Goal: Task Accomplishment & Management: Complete application form

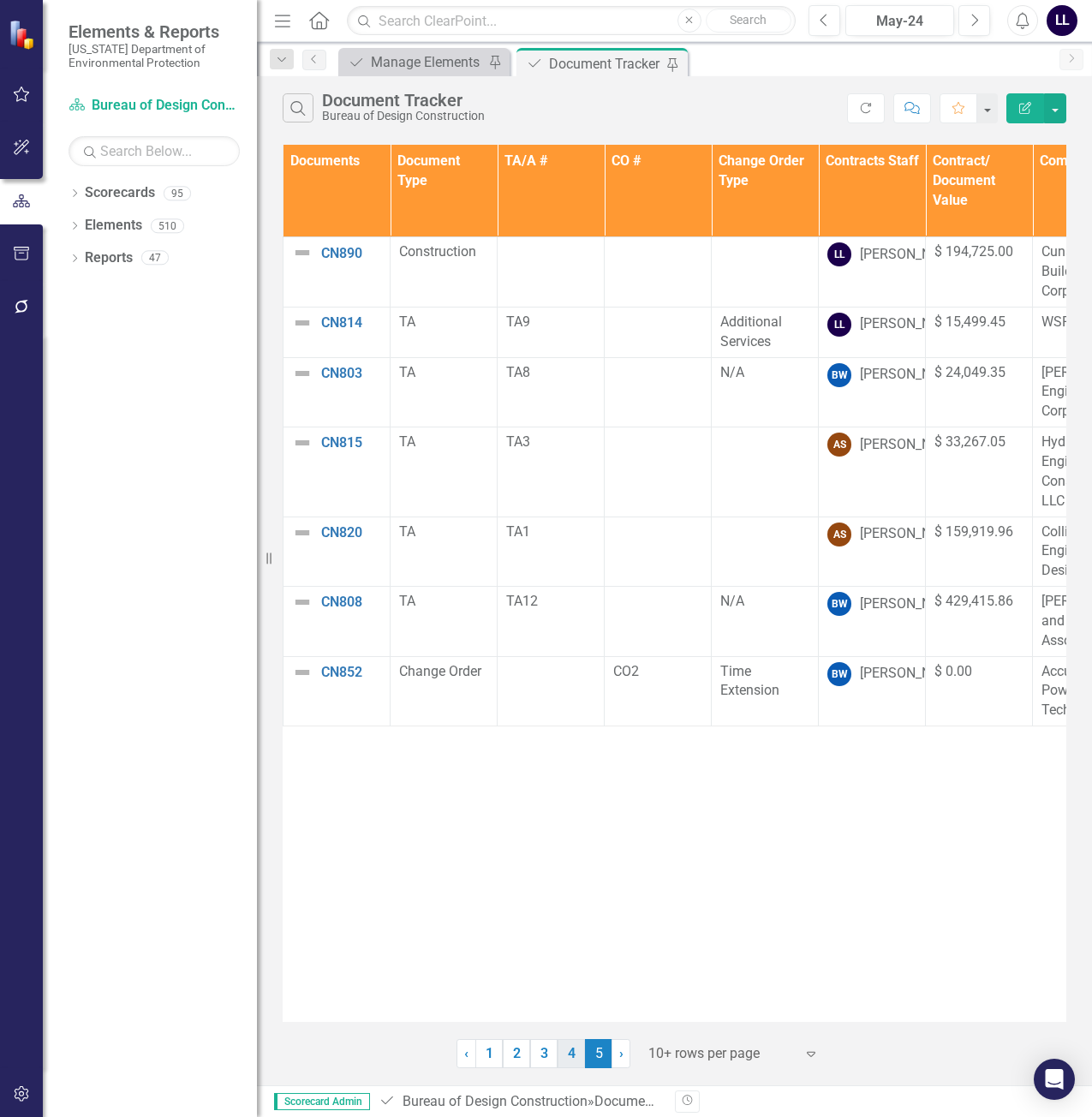
click at [566, 1056] on link "4" at bounding box center [570, 1053] width 27 height 29
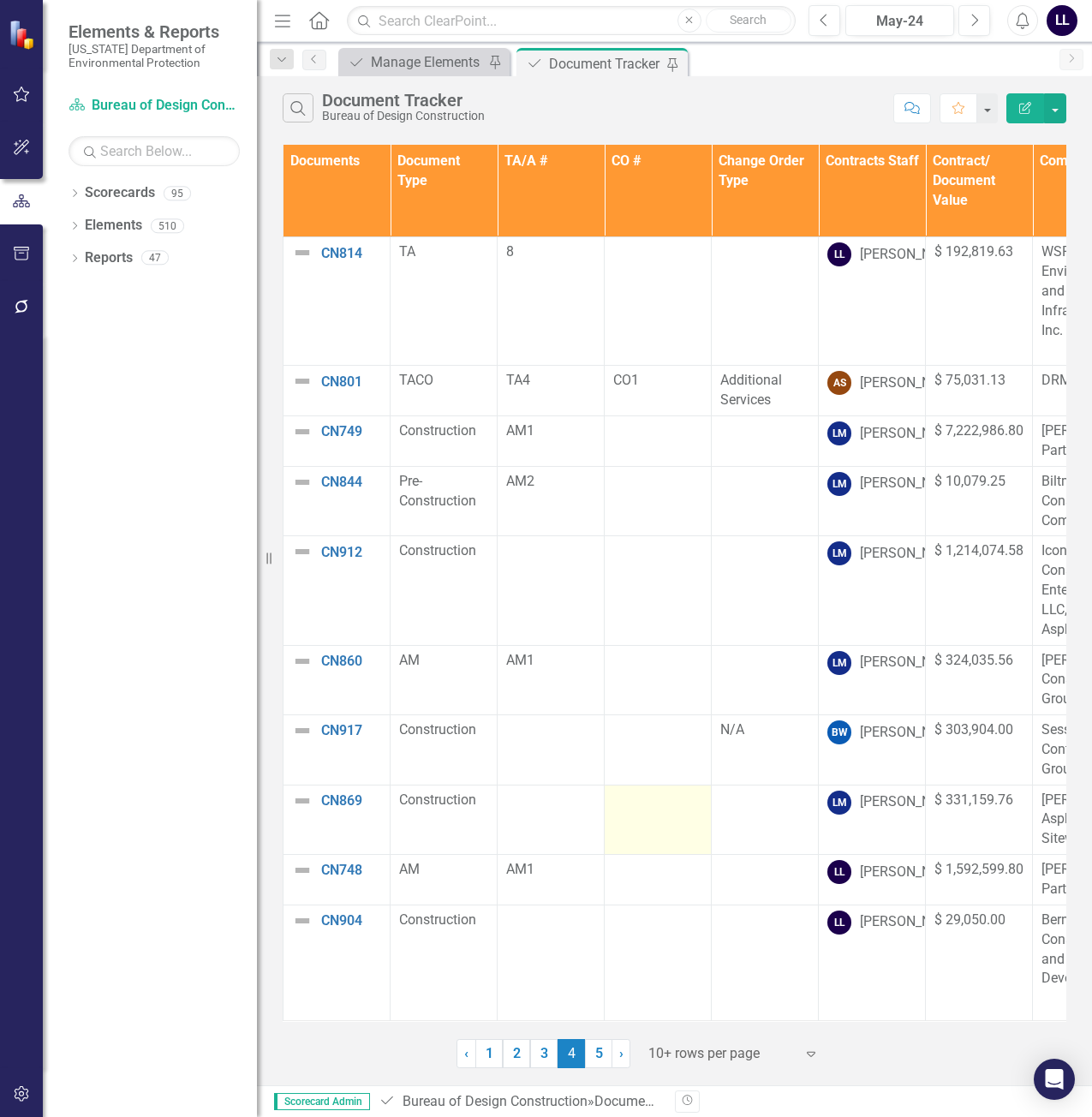
scroll to position [12, 0]
click at [546, 1054] on link "3" at bounding box center [543, 1053] width 27 height 29
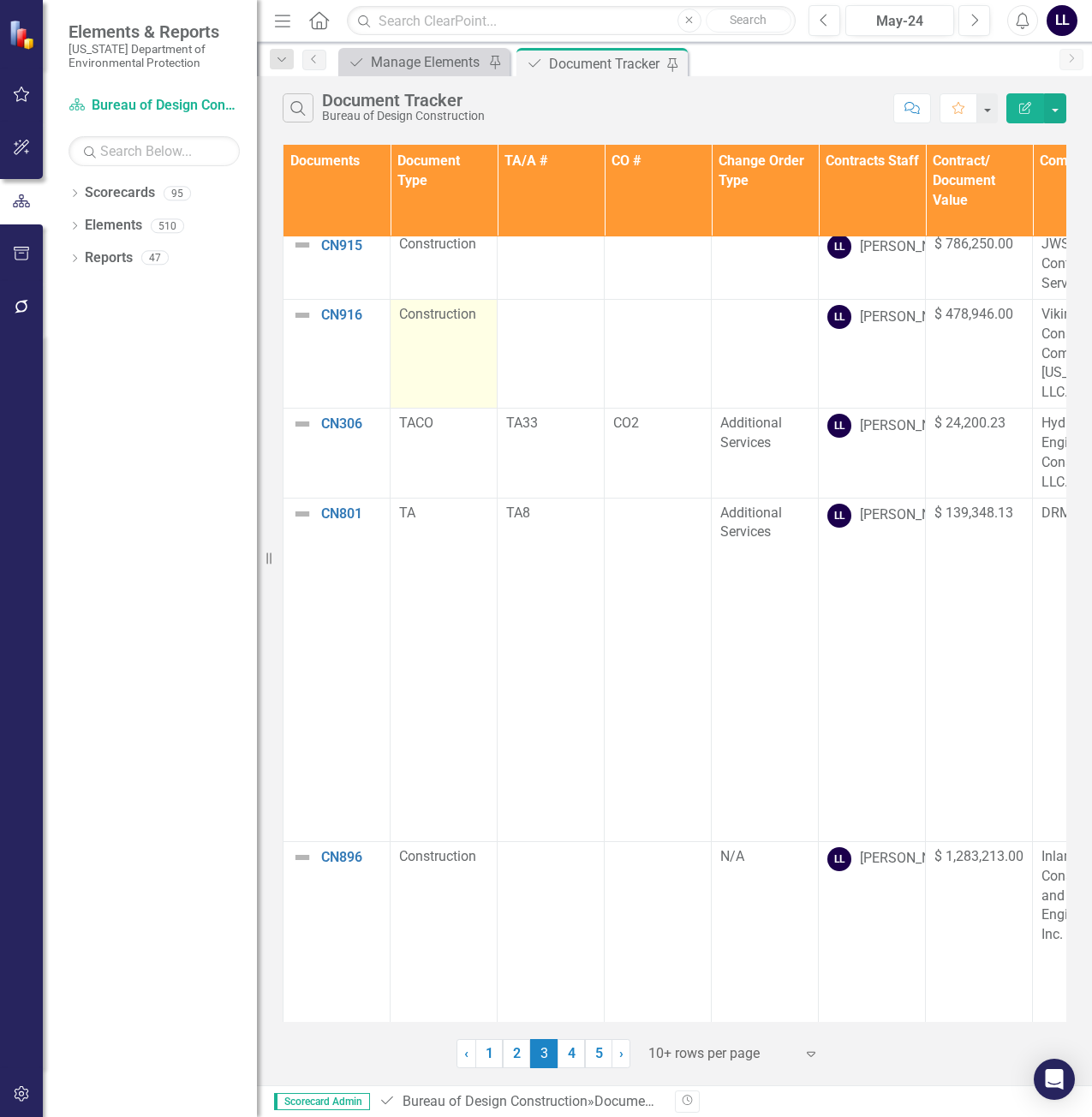
scroll to position [436, 0]
click at [522, 1051] on link "2" at bounding box center [516, 1053] width 27 height 29
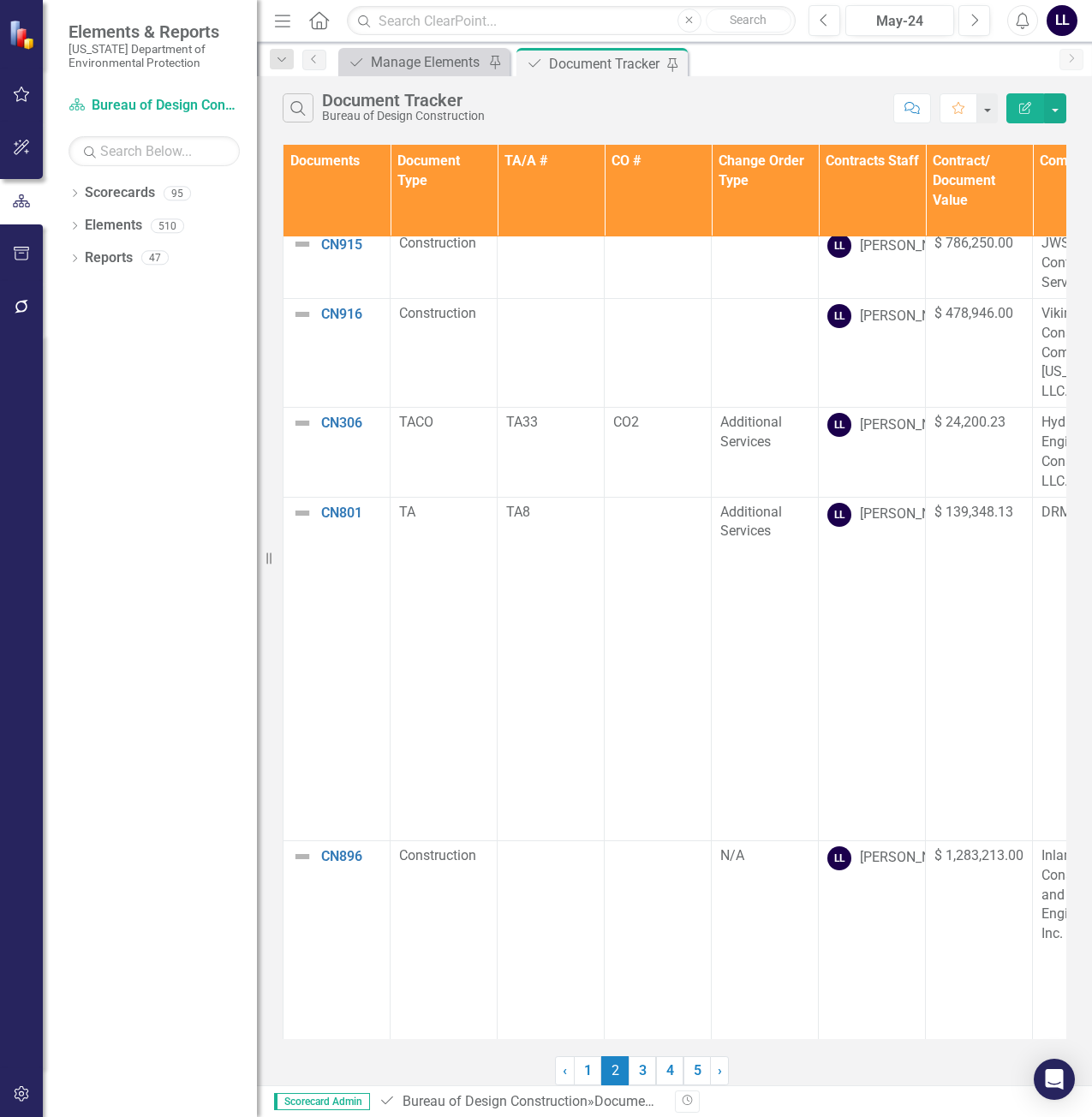
scroll to position [0, 0]
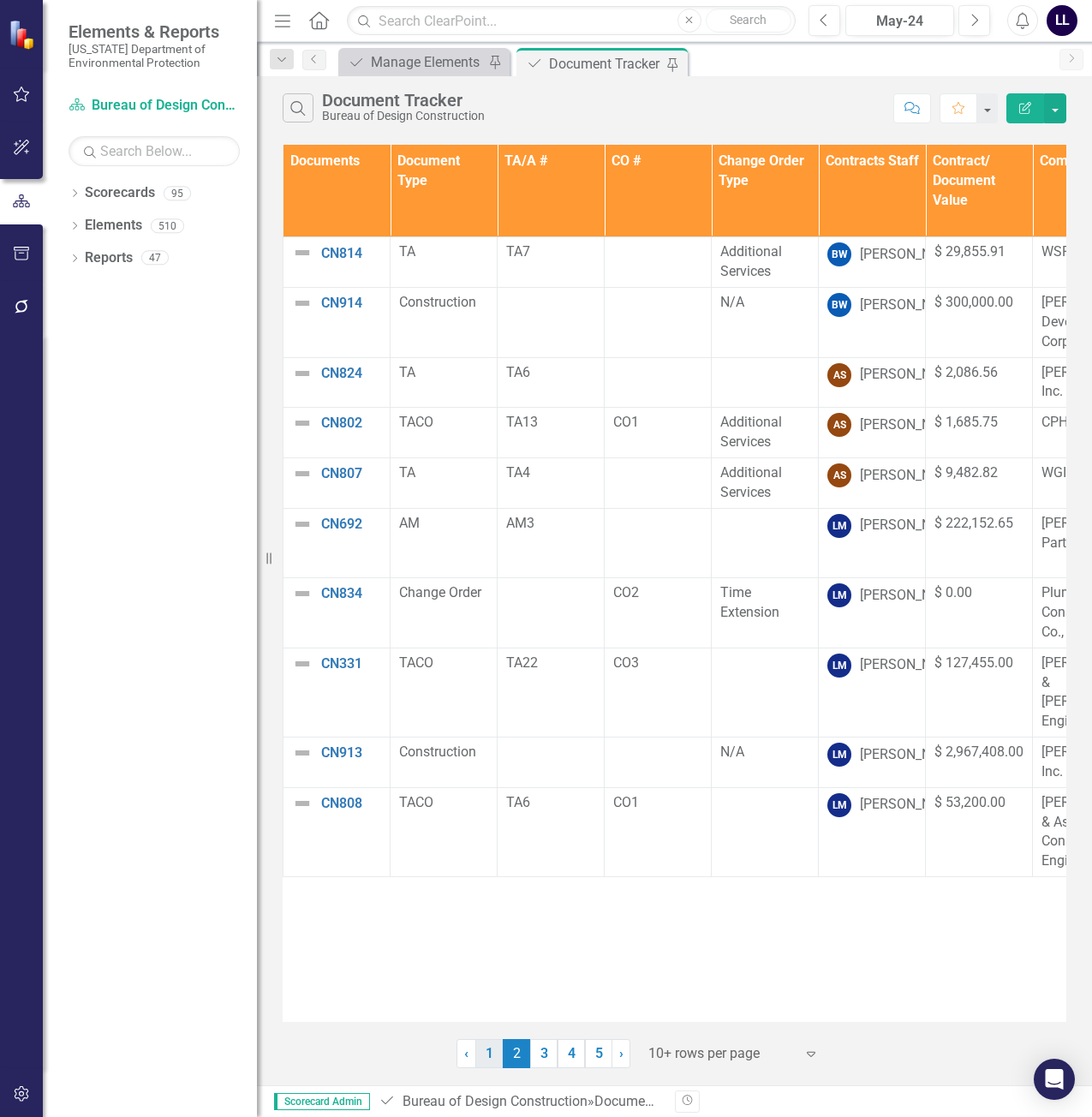
click at [484, 1053] on link "1" at bounding box center [488, 1053] width 27 height 29
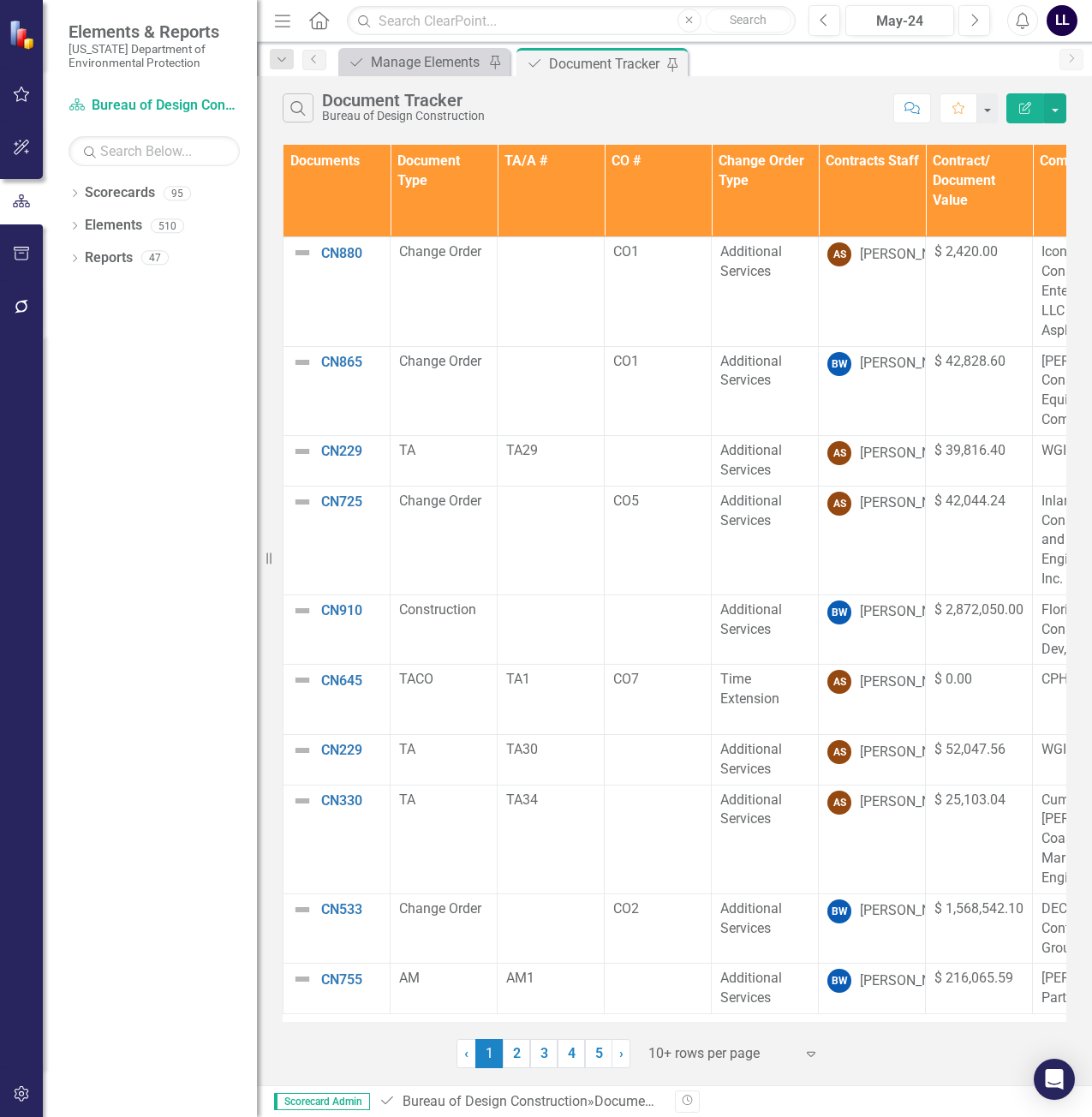
click at [338, 200] on th "Documents" at bounding box center [337, 191] width 107 height 93
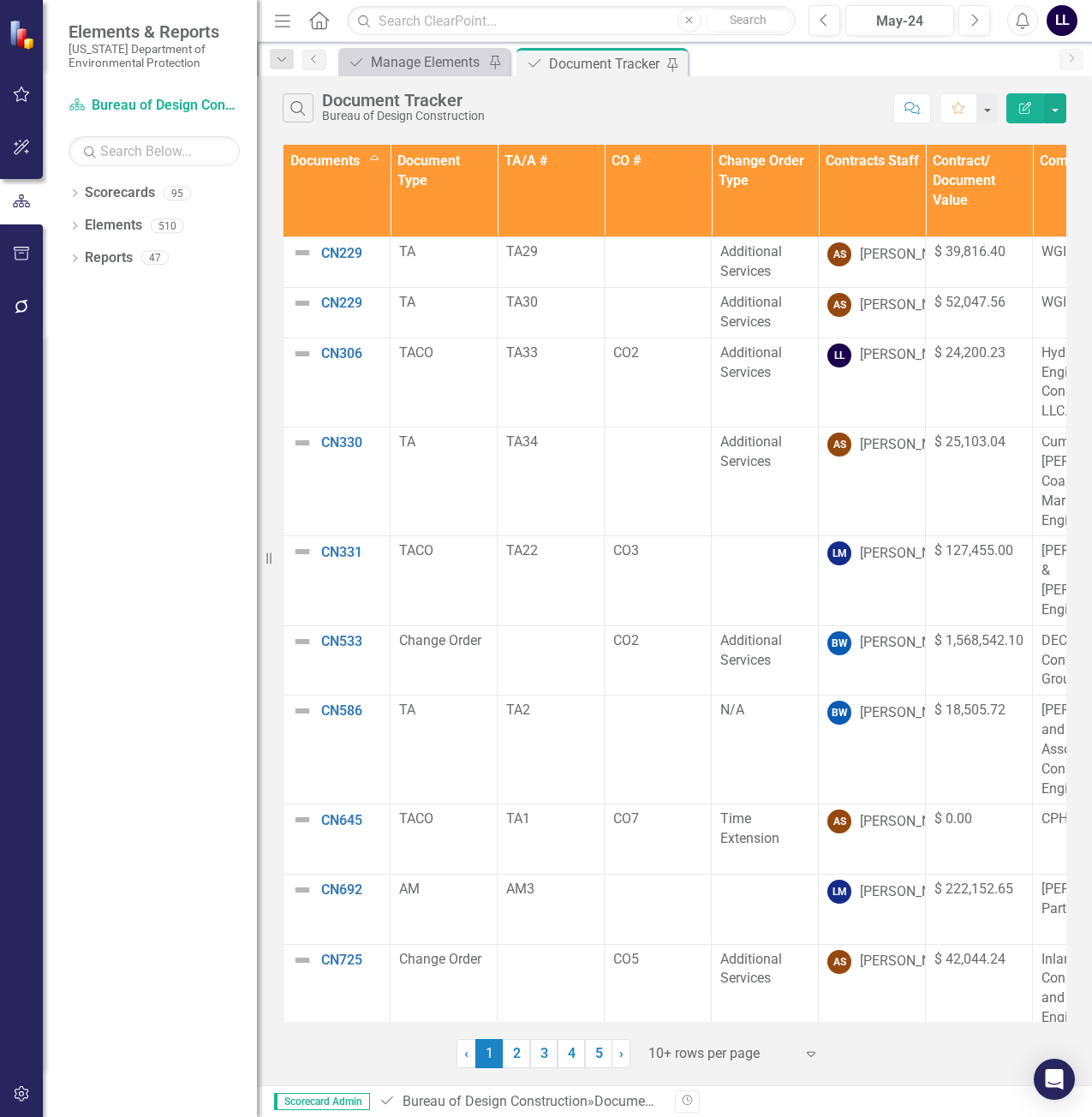
click at [349, 188] on th "Documents Sort Ascending" at bounding box center [337, 191] width 107 height 93
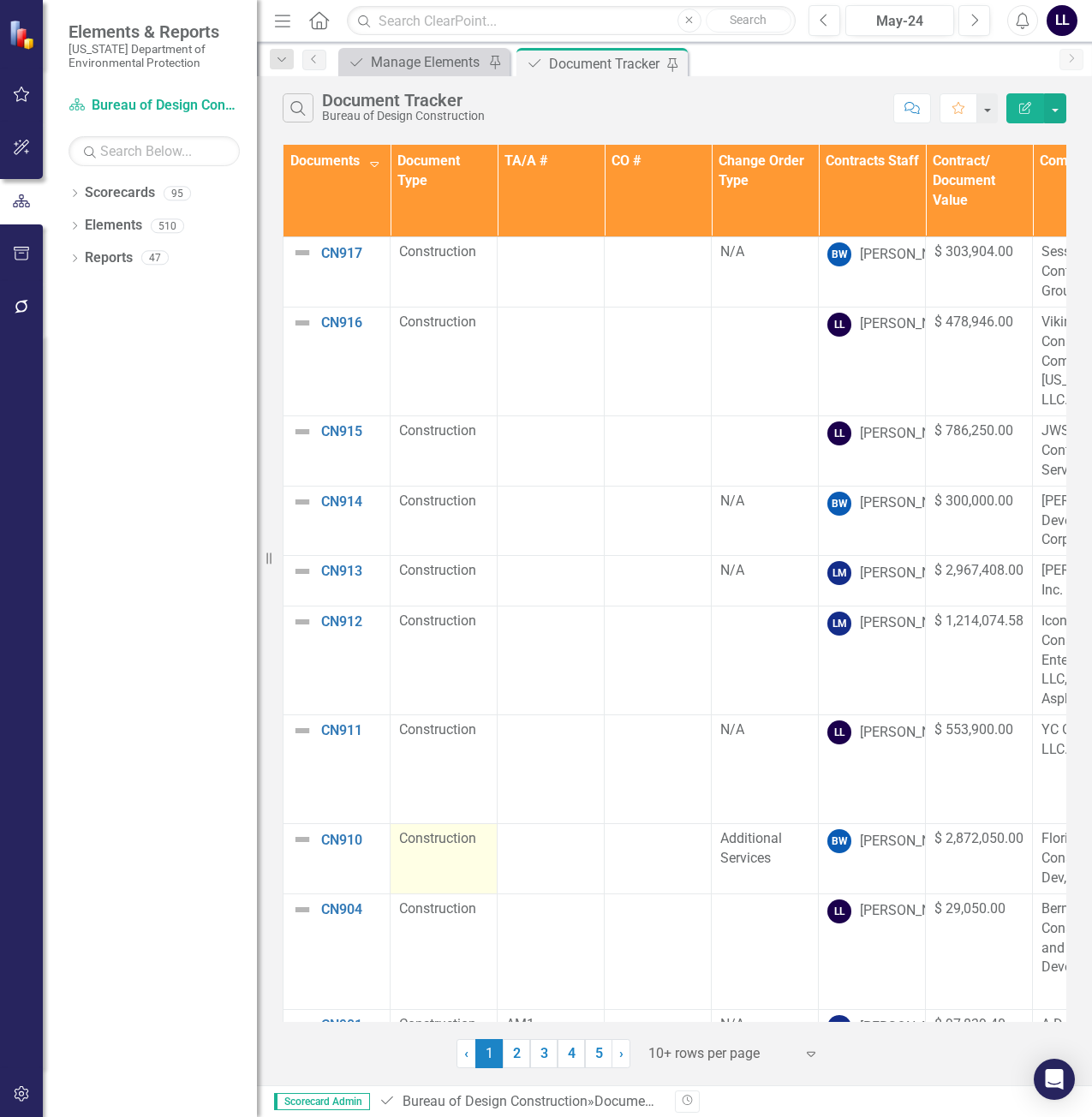
scroll to position [32, 0]
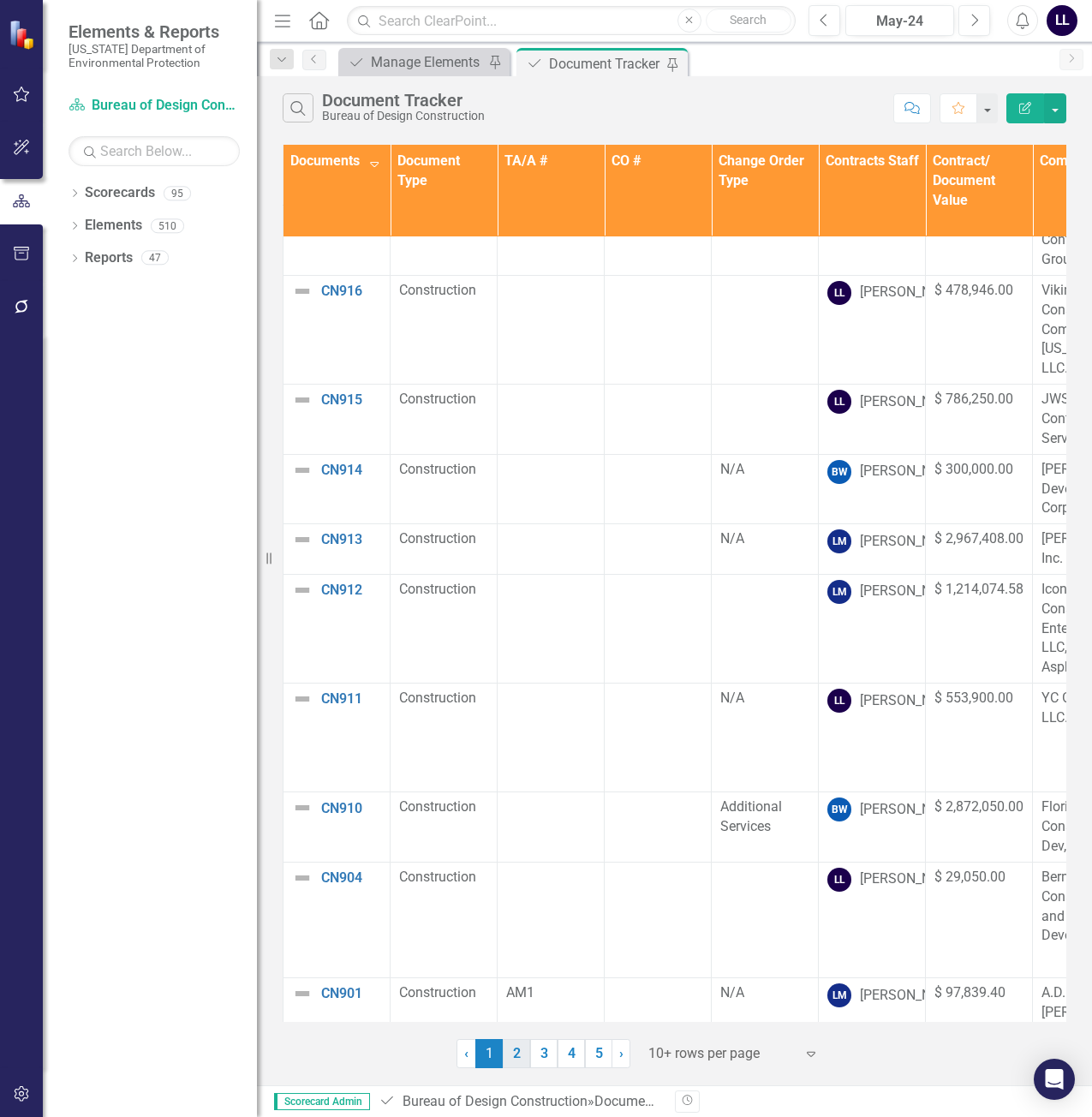
click at [517, 1049] on link "2" at bounding box center [516, 1053] width 27 height 29
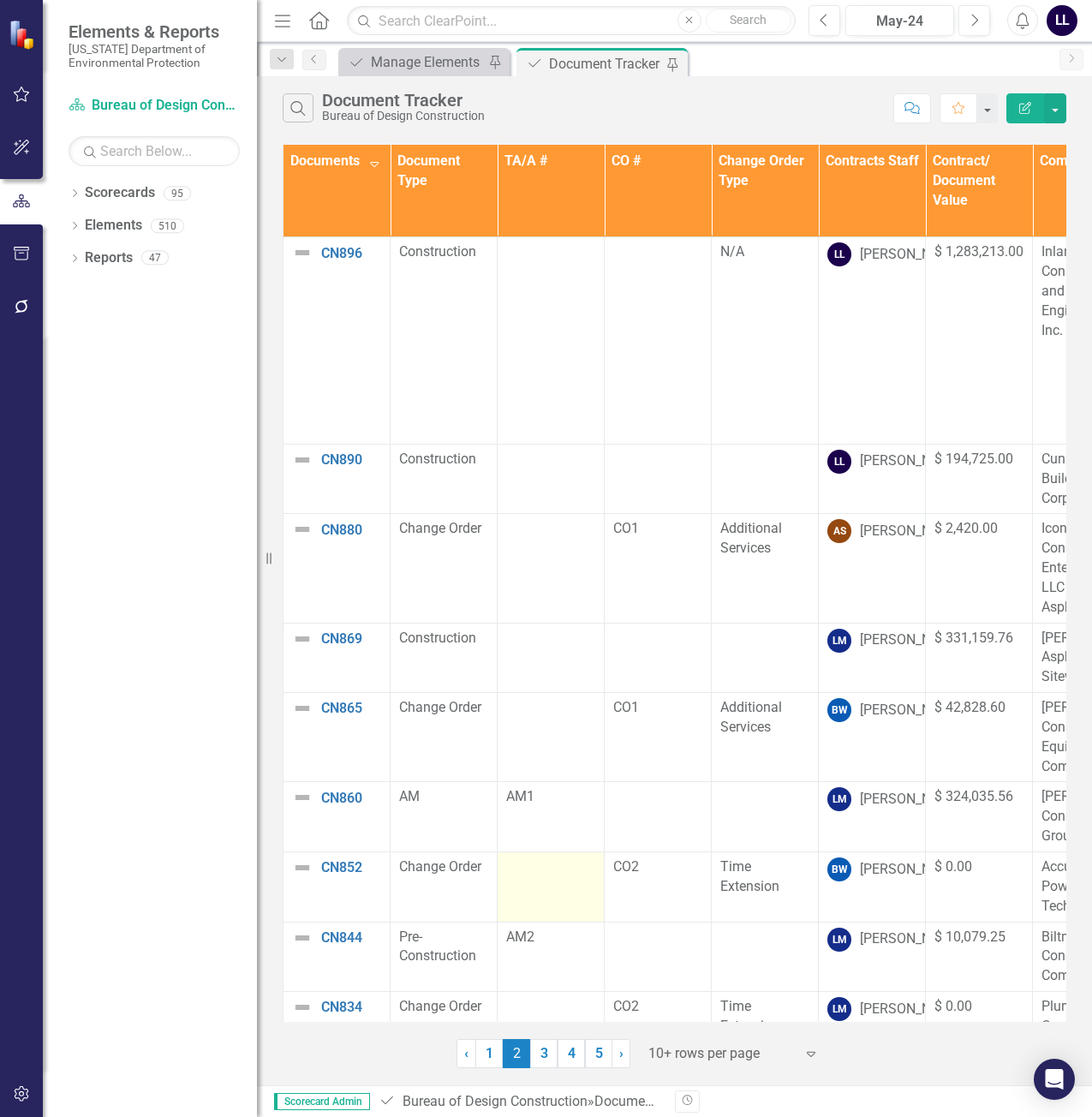
scroll to position [102, 0]
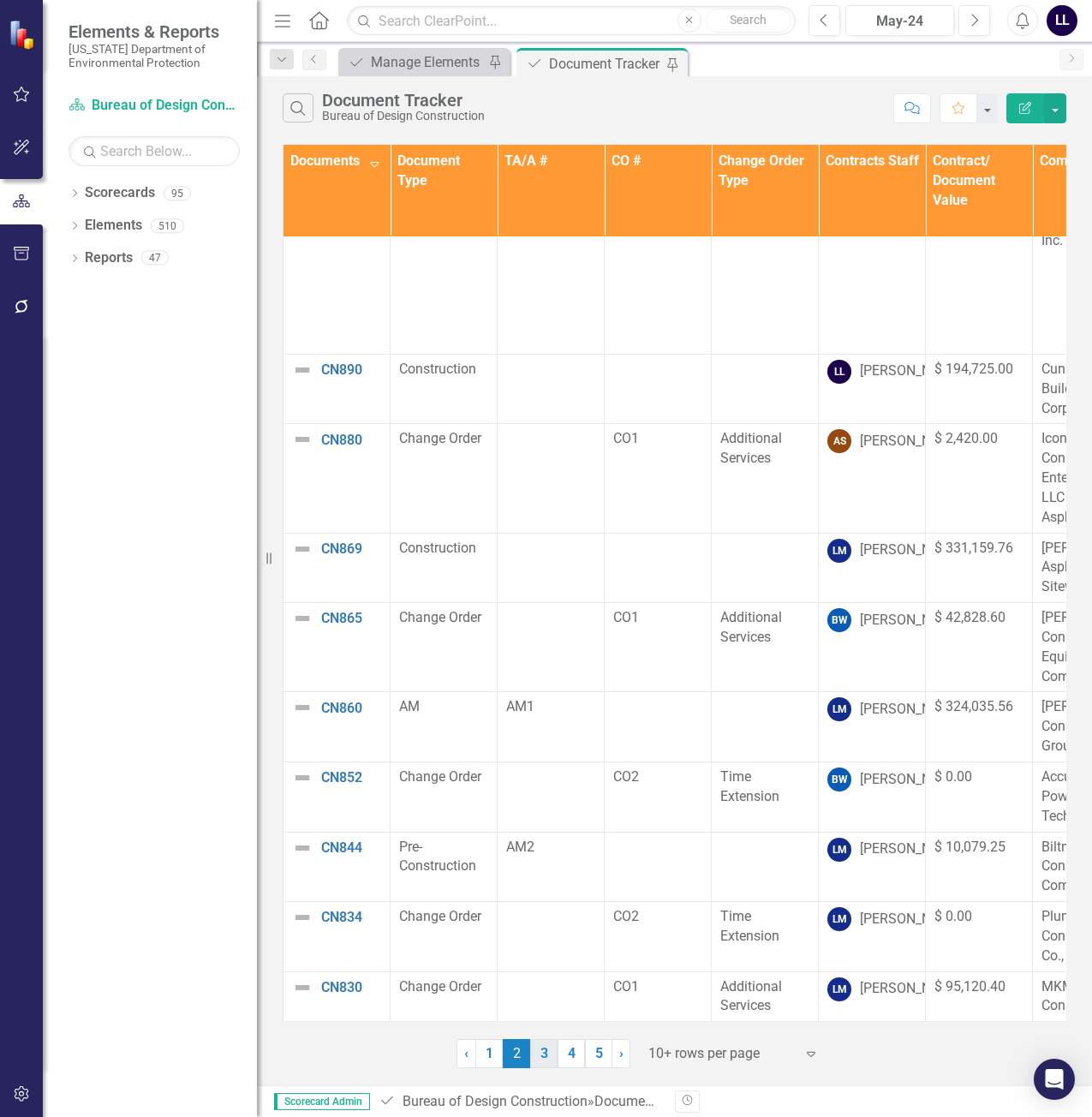
click at [548, 1051] on link "3" at bounding box center [543, 1053] width 27 height 29
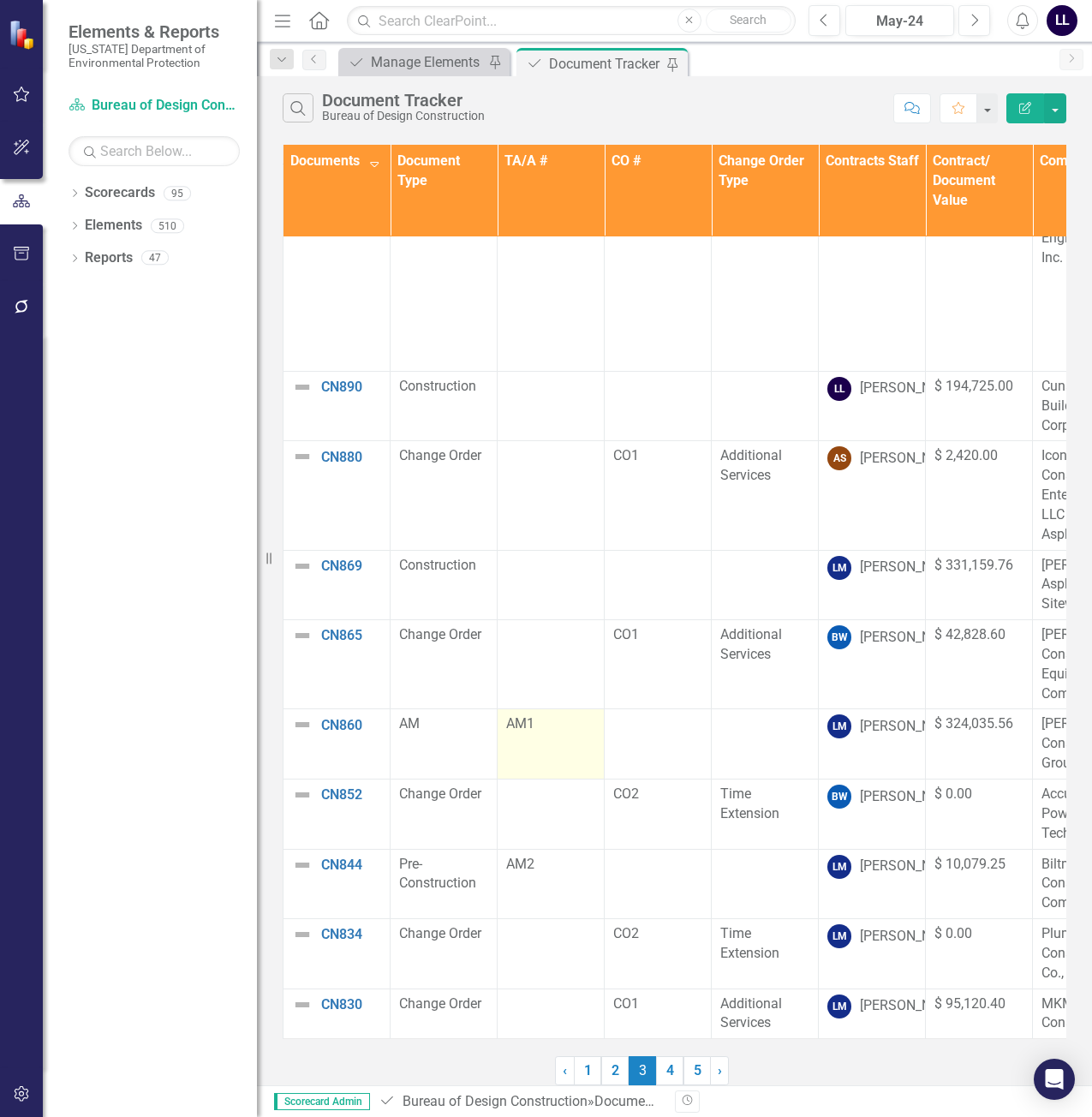
scroll to position [0, 0]
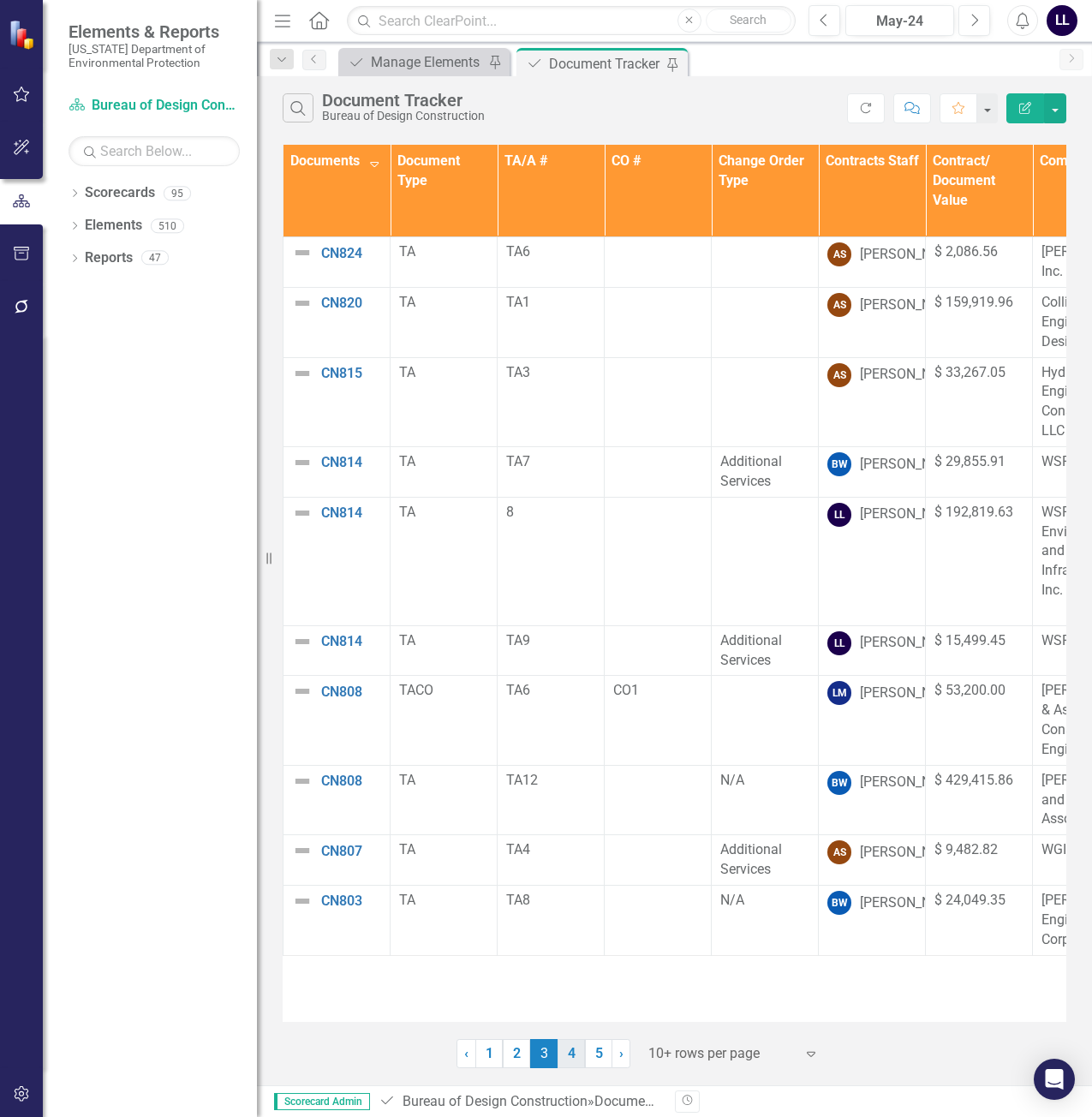
click at [580, 1056] on link "4" at bounding box center [570, 1053] width 27 height 29
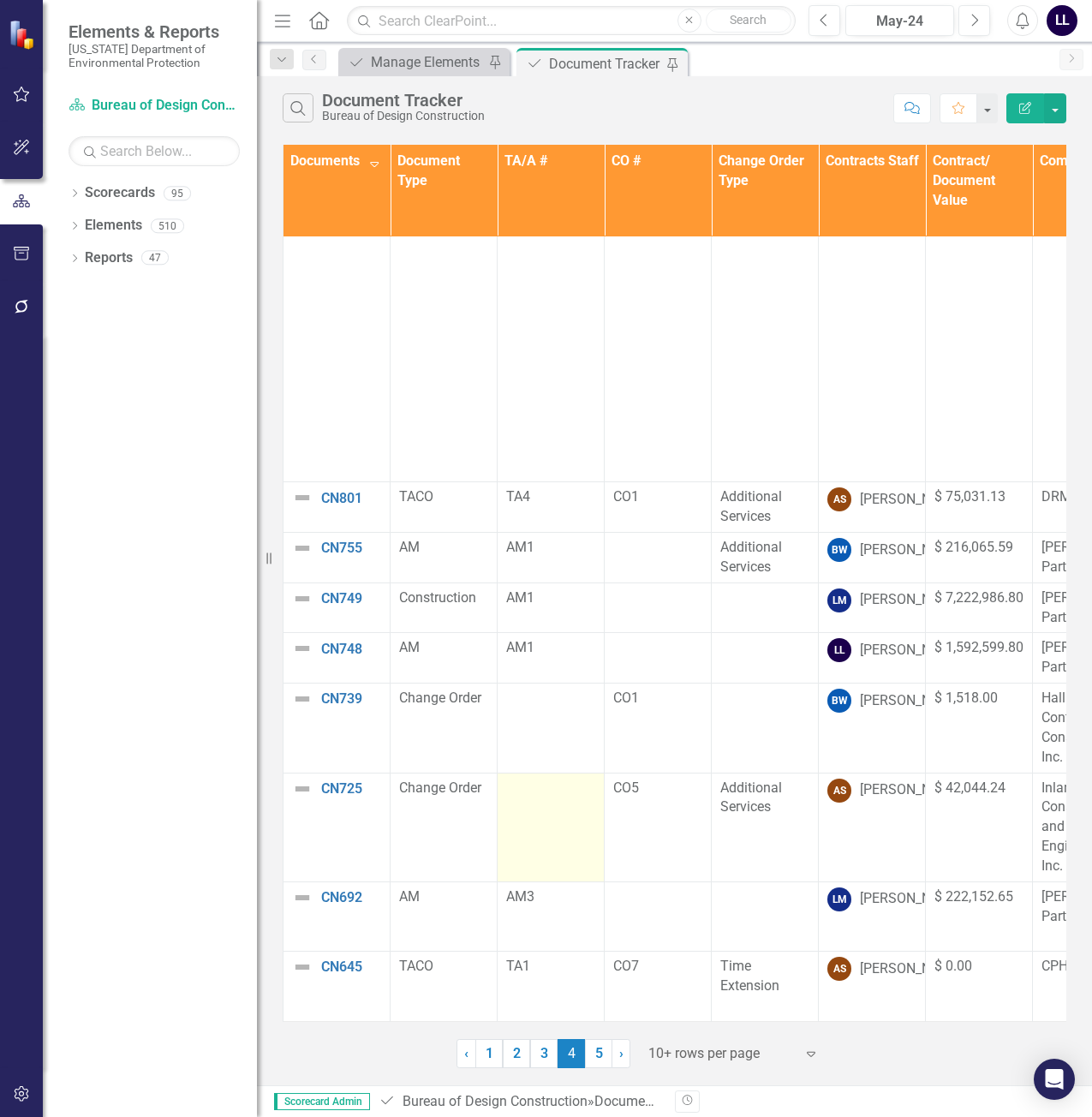
scroll to position [182, 0]
click at [416, 60] on div "Manage Elements" at bounding box center [427, 62] width 113 height 21
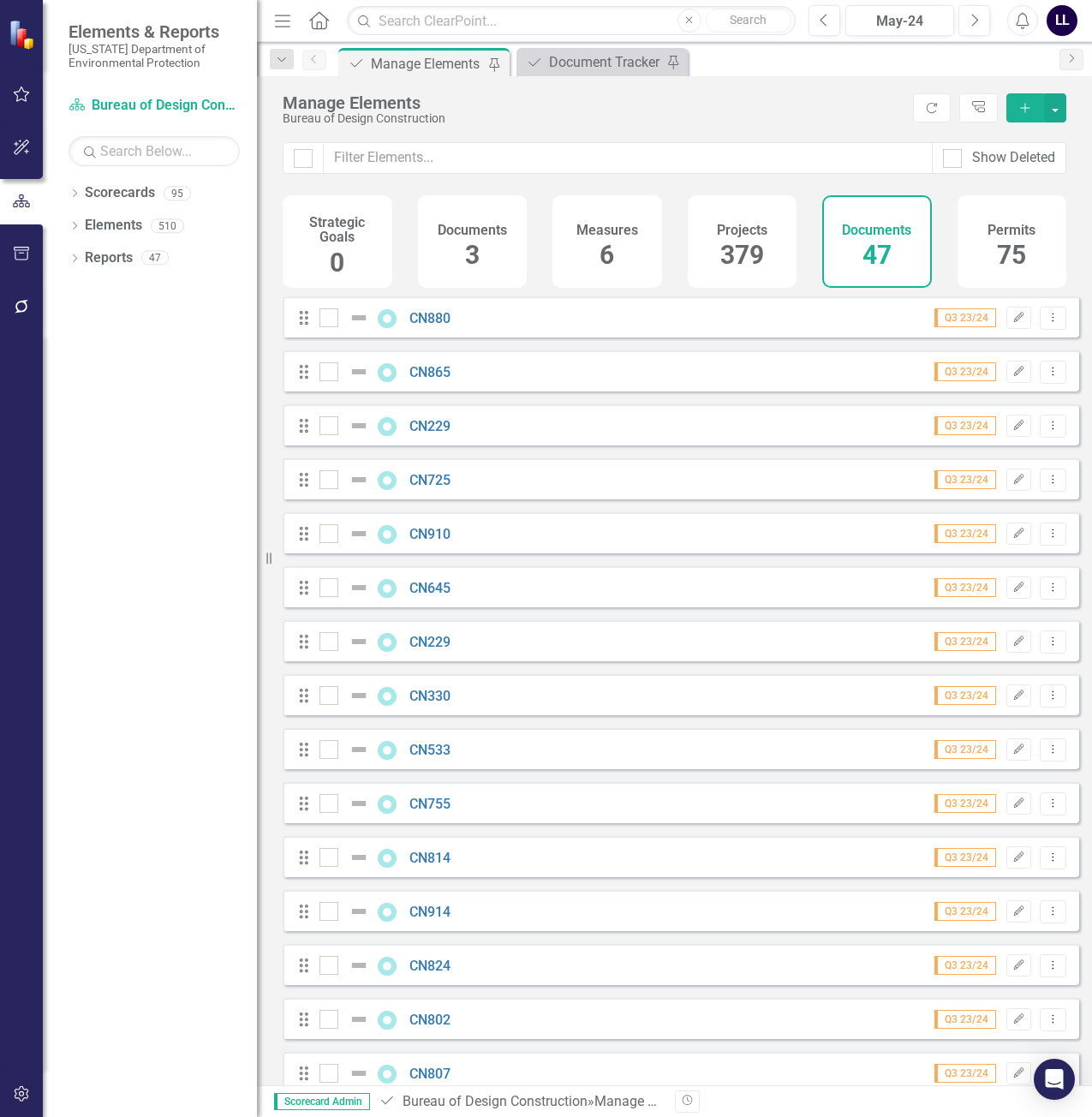
click at [1026, 109] on icon "Add" at bounding box center [1026, 108] width 16 height 12
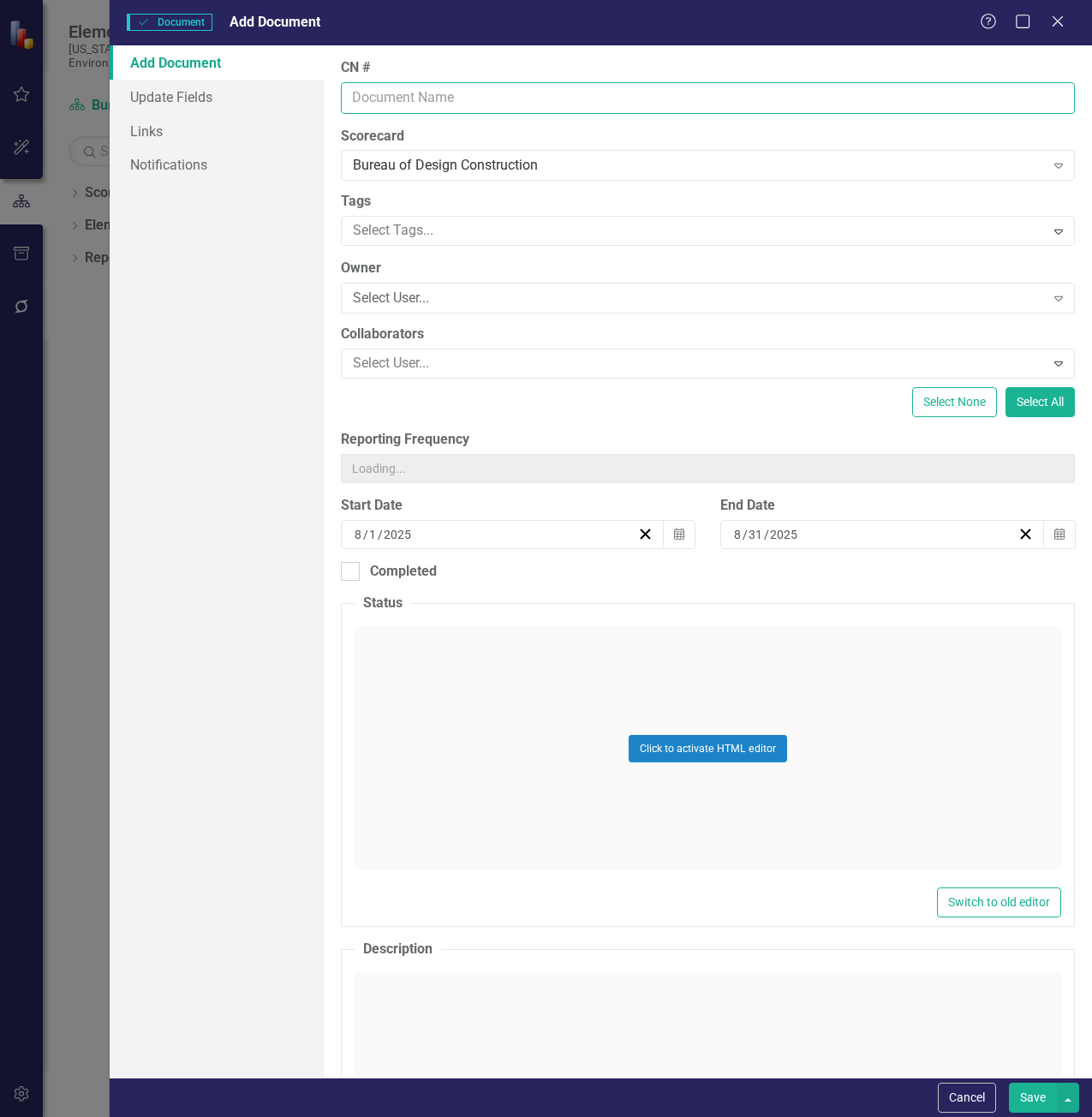
click at [472, 95] on input "CN #" at bounding box center [709, 98] width 735 height 32
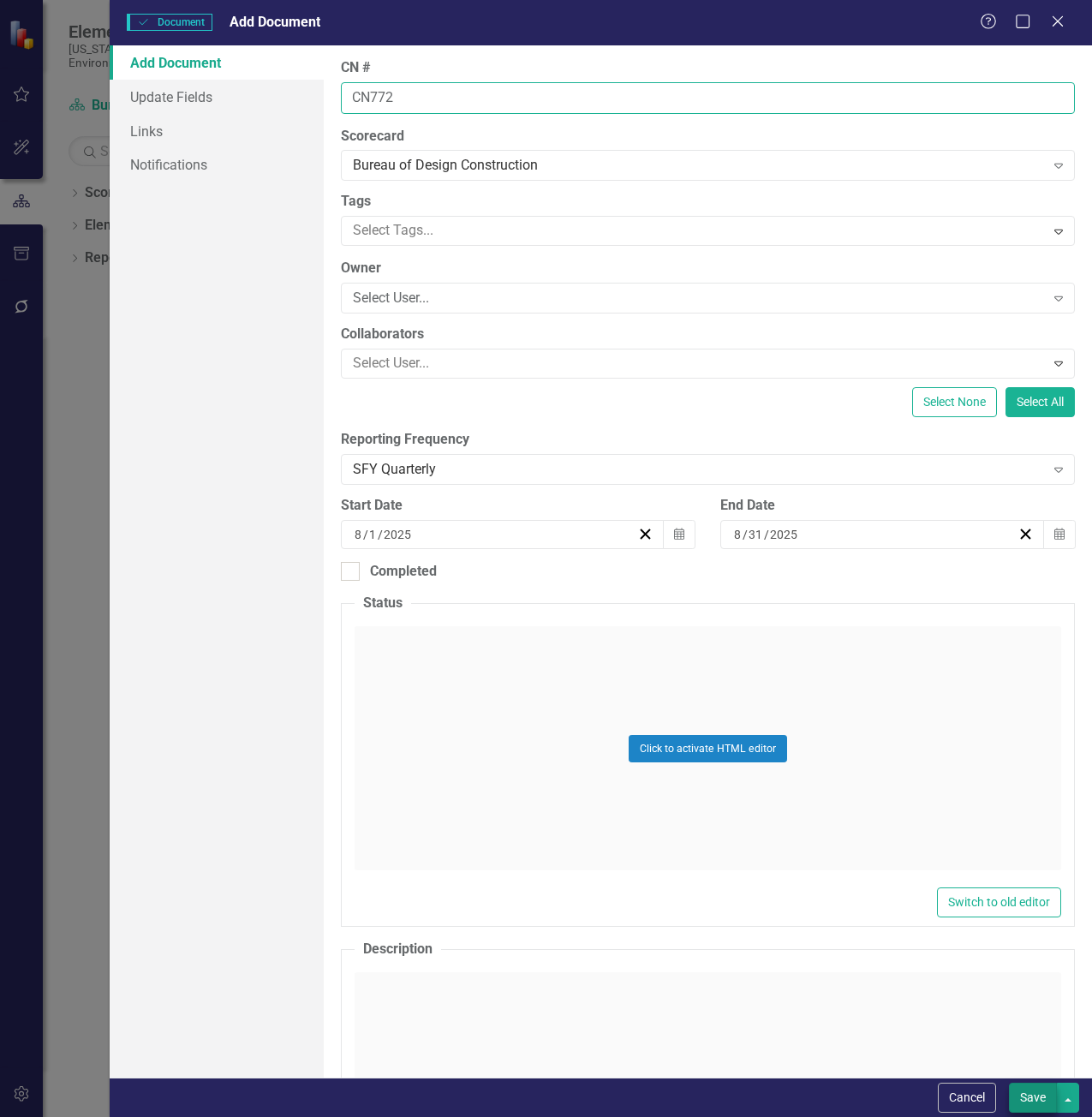
type input "CN772"
click at [1032, 1092] on button "Save" at bounding box center [1032, 1098] width 48 height 30
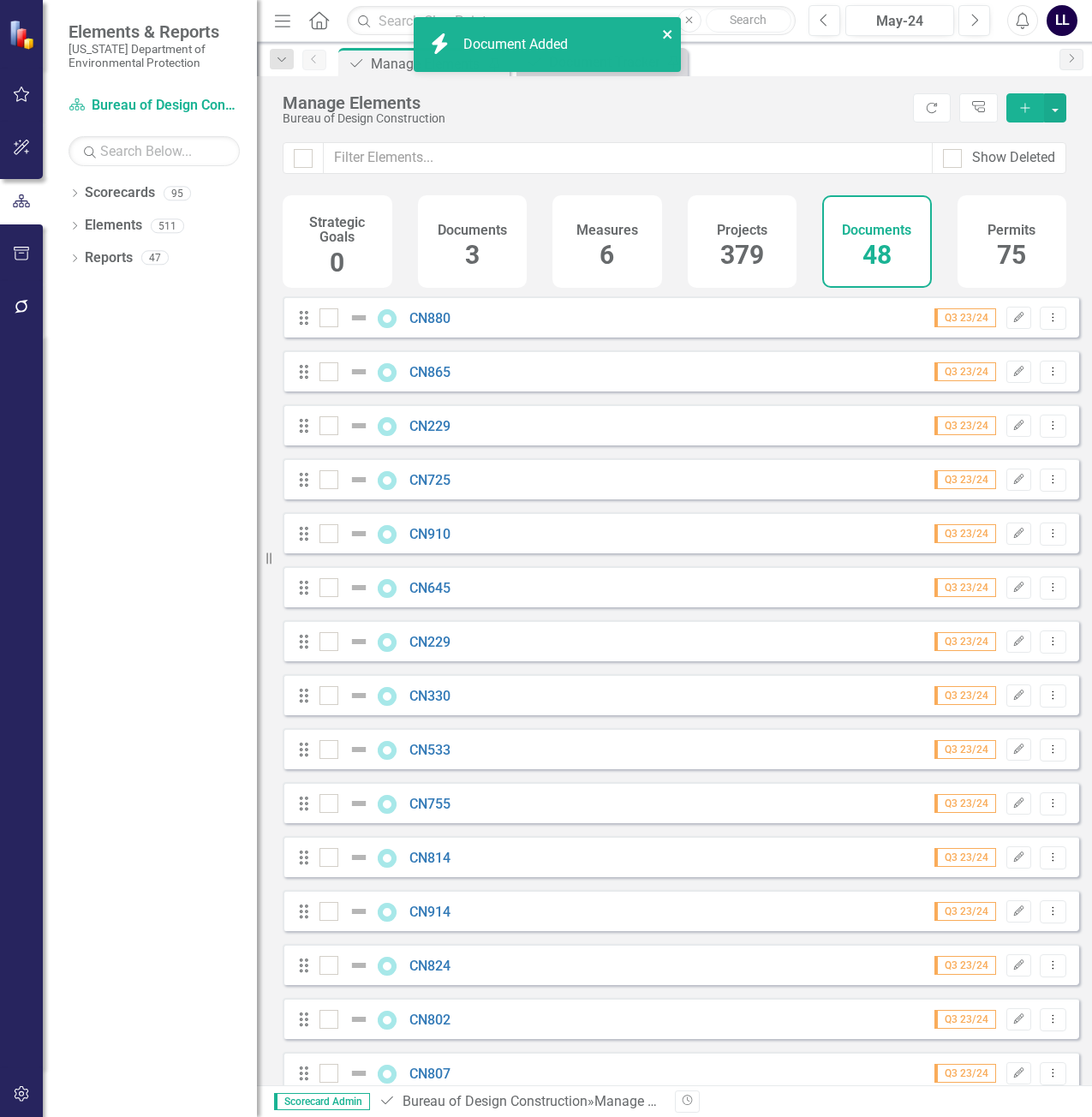
click at [665, 32] on icon "close" at bounding box center [668, 34] width 9 height 9
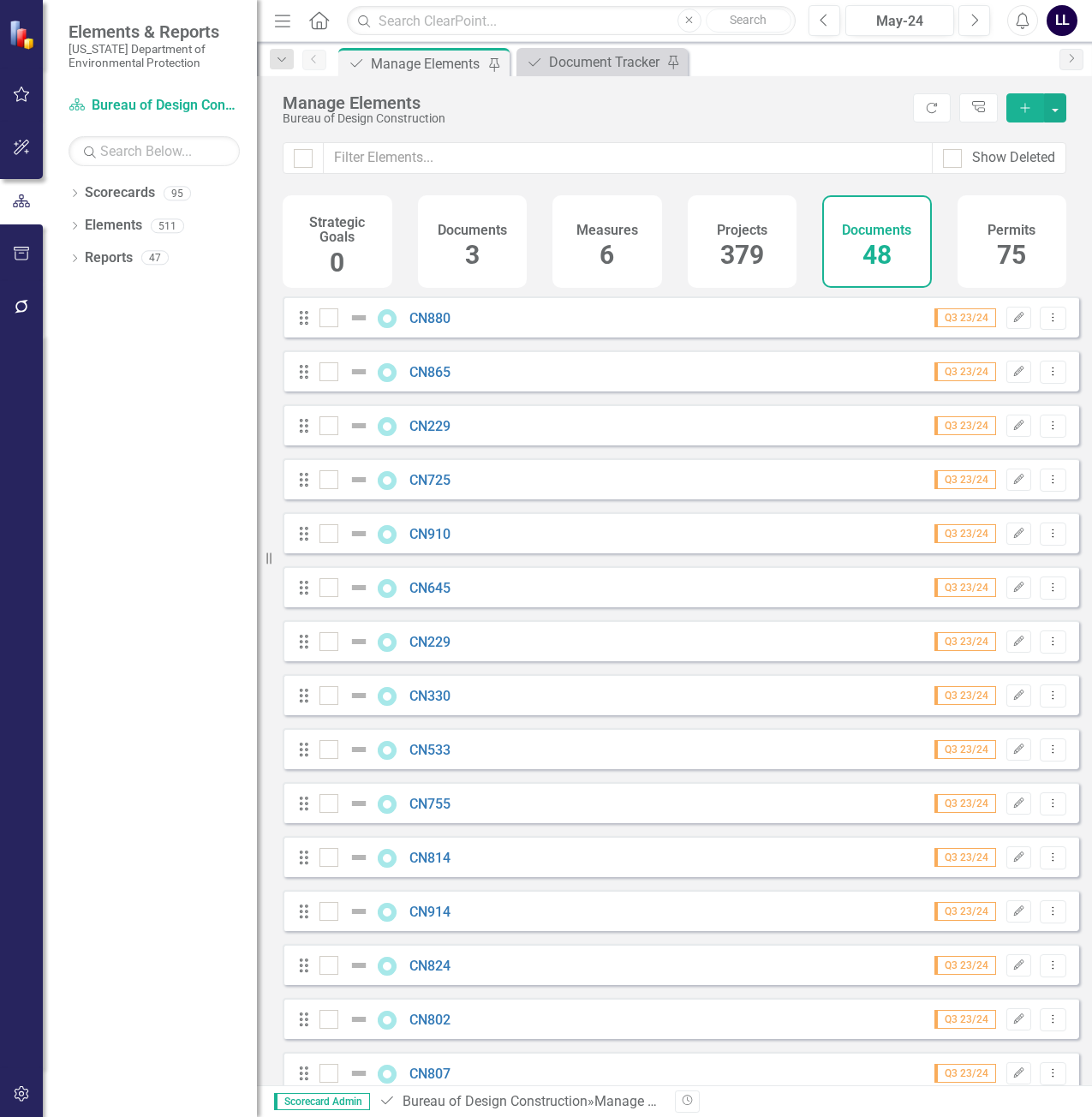
click at [592, 61] on div "icon.bolt Document Added Elements & Reports Florida Department of Environmental…" at bounding box center [546, 558] width 1092 height 1117
click at [600, 66] on div "Document Tracker" at bounding box center [605, 62] width 113 height 21
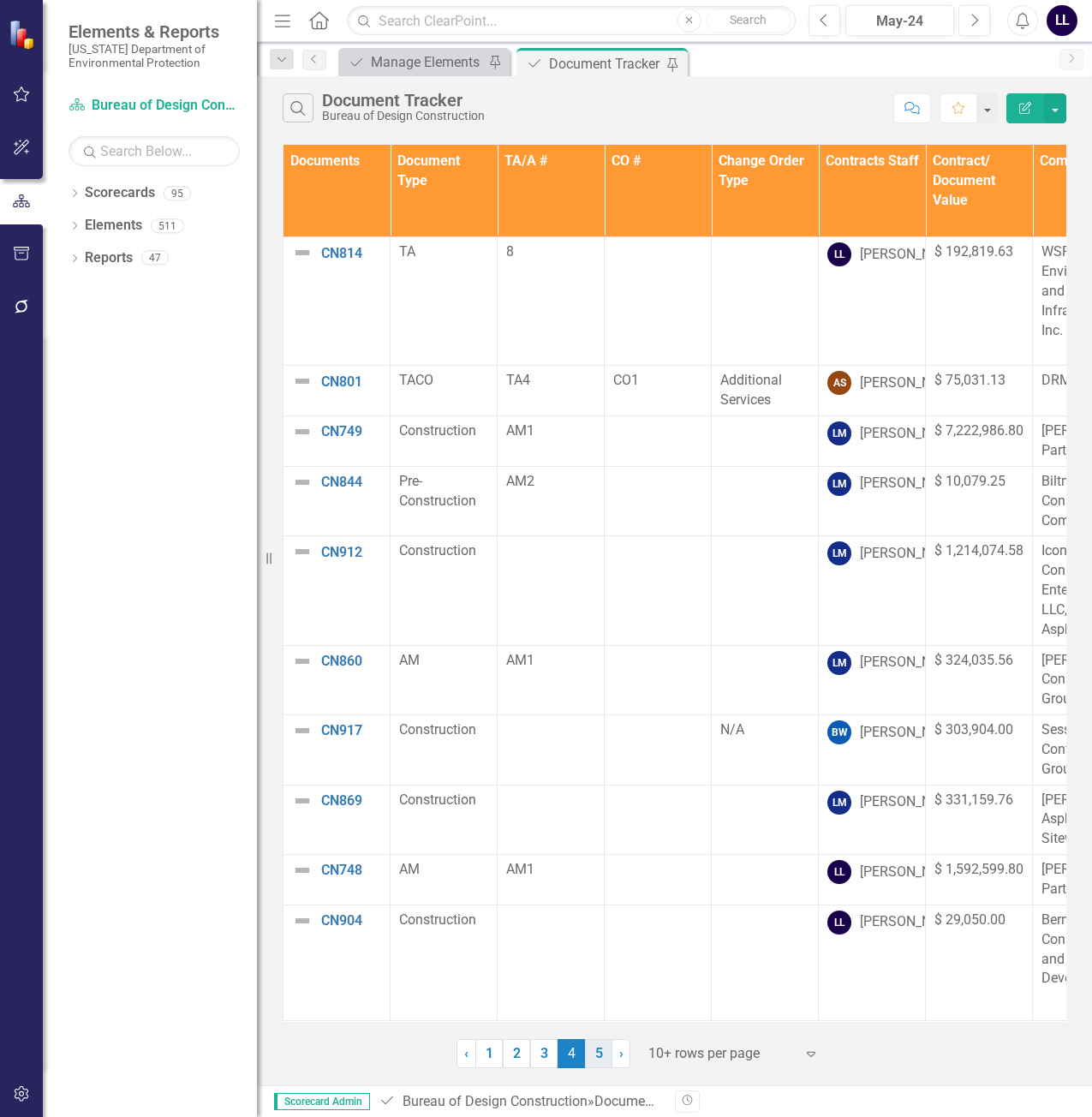
click at [594, 1053] on link "5" at bounding box center [598, 1053] width 27 height 29
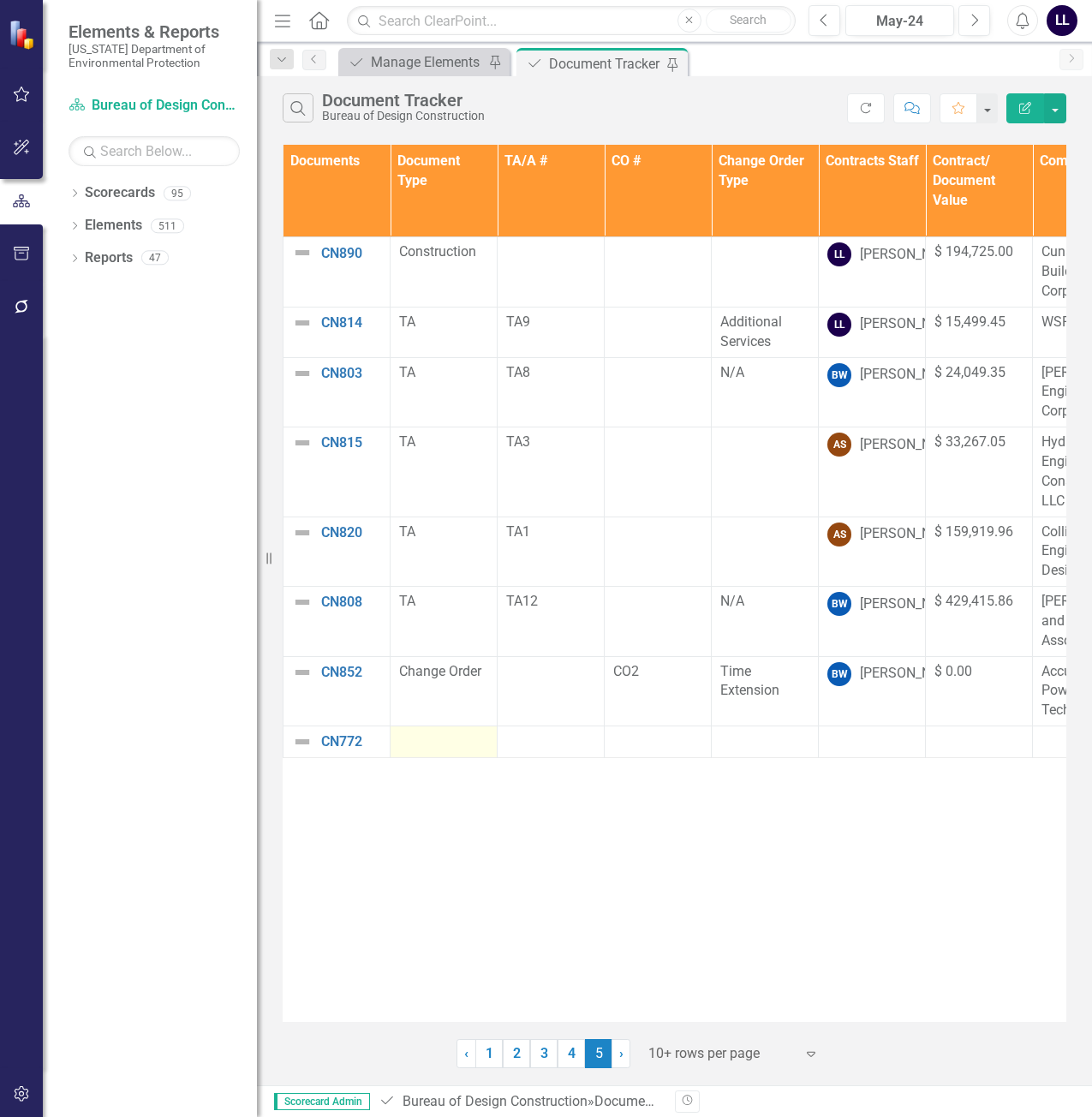
click at [448, 744] on div at bounding box center [444, 741] width 89 height 20
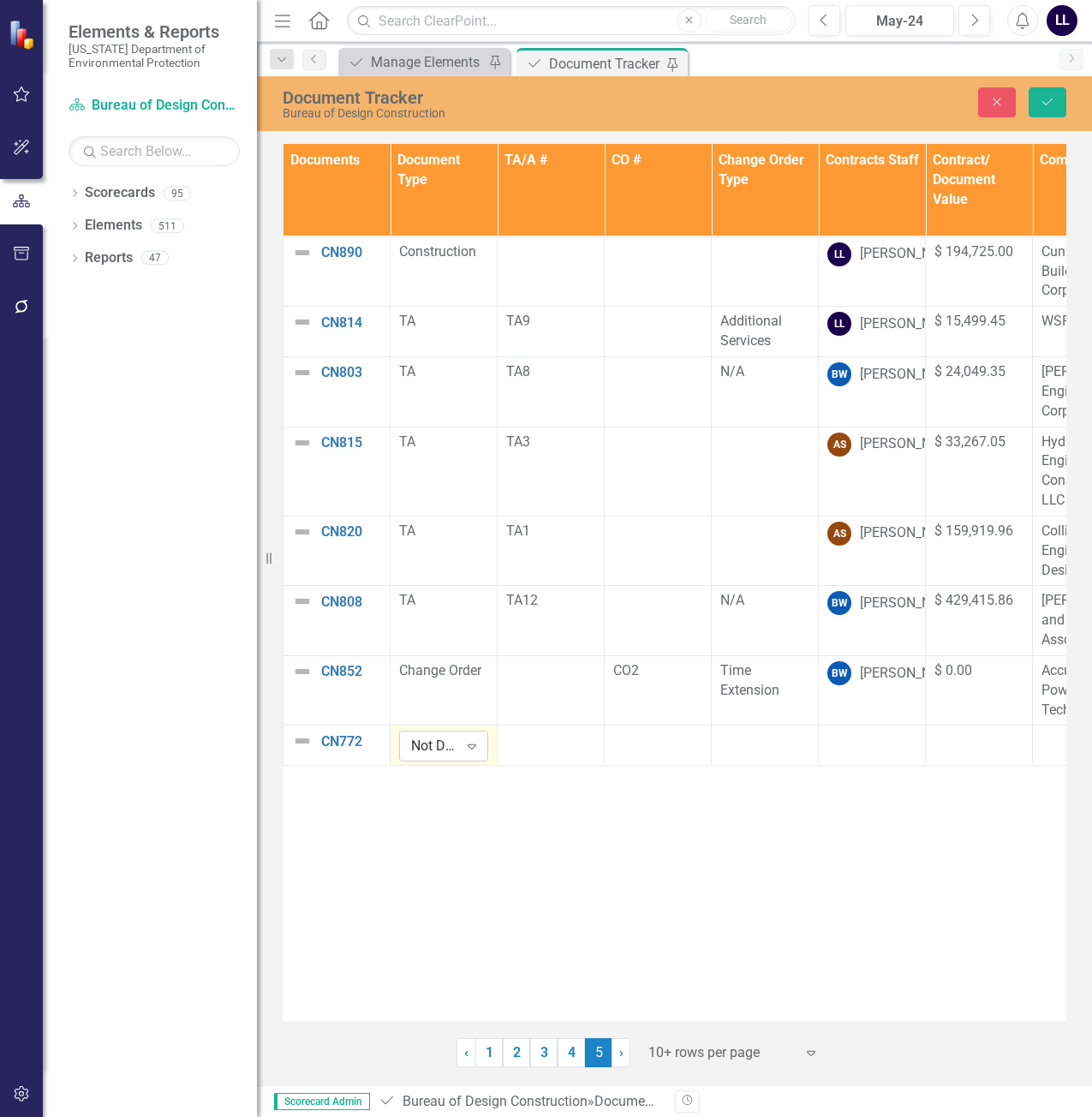
click at [462, 744] on div "Expand" at bounding box center [472, 746] width 31 height 27
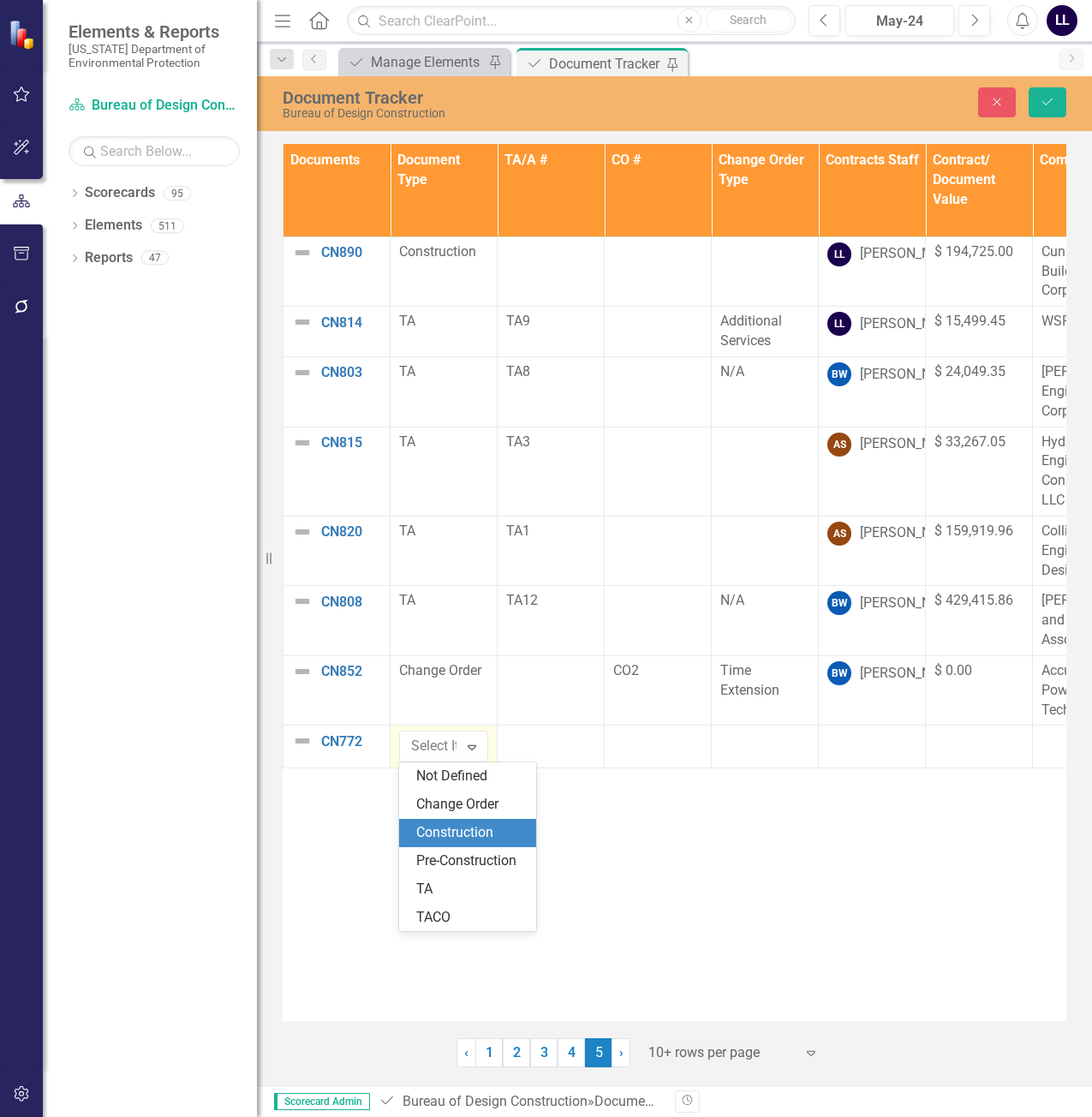
click at [474, 830] on div "Construction" at bounding box center [471, 833] width 109 height 20
click at [562, 751] on div at bounding box center [551, 741] width 89 height 20
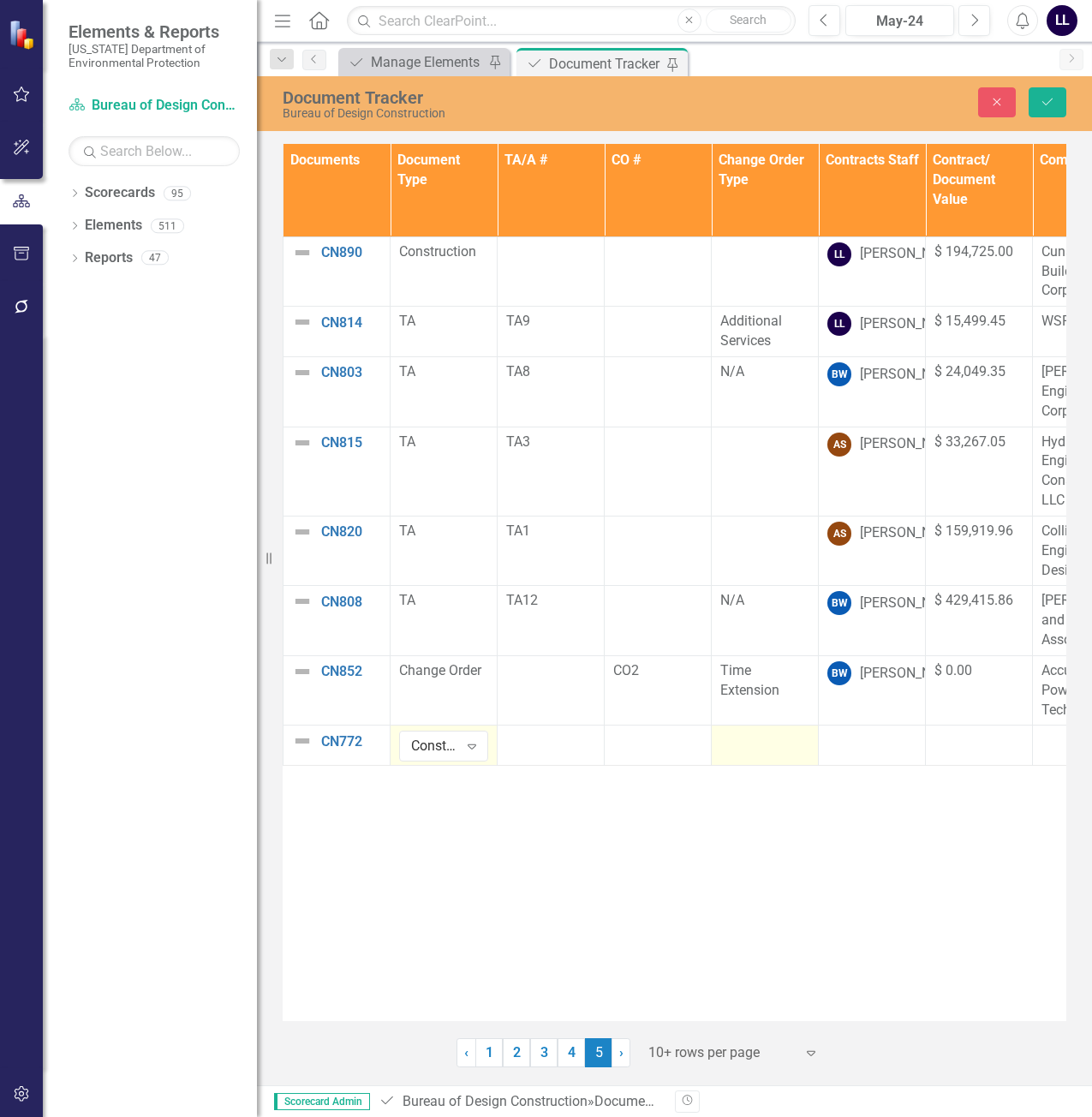
click at [759, 743] on div at bounding box center [765, 741] width 89 height 20
click at [765, 745] on div "Not Defined" at bounding box center [756, 747] width 47 height 20
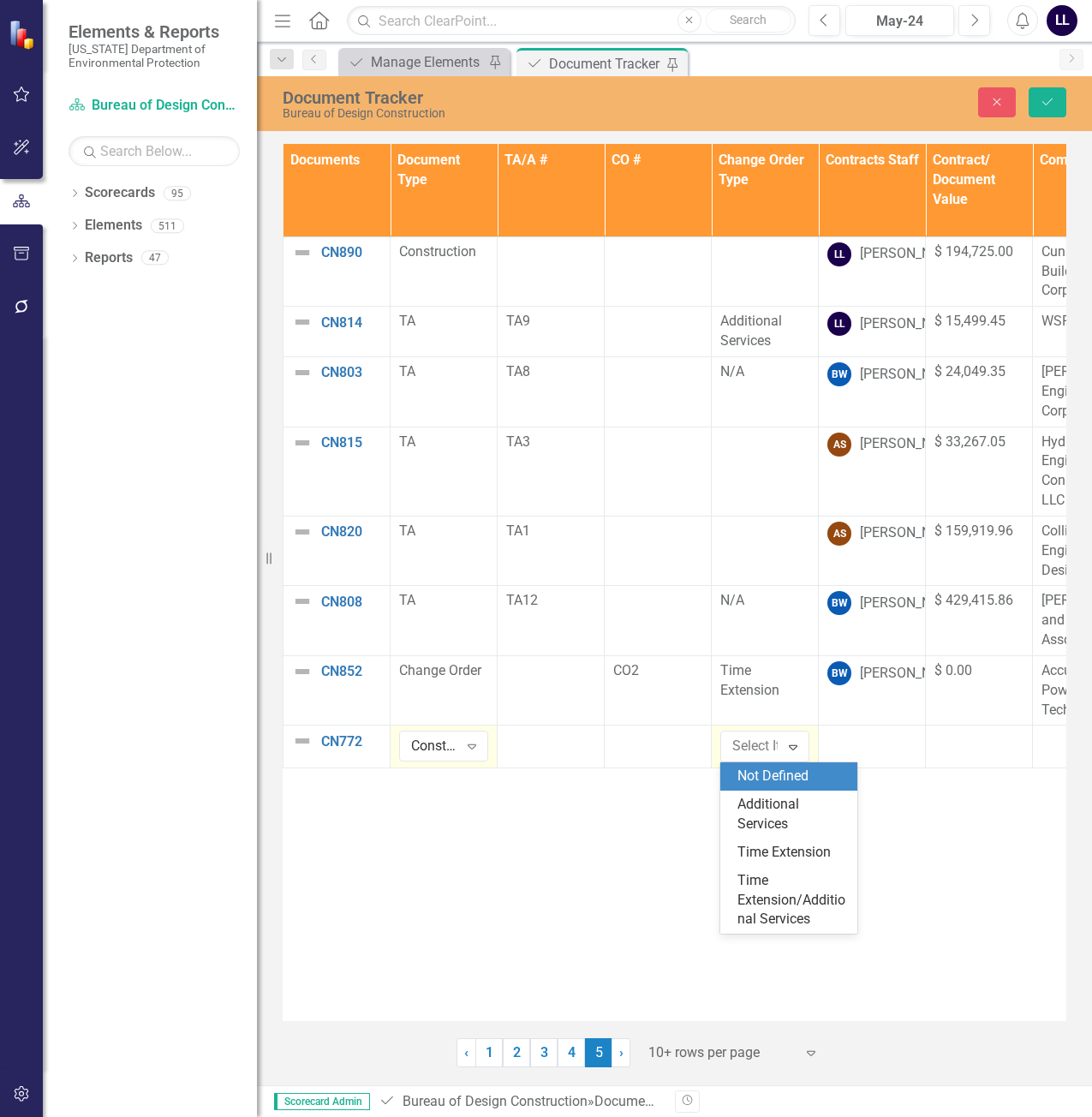
click at [482, 828] on div "Documents Document Type TA/A # CO # Change Order Type Contracts Staff Contract/…" at bounding box center [675, 582] width 784 height 877
click at [753, 747] on div "Not Defined" at bounding box center [756, 747] width 47 height 20
click at [627, 811] on div "Documents Document Type TA/A # CO # Change Order Type Contracts Staff Contract/…" at bounding box center [675, 582] width 784 height 877
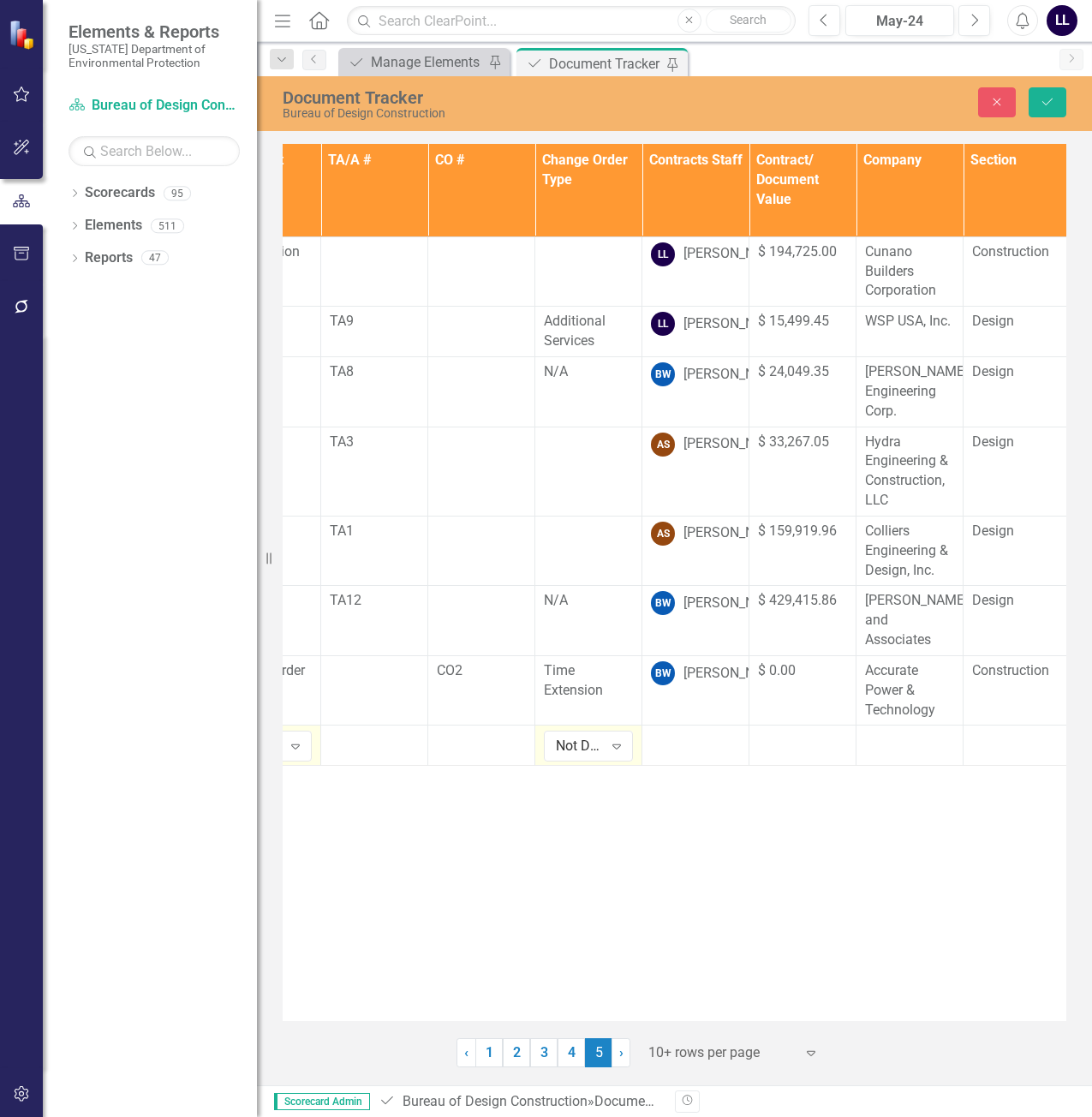
scroll to position [0, 116]
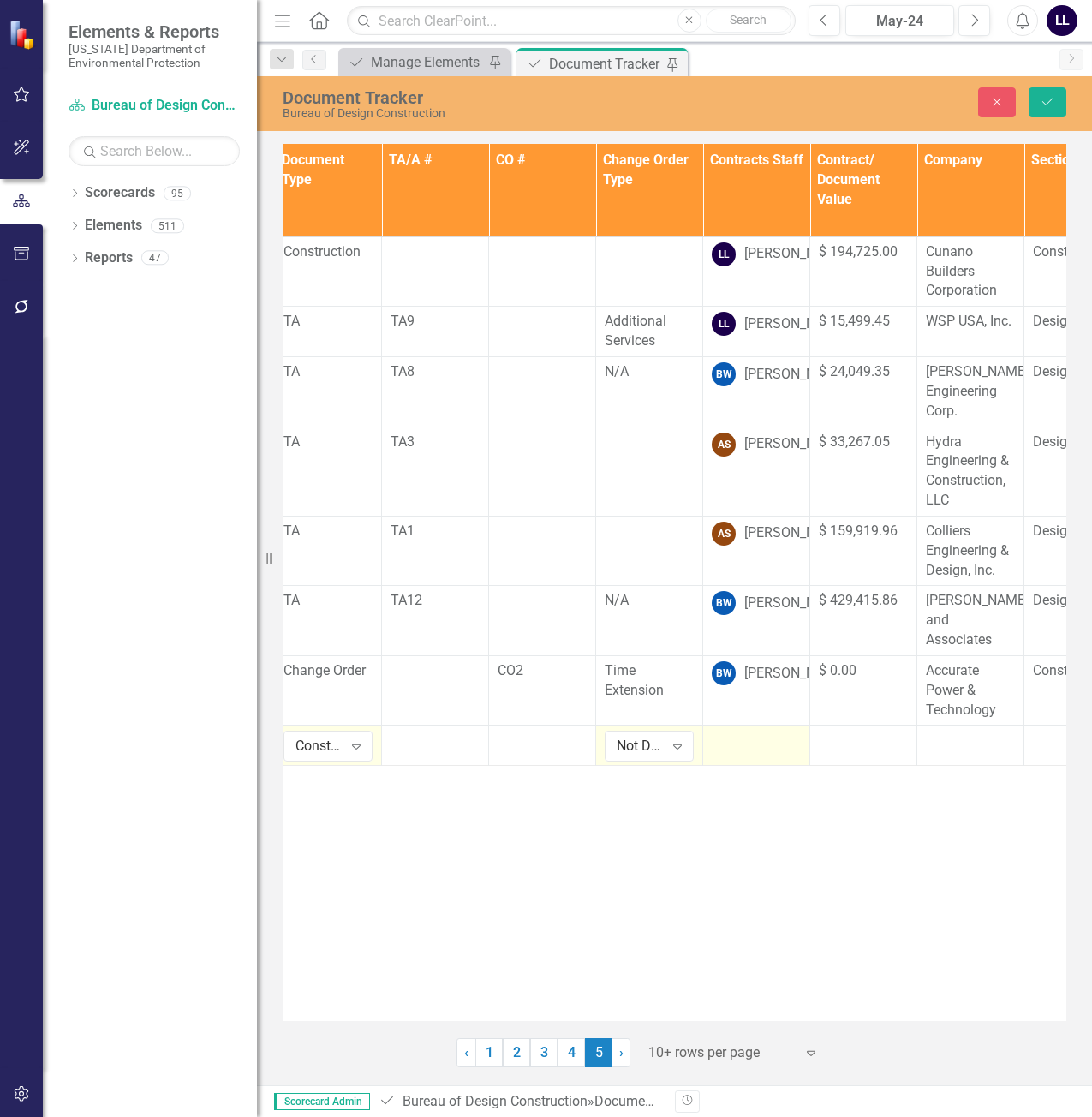
click at [745, 740] on div at bounding box center [756, 741] width 89 height 20
click at [745, 741] on div "Not Defined" at bounding box center [747, 747] width 47 height 20
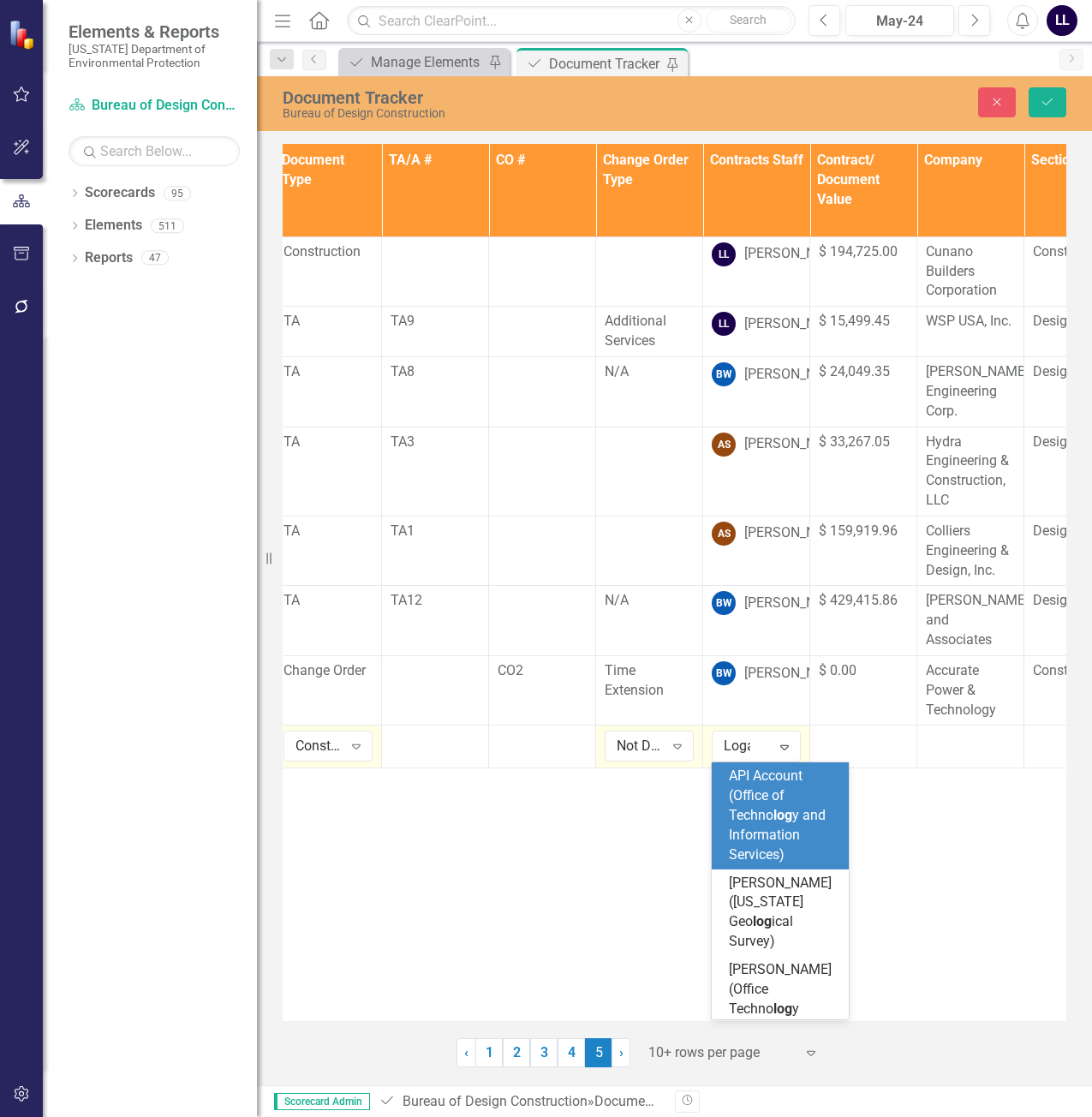
type input "[PERSON_NAME]"
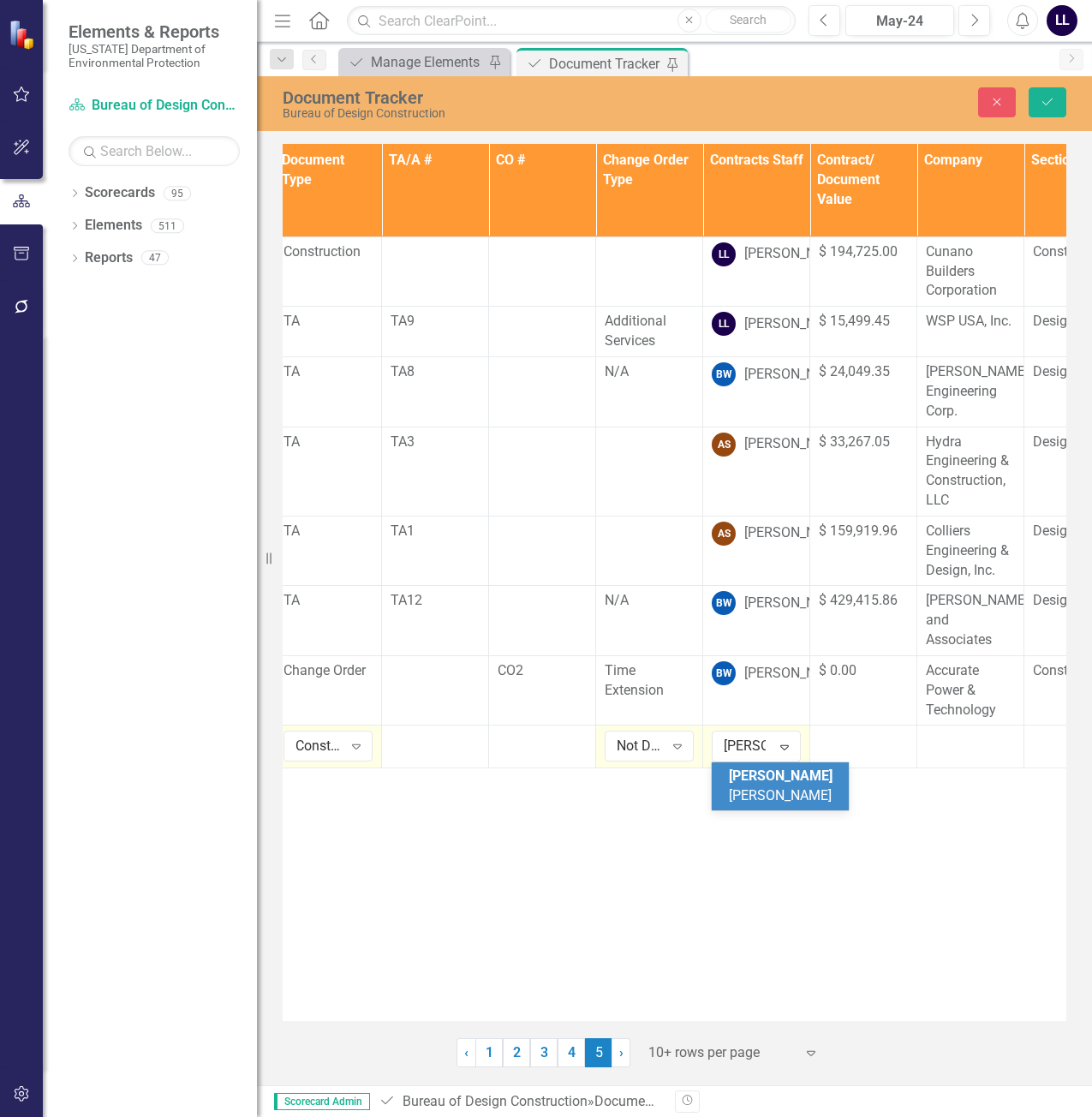
click at [762, 769] on span "[PERSON_NAME]" at bounding box center [780, 776] width 103 height 17
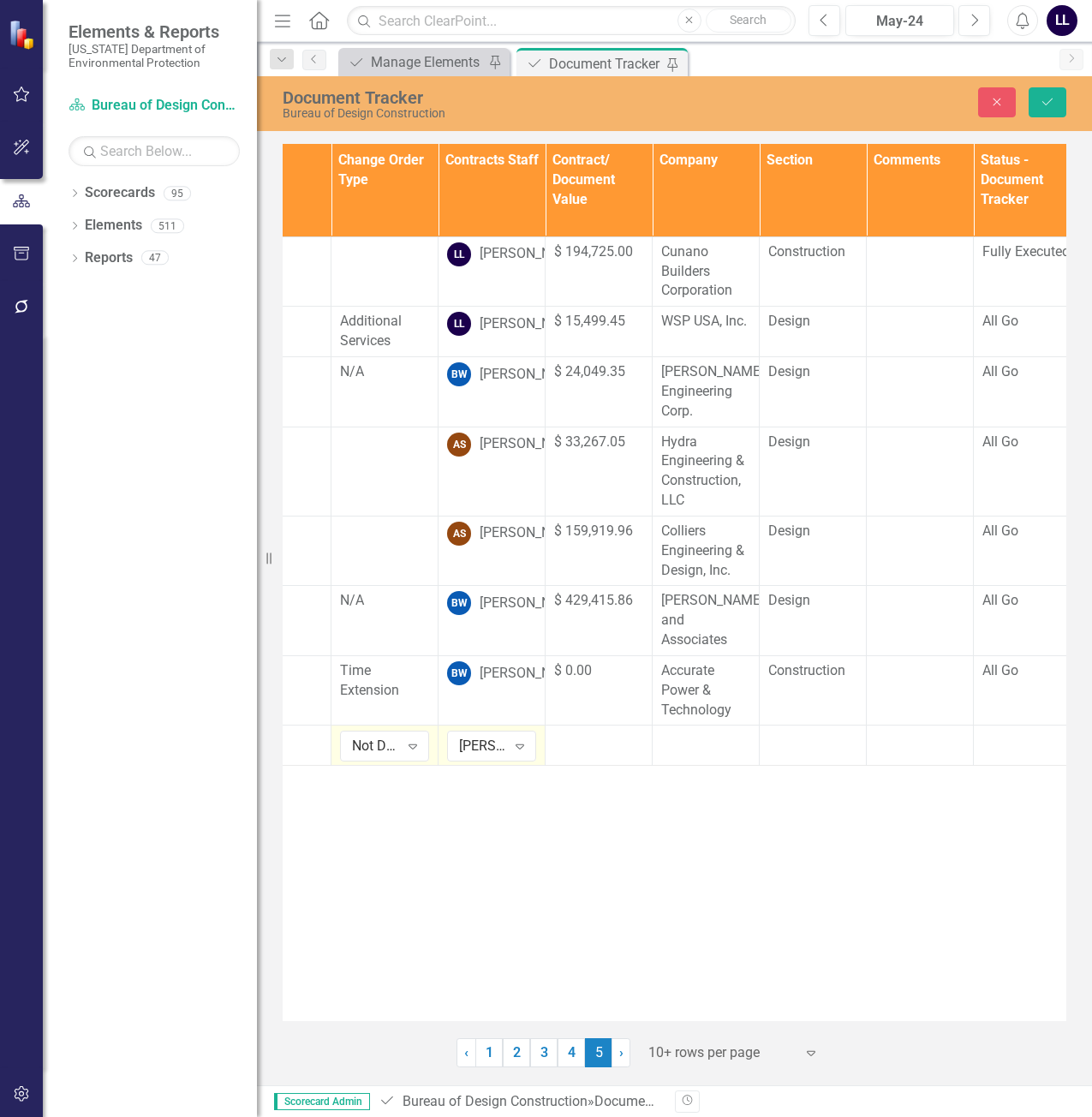
scroll to position [0, 384]
click at [606, 740] on div at bounding box center [595, 741] width 89 height 20
click at [590, 744] on div at bounding box center [595, 741] width 89 height 20
click at [590, 751] on div at bounding box center [595, 741] width 89 height 20
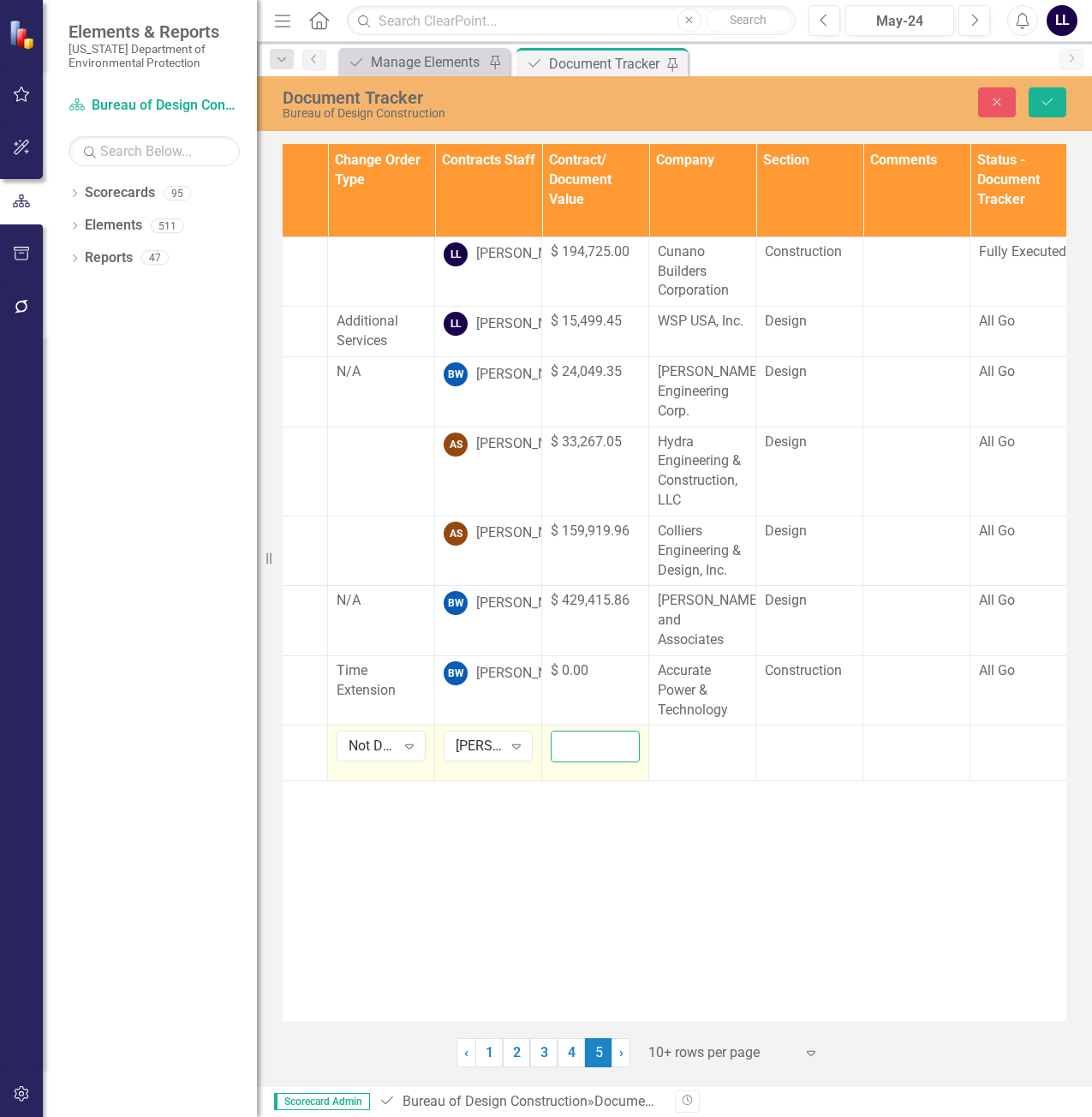
click at [584, 748] on input "number" at bounding box center [595, 747] width 89 height 32
type input "1895112.15"
click button "Save" at bounding box center [1047, 102] width 38 height 30
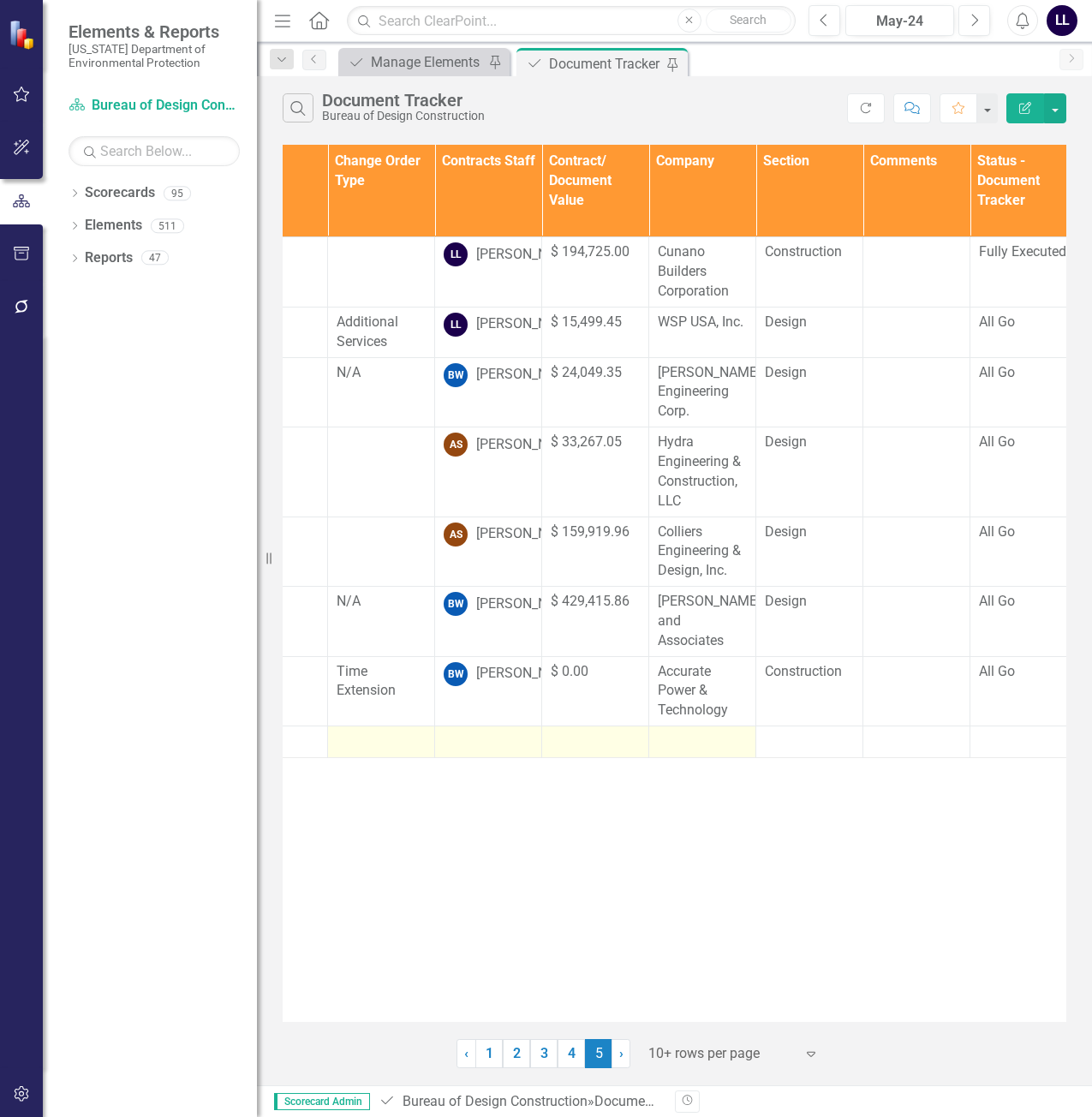
click at [709, 740] on div at bounding box center [703, 741] width 89 height 20
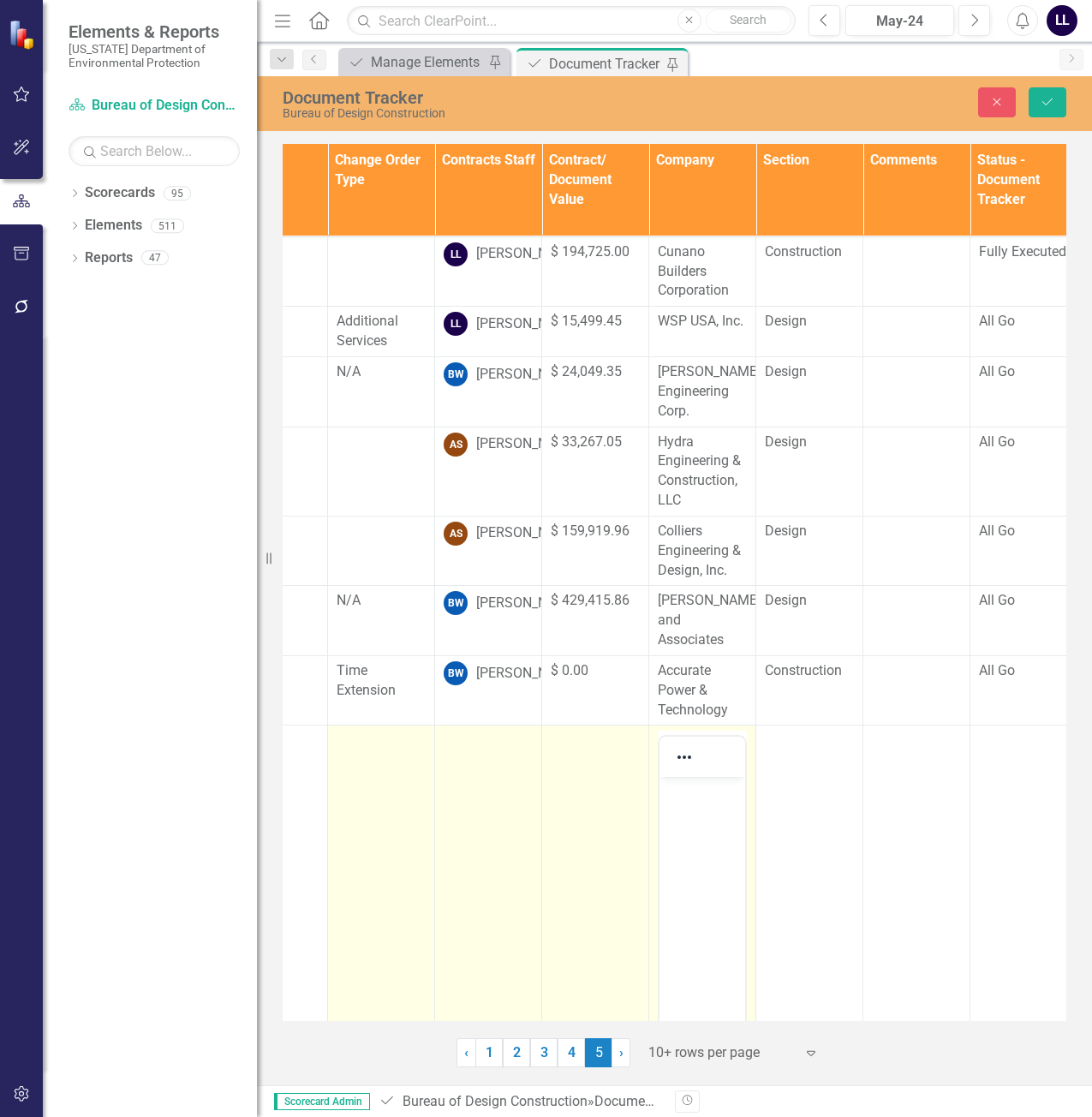
scroll to position [0, 0]
click at [697, 813] on body "Rich Text Area. Press ALT-0 for help." at bounding box center [703, 906] width 86 height 257
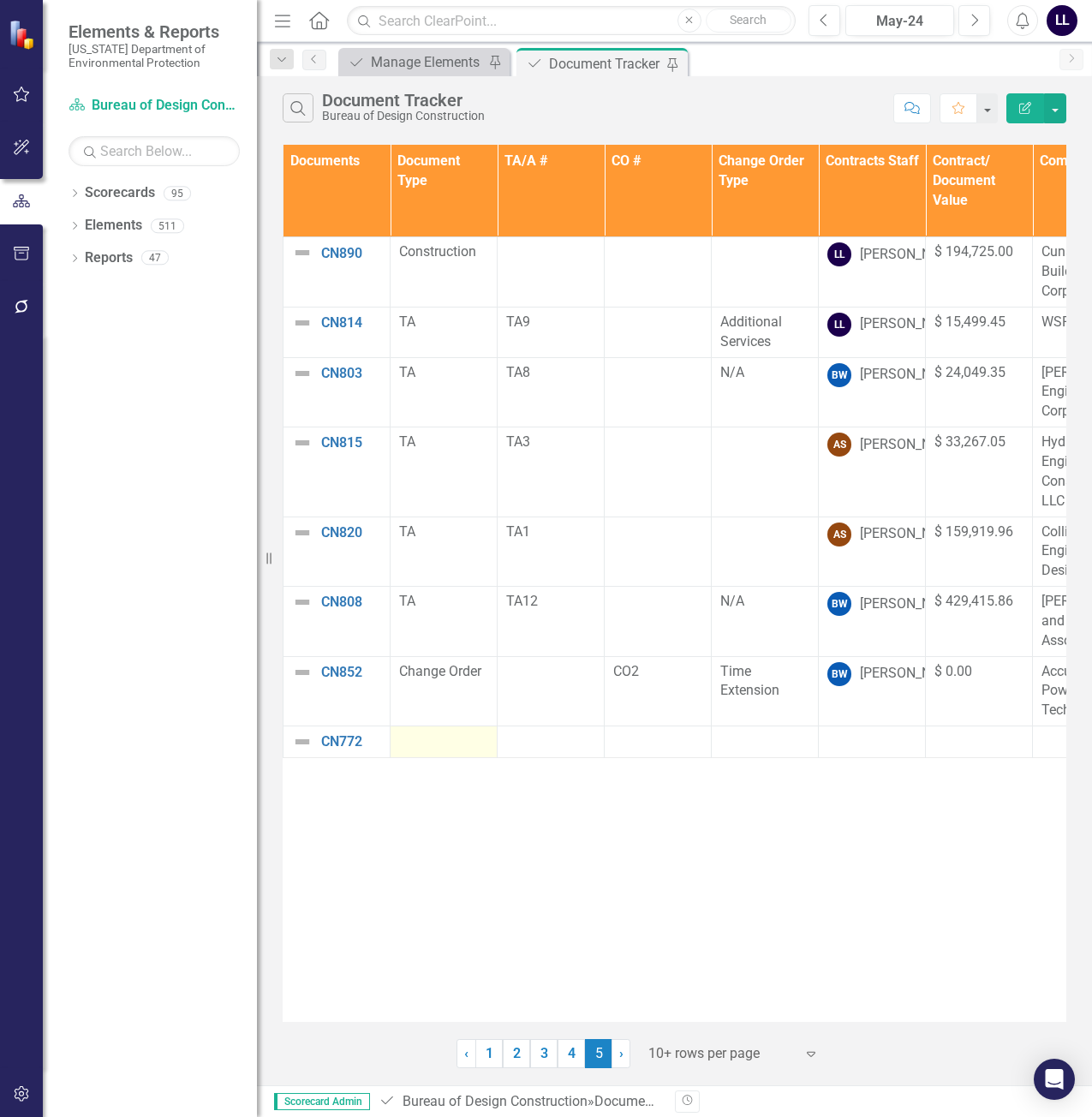
click at [421, 750] on div at bounding box center [444, 741] width 89 height 20
click at [421, 751] on div at bounding box center [444, 741] width 89 height 20
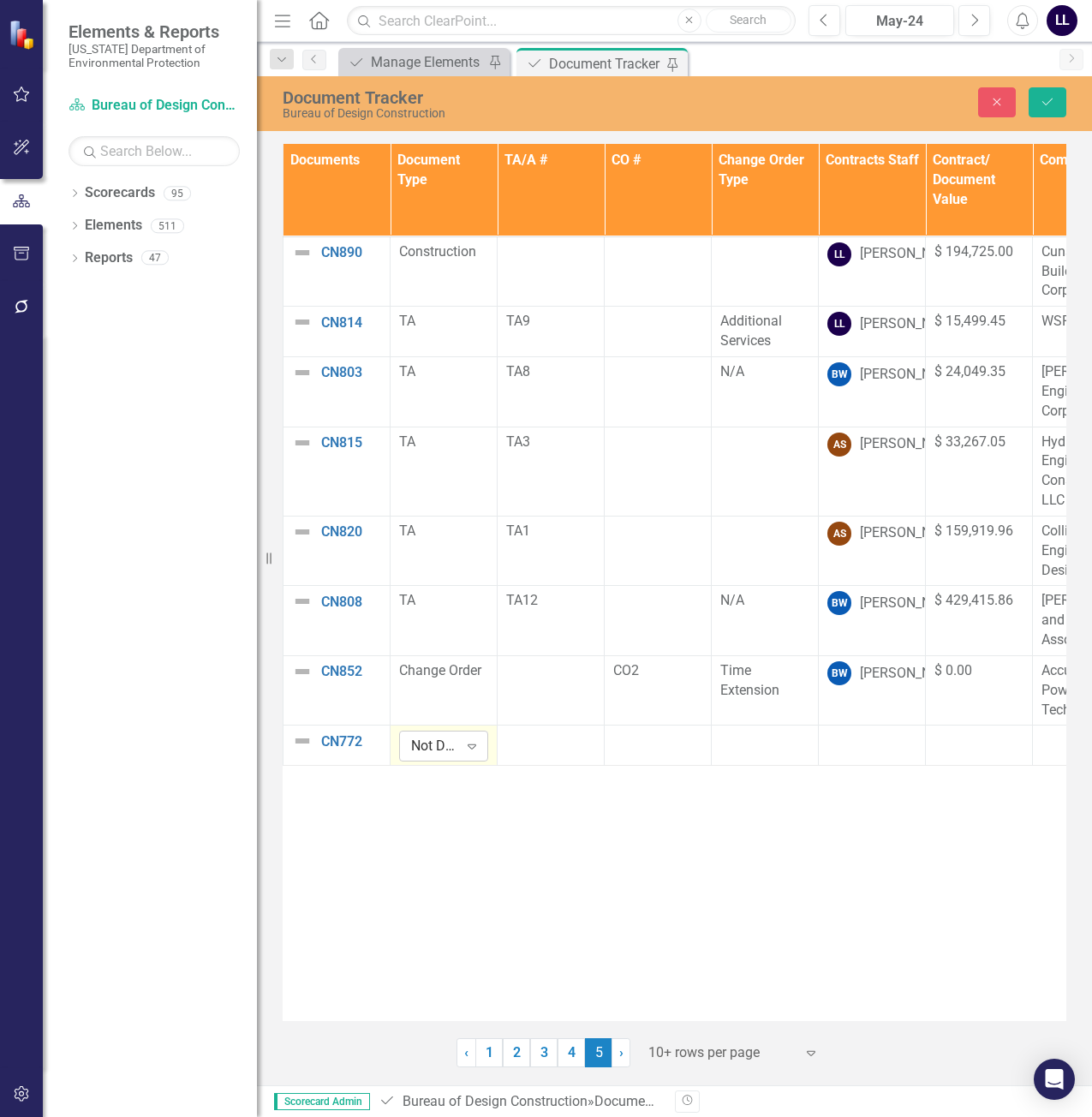
click at [448, 742] on div "Not Defined" at bounding box center [435, 747] width 47 height 20
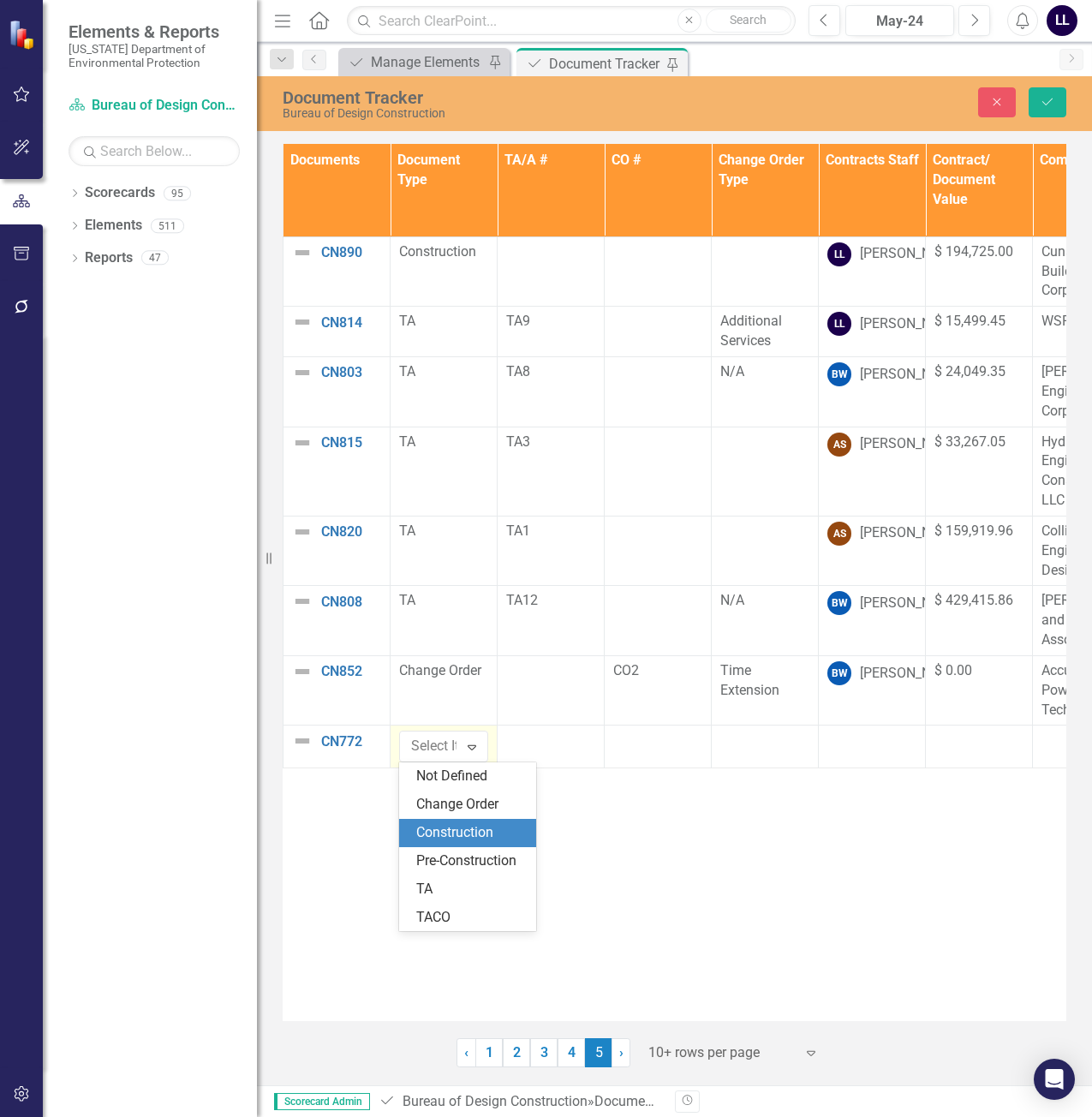
click at [469, 830] on div "Construction" at bounding box center [471, 833] width 109 height 20
click at [643, 750] on div at bounding box center [658, 741] width 89 height 20
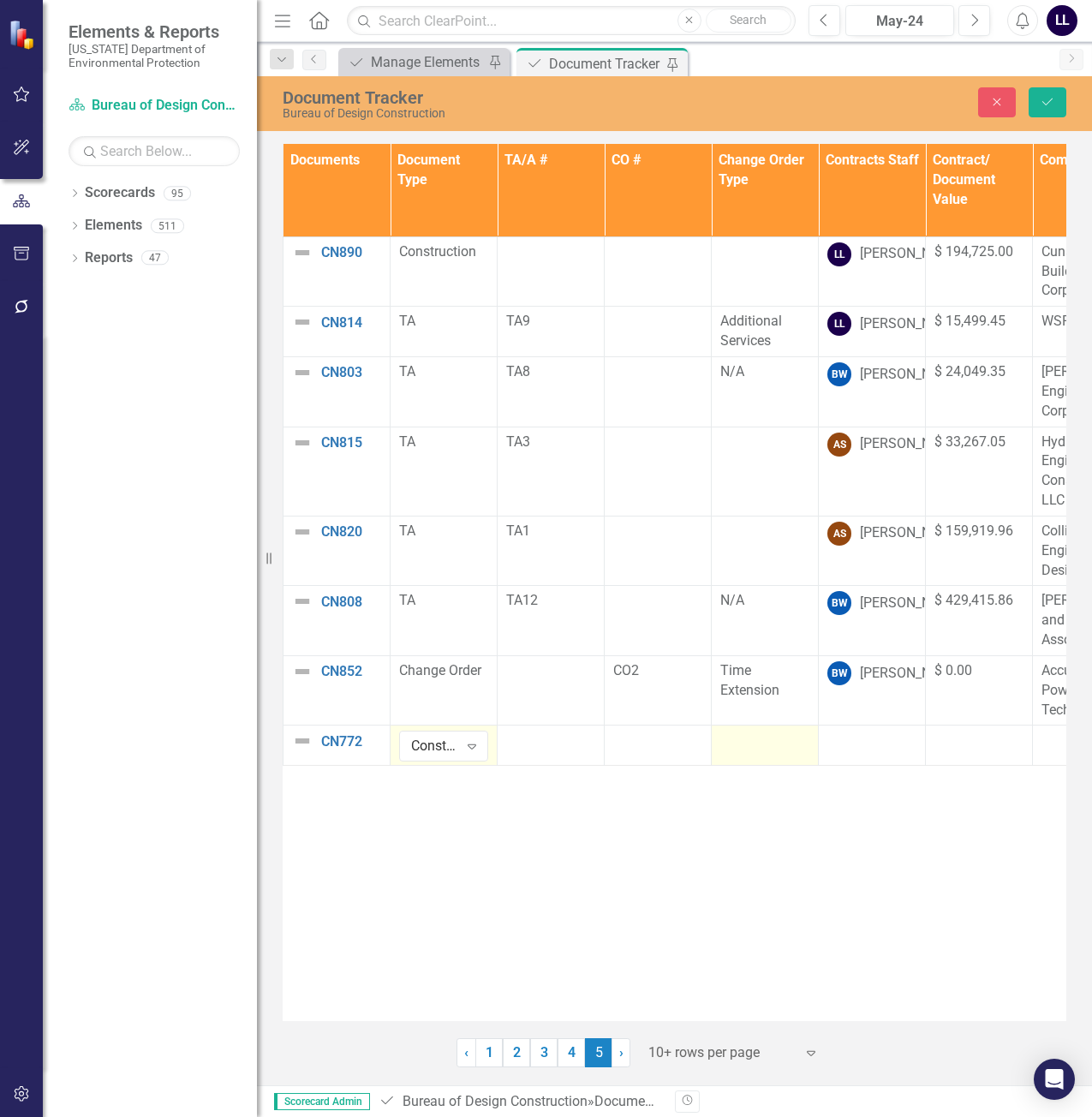
click at [773, 742] on div at bounding box center [765, 741] width 89 height 20
click at [745, 745] on div at bounding box center [765, 741] width 89 height 20
click at [760, 745] on div "Not Defined" at bounding box center [756, 747] width 47 height 20
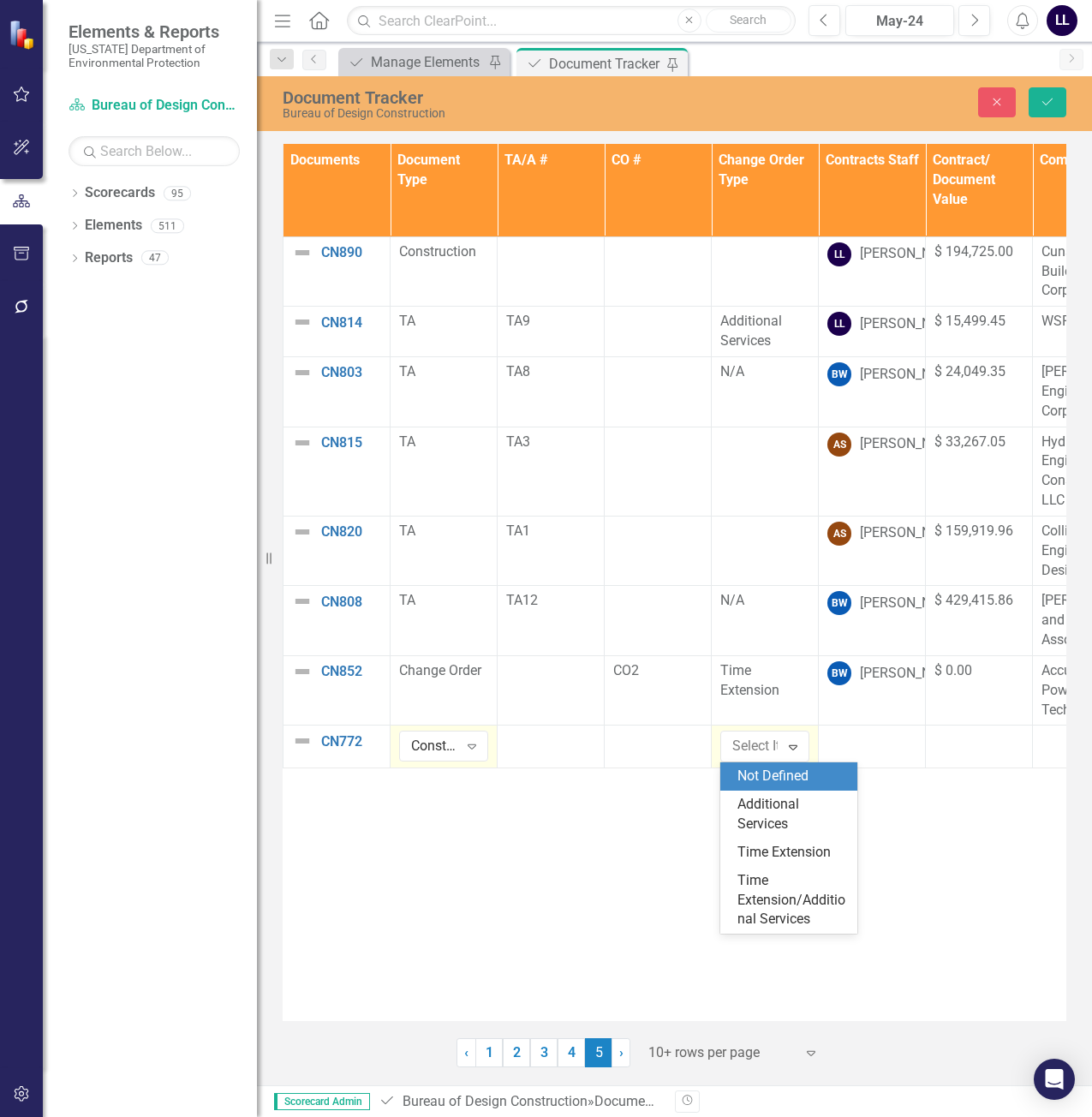
click at [933, 844] on div "Documents Document Type TA/A # CO # Change Order Type Contracts Staff Contract/…" at bounding box center [675, 582] width 784 height 877
click at [1007, 102] on button "Close" at bounding box center [997, 102] width 38 height 30
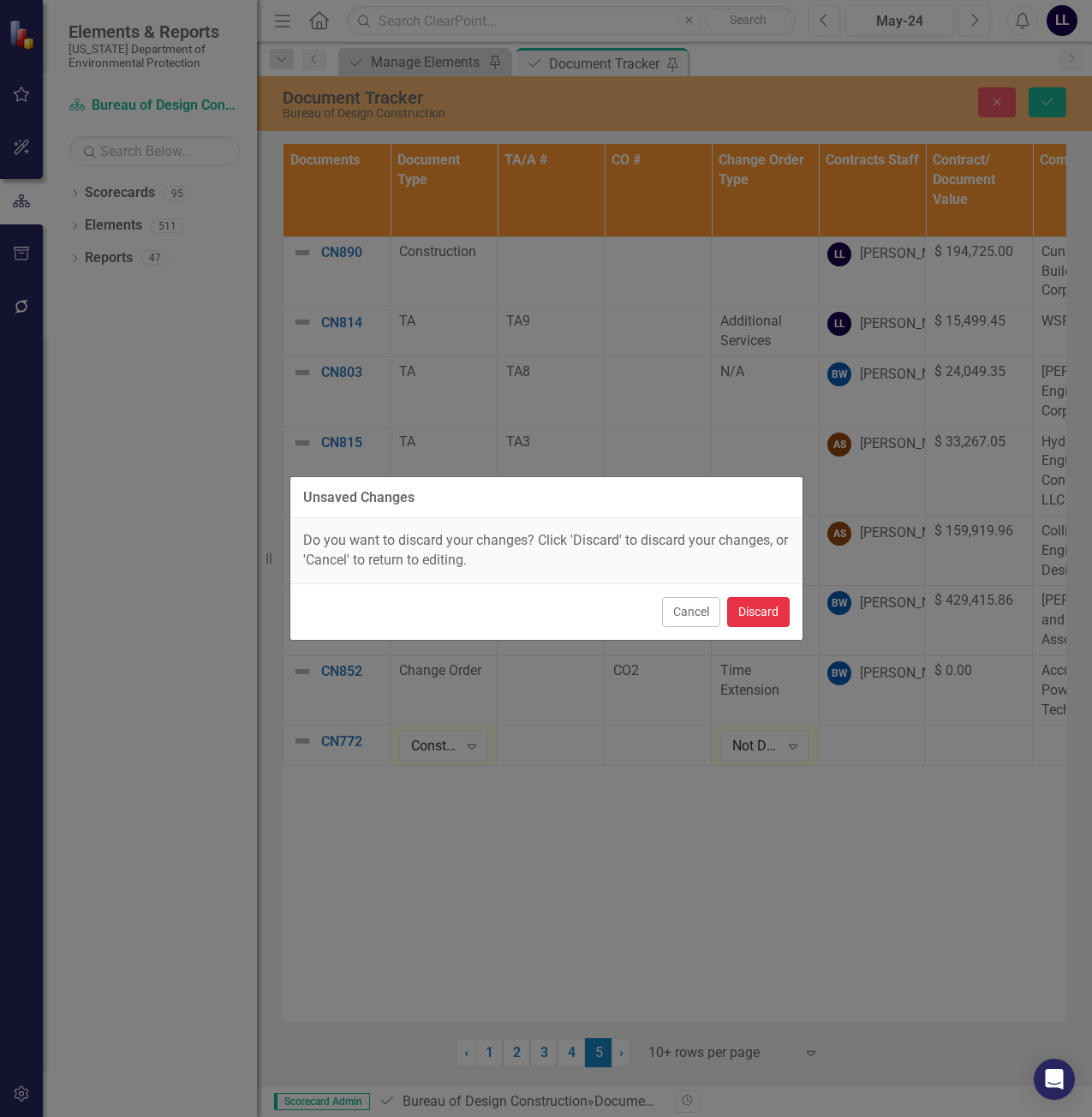
click at [756, 613] on button "Discard" at bounding box center [758, 612] width 62 height 30
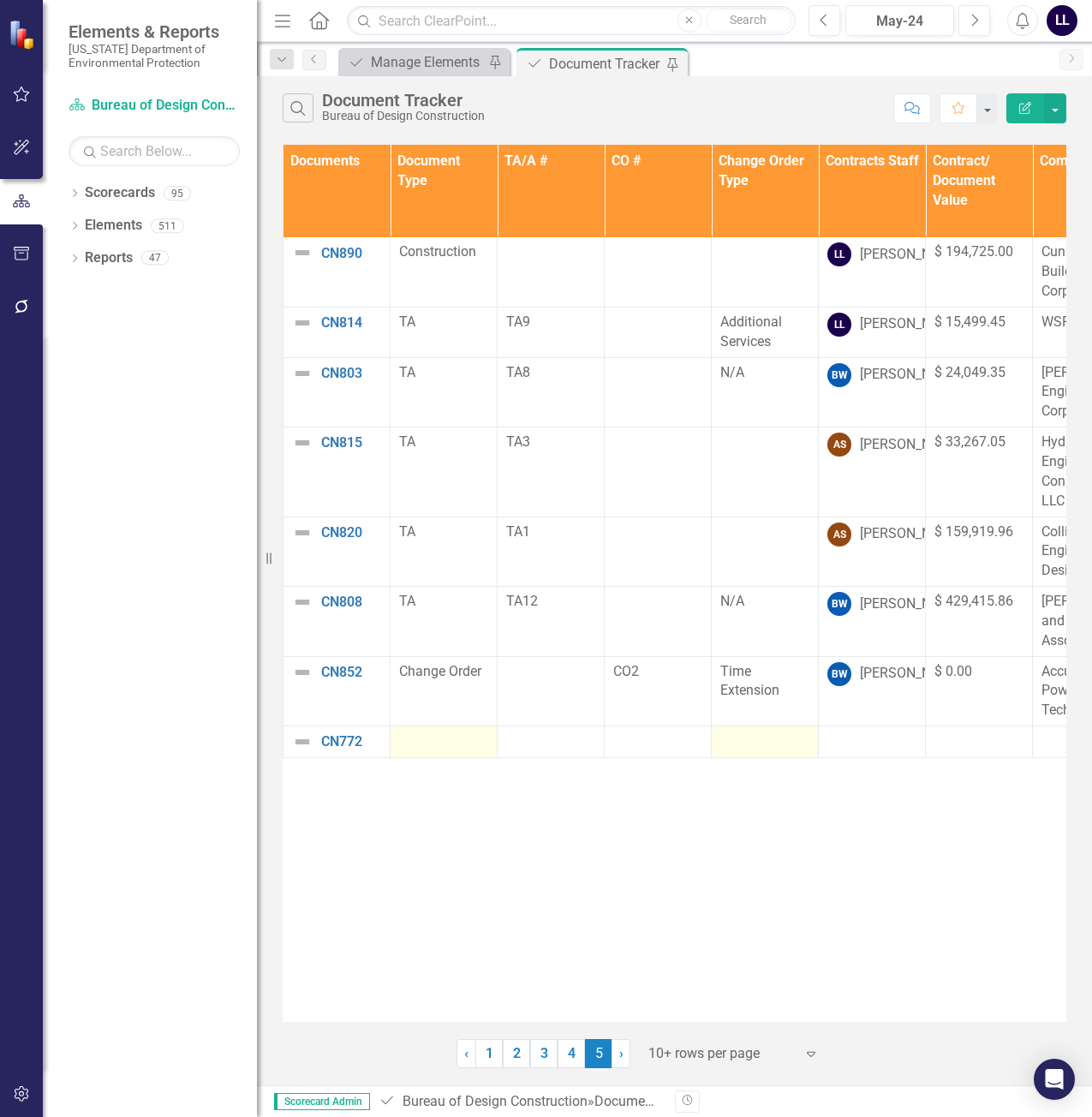
click at [431, 730] on td at bounding box center [444, 742] width 107 height 32
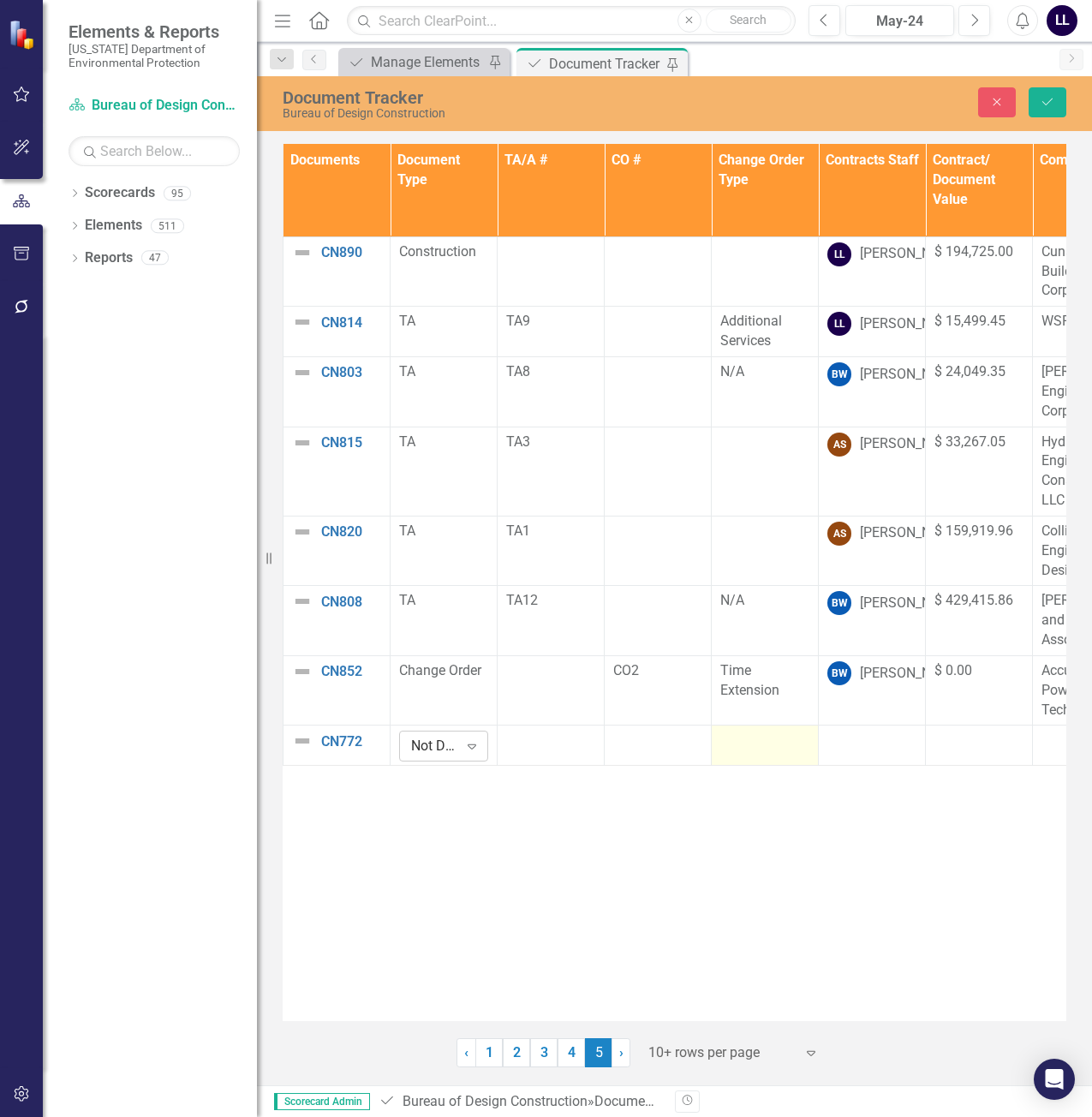
click at [452, 743] on div "Not Defined" at bounding box center [435, 747] width 47 height 20
click at [472, 838] on div "Construction" at bounding box center [471, 833] width 109 height 20
click at [1057, 94] on button "Save" at bounding box center [1047, 102] width 38 height 30
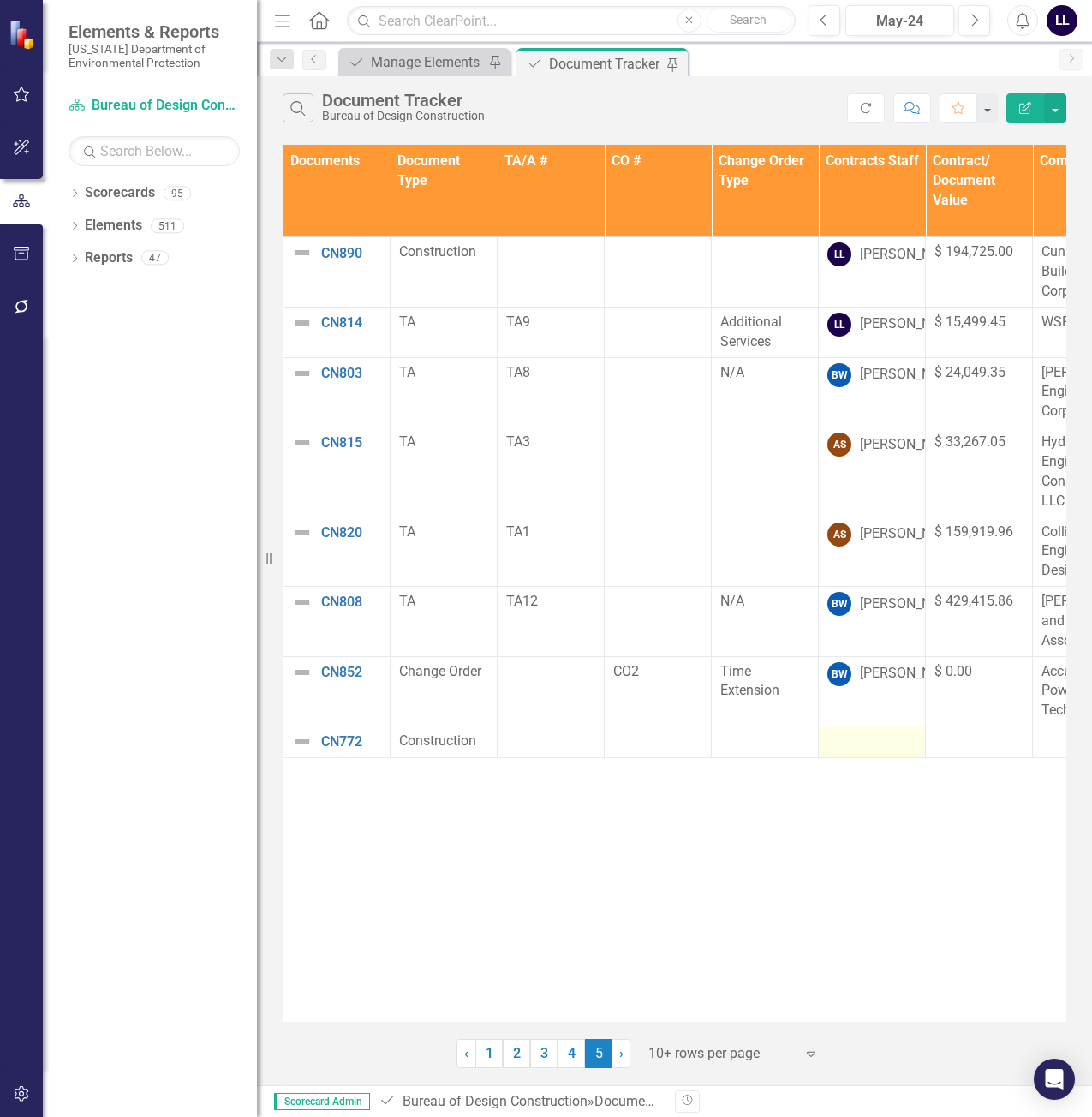
click at [868, 746] on div at bounding box center [872, 741] width 89 height 20
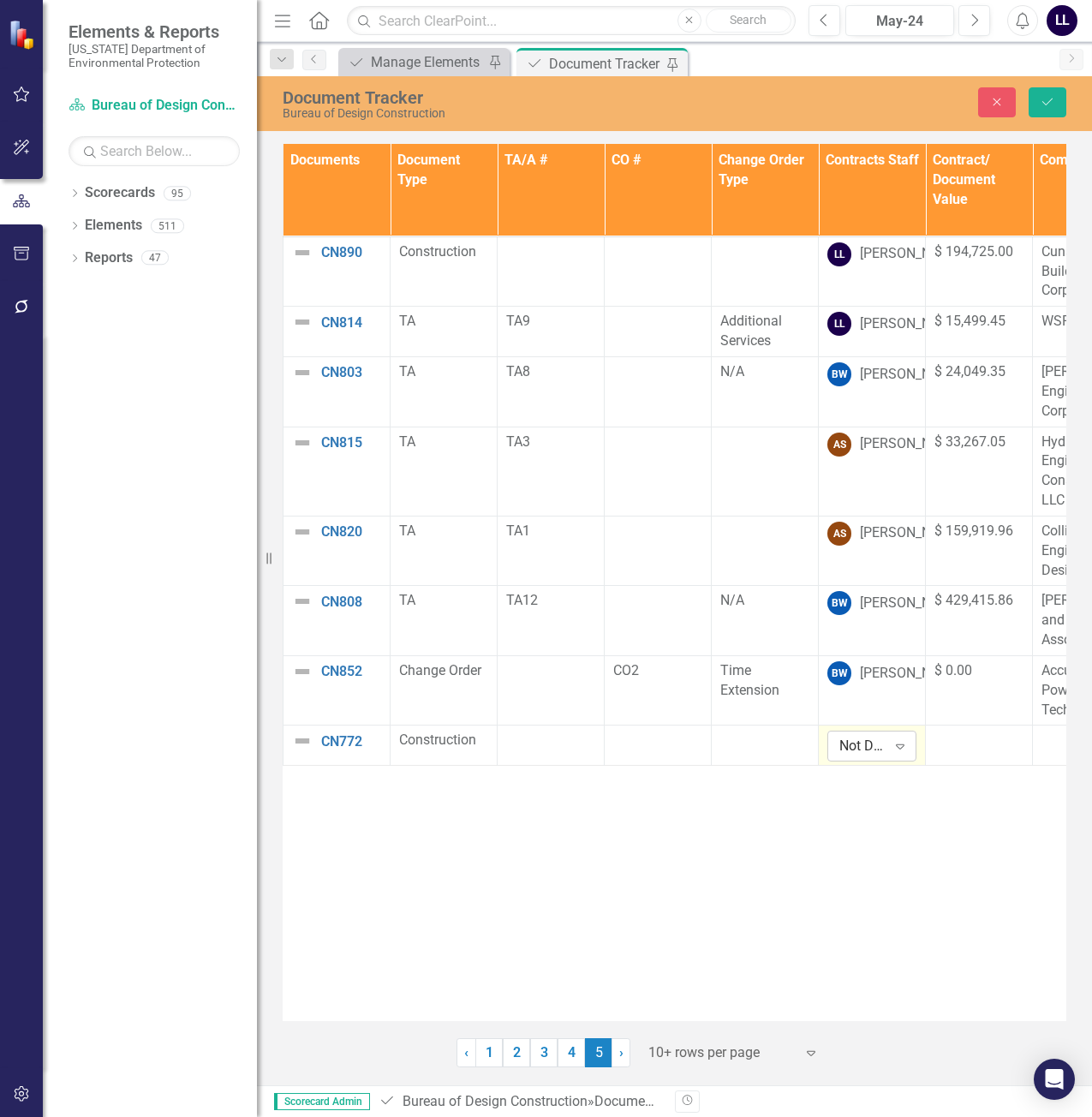
click at [862, 747] on div "Not Defined" at bounding box center [863, 747] width 47 height 20
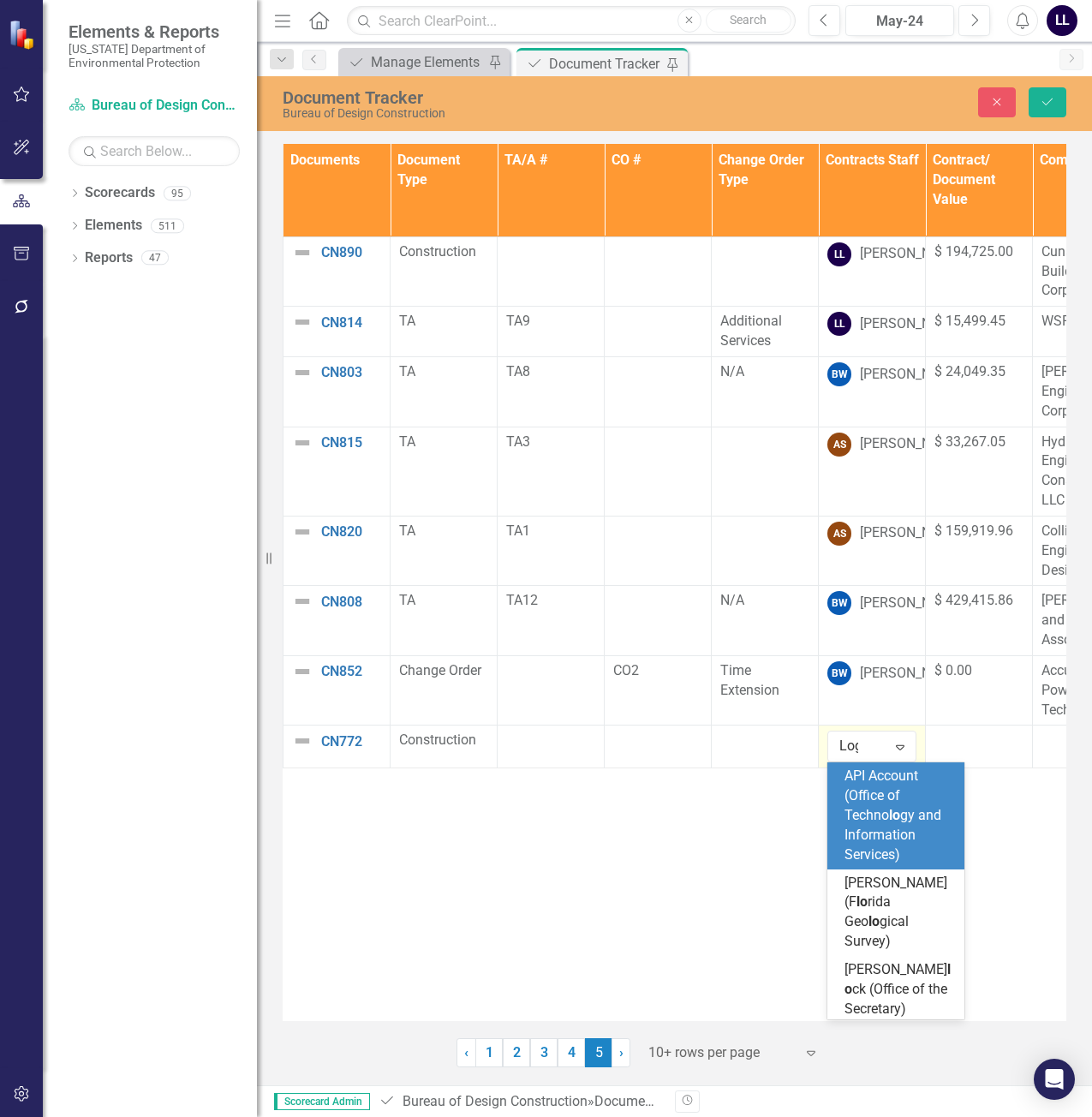
type input "[PERSON_NAME]"
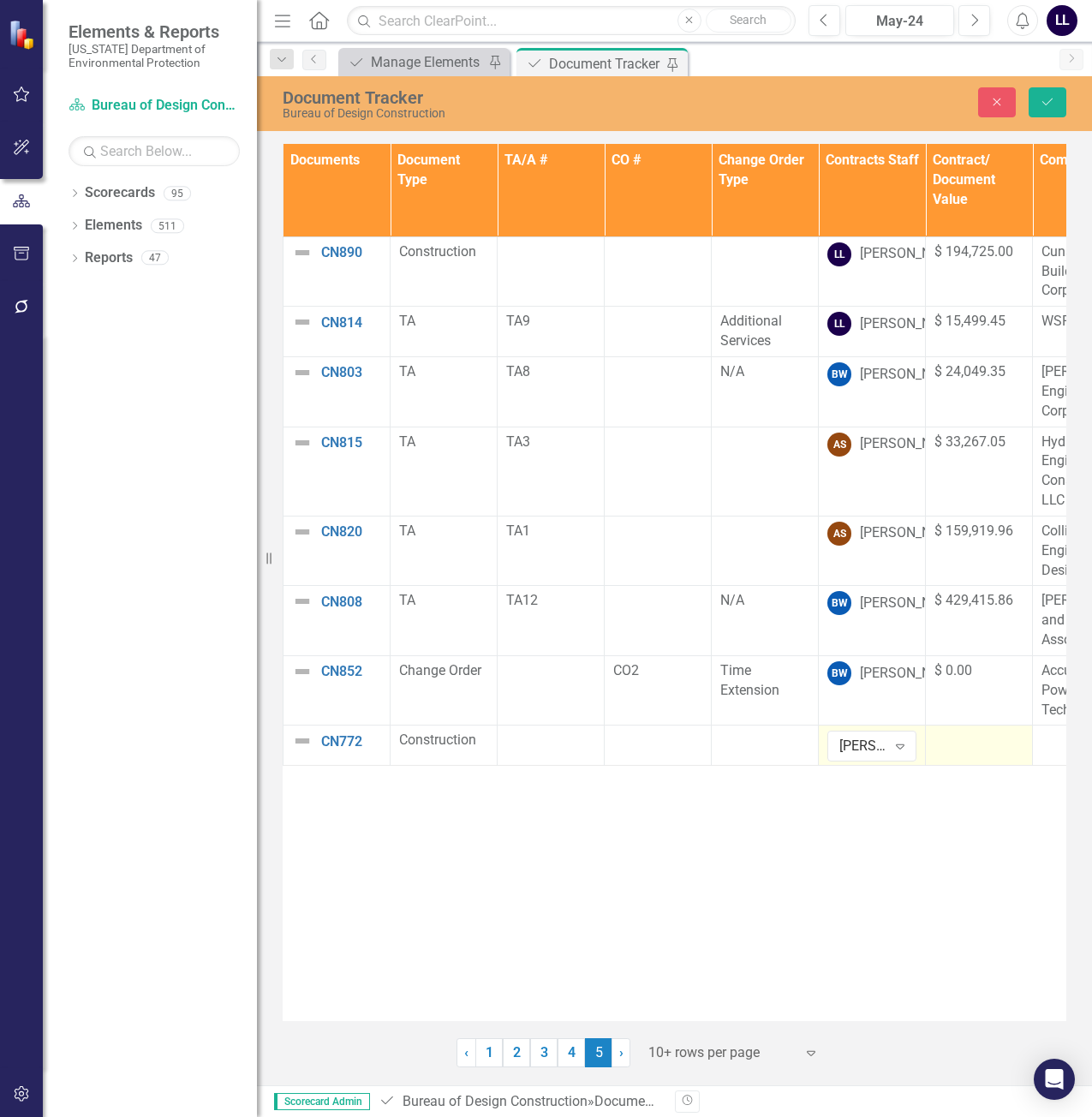
click at [975, 752] on td at bounding box center [979, 746] width 107 height 40
click at [964, 751] on input "number" at bounding box center [979, 747] width 89 height 32
type input "1895112.15"
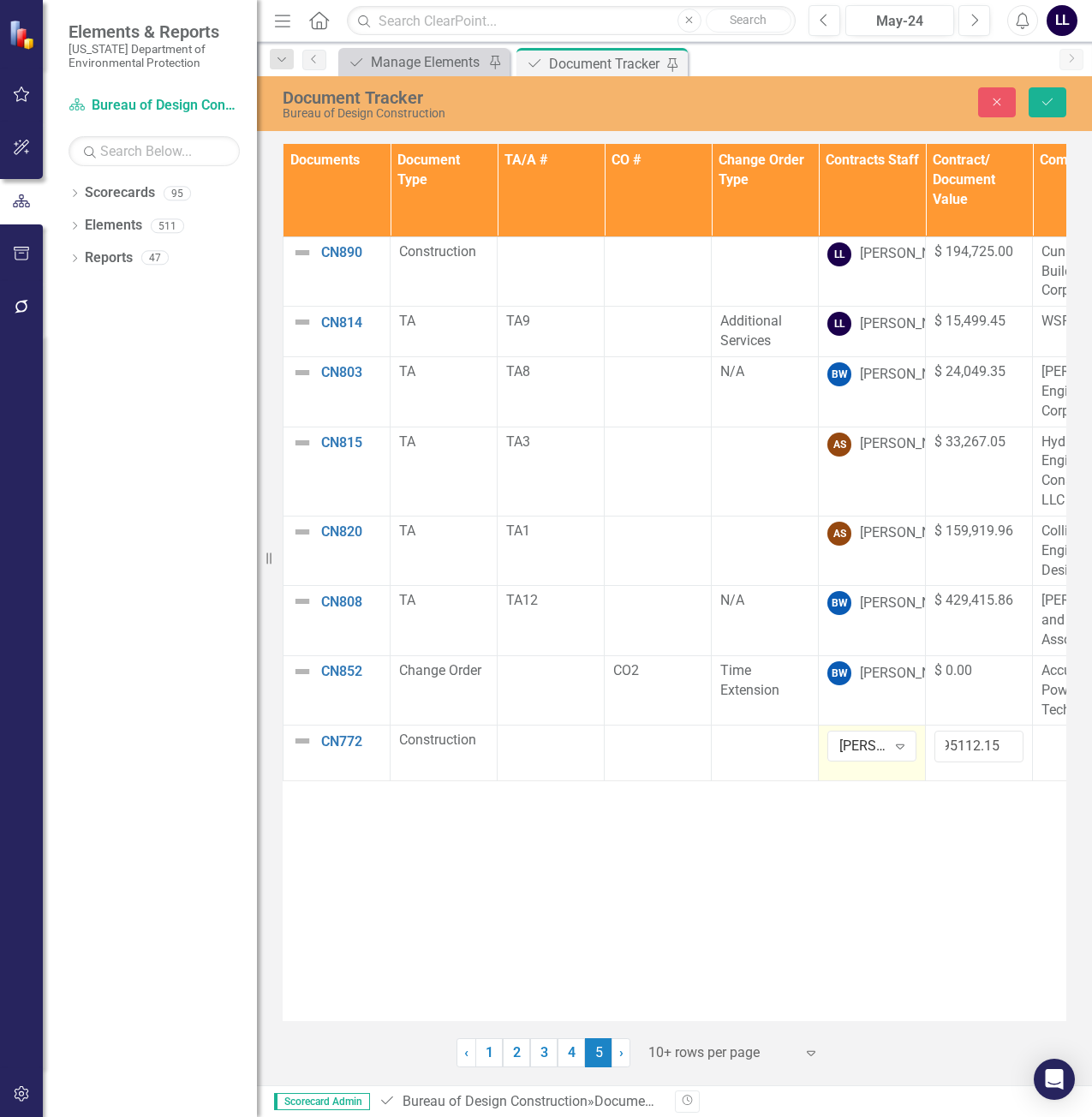
click at [891, 966] on div "Documents Document Type TA/A # CO # Change Order Type Contracts Staff Contract/…" at bounding box center [675, 582] width 784 height 877
click at [1054, 104] on icon "Save" at bounding box center [1047, 102] width 16 height 12
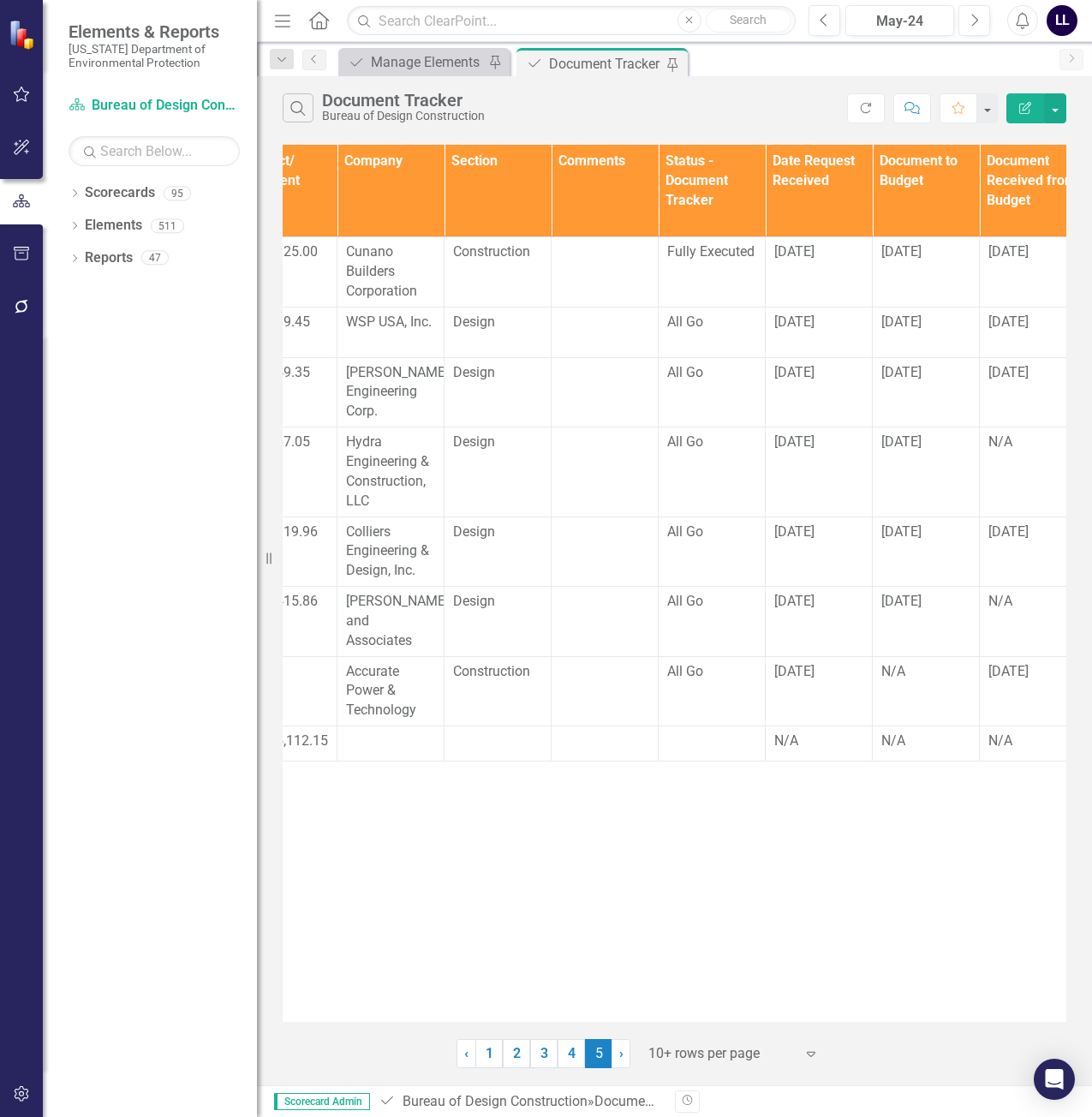
scroll to position [0, 700]
click at [382, 752] on div at bounding box center [387, 741] width 89 height 20
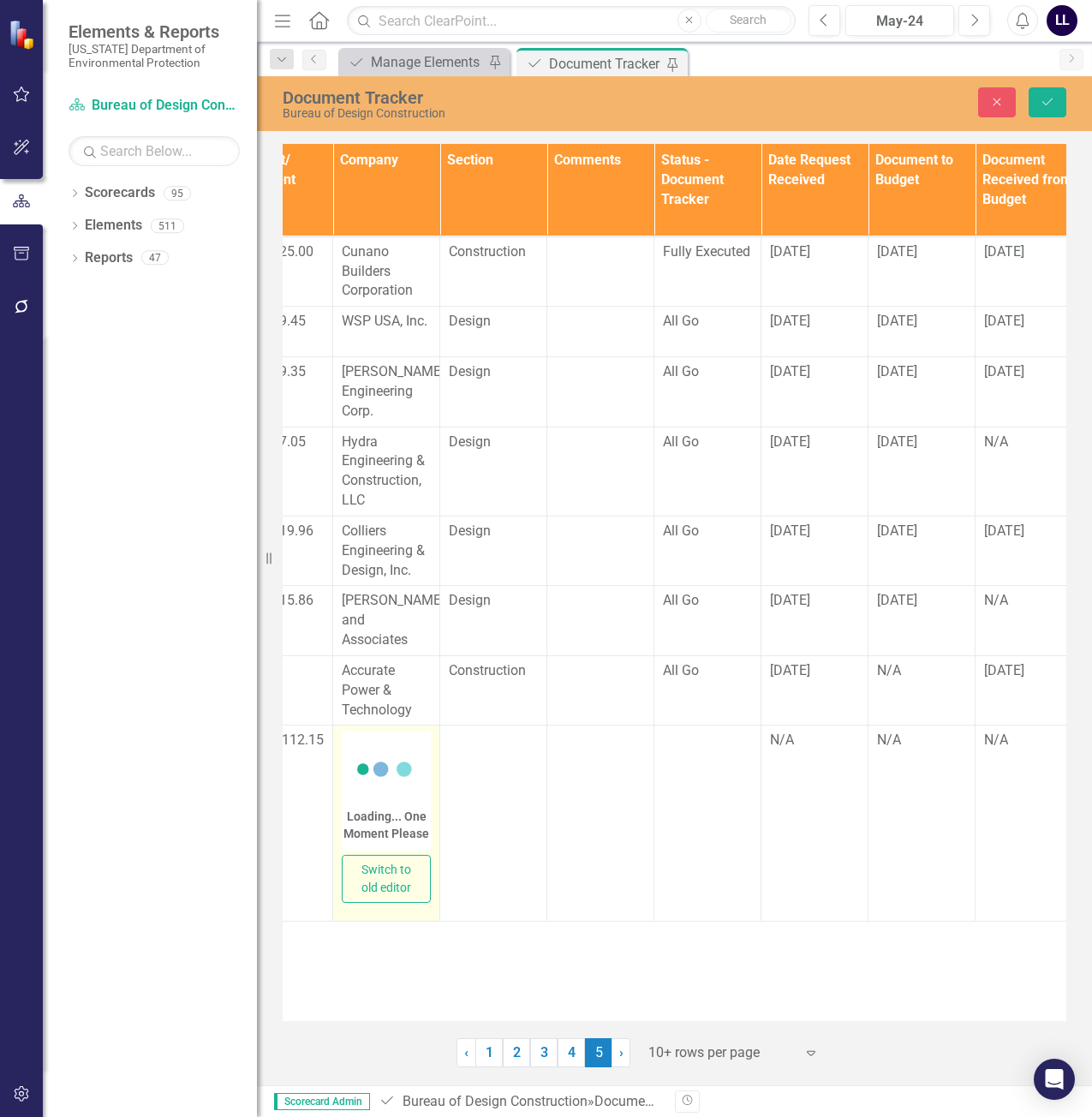
click at [371, 753] on icon at bounding box center [386, 769] width 68 height 68
click at [380, 807] on body "Rich Text Area. Press ALT-0 for help." at bounding box center [387, 906] width 86 height 257
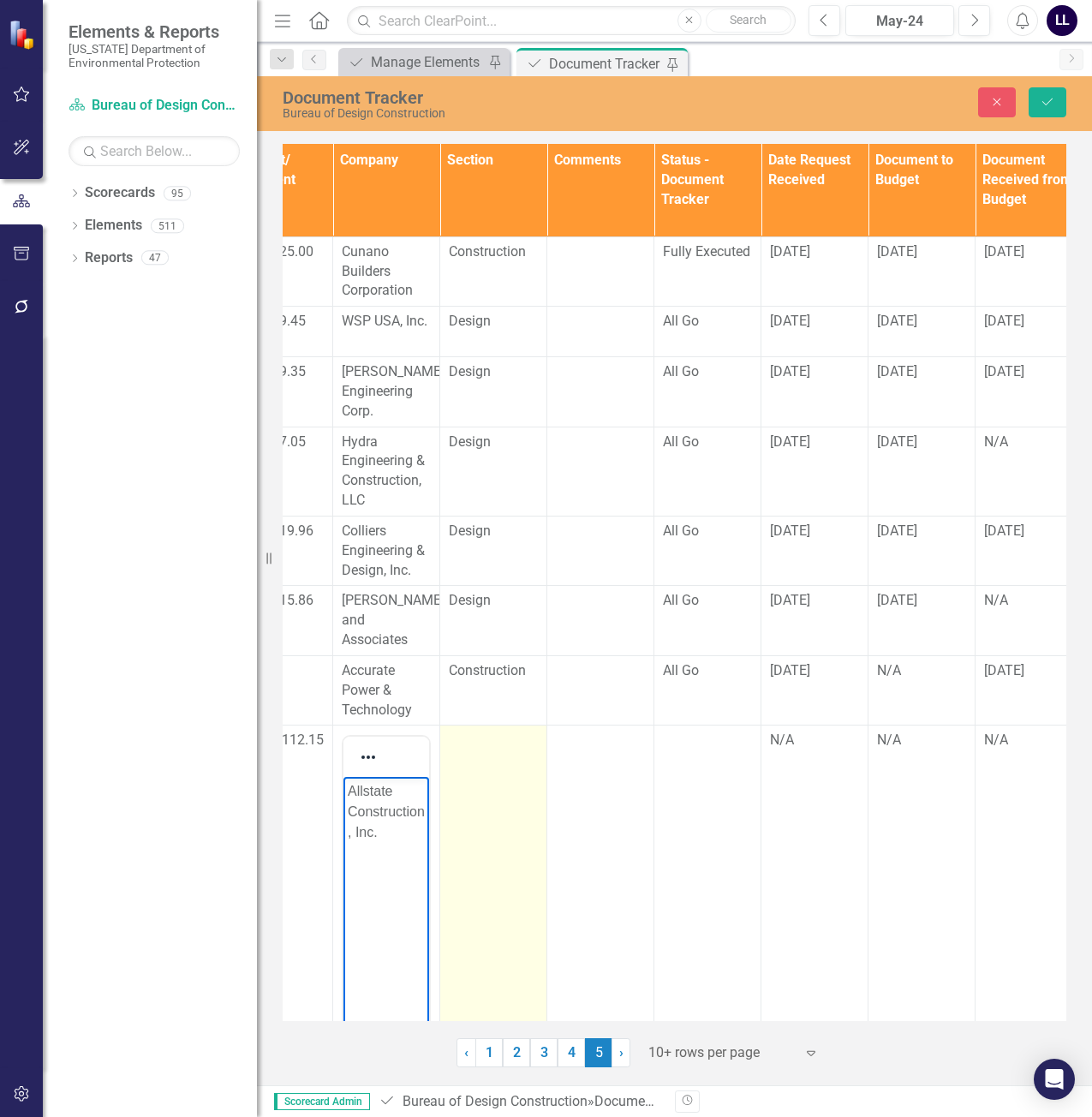
click at [501, 765] on td at bounding box center [494, 938] width 107 height 424
click at [493, 750] on div "Not Defined" at bounding box center [485, 747] width 47 height 20
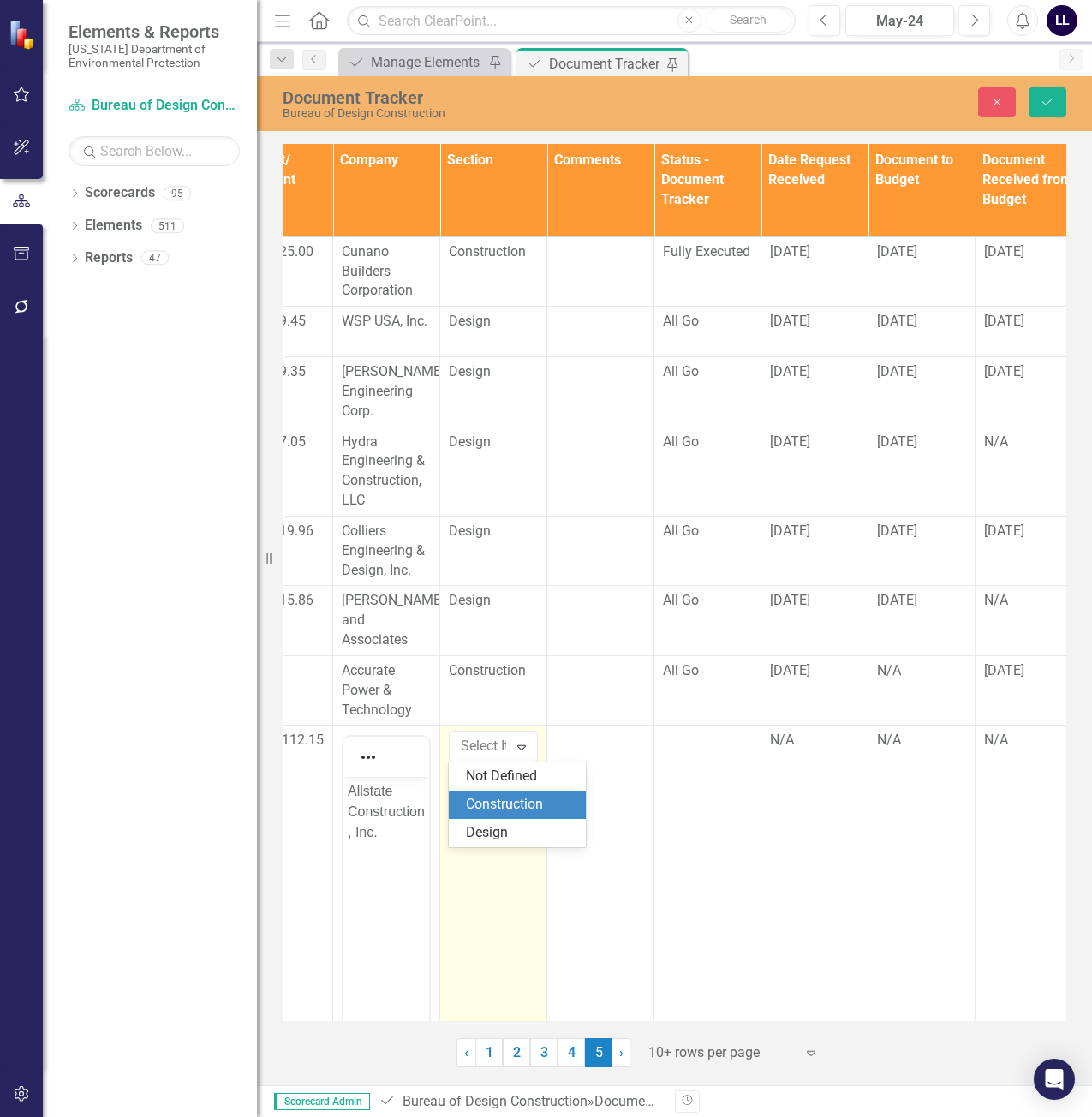
click at [513, 808] on div "Construction" at bounding box center [521, 804] width 109 height 20
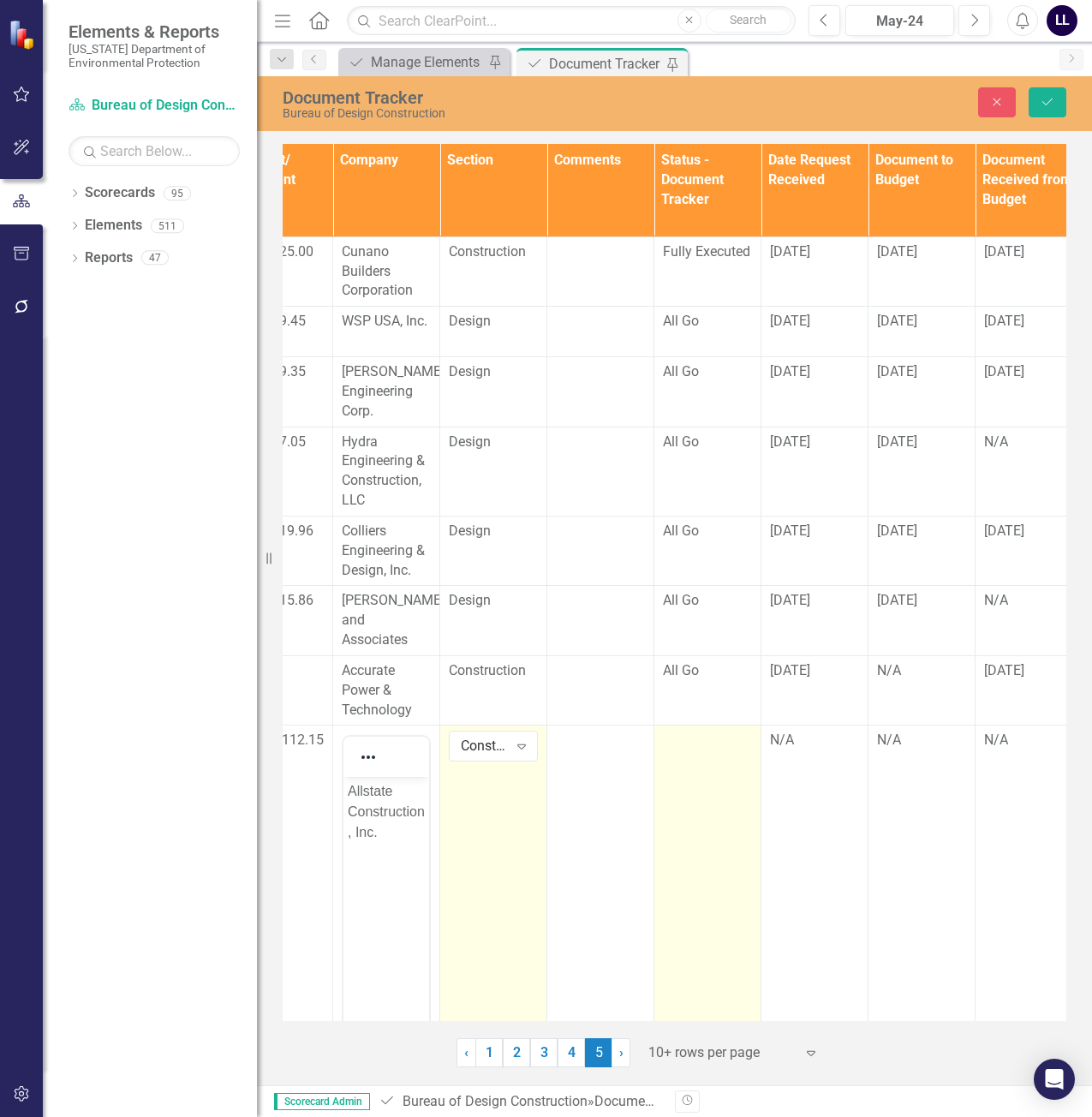
click at [720, 763] on td at bounding box center [708, 938] width 107 height 424
click at [710, 751] on div "Not Defined" at bounding box center [698, 747] width 47 height 20
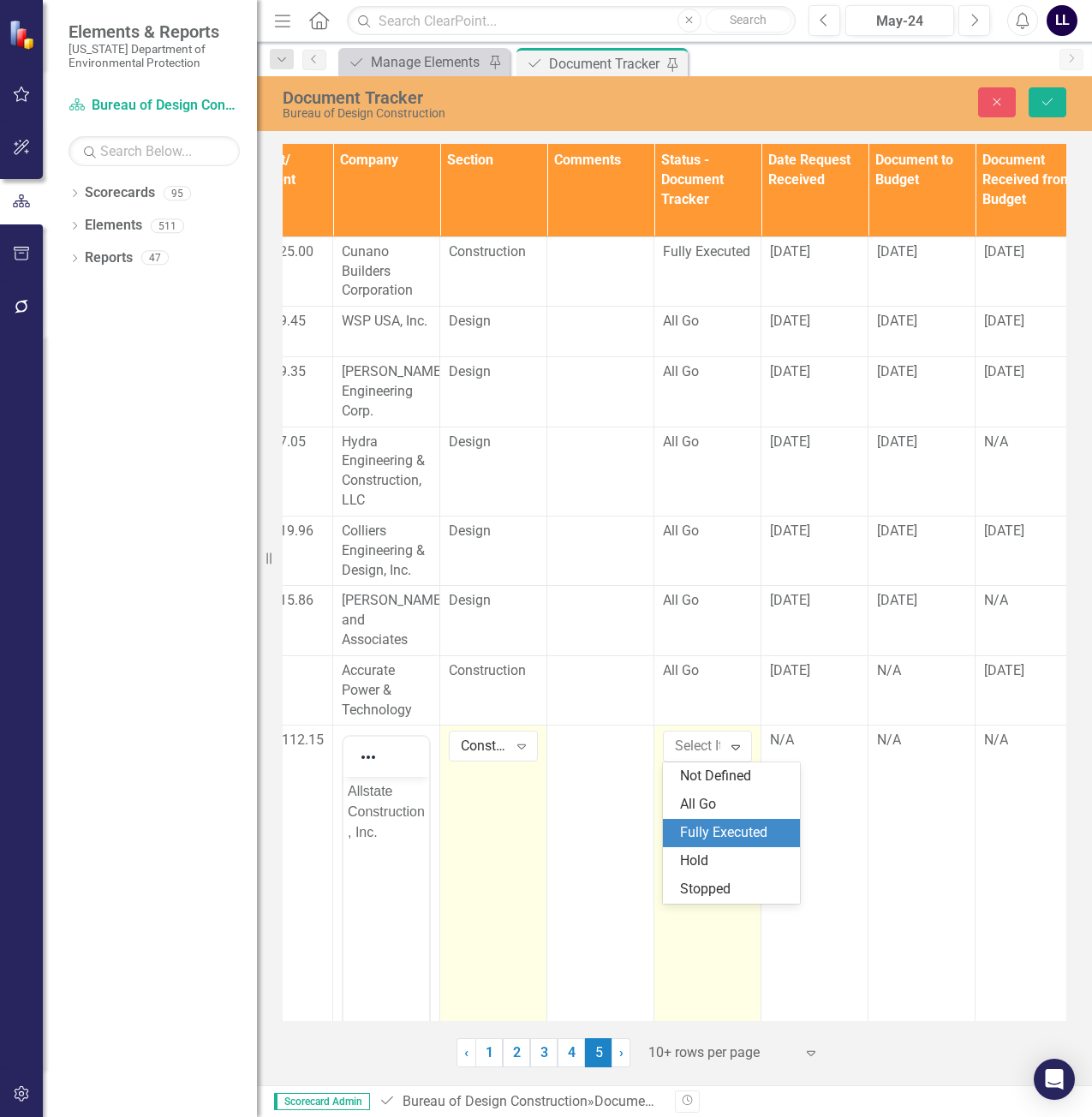
click at [723, 833] on div "Fully Executed" at bounding box center [734, 833] width 109 height 20
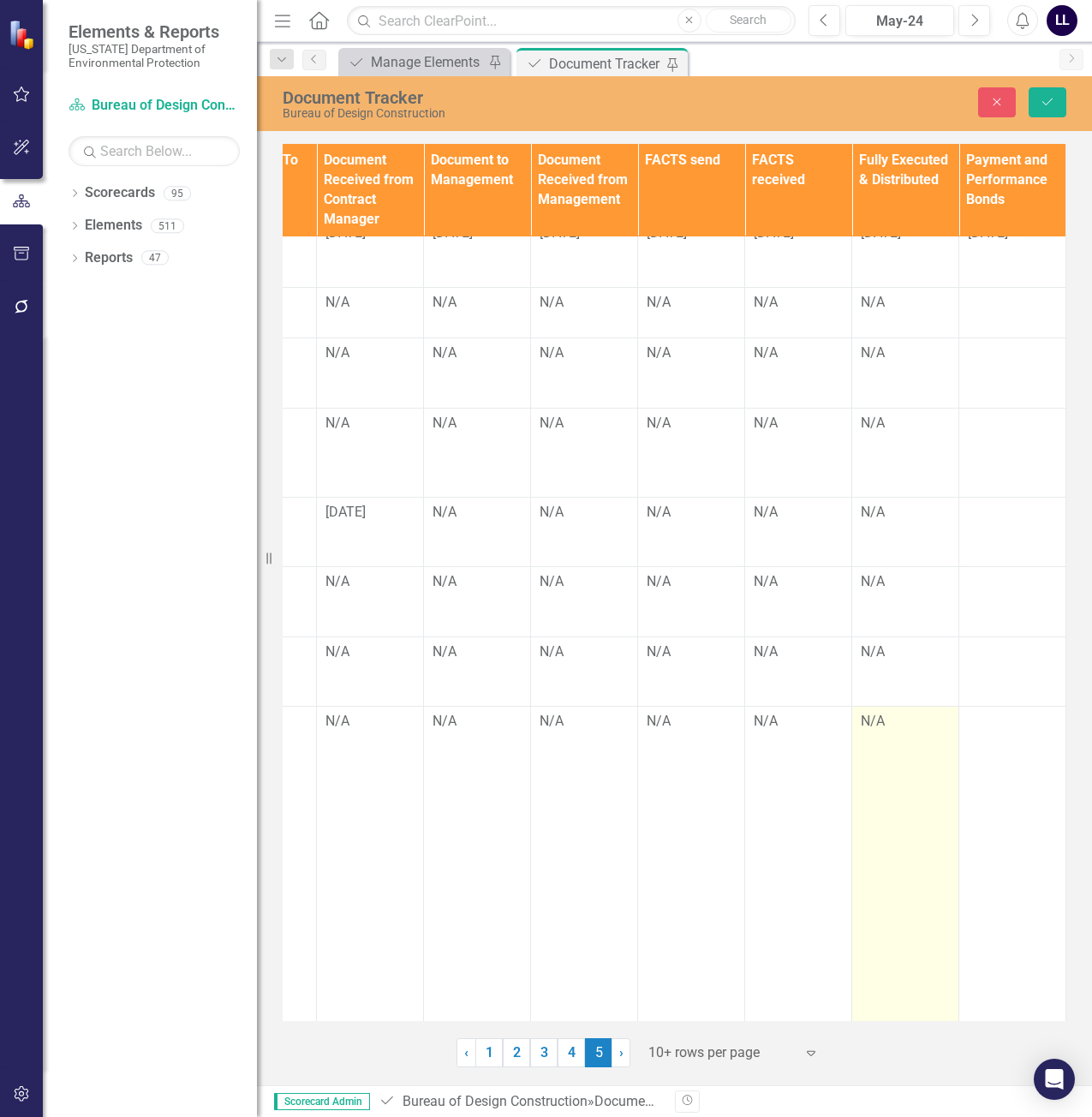
scroll to position [0, 2334]
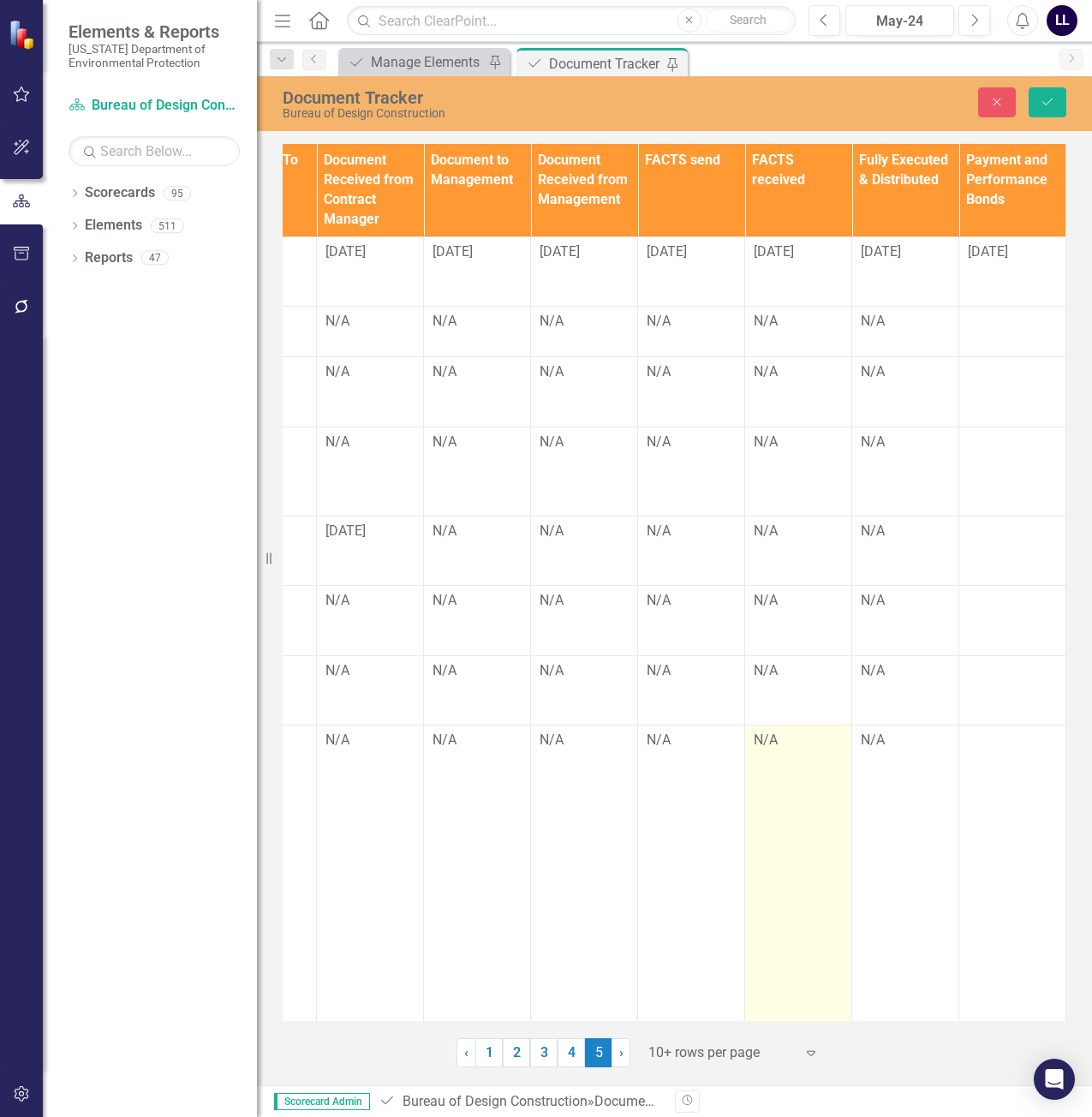
click at [775, 744] on div "N/A" at bounding box center [798, 741] width 89 height 20
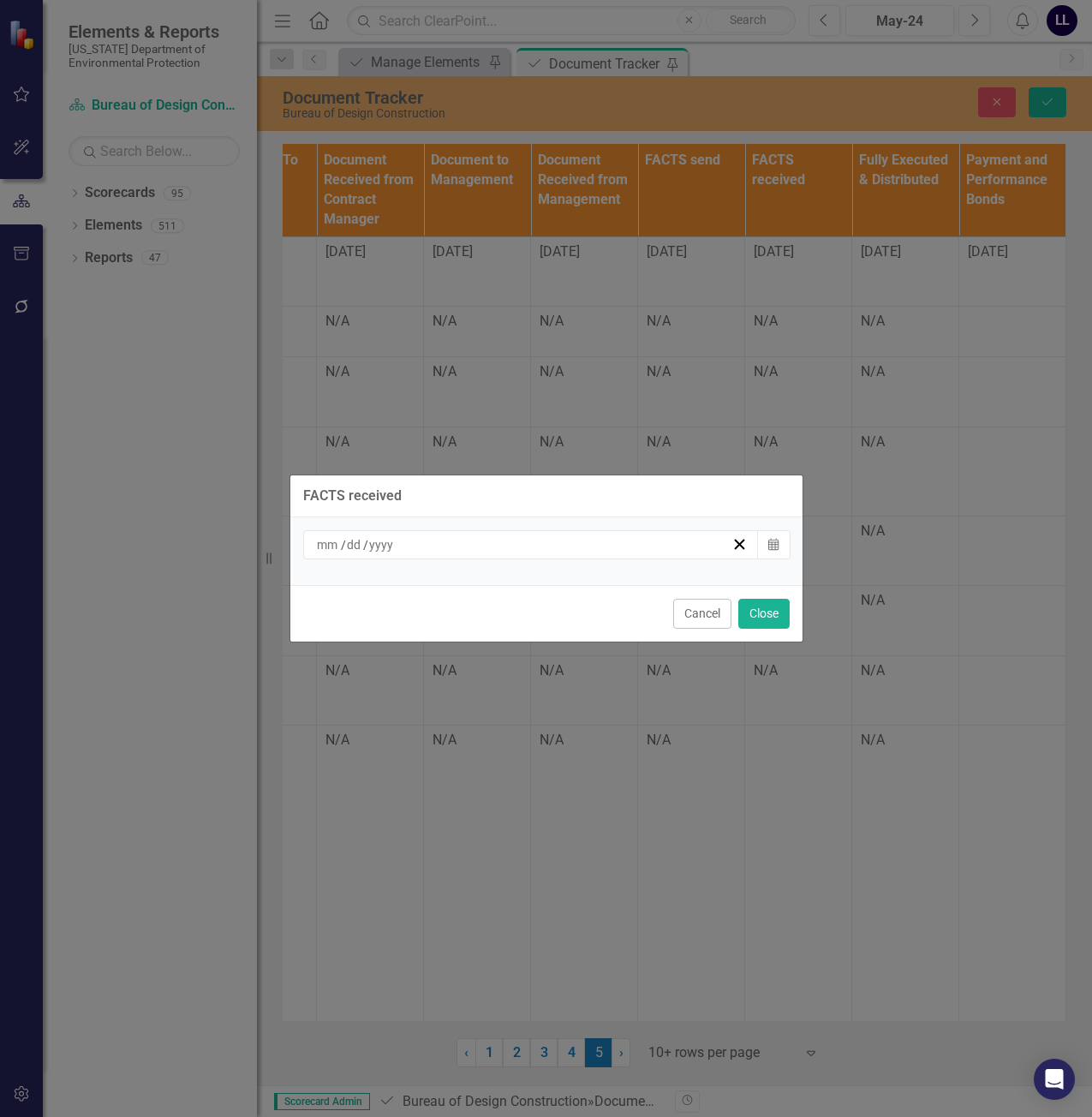
click at [676, 545] on div "/ /" at bounding box center [523, 545] width 418 height 18
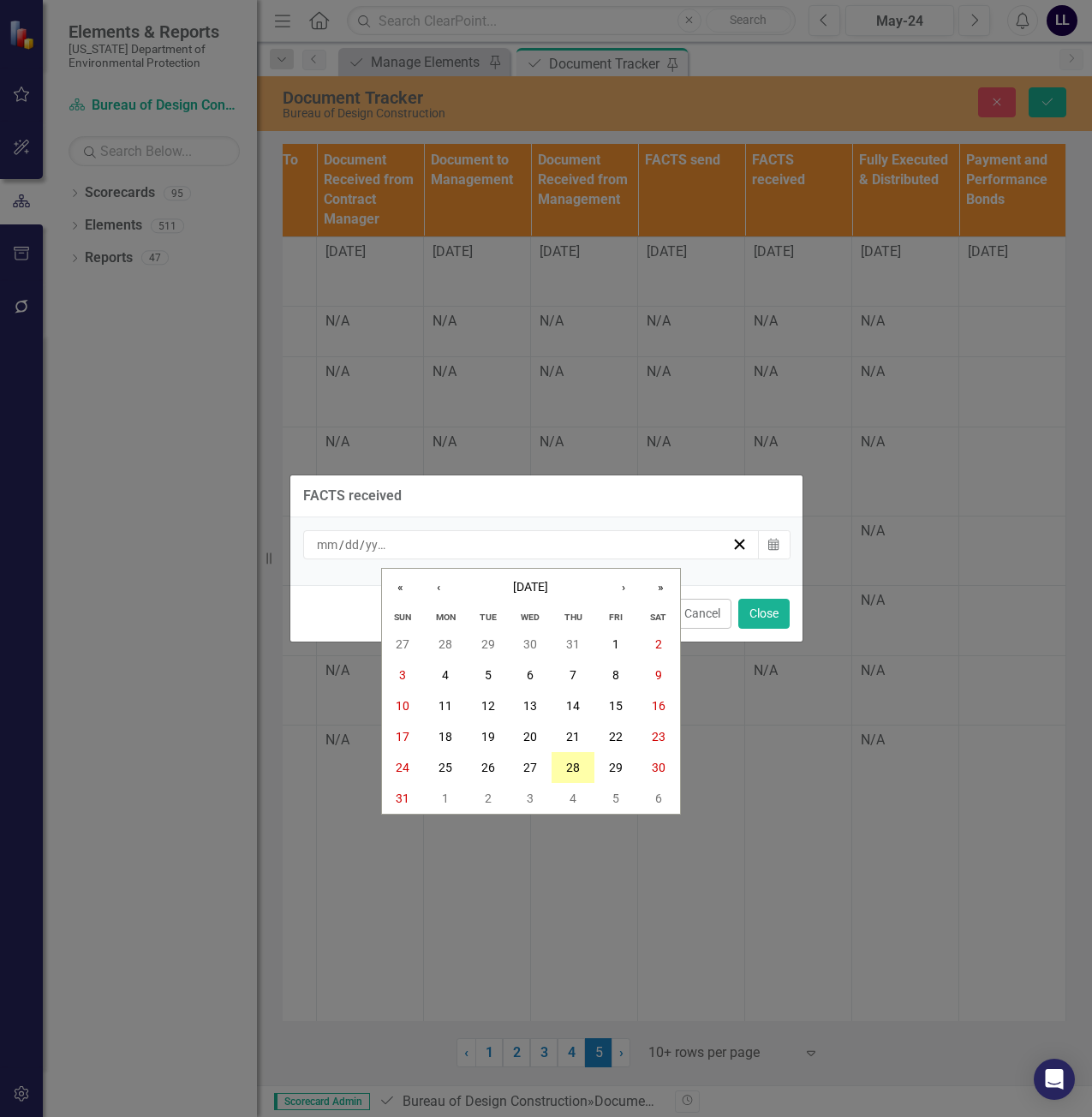
click at [579, 761] on abbr "28" at bounding box center [573, 768] width 14 height 14
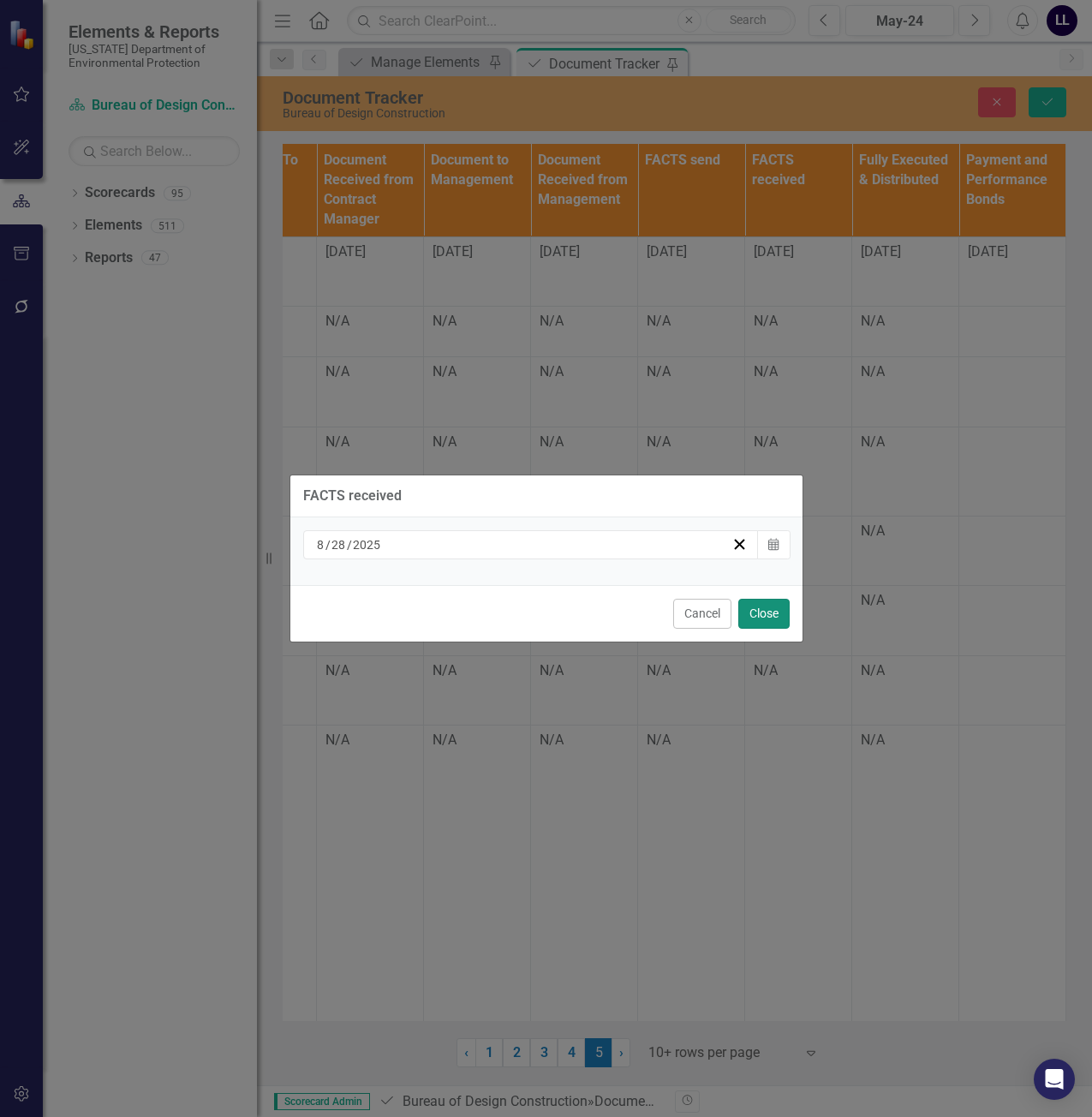
click at [776, 614] on button "Close" at bounding box center [764, 614] width 52 height 30
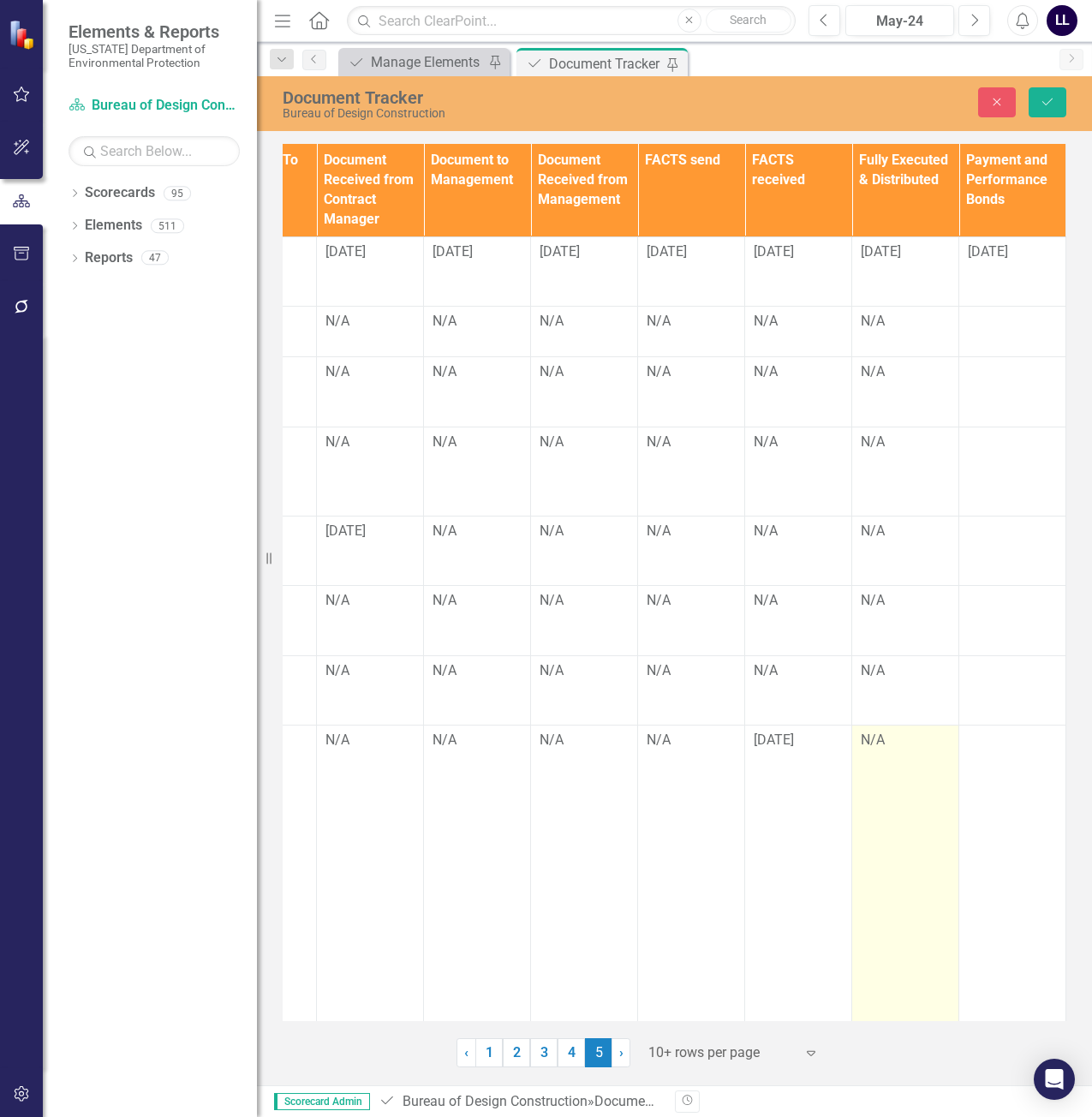
click at [874, 739] on div "N/A" at bounding box center [906, 741] width 89 height 20
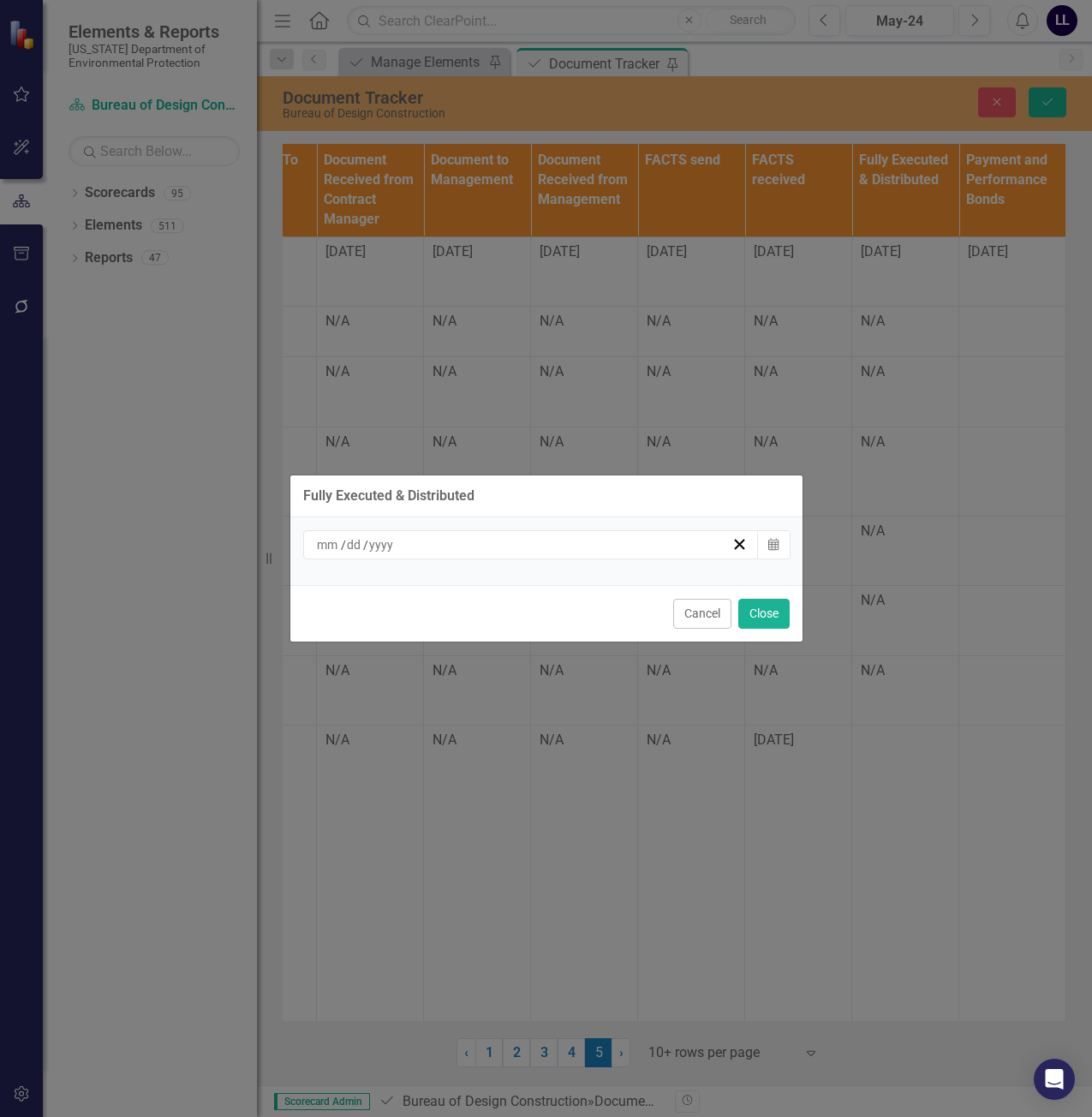
click at [622, 544] on div "/ /" at bounding box center [523, 545] width 418 height 18
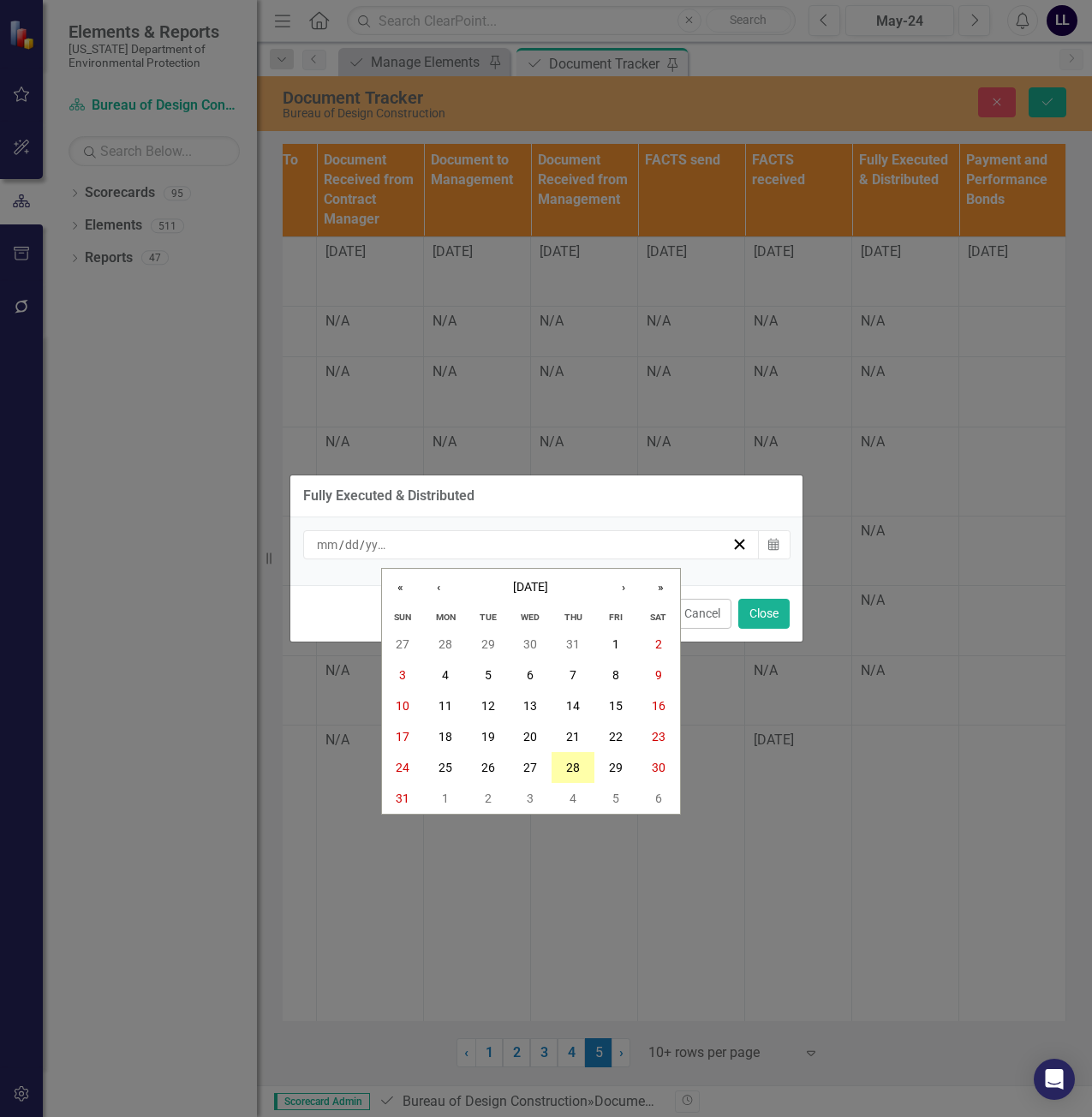
click at [570, 762] on abbr "28" at bounding box center [573, 768] width 14 height 14
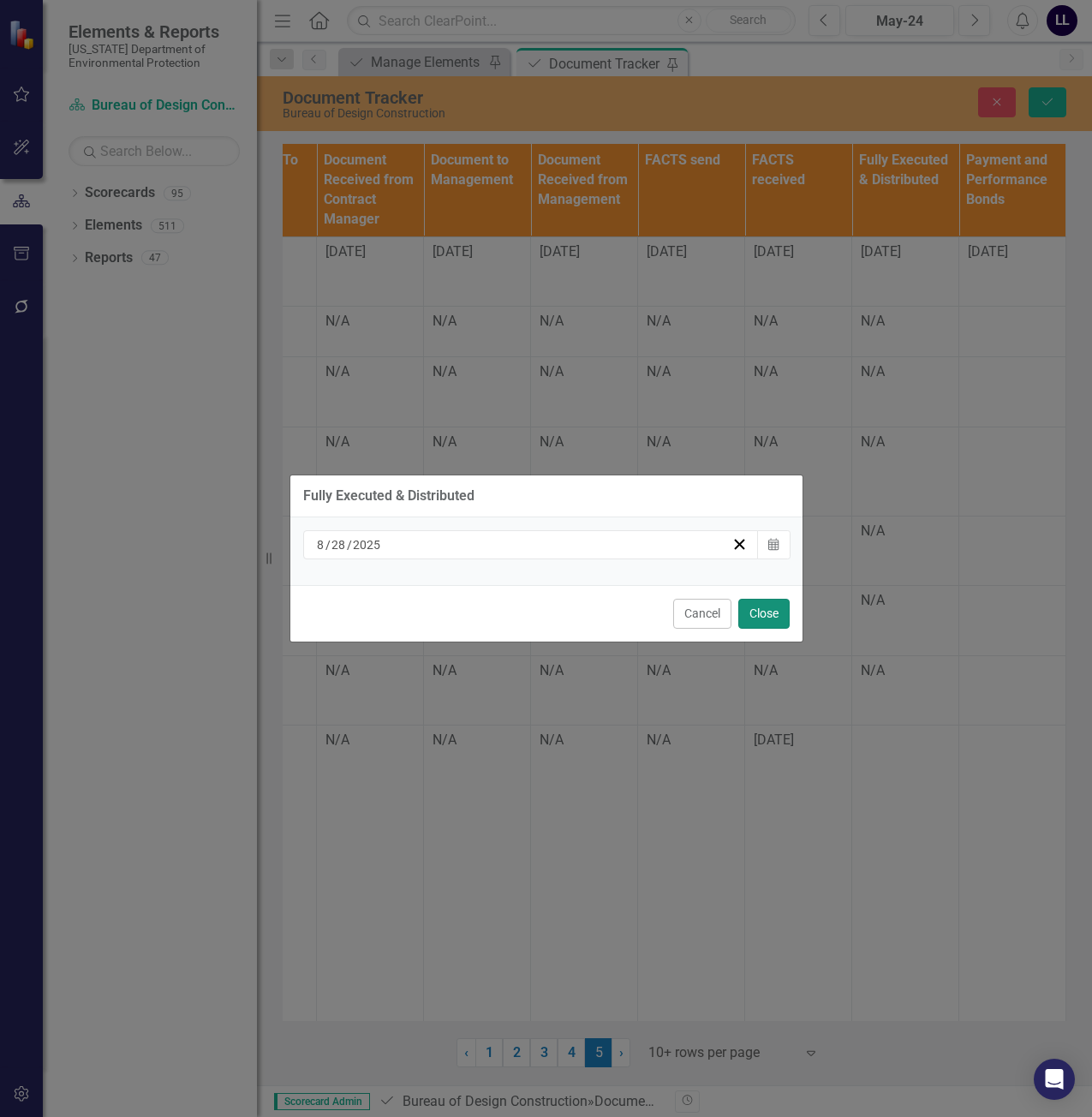
click at [758, 620] on button "Close" at bounding box center [764, 614] width 52 height 30
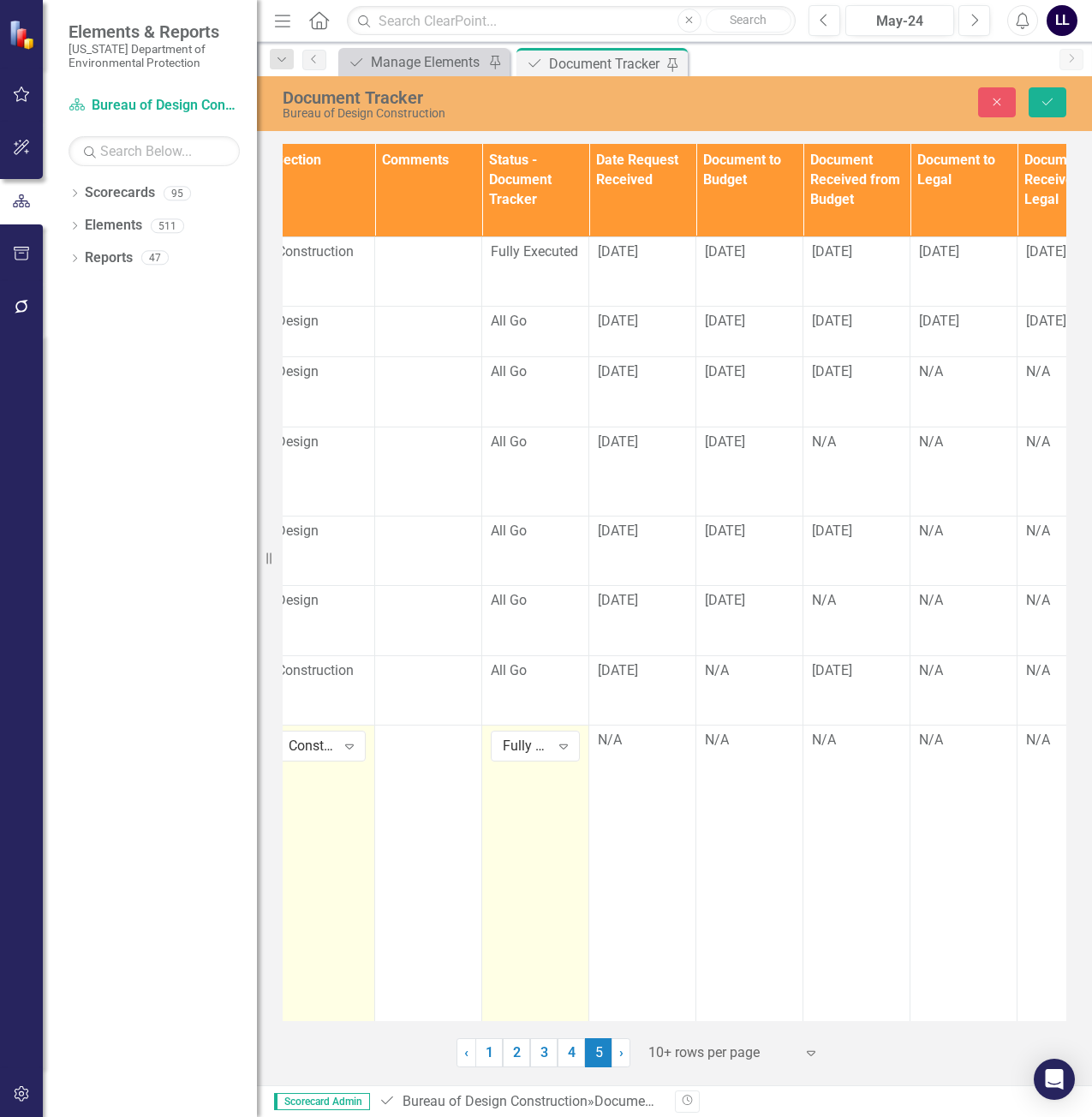
scroll to position [0, 1075]
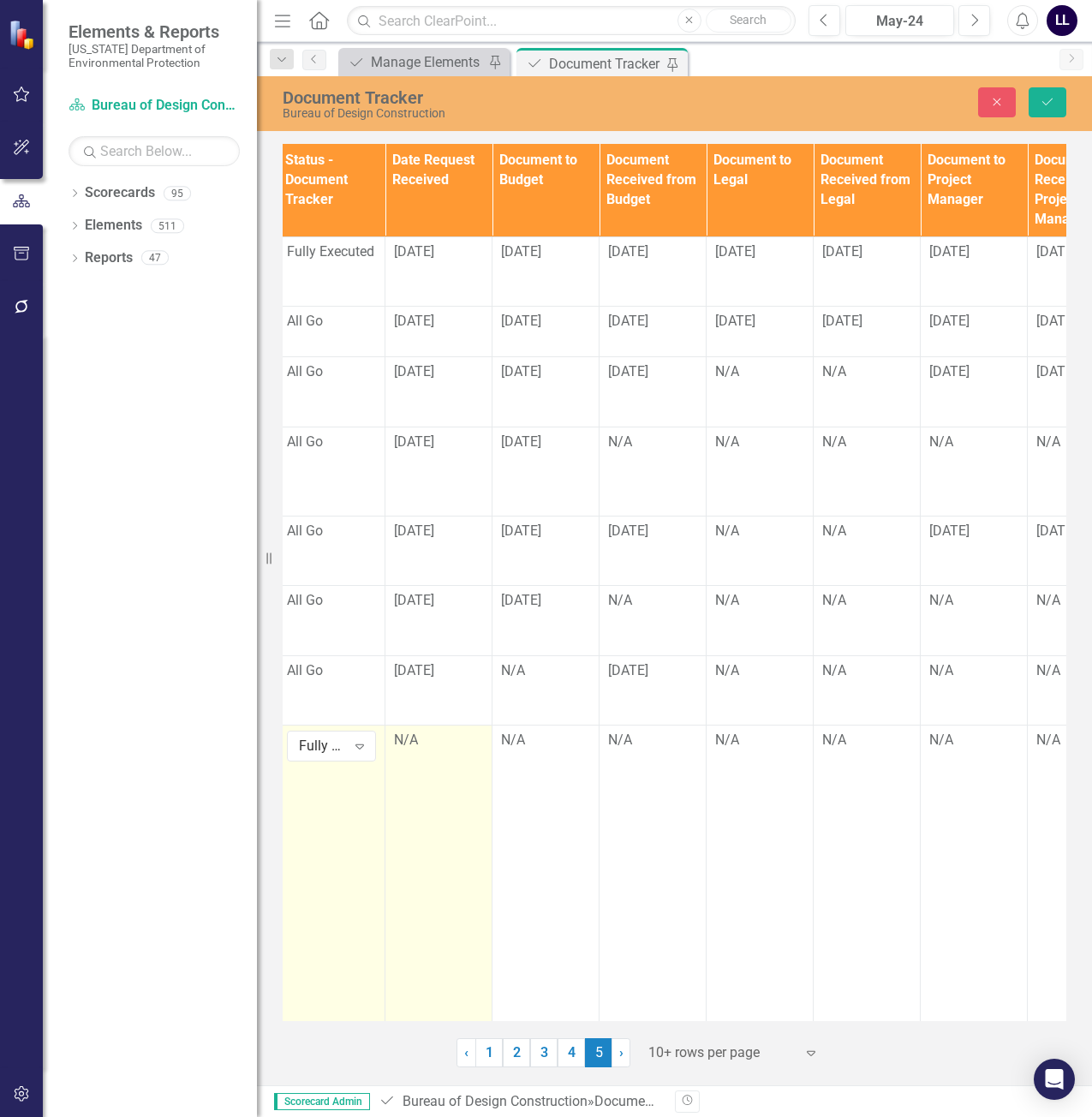
click at [424, 744] on div "N/A" at bounding box center [438, 741] width 89 height 20
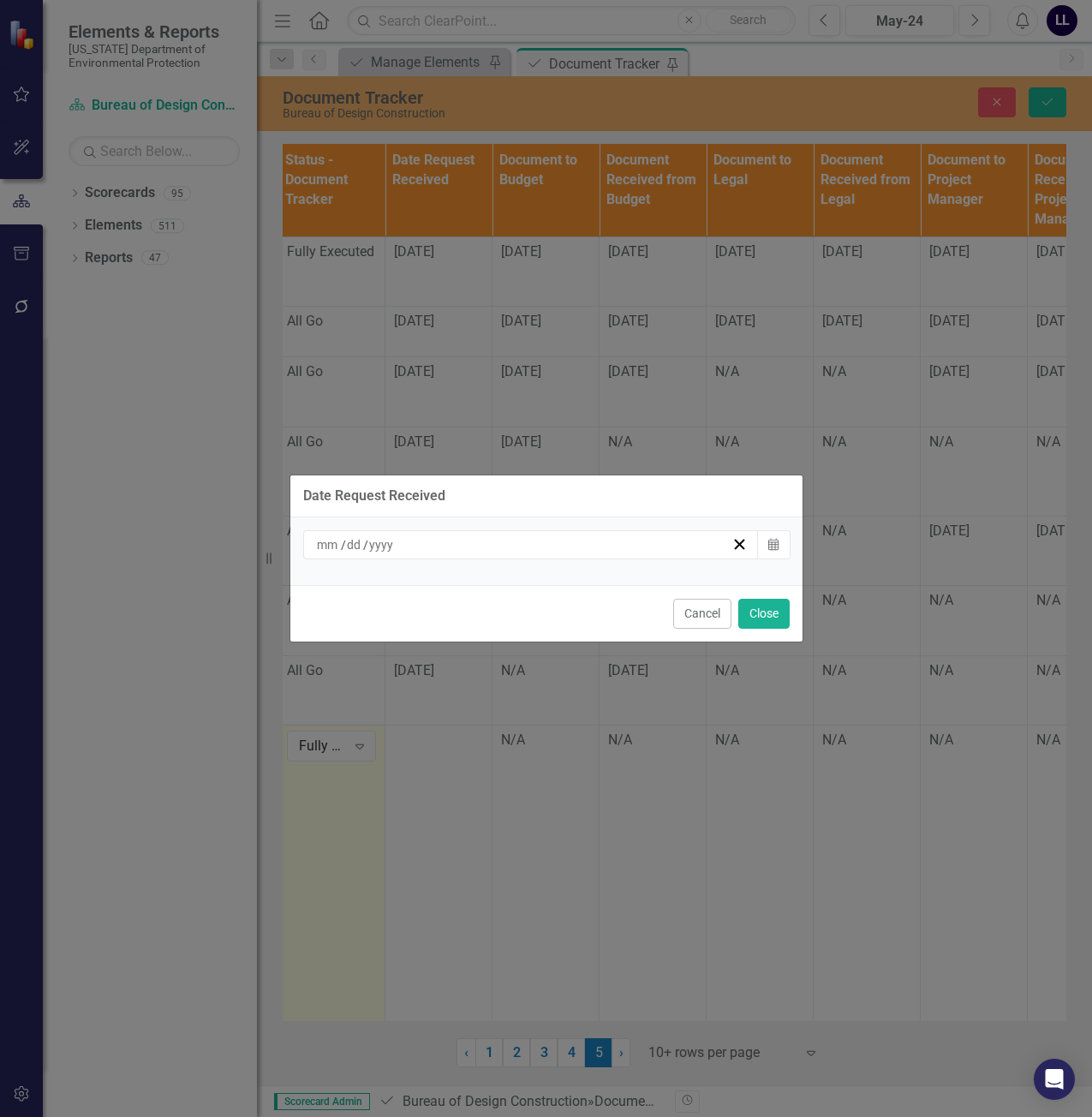
click at [472, 548] on div "/ /" at bounding box center [523, 545] width 418 height 18
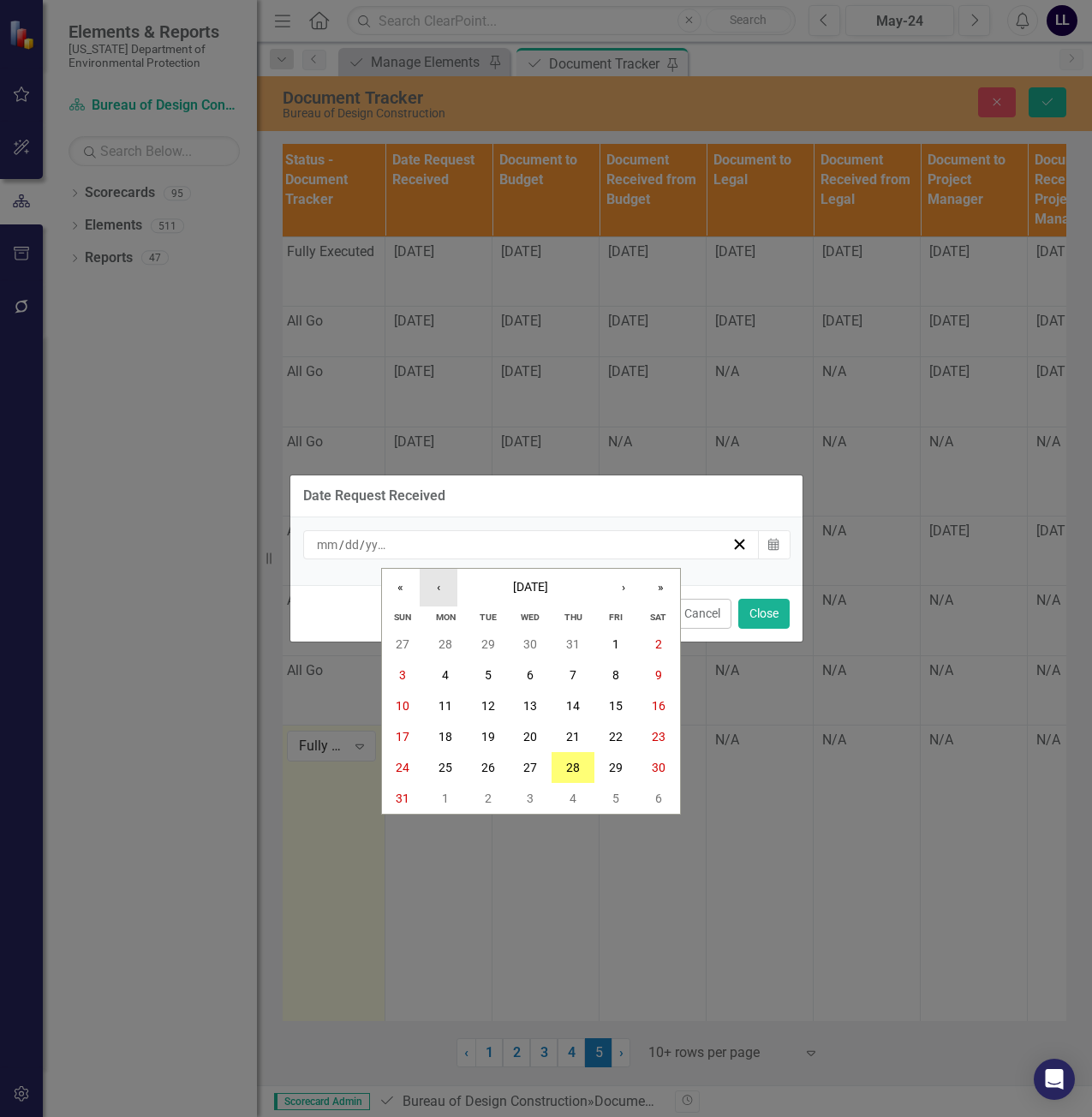
click at [439, 589] on button "‹" at bounding box center [438, 587] width 38 height 38
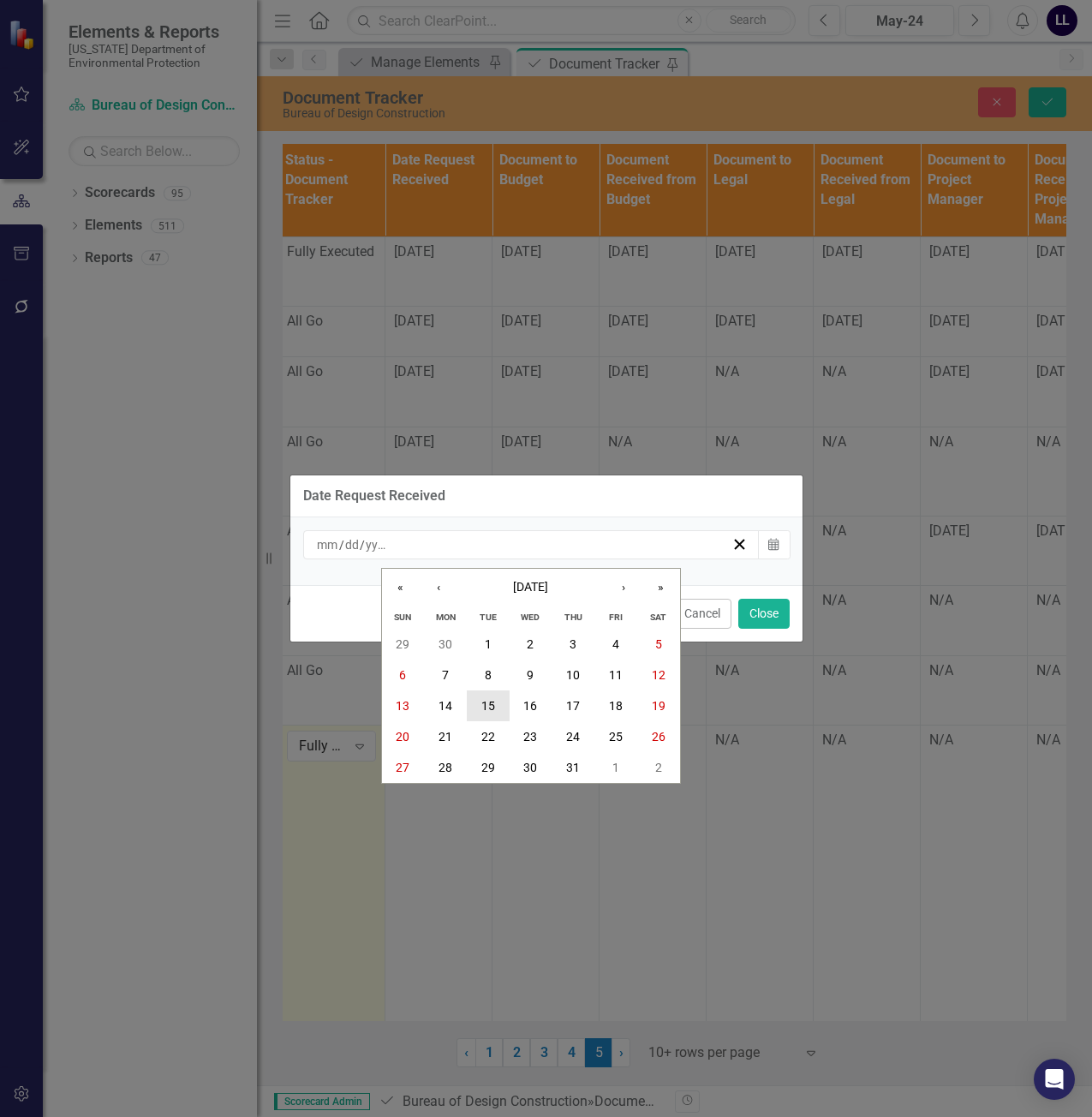
click at [487, 705] on abbr "15" at bounding box center [488, 706] width 14 height 14
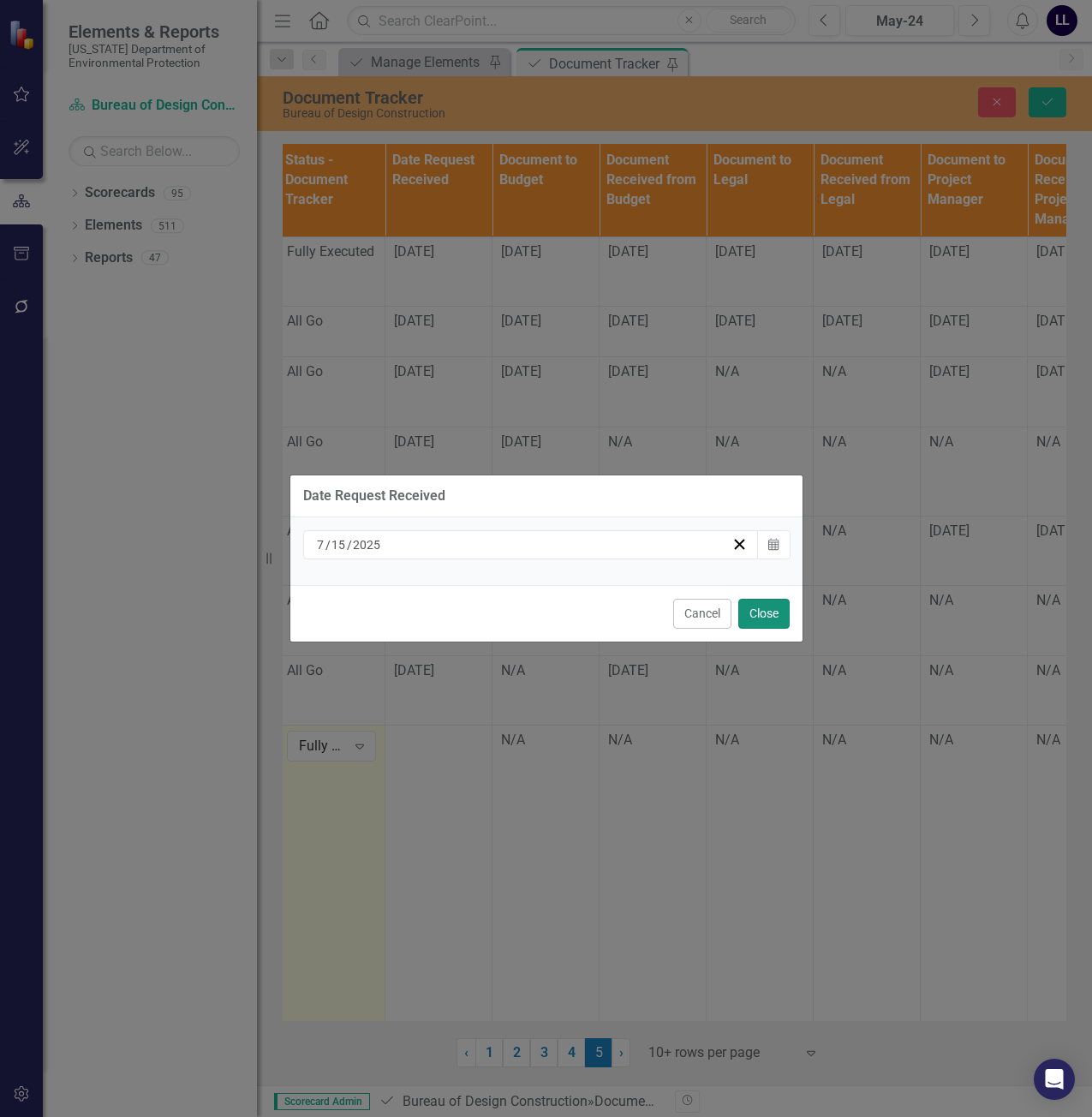
click at [760, 617] on button "Close" at bounding box center [764, 614] width 52 height 30
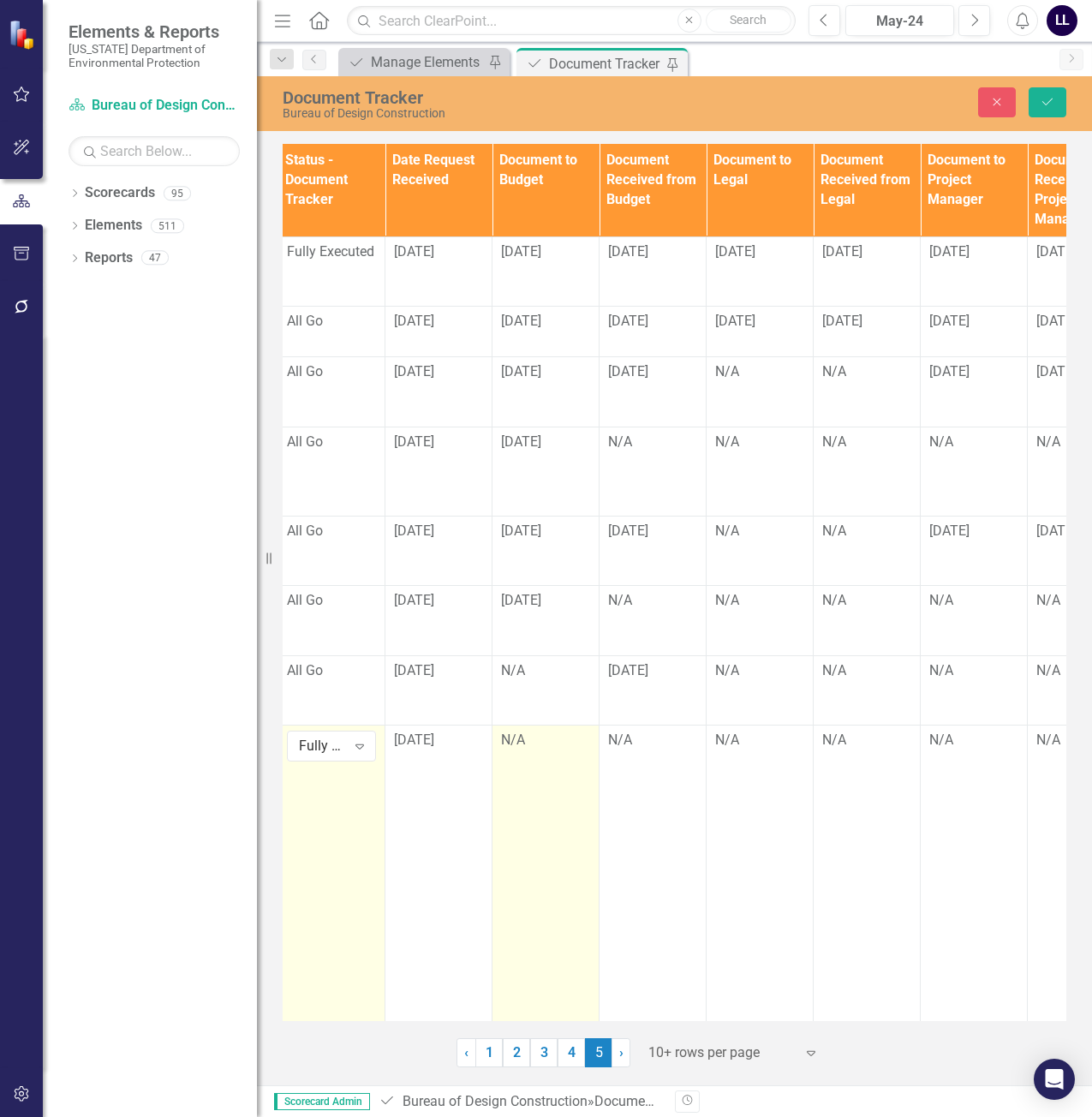
click at [532, 749] on div "N/A" at bounding box center [546, 741] width 89 height 20
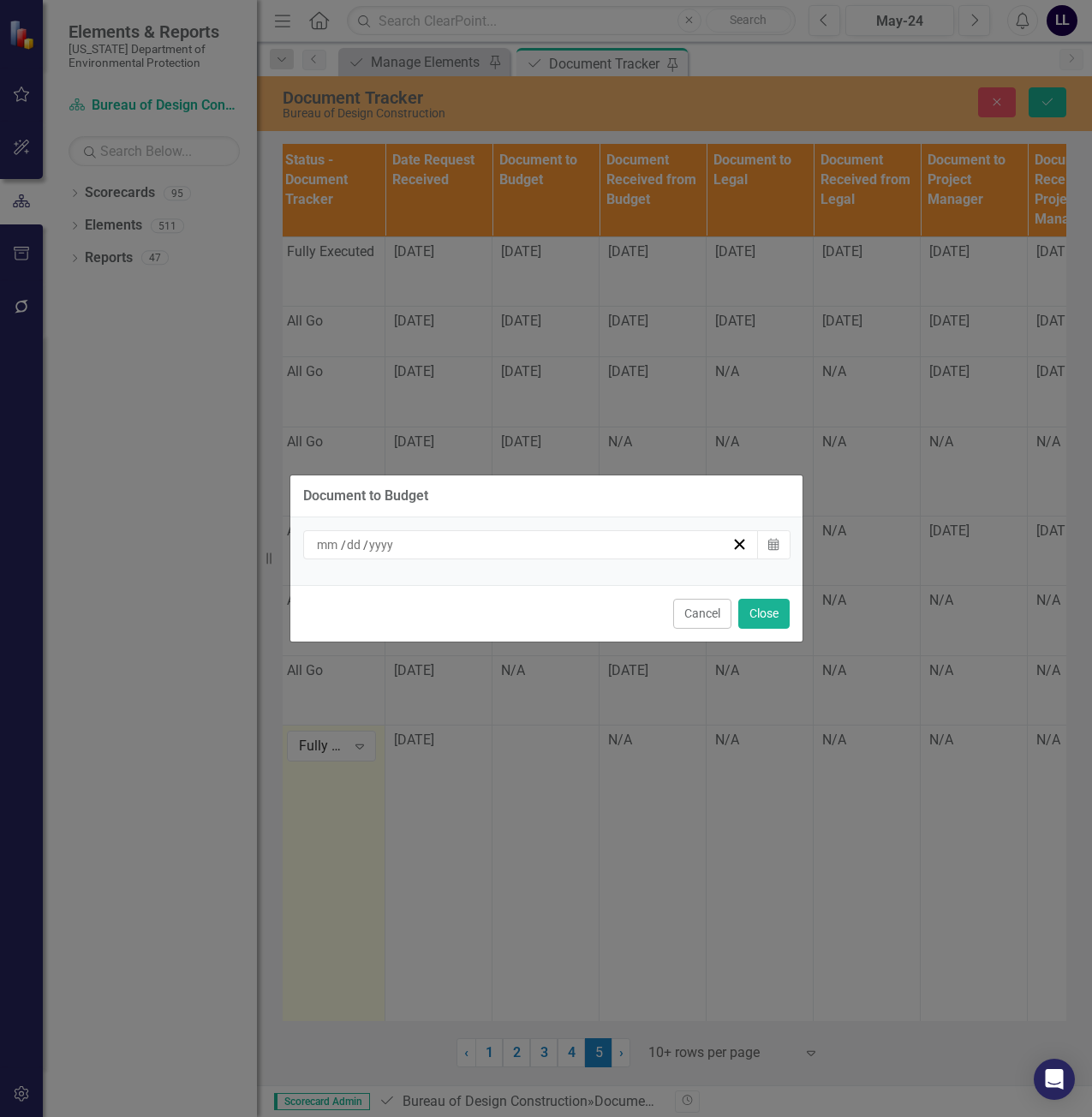
click at [479, 549] on div "/ /" at bounding box center [523, 545] width 418 height 18
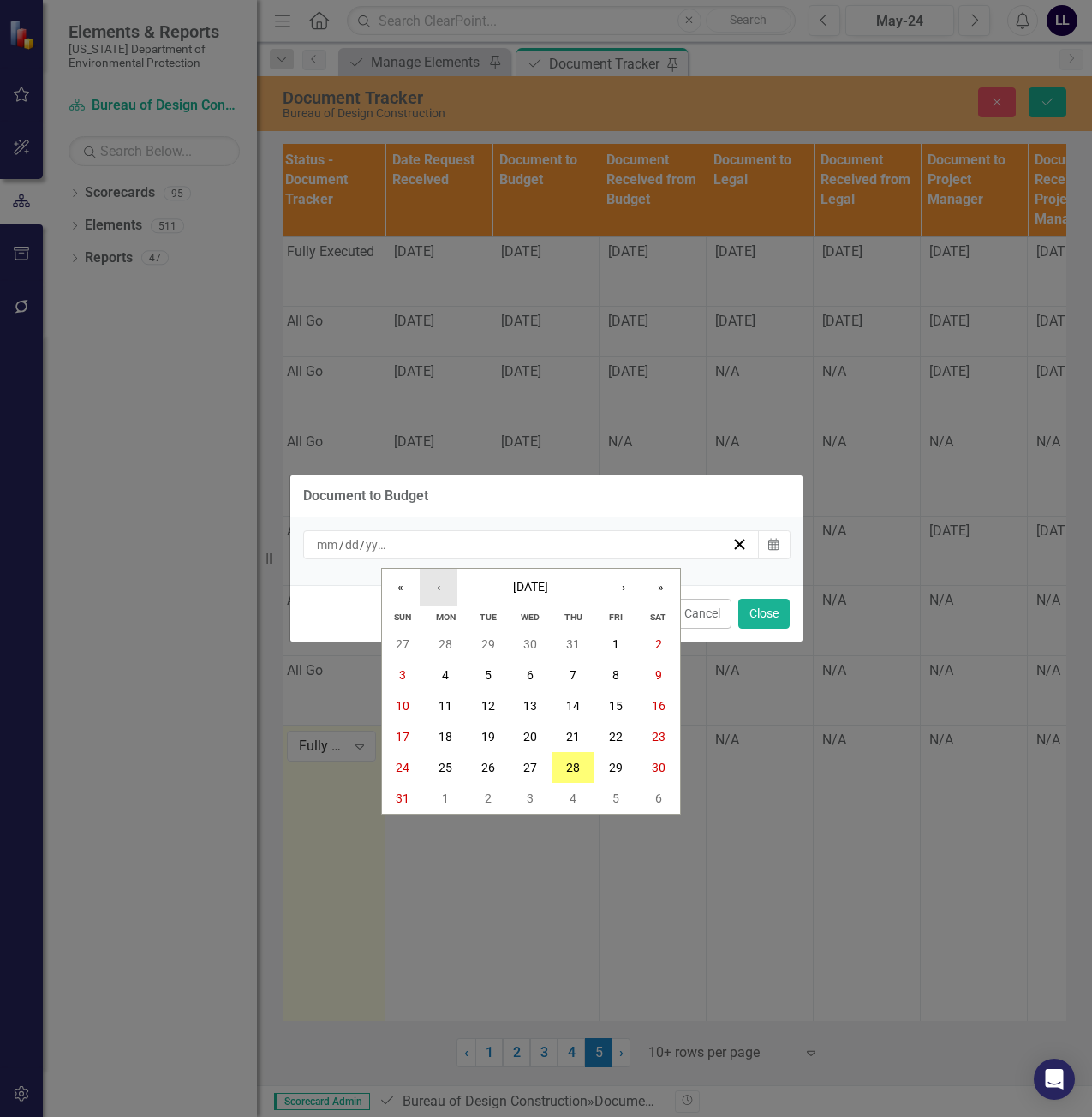
click at [447, 591] on button "‹" at bounding box center [438, 587] width 38 height 38
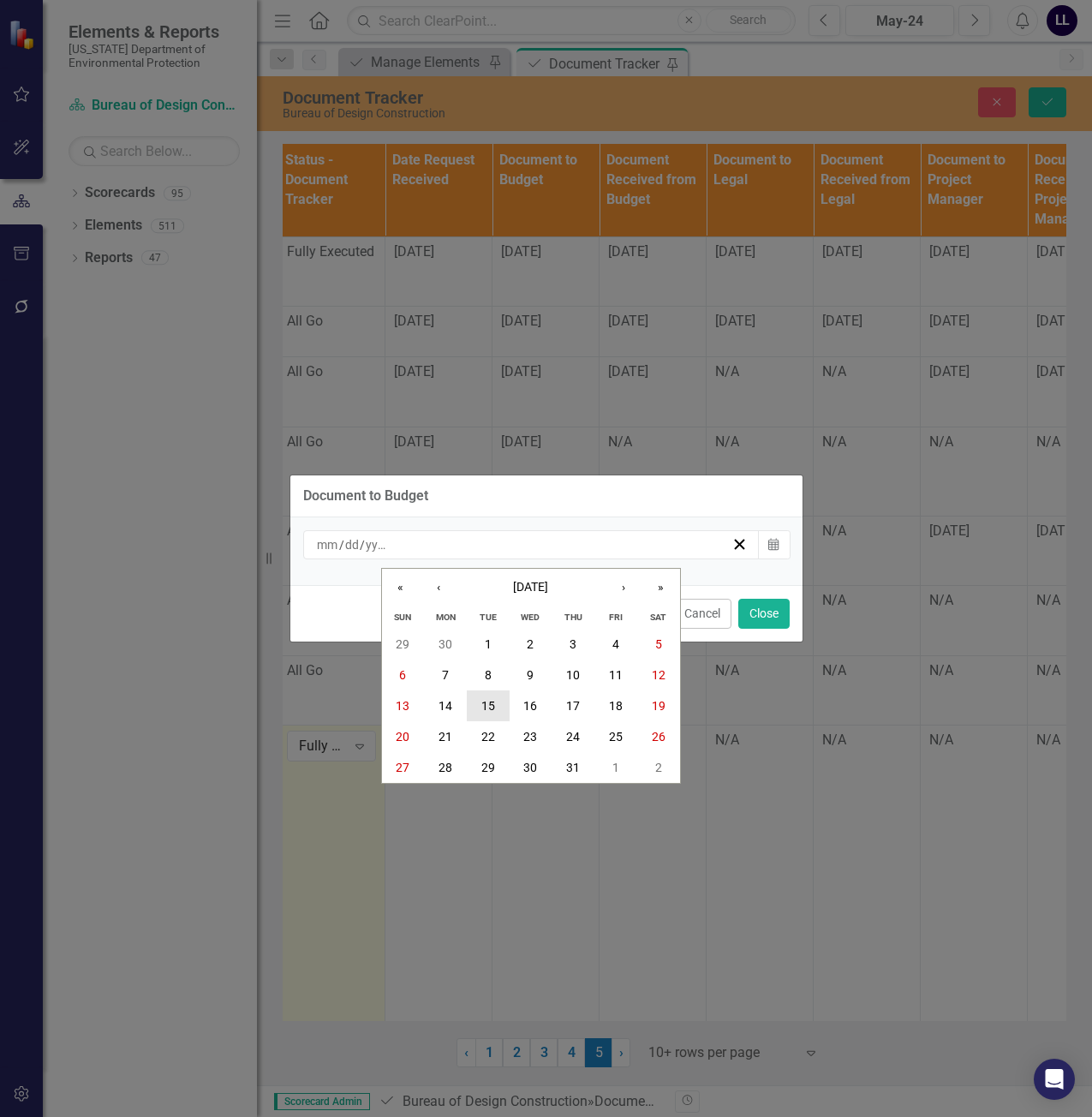
click at [494, 699] on abbr "15" at bounding box center [488, 706] width 14 height 14
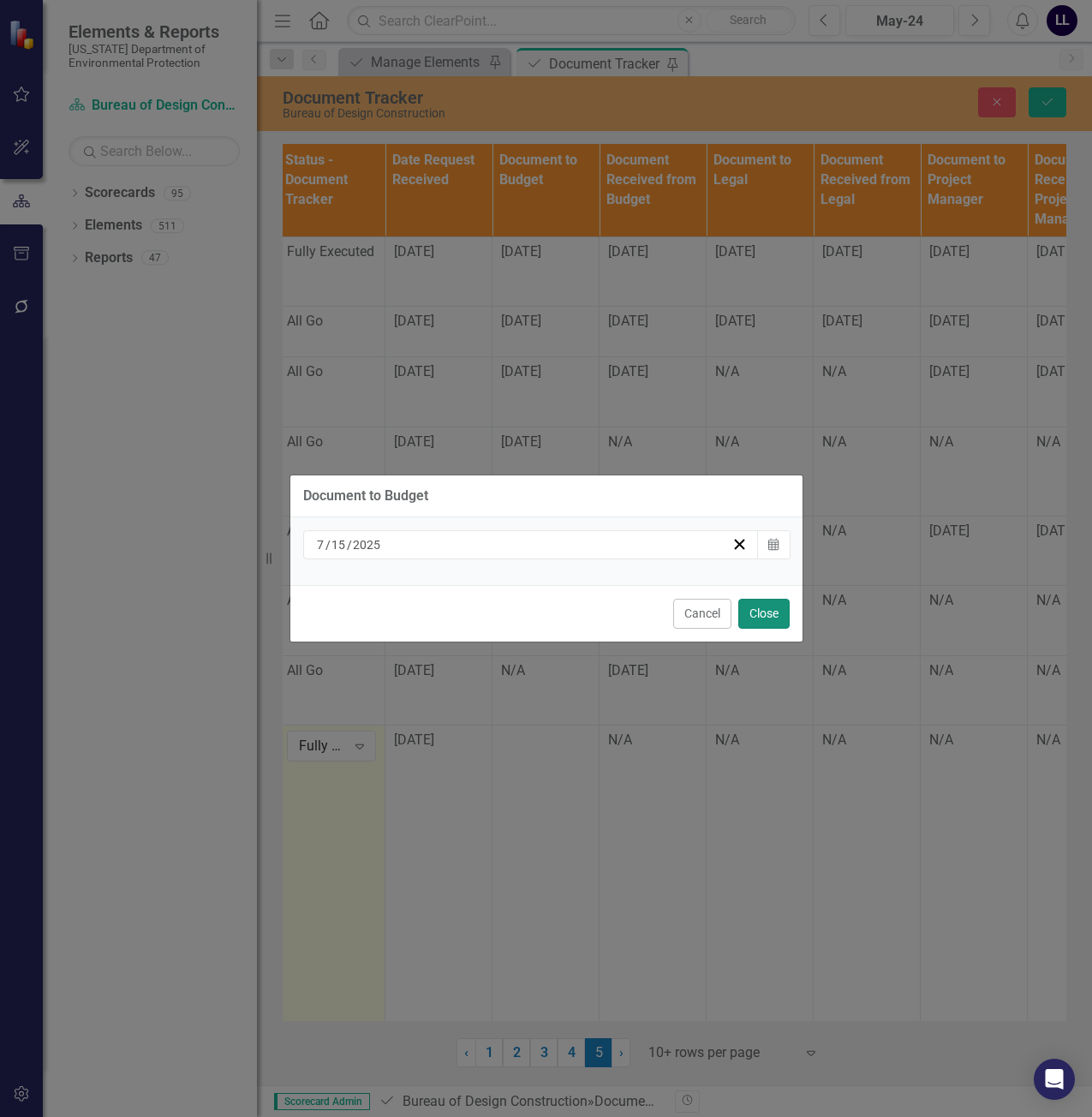
click at [749, 609] on button "Close" at bounding box center [764, 614] width 52 height 30
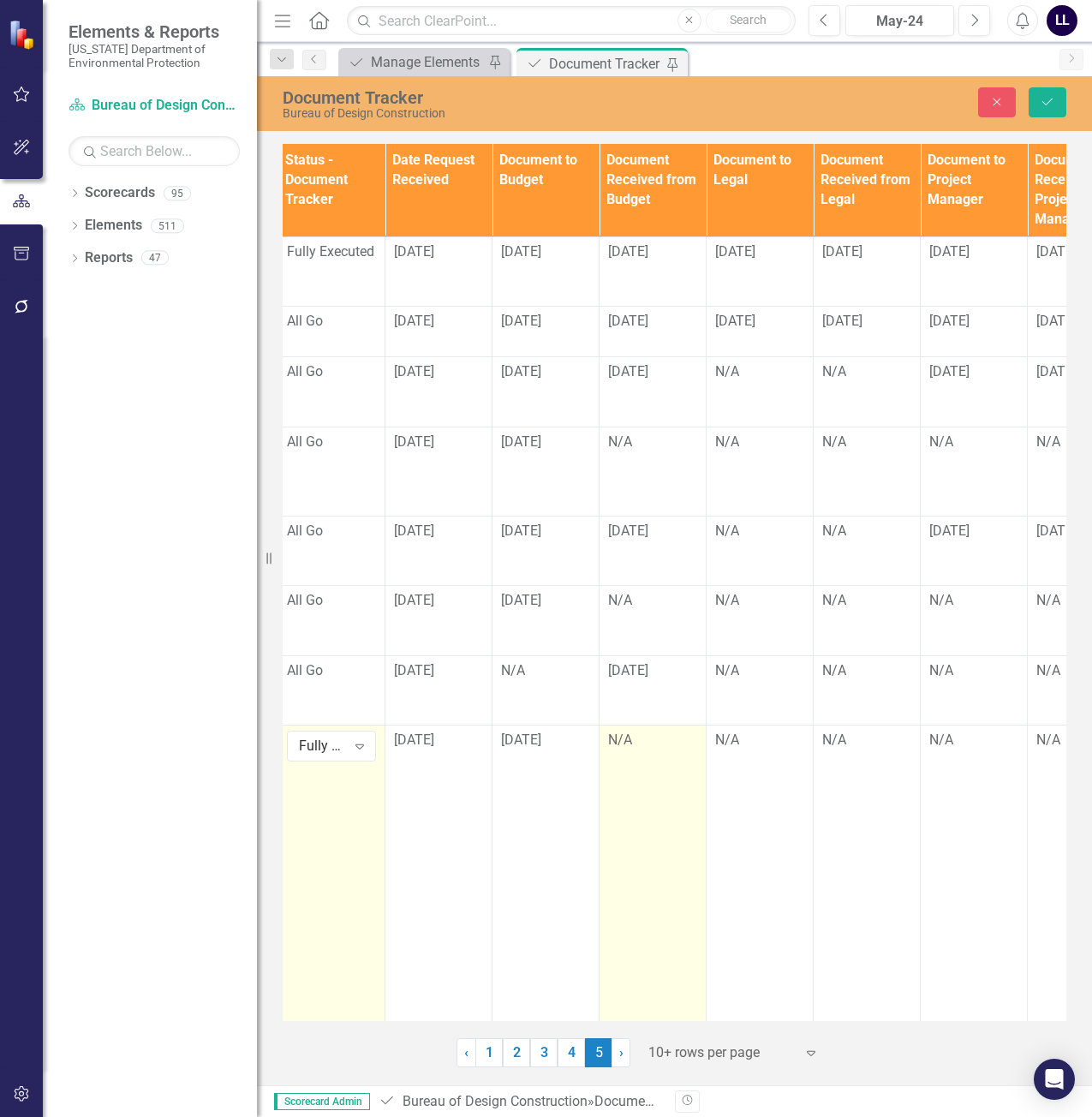
click at [638, 741] on div "N/A" at bounding box center [653, 741] width 89 height 20
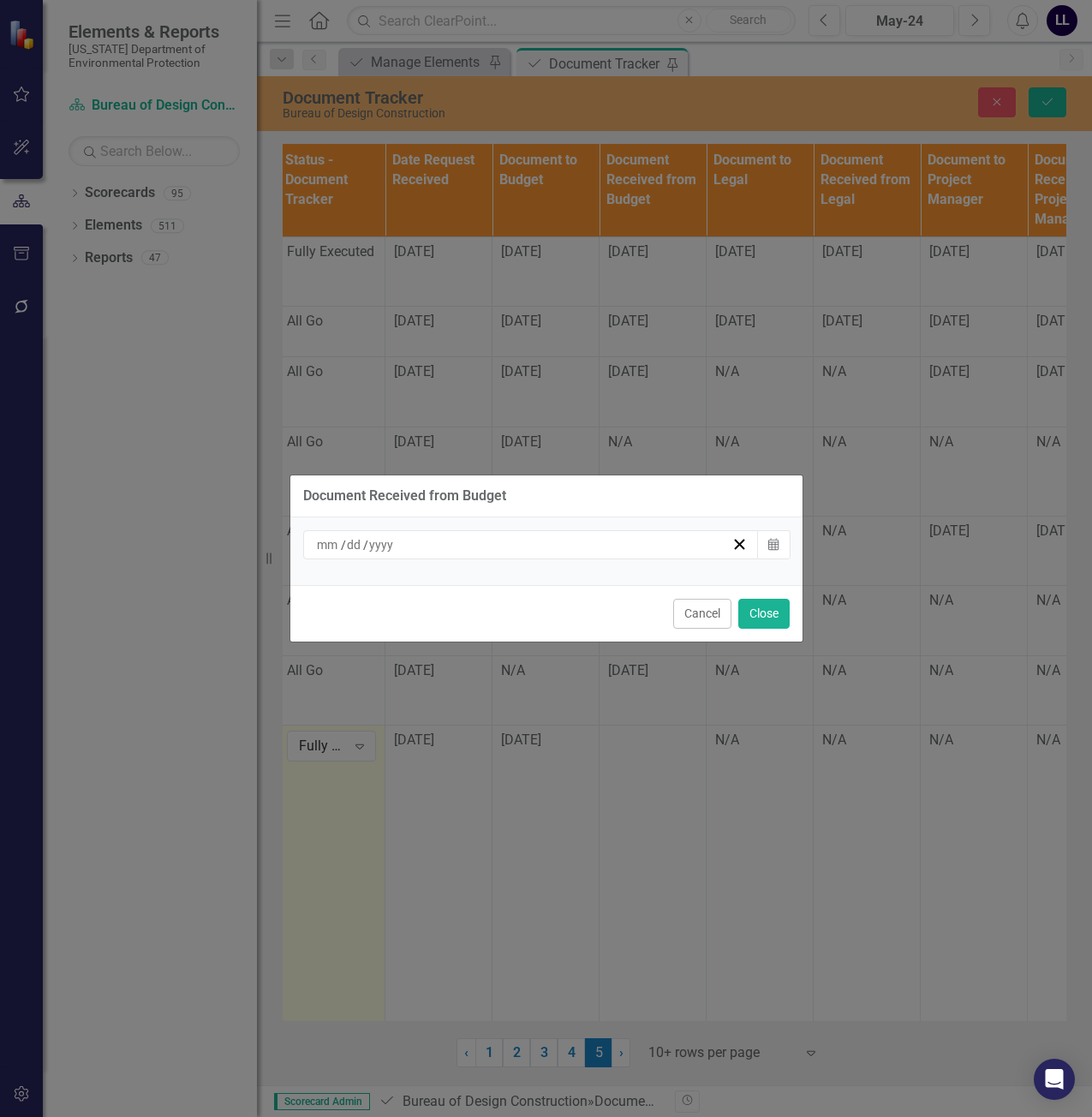
click at [462, 557] on div "/ /" at bounding box center [532, 544] width 457 height 29
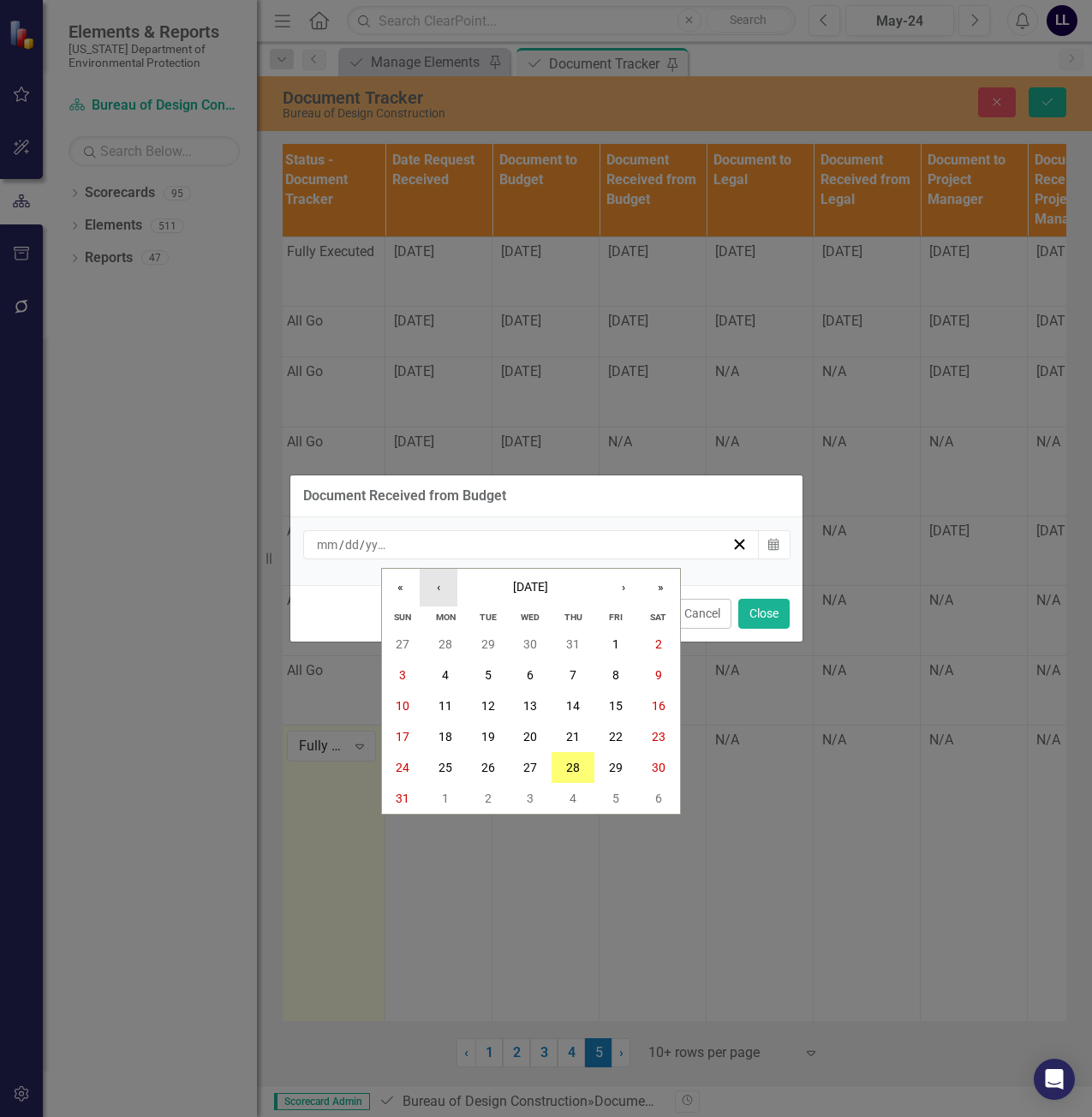
click at [446, 589] on button "‹" at bounding box center [438, 587] width 38 height 38
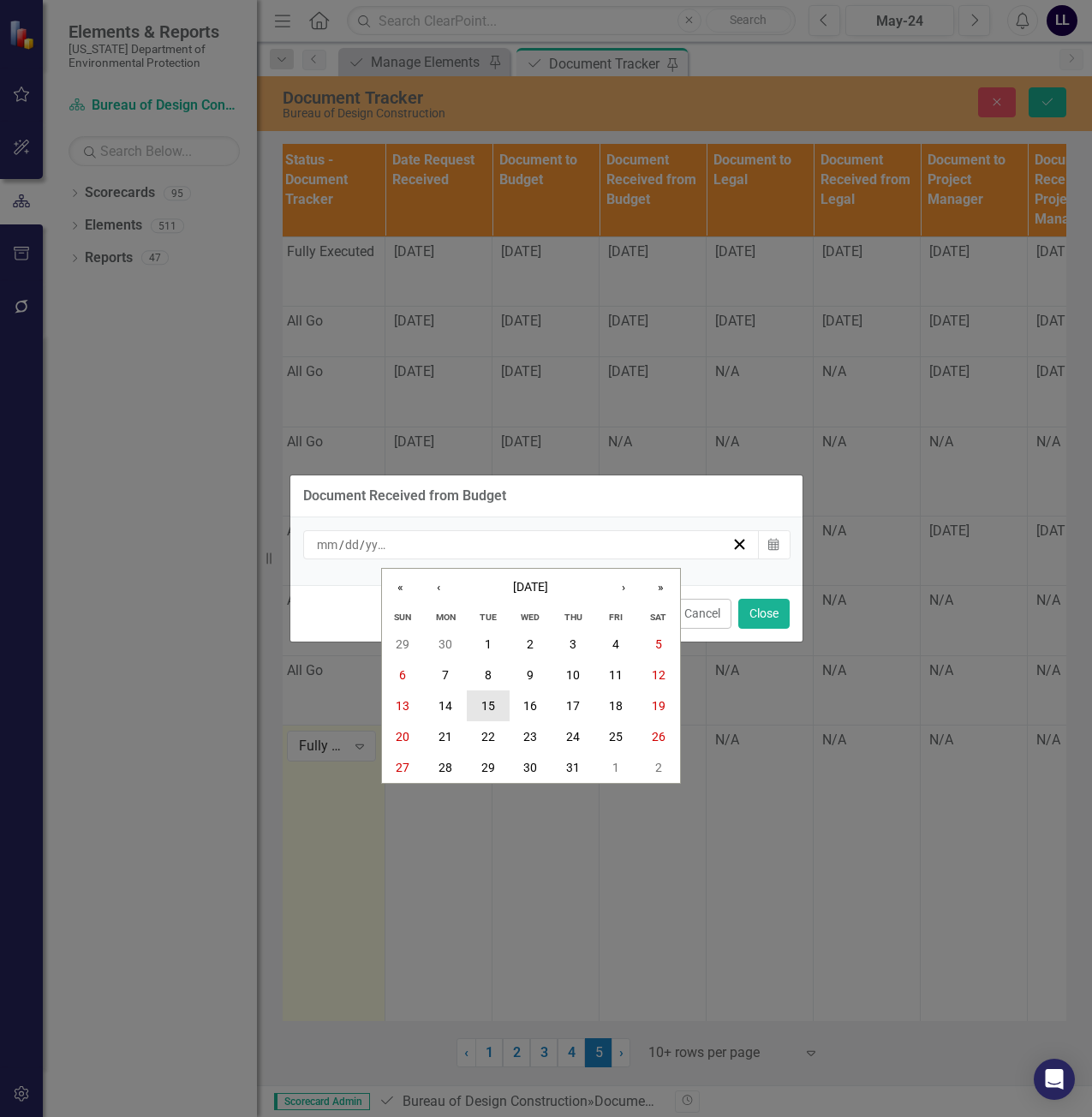
click at [479, 703] on button "15" at bounding box center [487, 706] width 43 height 31
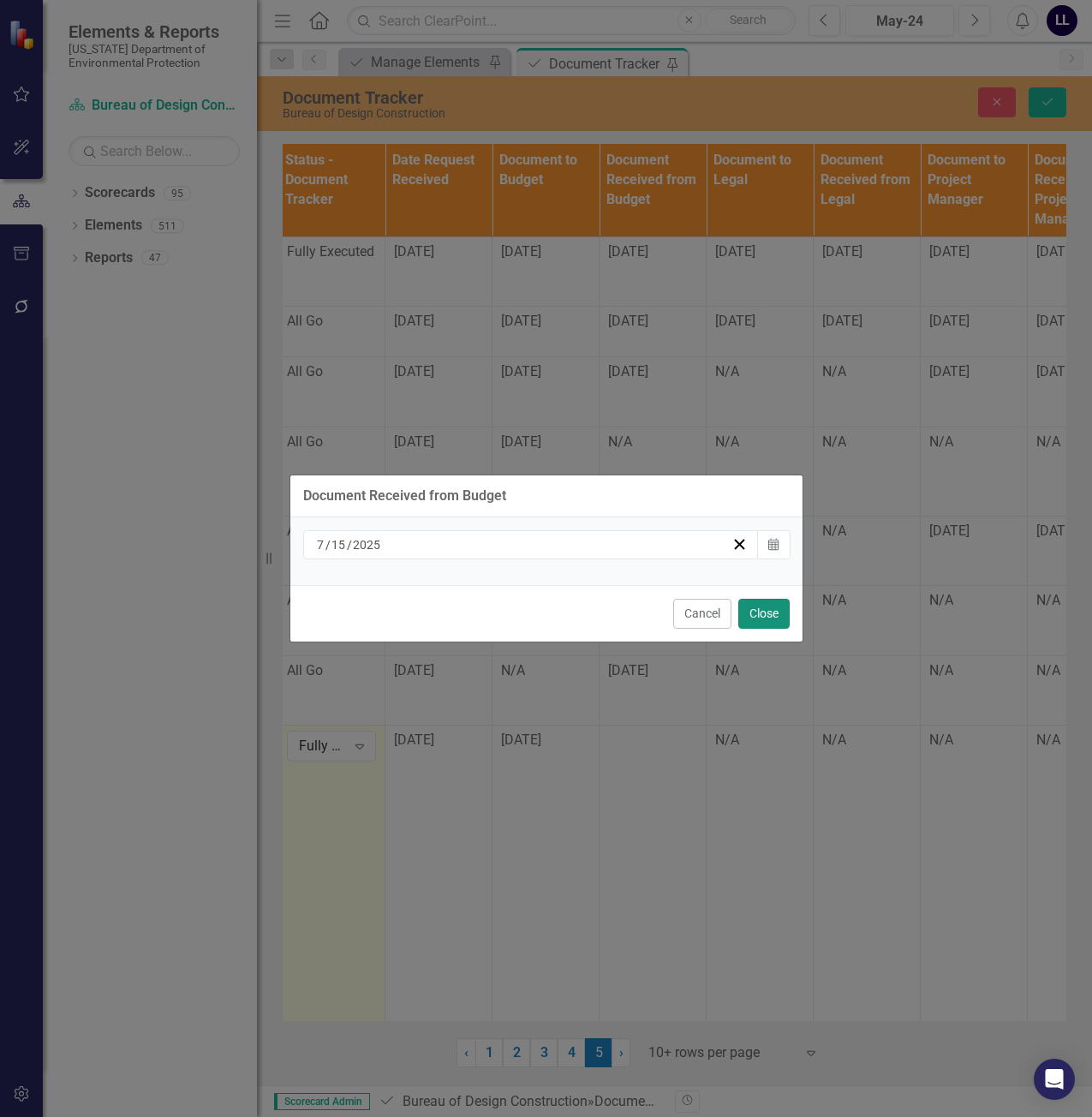
click at [755, 615] on button "Close" at bounding box center [764, 614] width 52 height 30
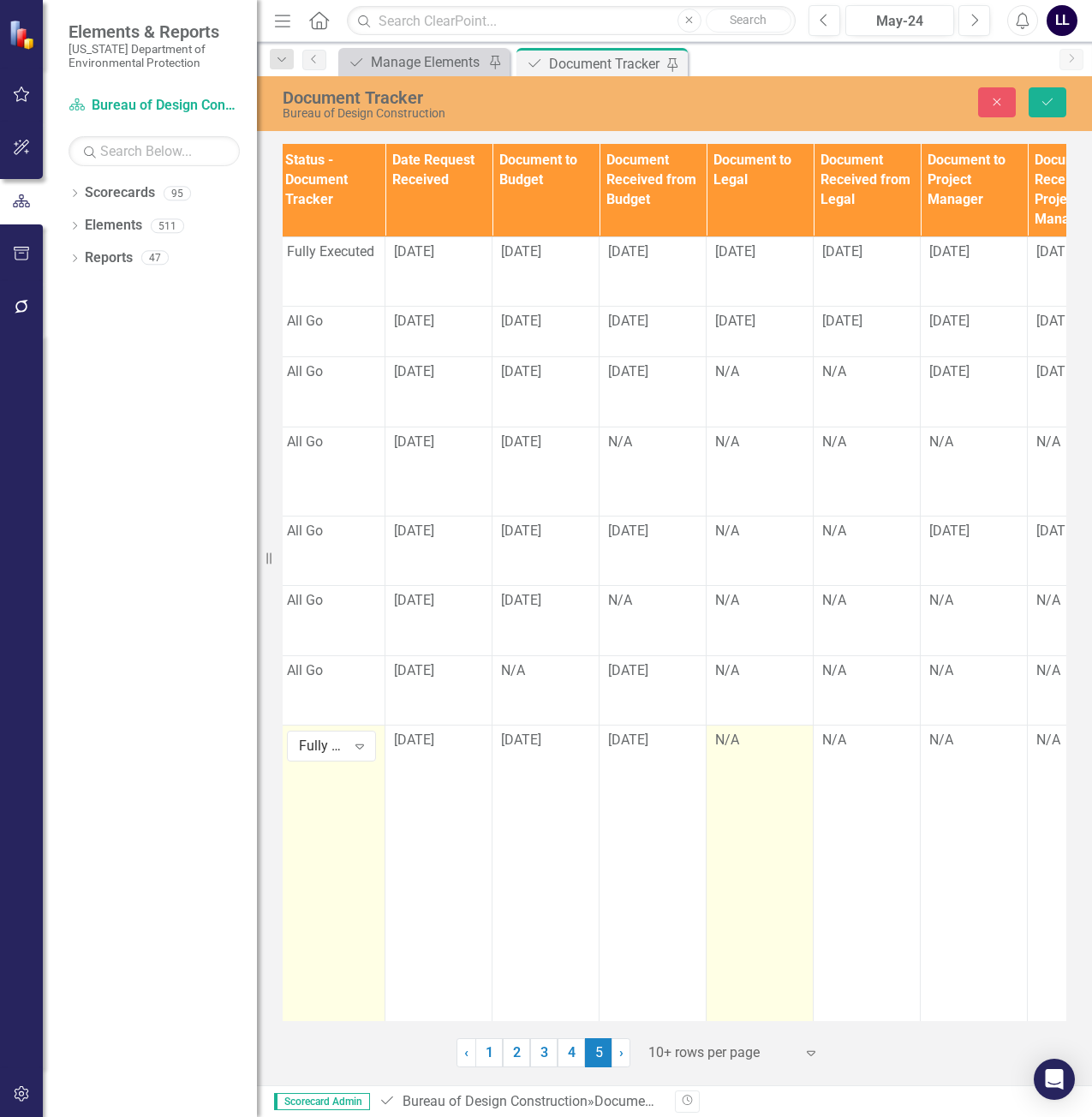
click at [747, 741] on div "N/A" at bounding box center [760, 741] width 89 height 20
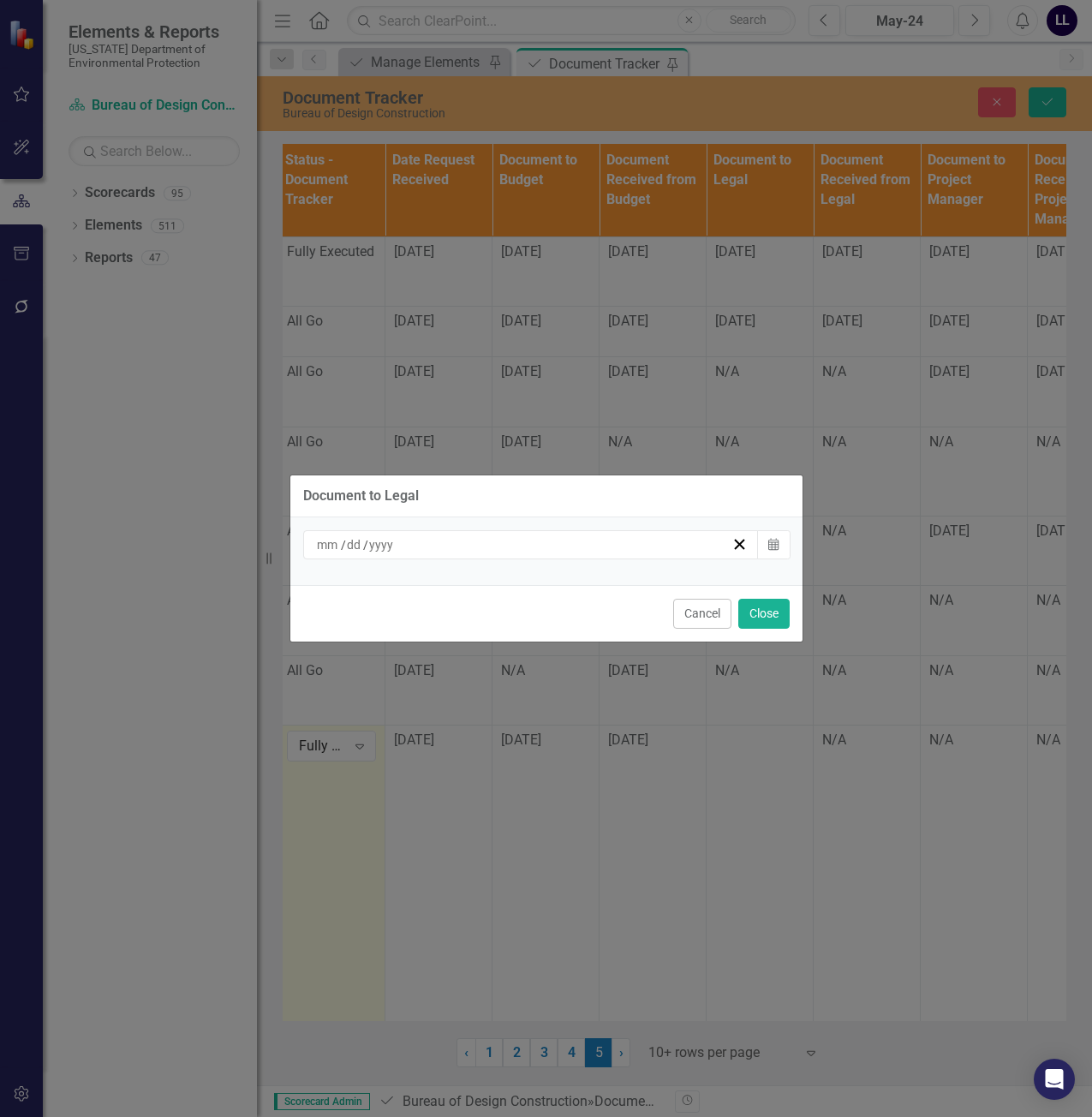
click at [447, 549] on div "/ /" at bounding box center [523, 545] width 418 height 18
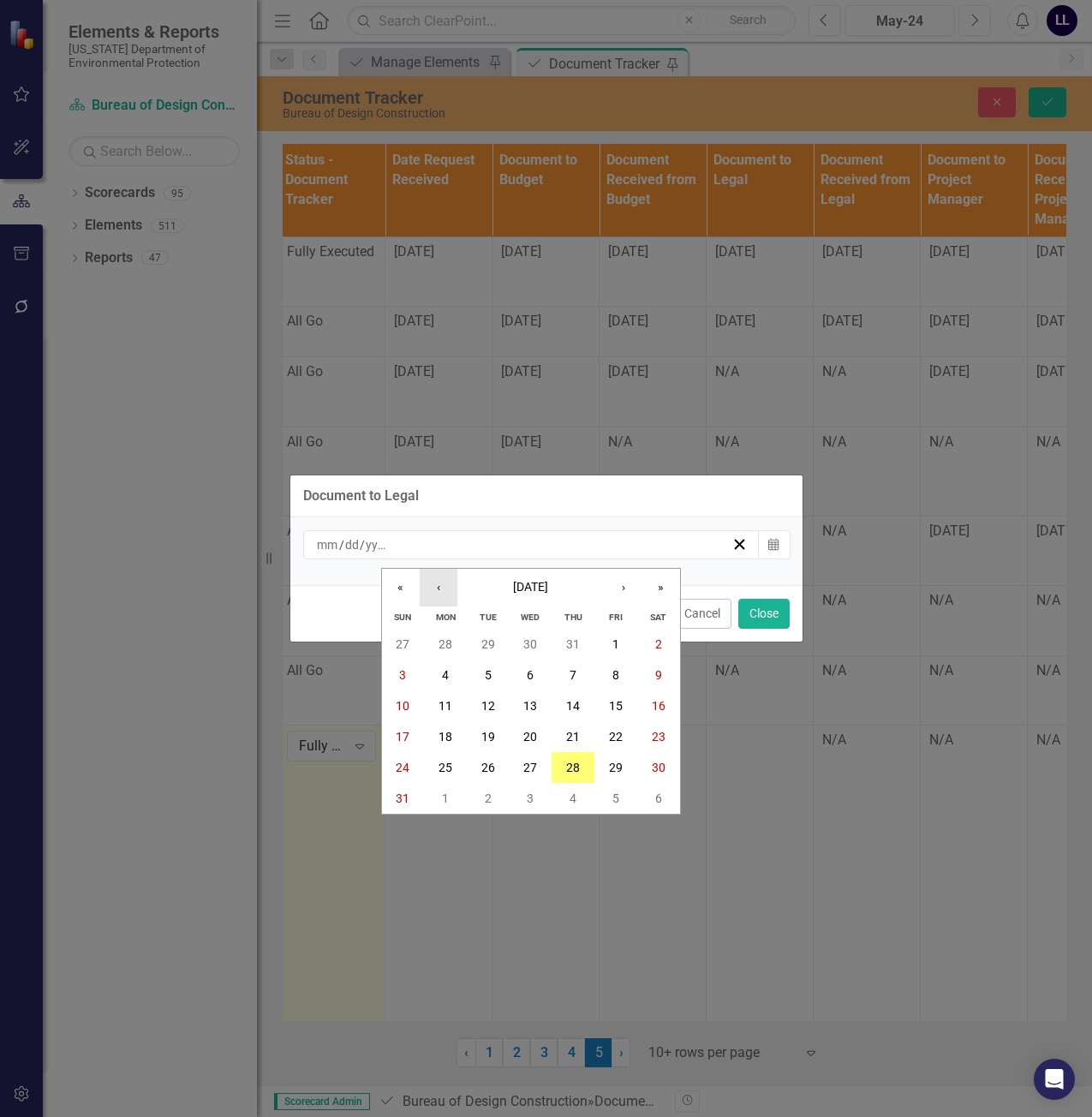
click at [451, 582] on button "‹" at bounding box center [438, 587] width 38 height 38
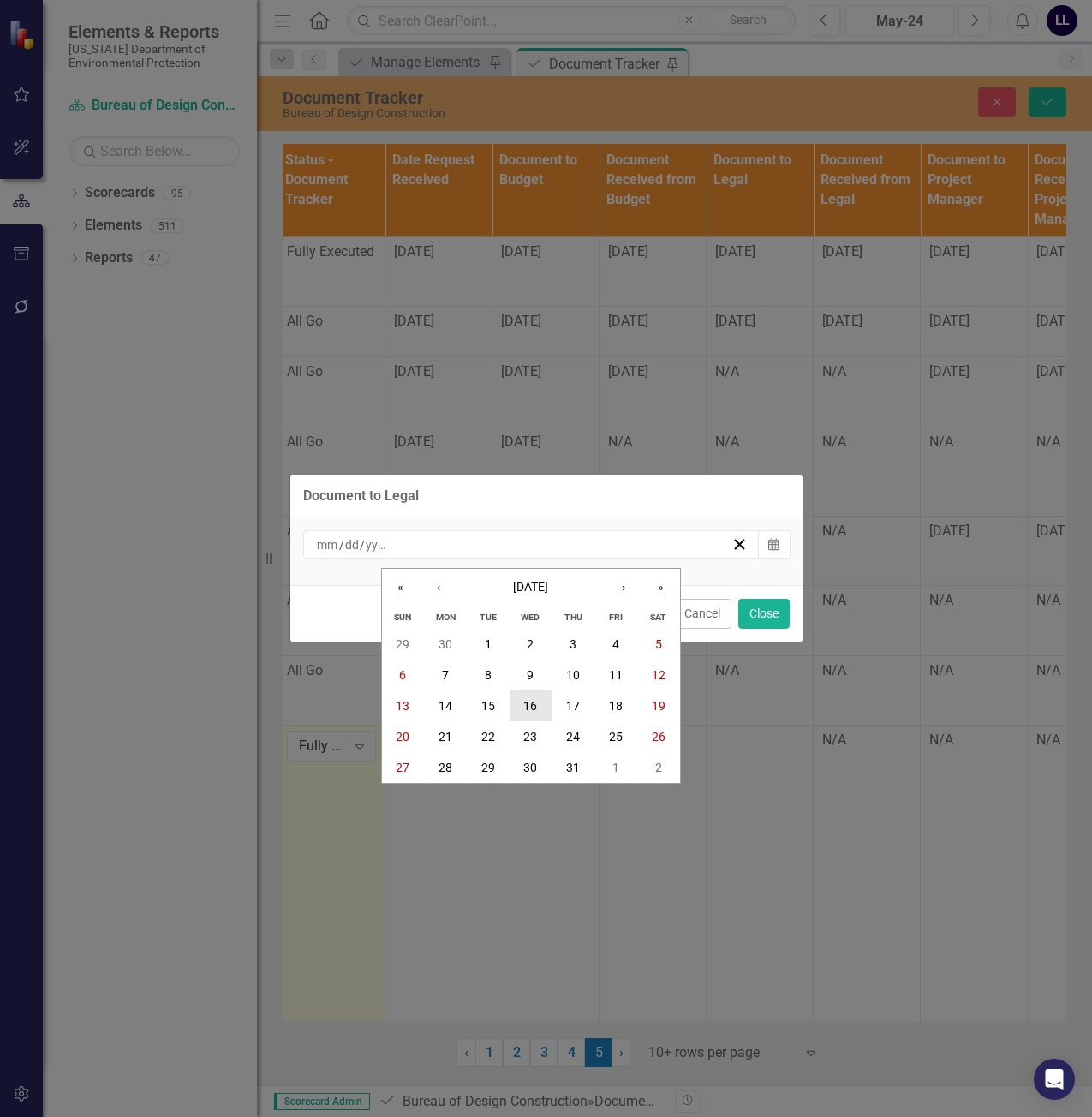
click at [521, 703] on button "16" at bounding box center [530, 706] width 43 height 31
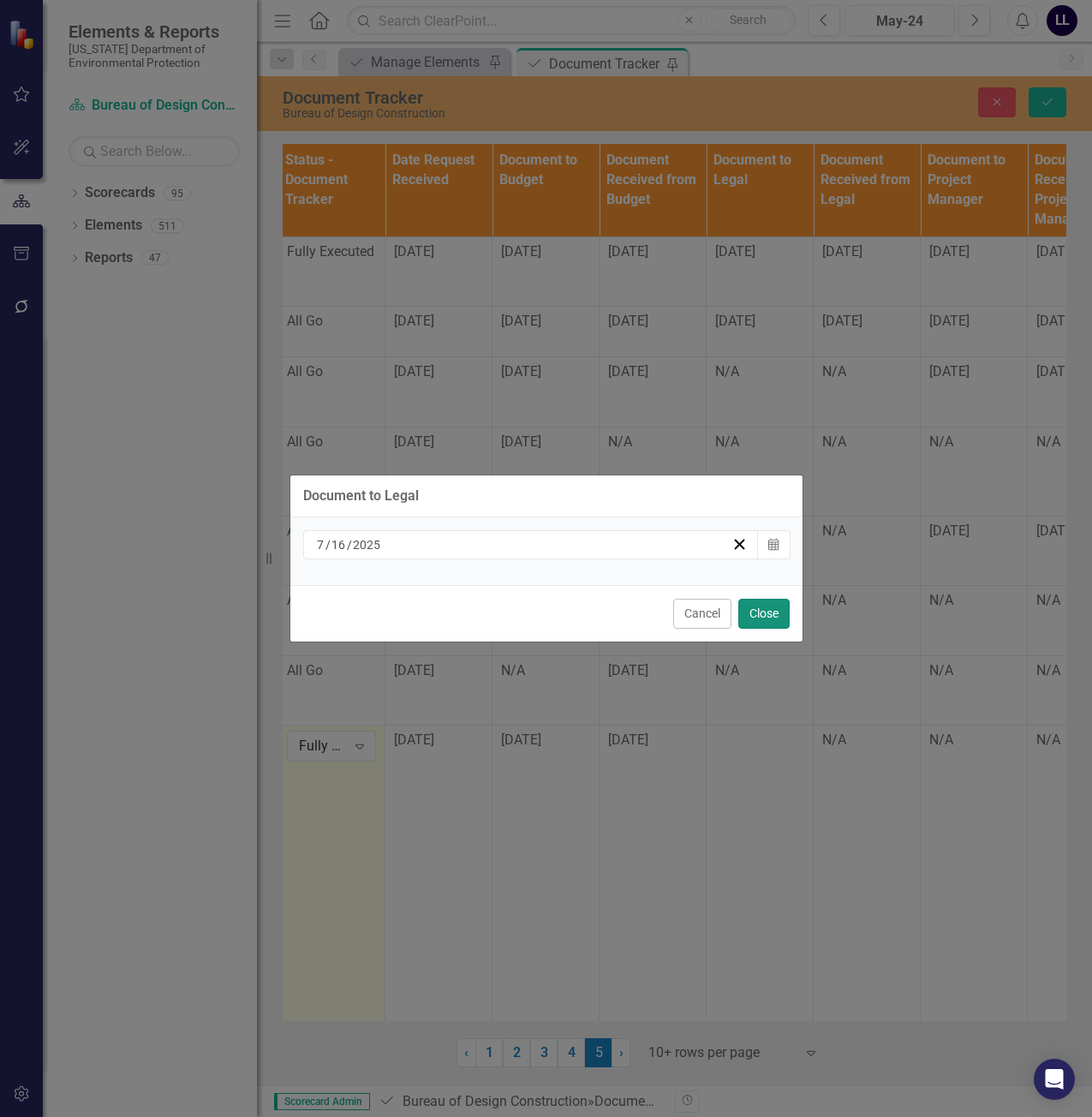
click at [764, 615] on button "Close" at bounding box center [764, 614] width 52 height 30
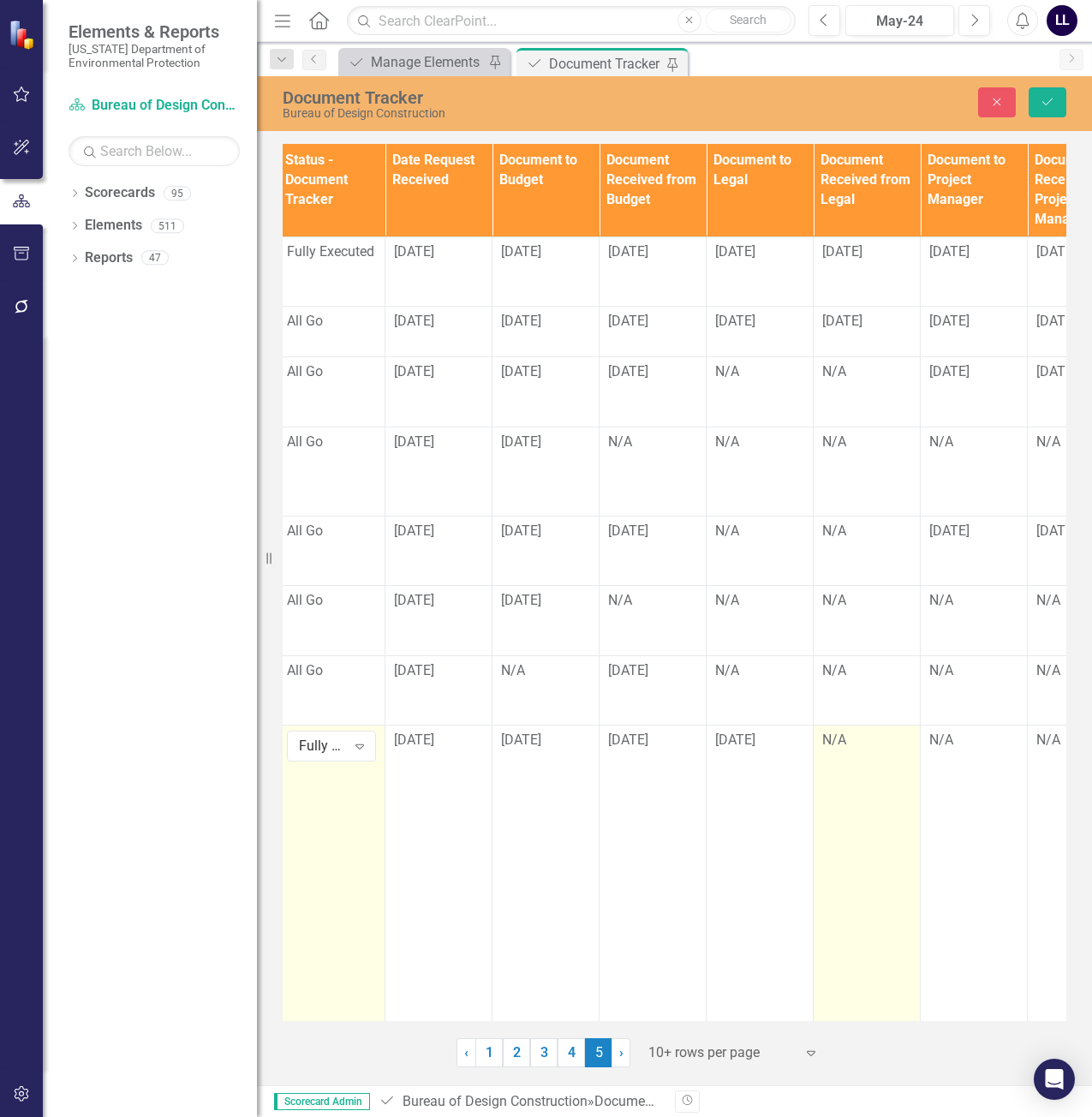
click at [851, 735] on div "N/A" at bounding box center [867, 741] width 89 height 20
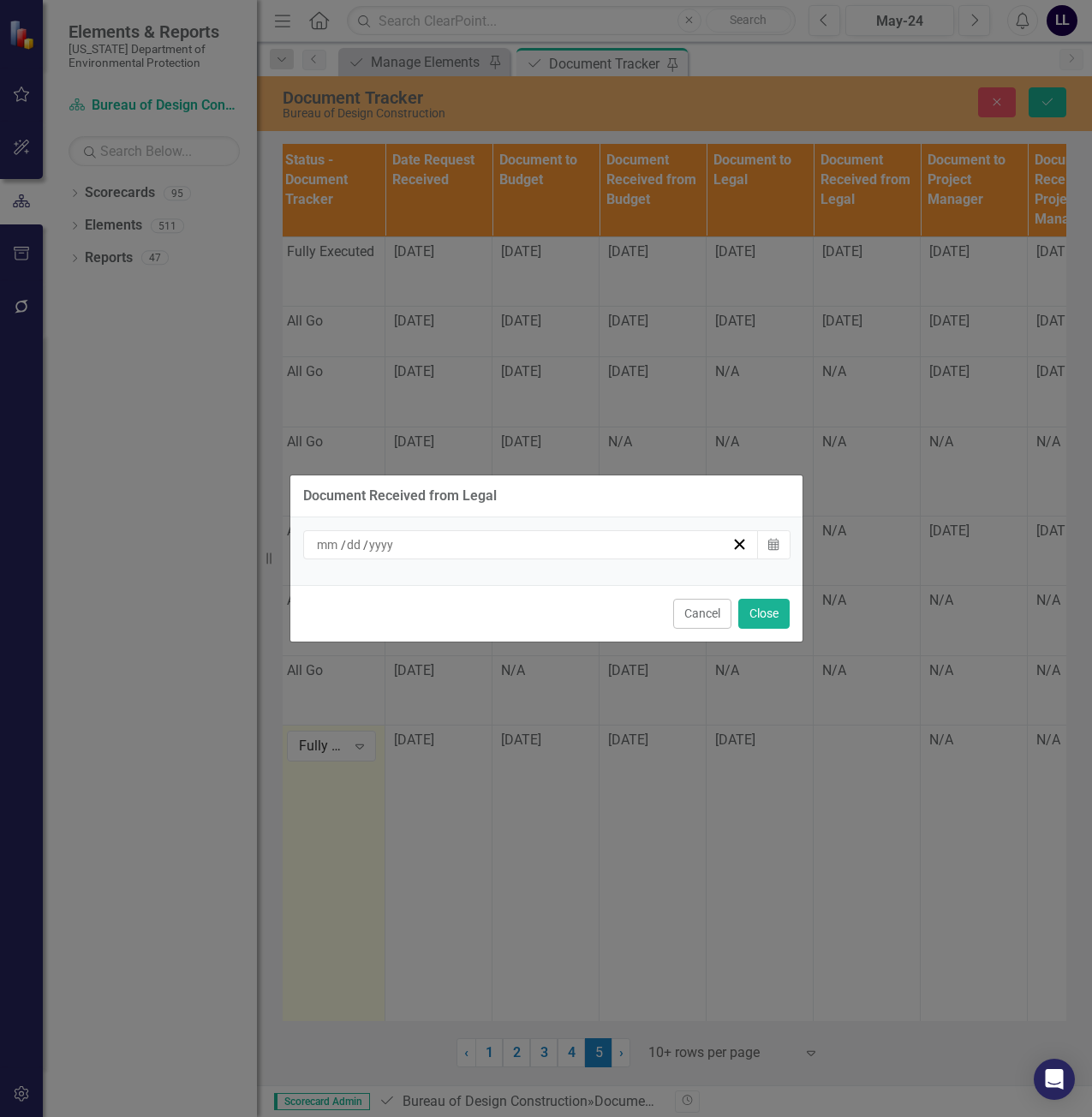
click at [452, 542] on div "/ /" at bounding box center [523, 545] width 418 height 18
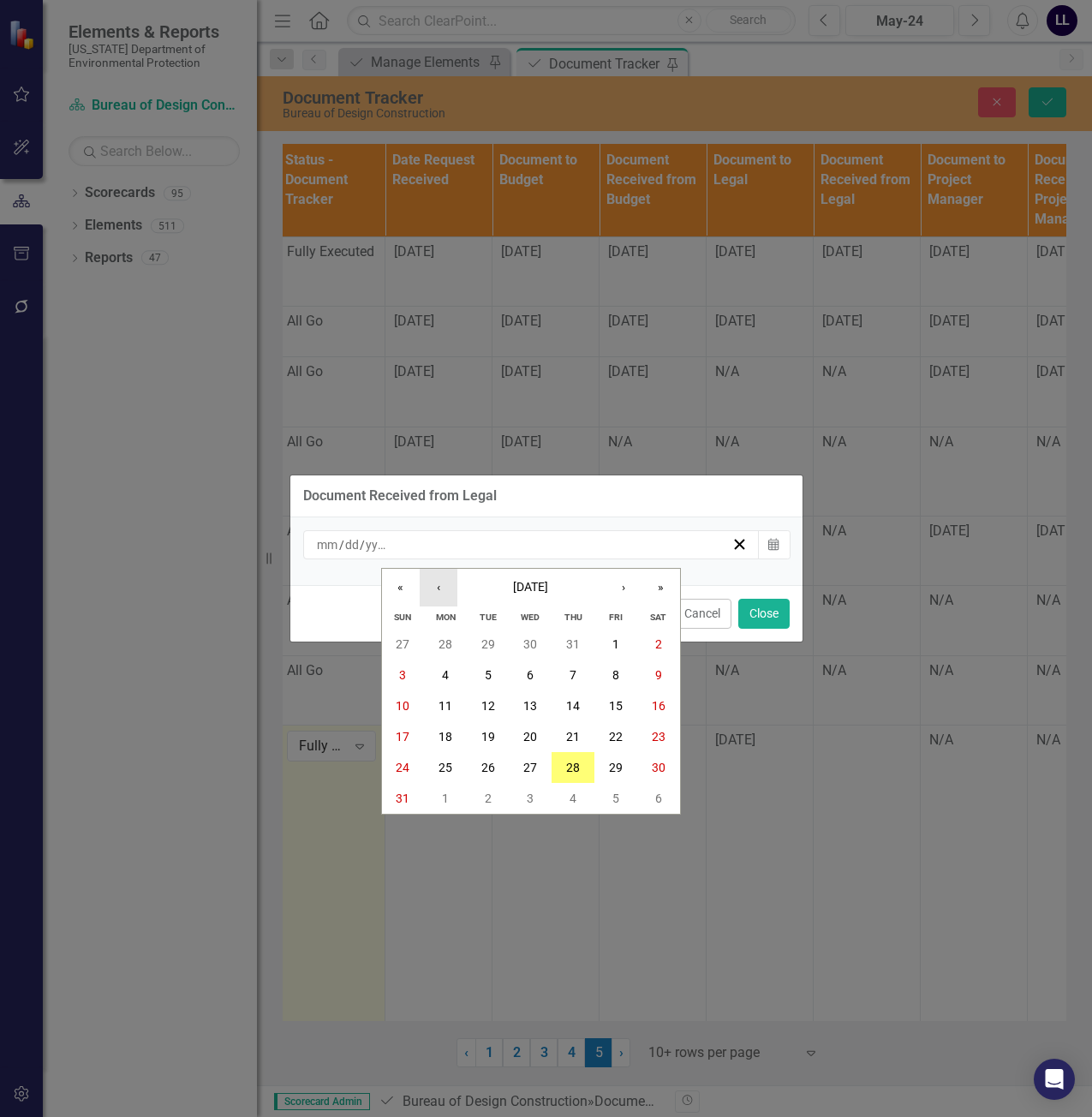
click at [440, 594] on button "‹" at bounding box center [438, 587] width 38 height 38
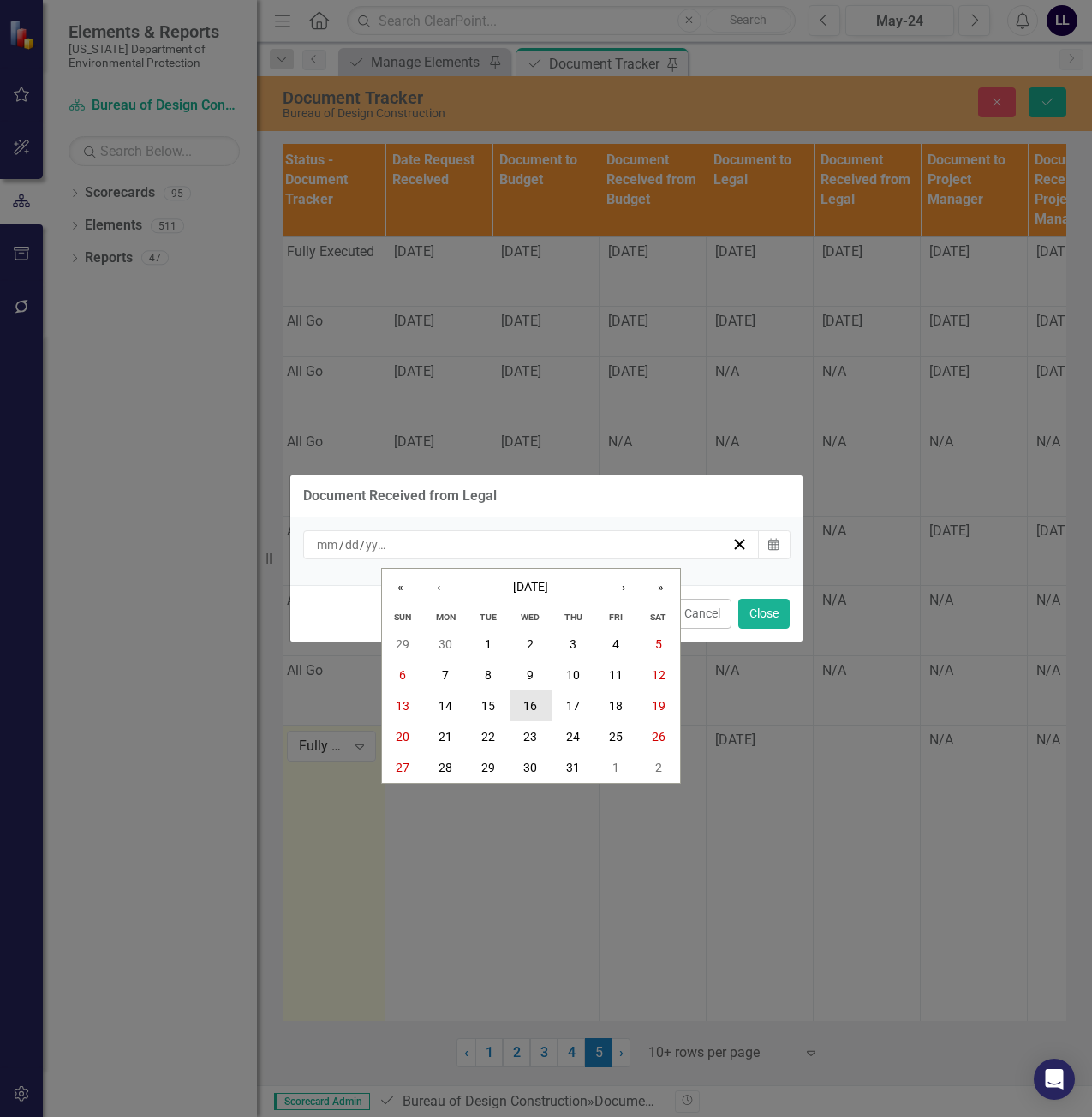
click at [531, 705] on abbr "16" at bounding box center [530, 706] width 14 height 14
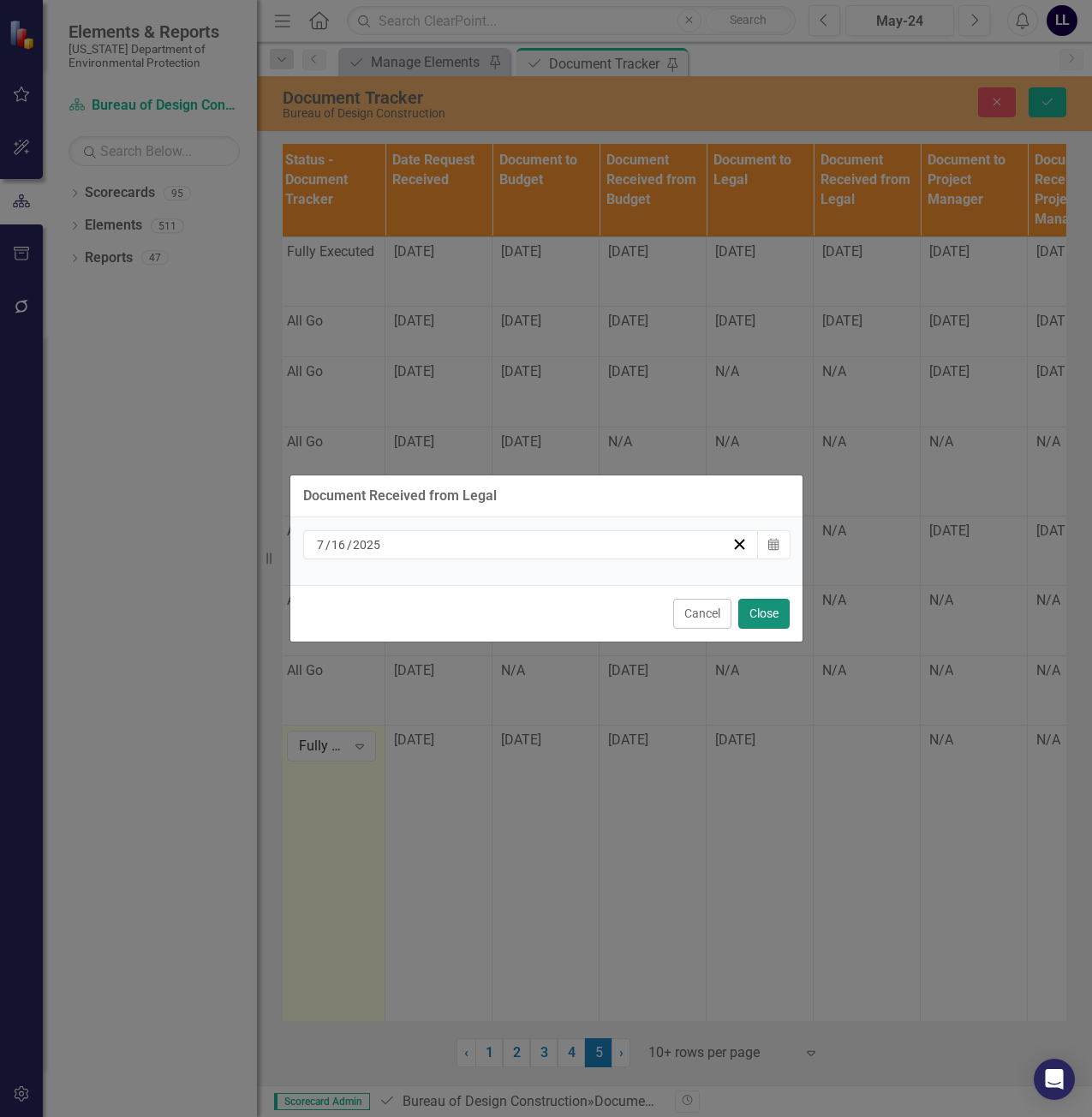
click at [764, 611] on button "Close" at bounding box center [764, 614] width 52 height 30
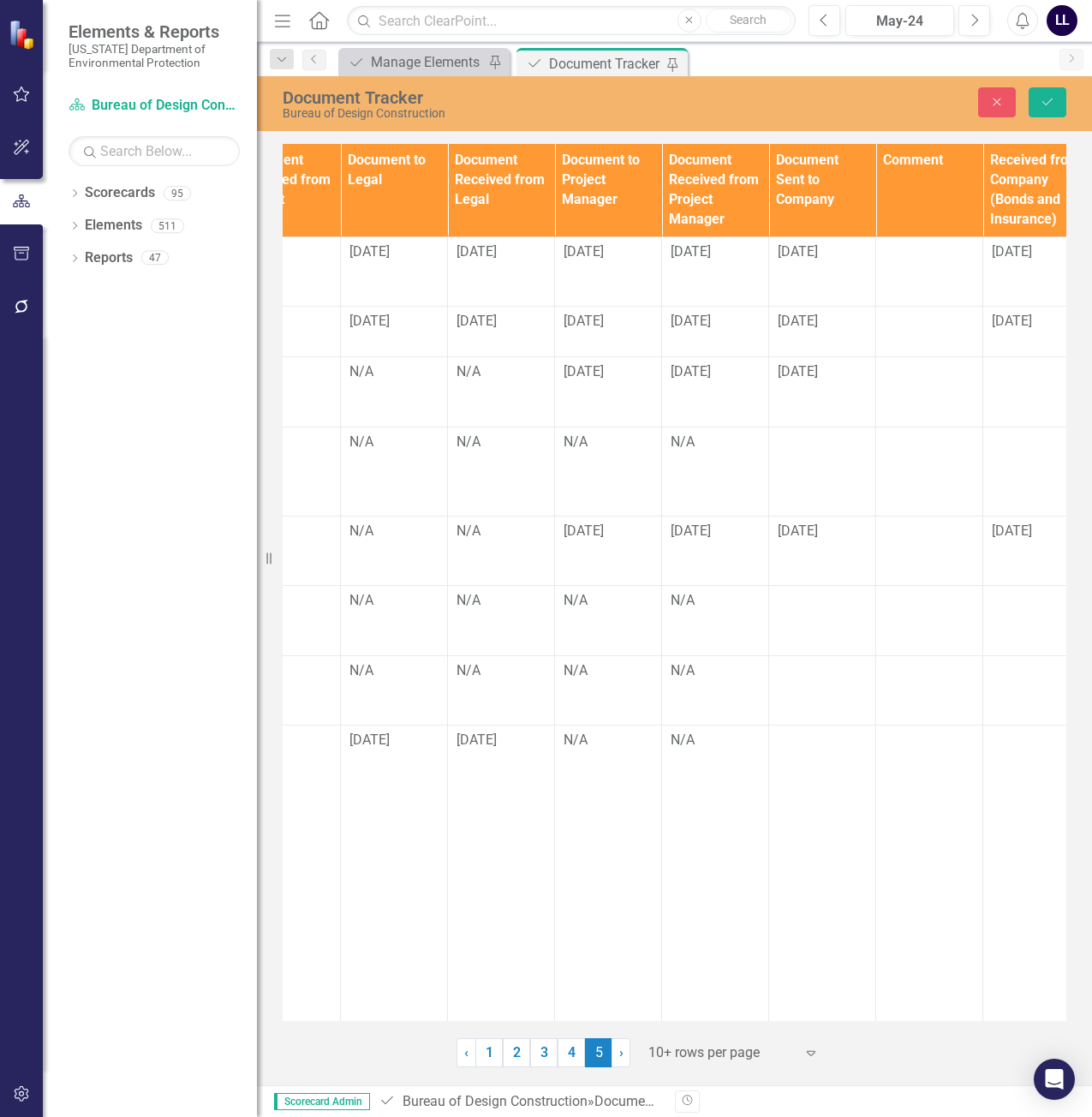
scroll to position [0, 1508]
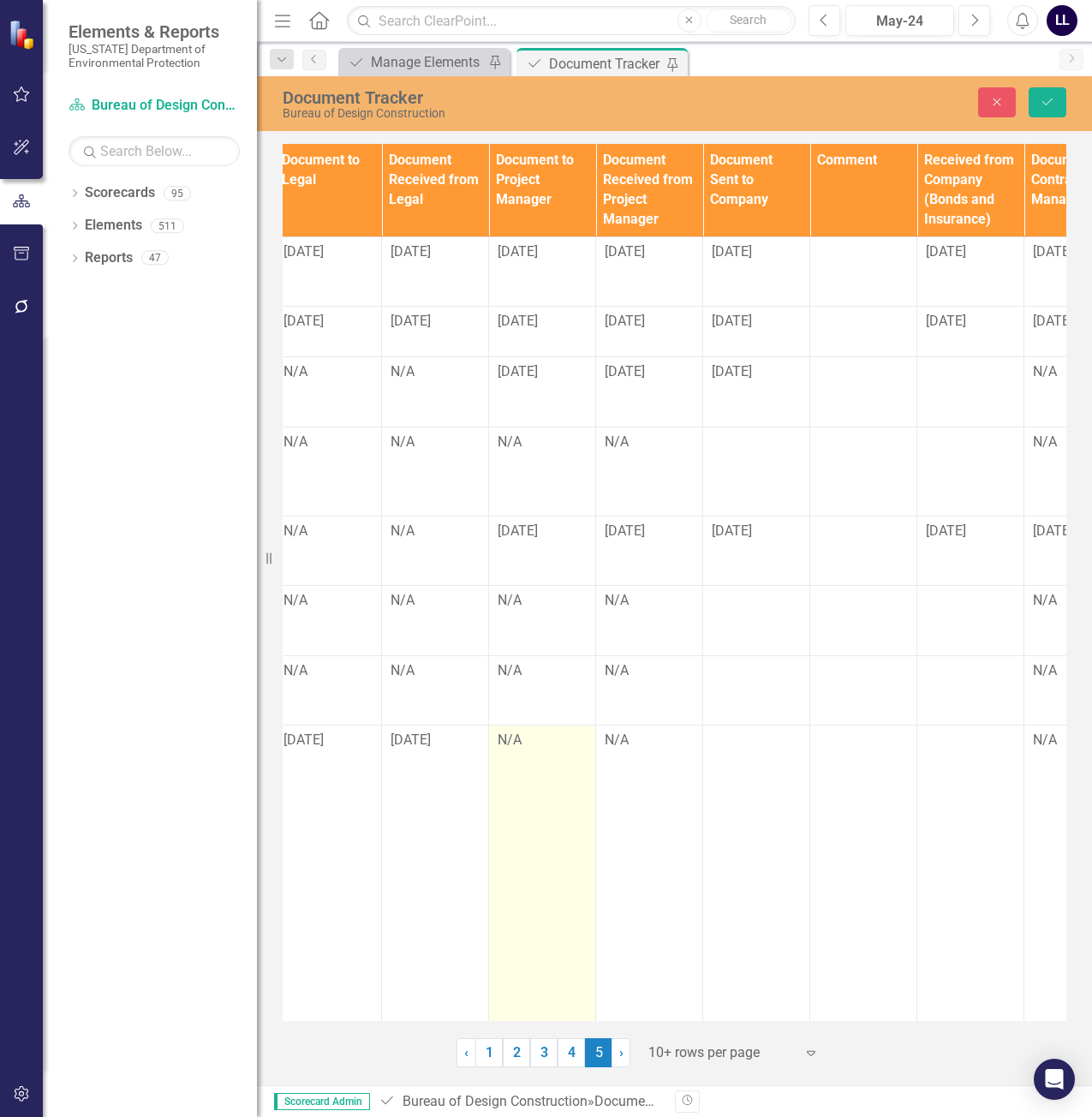
click at [514, 744] on div "N/A" at bounding box center [542, 741] width 89 height 20
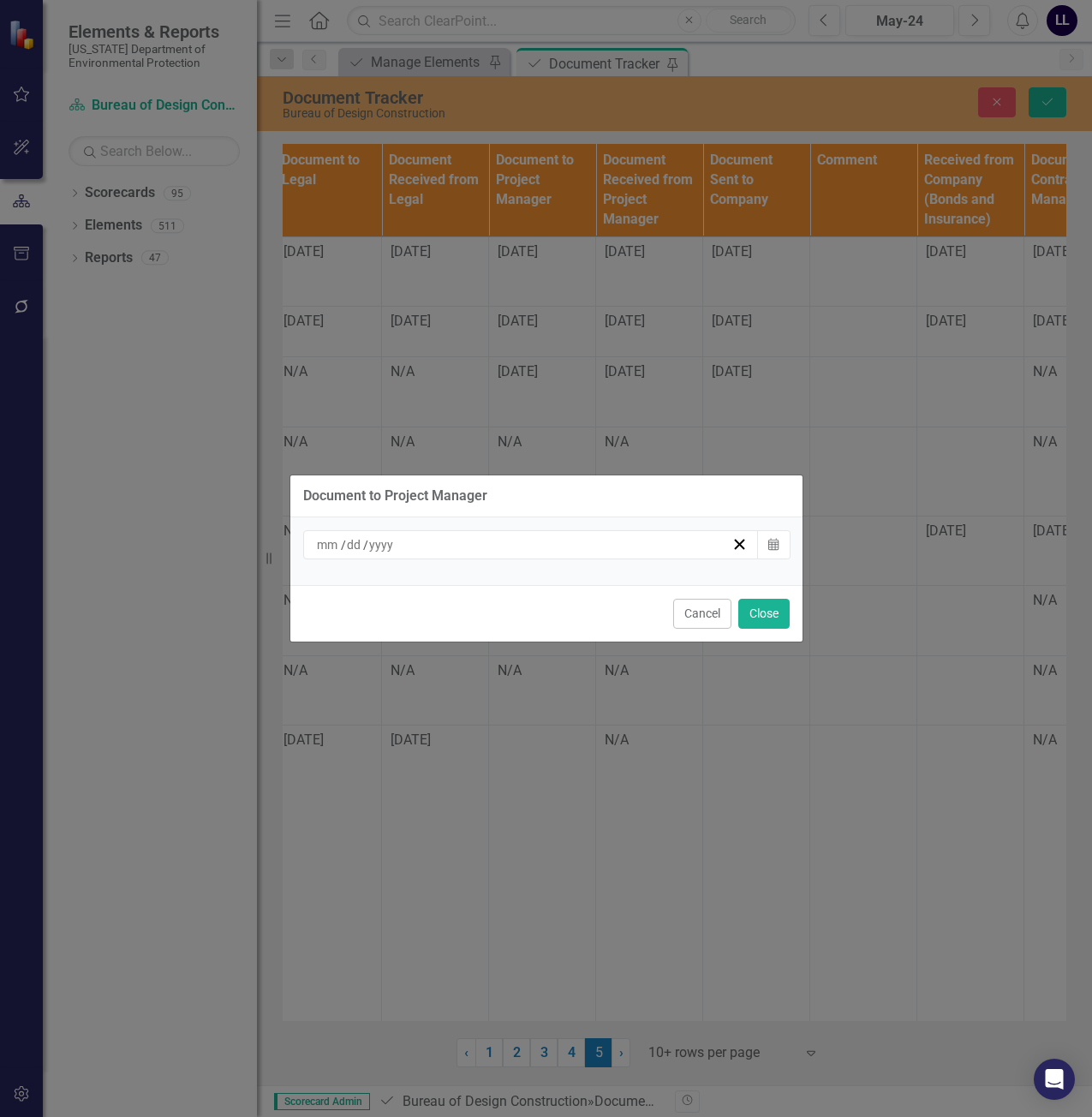
click at [576, 547] on div "/ /" at bounding box center [523, 545] width 418 height 18
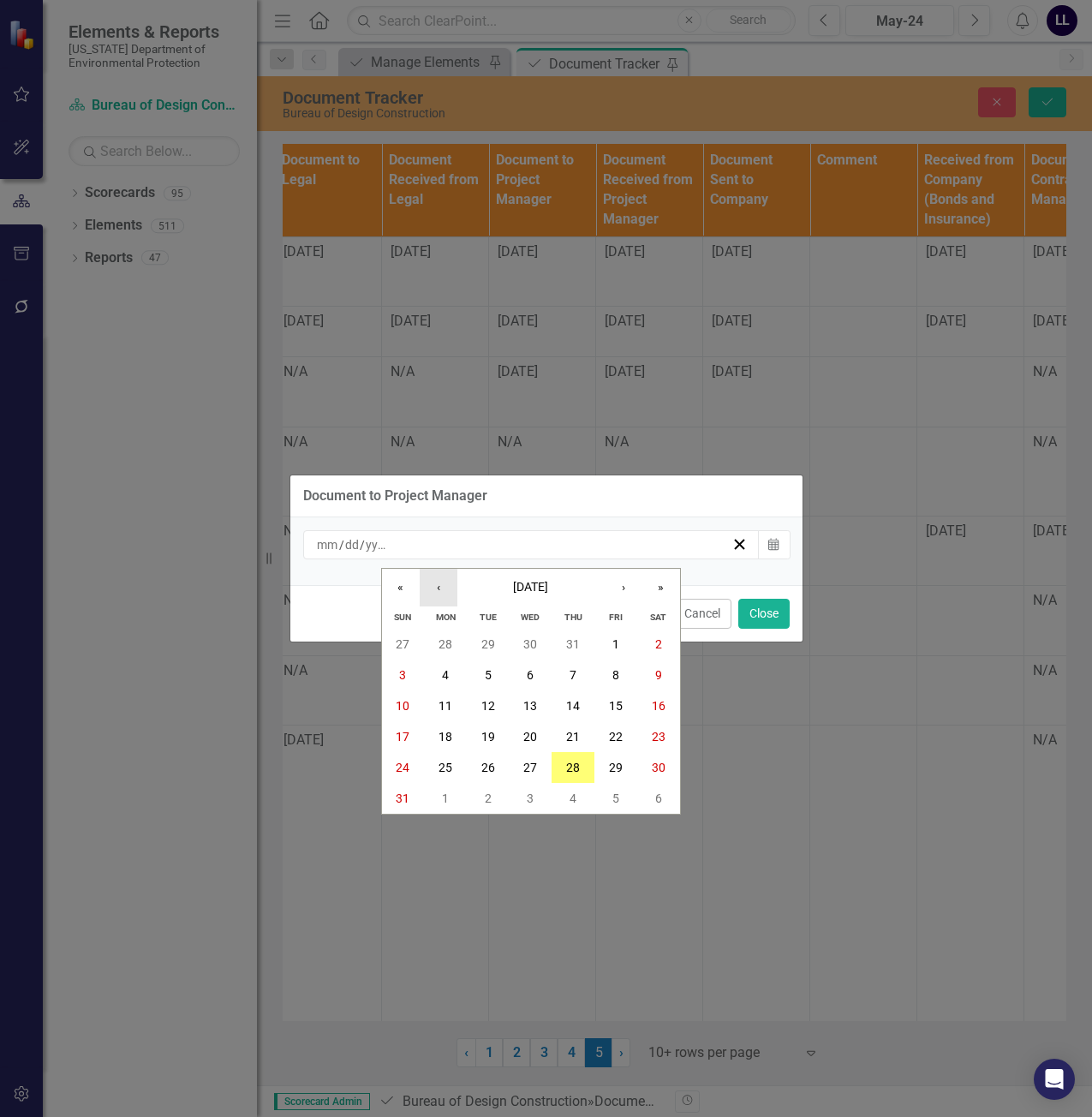
click at [454, 587] on button "‹" at bounding box center [438, 587] width 38 height 38
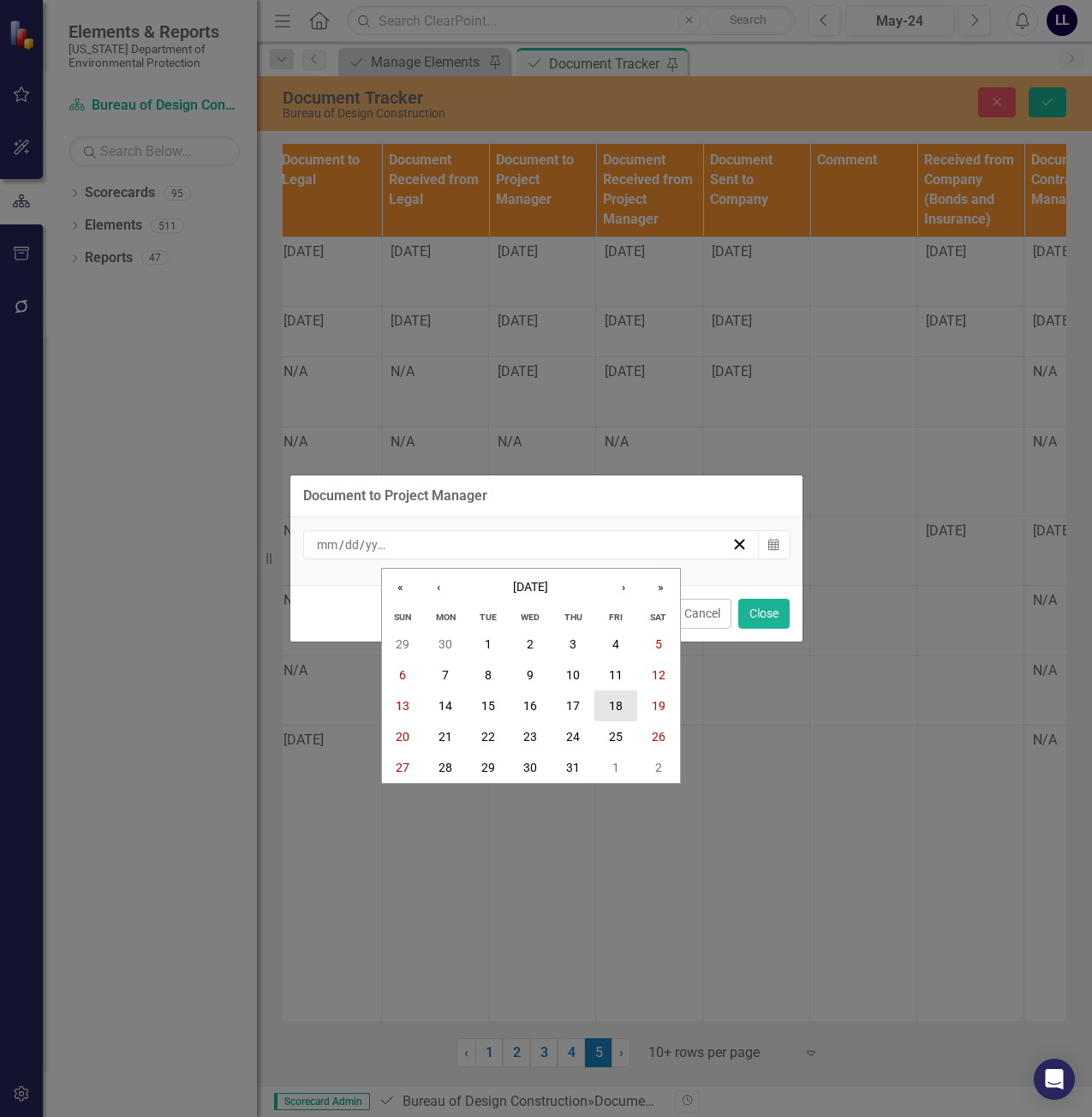
click at [617, 705] on abbr "18" at bounding box center [616, 706] width 14 height 14
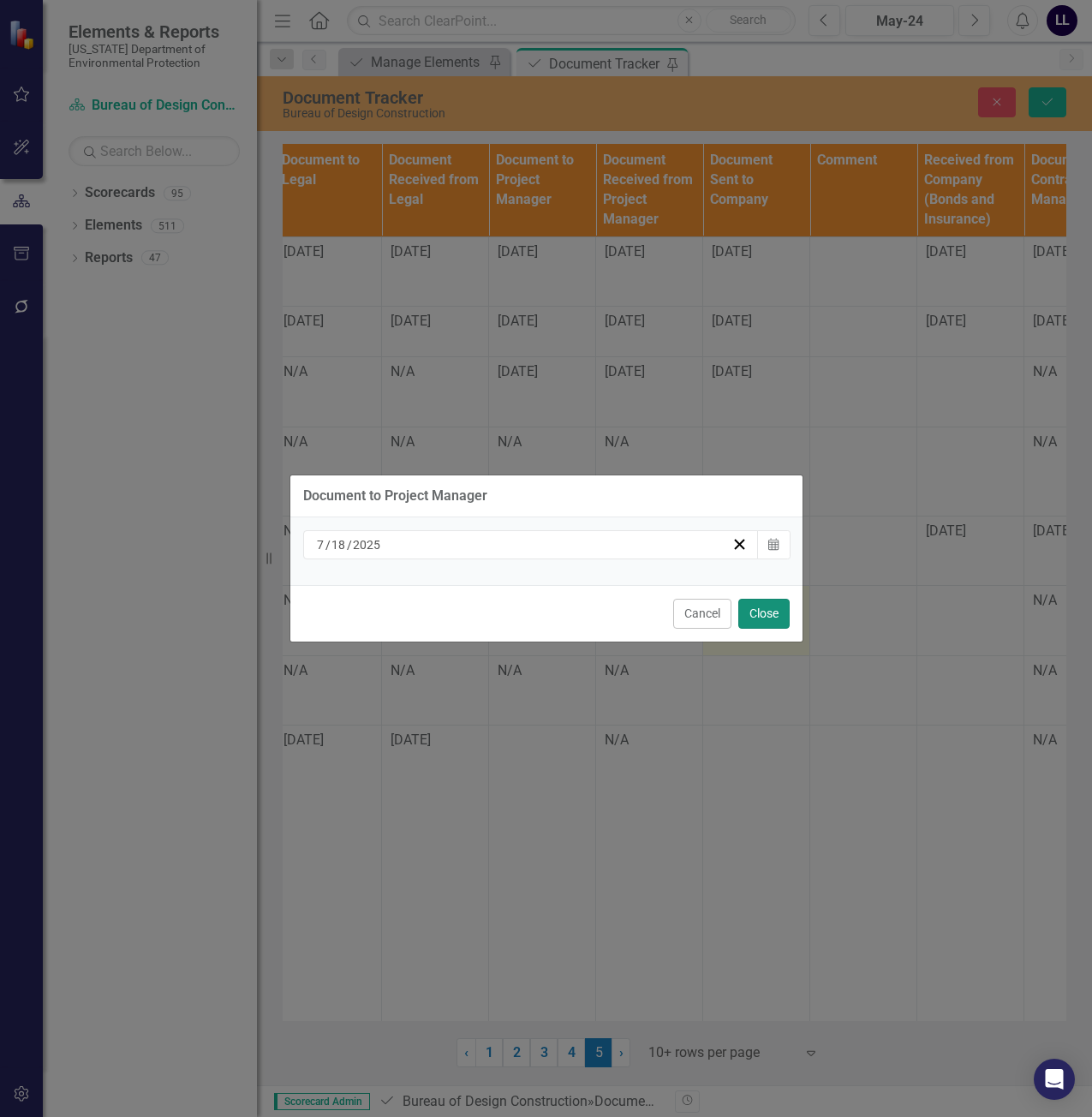
click at [765, 608] on button "Close" at bounding box center [764, 614] width 52 height 30
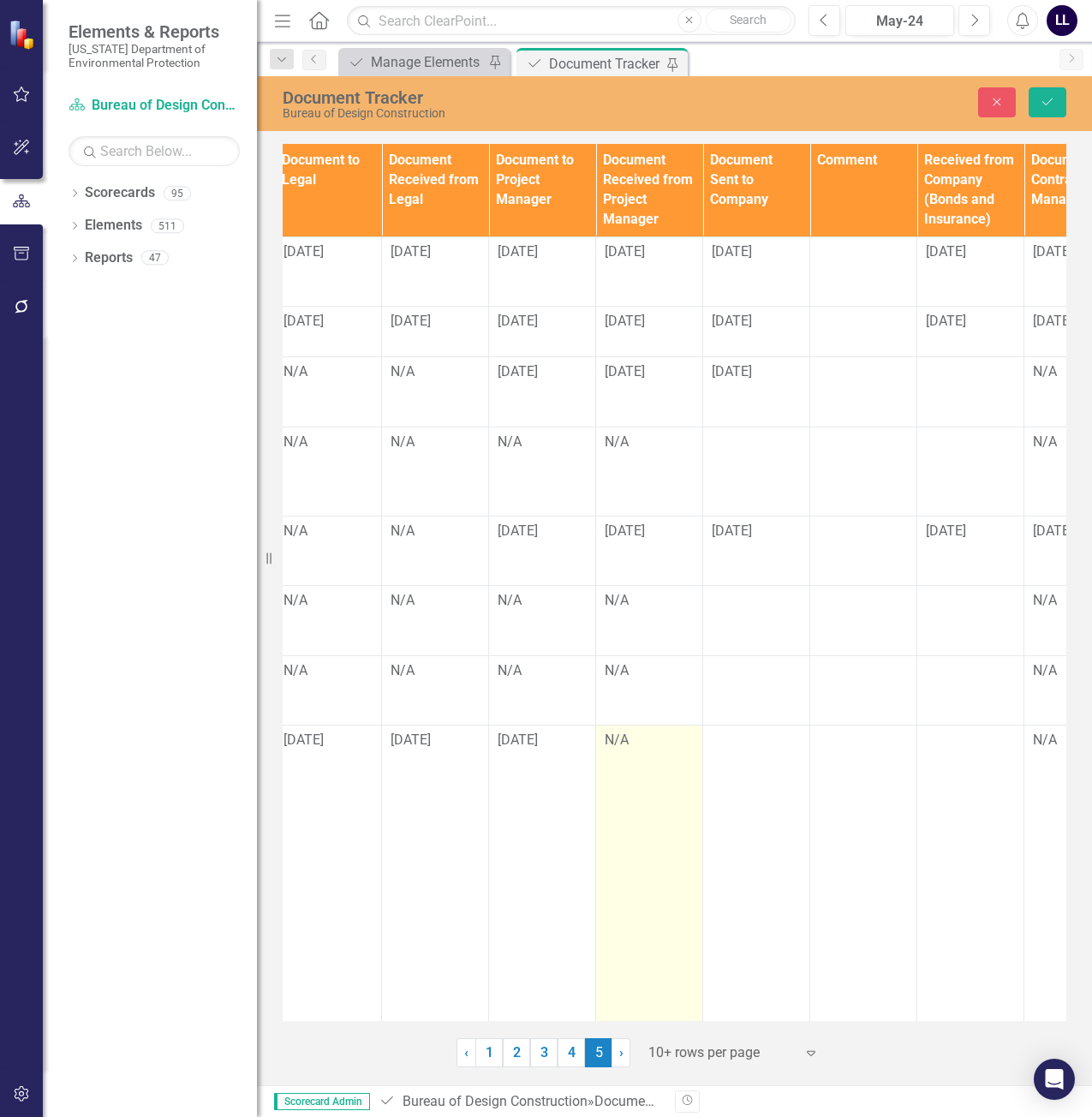
click at [627, 763] on td "N/A" at bounding box center [649, 938] width 107 height 424
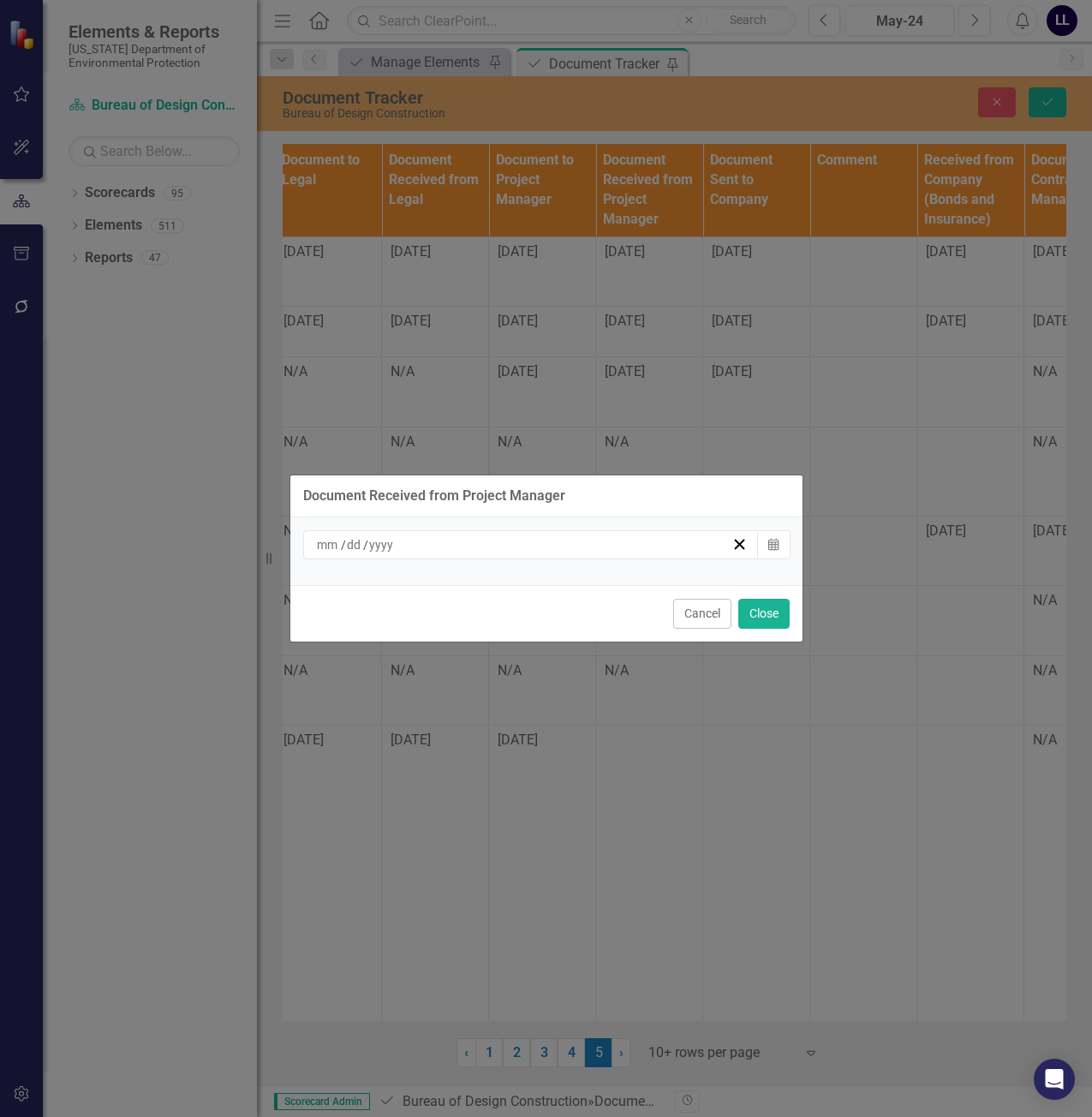
click at [481, 551] on div "/ /" at bounding box center [523, 545] width 418 height 18
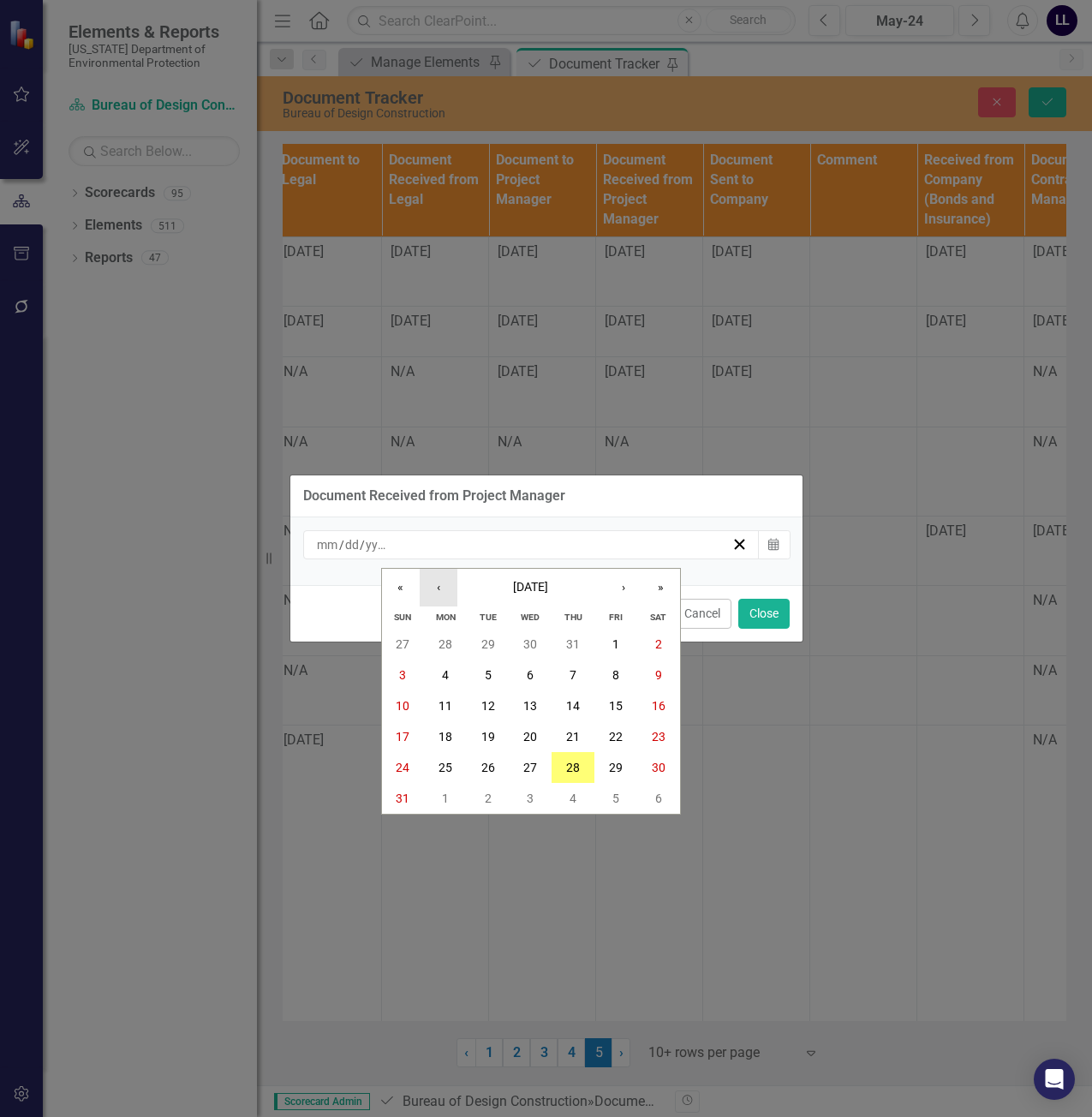
click at [438, 583] on button "‹" at bounding box center [438, 587] width 38 height 38
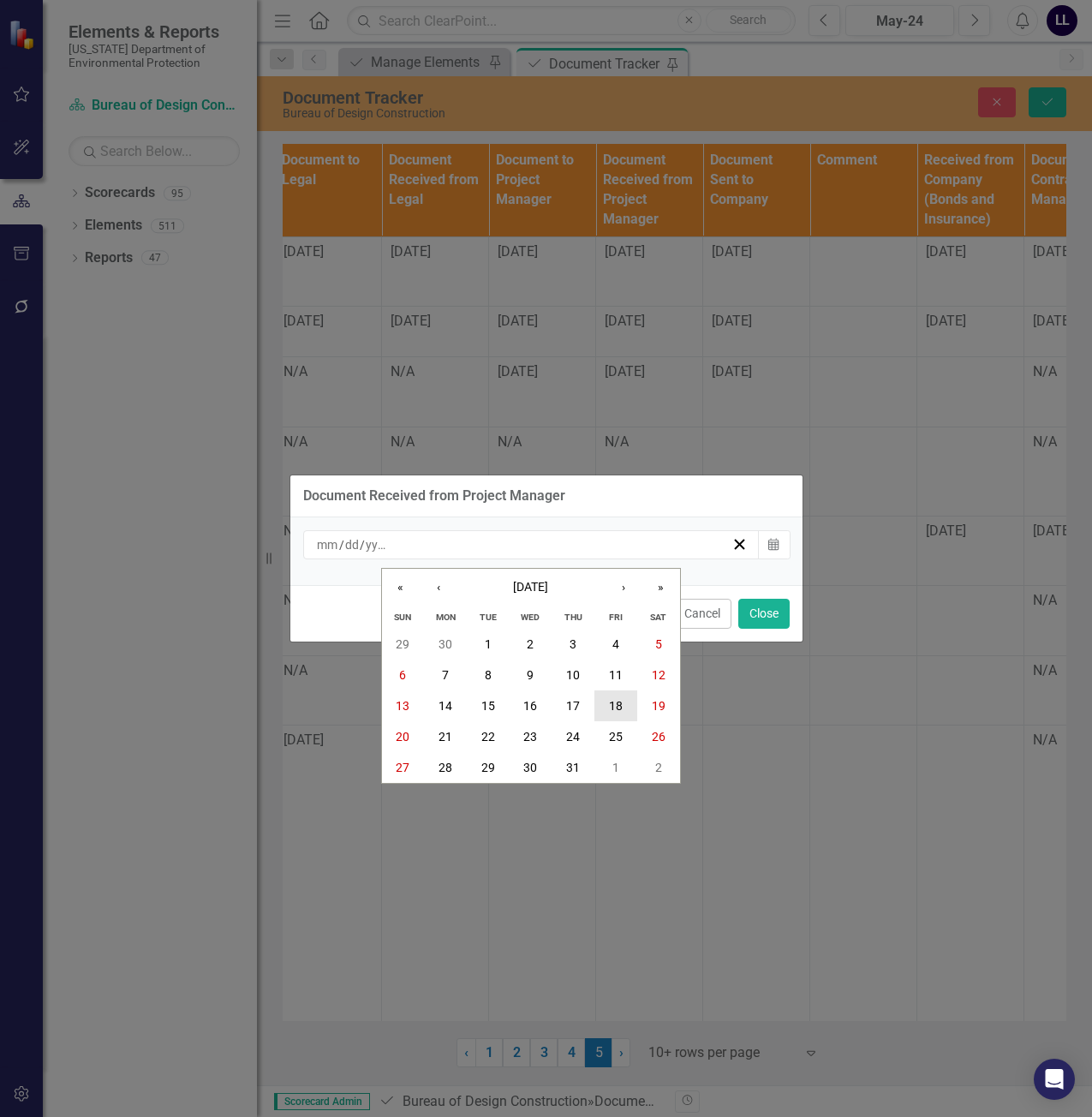
click at [615, 707] on abbr "18" at bounding box center [616, 706] width 14 height 14
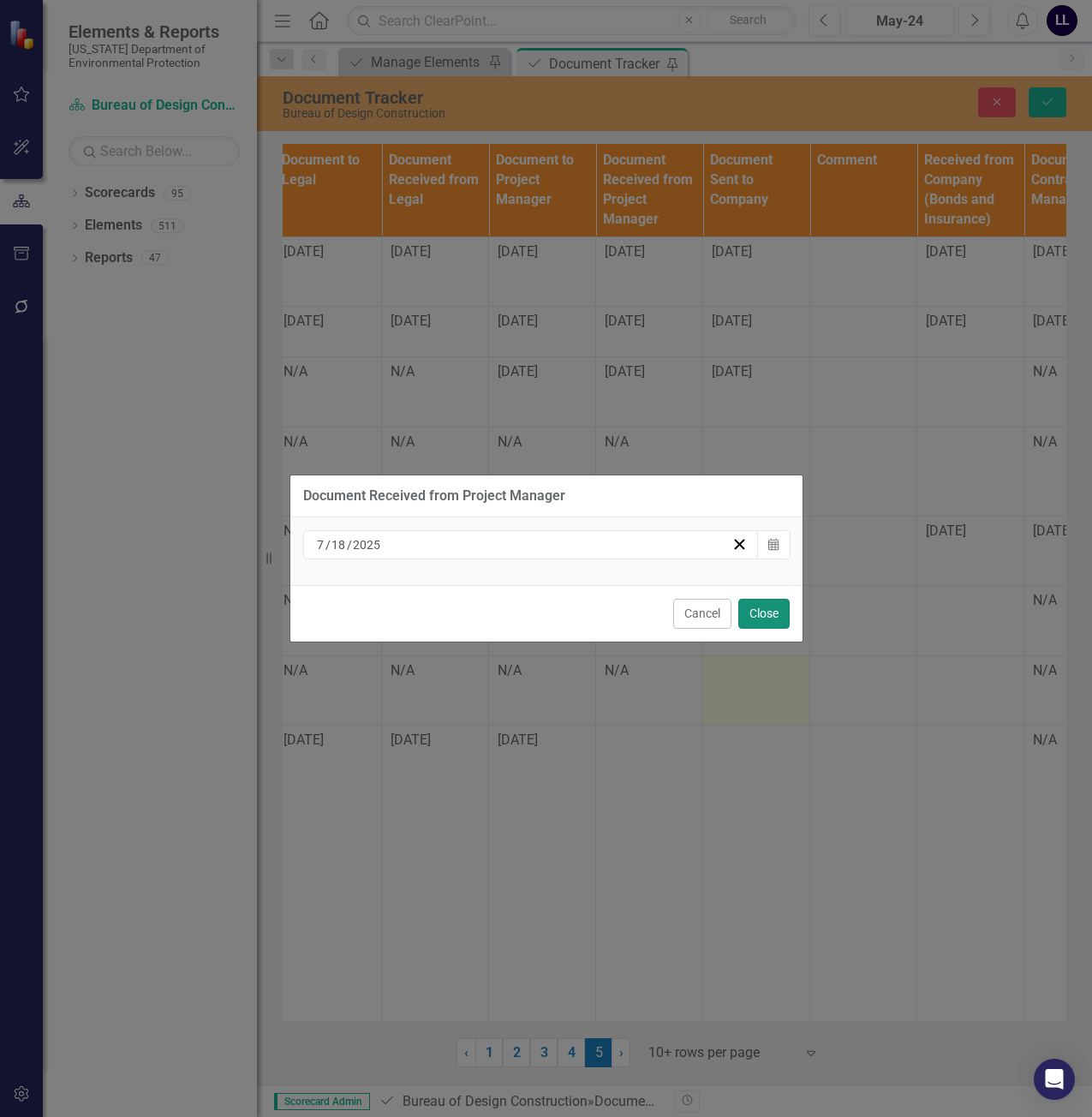
drag, startPoint x: 766, startPoint y: 616, endPoint x: 770, endPoint y: 693, distance: 77.1
click at [767, 616] on button "Close" at bounding box center [764, 614] width 52 height 30
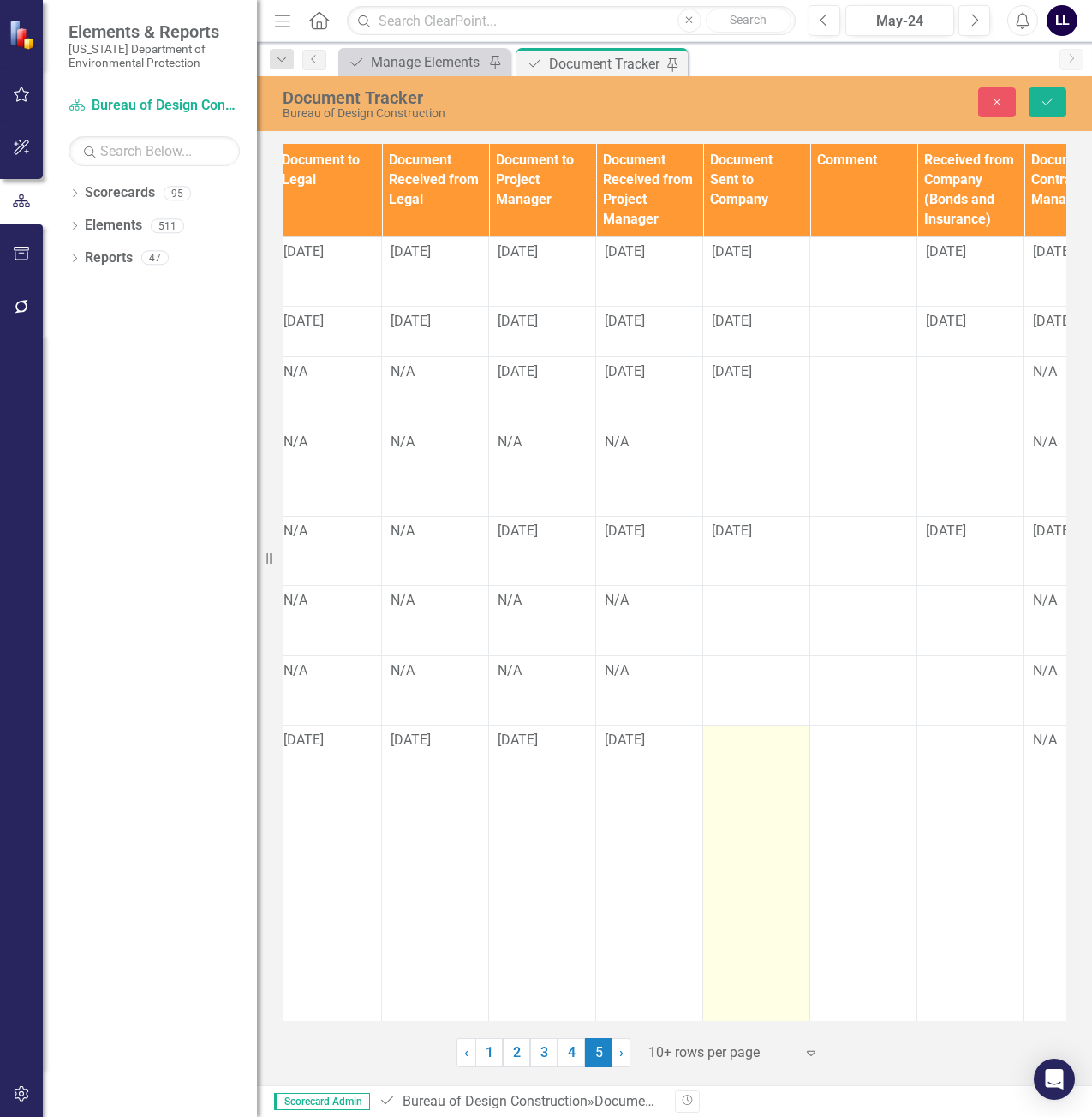
click at [747, 747] on div at bounding box center [756, 741] width 89 height 20
click at [747, 747] on input "text" at bounding box center [756, 747] width 89 height 32
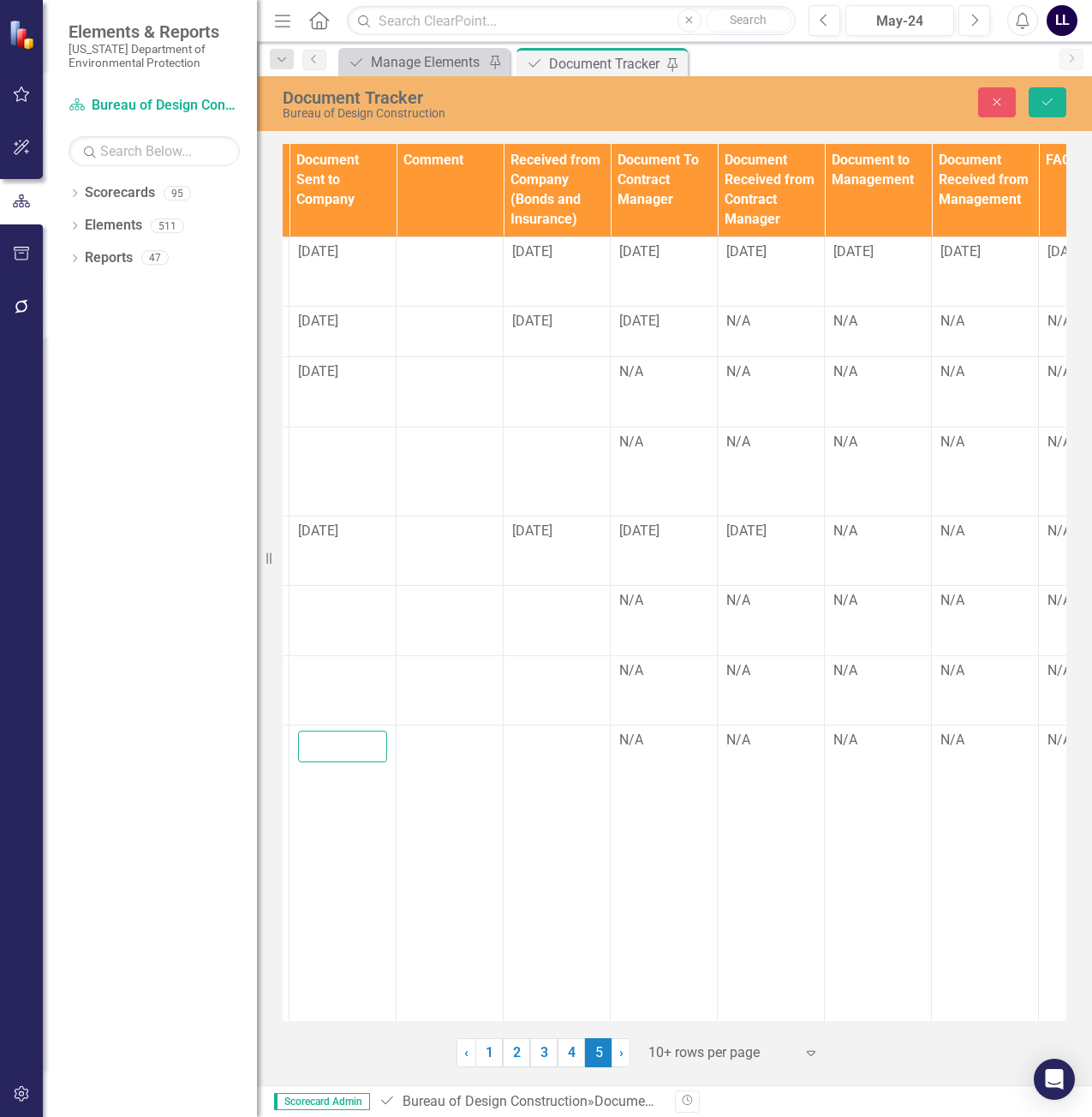
scroll to position [0, 1903]
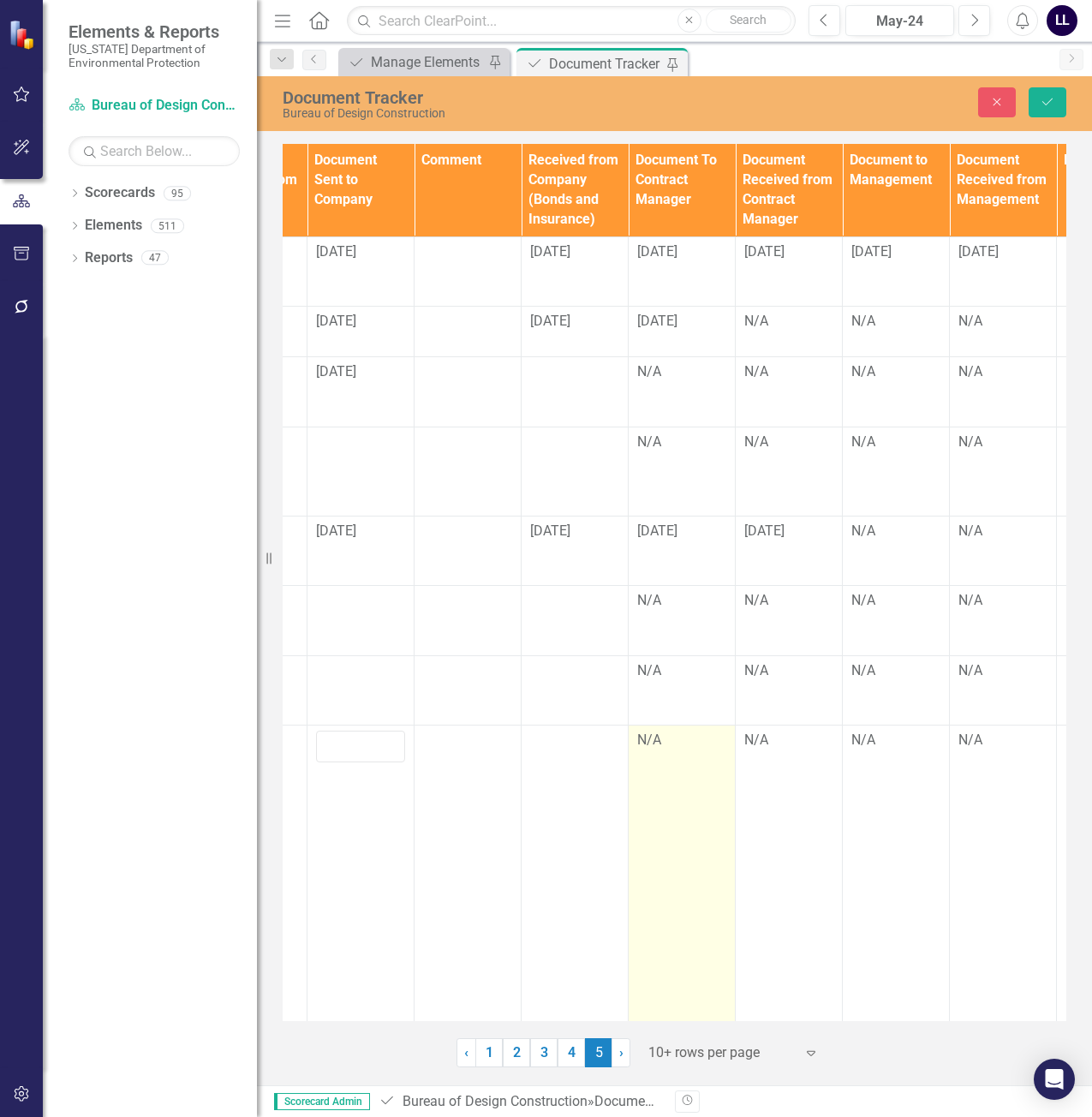
click at [664, 750] on div "N/A" at bounding box center [682, 741] width 89 height 20
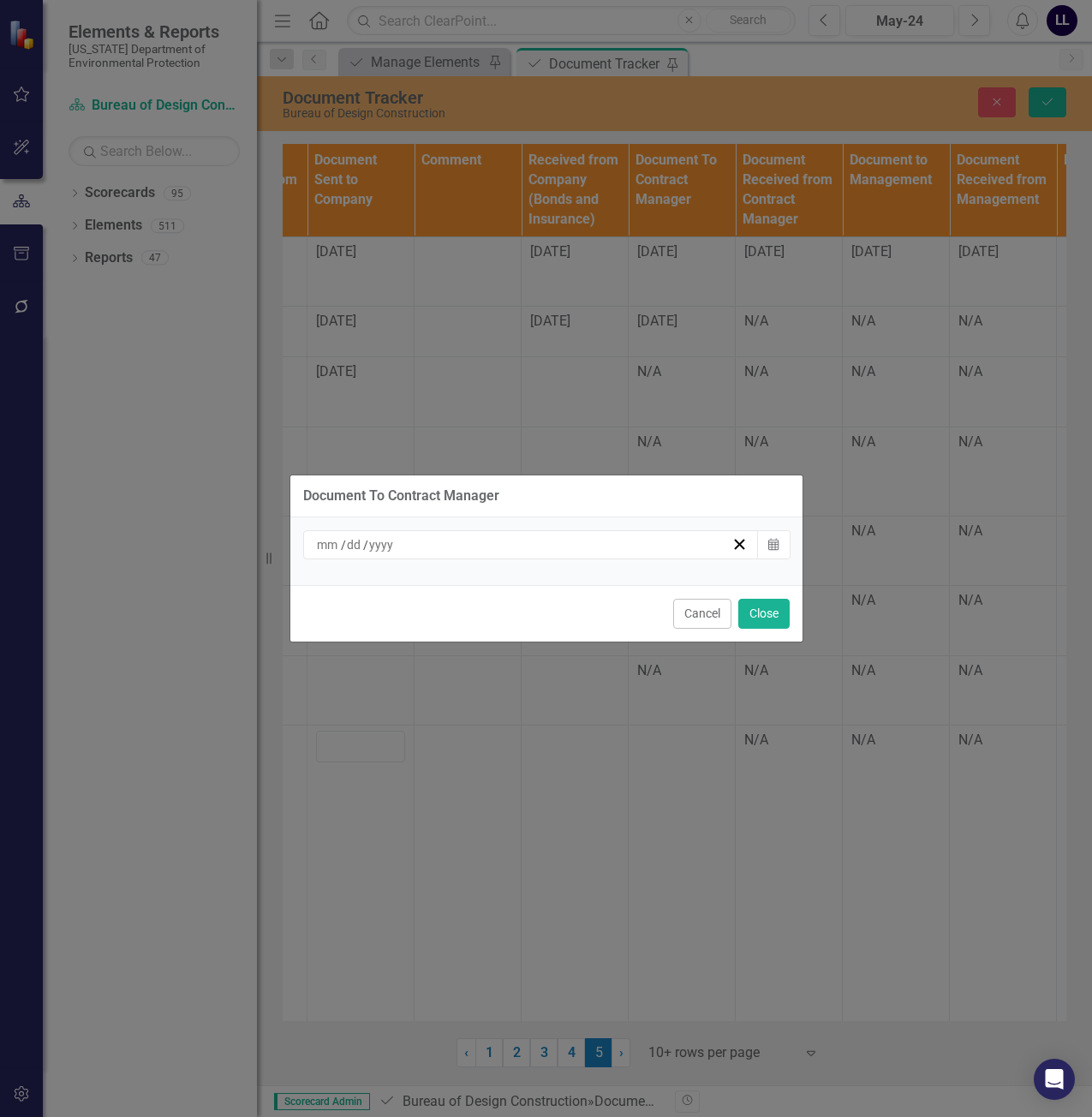
click at [599, 546] on div "/ /" at bounding box center [523, 545] width 418 height 18
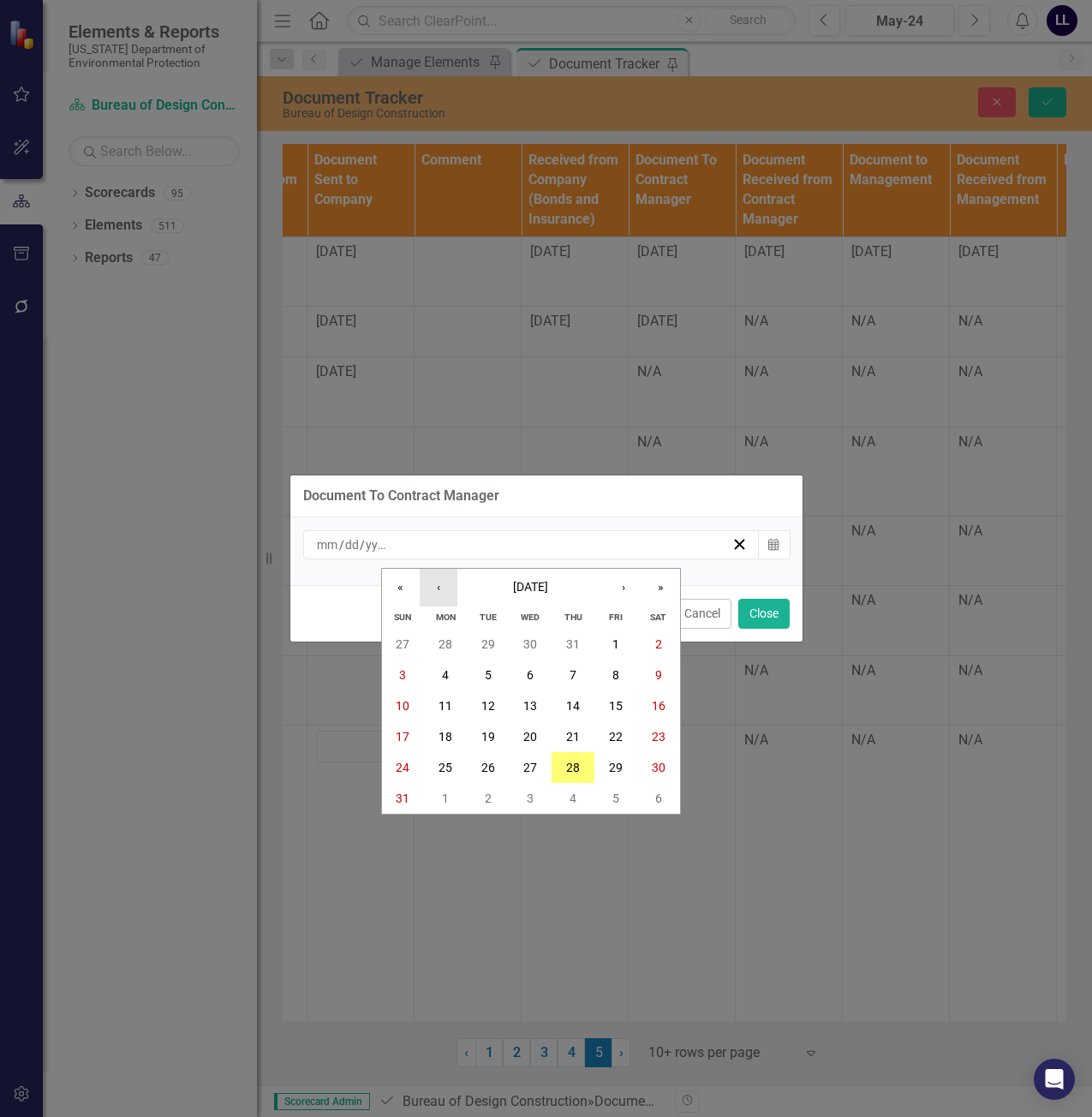
click at [447, 587] on button "‹" at bounding box center [438, 587] width 38 height 38
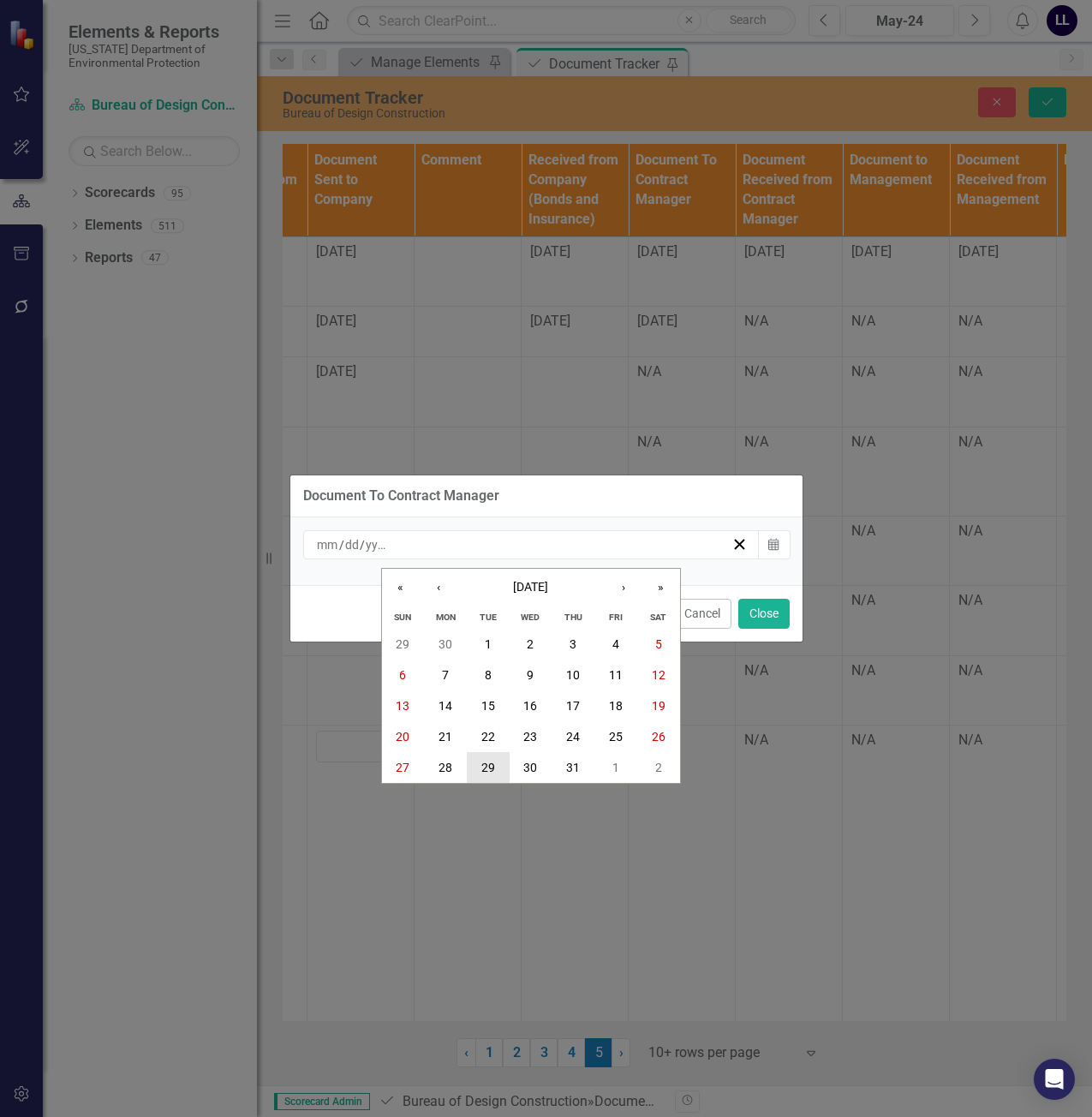
click at [488, 768] on abbr "29" at bounding box center [488, 768] width 14 height 14
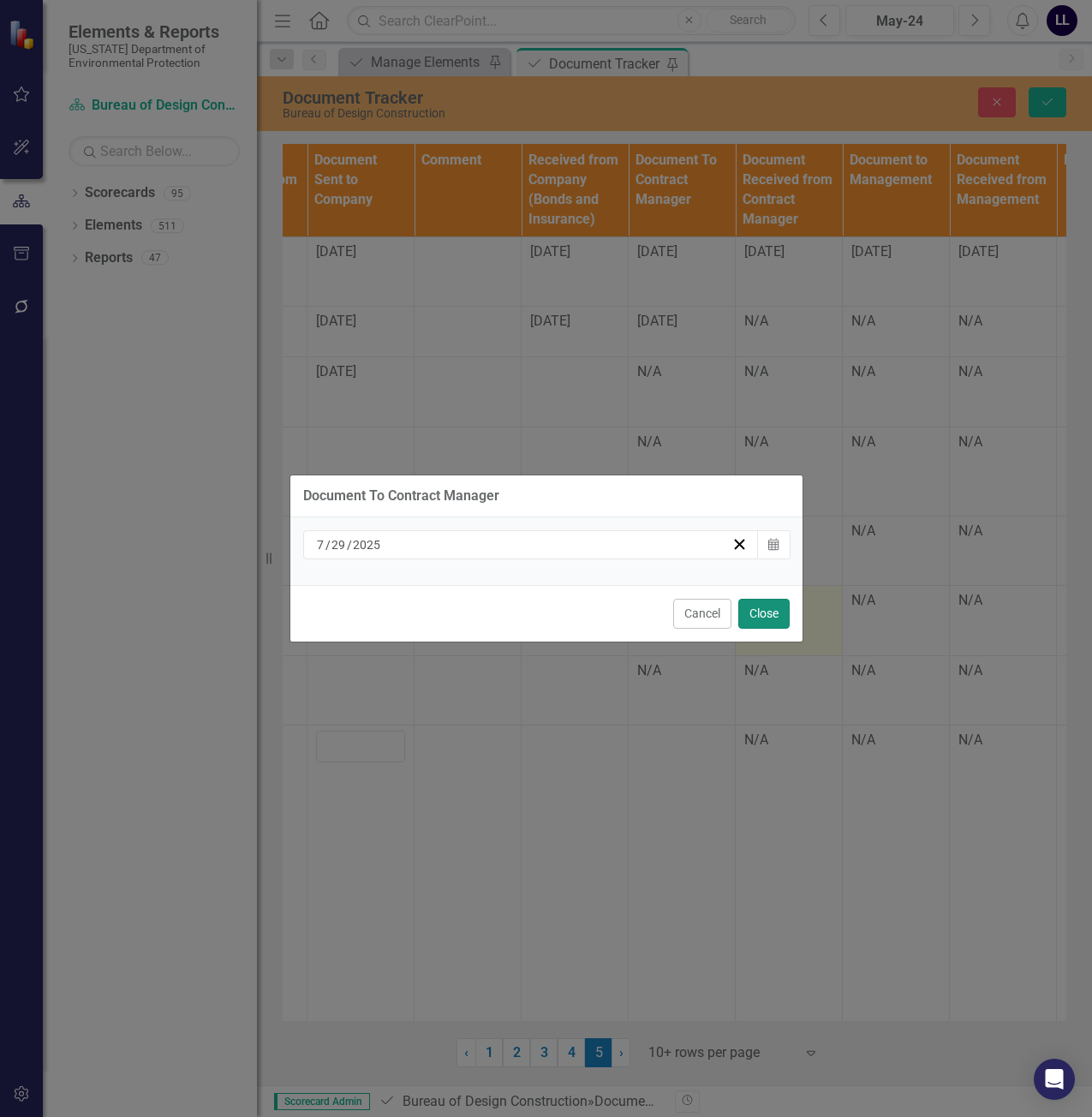
click at [761, 608] on button "Close" at bounding box center [764, 614] width 52 height 30
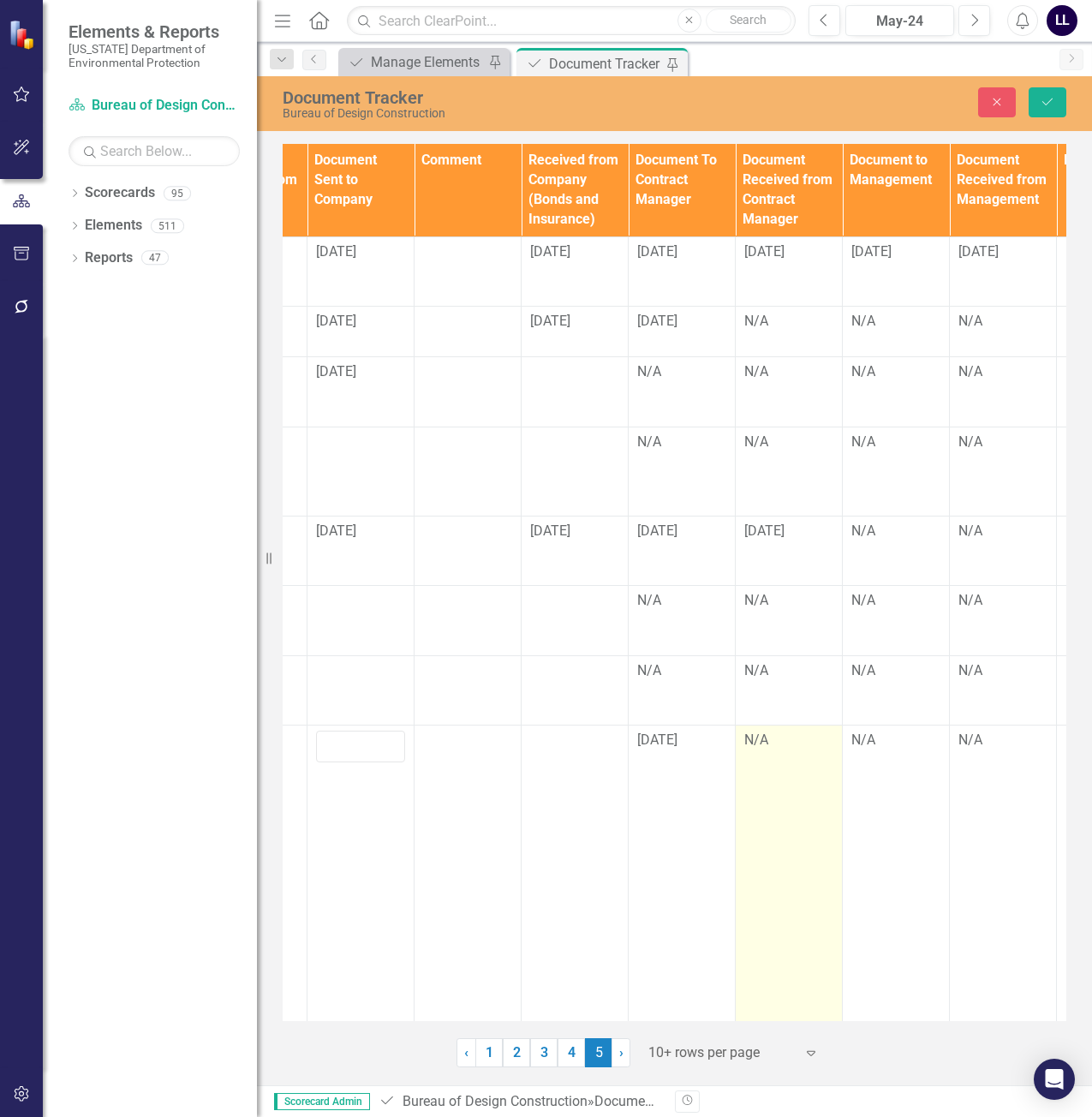
click at [784, 750] on div "N/A" at bounding box center [789, 741] width 89 height 20
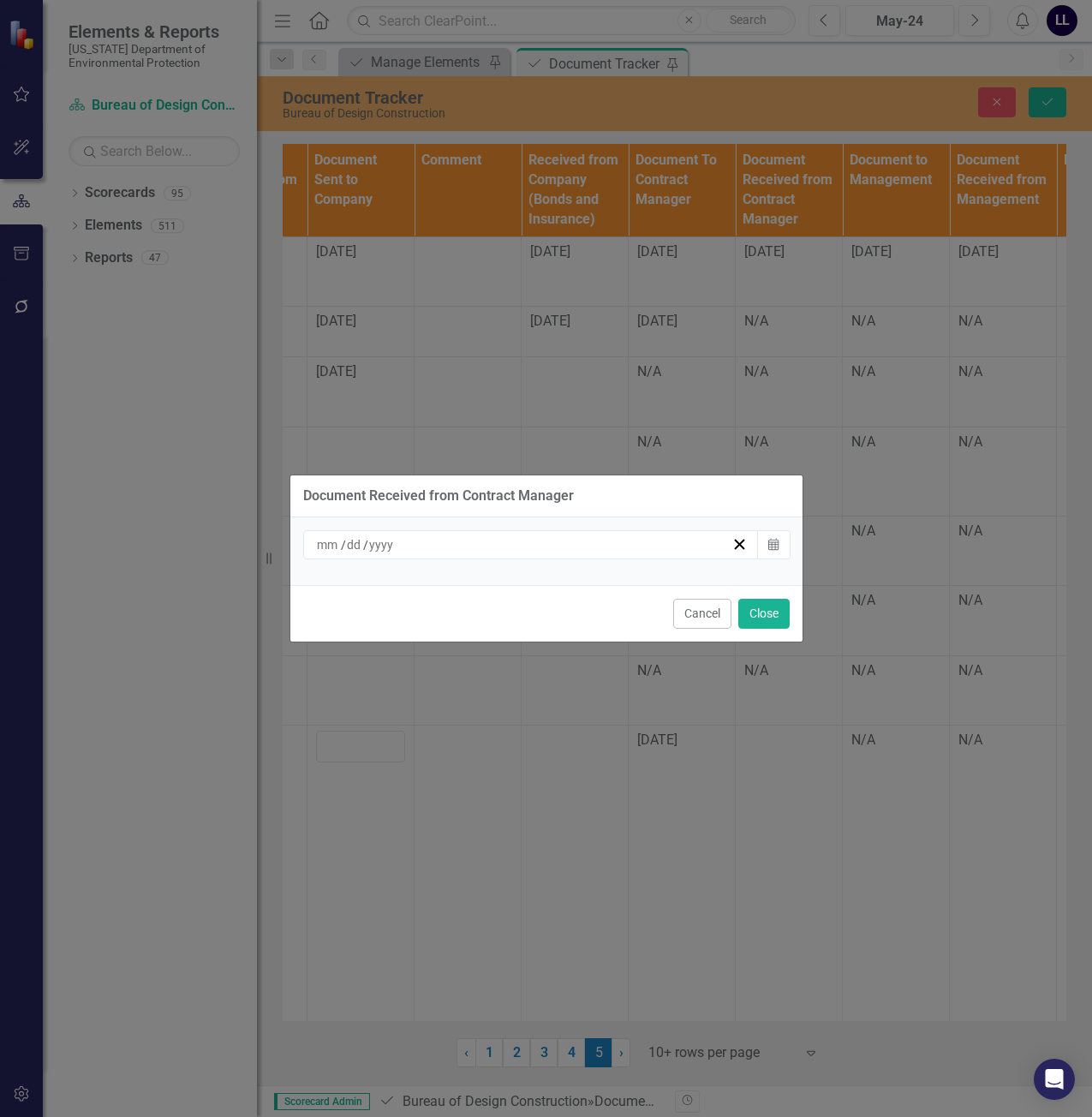
click at [461, 541] on div "/ /" at bounding box center [523, 545] width 418 height 18
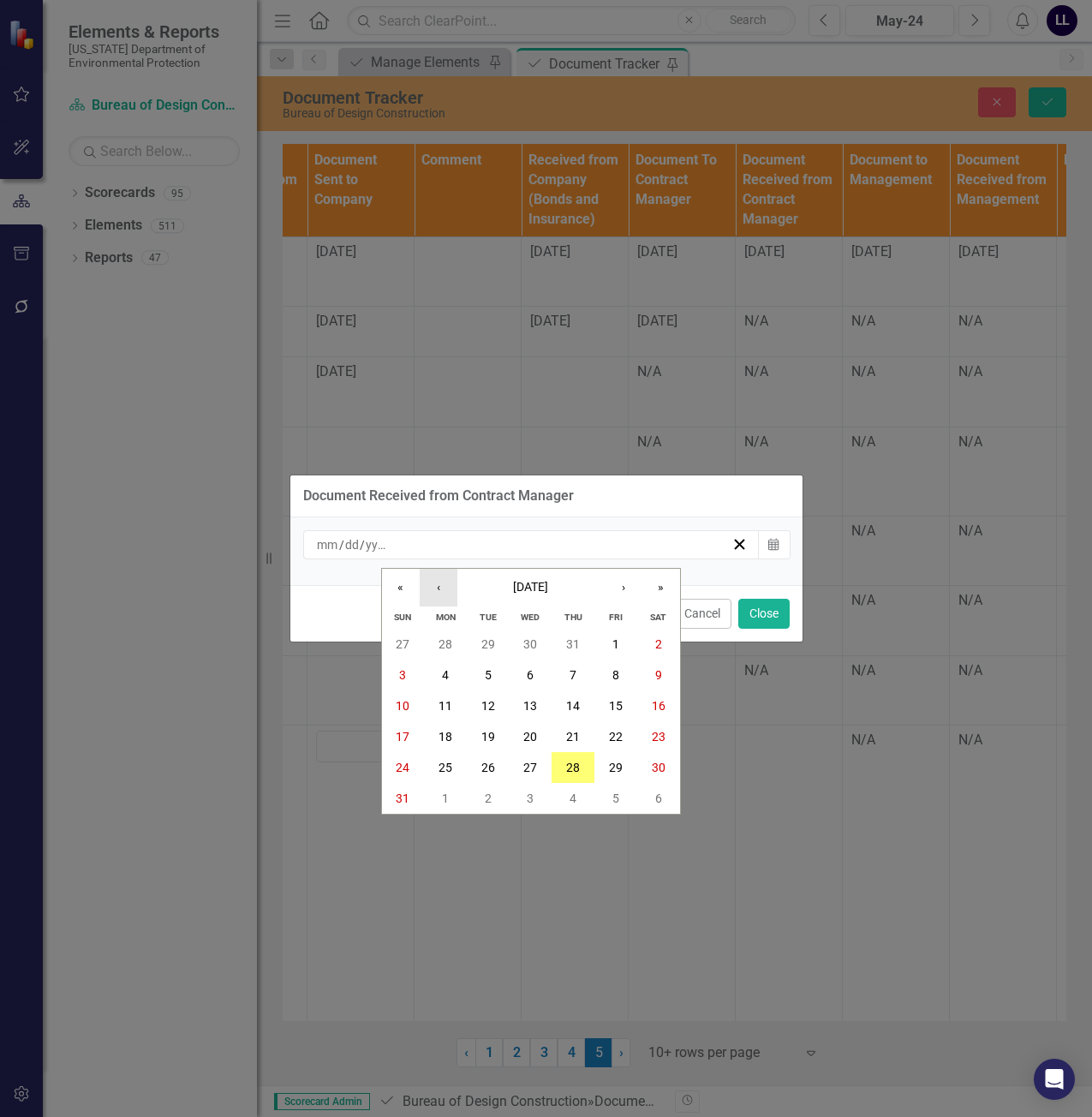
click at [448, 587] on button "‹" at bounding box center [438, 587] width 38 height 38
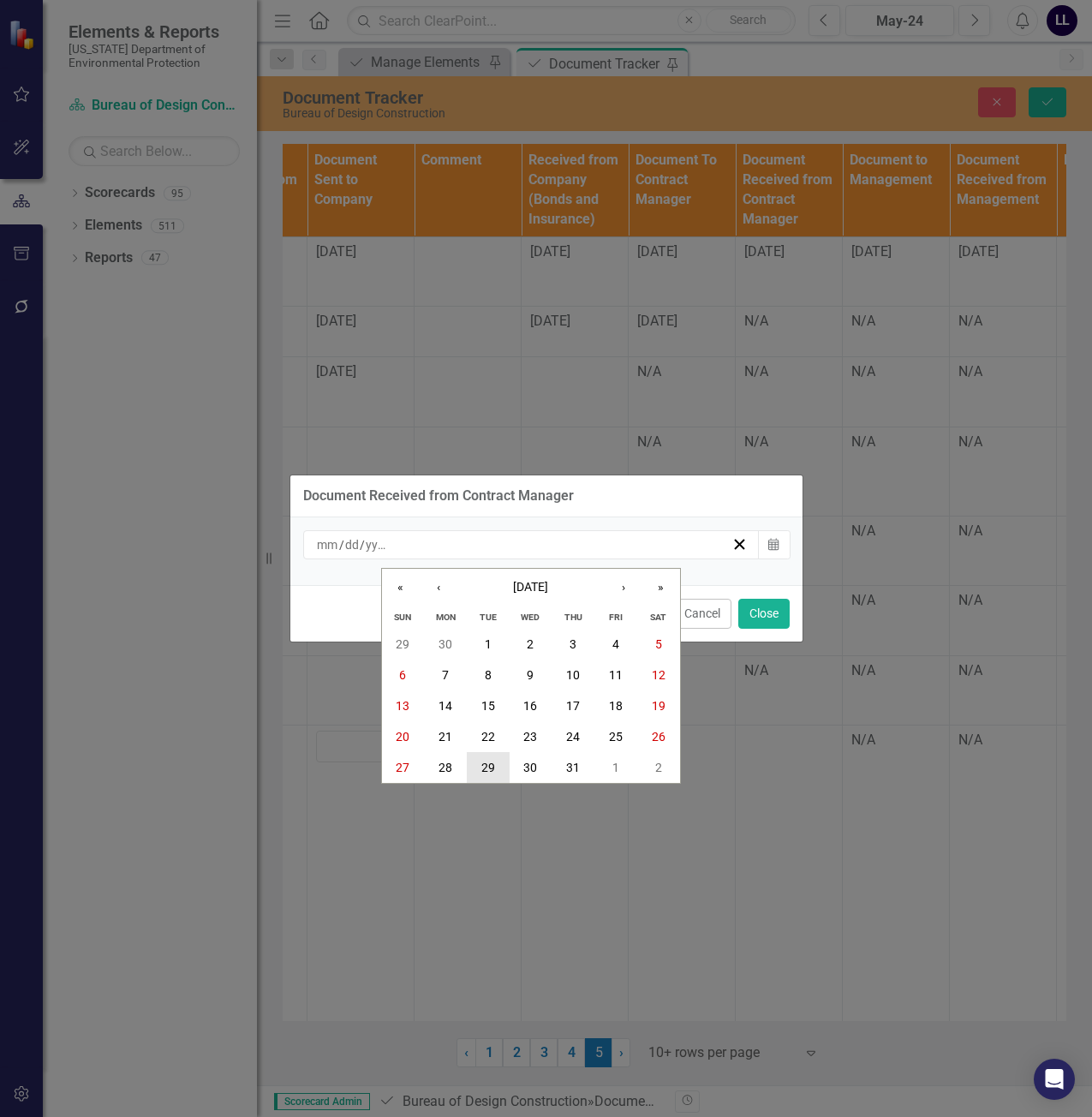
click at [486, 766] on abbr "29" at bounding box center [488, 768] width 14 height 14
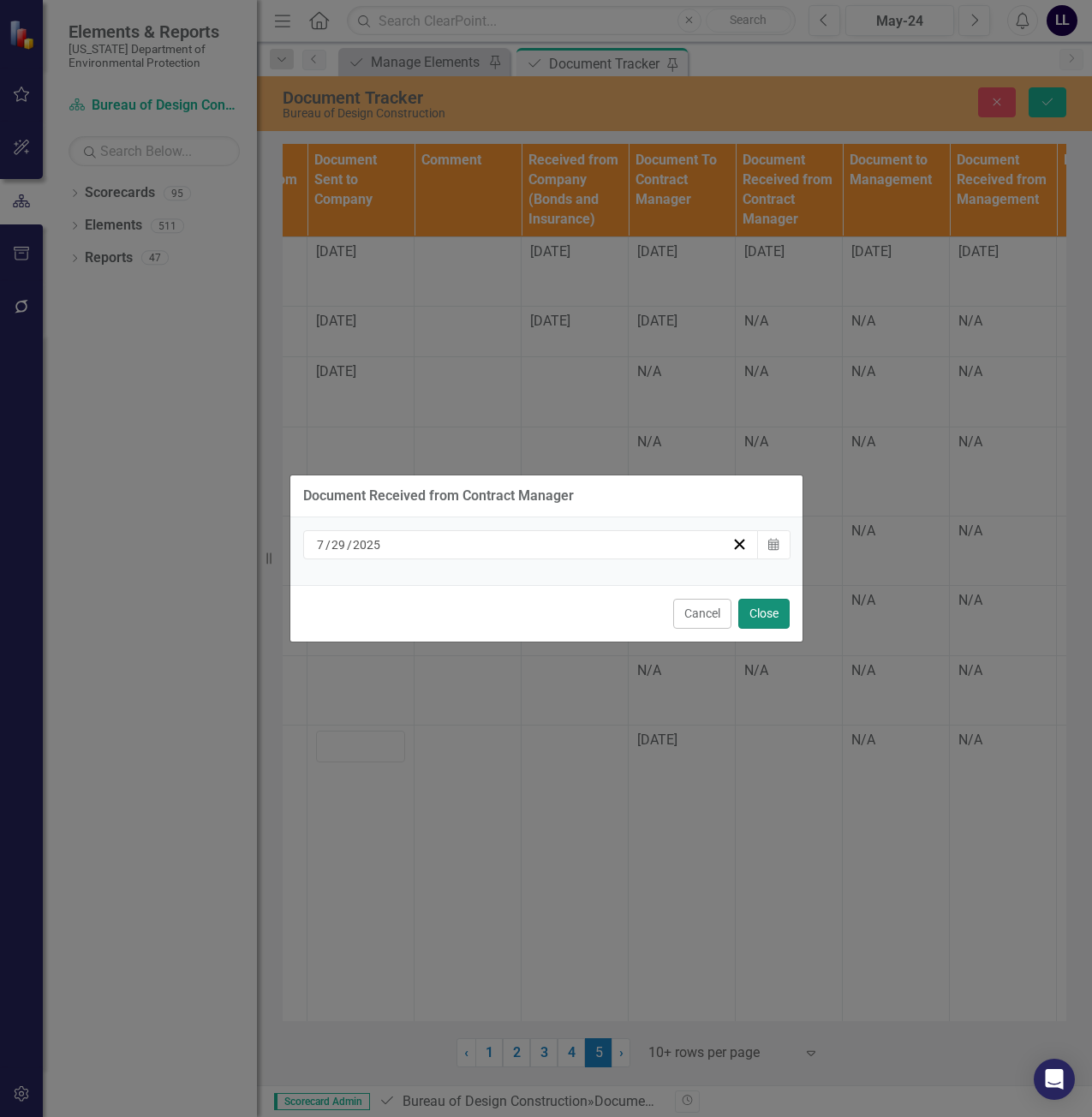
click at [767, 603] on button "Close" at bounding box center [764, 614] width 52 height 30
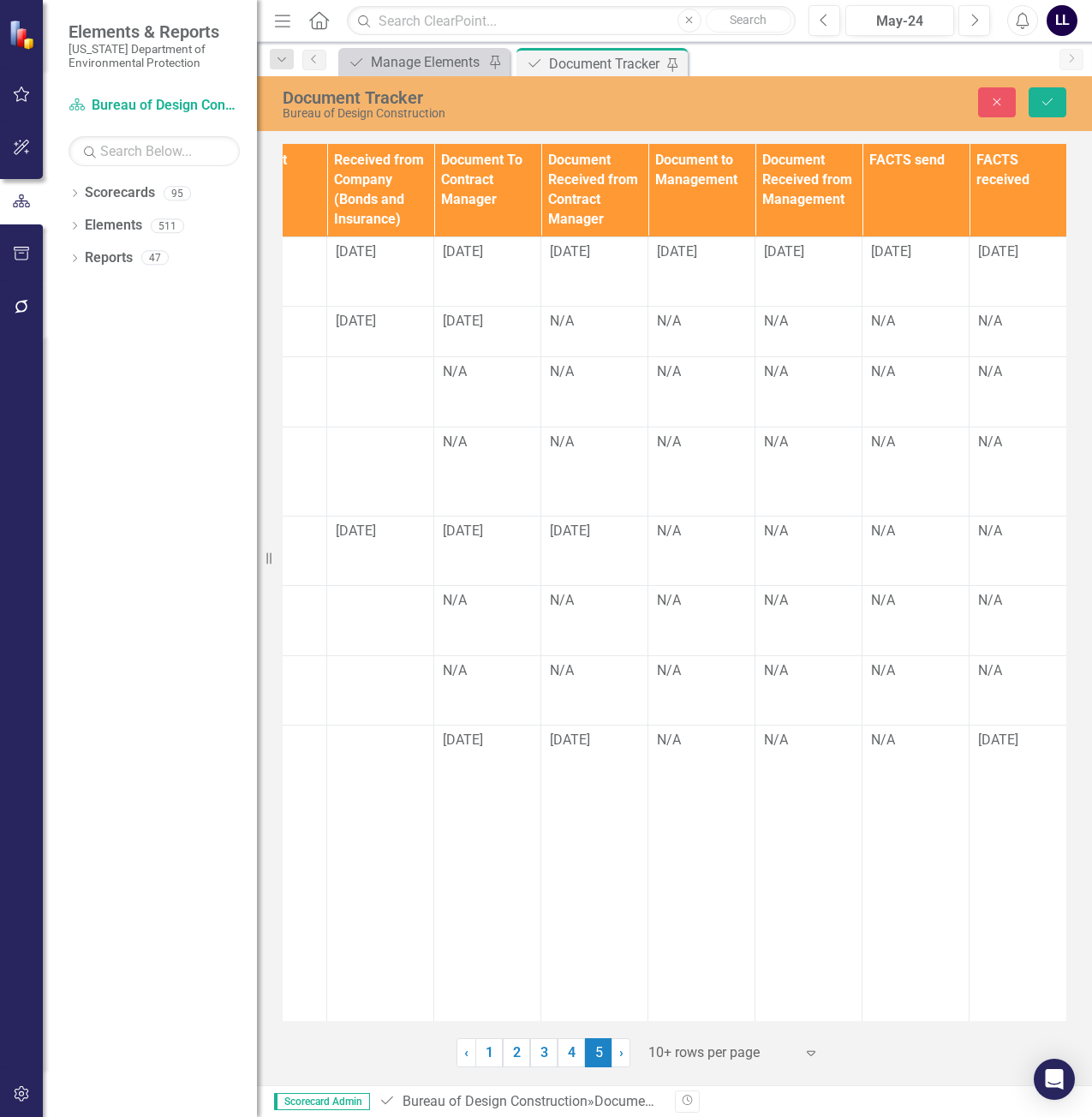
scroll to position [0, 2175]
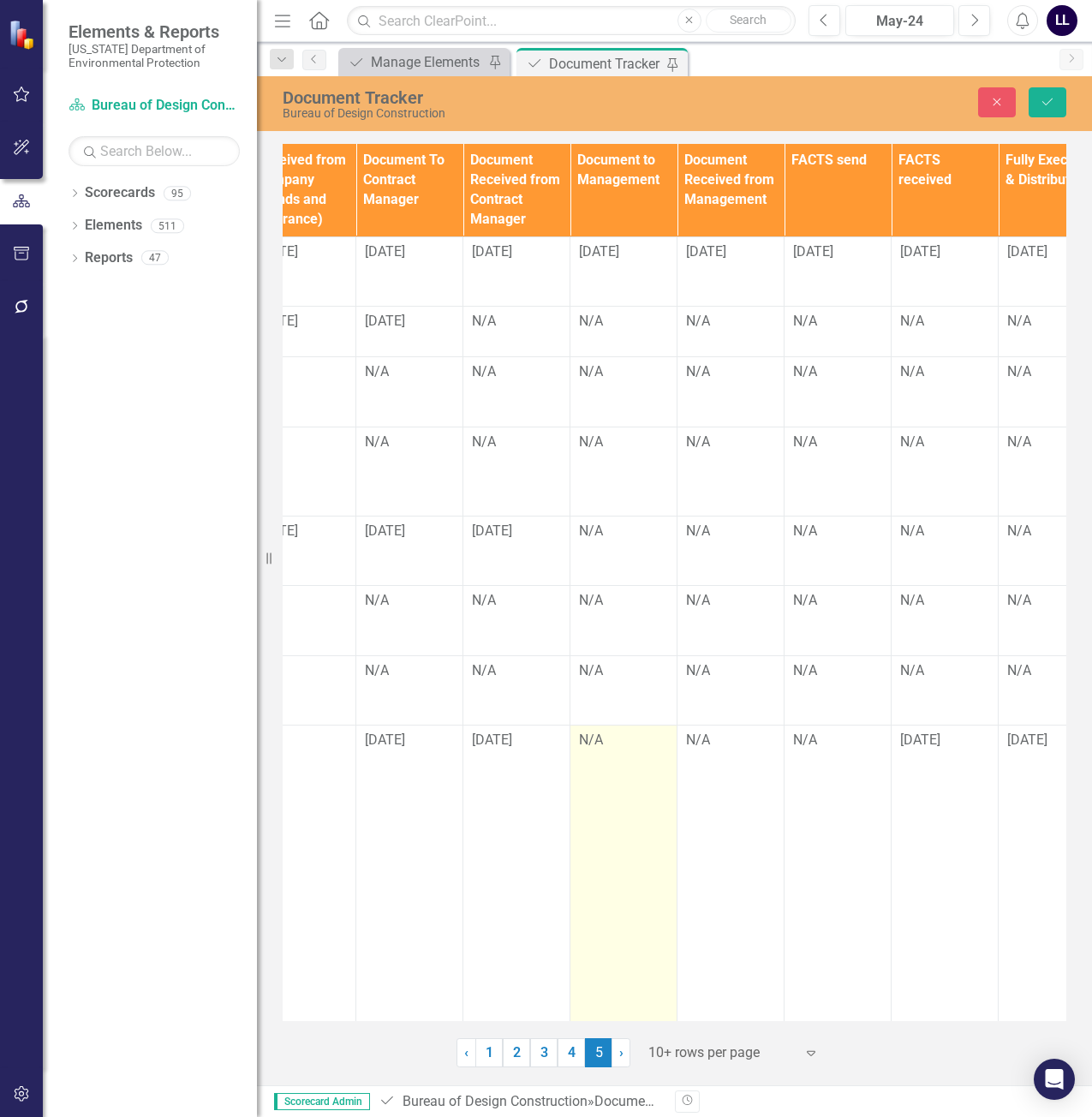
click at [602, 741] on div "N/A" at bounding box center [624, 741] width 89 height 20
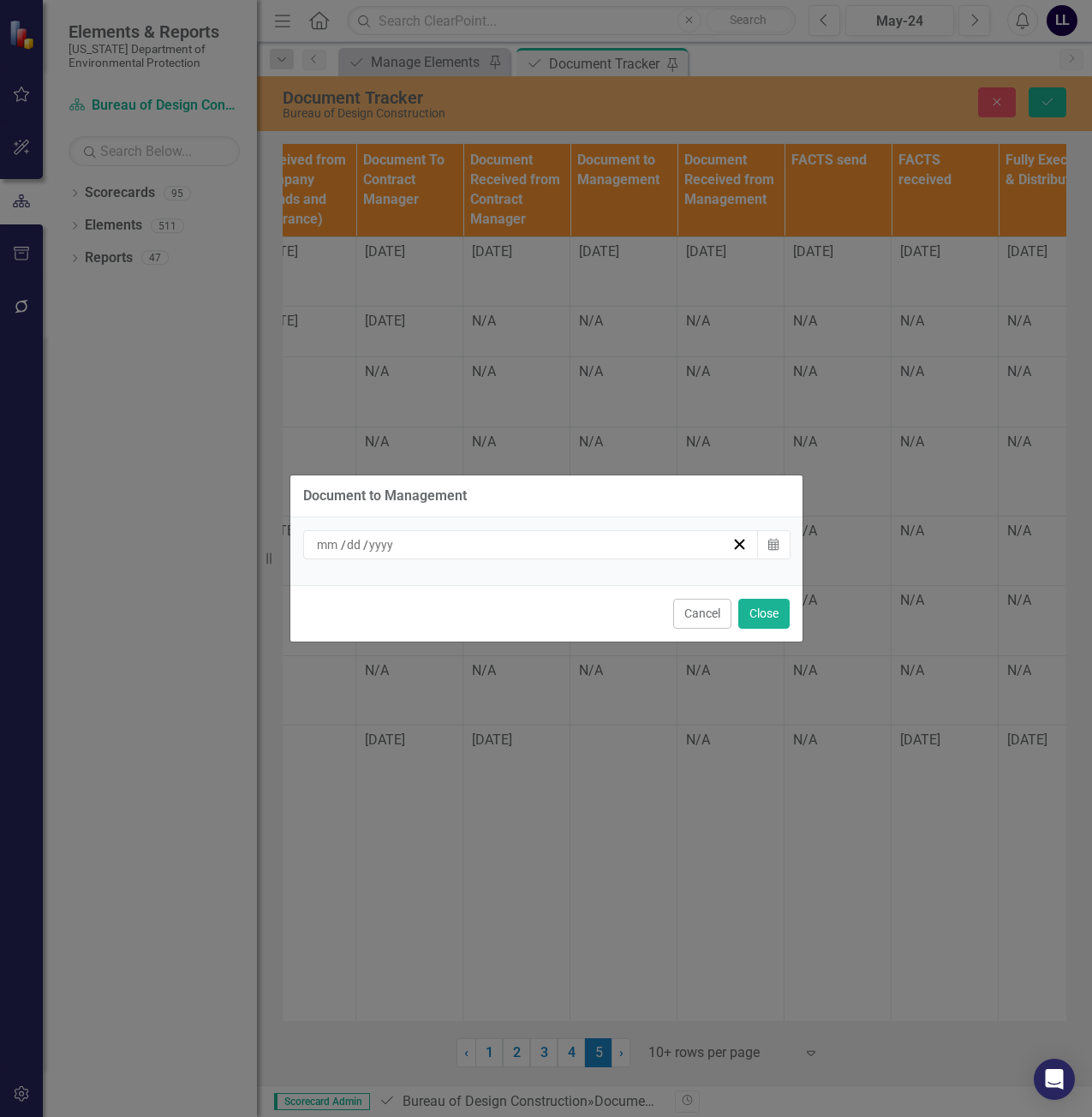
click at [488, 547] on div "/ /" at bounding box center [523, 545] width 418 height 18
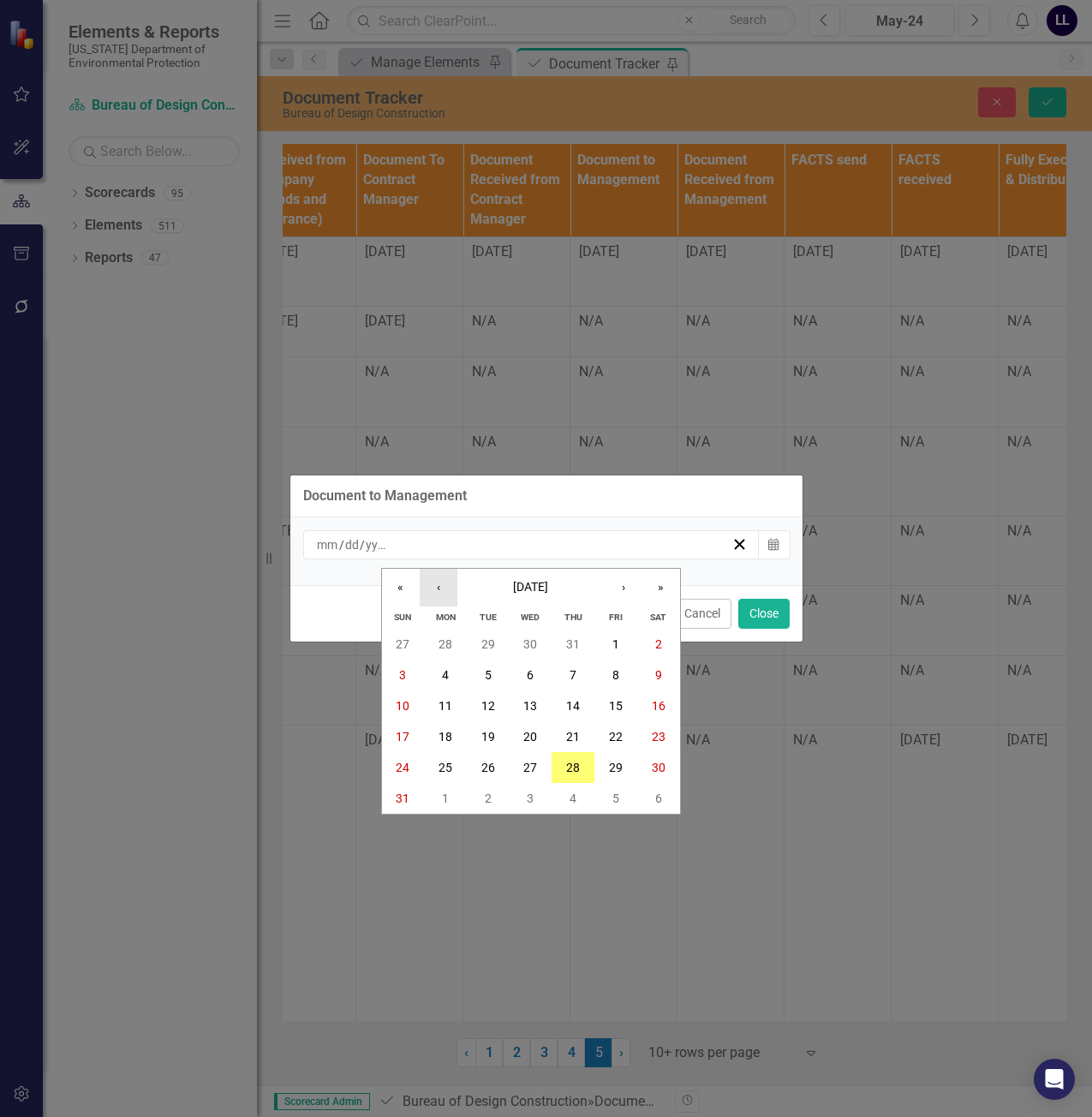
click at [451, 588] on button "‹" at bounding box center [438, 587] width 38 height 38
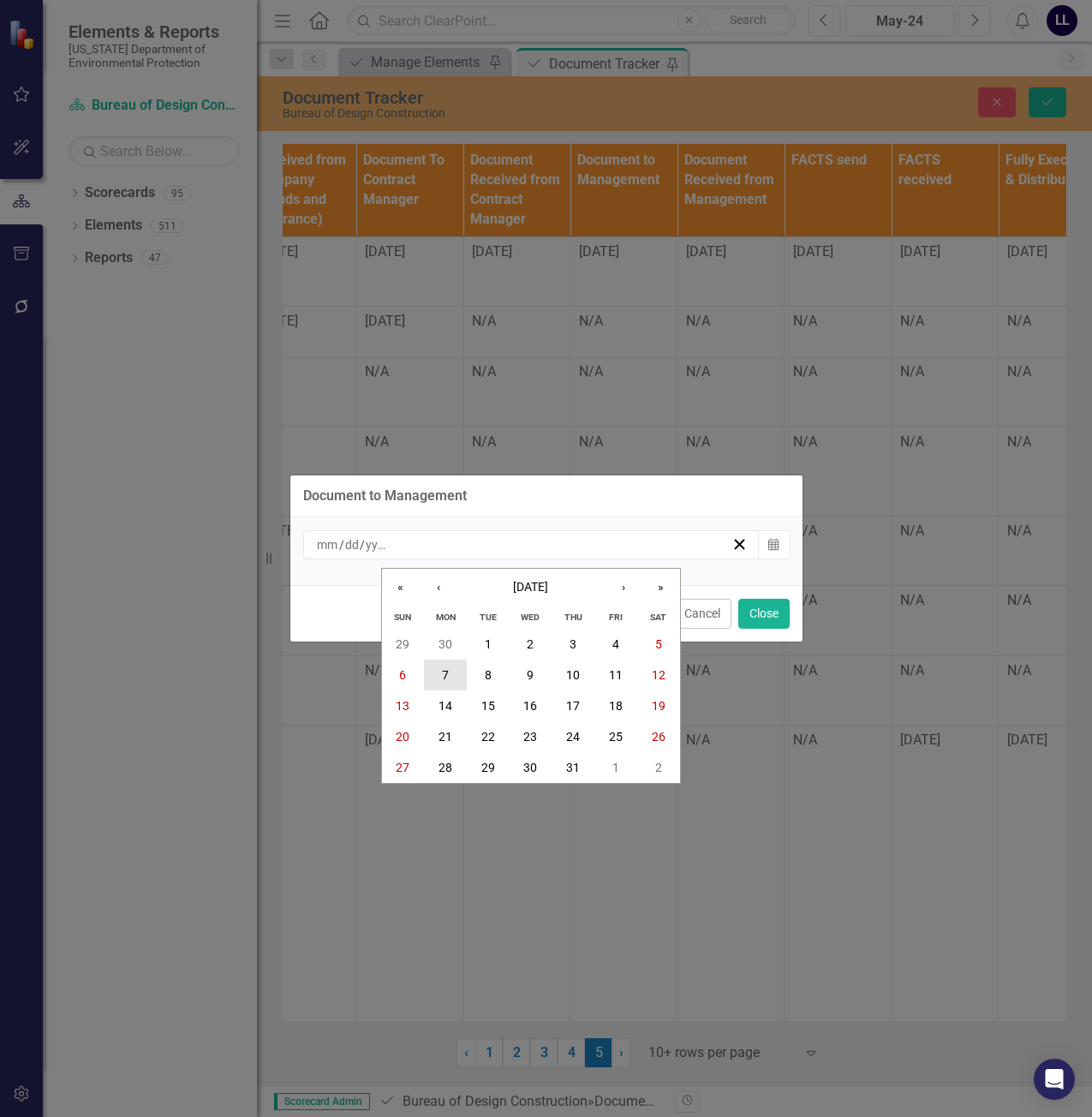
click at [454, 680] on button "7" at bounding box center [445, 675] width 43 height 31
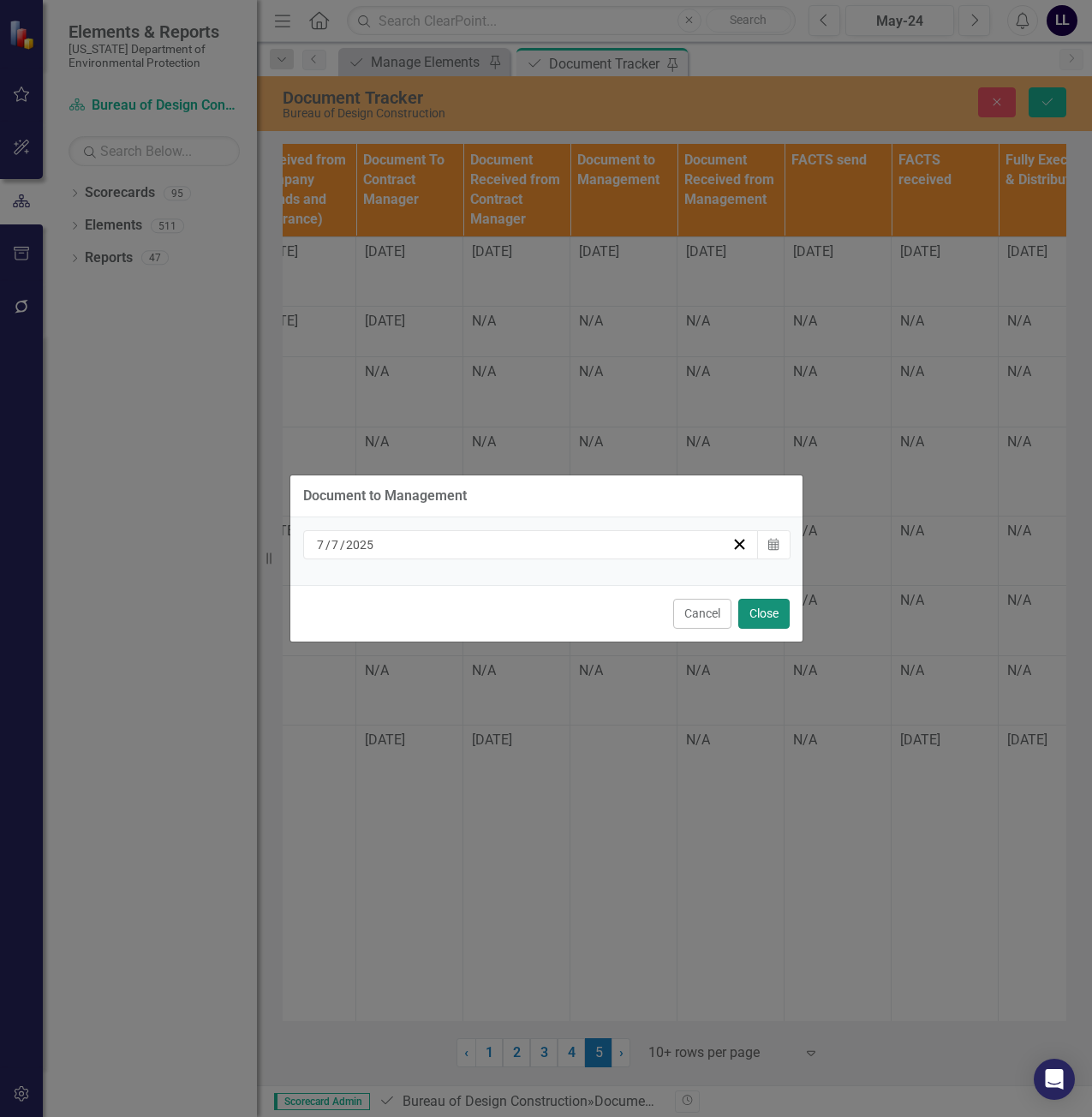
click at [768, 621] on button "Close" at bounding box center [764, 614] width 52 height 30
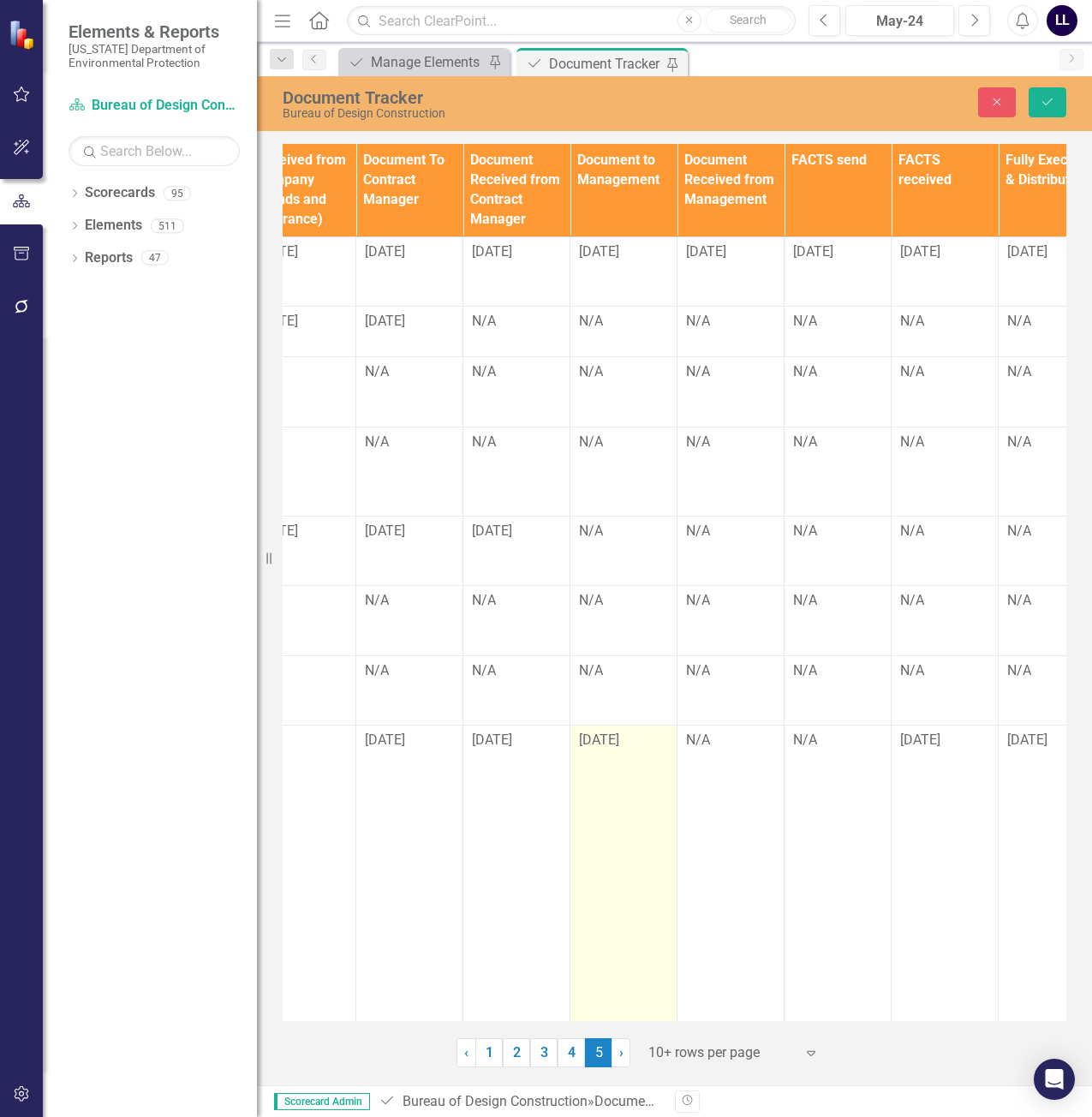
click at [609, 746] on span "[DATE]" at bounding box center [599, 740] width 40 height 17
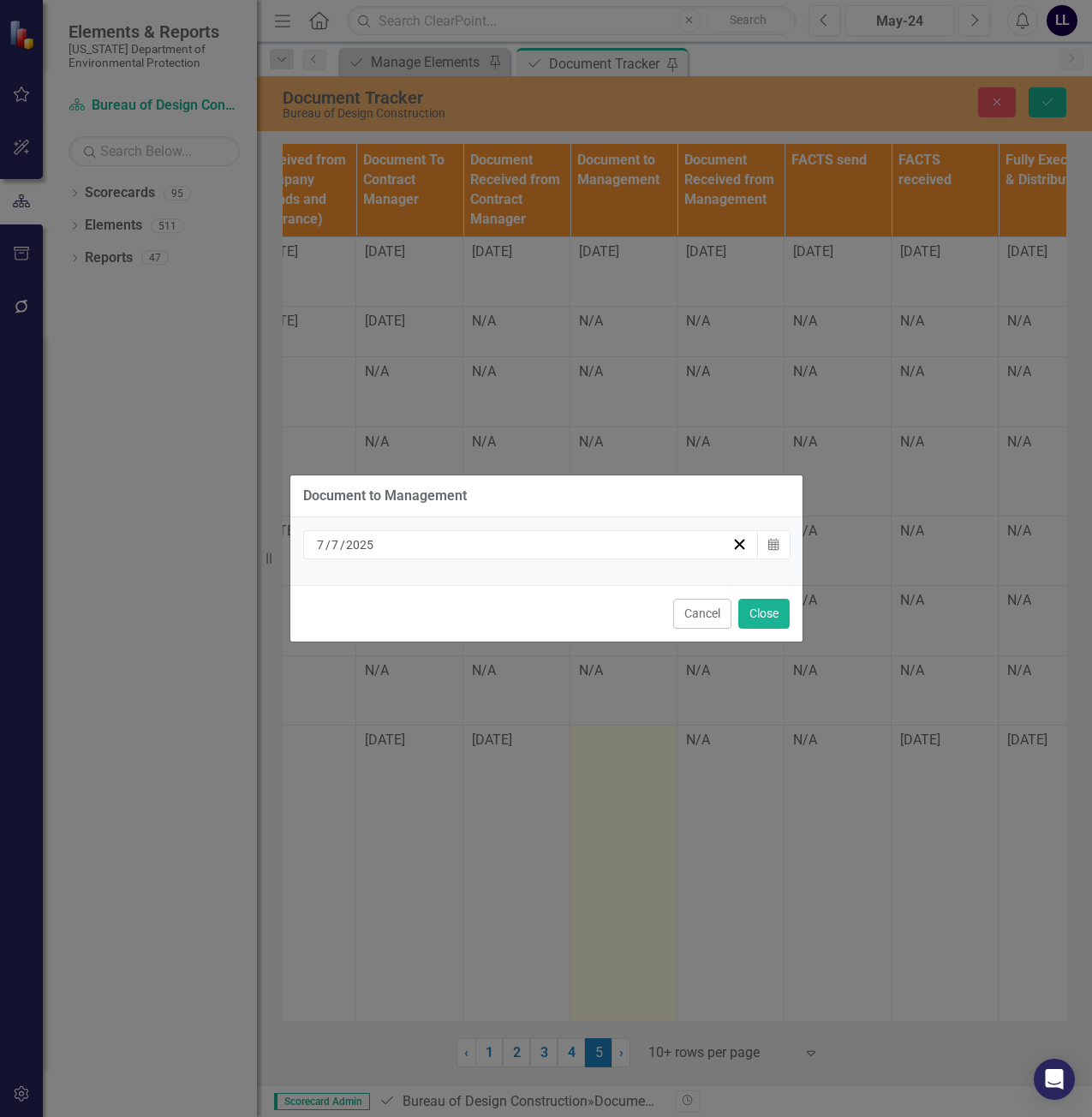
click at [565, 530] on div "[DATE]" at bounding box center [532, 544] width 457 height 29
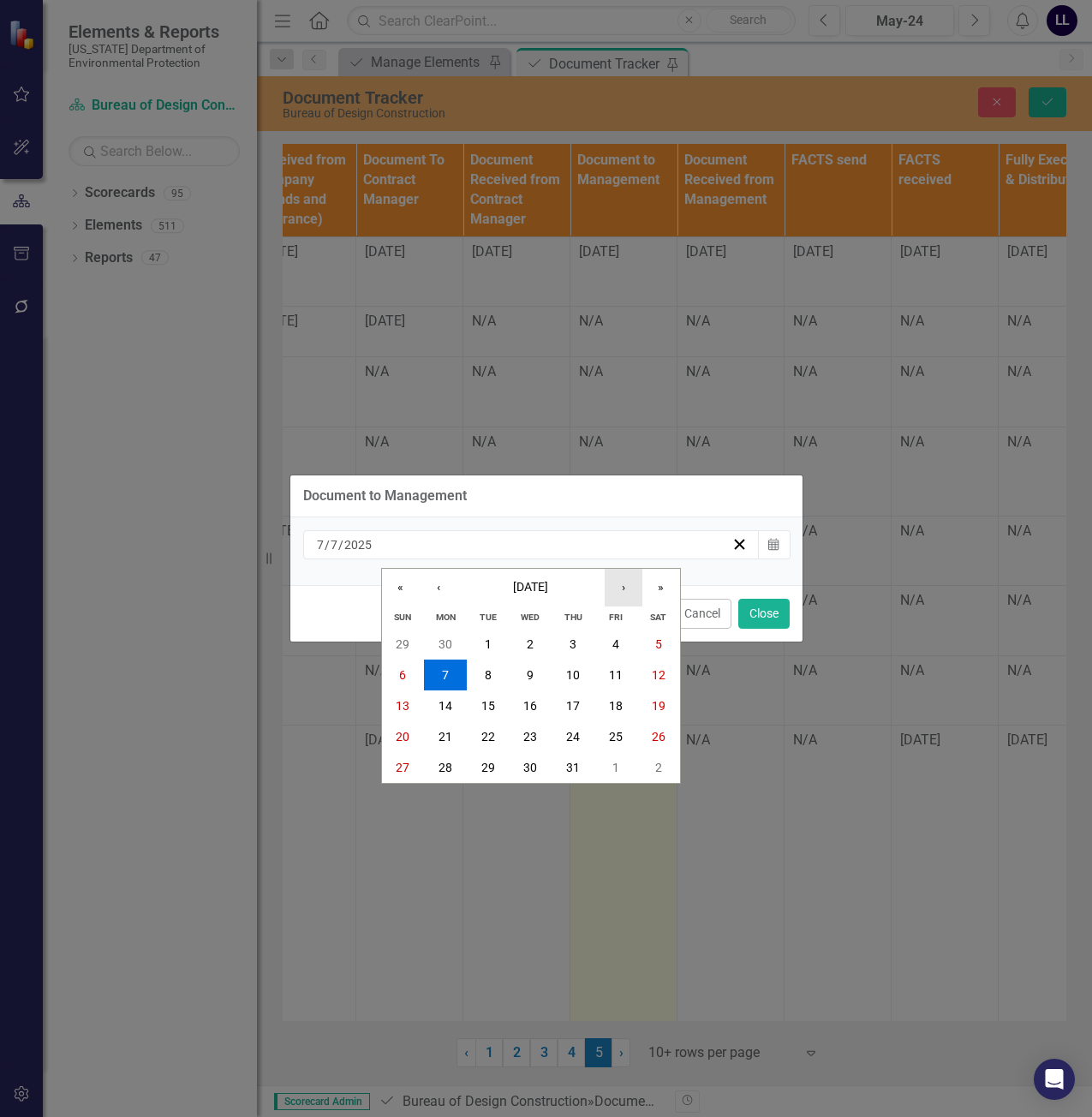
click at [615, 581] on button "›" at bounding box center [623, 587] width 38 height 38
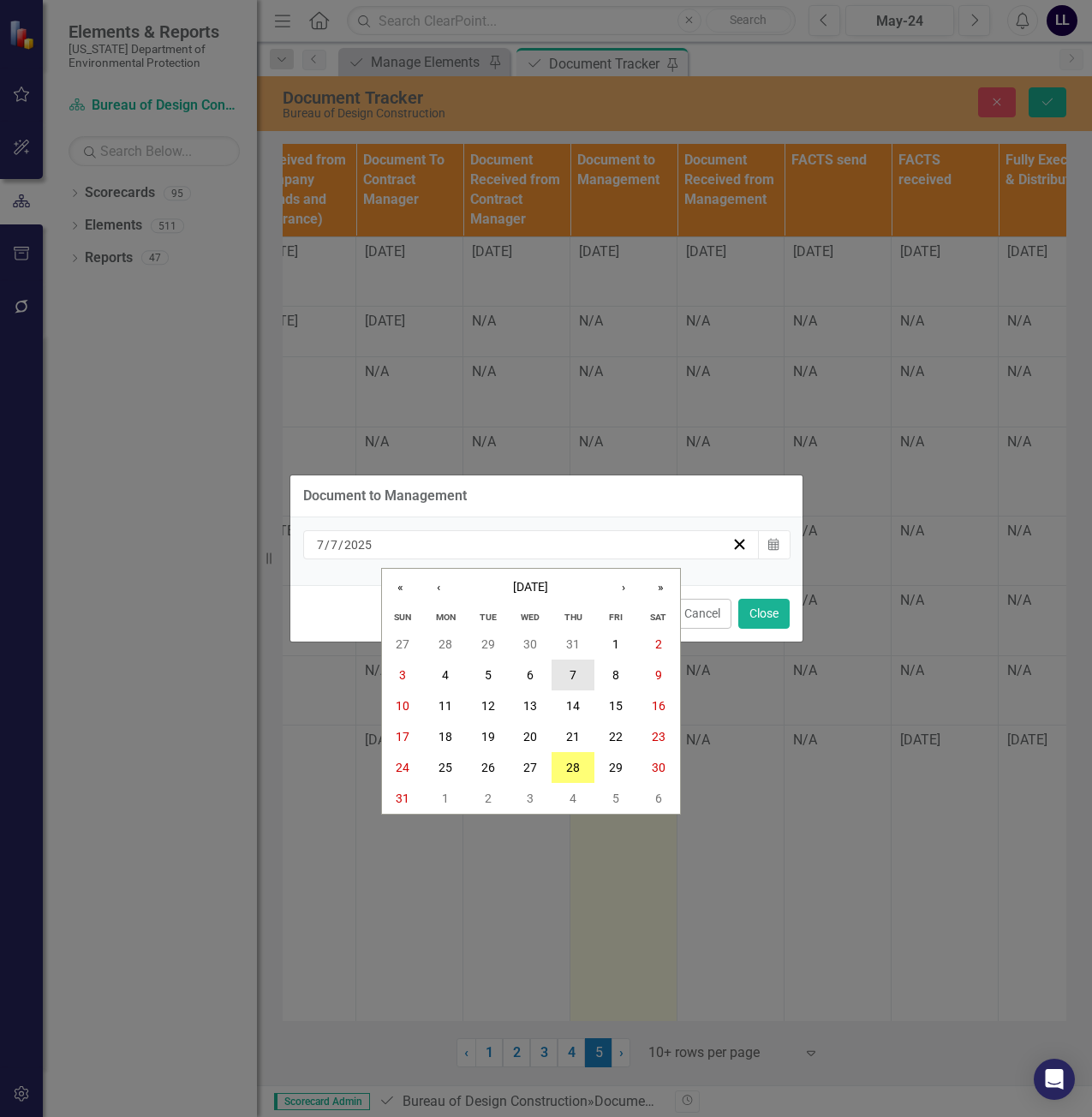
click at [573, 665] on button "7" at bounding box center [572, 675] width 43 height 31
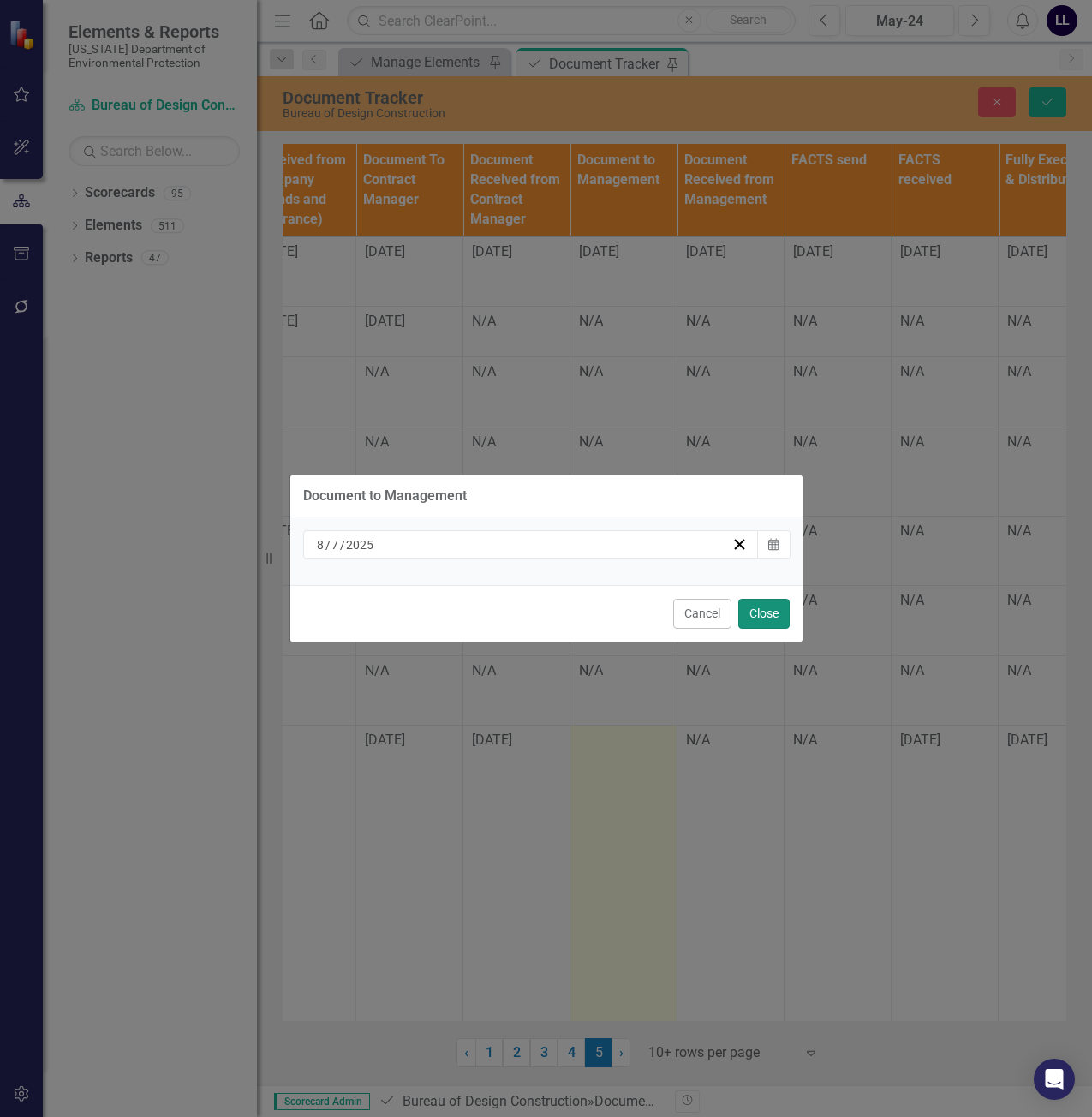
click at [765, 617] on button "Close" at bounding box center [764, 614] width 52 height 30
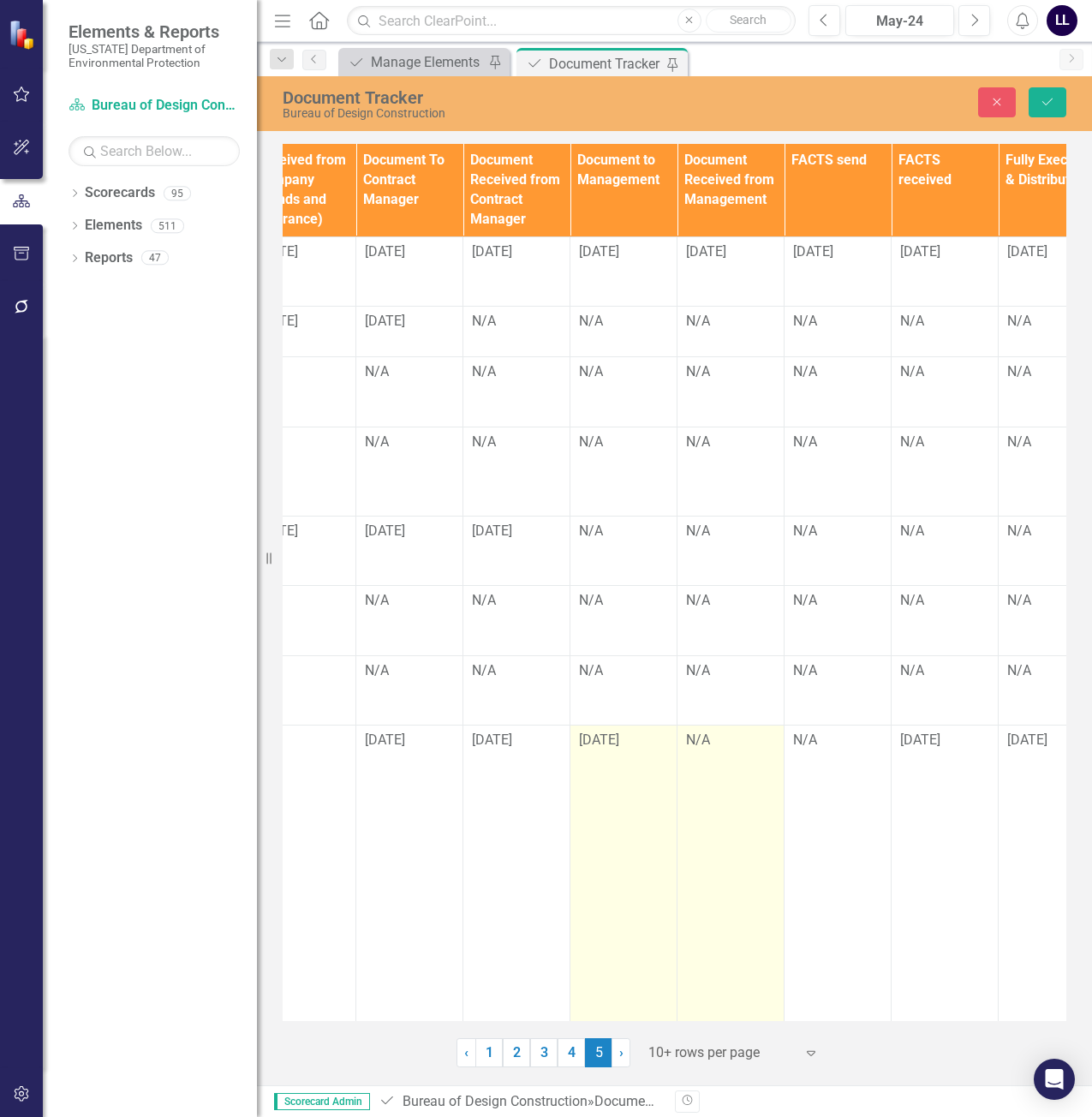
click at [718, 740] on div "N/A" at bounding box center [731, 741] width 89 height 20
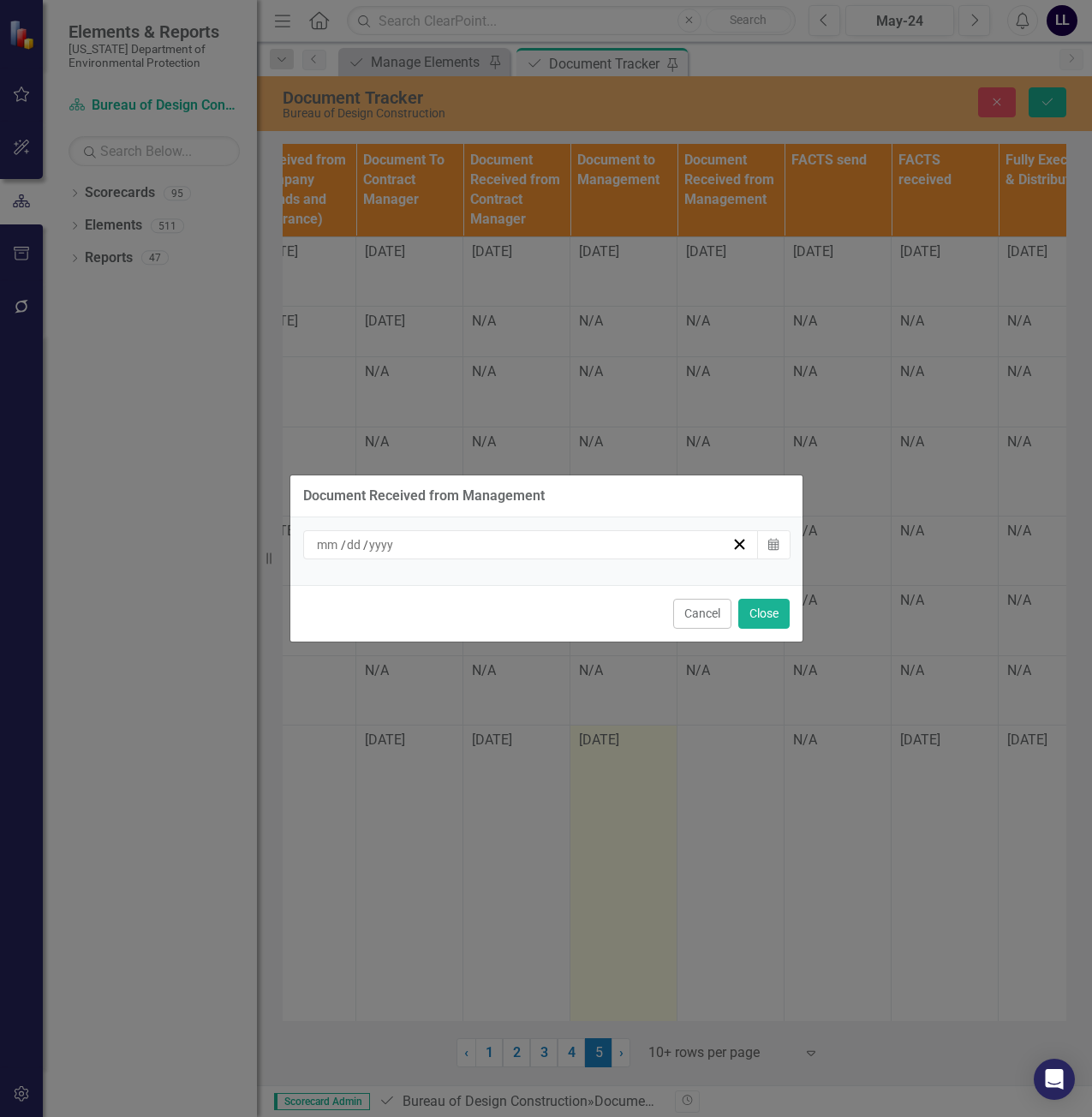
click at [669, 554] on div "/ /" at bounding box center [532, 544] width 457 height 29
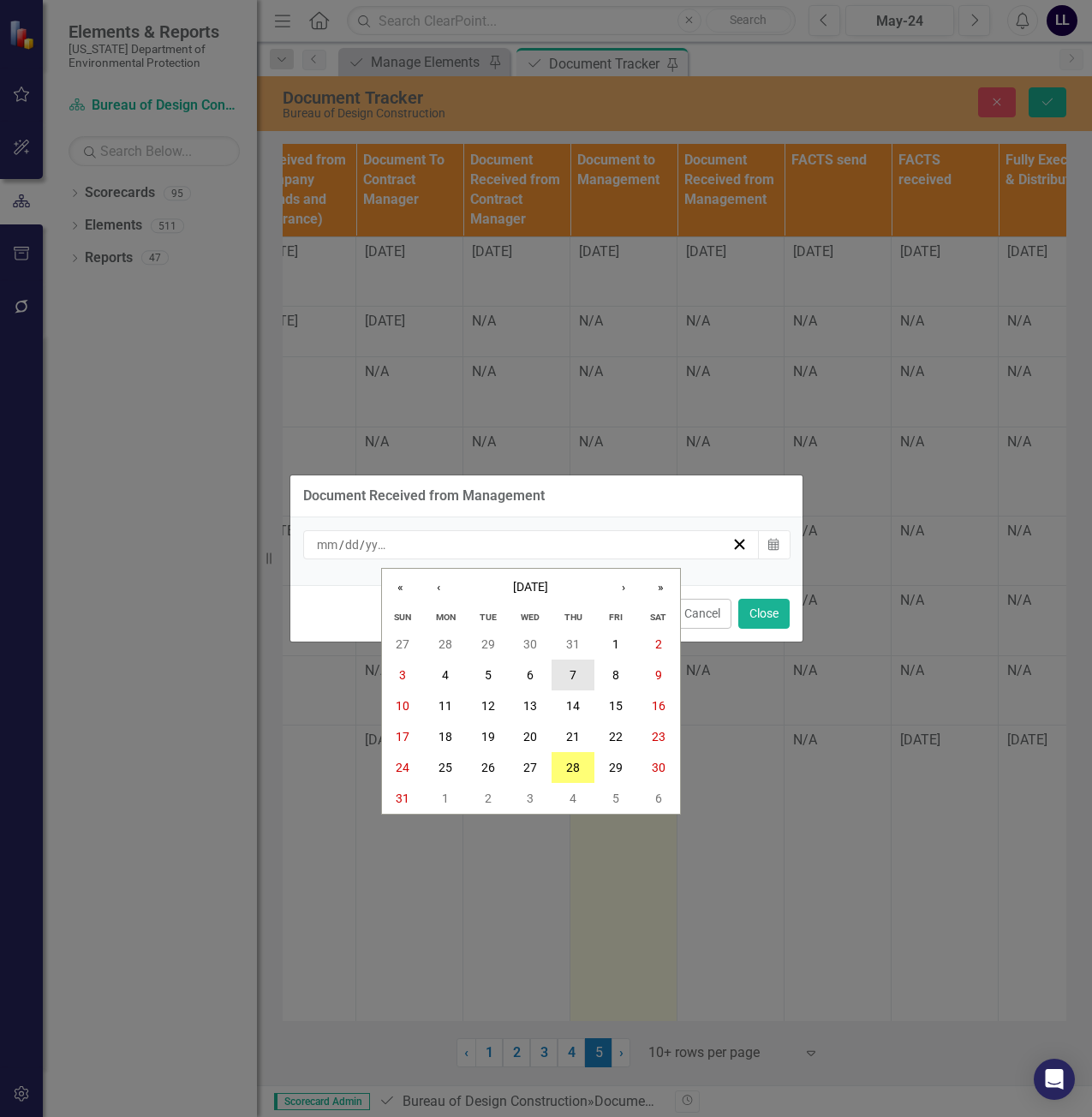
click at [577, 670] on abbr "7" at bounding box center [573, 676] width 7 height 14
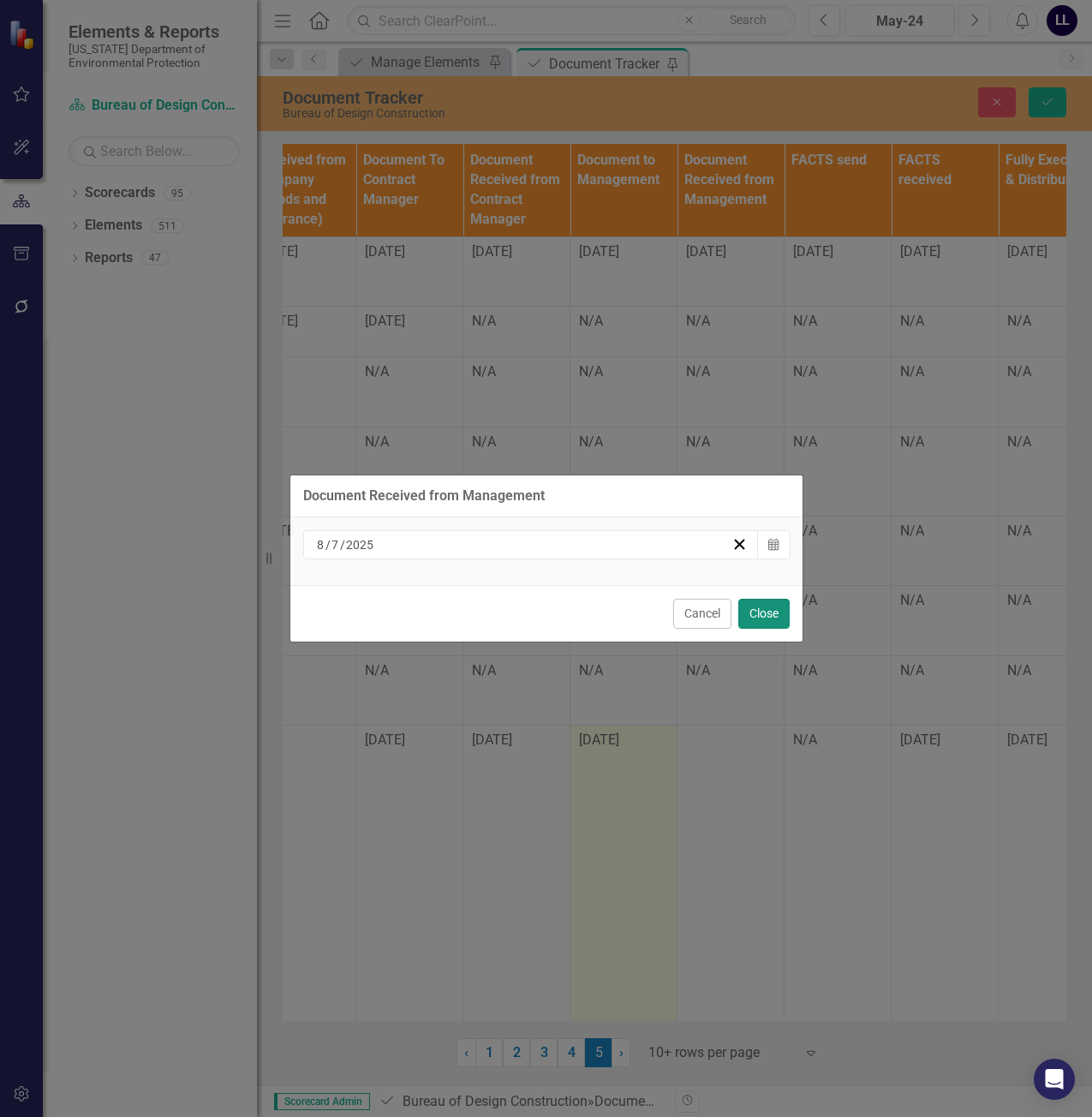
click at [759, 621] on button "Close" at bounding box center [764, 614] width 52 height 30
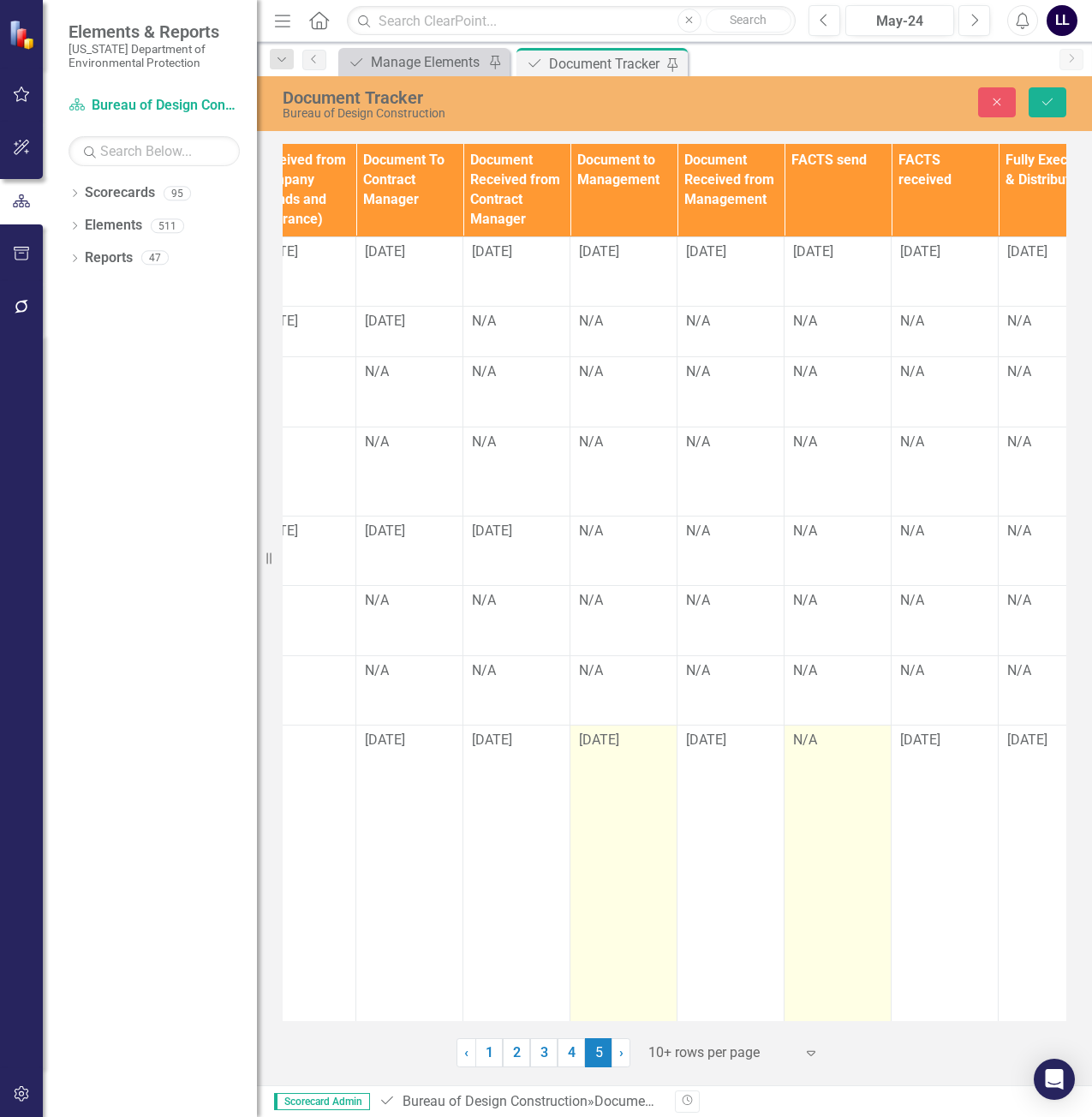
click at [831, 744] on div "N/A" at bounding box center [837, 741] width 89 height 20
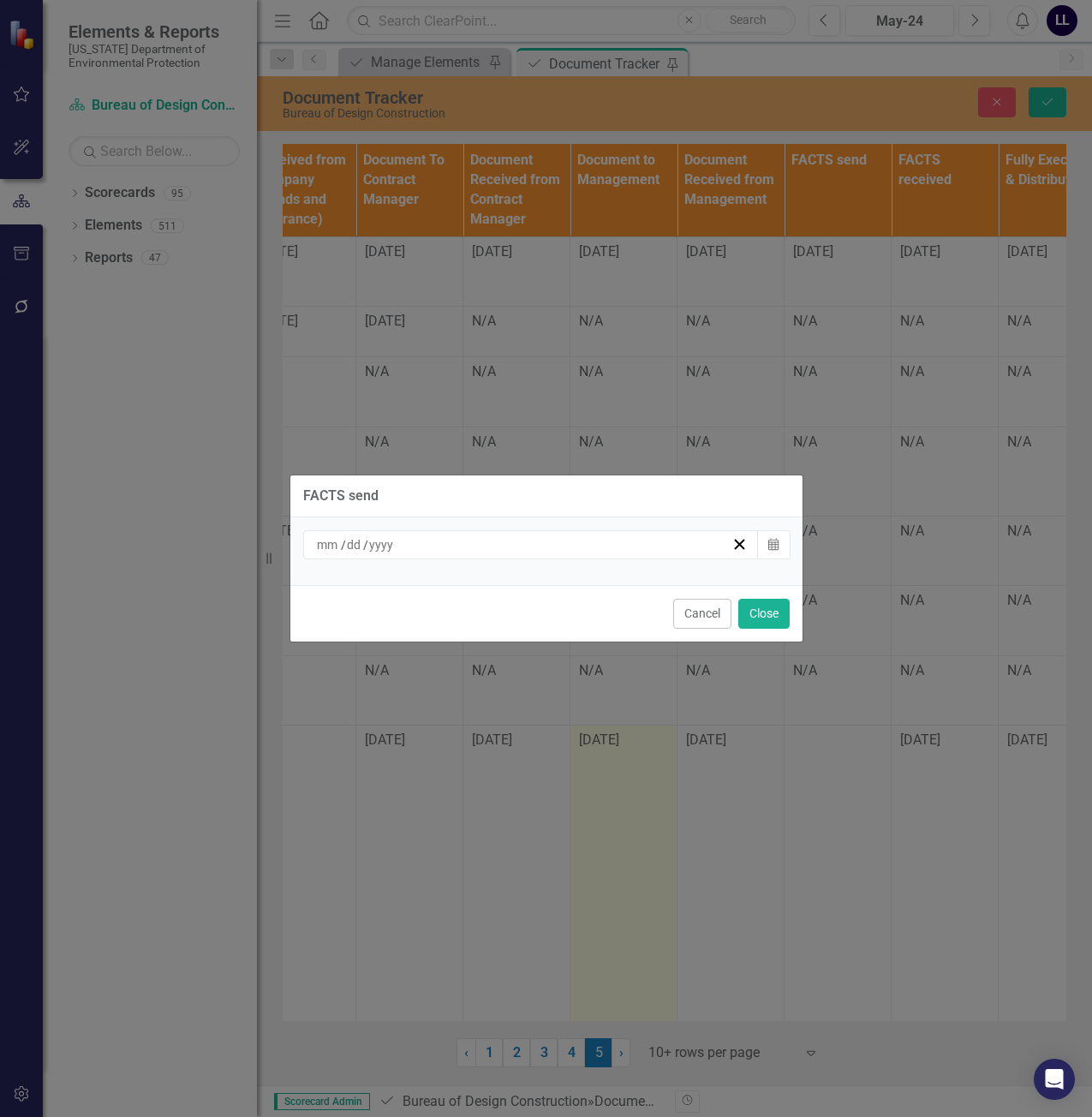
click at [552, 543] on div "/ /" at bounding box center [523, 545] width 418 height 18
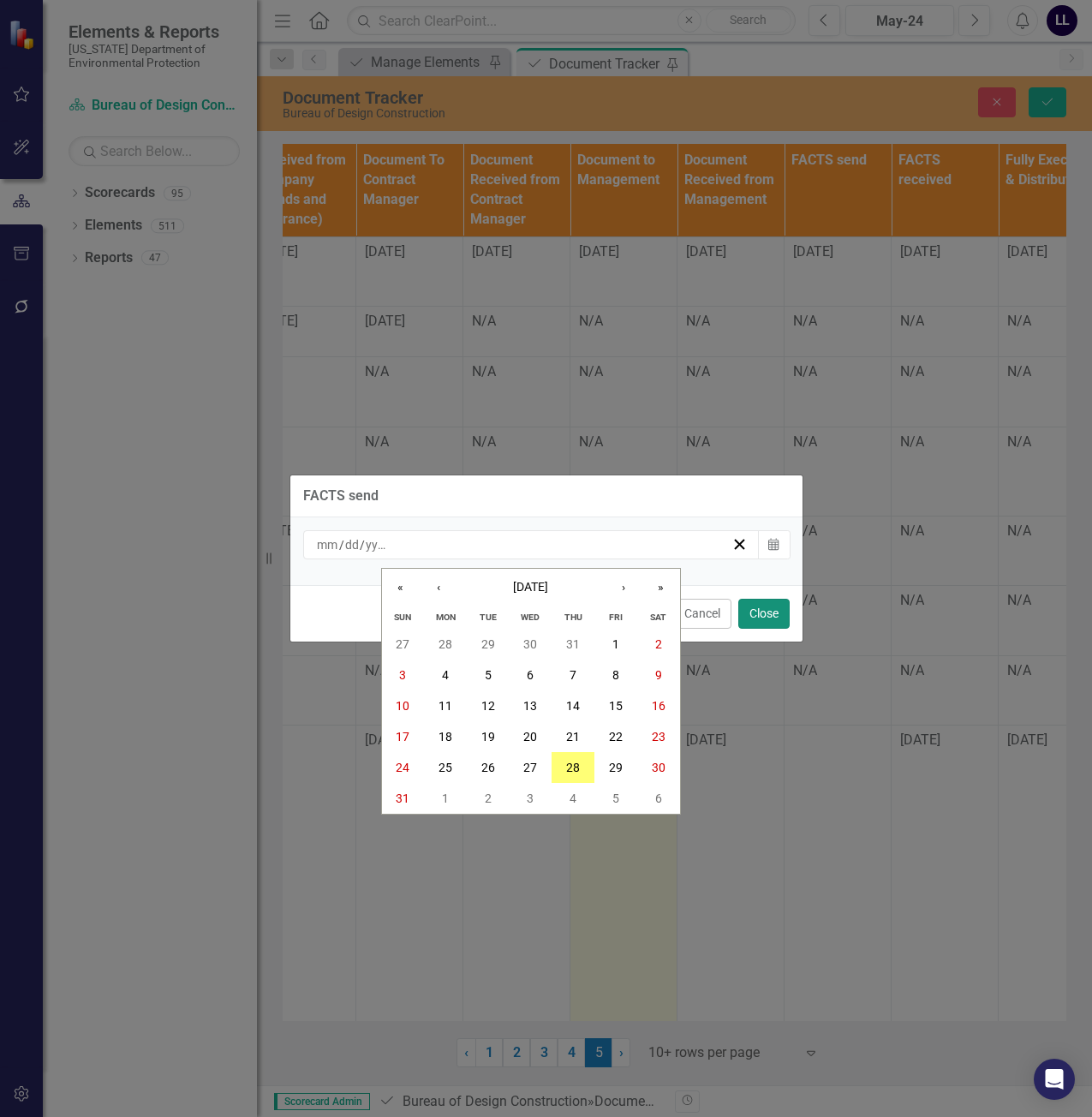
click at [780, 617] on button "Close" at bounding box center [764, 614] width 52 height 30
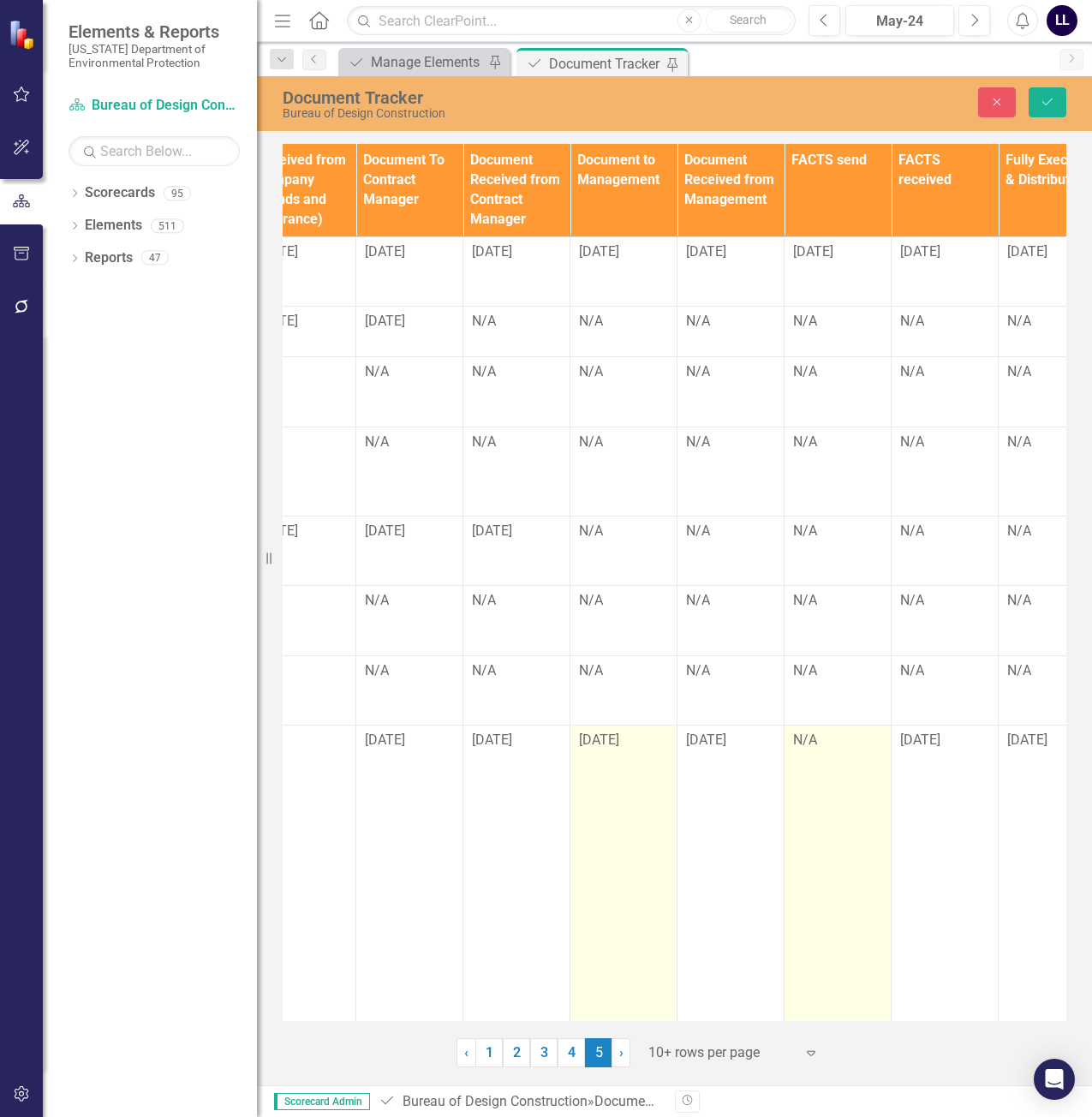
click at [843, 751] on div "N/A" at bounding box center [837, 741] width 89 height 20
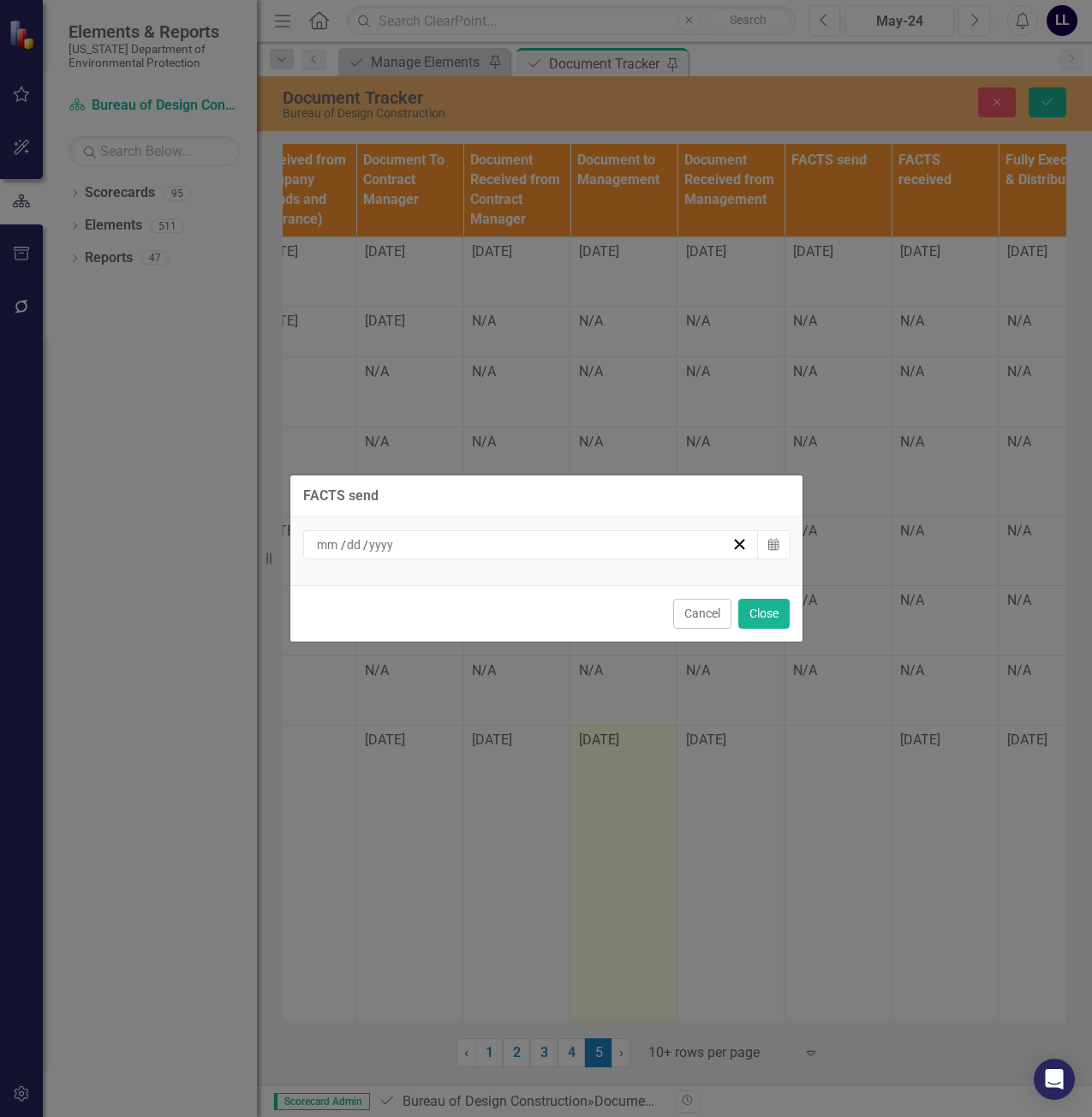
click at [423, 551] on div "/ /" at bounding box center [523, 545] width 418 height 18
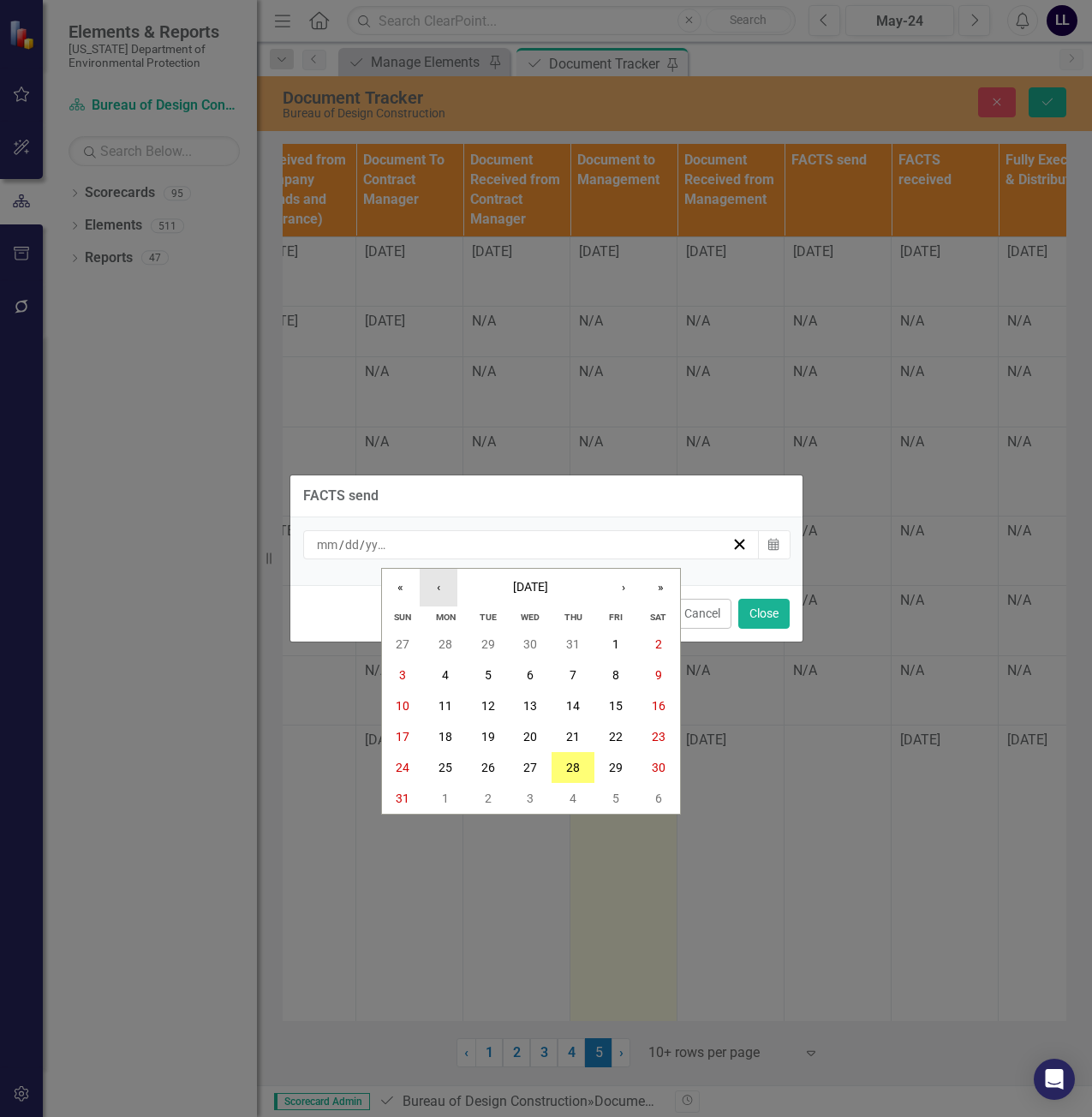
click at [438, 594] on button "‹" at bounding box center [438, 587] width 38 height 38
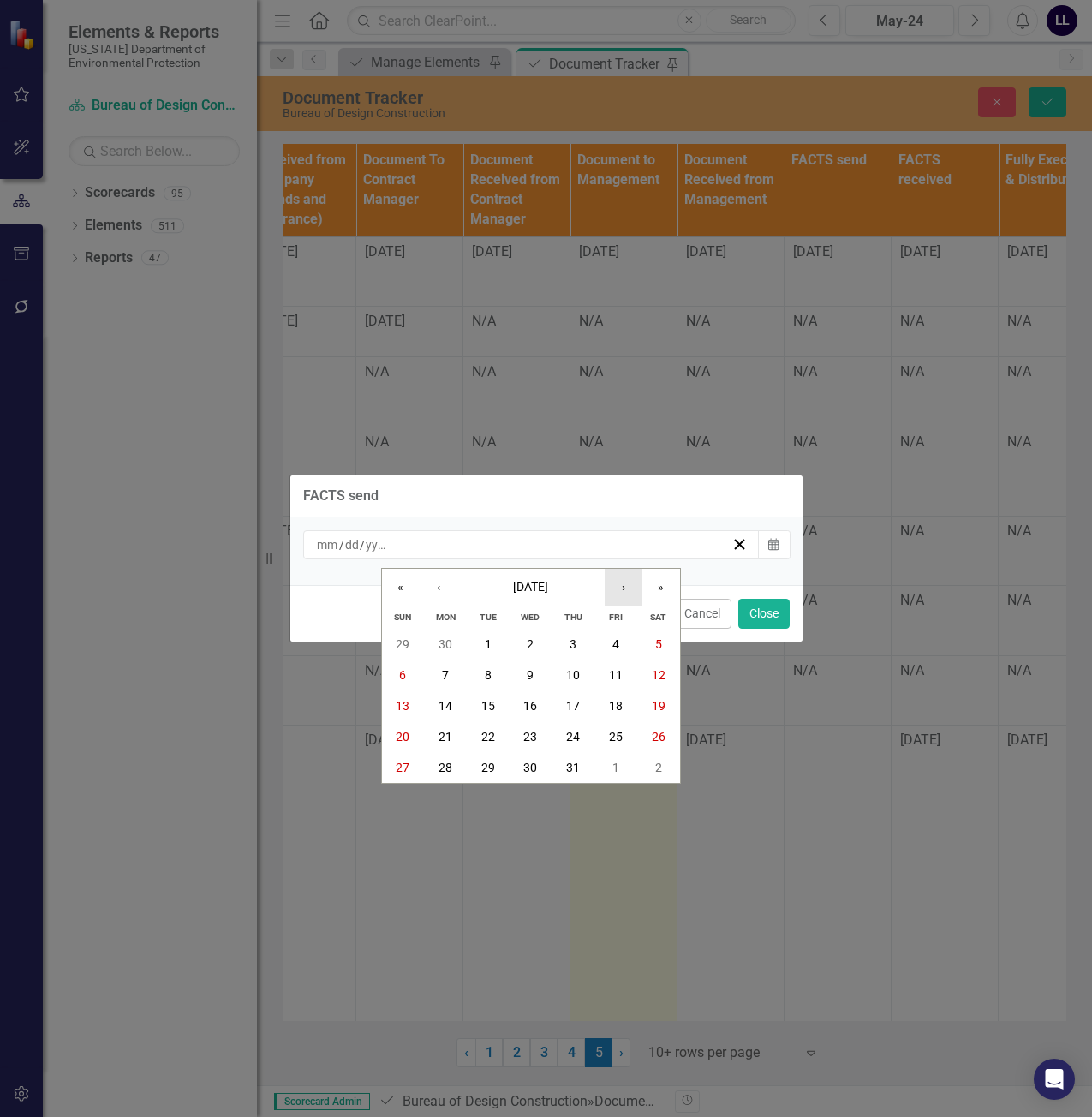
click at [622, 585] on button "›" at bounding box center [623, 587] width 38 height 38
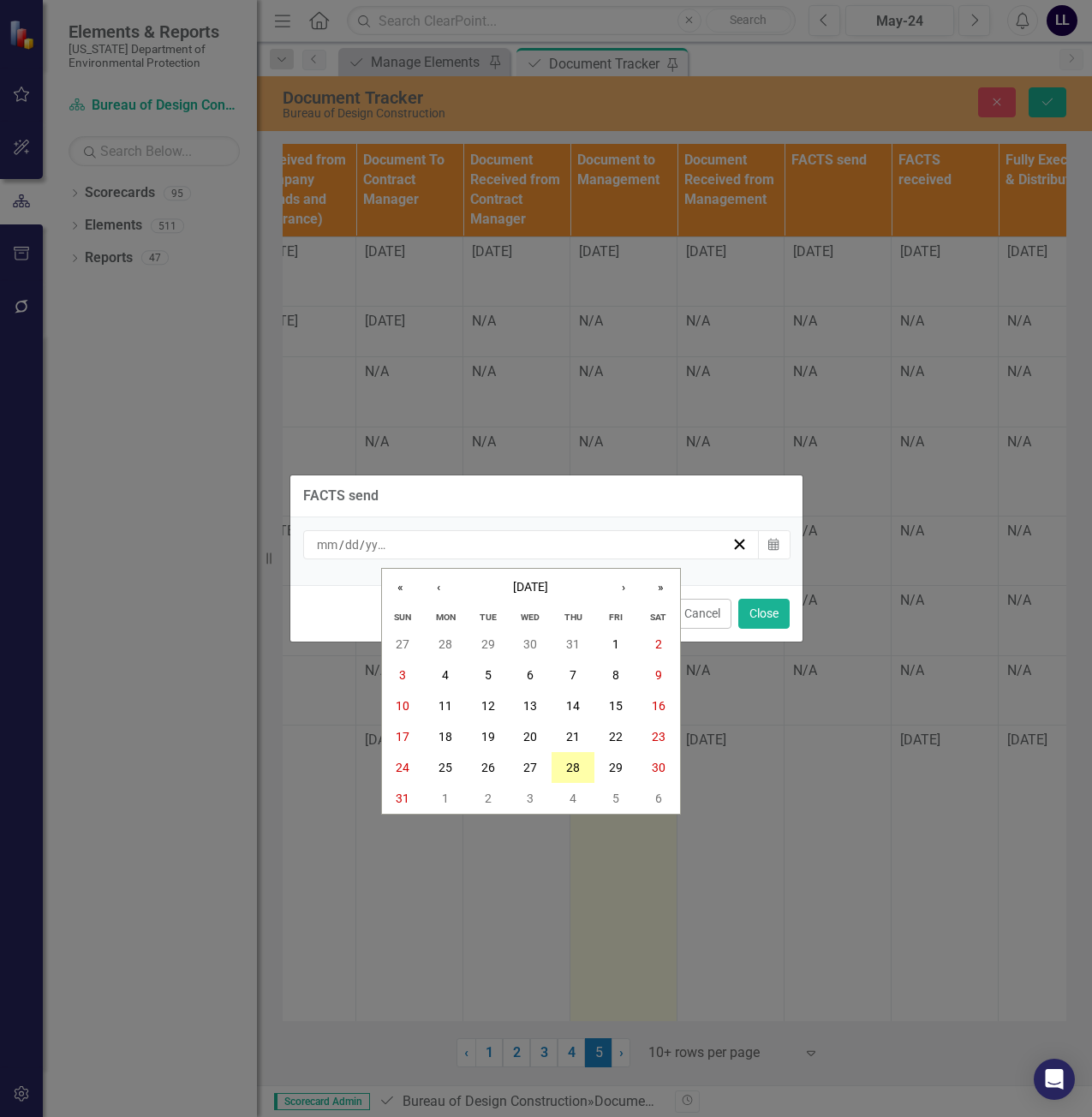
click at [579, 762] on abbr "28" at bounding box center [573, 768] width 14 height 14
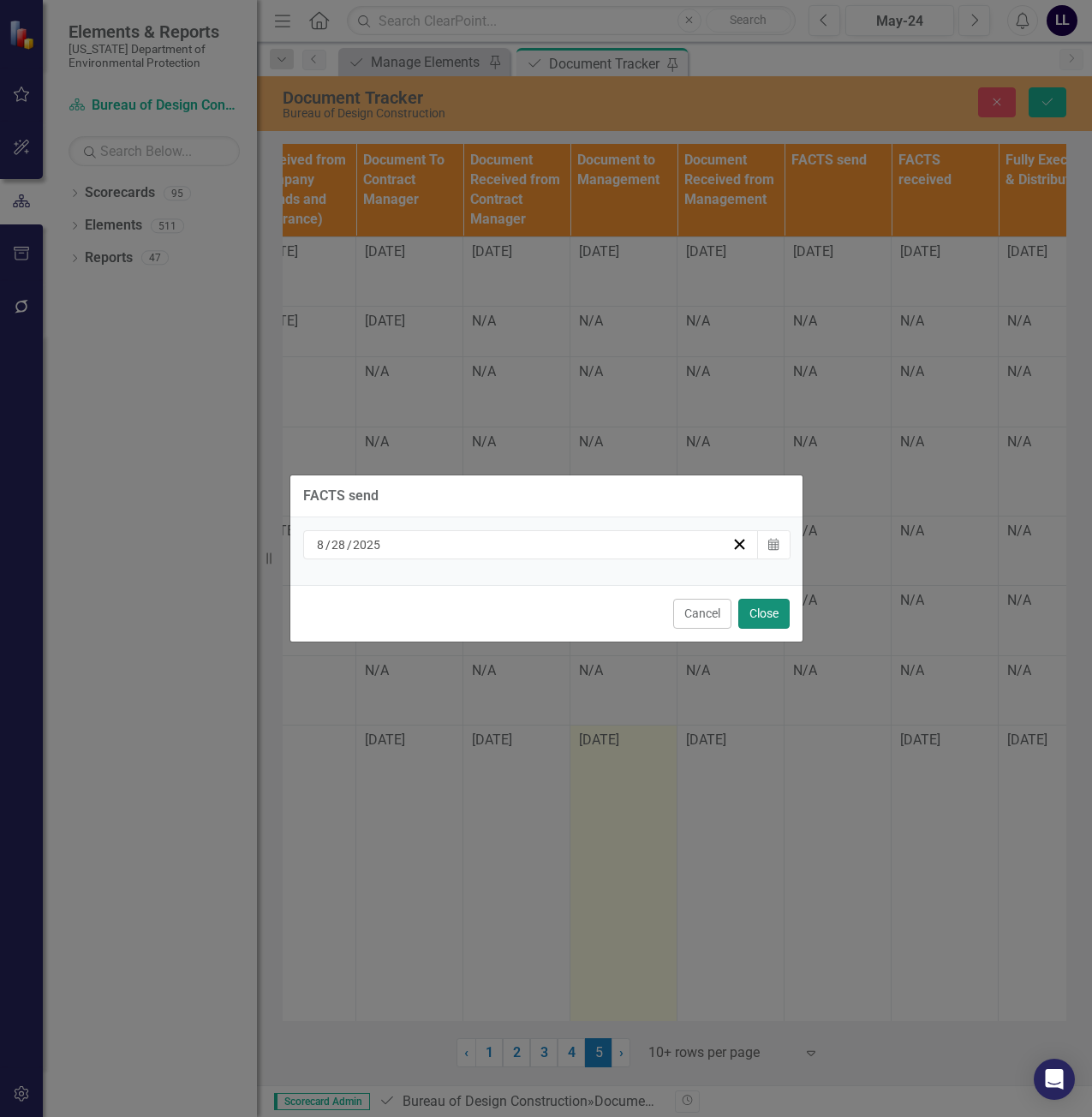
click at [755, 610] on button "Close" at bounding box center [764, 614] width 52 height 30
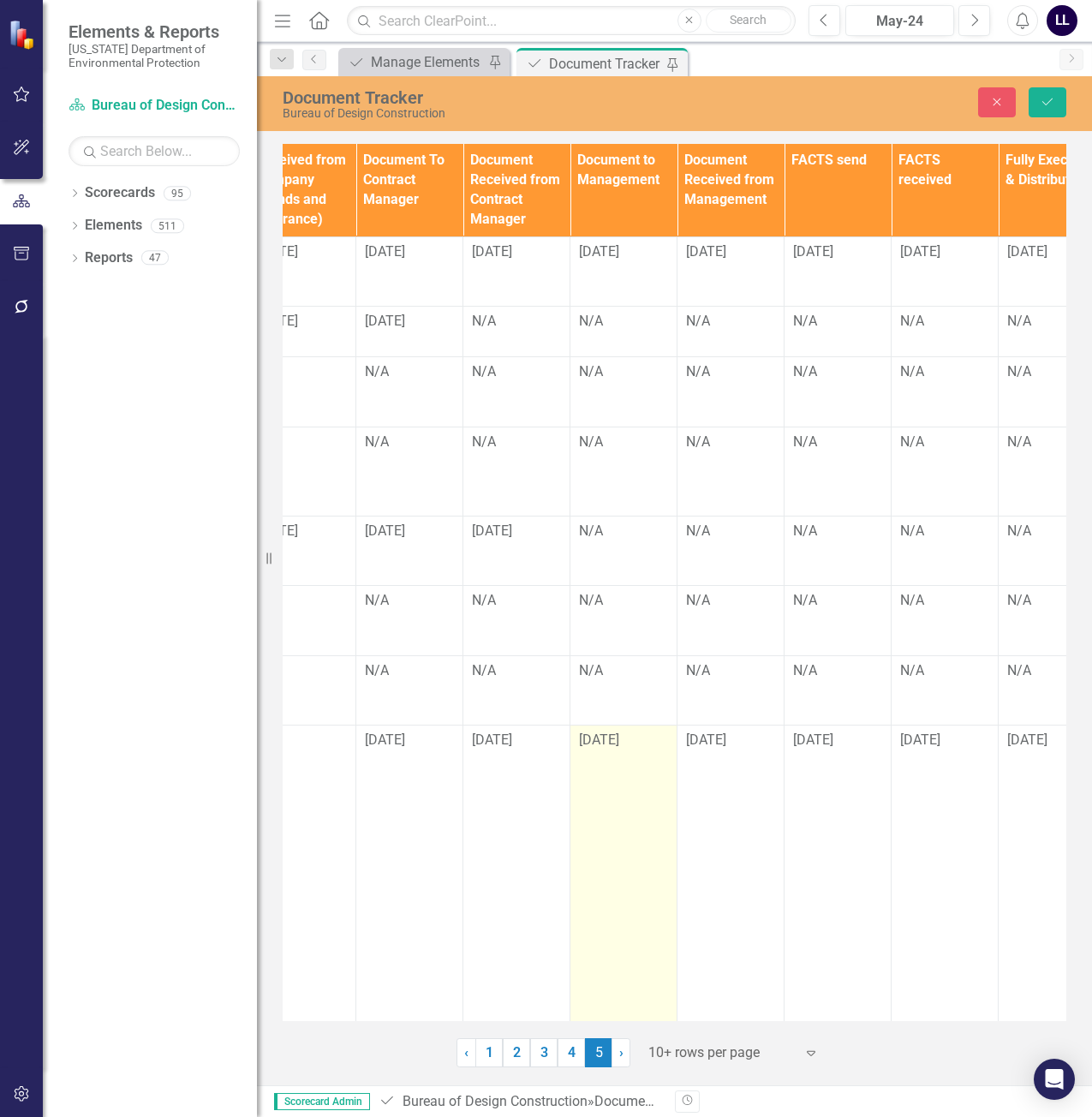
scroll to position [0, 2334]
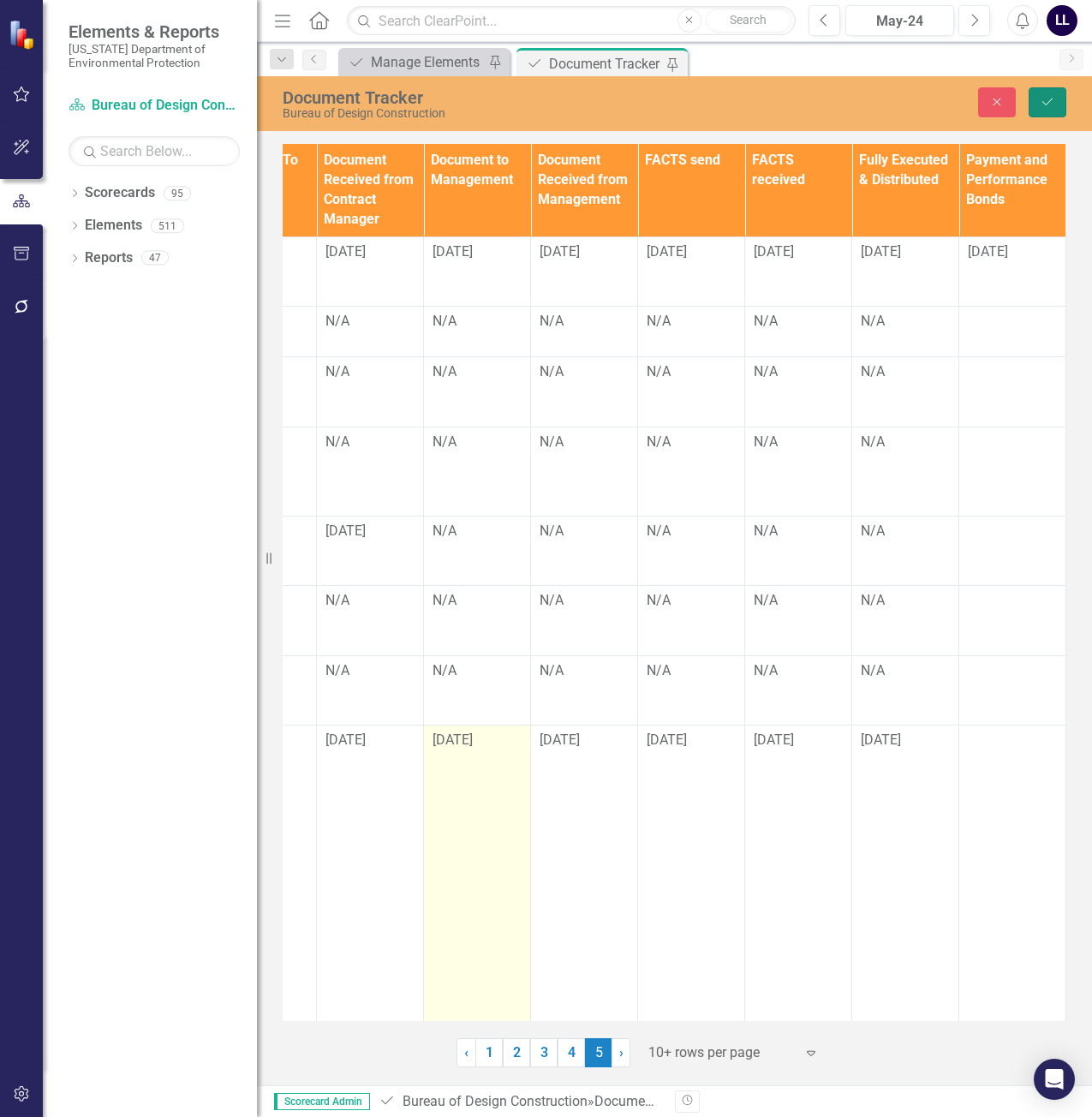
click at [1060, 108] on button "Save" at bounding box center [1047, 102] width 38 height 30
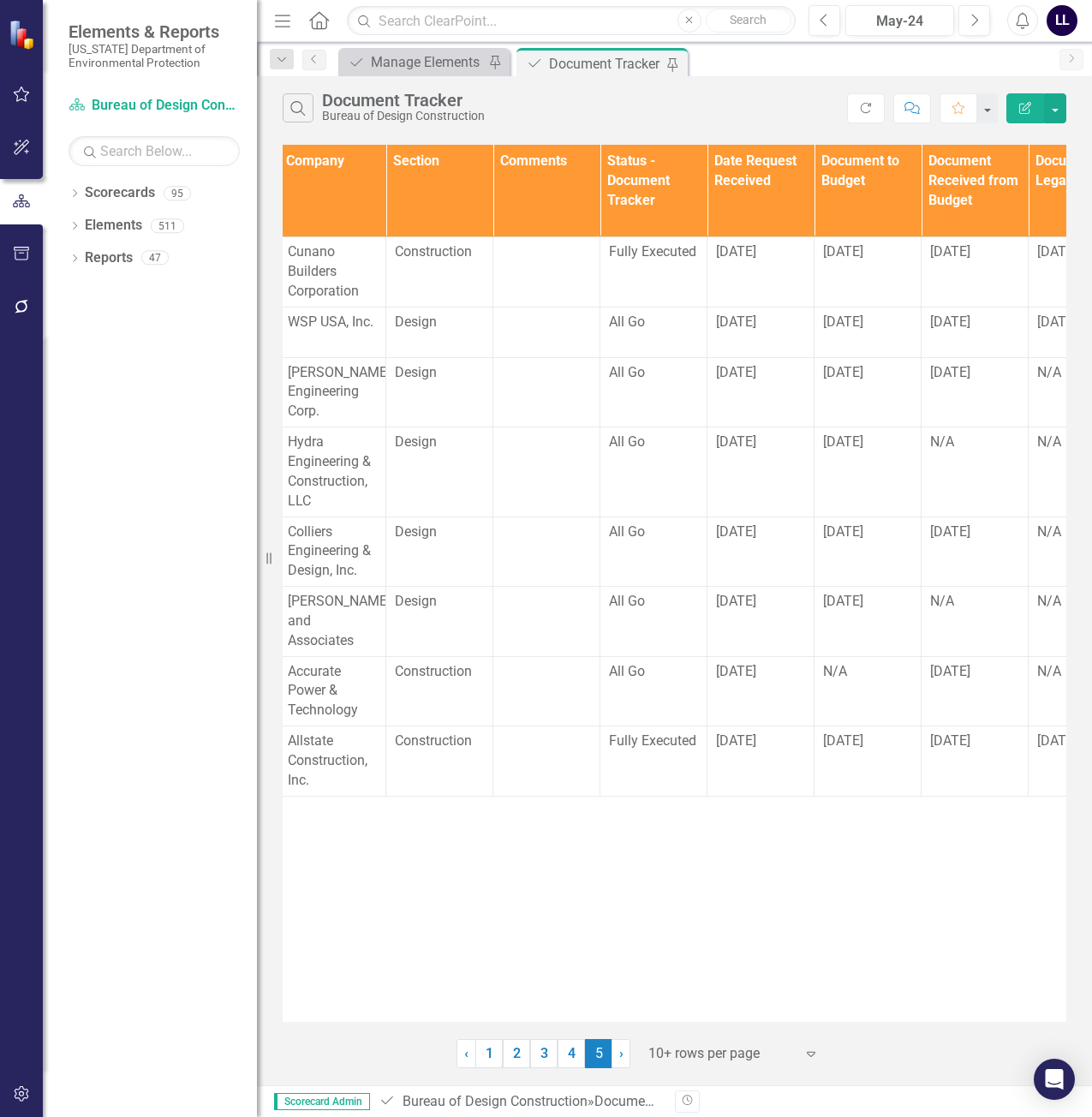
scroll to position [0, 0]
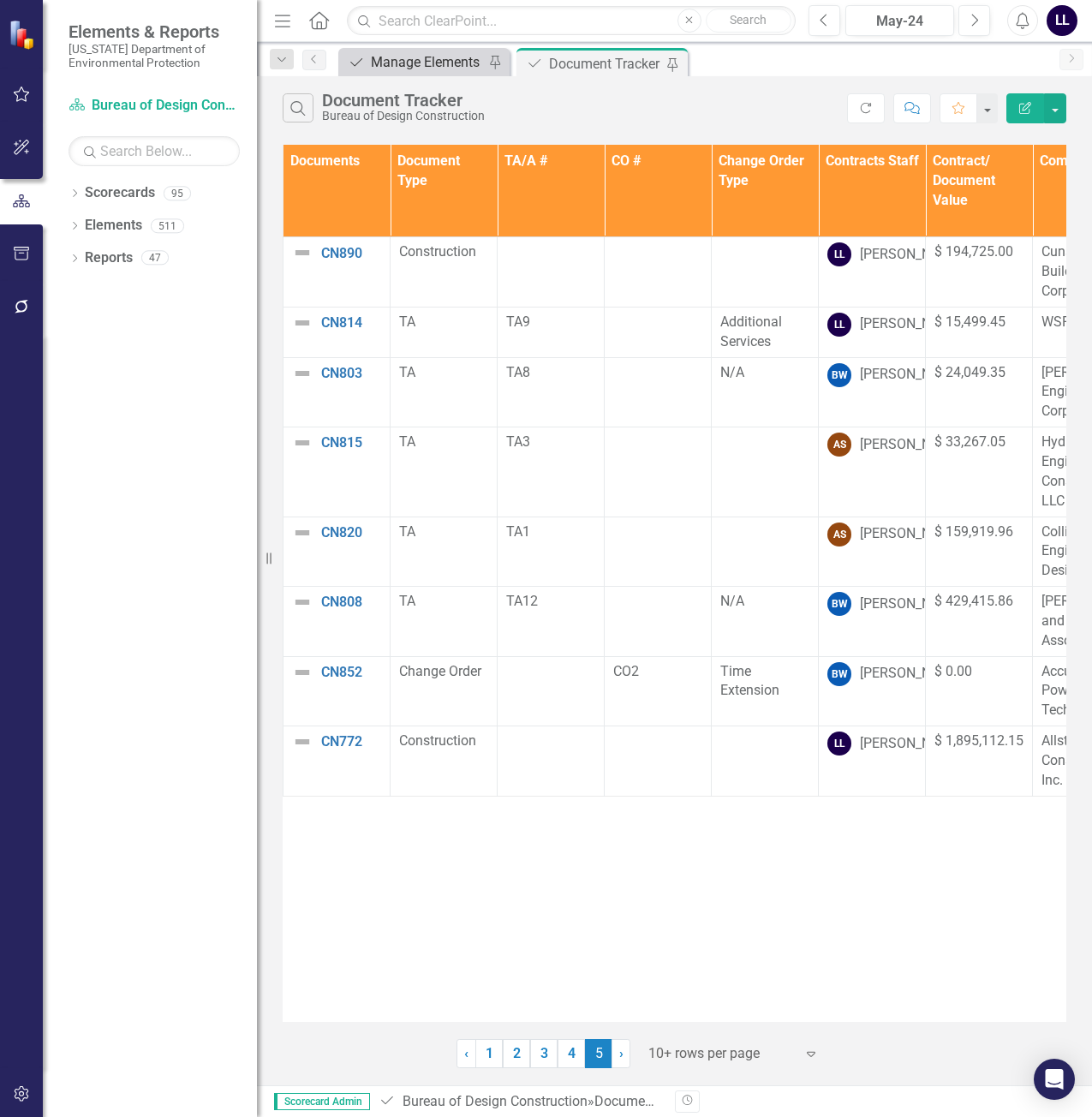
drag, startPoint x: 403, startPoint y: 78, endPoint x: 406, endPoint y: 62, distance: 16.3
click at [403, 78] on div "Search Document Tracker Bureau of Design Construction Refresh Comment Favorite …" at bounding box center [675, 104] width 835 height 56
click at [407, 62] on div "Manage Elements" at bounding box center [427, 62] width 113 height 21
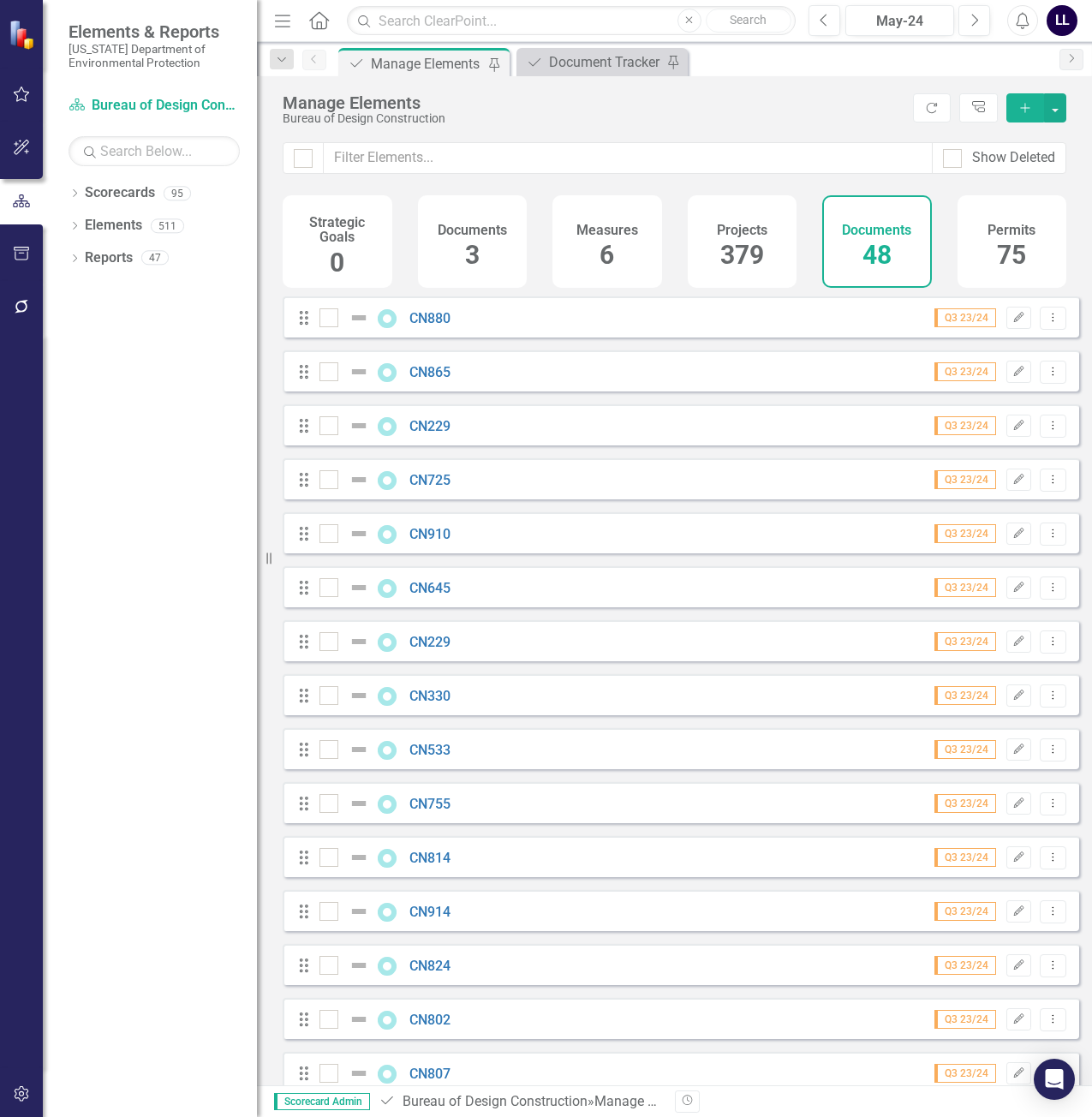
click at [1026, 109] on icon "Add" at bounding box center [1026, 108] width 16 height 12
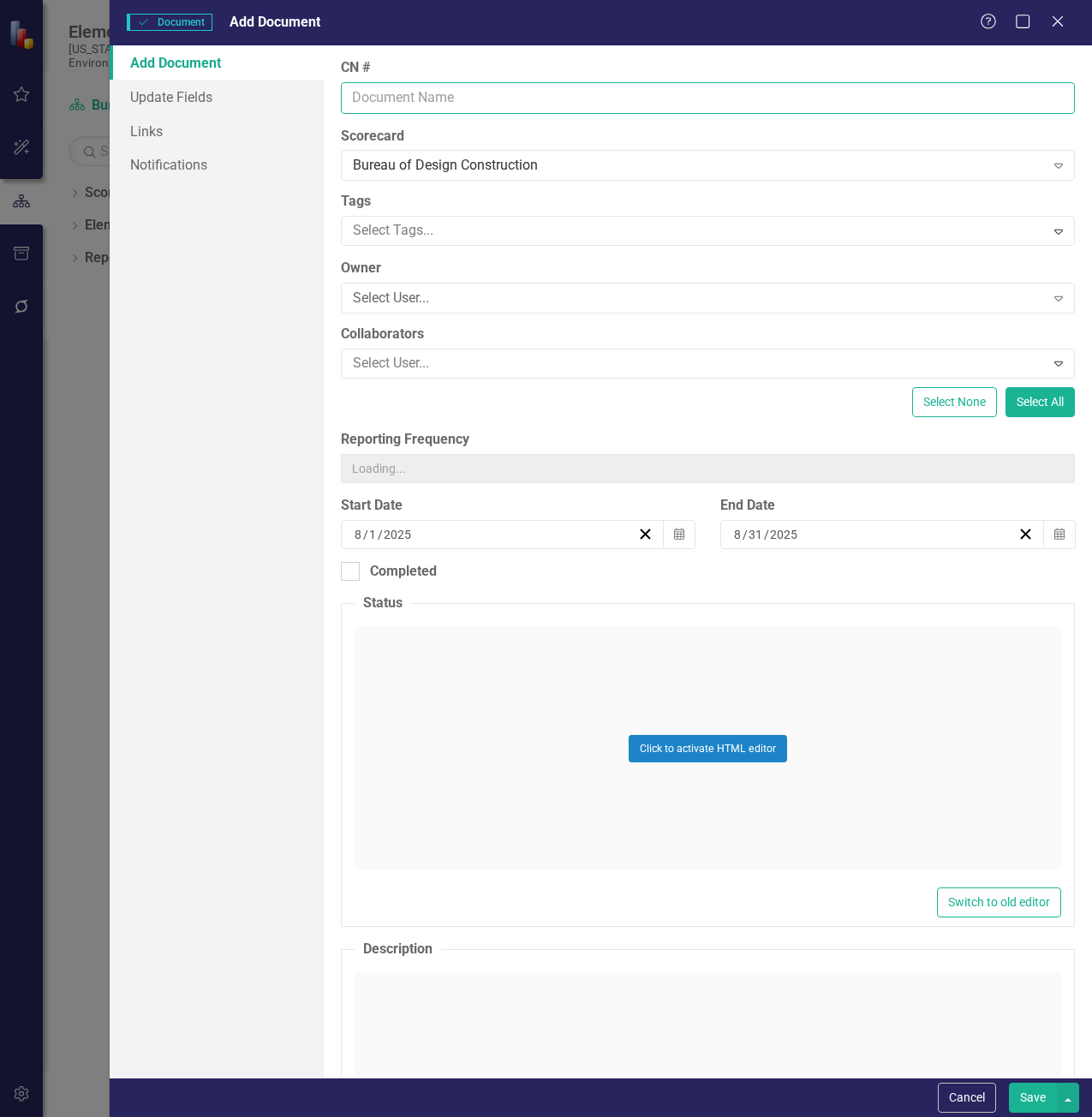
click at [475, 94] on input "CN #" at bounding box center [709, 98] width 735 height 32
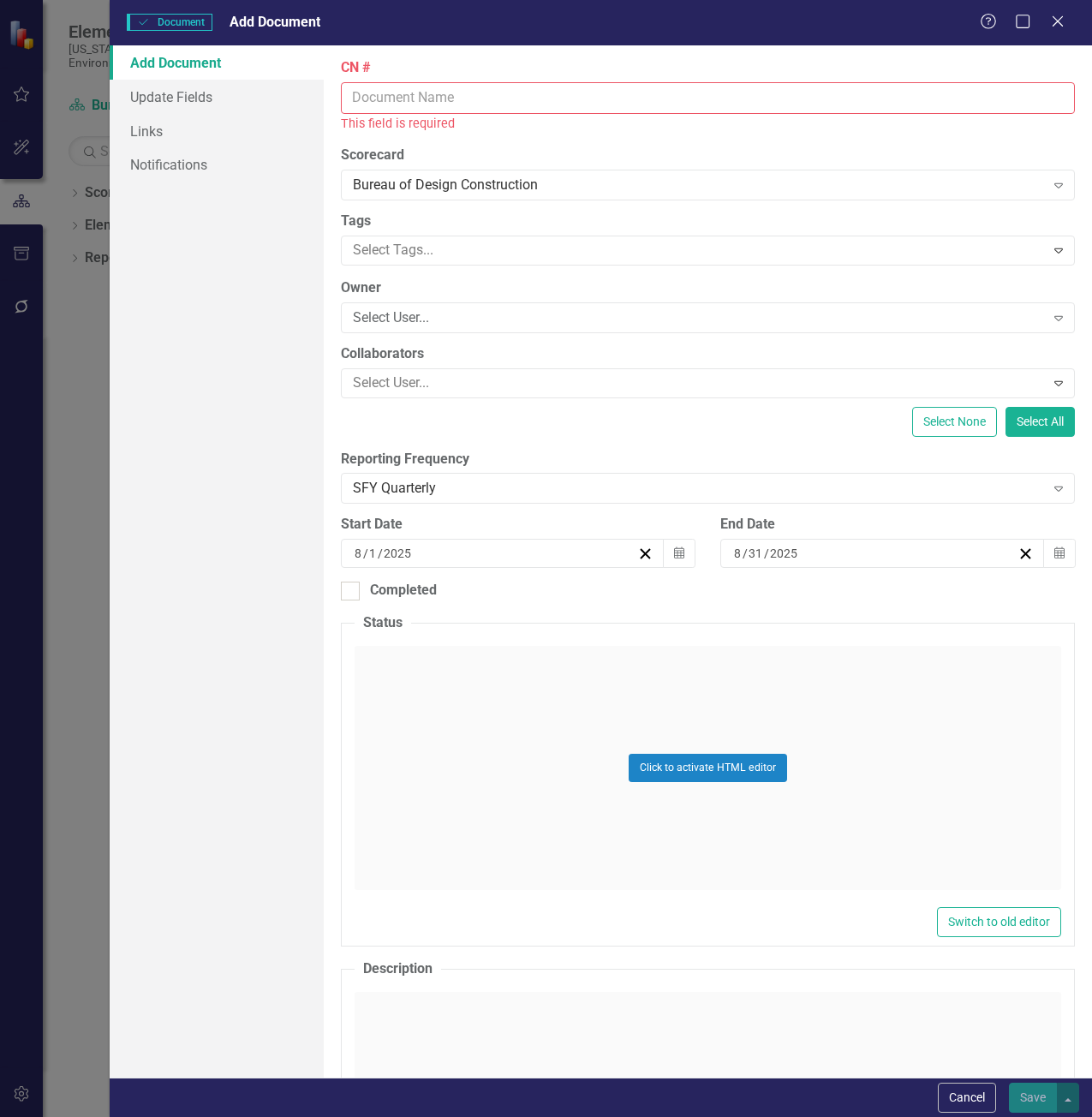
click at [467, 94] on input "CN #" at bounding box center [709, 98] width 735 height 32
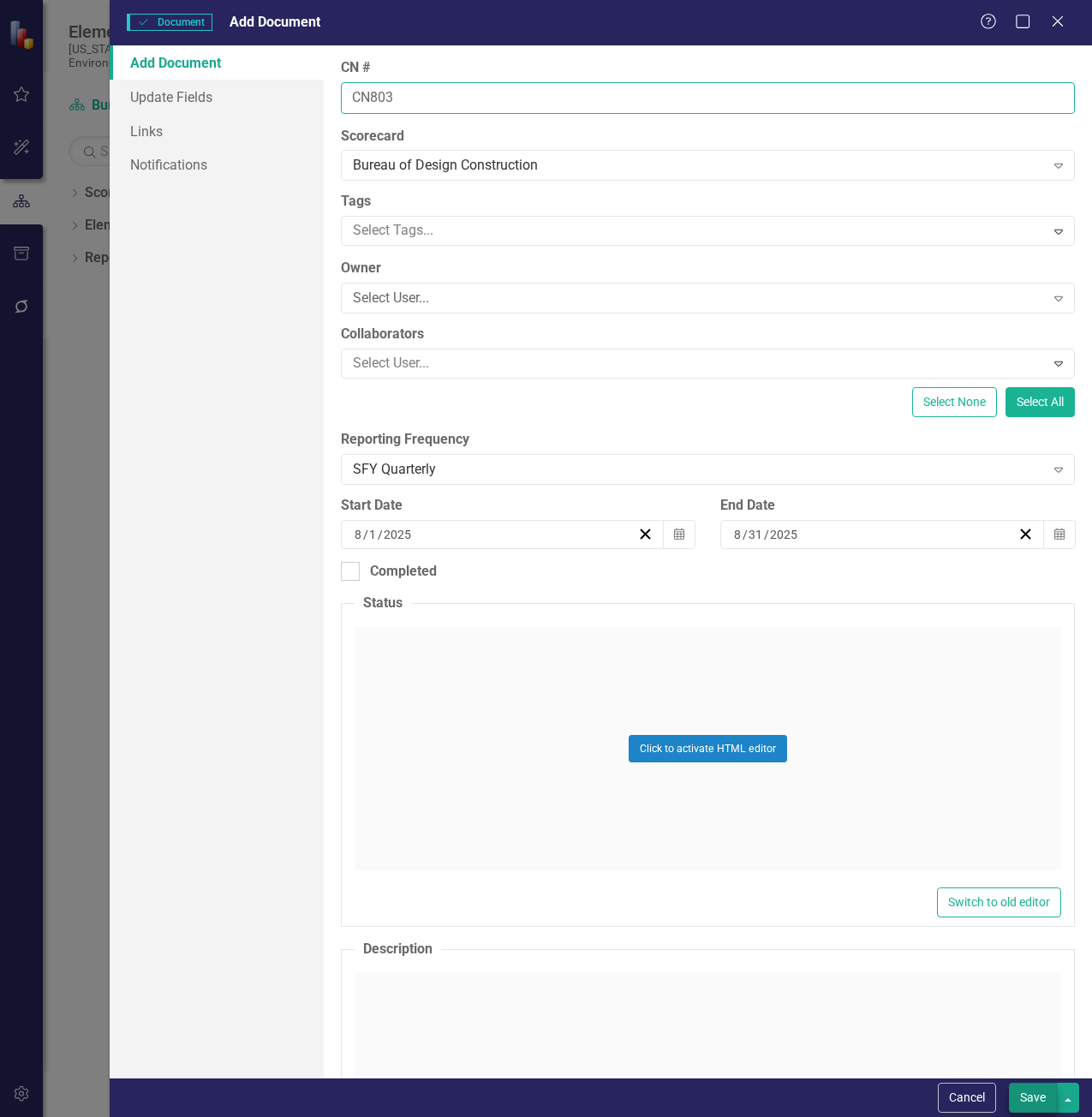
type input "CN803"
click at [1029, 1096] on button "Save" at bounding box center [1032, 1098] width 48 height 30
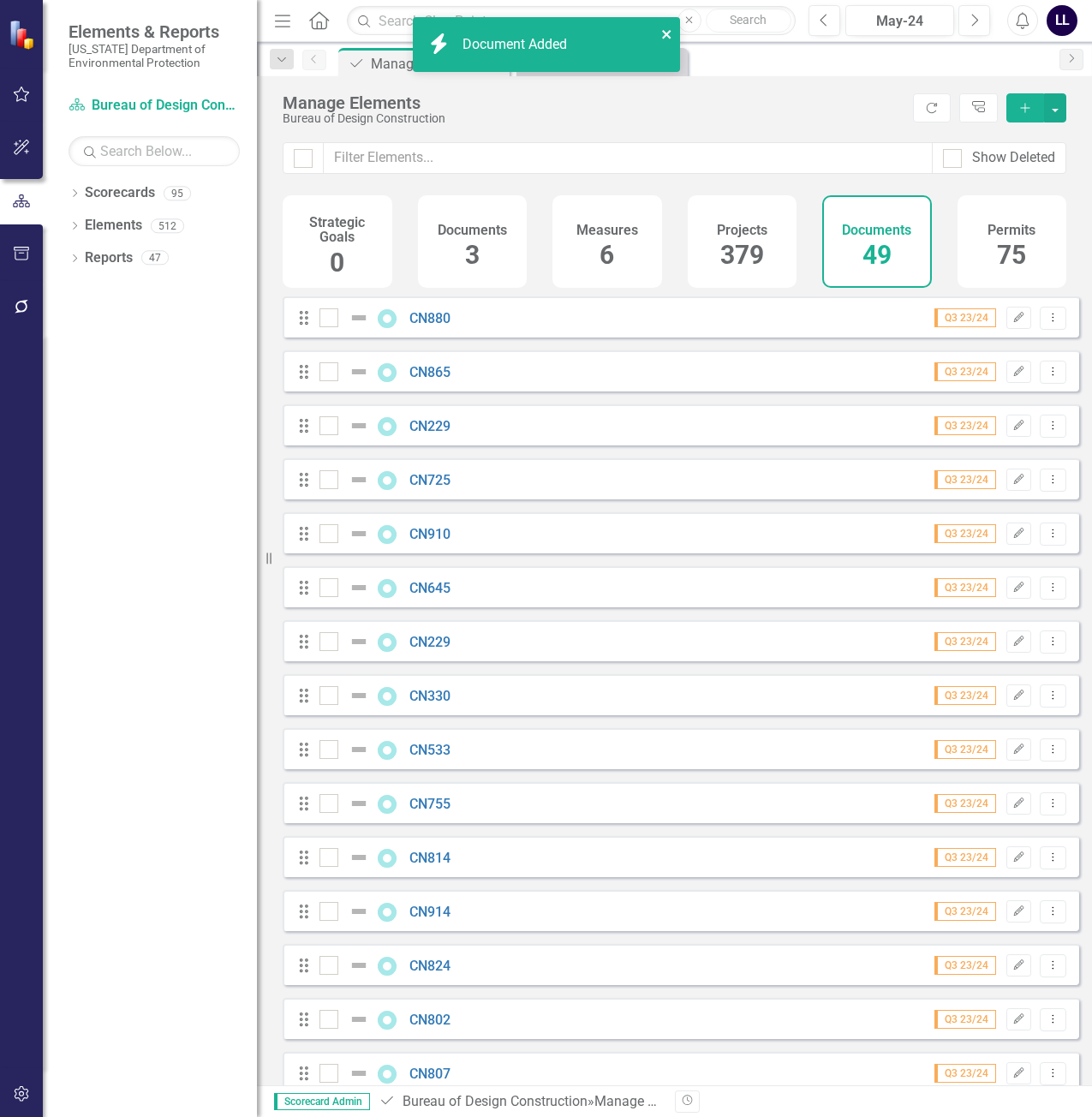
click at [666, 32] on icon "close" at bounding box center [667, 34] width 9 height 9
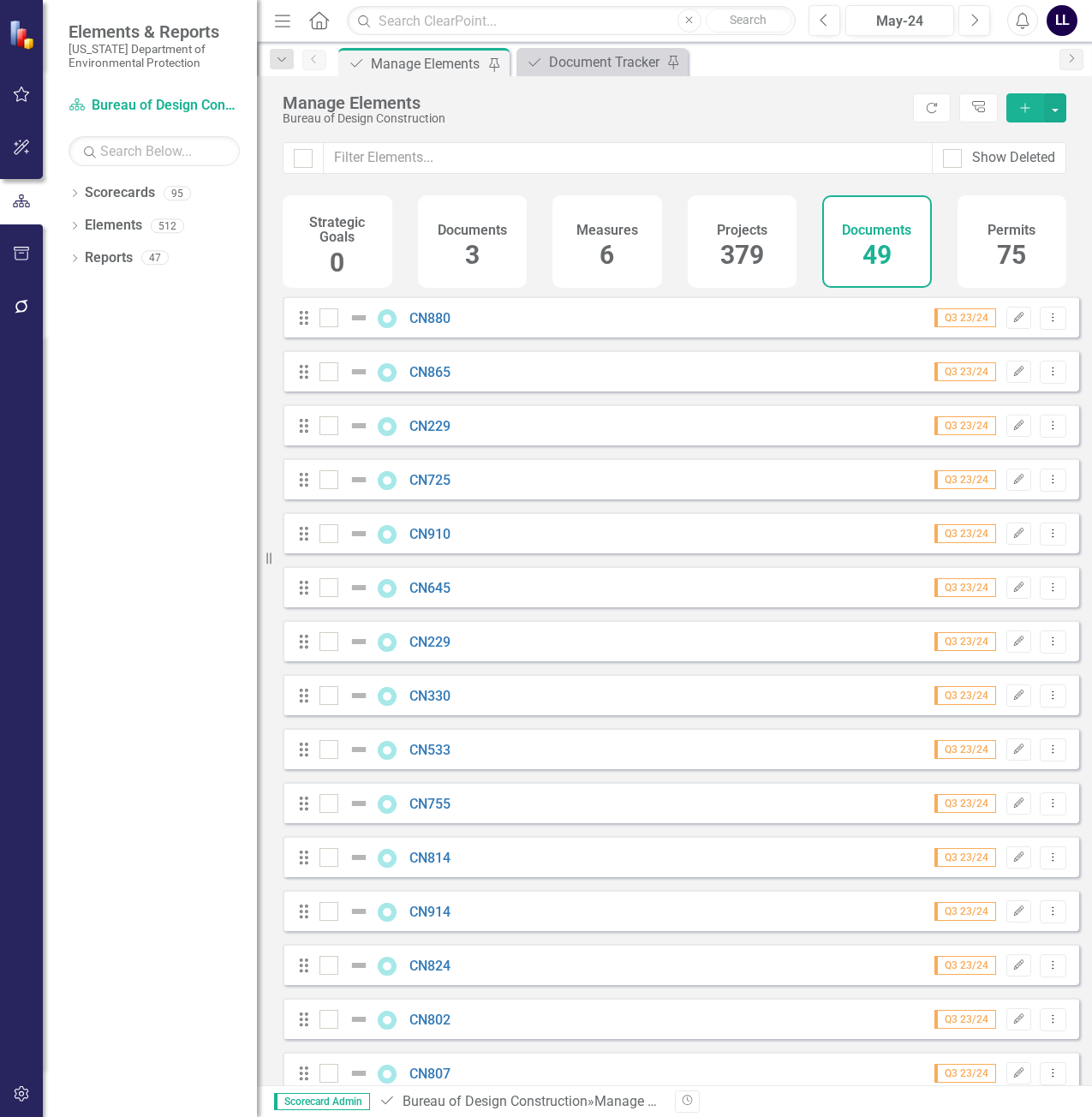
click at [587, 63] on div "icon.bolt Document Added" at bounding box center [546, 52] width 274 height 75
click at [612, 62] on div "Document Tracker" at bounding box center [605, 62] width 113 height 21
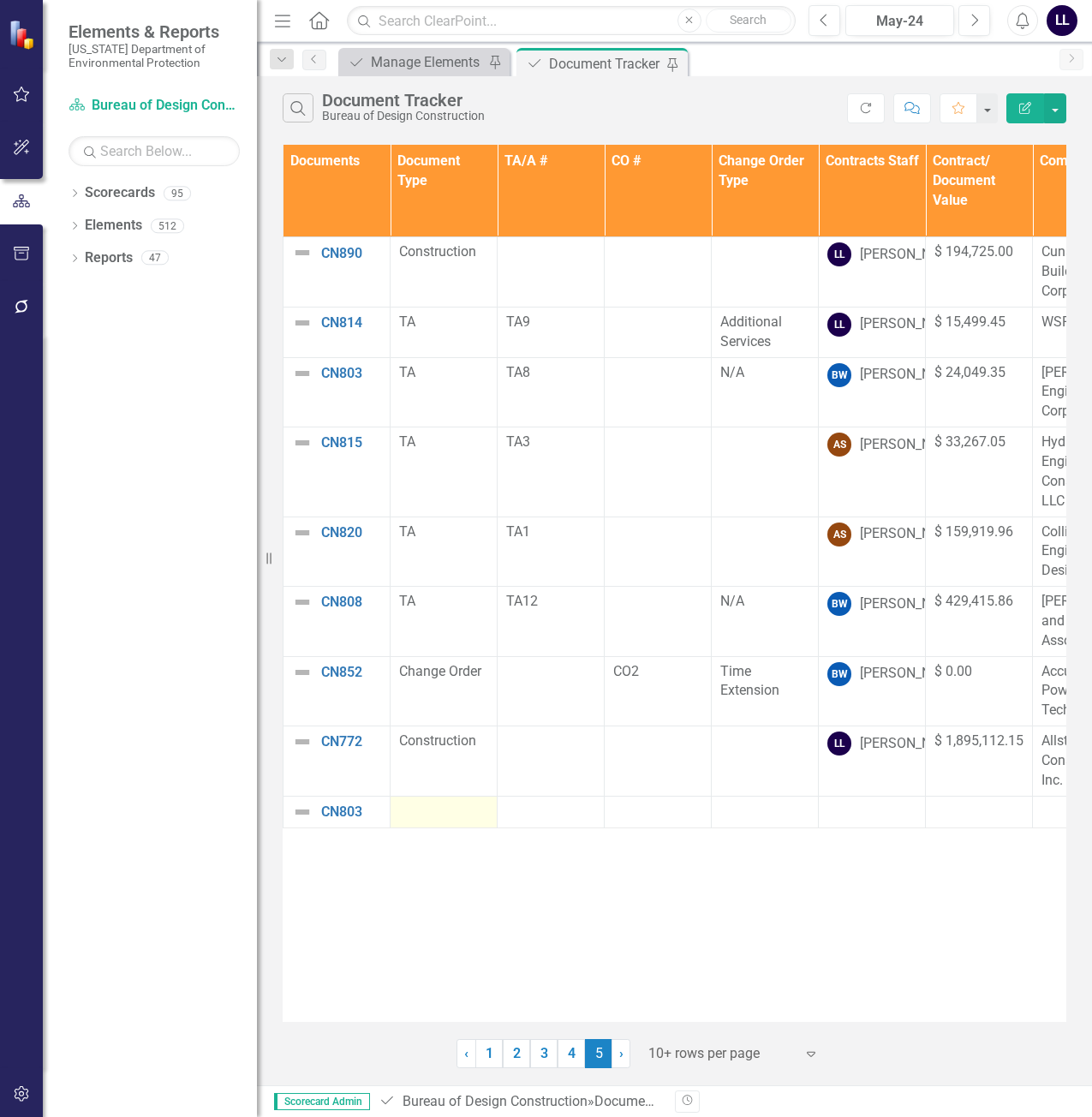
click at [430, 813] on div at bounding box center [444, 811] width 89 height 20
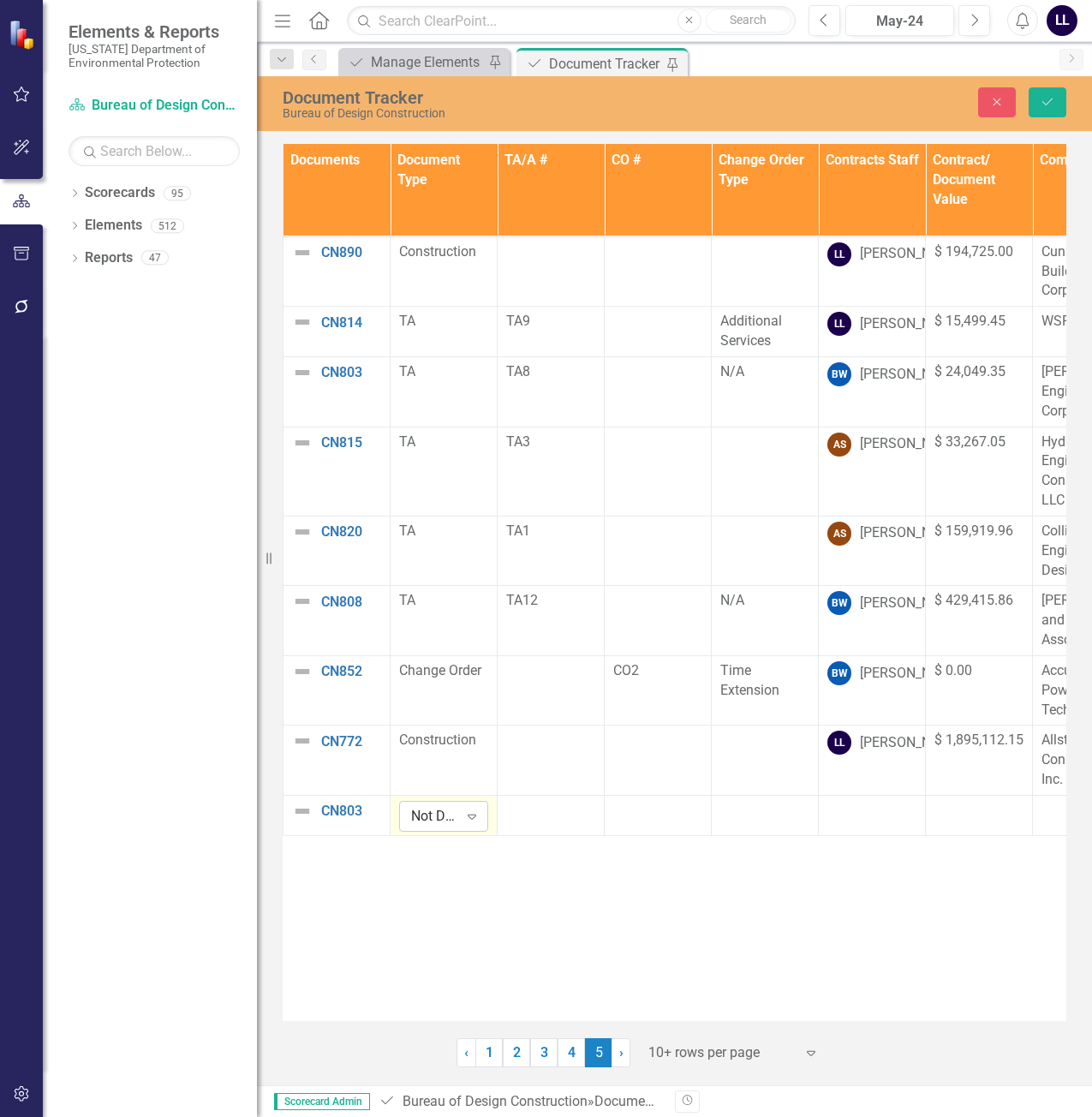
click at [452, 809] on div "Not Defined" at bounding box center [435, 817] width 47 height 20
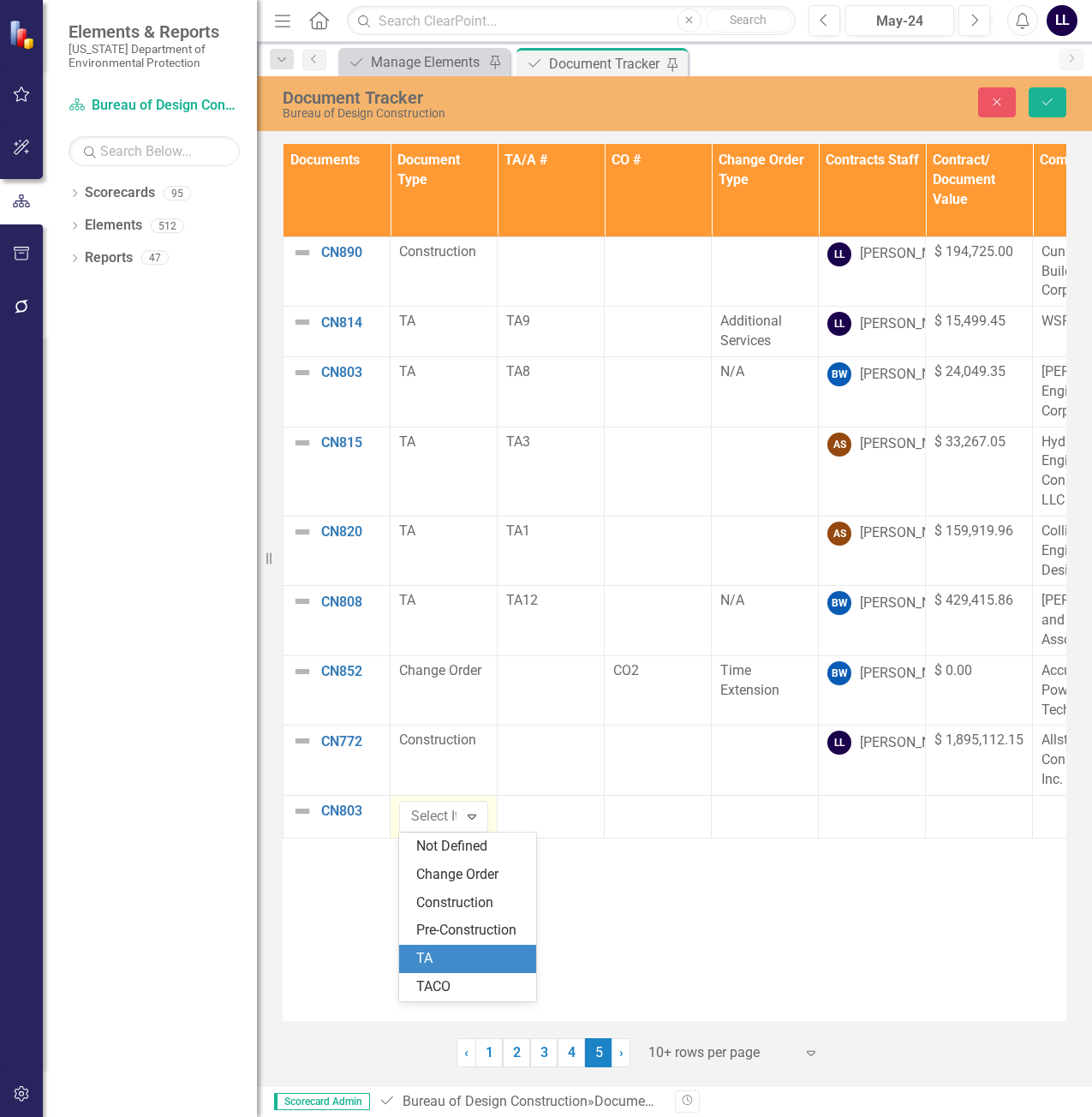
click at [454, 959] on div "TA" at bounding box center [471, 959] width 109 height 20
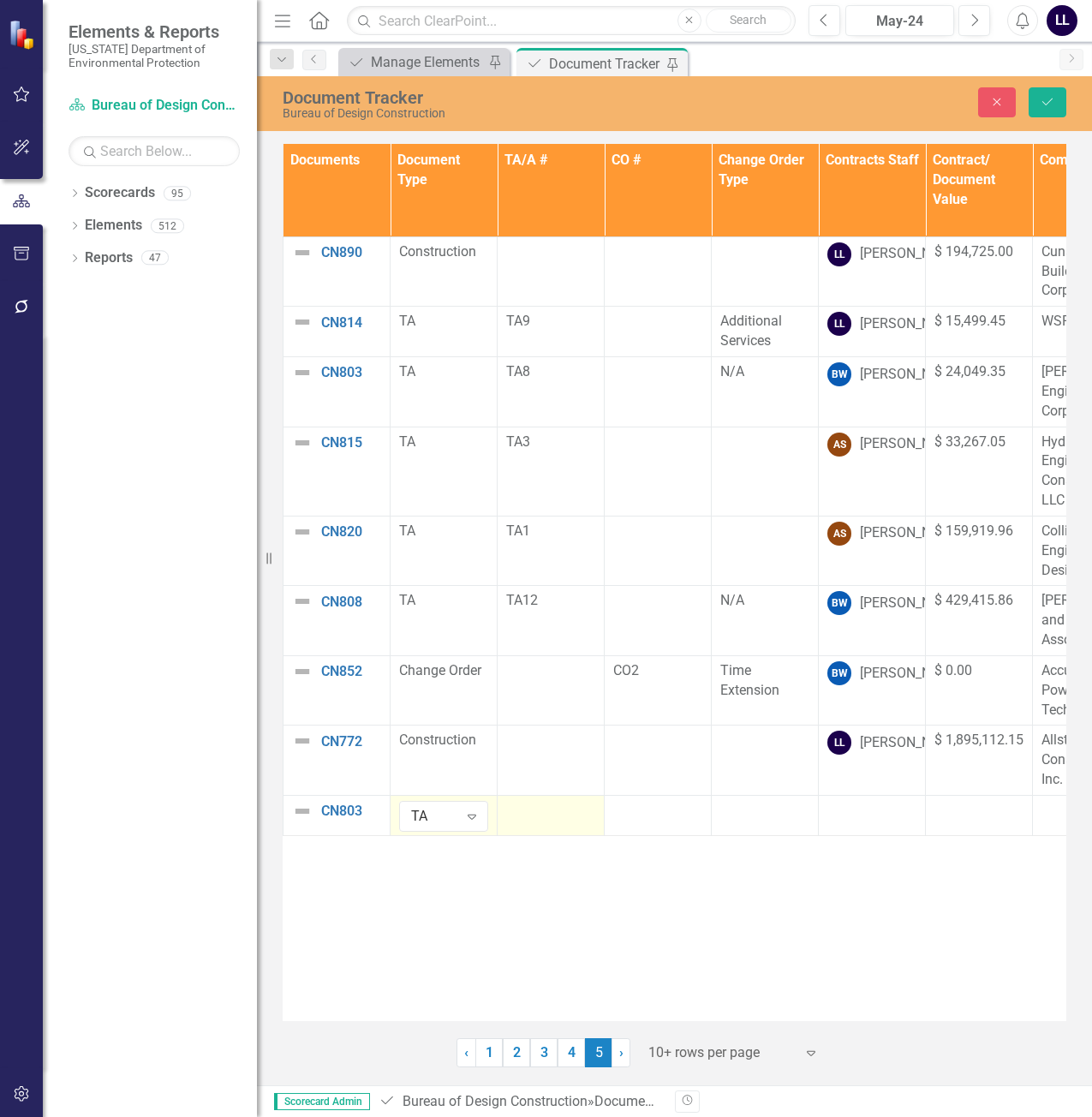
click at [550, 812] on div at bounding box center [551, 811] width 89 height 20
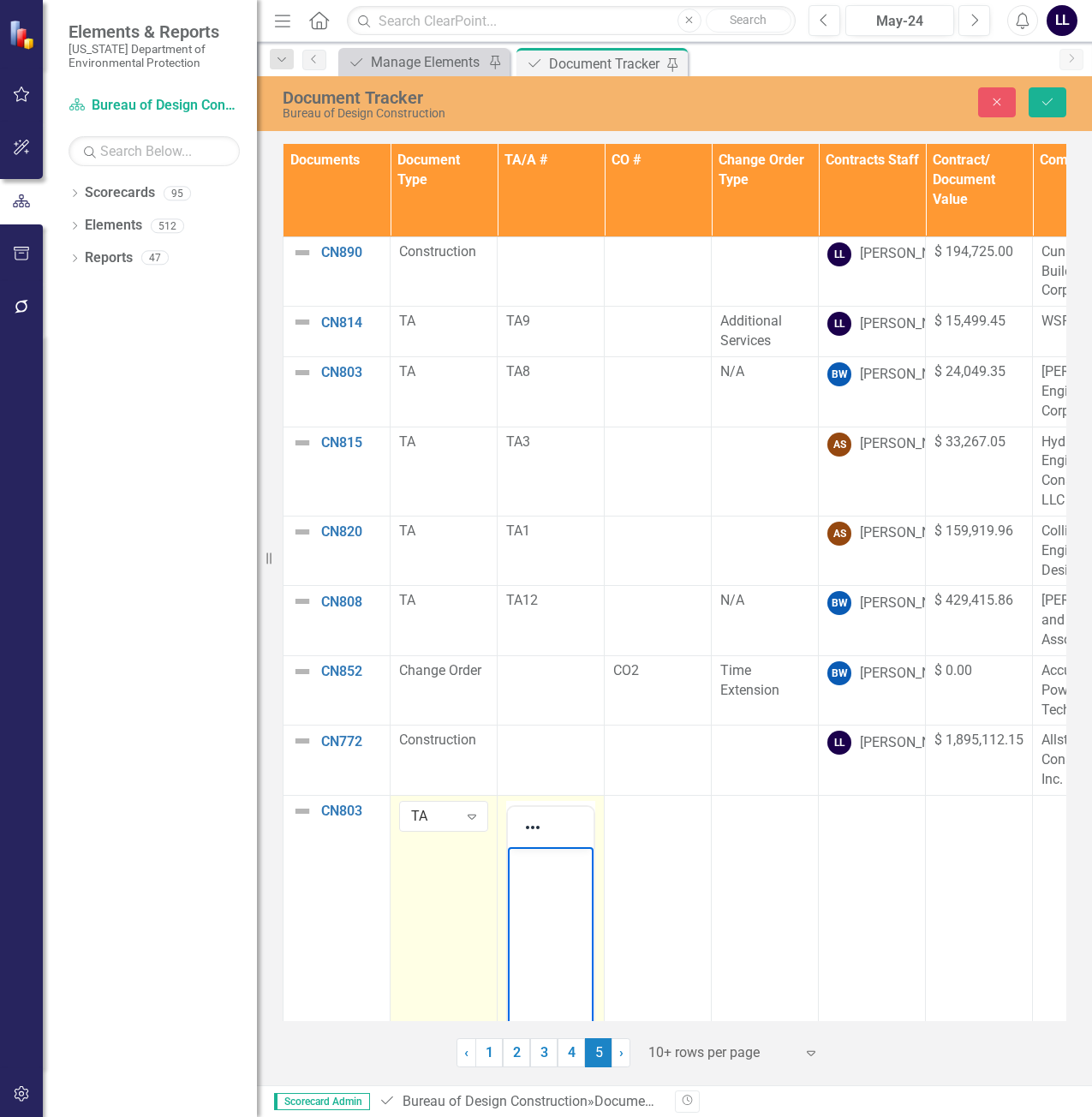
click at [570, 884] on body "Rich Text Area. Press ALT-0 for help." at bounding box center [550, 976] width 86 height 257
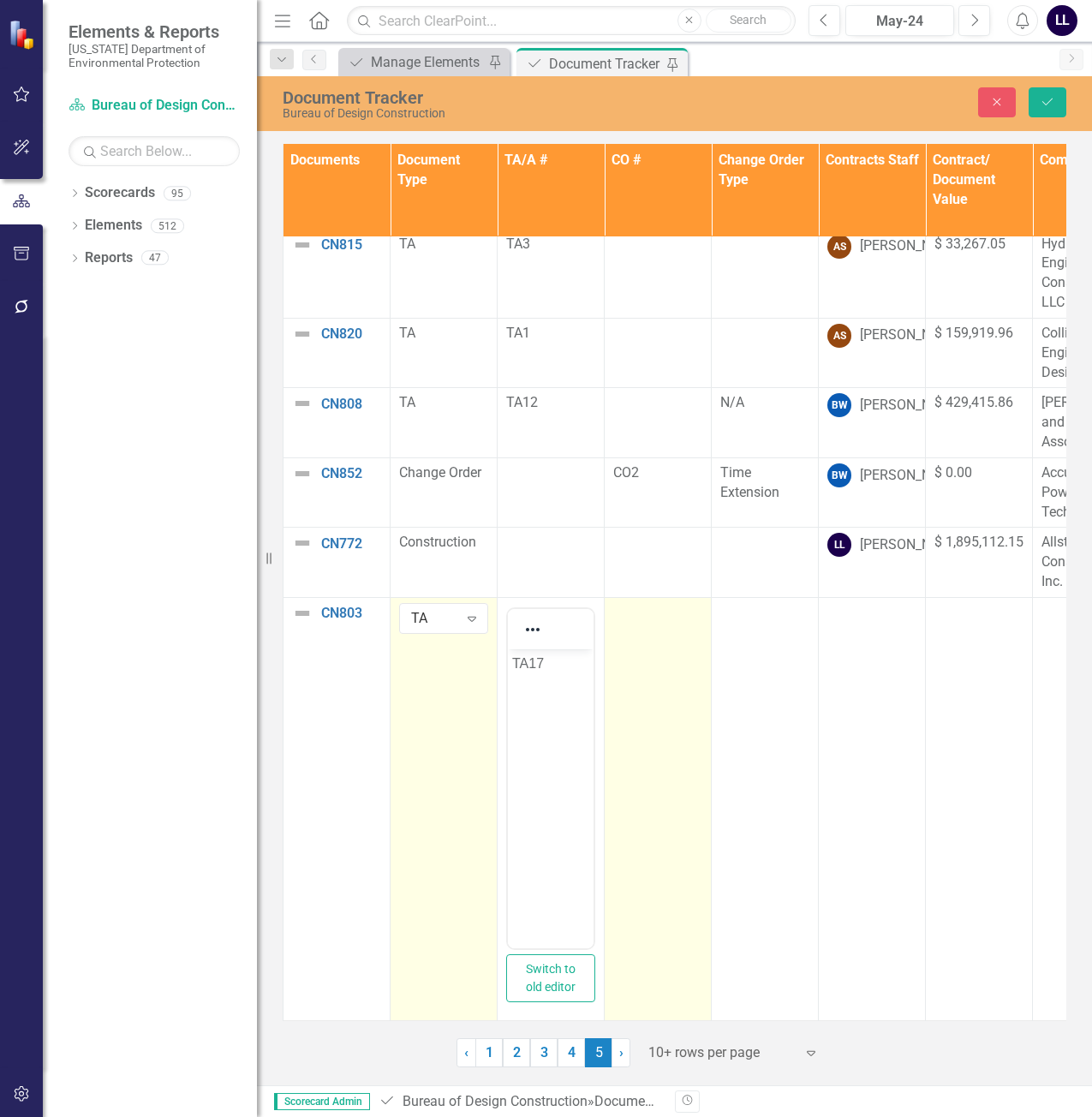
click at [653, 658] on td at bounding box center [658, 810] width 107 height 424
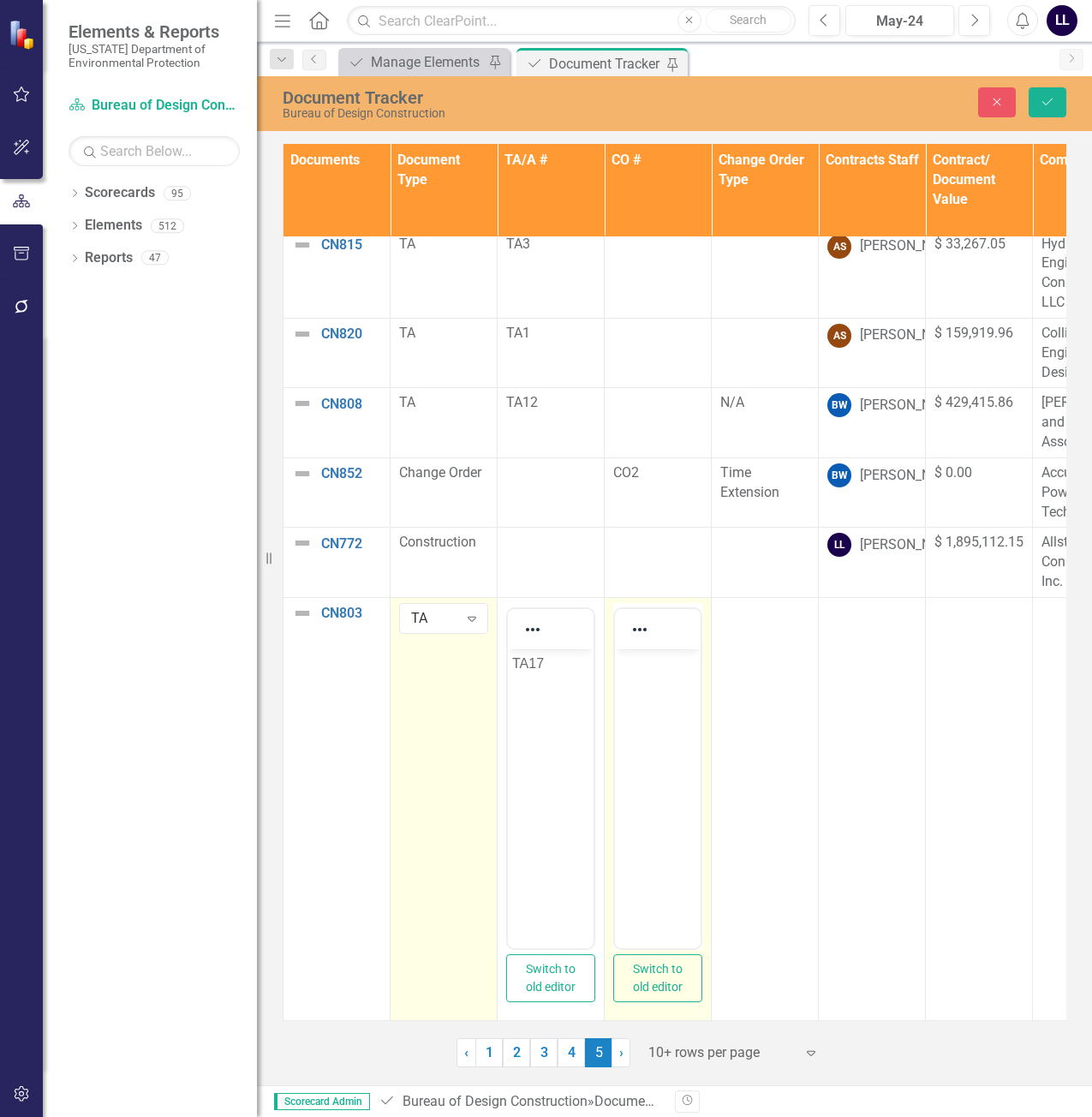
scroll to position [0, 0]
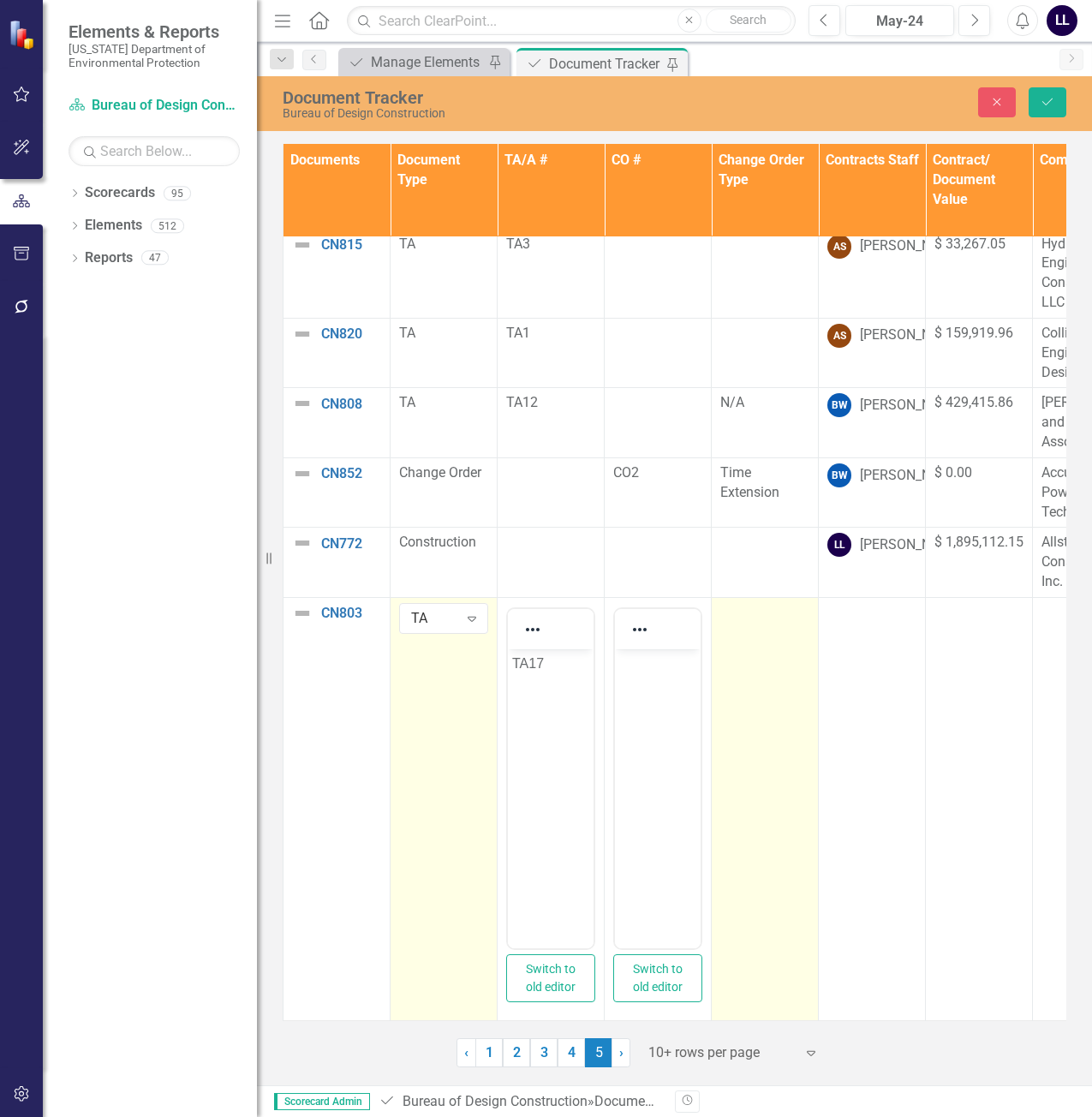
click at [775, 650] on td at bounding box center [765, 810] width 107 height 424
click at [785, 612] on icon "Expand" at bounding box center [794, 619] width 18 height 14
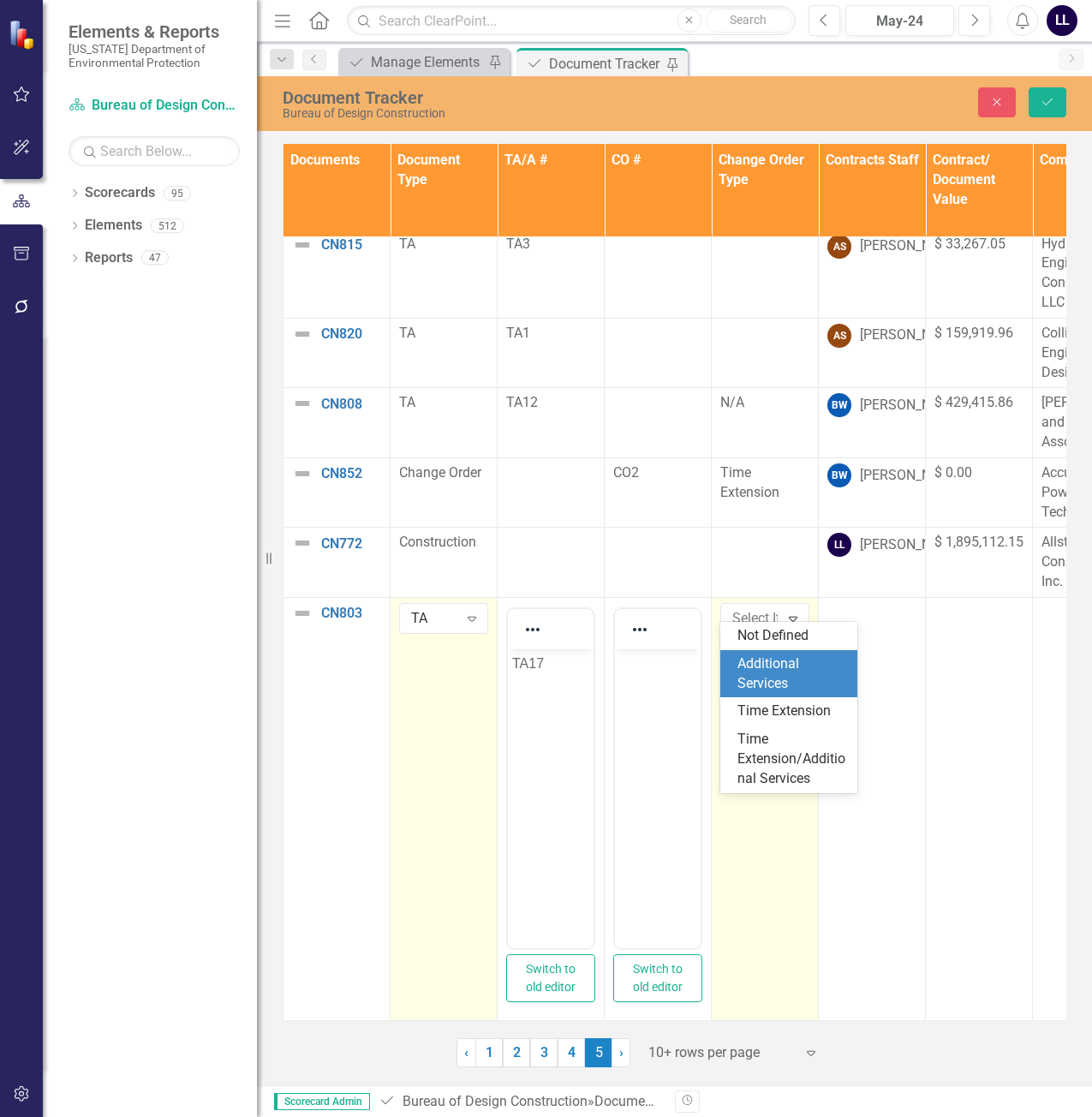
click at [776, 672] on div "Additional Services" at bounding box center [792, 674] width 109 height 39
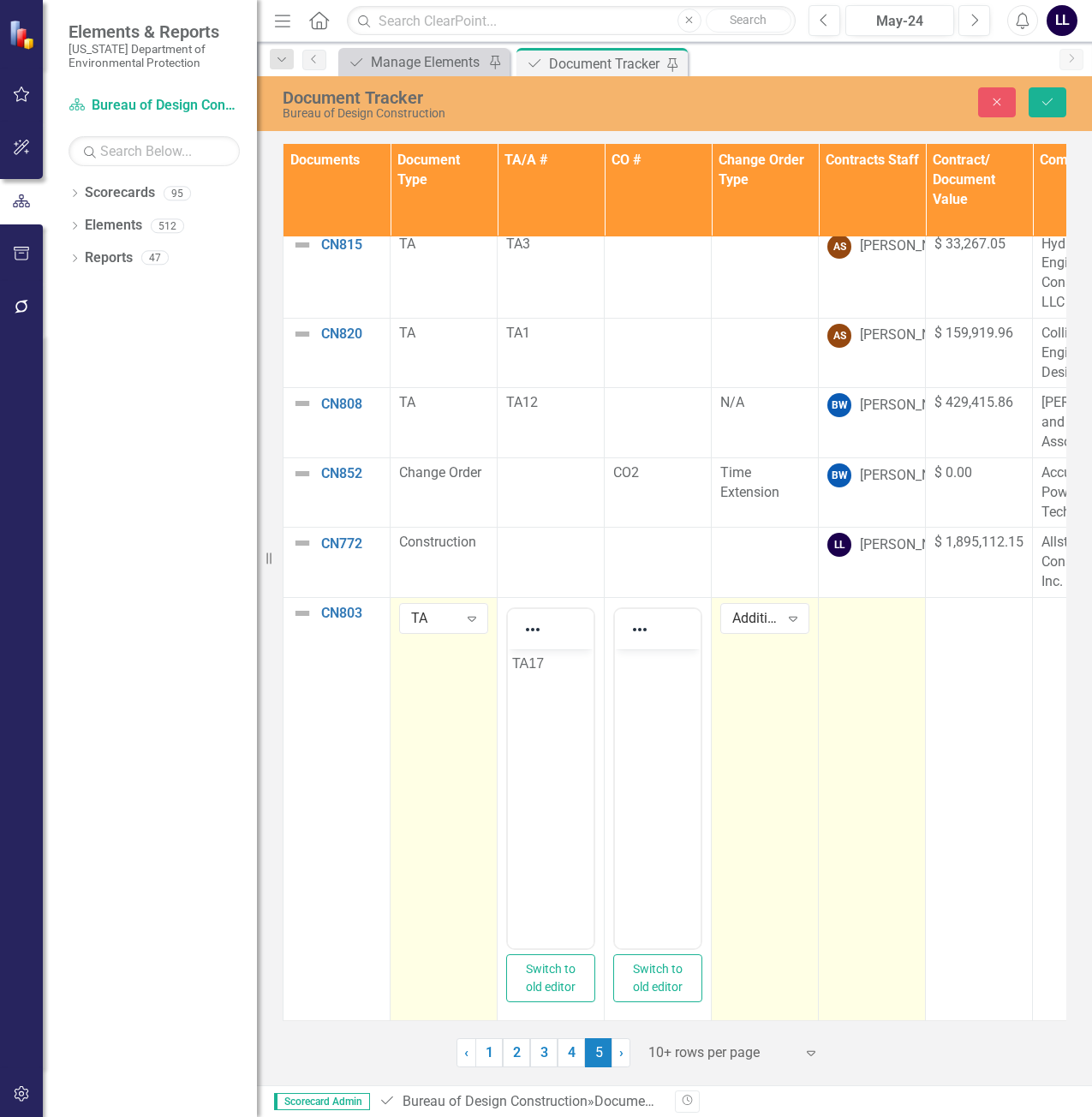
click at [868, 621] on td at bounding box center [872, 810] width 107 height 424
click at [870, 609] on div "Not Defined" at bounding box center [863, 619] width 47 height 20
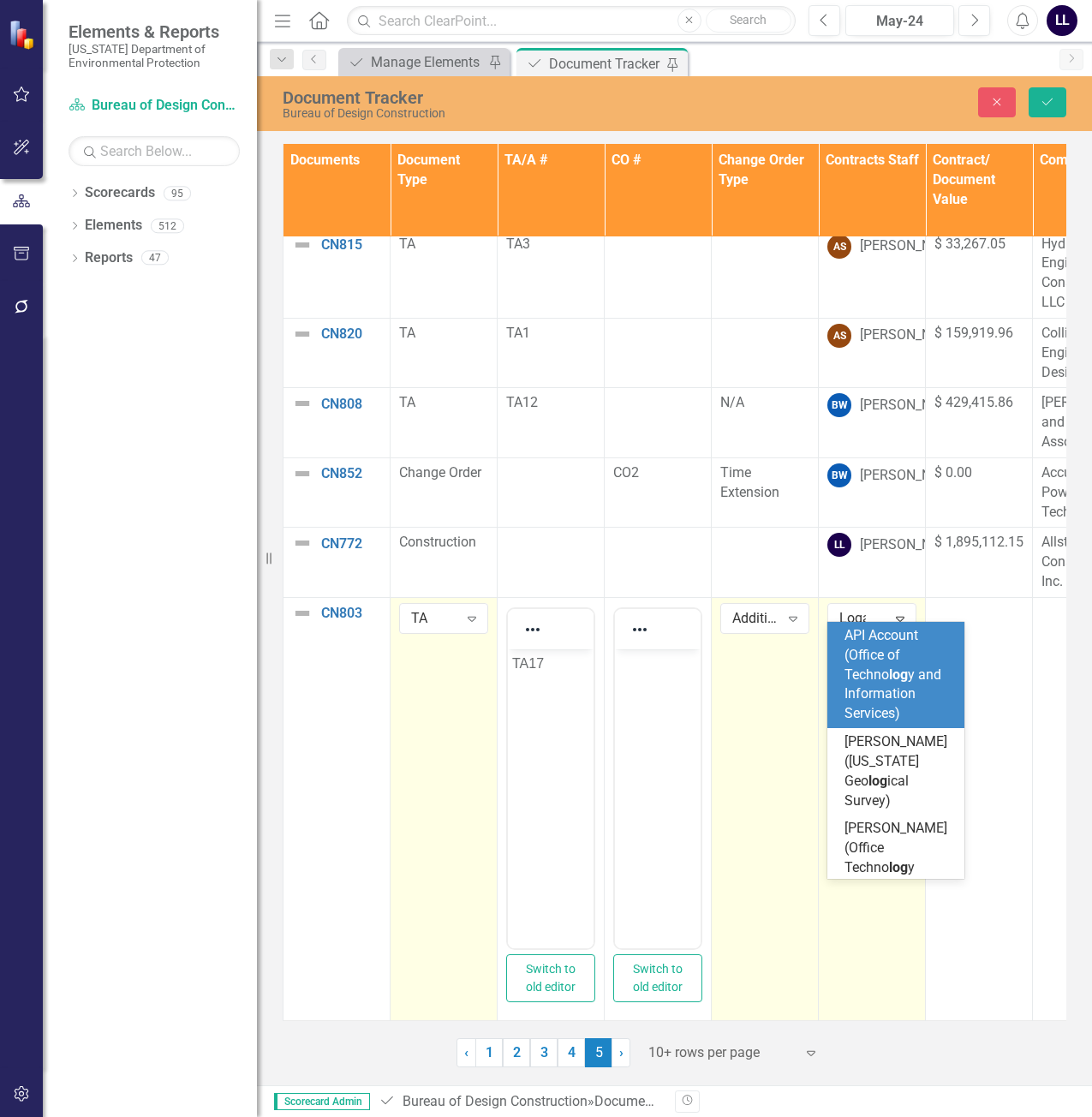
type input "[PERSON_NAME]"
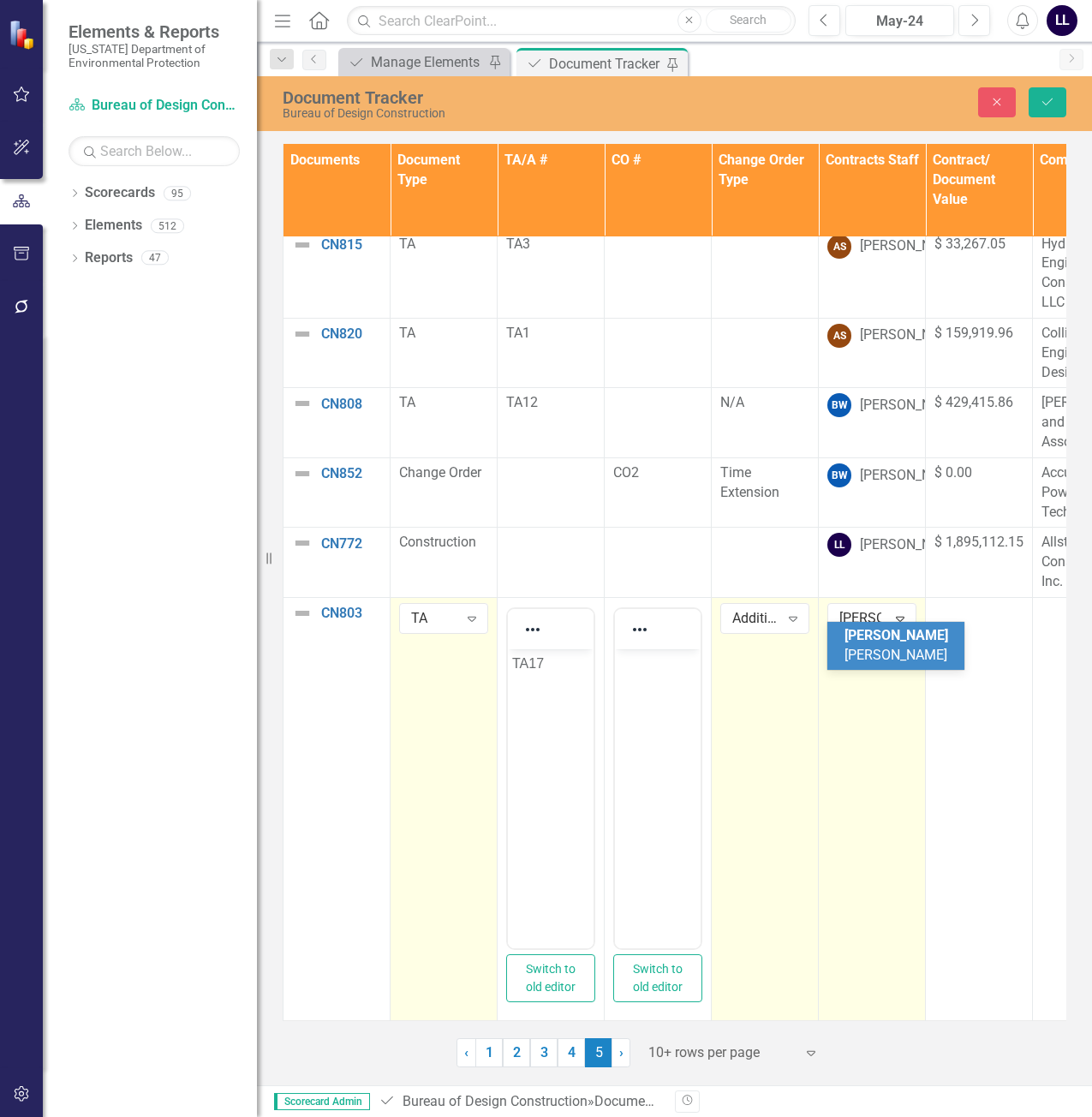
click at [869, 642] on span "[PERSON_NAME]" at bounding box center [896, 636] width 103 height 17
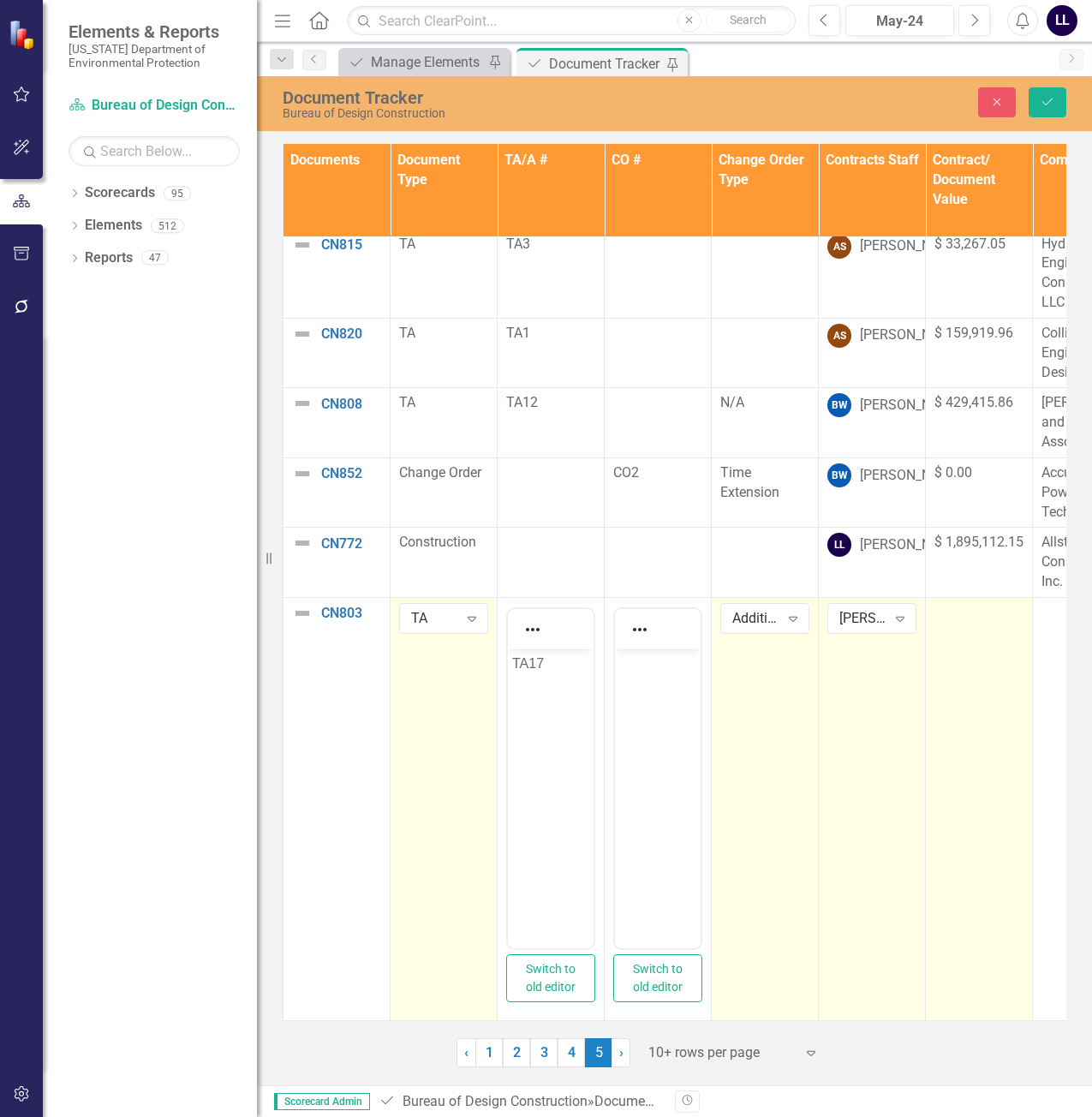
click at [995, 617] on td at bounding box center [979, 810] width 107 height 424
click at [965, 614] on td at bounding box center [979, 810] width 107 height 424
click at [965, 614] on input "number" at bounding box center [979, 619] width 89 height 32
click at [950, 608] on input "number" at bounding box center [979, 619] width 89 height 32
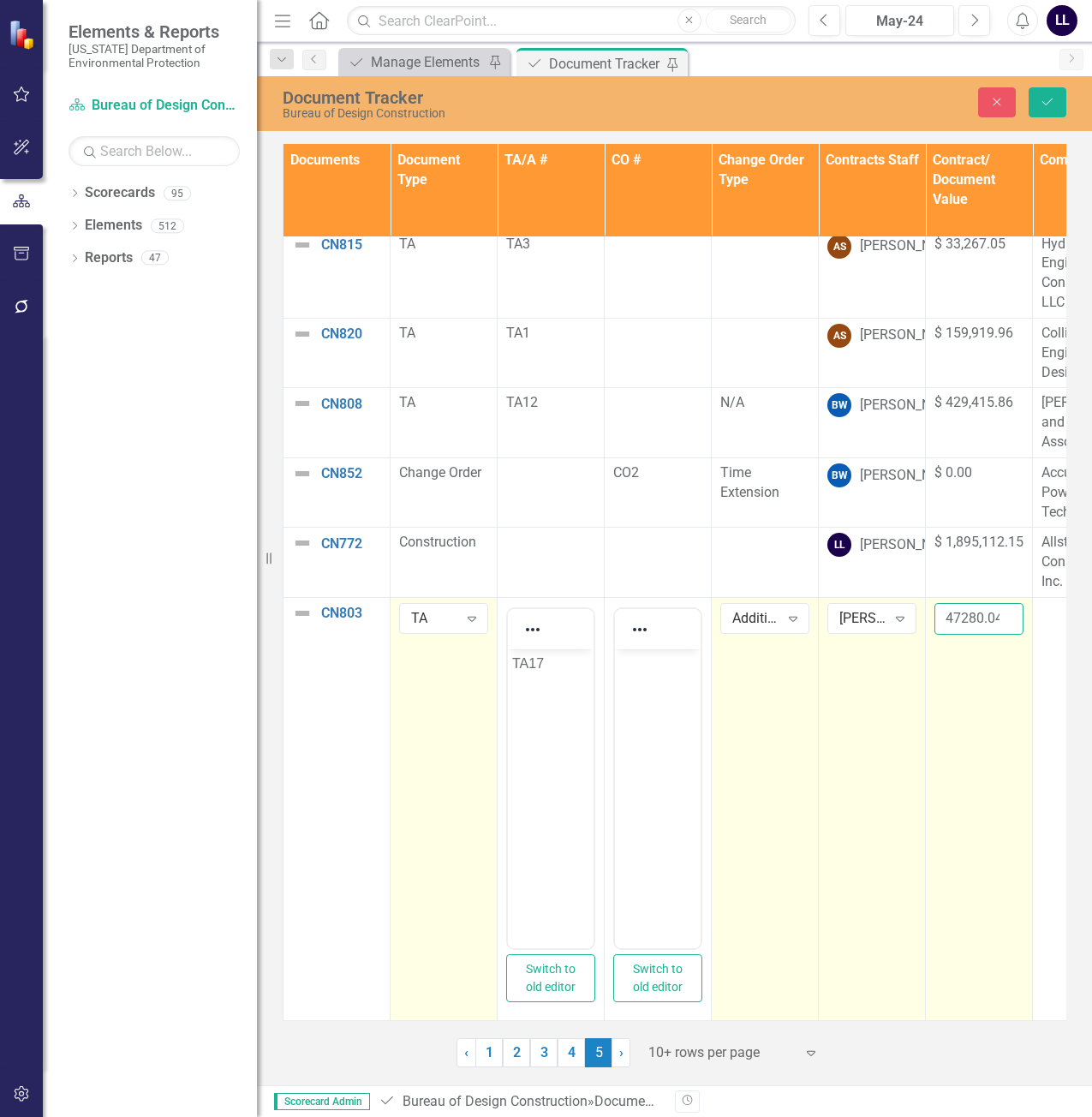
scroll to position [0, 4]
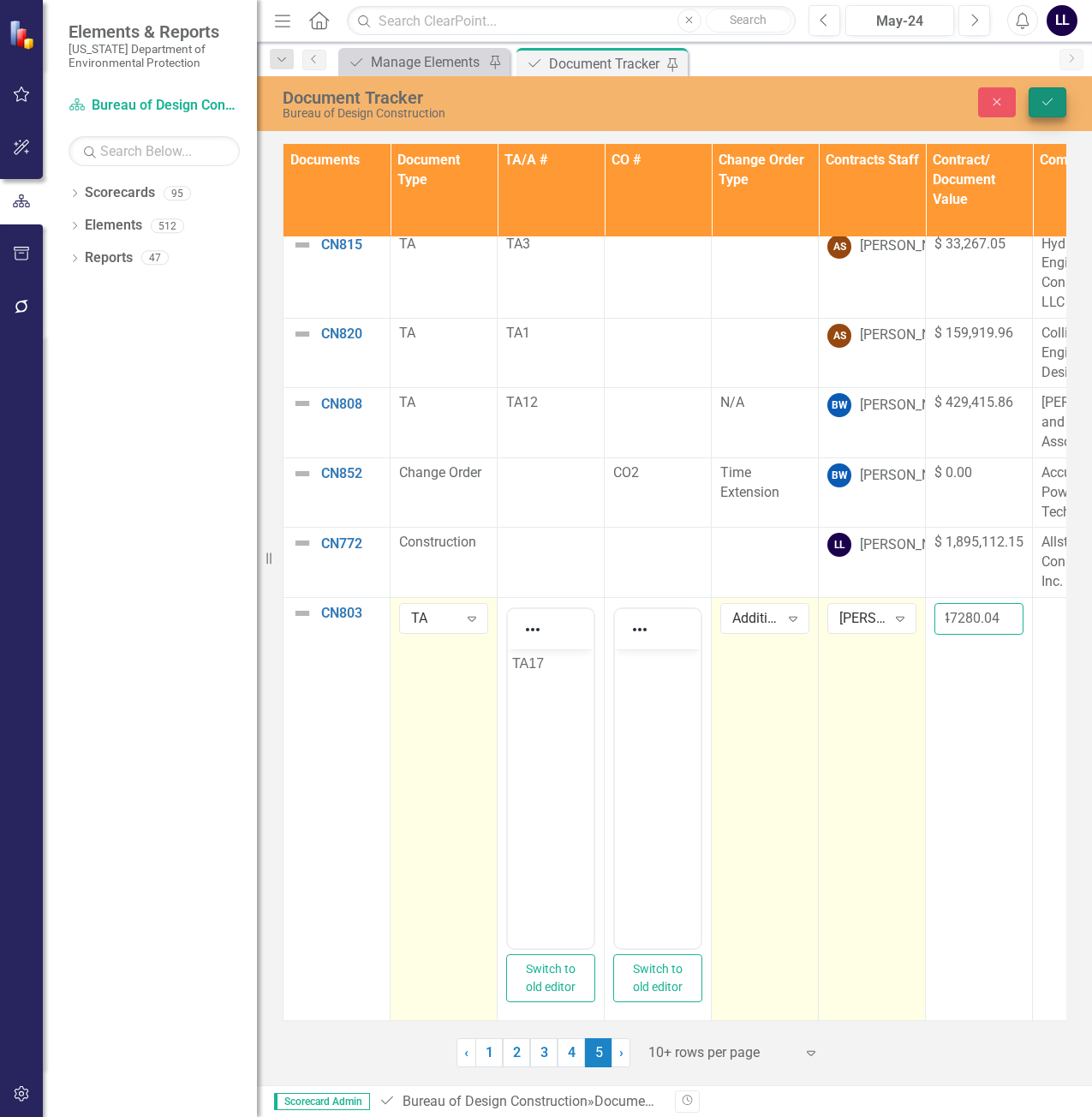
type input "47280.04"
click at [1037, 95] on button "Save" at bounding box center [1047, 102] width 38 height 30
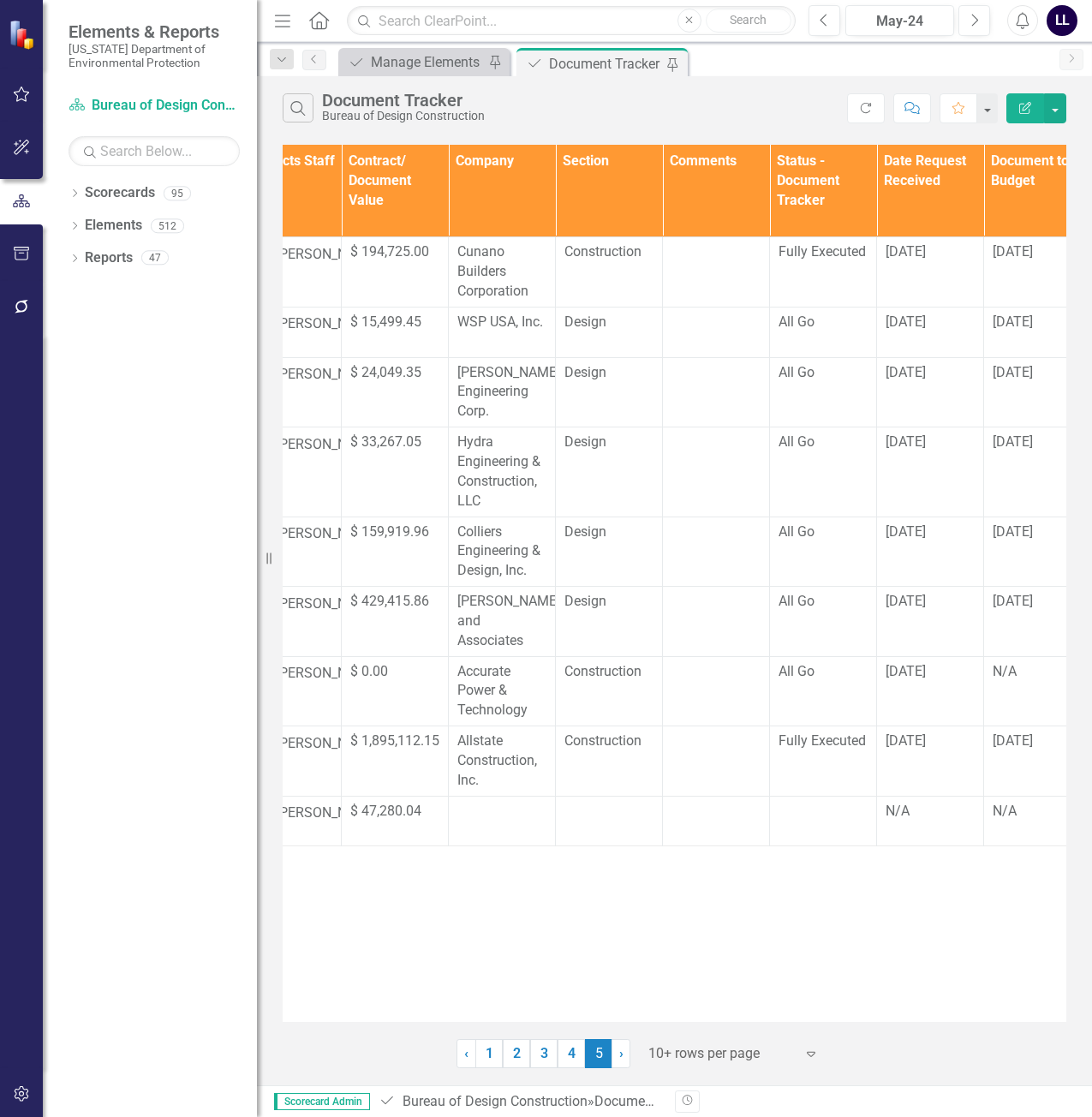
scroll to position [0, 600]
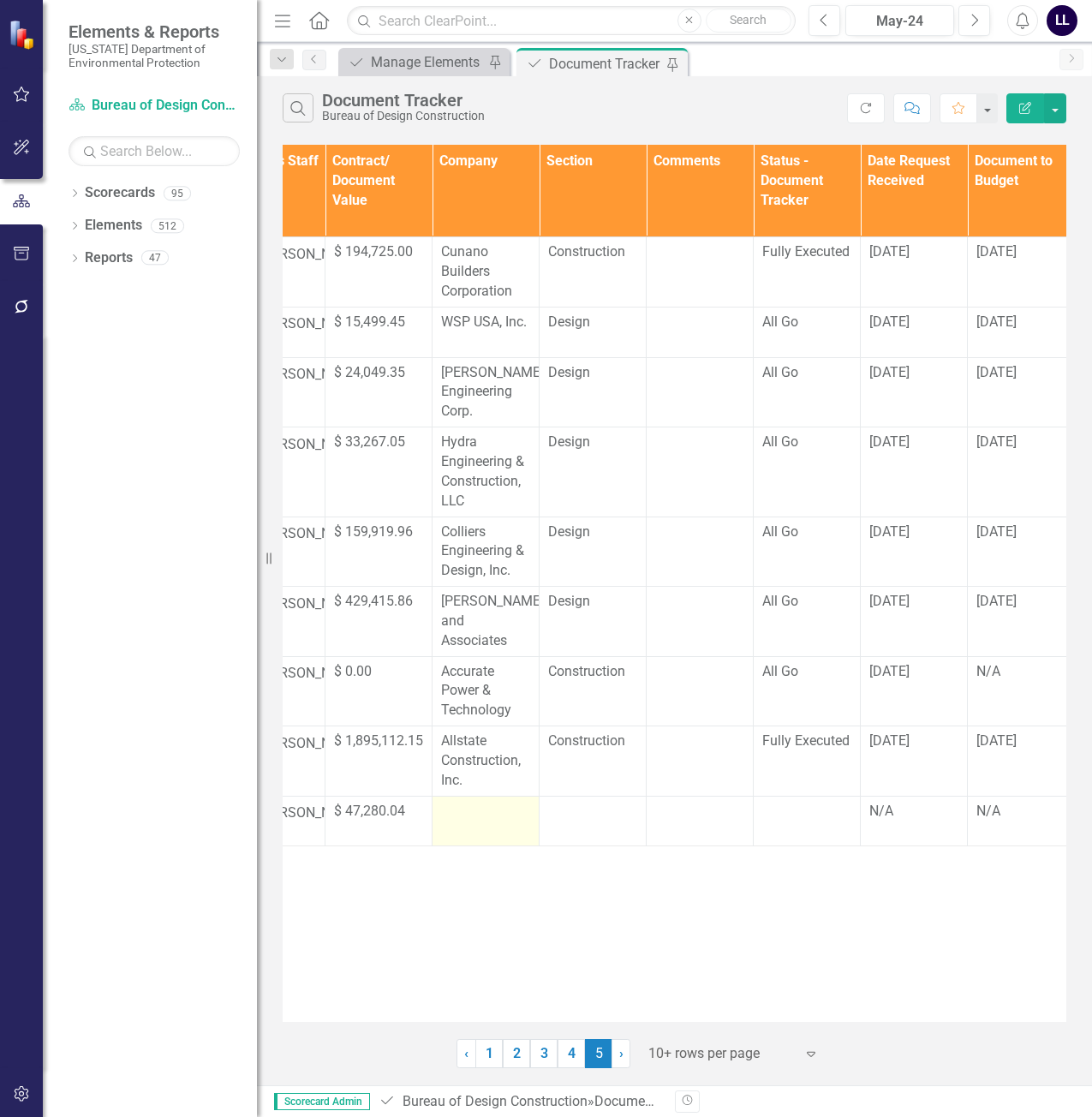
click at [466, 832] on td at bounding box center [486, 821] width 107 height 51
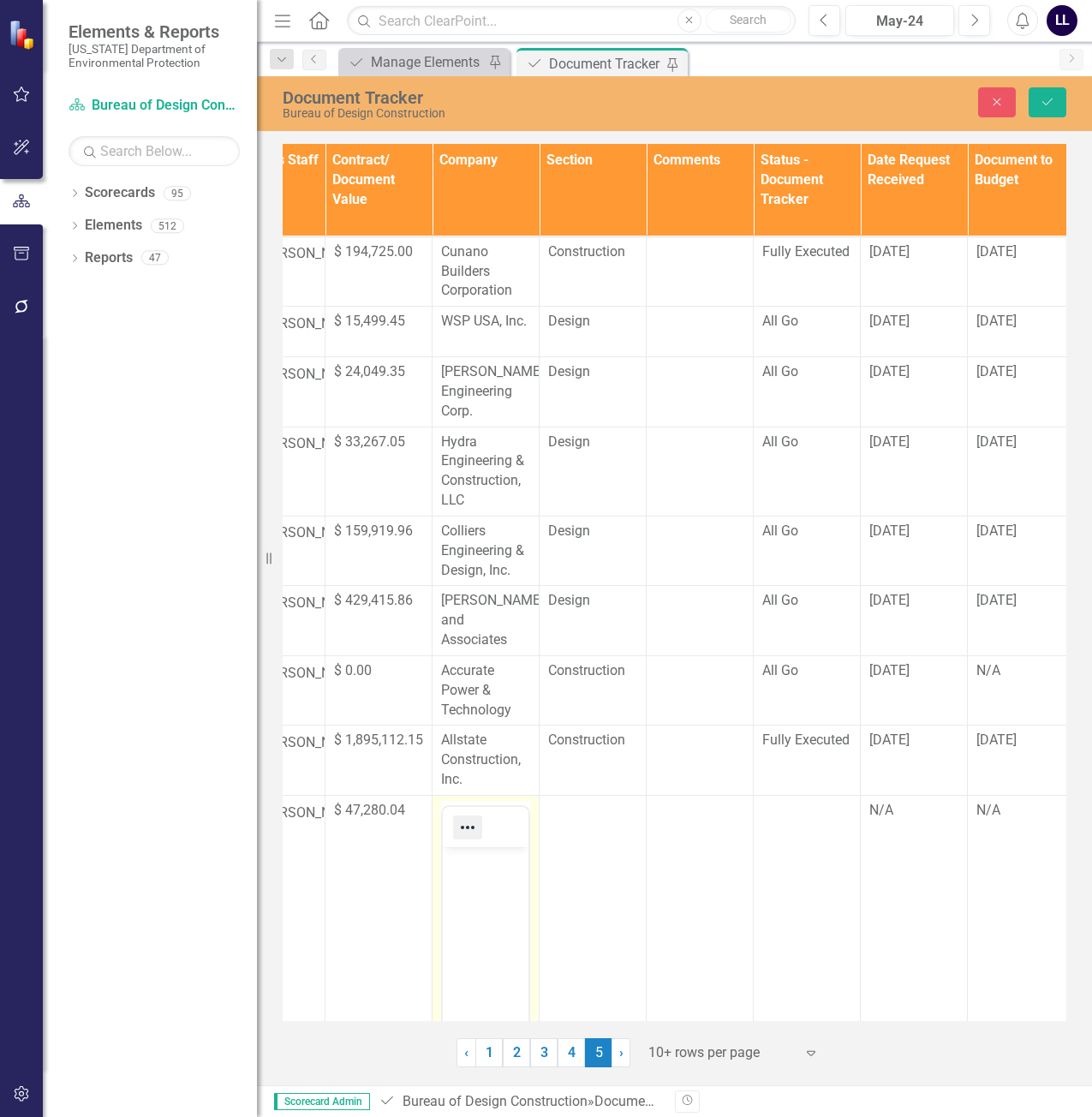
scroll to position [0, 0]
click at [470, 875] on body "Rich Text Area. Press ALT-0 for help." at bounding box center [486, 976] width 86 height 257
drag, startPoint x: 483, startPoint y: 877, endPoint x: 475, endPoint y: 873, distance: 8.9
click at [483, 877] on body "Rich Text Area. Press ALT-0 for help." at bounding box center [486, 976] width 86 height 257
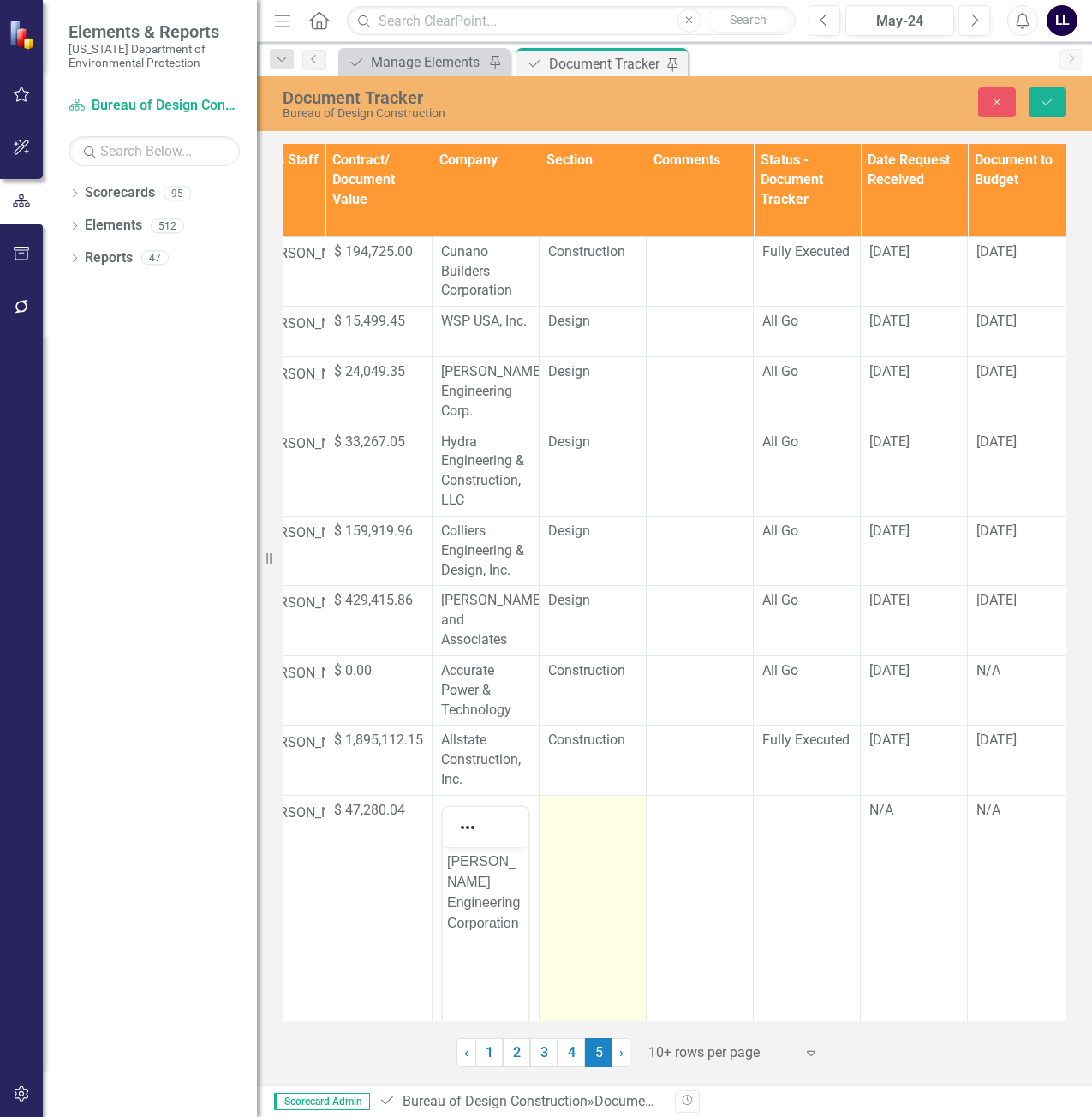
click at [593, 840] on td at bounding box center [593, 1008] width 107 height 424
click at [598, 816] on div "Not Defined" at bounding box center [584, 817] width 47 height 20
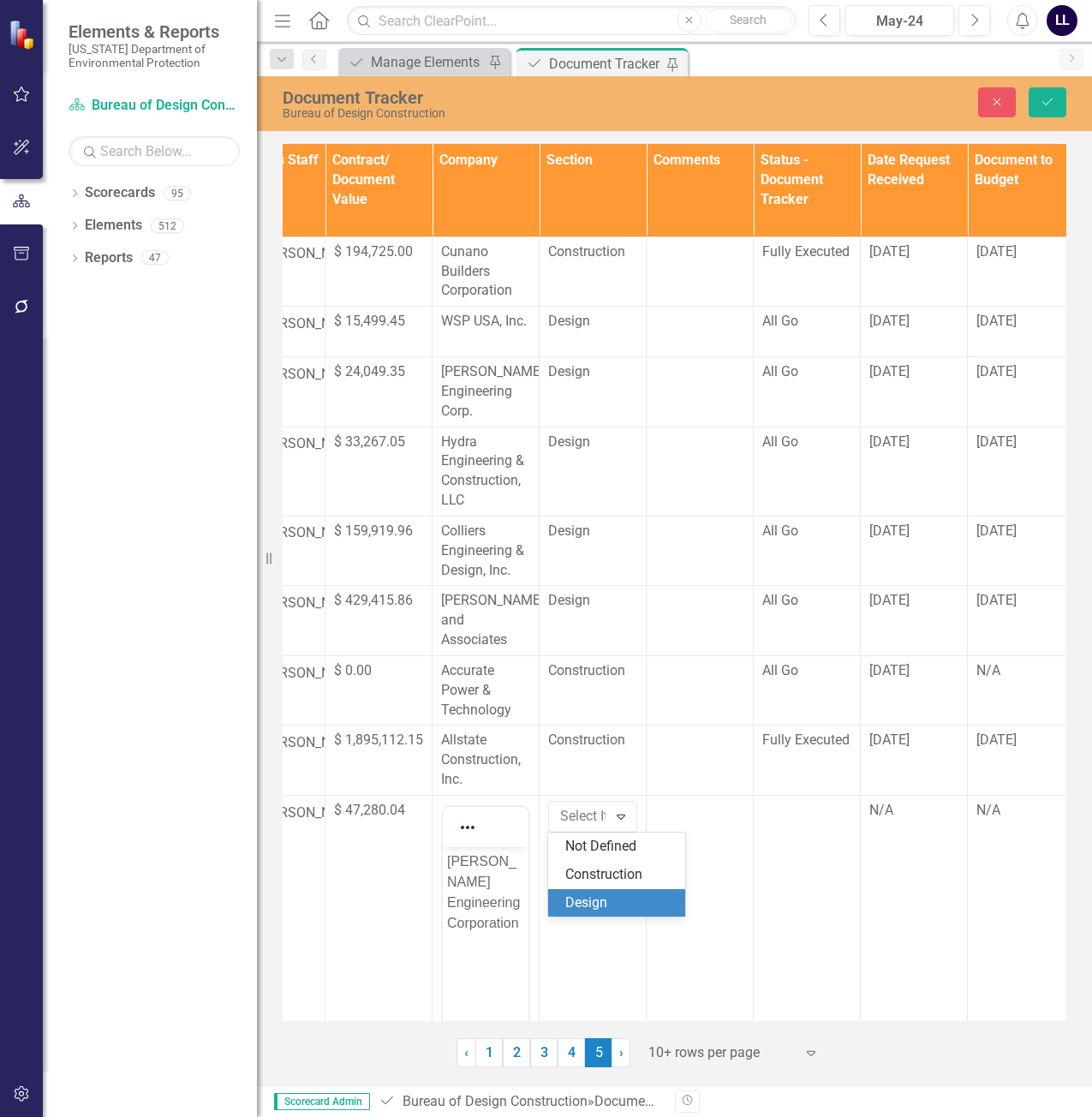
click at [598, 897] on div "Design" at bounding box center [620, 903] width 109 height 20
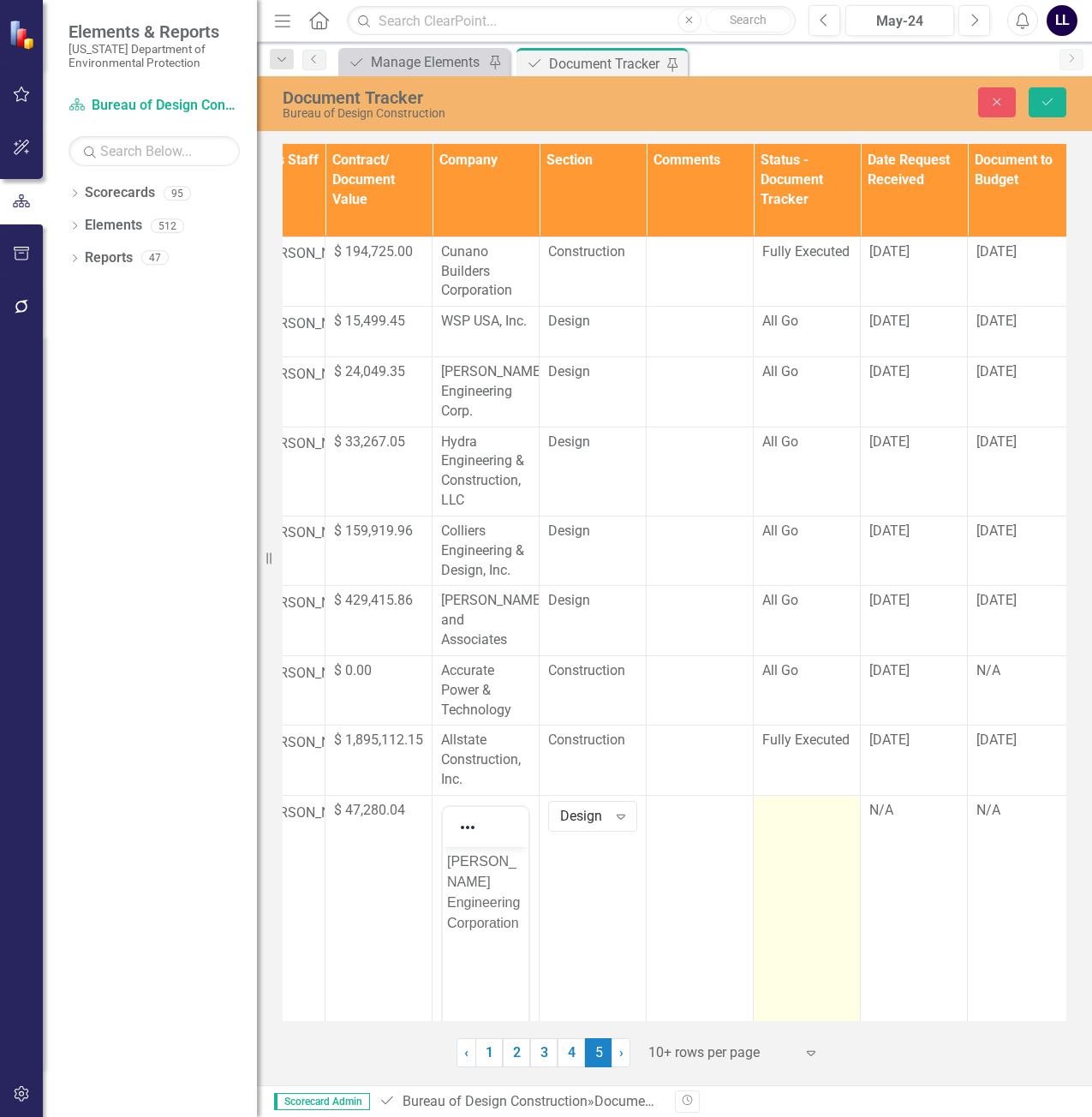
click at [808, 818] on div at bounding box center [807, 811] width 89 height 20
click at [811, 816] on div "Not Defined" at bounding box center [798, 817] width 47 height 20
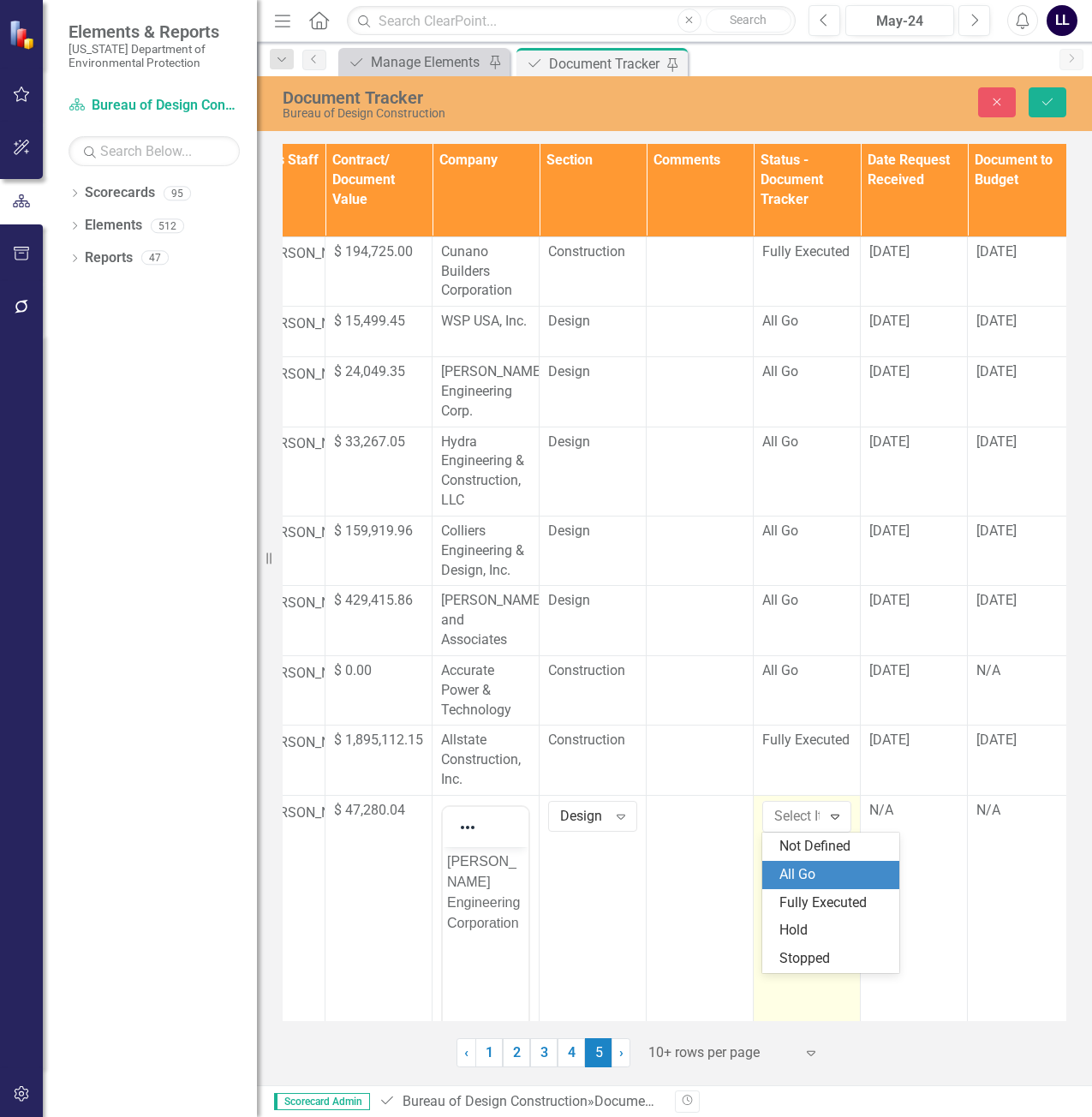
click at [806, 873] on div "All Go" at bounding box center [834, 875] width 109 height 20
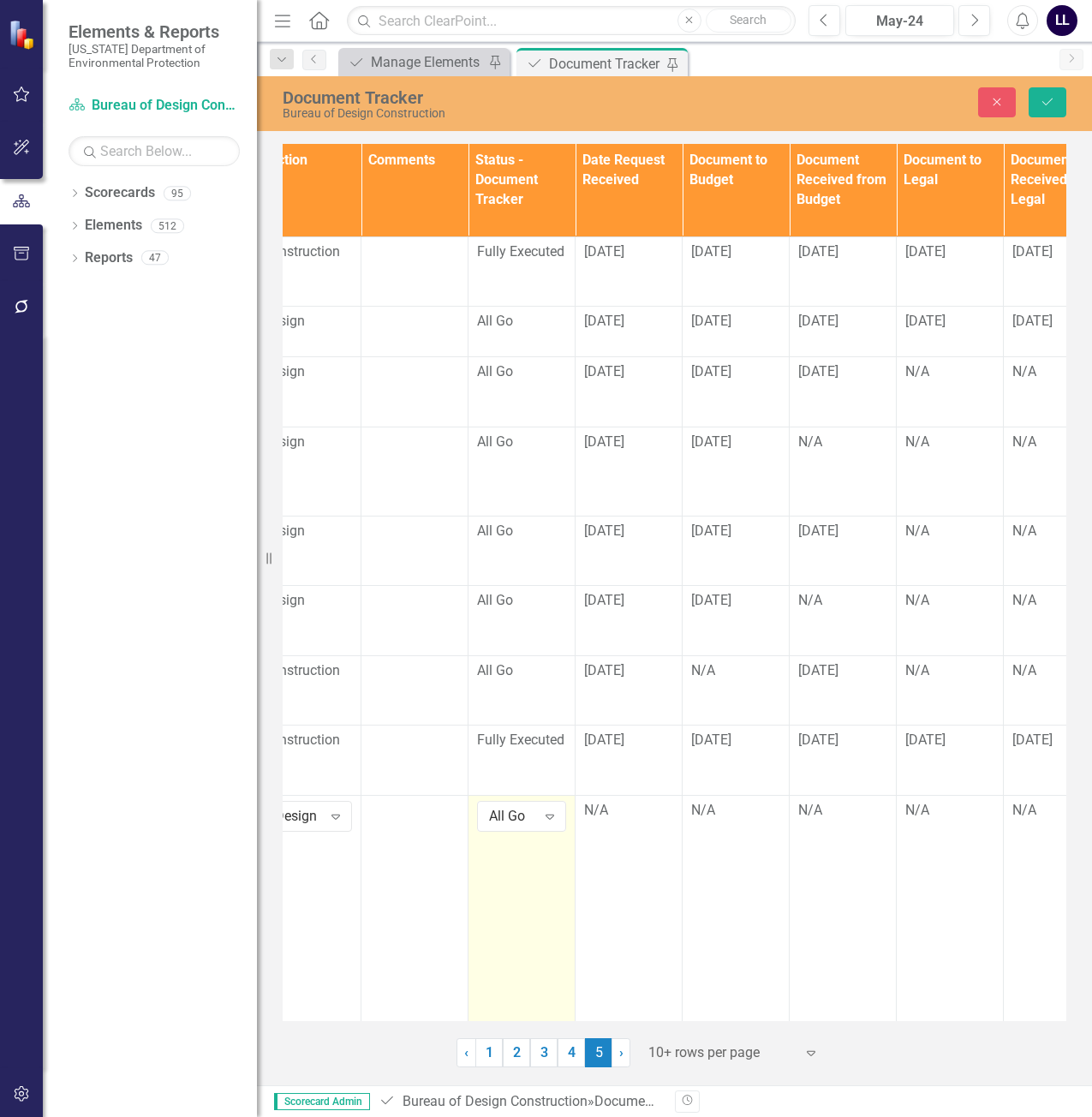
scroll to position [0, 934]
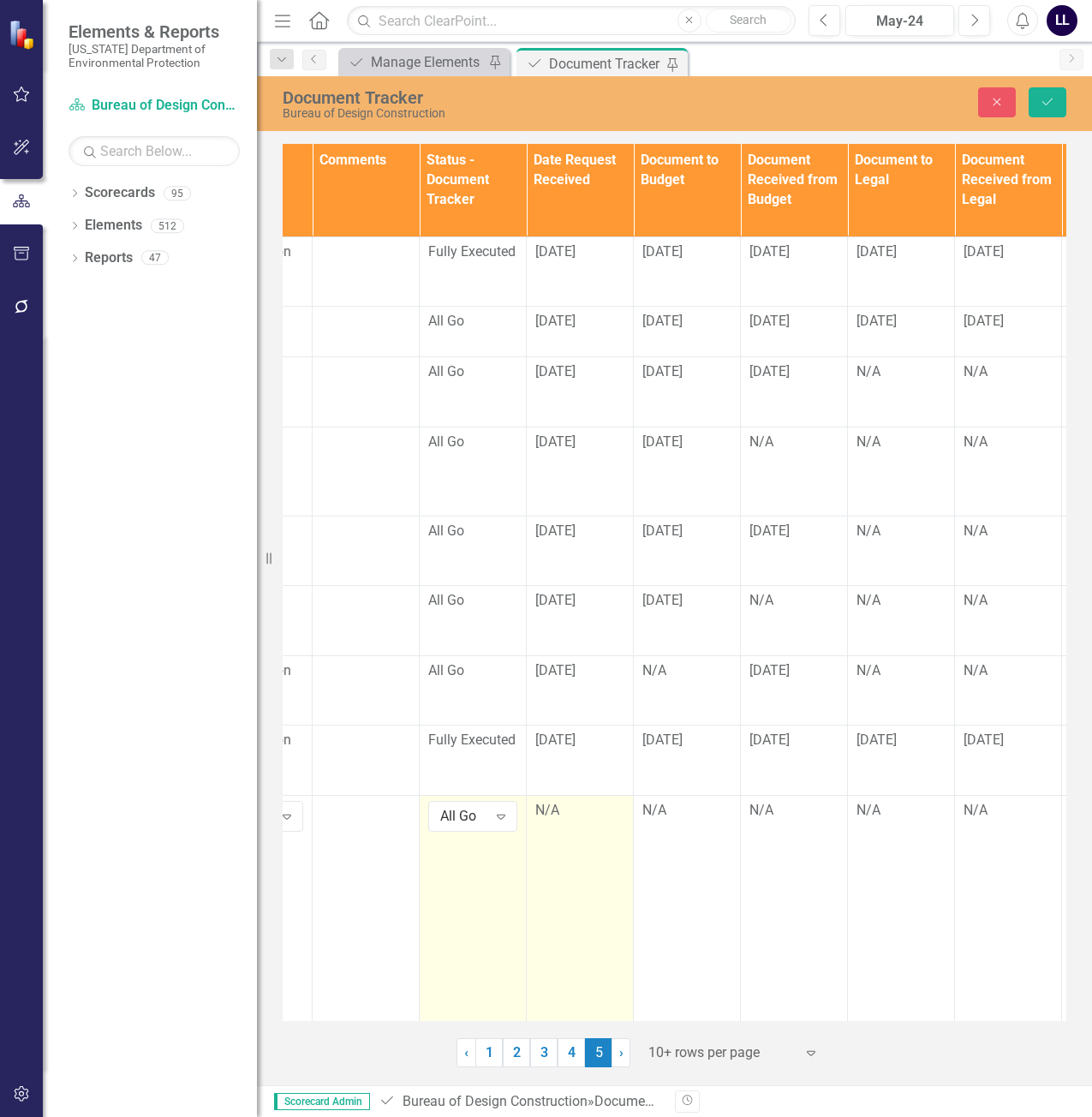
click at [584, 812] on div "N/A" at bounding box center [580, 811] width 89 height 20
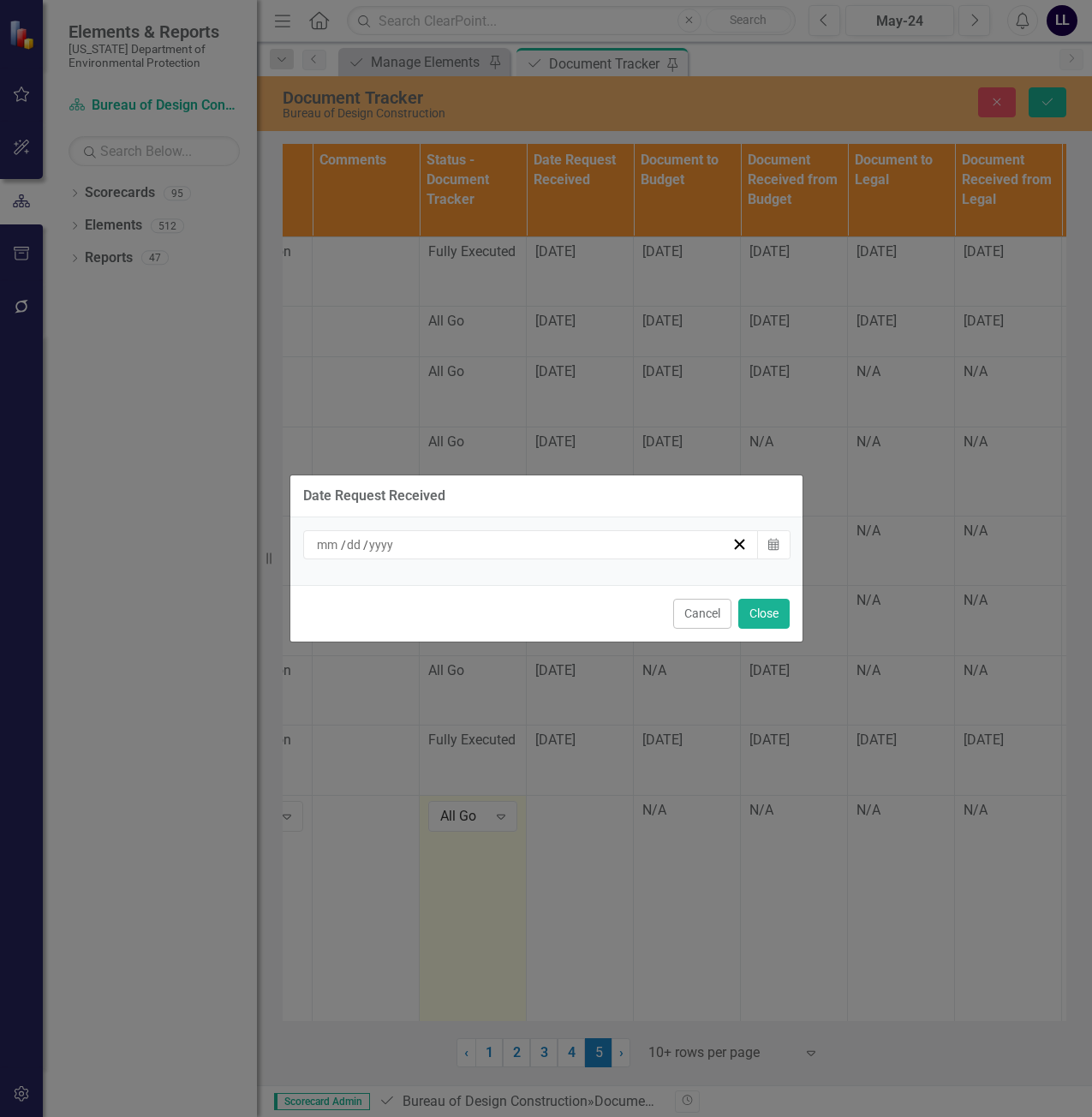
click at [672, 544] on div "/ /" at bounding box center [523, 545] width 418 height 18
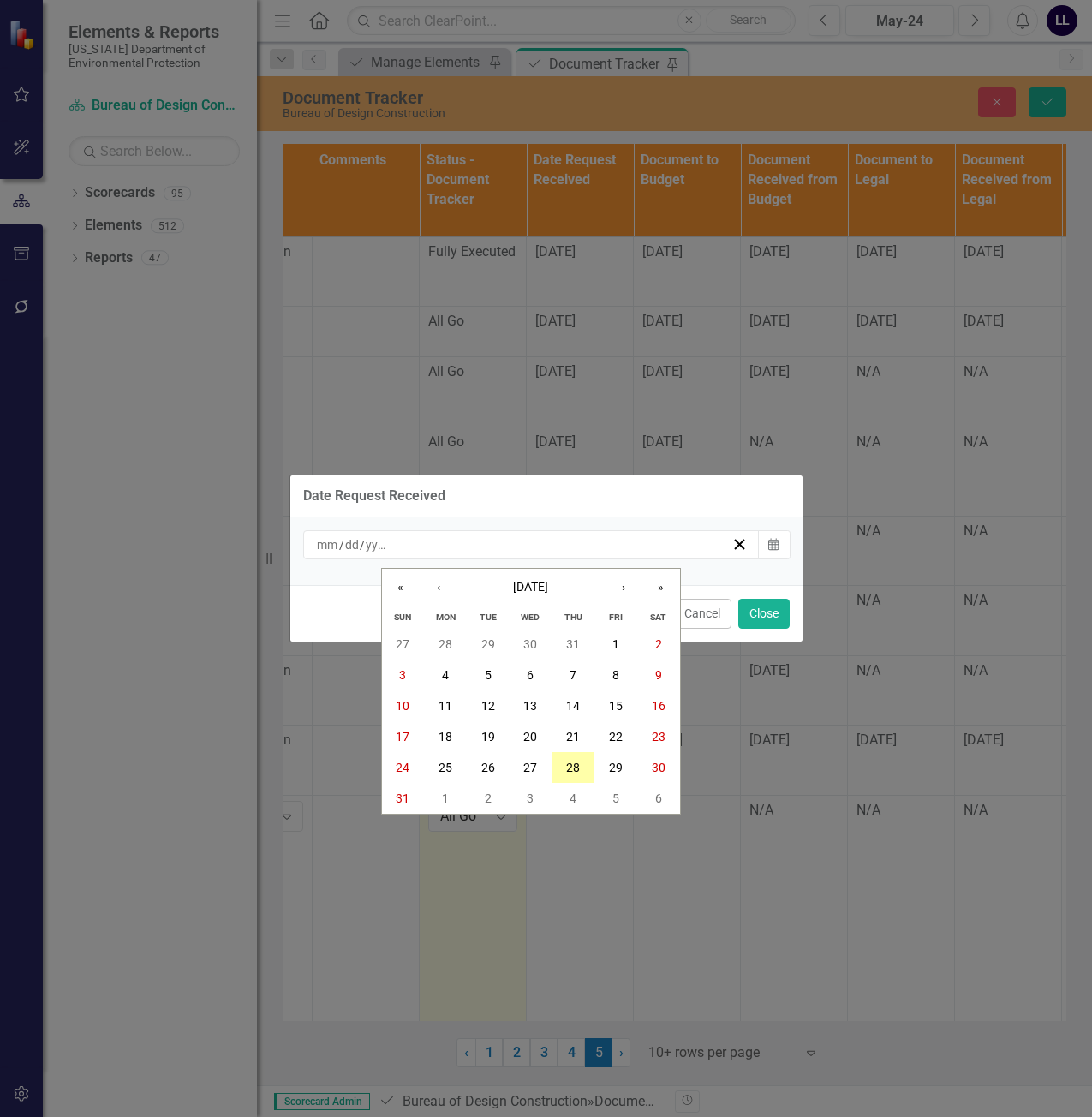
click at [578, 766] on abbr "28" at bounding box center [573, 768] width 14 height 14
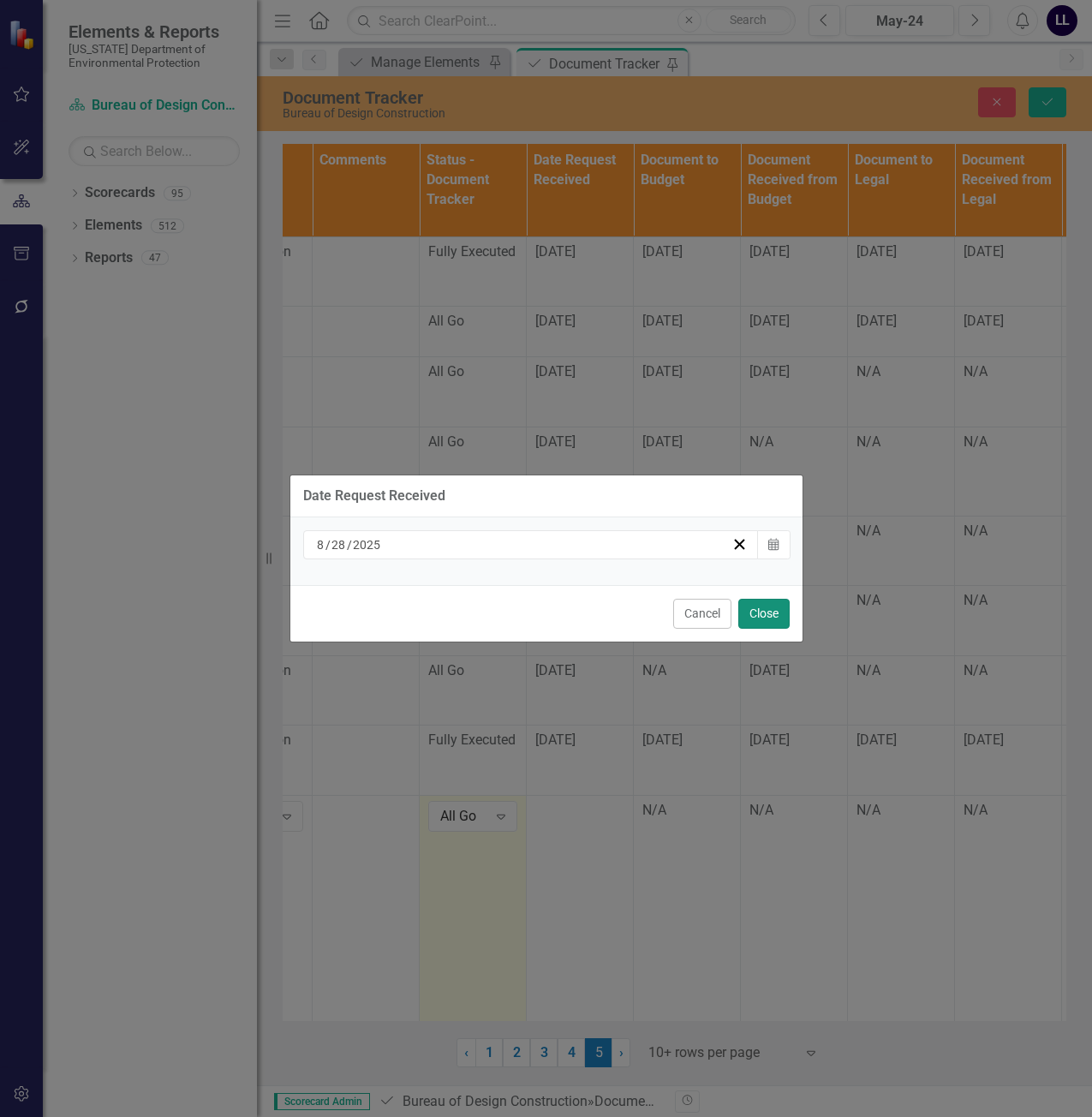
click at [767, 613] on button "Close" at bounding box center [764, 614] width 52 height 30
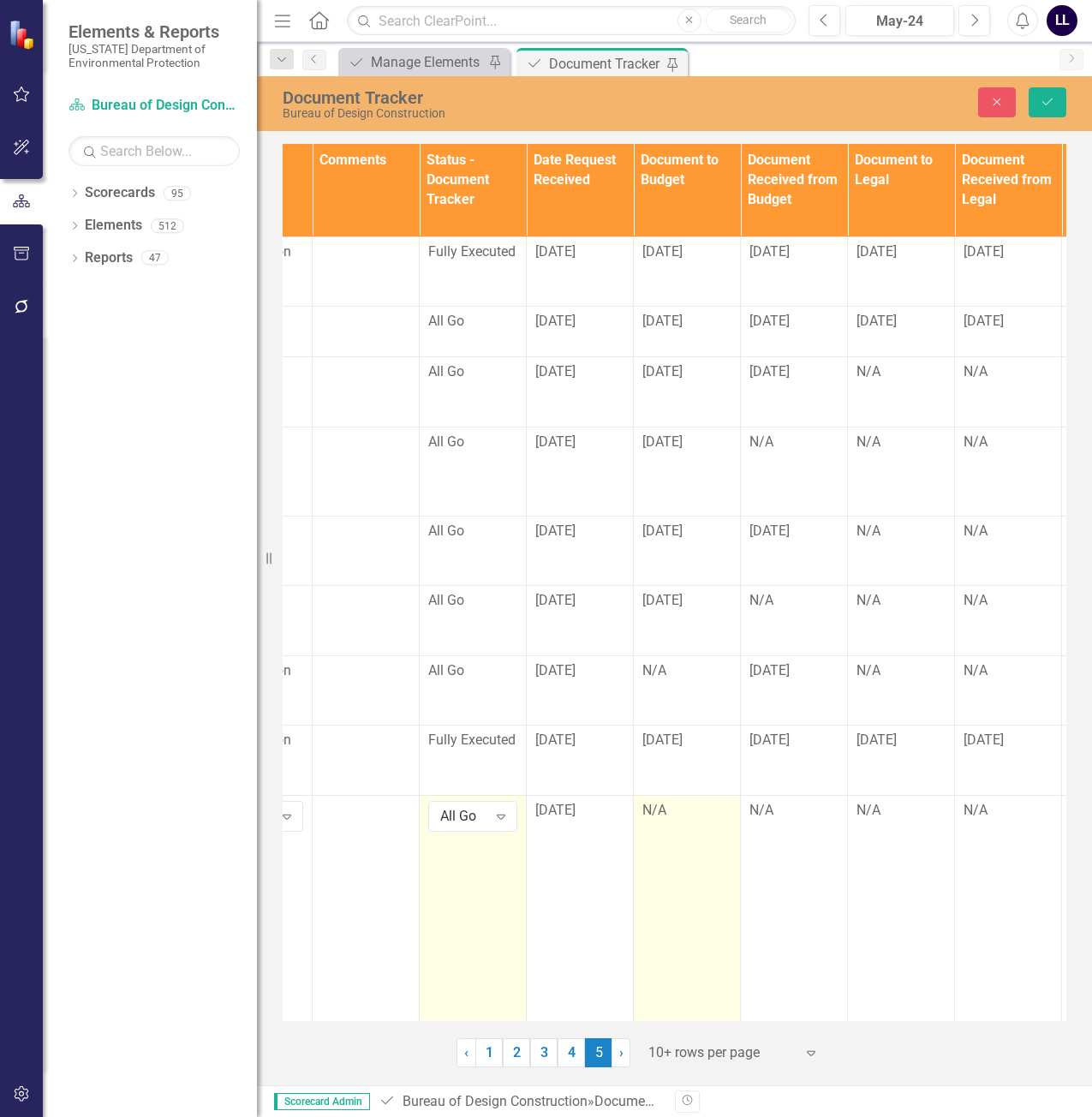
click at [692, 814] on div "N/A" at bounding box center [687, 811] width 89 height 20
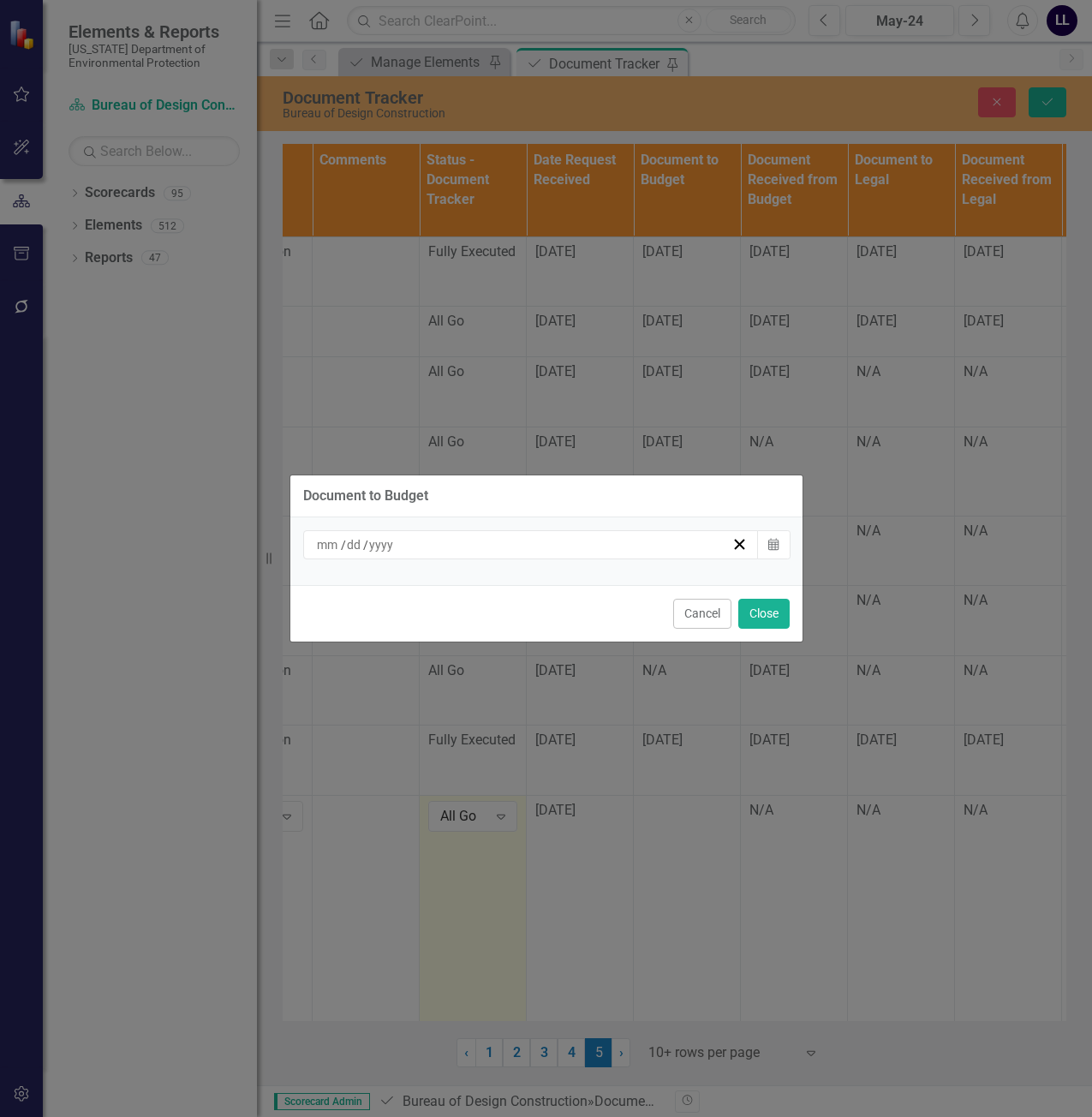
click at [622, 549] on div "/ /" at bounding box center [523, 545] width 418 height 18
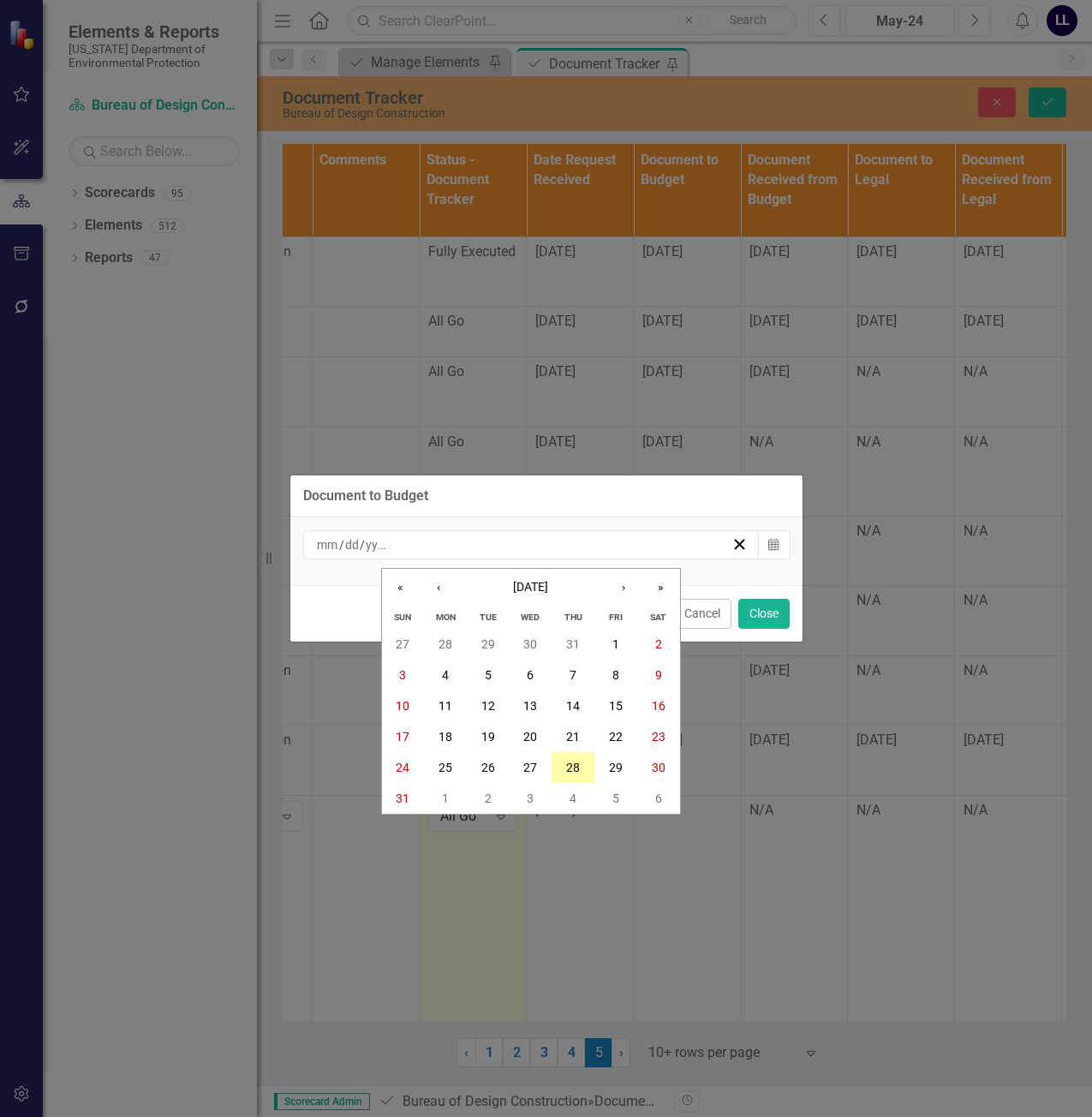
click at [579, 763] on abbr "28" at bounding box center [573, 768] width 14 height 14
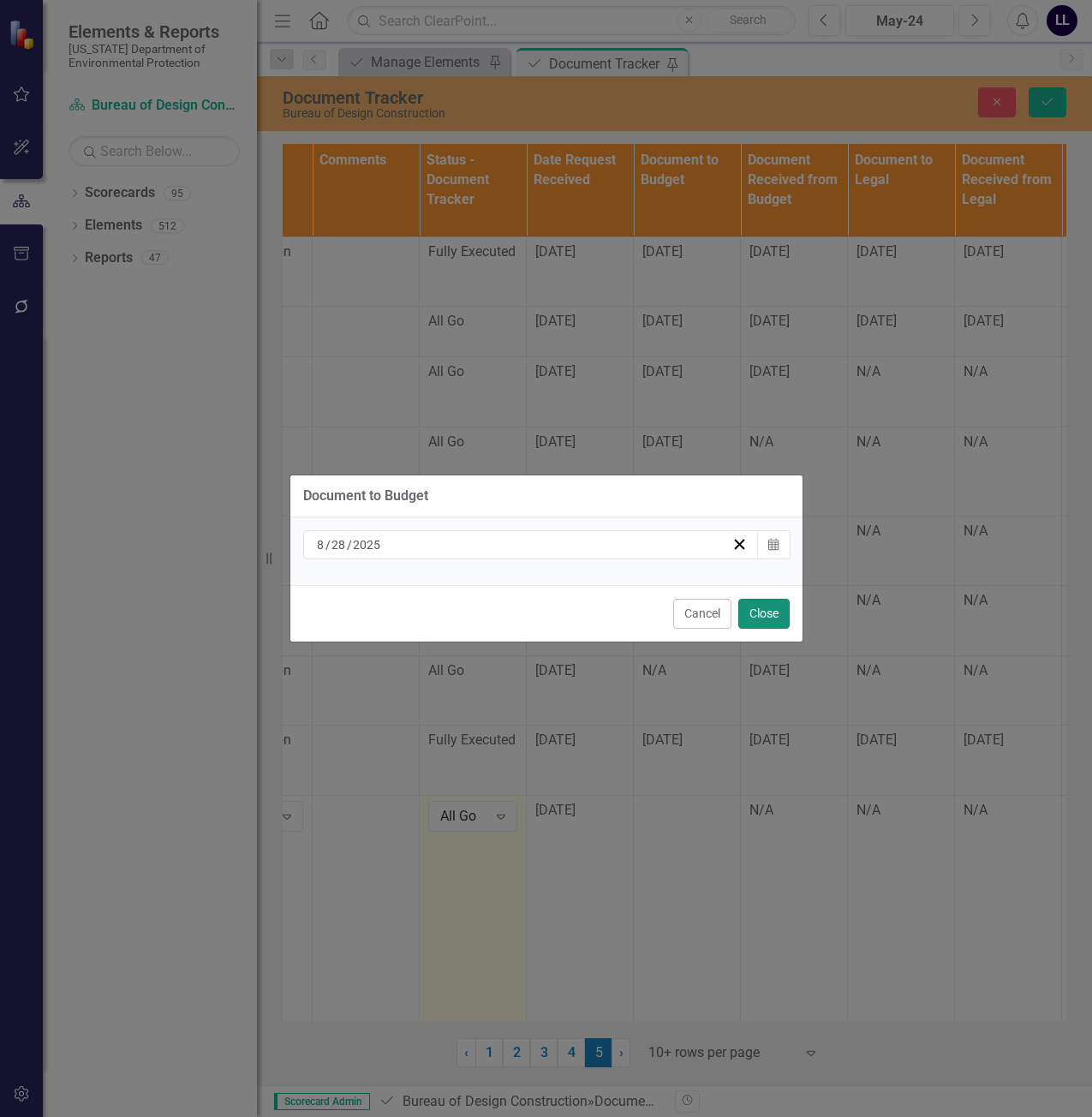
click at [758, 618] on button "Close" at bounding box center [764, 614] width 52 height 30
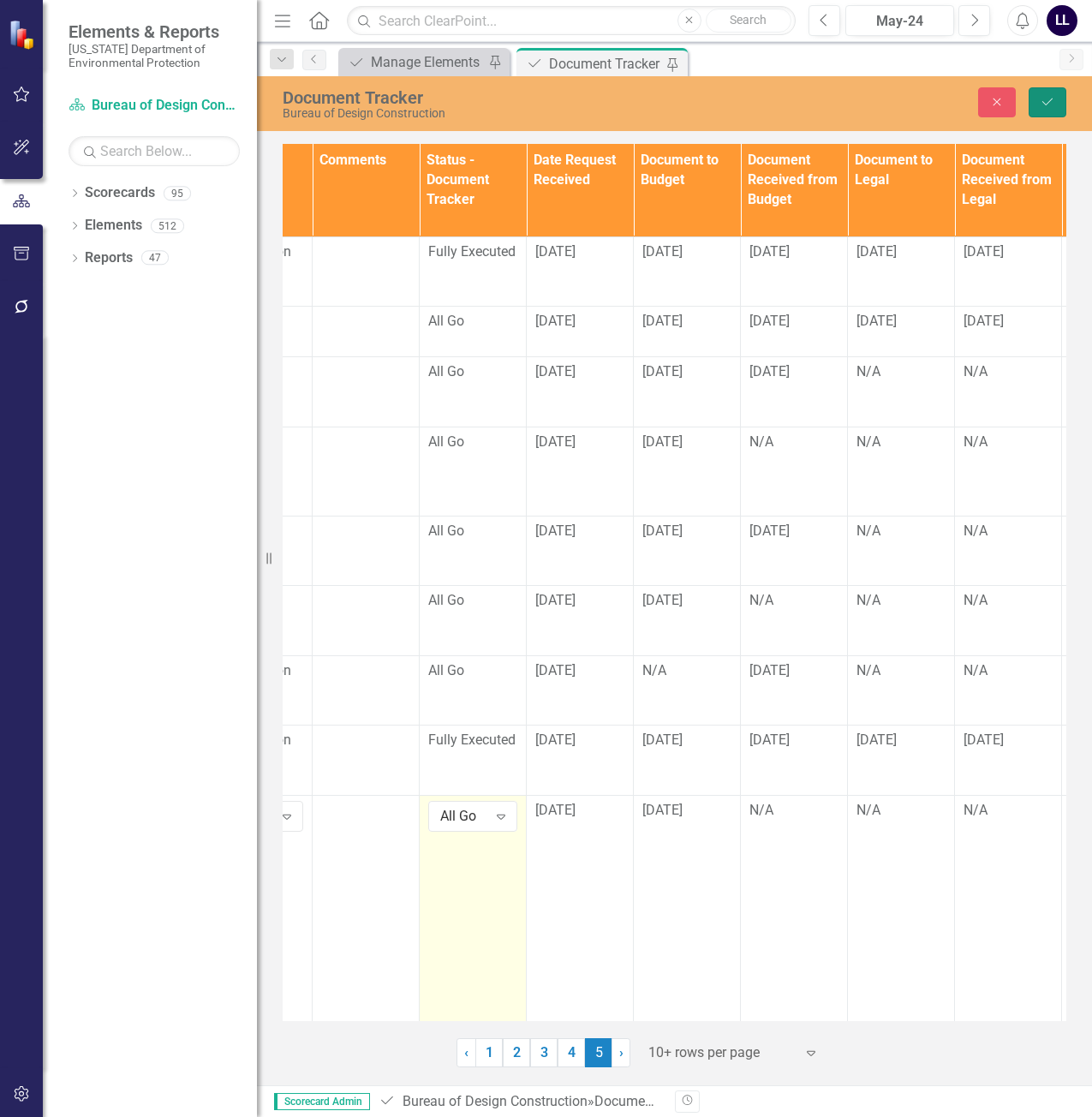
click at [1054, 109] on button "Save" at bounding box center [1047, 102] width 38 height 30
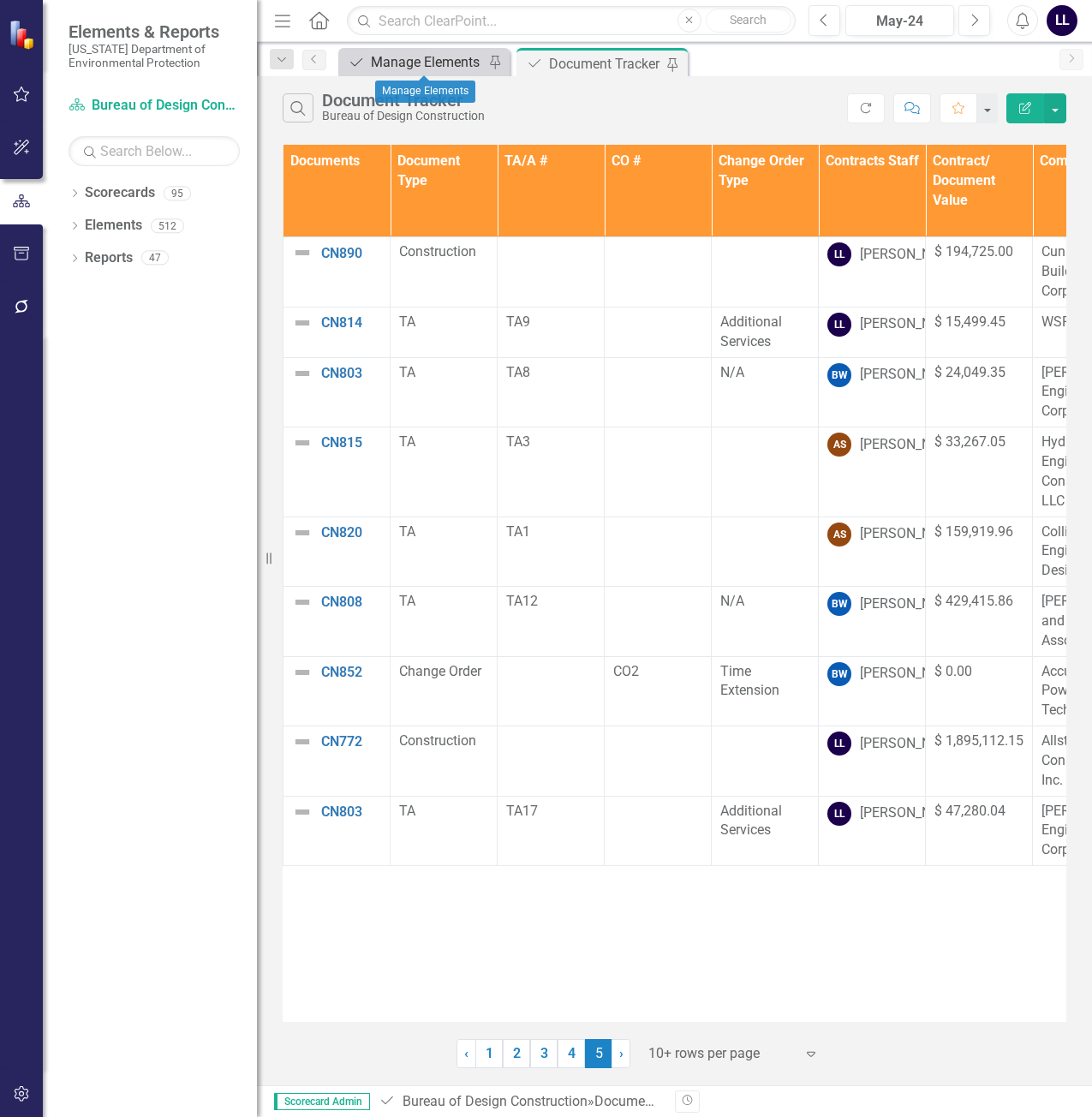
click at [398, 61] on div "Manage Elements" at bounding box center [427, 62] width 113 height 21
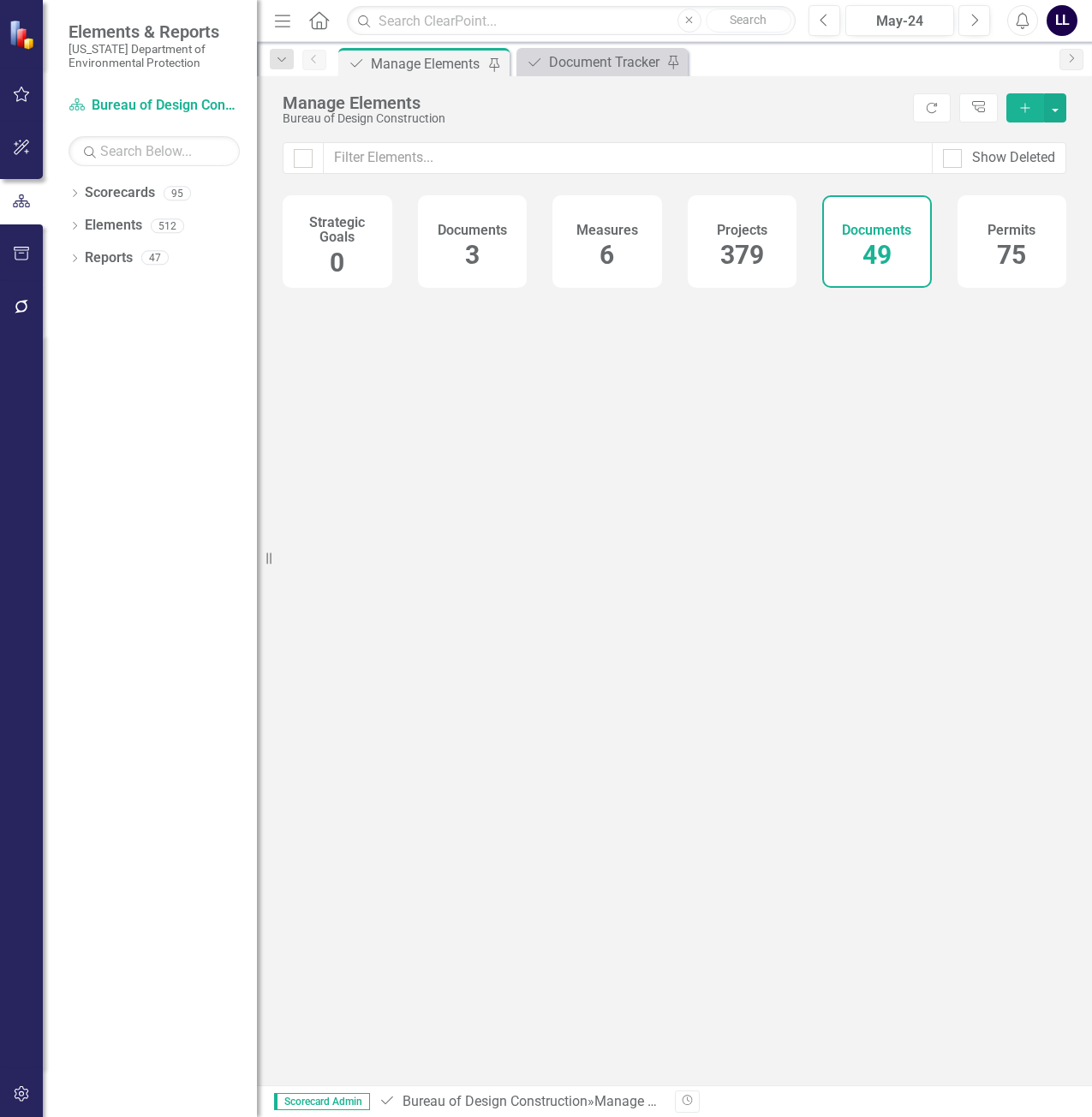
click at [1021, 109] on icon "Add" at bounding box center [1026, 108] width 16 height 12
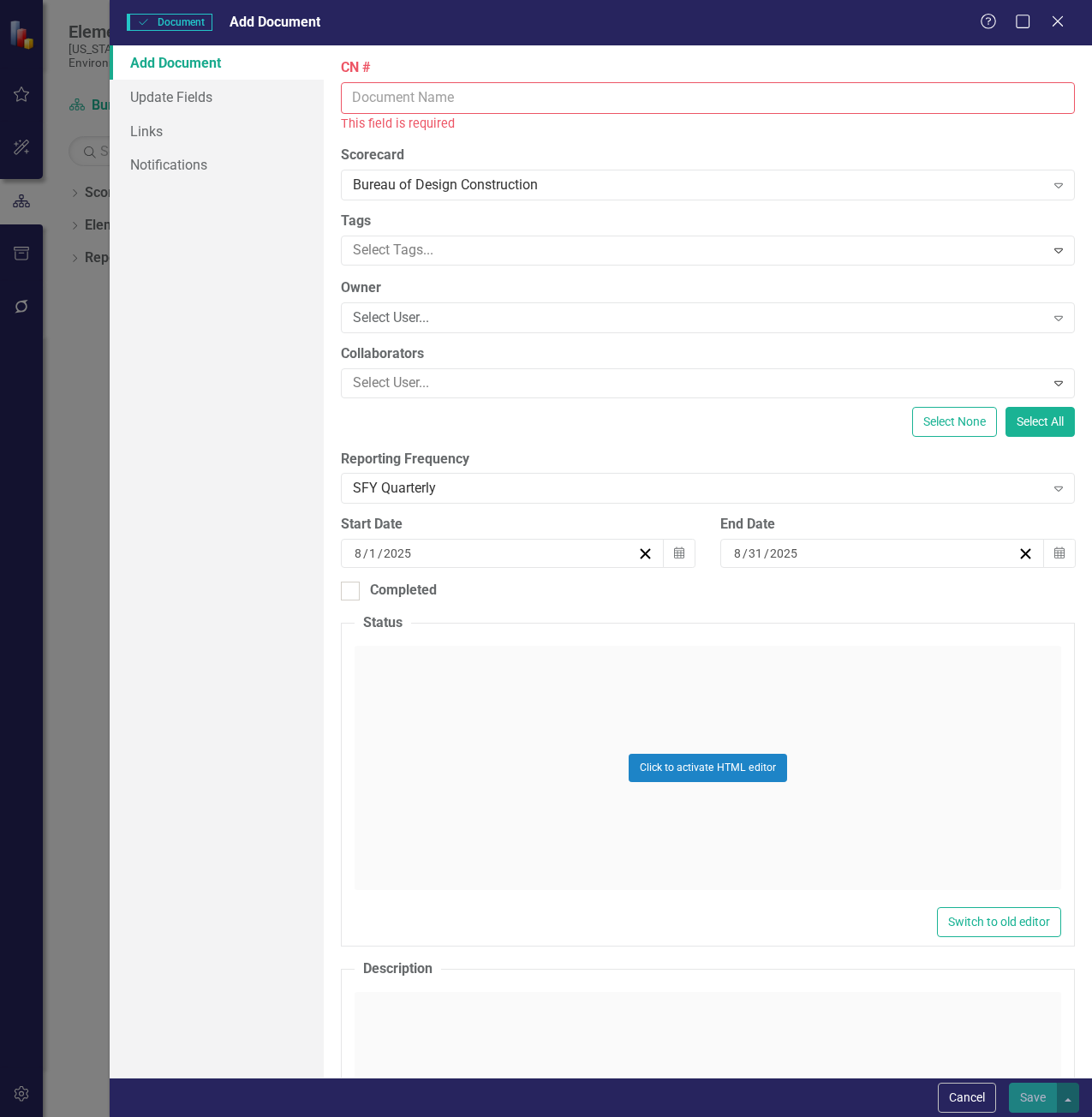
click at [430, 96] on input "CN #" at bounding box center [709, 98] width 735 height 32
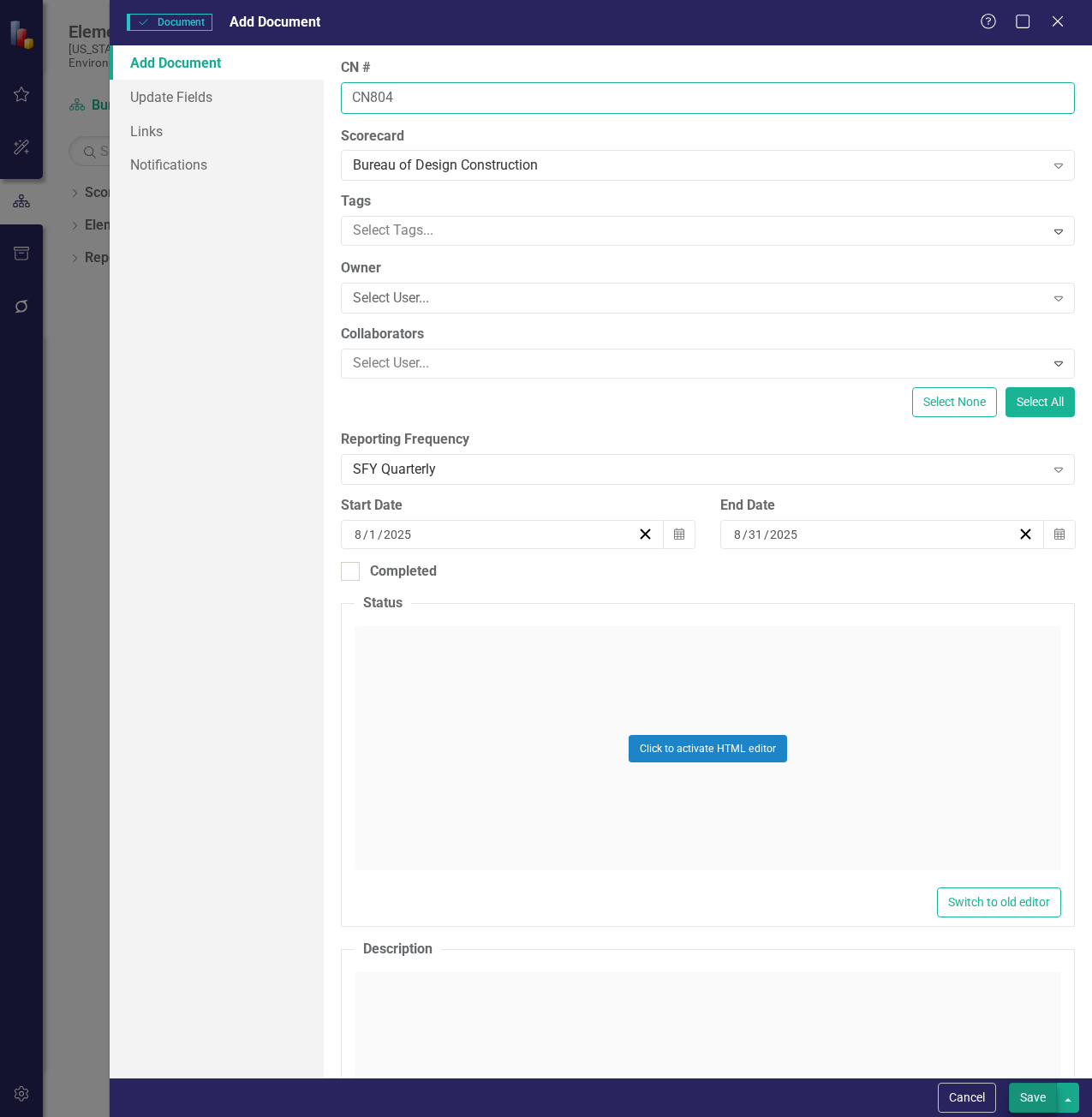
type input "CN804"
click at [1030, 1097] on button "Save" at bounding box center [1032, 1098] width 48 height 30
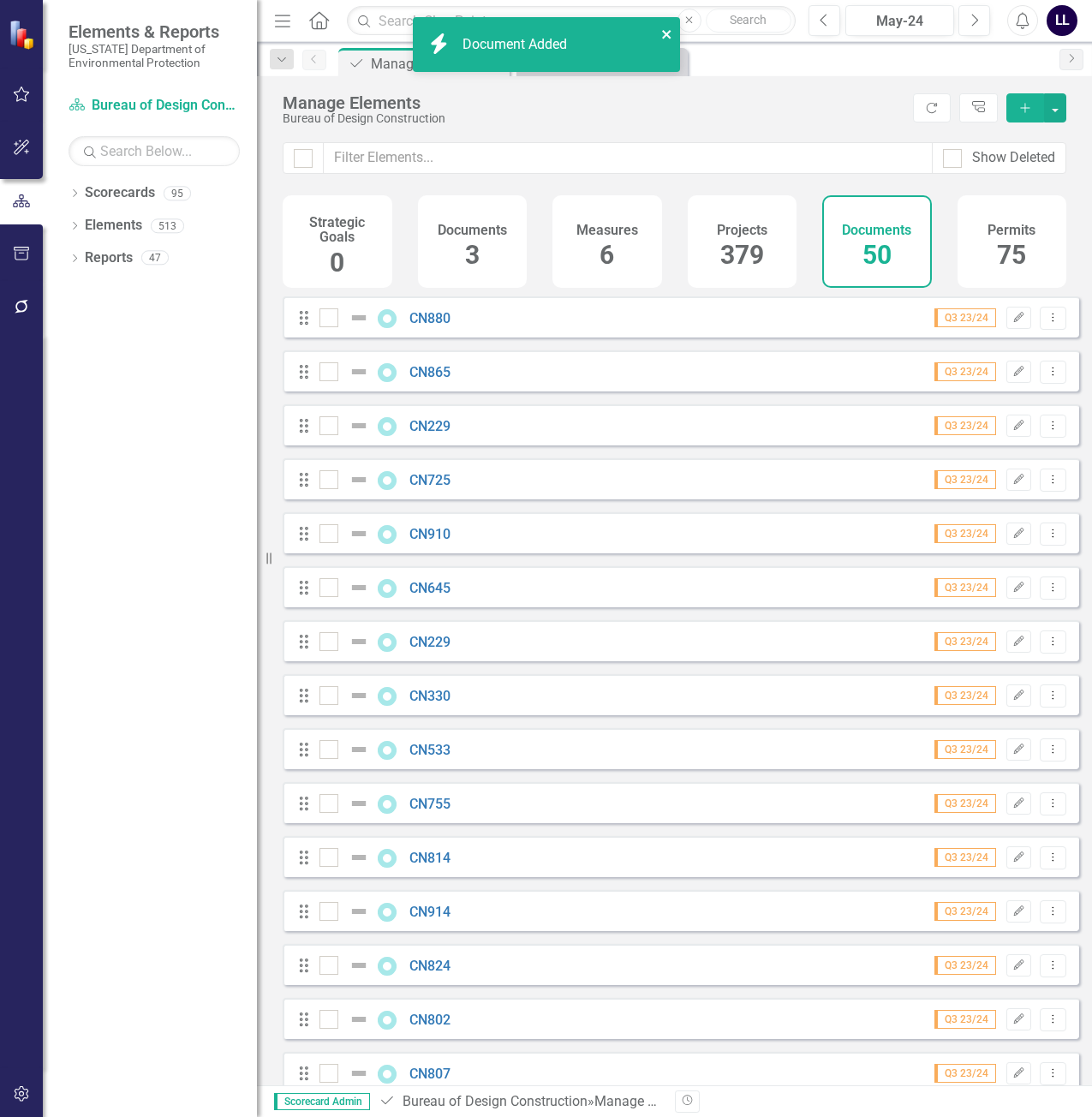
click at [668, 31] on icon "close" at bounding box center [668, 34] width 12 height 14
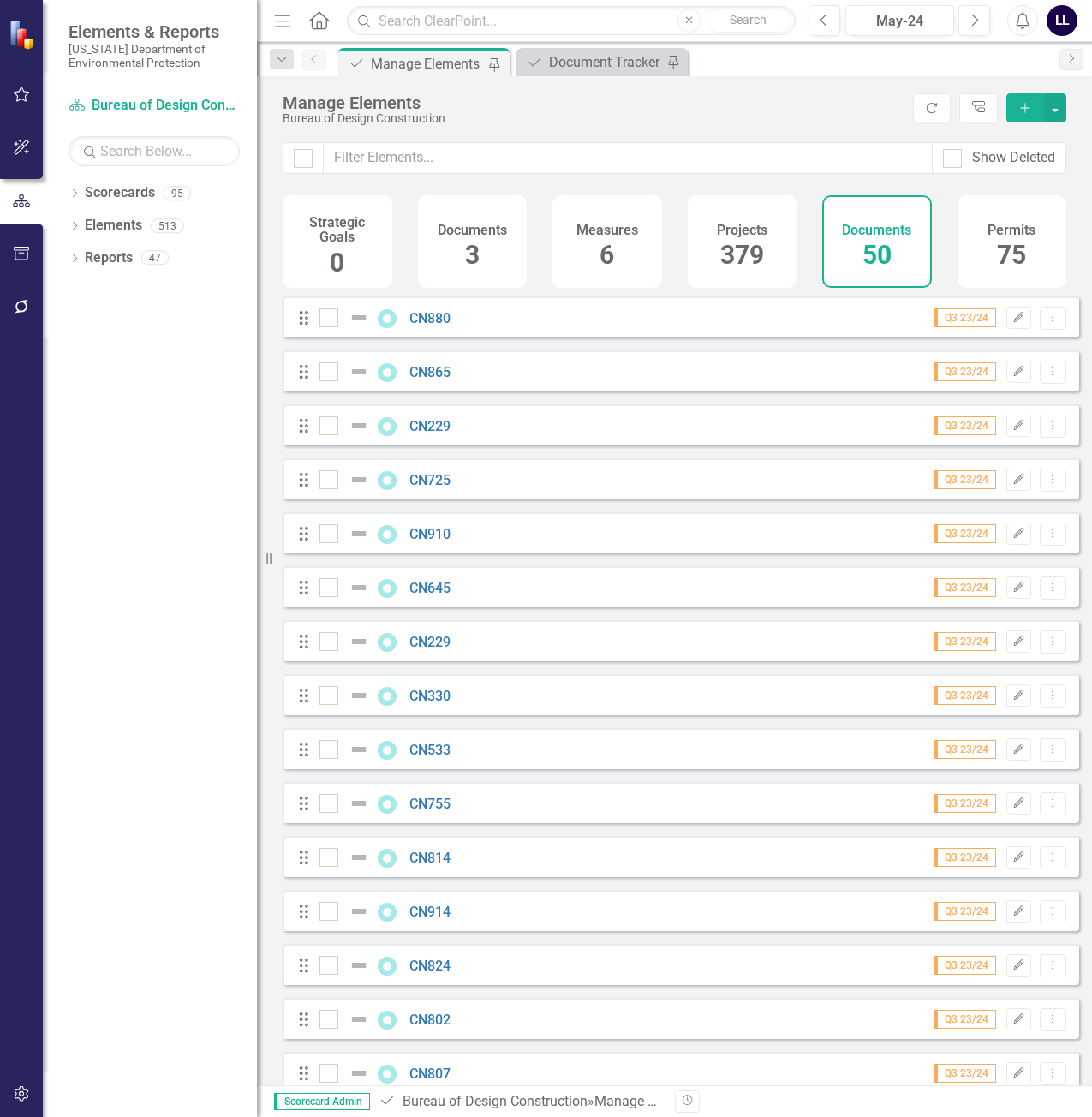
click at [595, 63] on div "icon.bolt Document Added" at bounding box center [546, 52] width 274 height 75
click at [585, 67] on div "Document Tracker" at bounding box center [605, 62] width 113 height 21
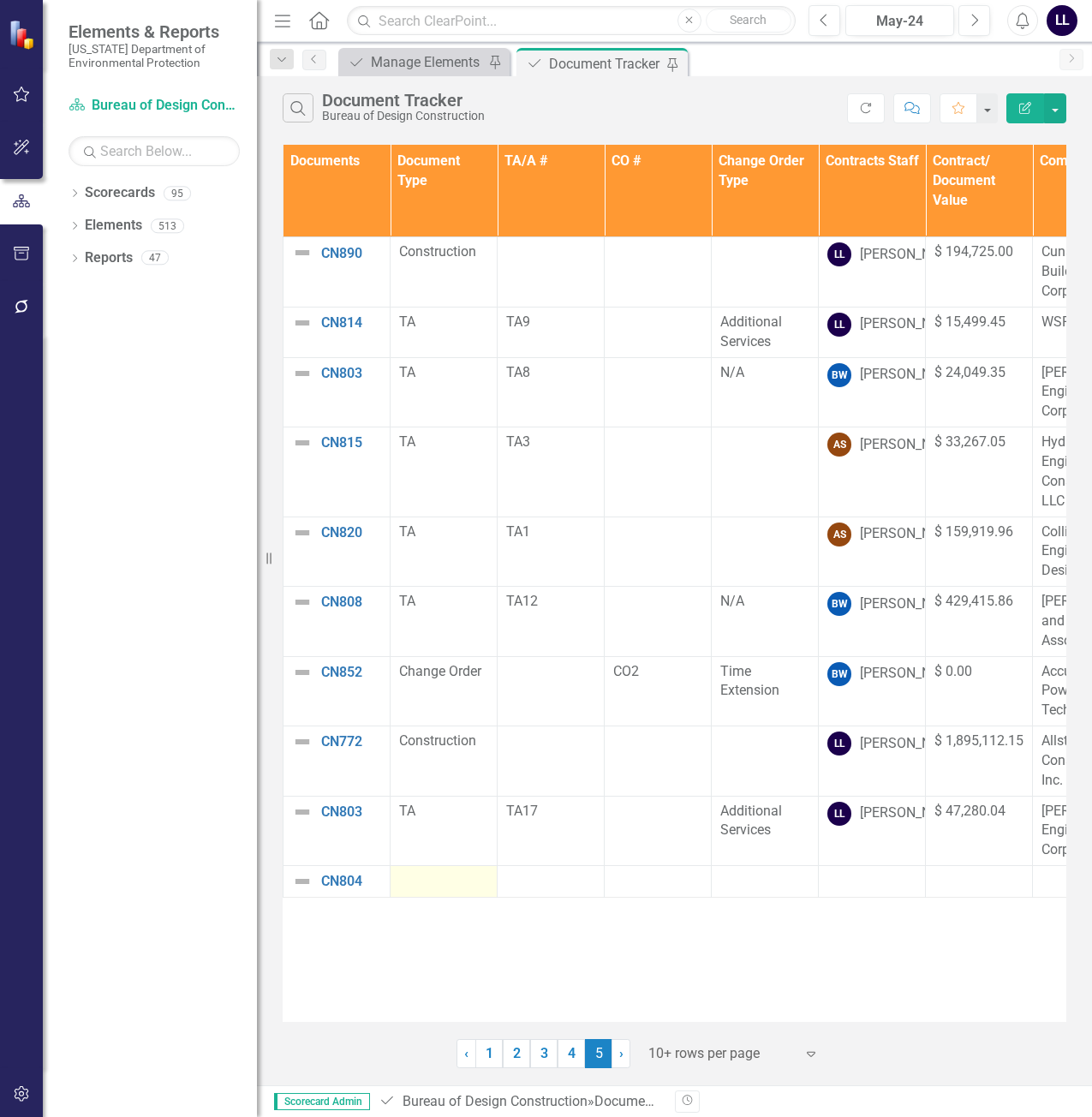
click at [431, 879] on div at bounding box center [444, 882] width 89 height 20
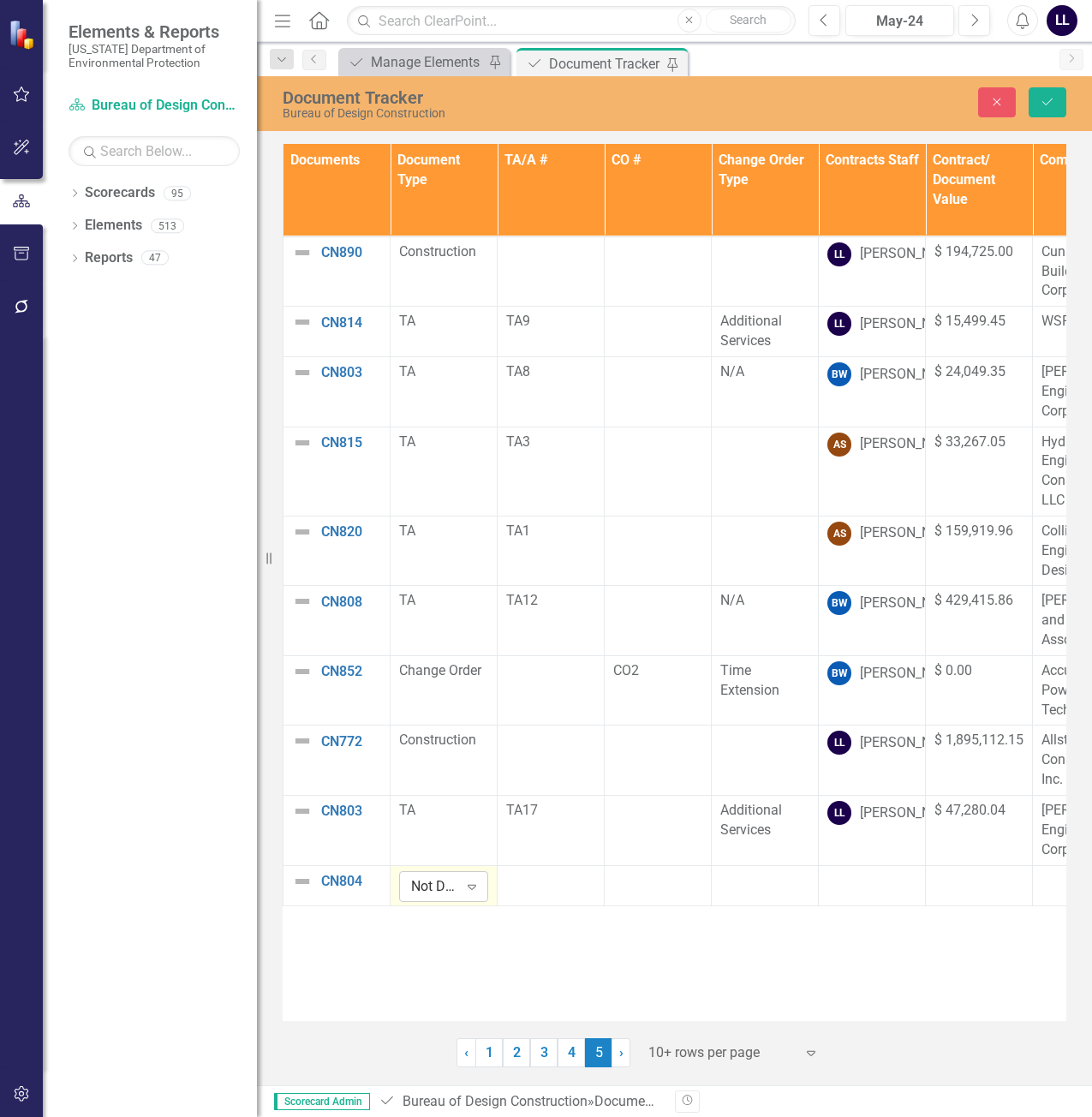
click at [433, 889] on div "Not Defined" at bounding box center [435, 886] width 47 height 20
click at [446, 827] on div "TA" at bounding box center [471, 829] width 109 height 20
click at [537, 878] on div at bounding box center [551, 882] width 89 height 20
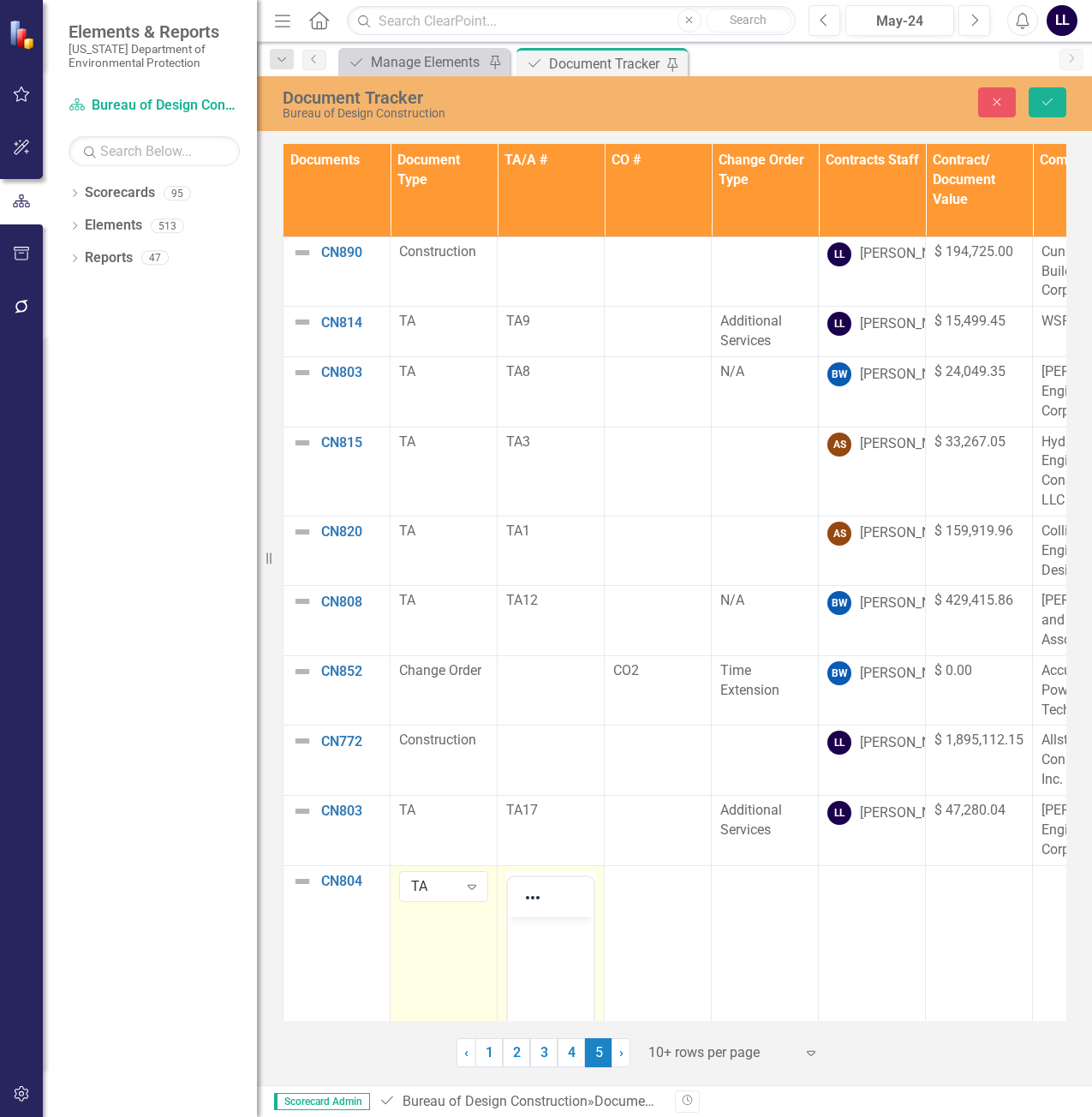
click at [560, 953] on body "Rich Text Area. Press ALT-0 for help." at bounding box center [550, 1045] width 86 height 257
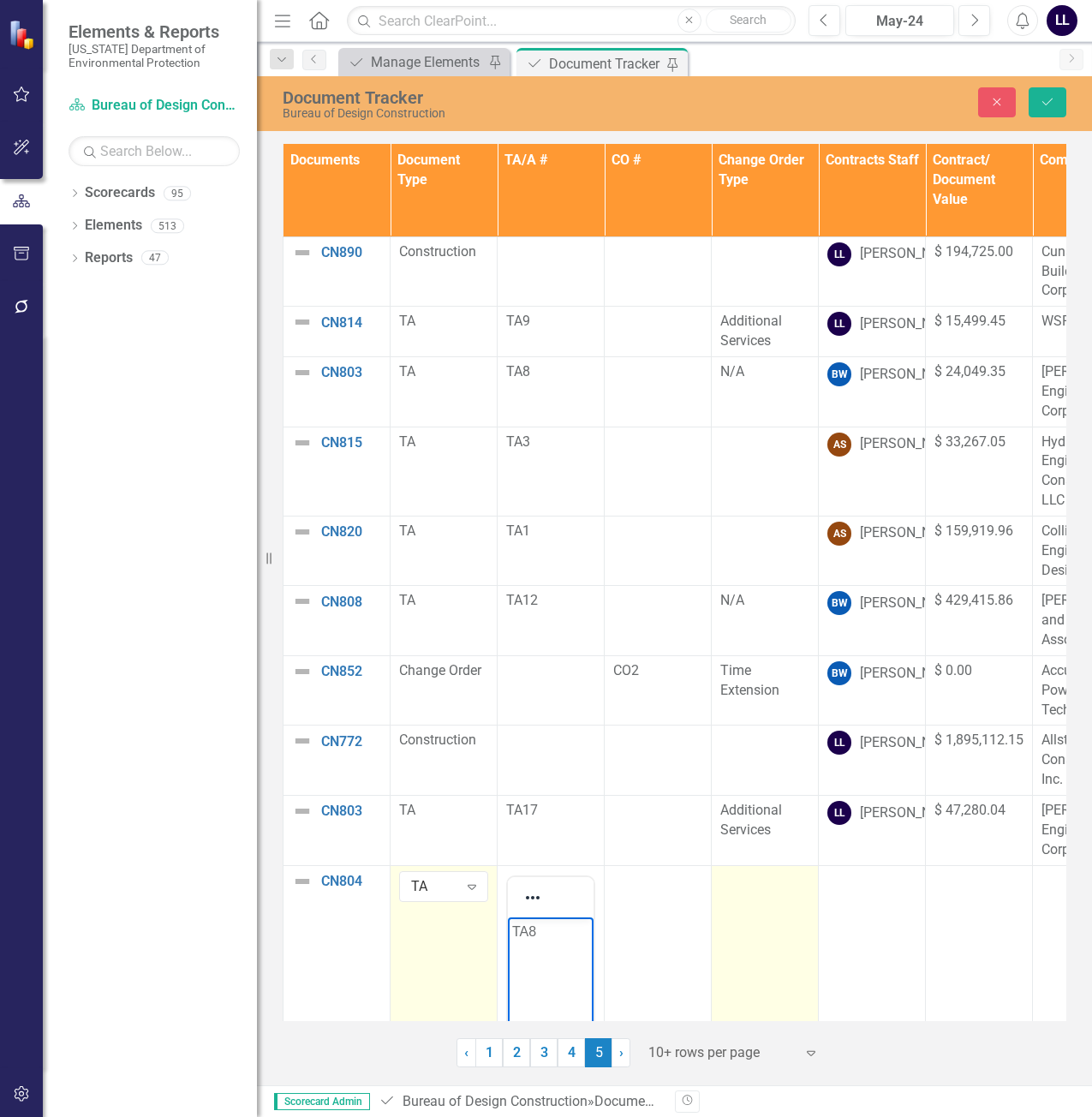
click at [756, 921] on td at bounding box center [765, 1078] width 107 height 424
click at [769, 885] on div "Not Defined" at bounding box center [756, 886] width 47 height 20
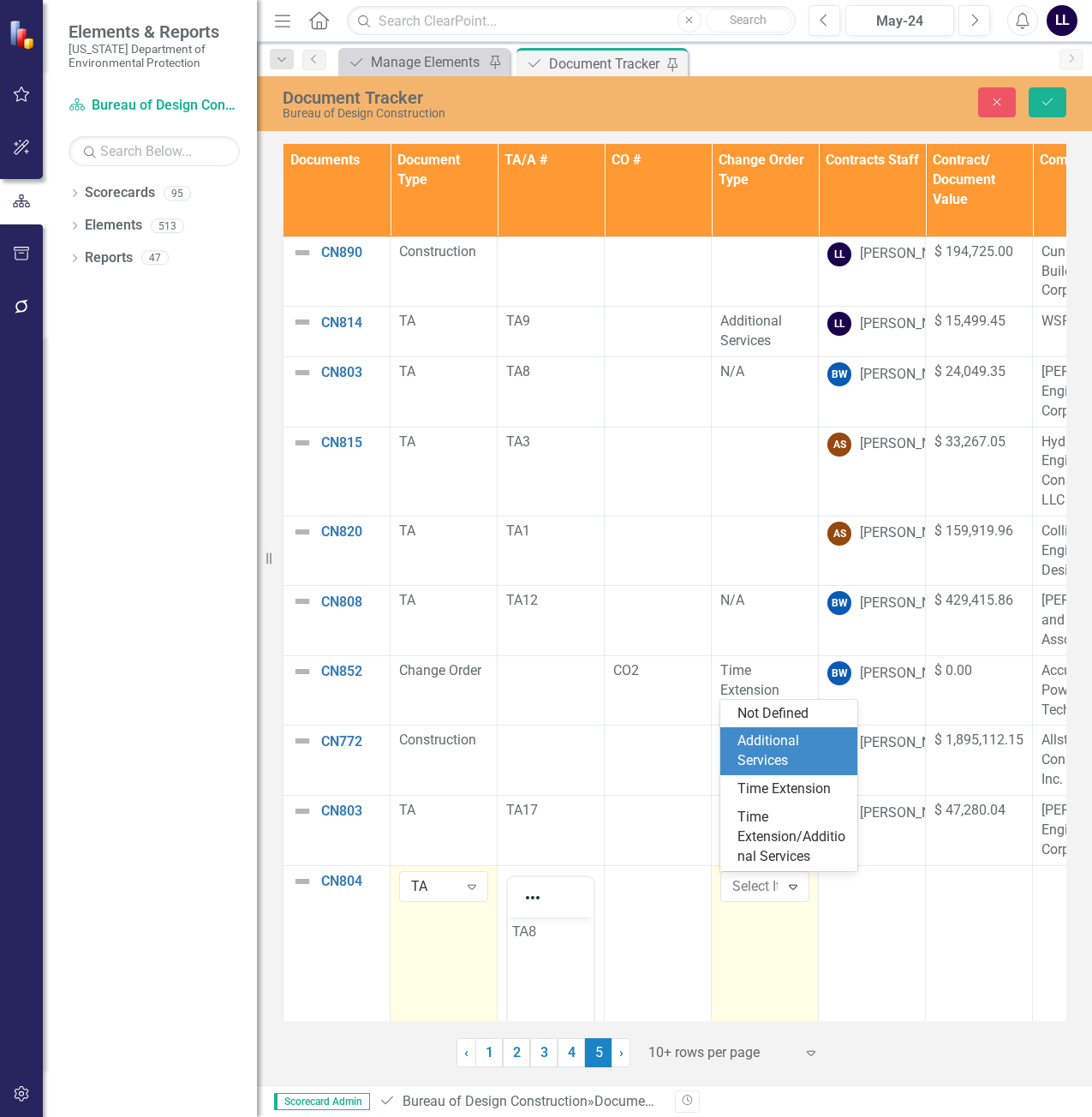
click at [796, 755] on div "Additional Services" at bounding box center [792, 751] width 109 height 39
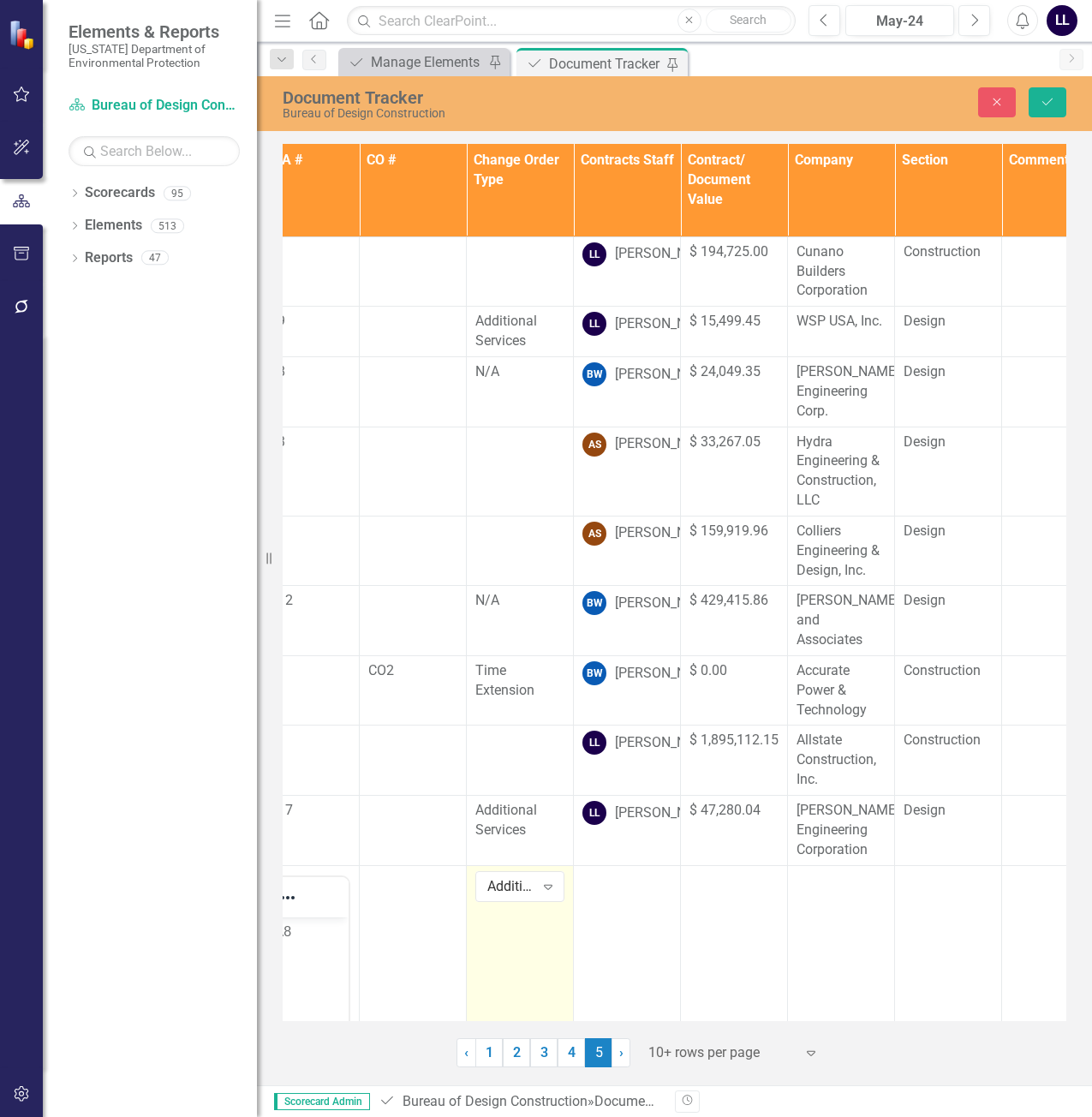
scroll to position [0, 339]
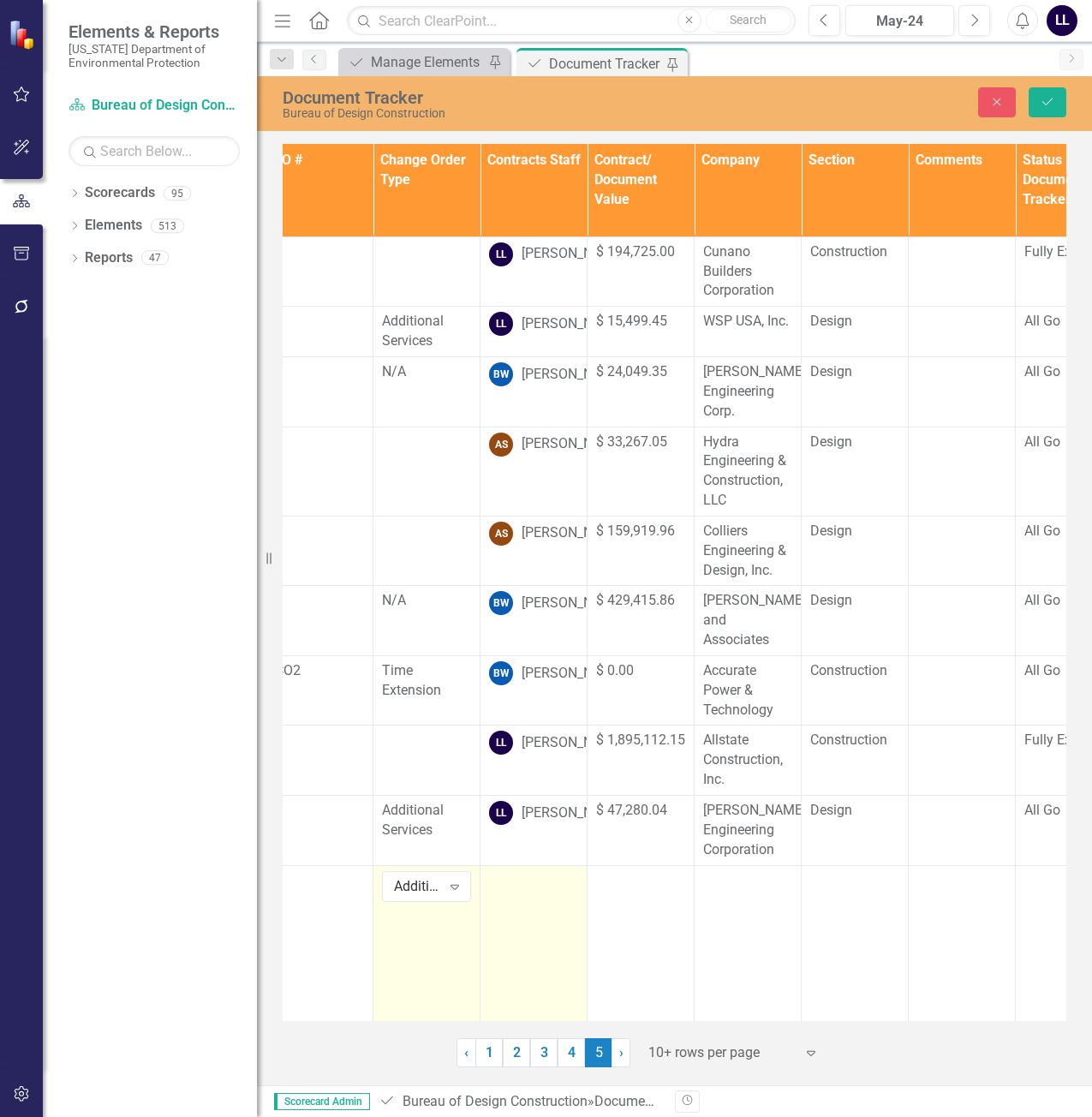
click at [513, 898] on td at bounding box center [534, 1078] width 107 height 424
click at [545, 881] on div "Not Defined" at bounding box center [525, 886] width 47 height 20
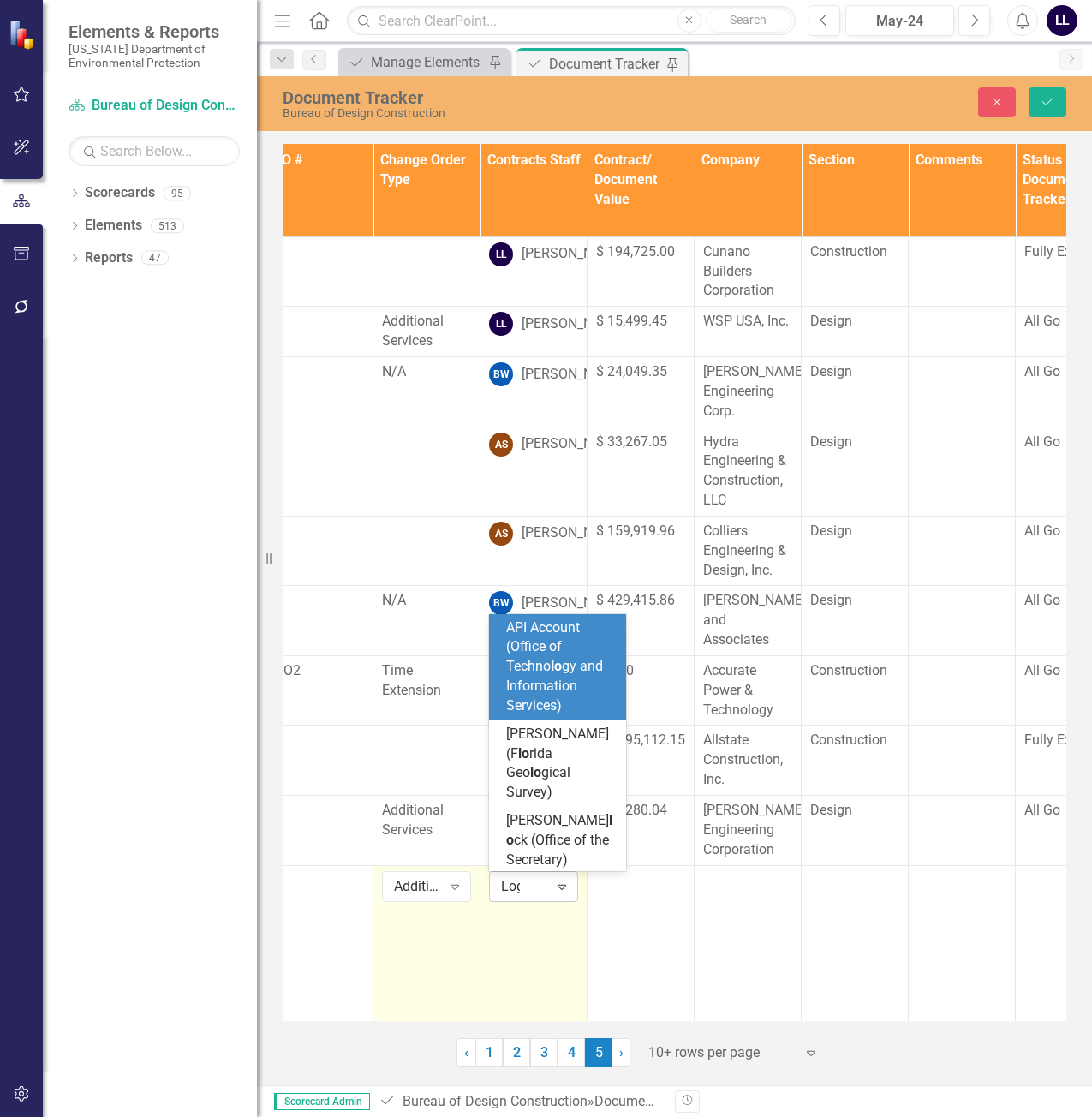
type input "[PERSON_NAME]"
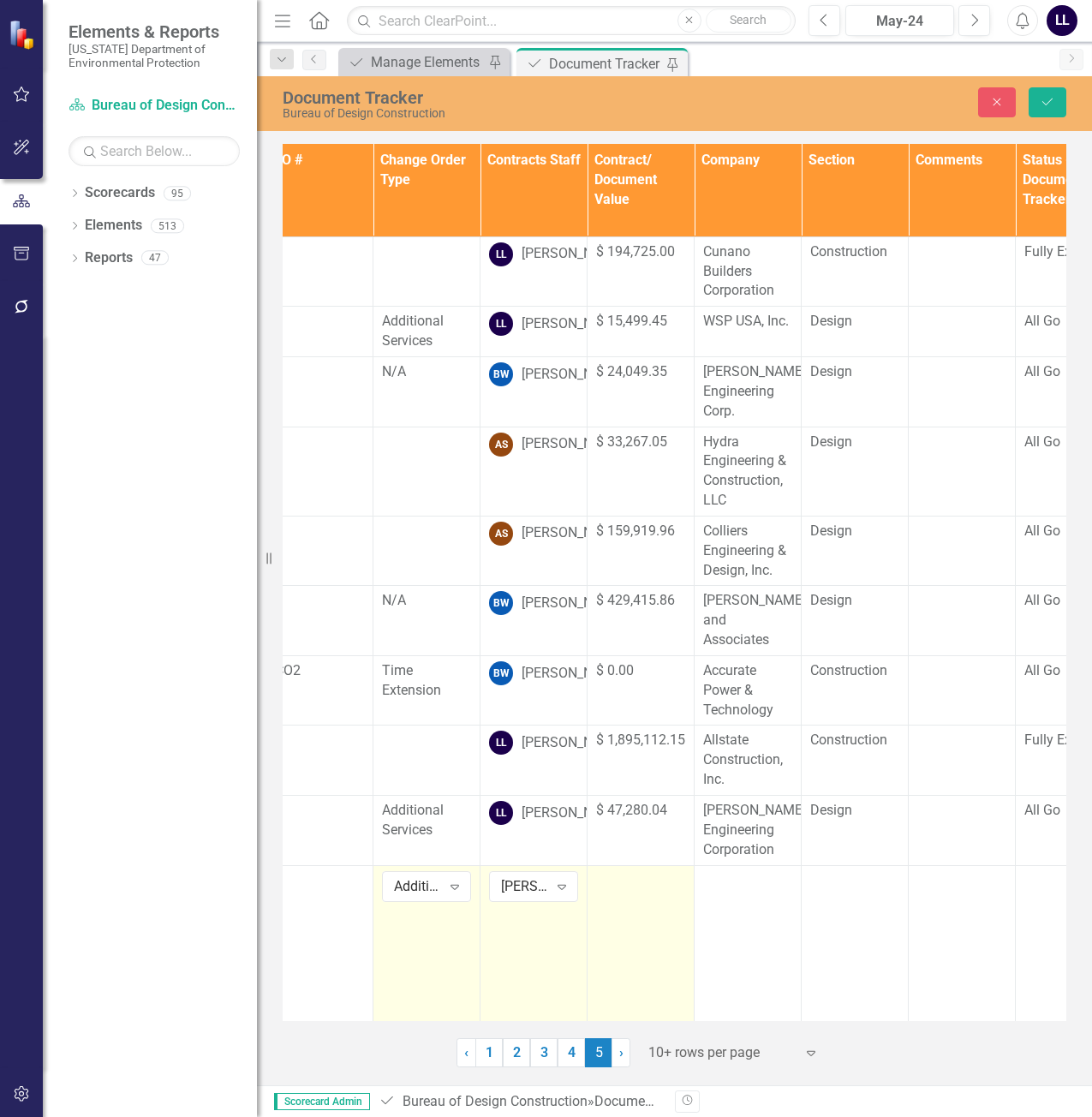
click at [620, 893] on td at bounding box center [641, 1078] width 107 height 424
click at [624, 916] on td at bounding box center [641, 1078] width 107 height 424
click at [628, 896] on input "number" at bounding box center [640, 888] width 89 height 32
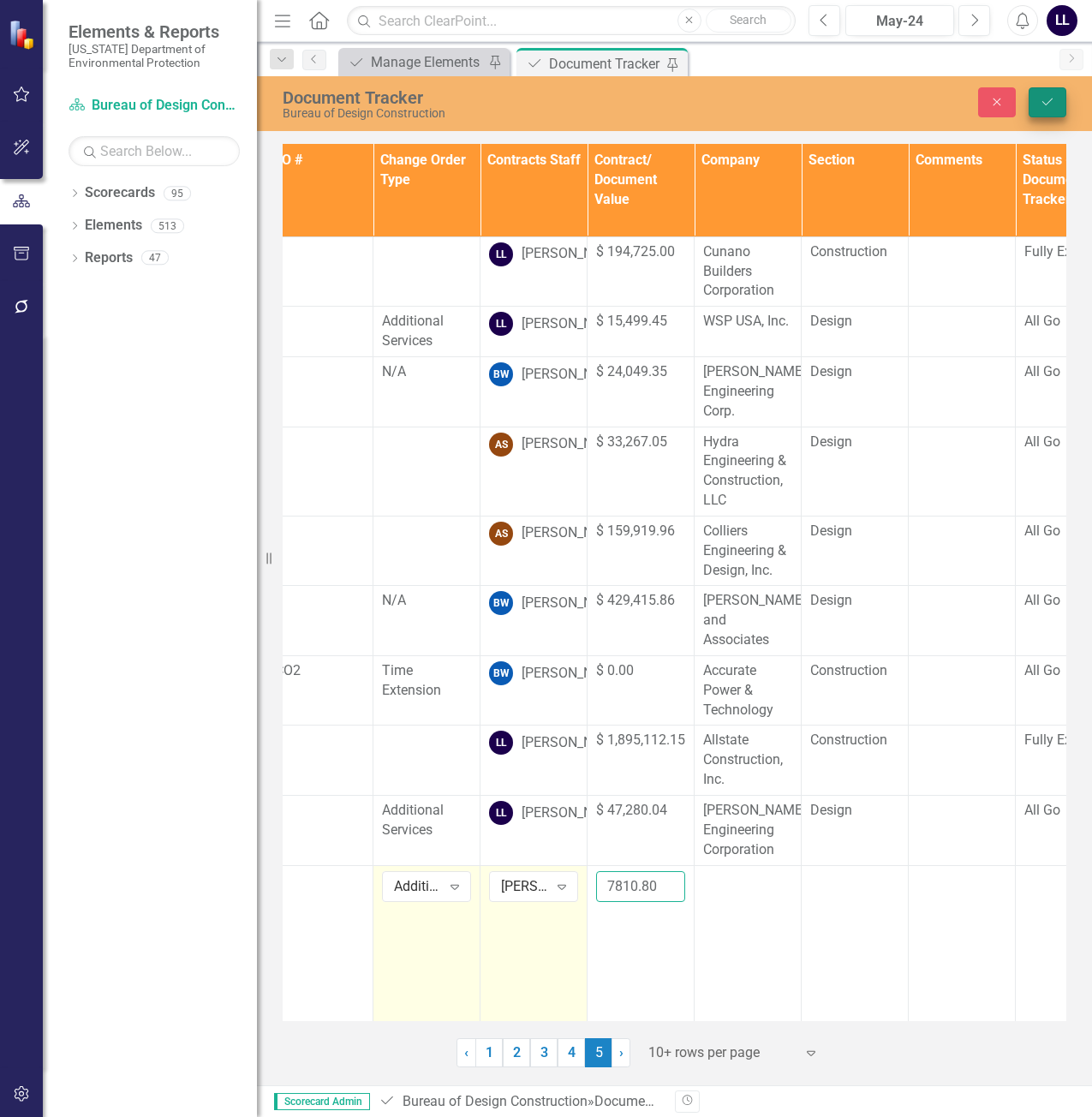
type input "7810.80"
click at [1052, 104] on icon "Save" at bounding box center [1047, 102] width 16 height 12
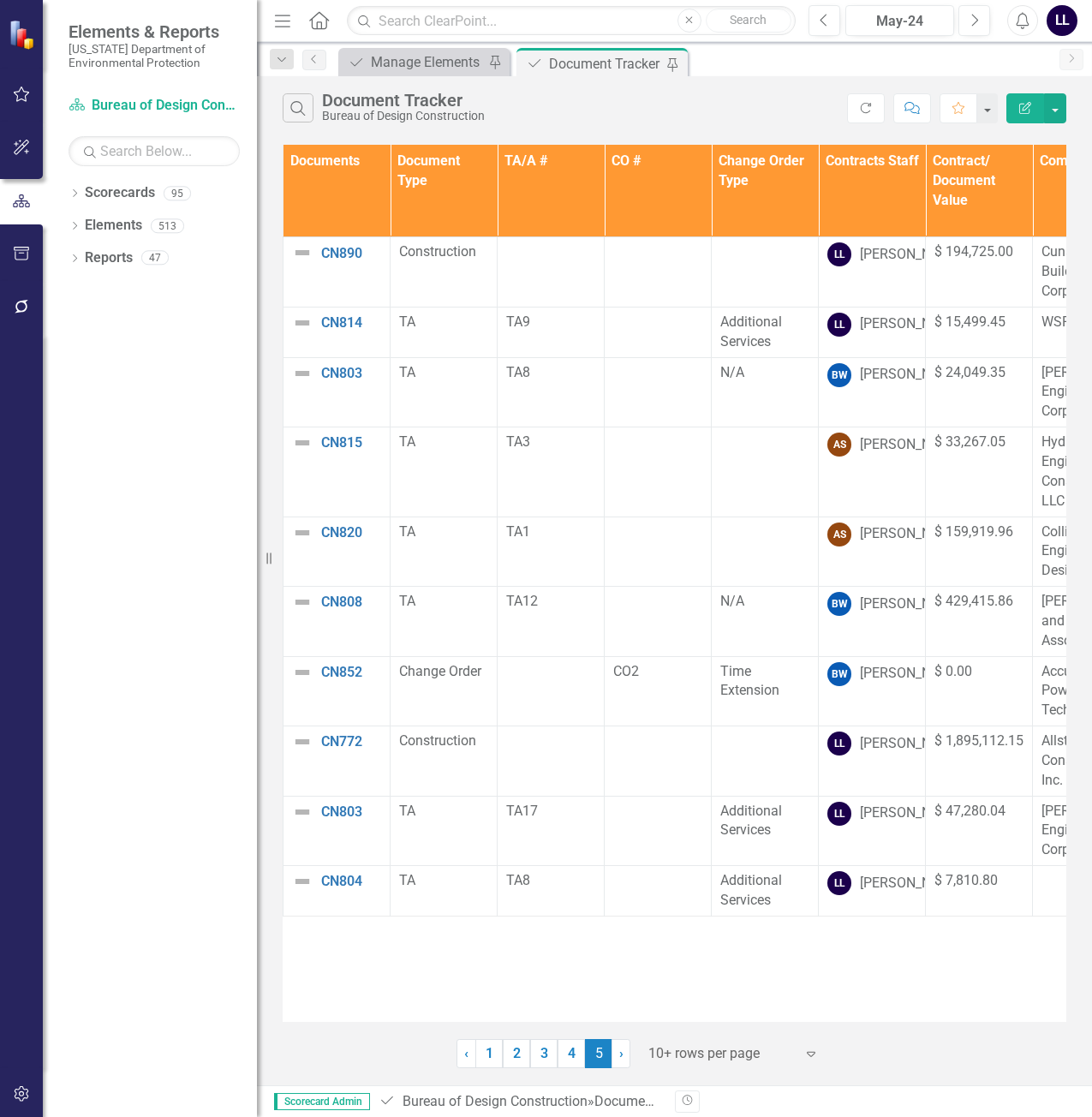
scroll to position [0, 553]
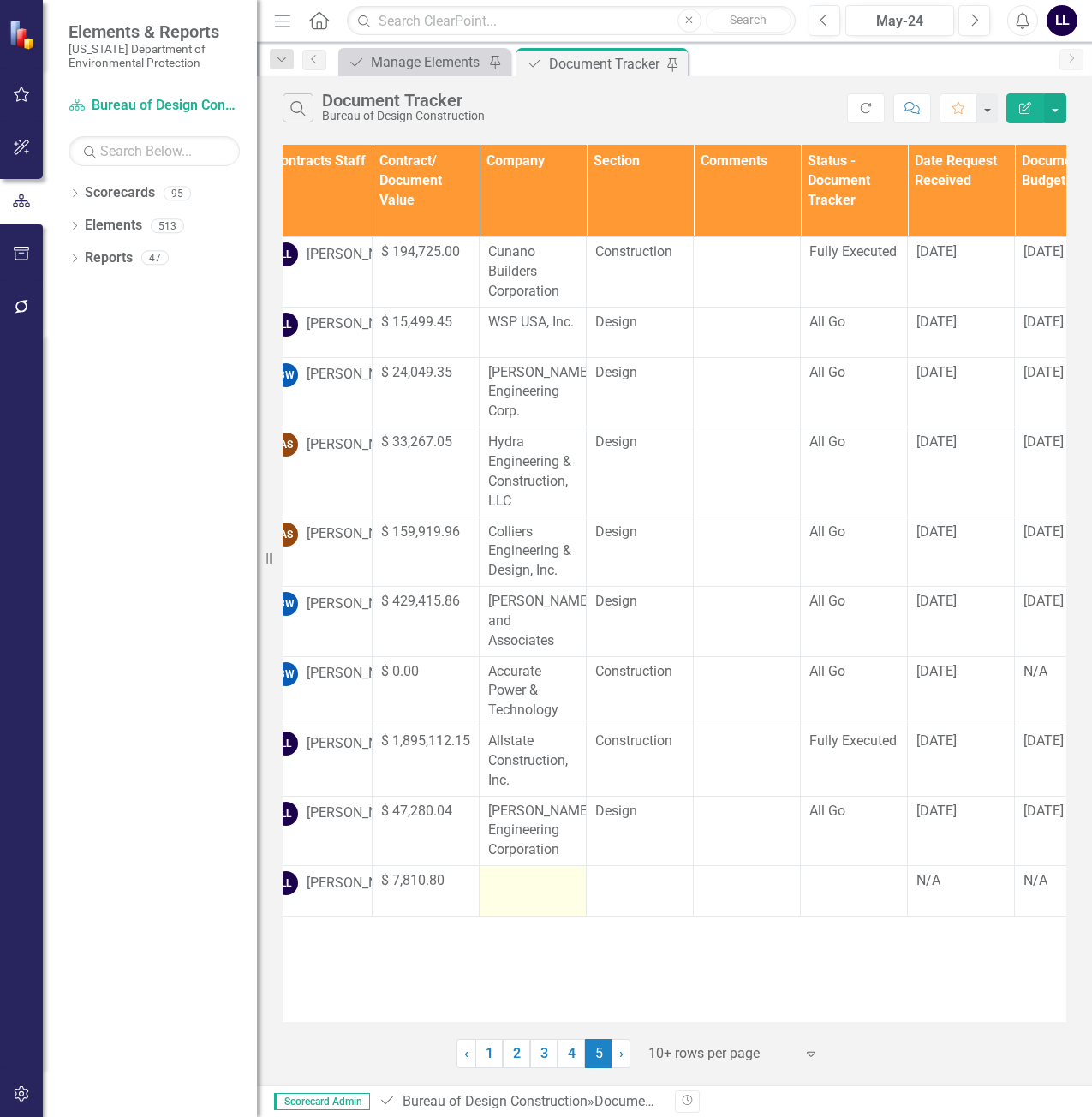
click at [521, 900] on td at bounding box center [533, 892] width 107 height 51
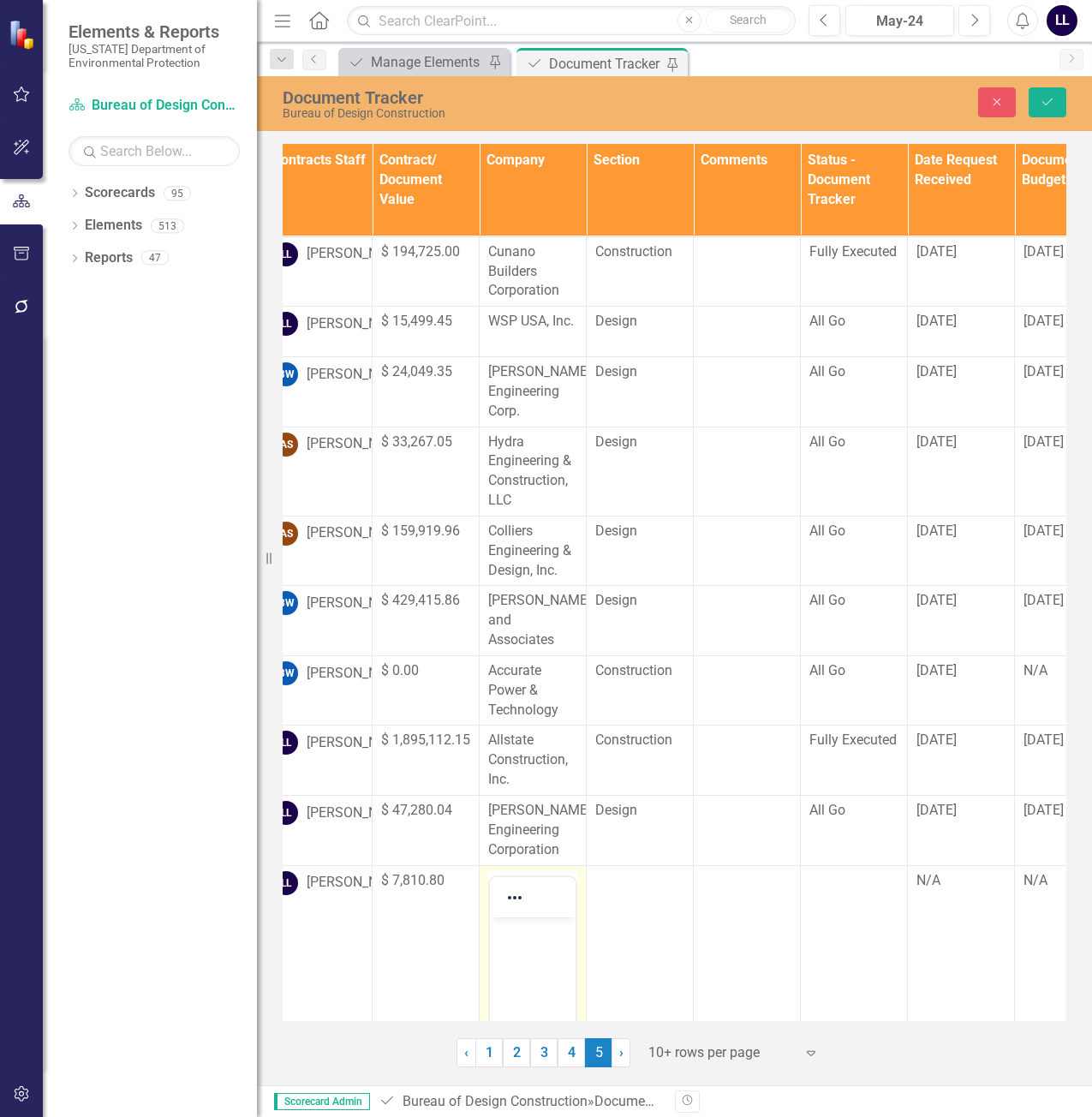
scroll to position [0, 0]
click at [522, 927] on p "Rich Text Area. Press ALT-0 for help." at bounding box center [533, 931] width 77 height 20
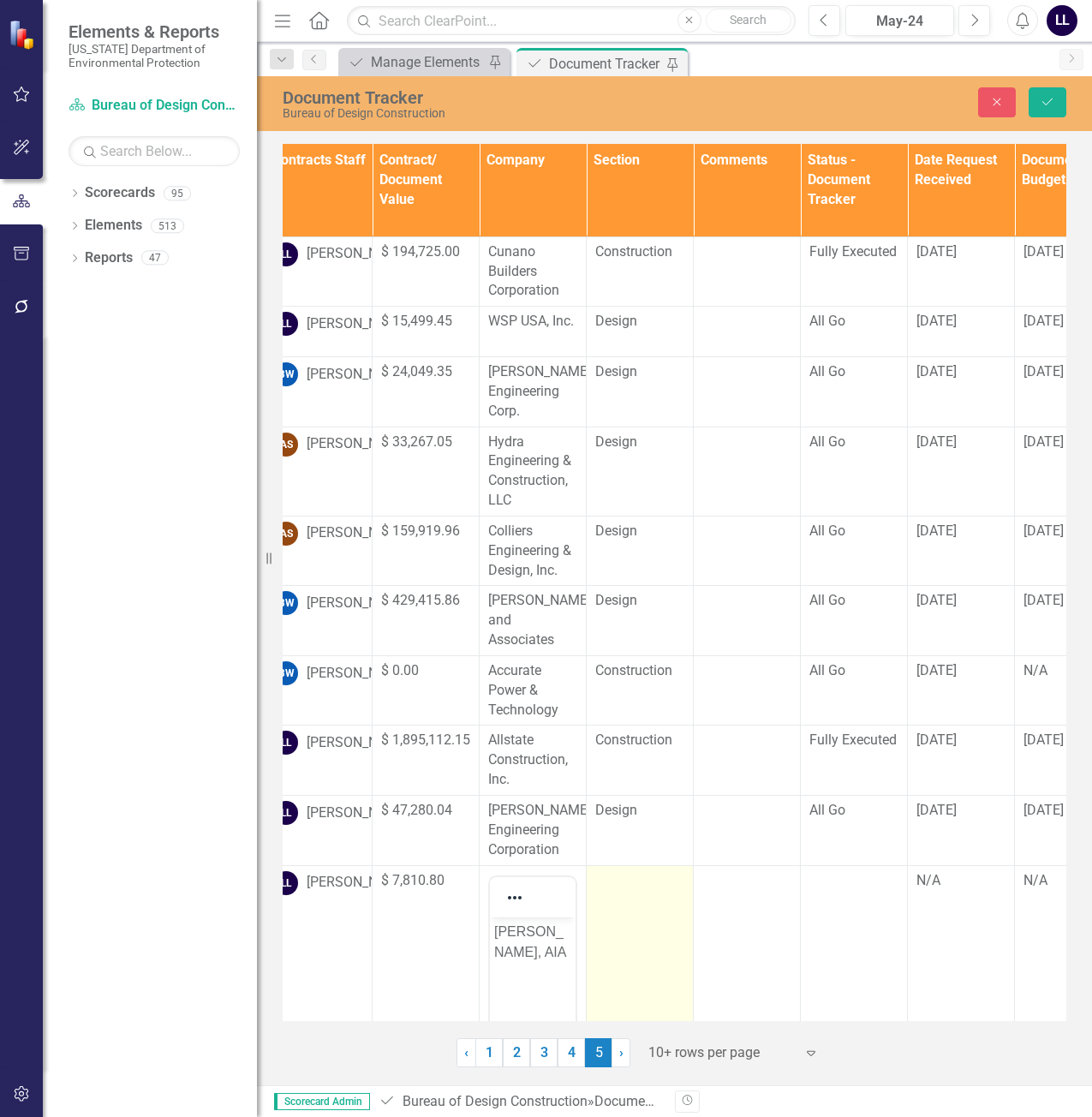
click at [609, 914] on td at bounding box center [640, 1078] width 107 height 424
click at [636, 896] on div "Not Defined" at bounding box center [631, 886] width 47 height 20
click at [648, 861] on div "Design" at bounding box center [667, 857] width 109 height 20
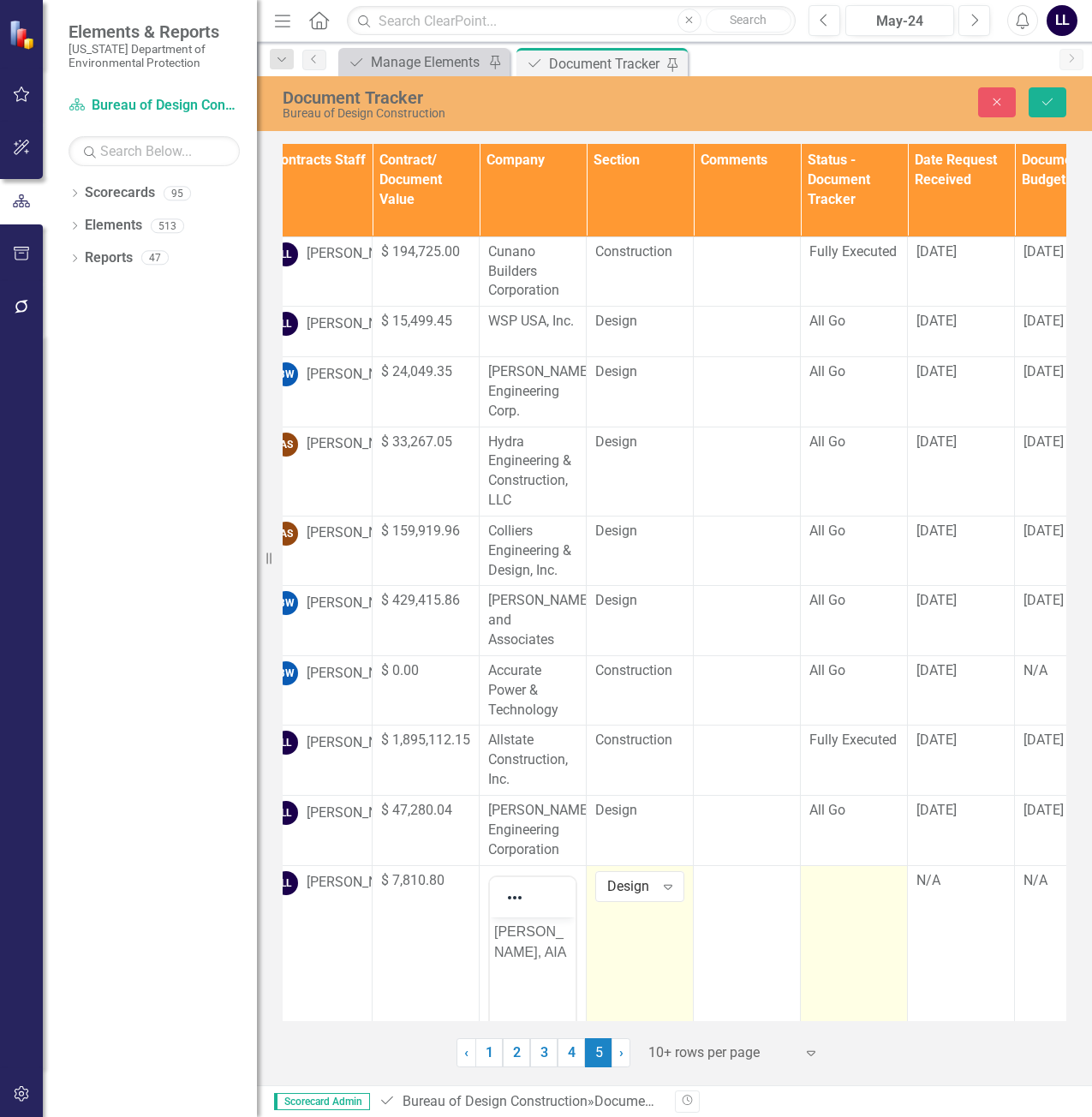
click at [858, 894] on td at bounding box center [854, 1078] width 107 height 424
click at [858, 894] on div "Not Defined" at bounding box center [845, 886] width 47 height 20
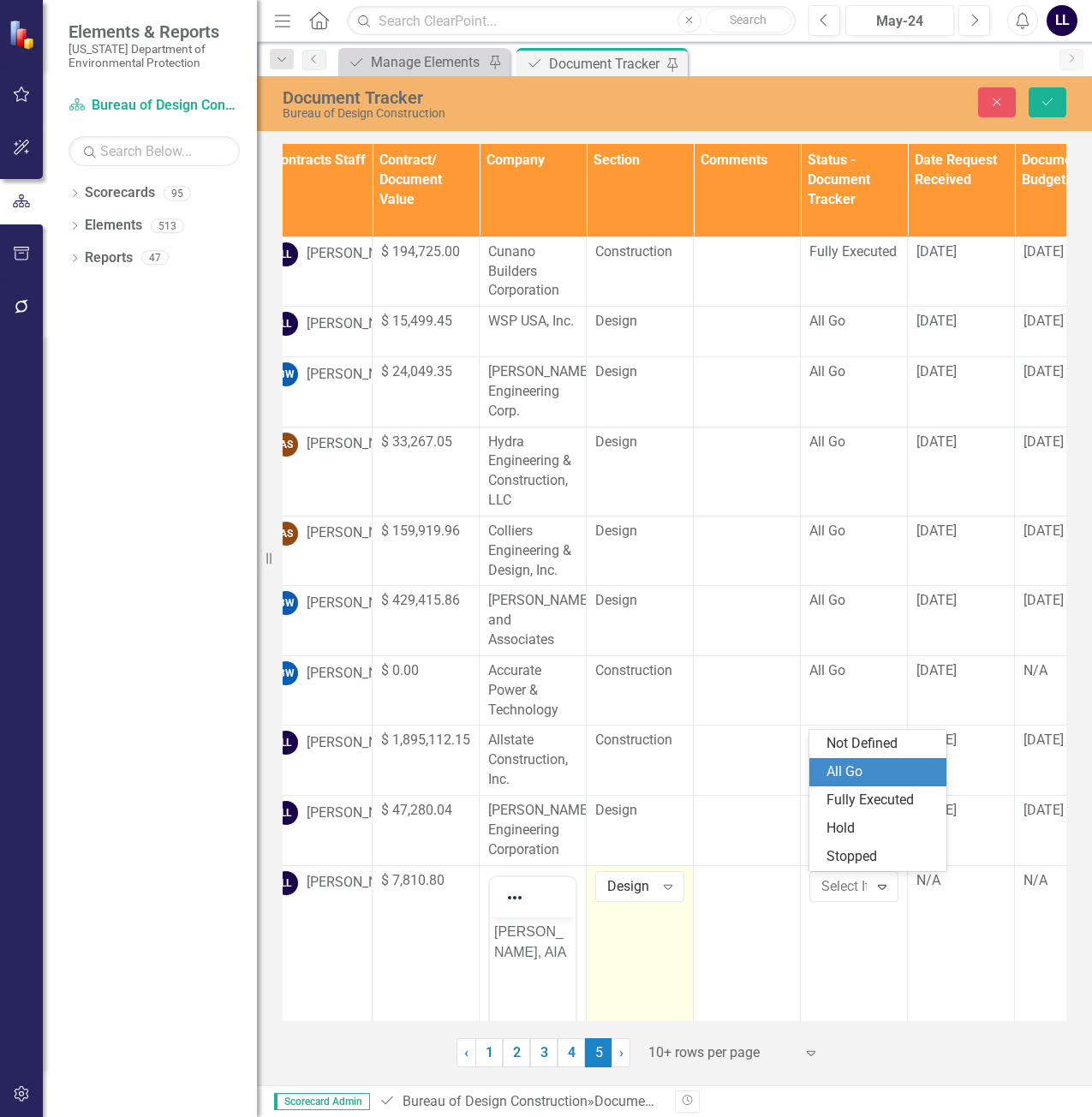
click at [872, 775] on div "All Go" at bounding box center [881, 772] width 109 height 20
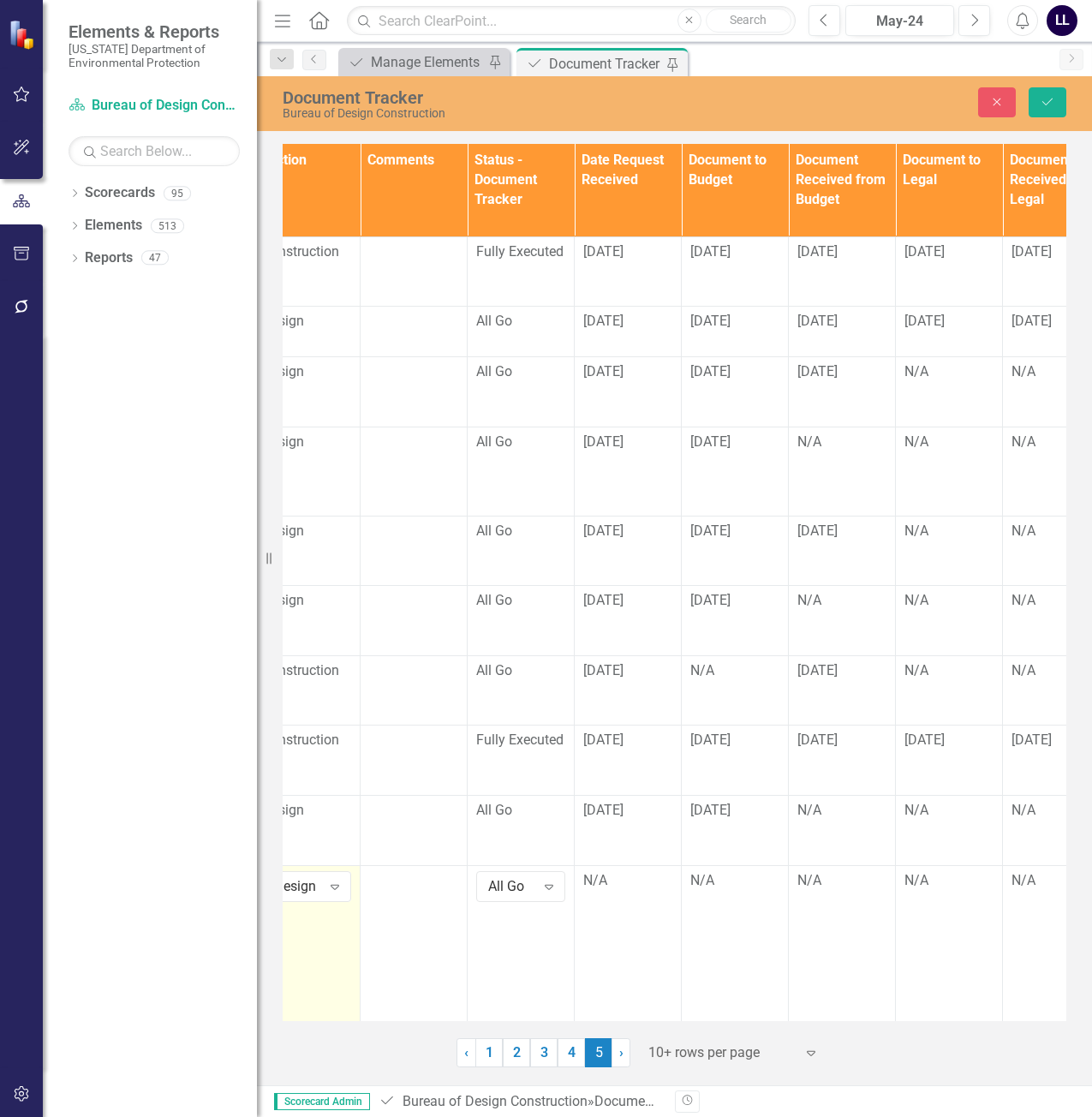
scroll to position [0, 904]
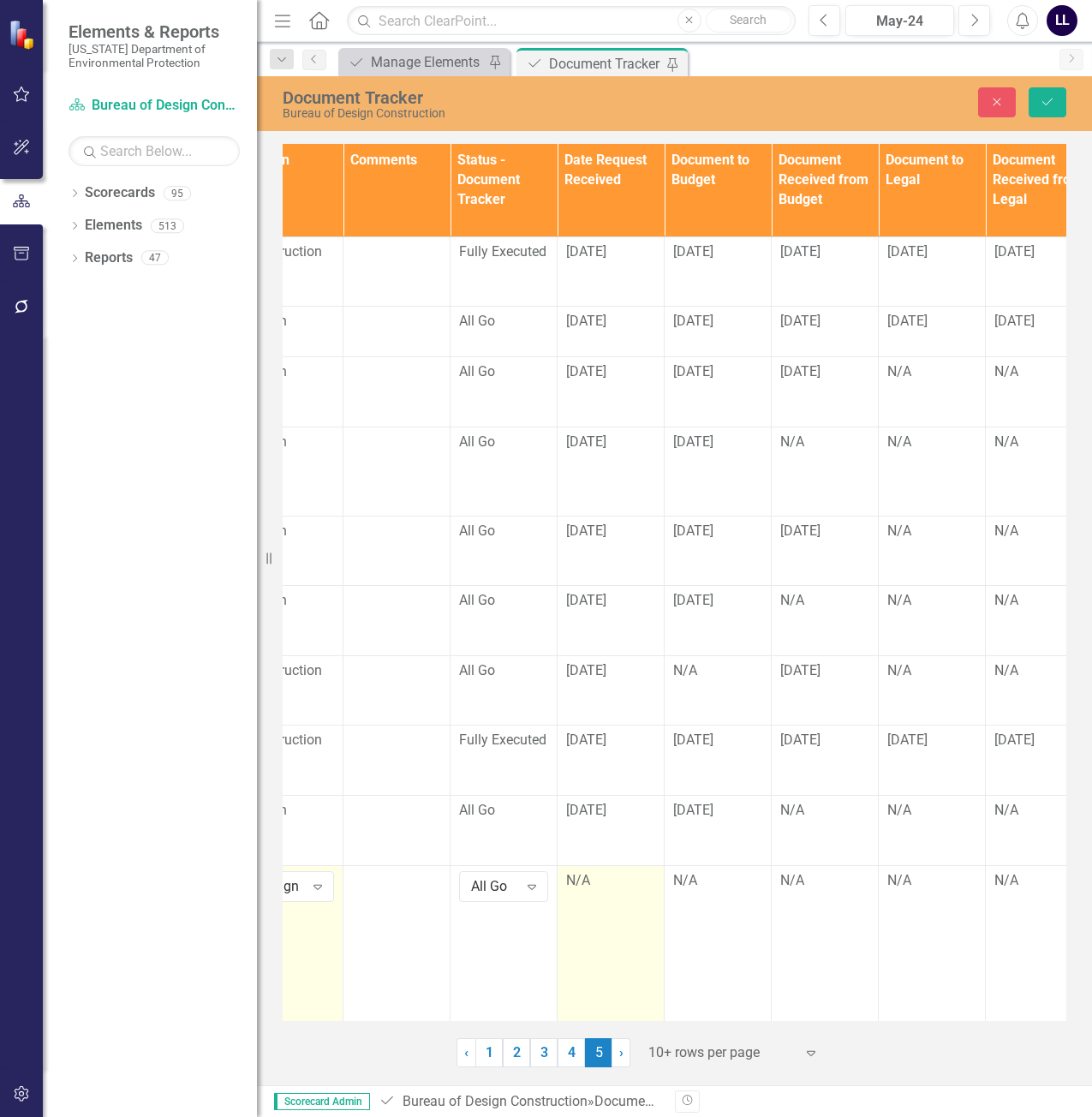
click at [593, 895] on td "N/A" at bounding box center [611, 1078] width 107 height 424
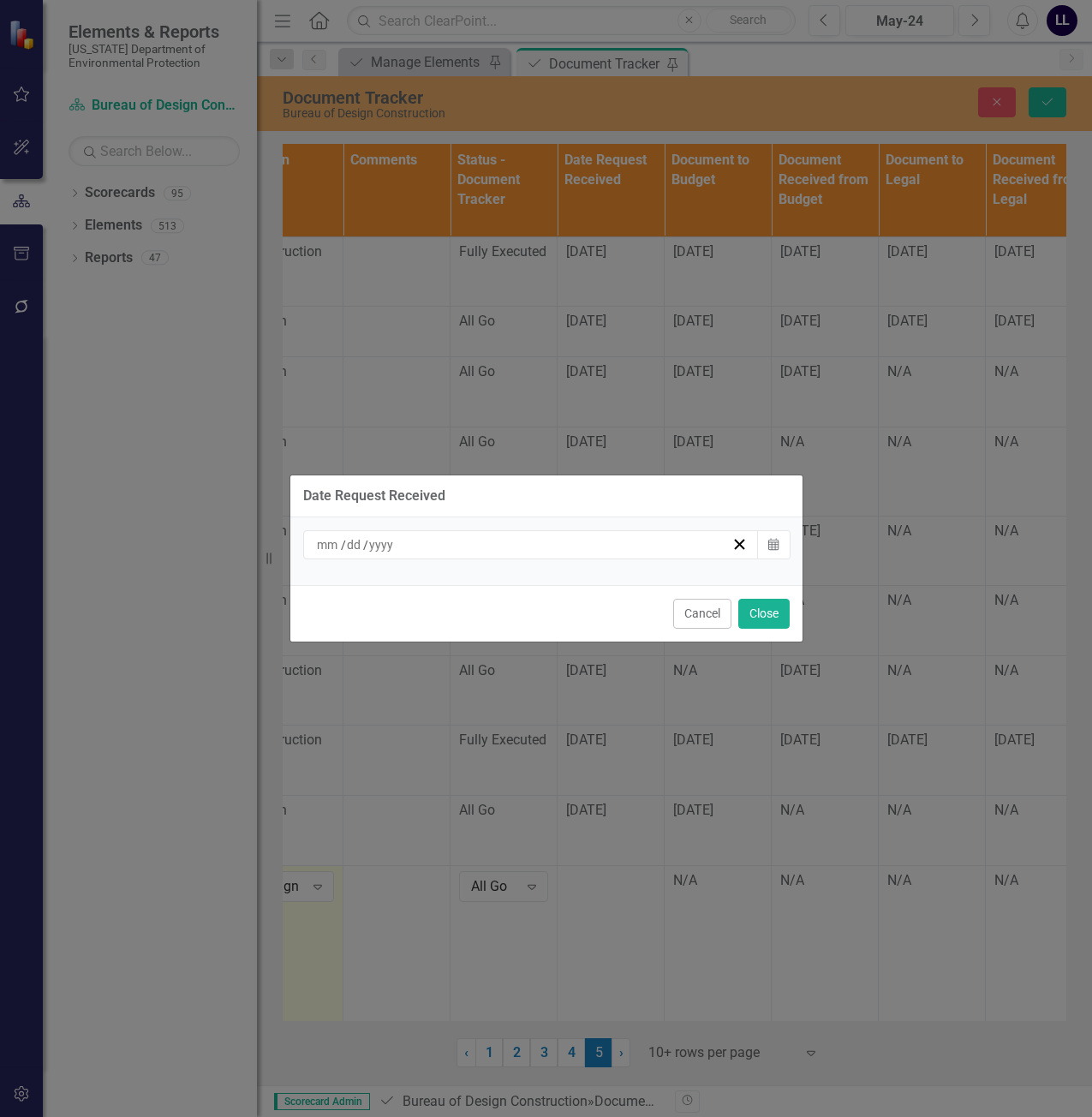
click at [656, 544] on div "/ /" at bounding box center [523, 545] width 418 height 18
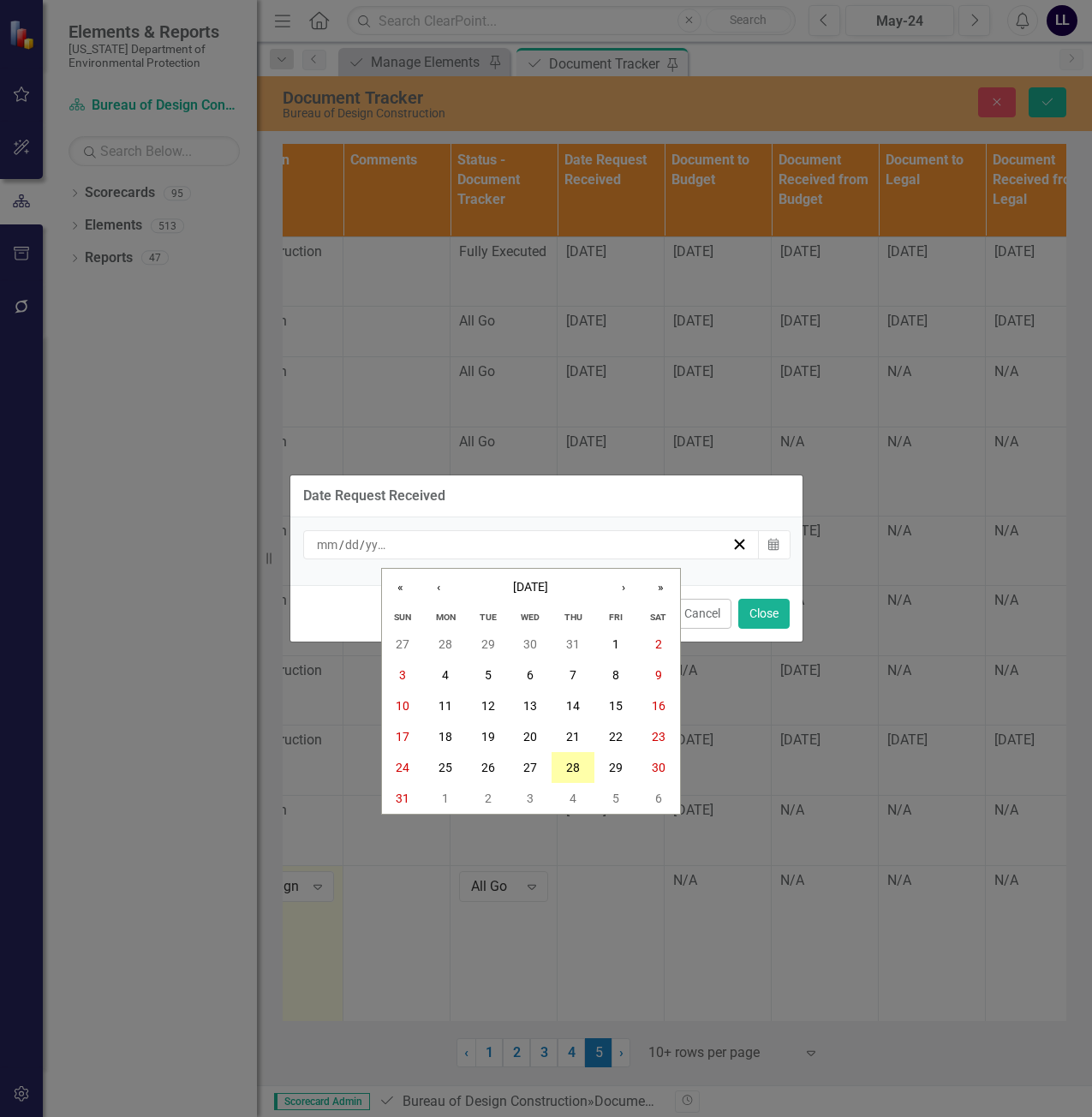
click at [570, 762] on abbr "28" at bounding box center [573, 768] width 14 height 14
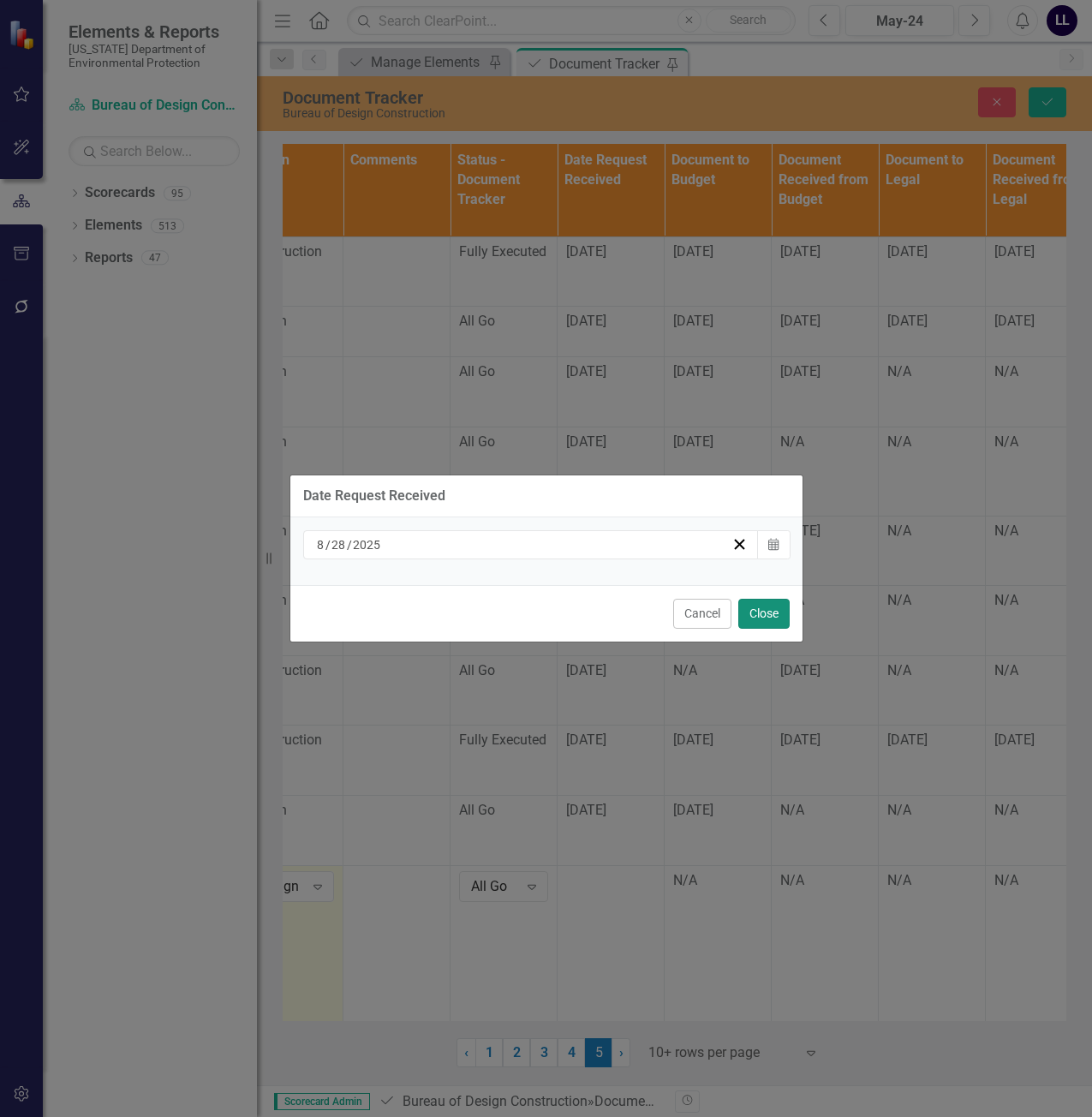
click at [765, 612] on button "Close" at bounding box center [764, 614] width 52 height 30
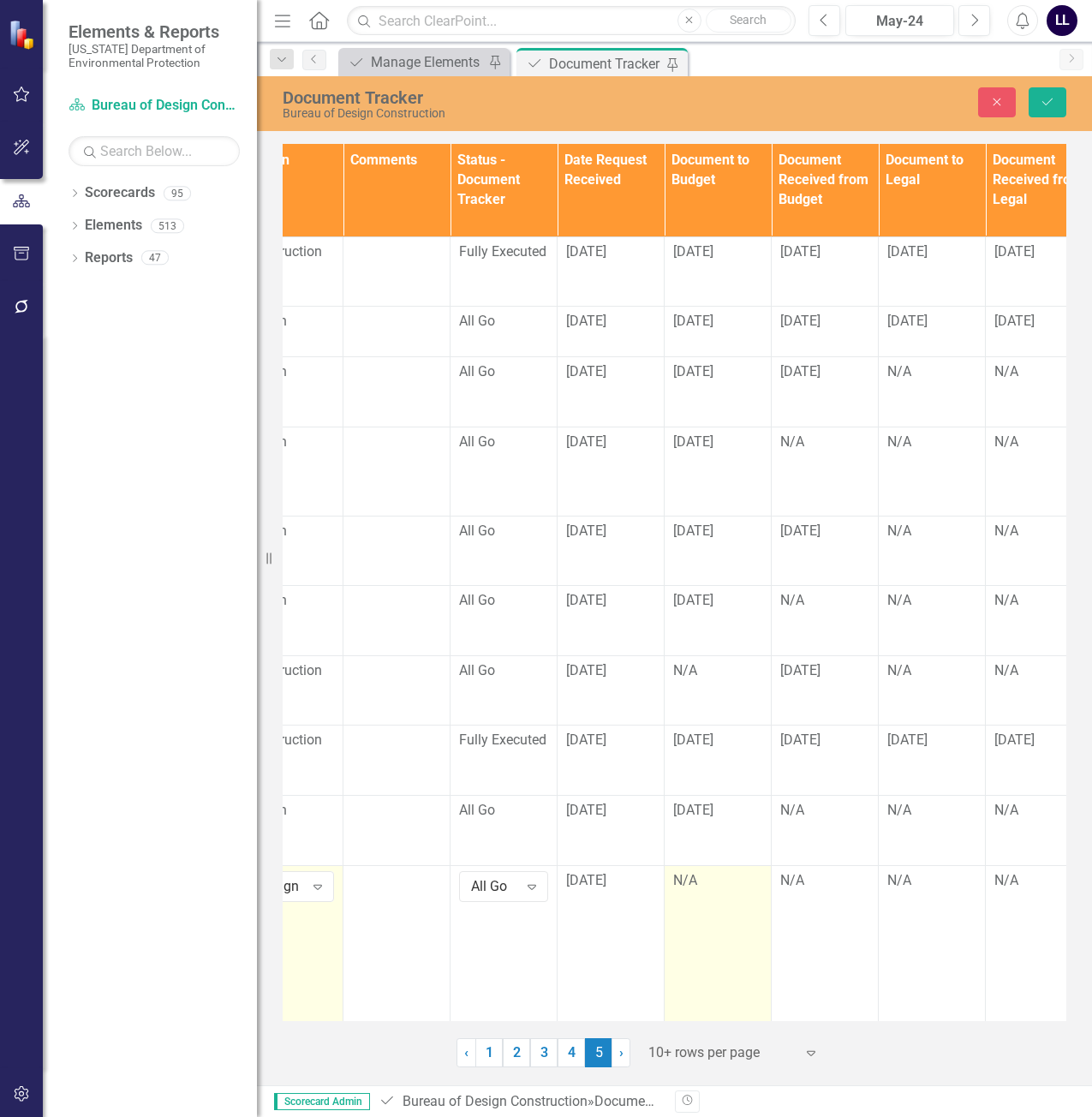
click at [710, 886] on div "N/A" at bounding box center [718, 882] width 89 height 20
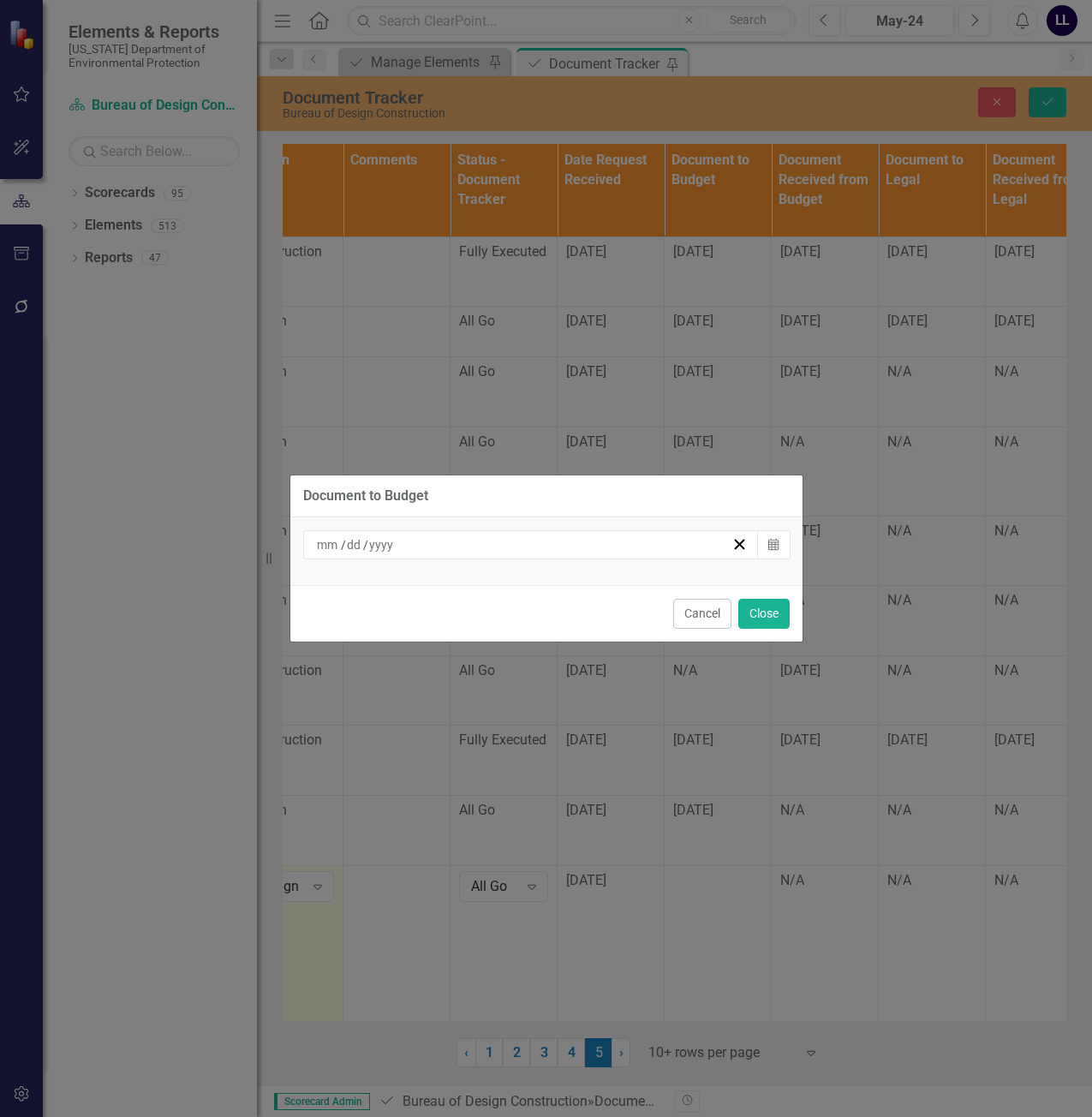
click at [668, 548] on div "/ /" at bounding box center [523, 545] width 418 height 18
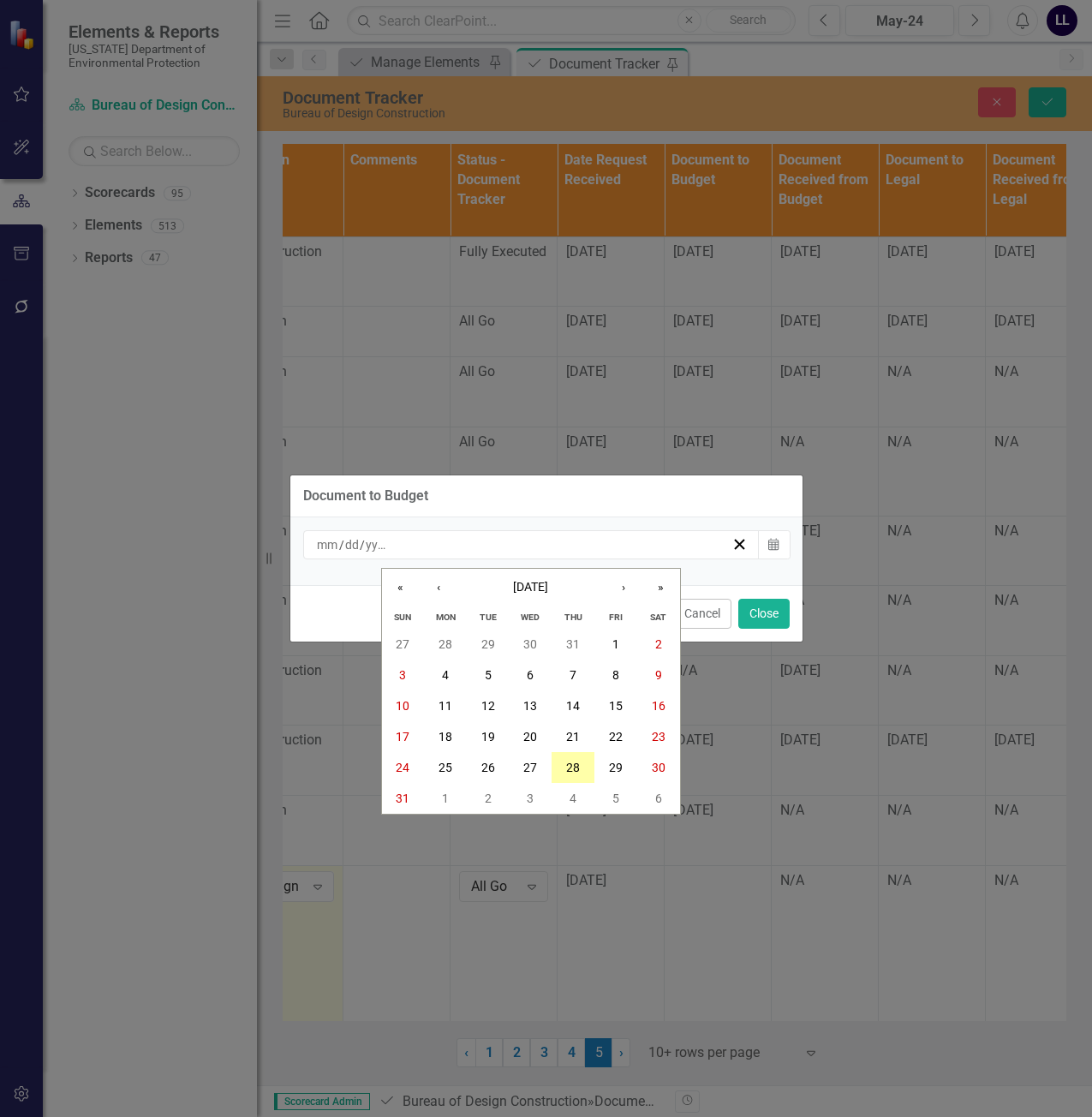
click at [578, 770] on abbr "28" at bounding box center [573, 768] width 14 height 14
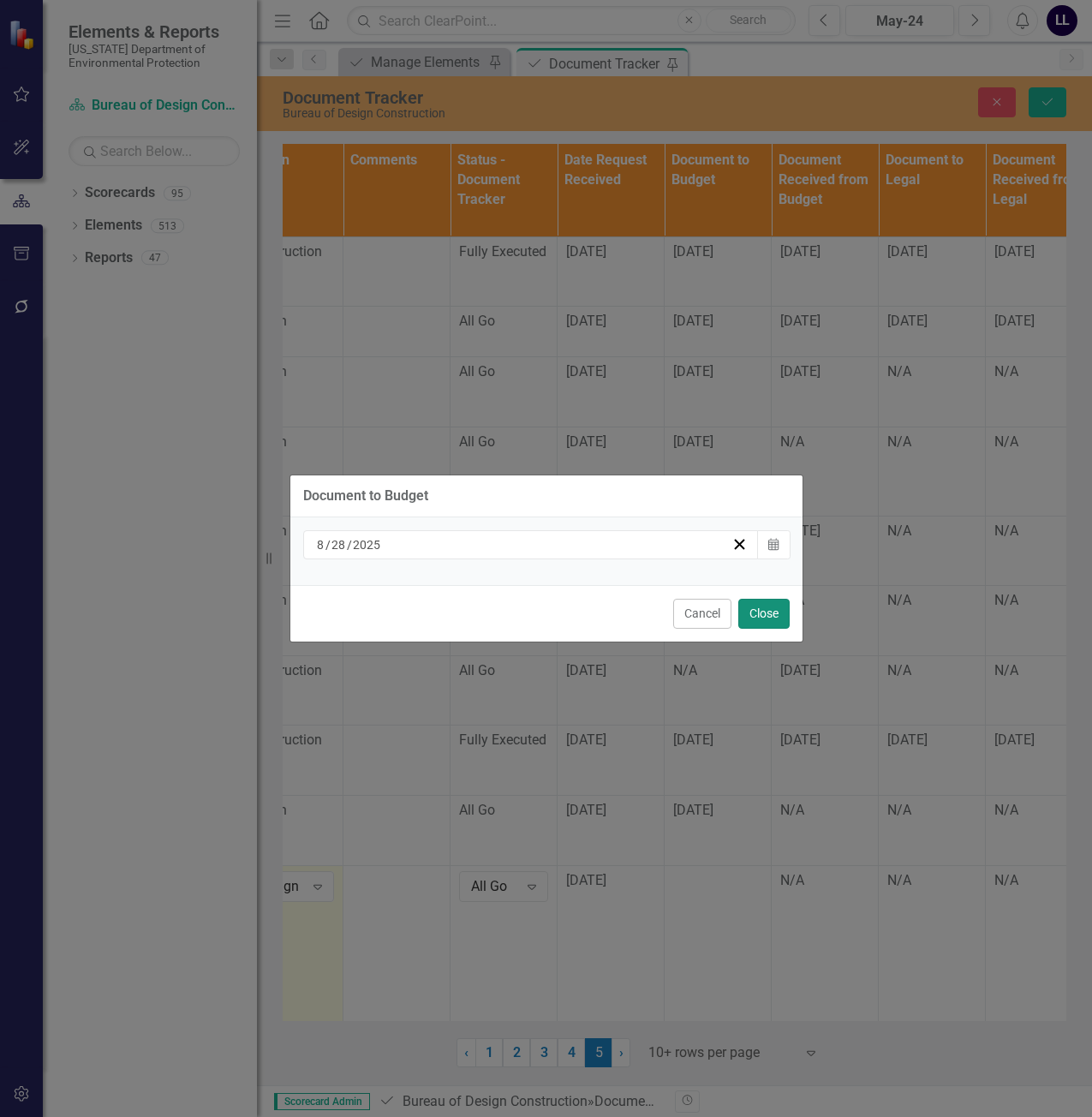
click at [764, 612] on button "Close" at bounding box center [764, 614] width 52 height 30
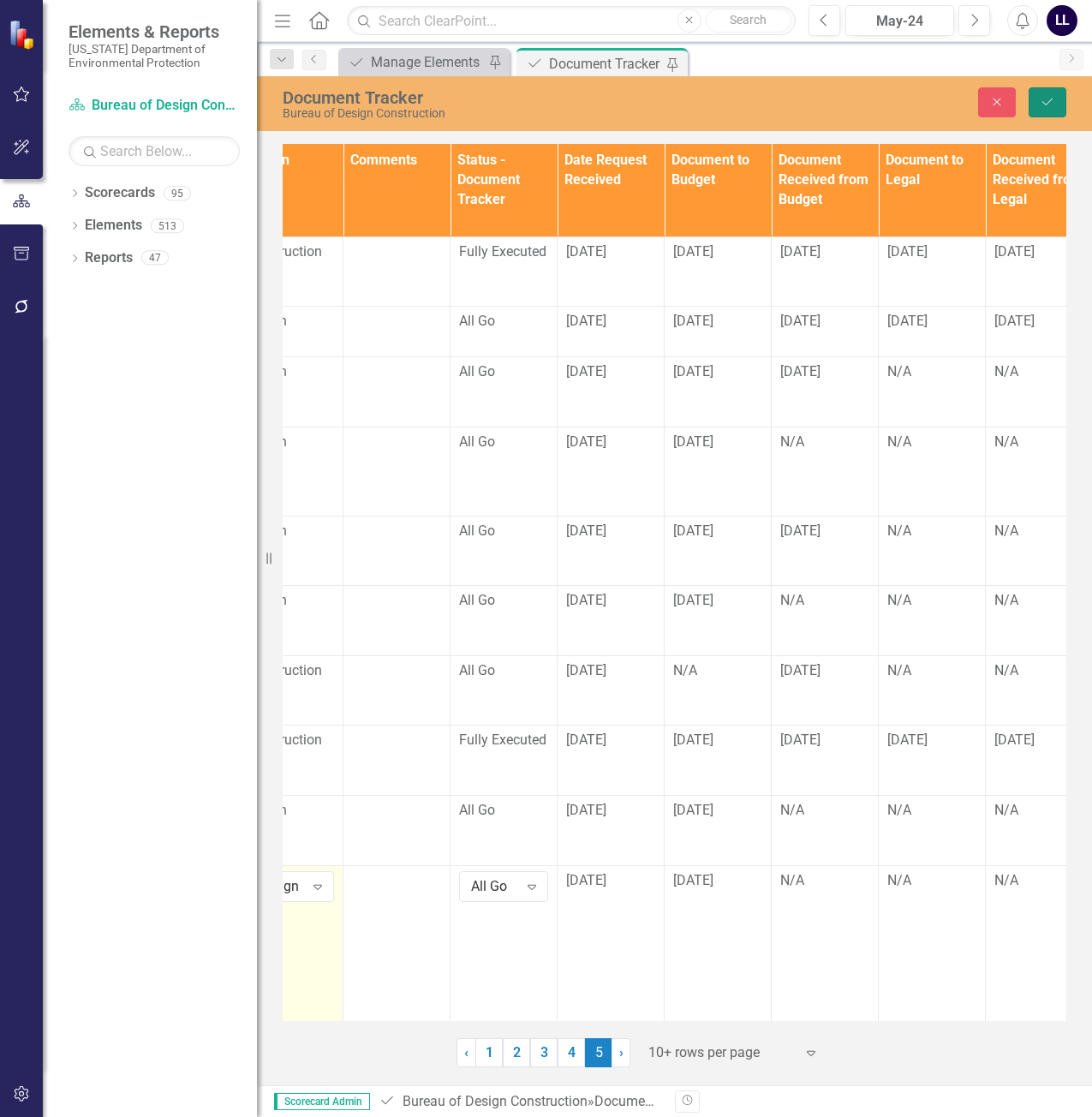
click at [1050, 96] on icon "Save" at bounding box center [1047, 102] width 16 height 12
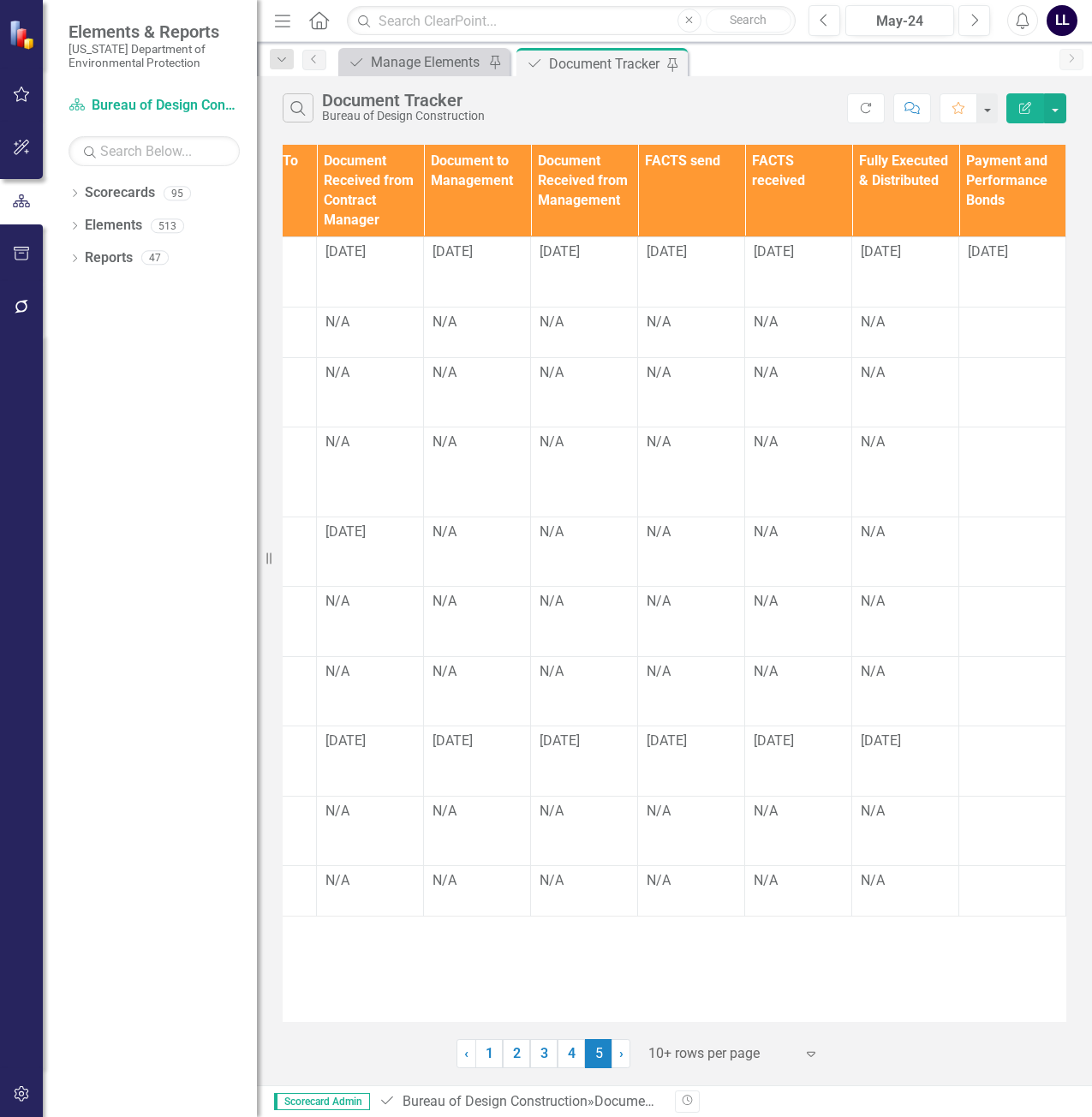
scroll to position [0, 0]
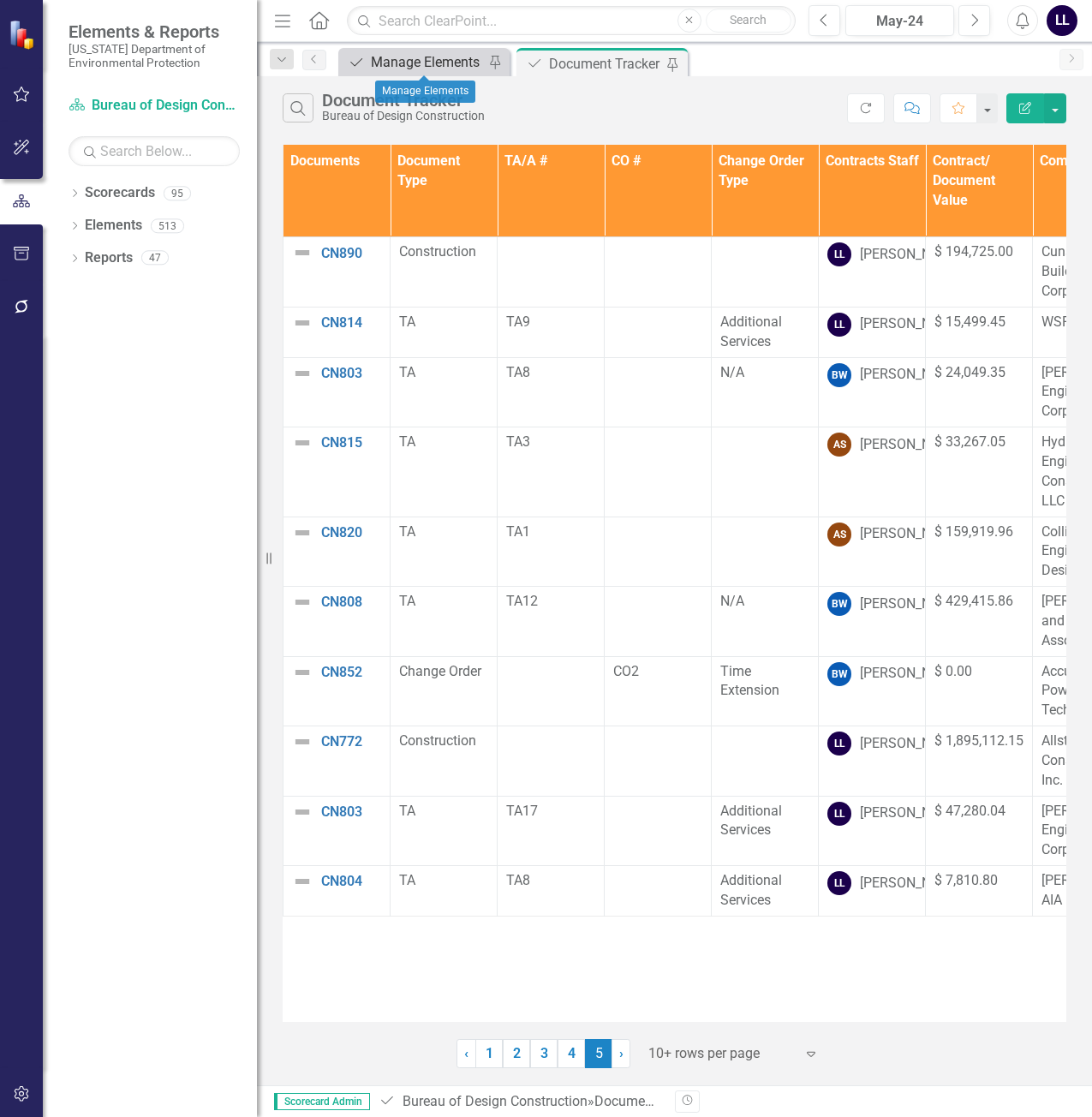
click at [430, 64] on div "Manage Elements" at bounding box center [427, 62] width 113 height 21
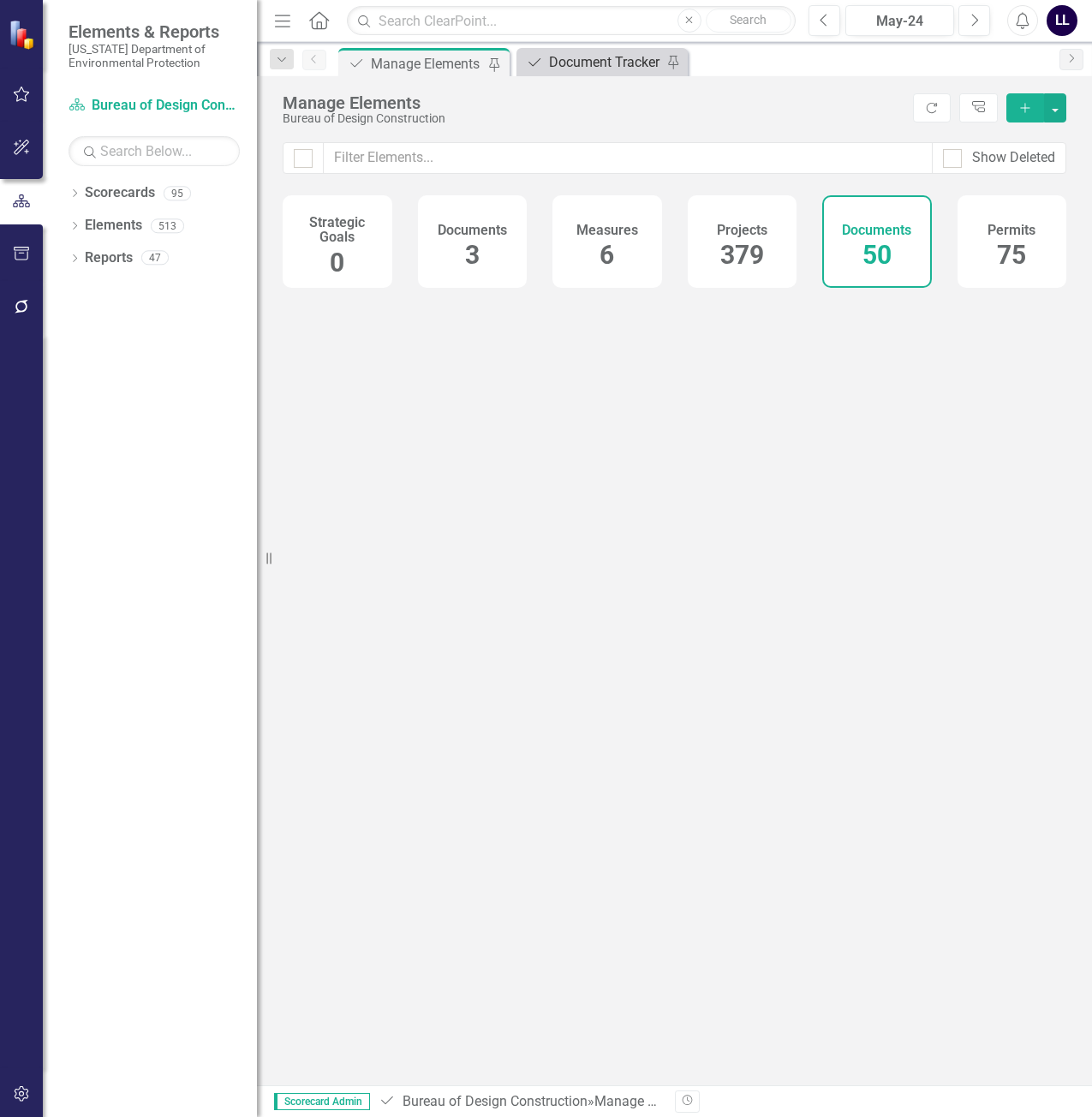
click at [578, 62] on div "Document Tracker" at bounding box center [605, 62] width 113 height 21
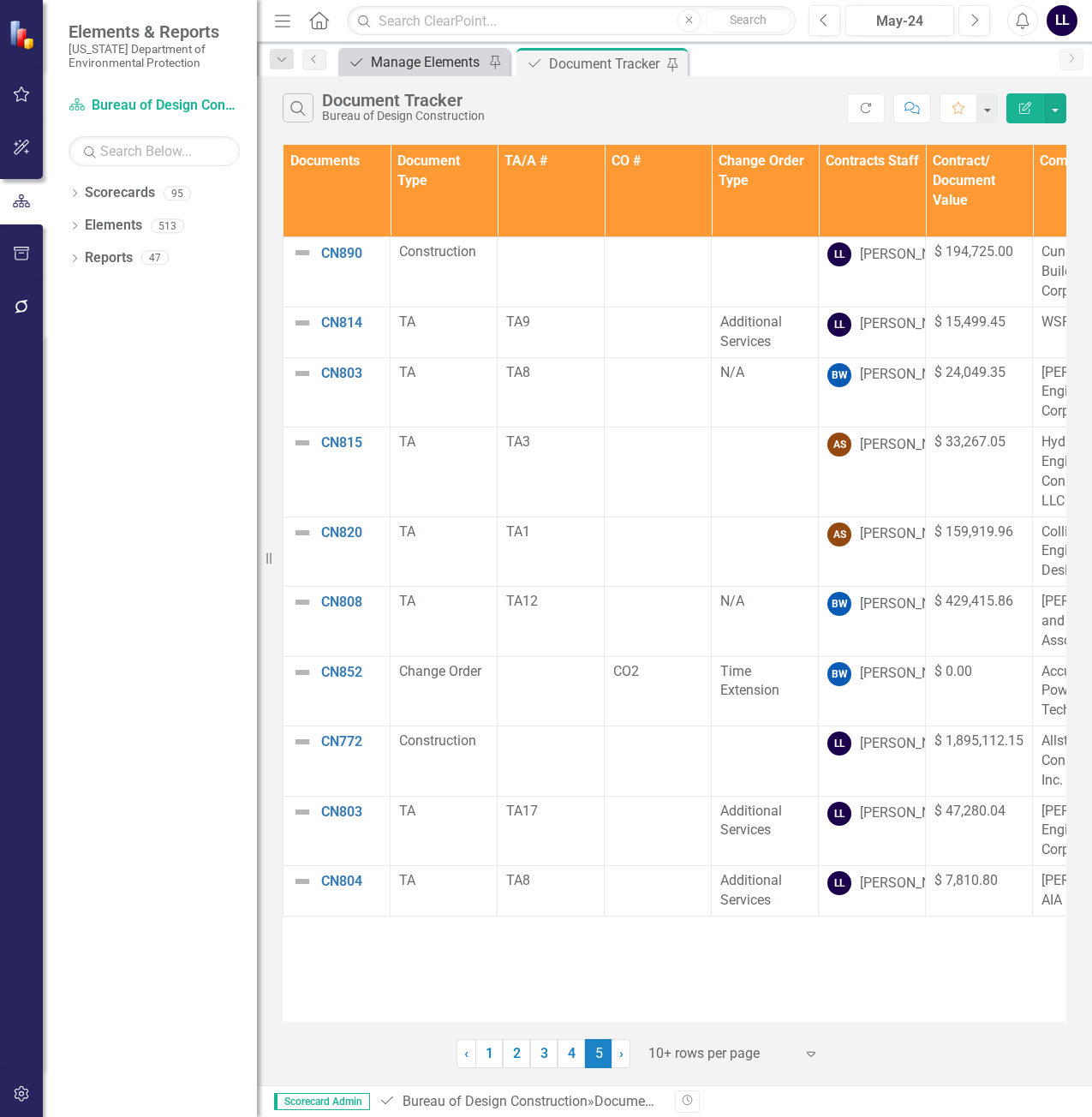
click at [410, 55] on div "Manage Elements" at bounding box center [427, 62] width 113 height 21
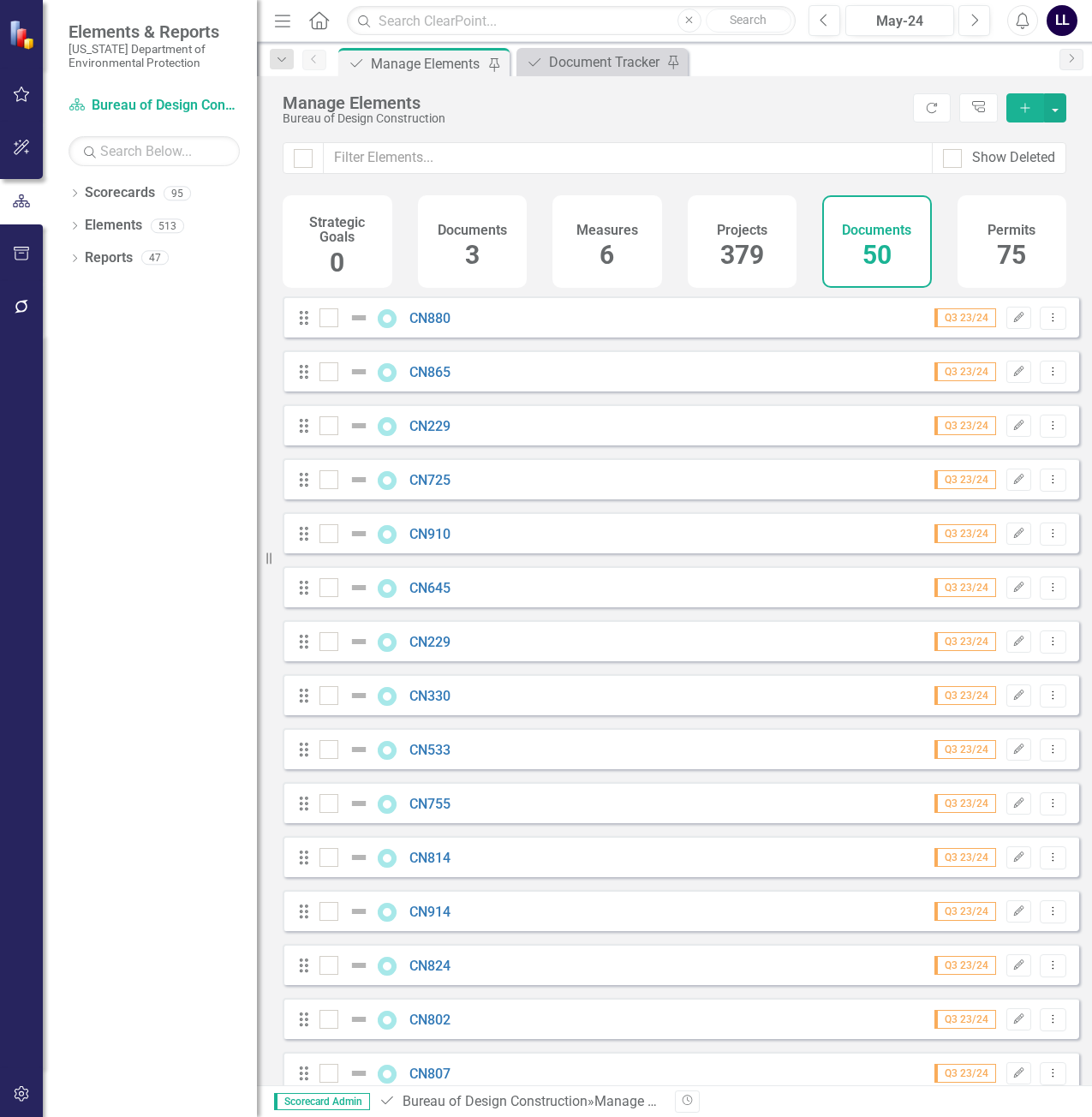
click at [1018, 105] on icon "Add" at bounding box center [1026, 108] width 16 height 12
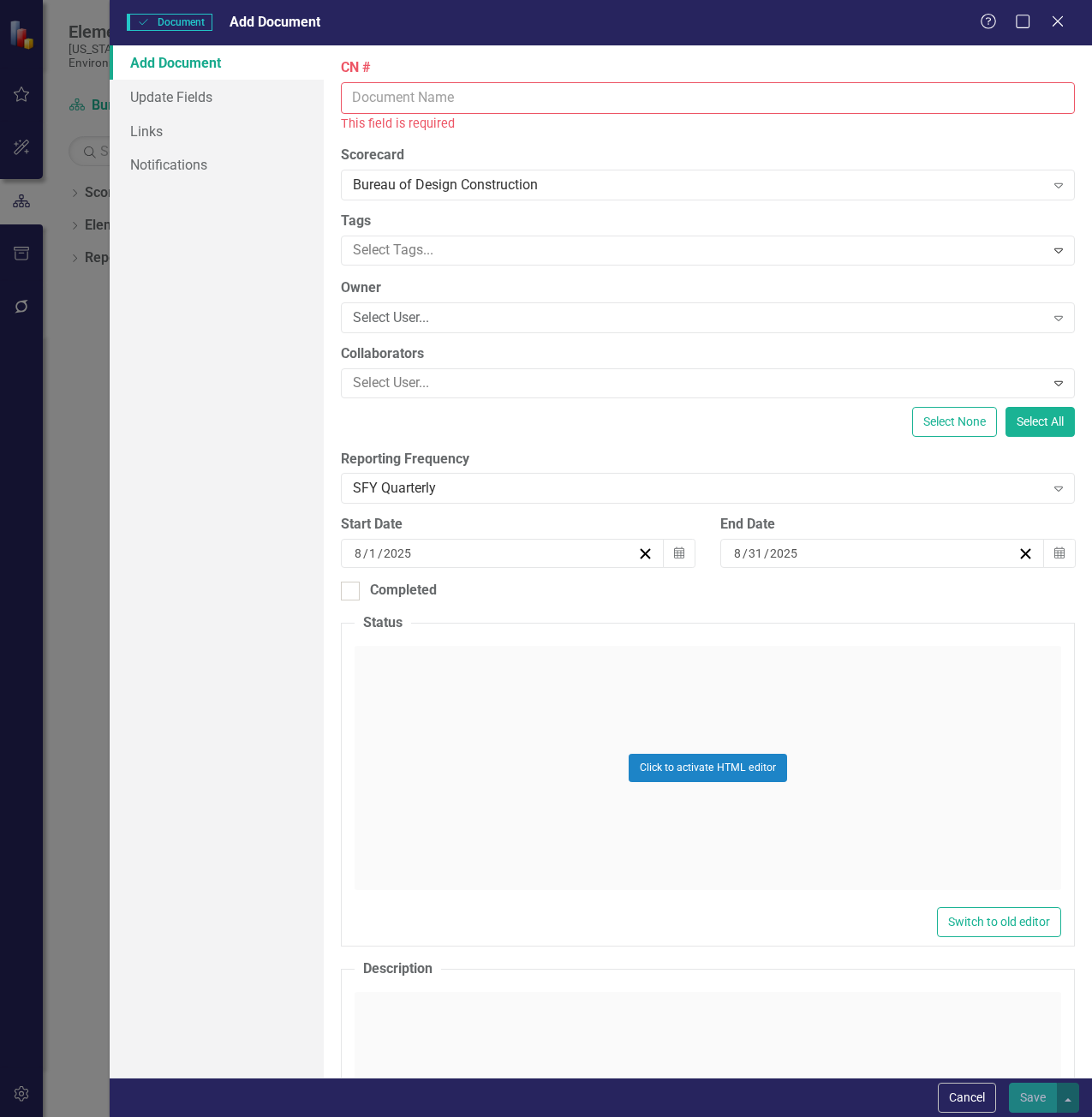
click at [518, 98] on input "CN #" at bounding box center [709, 98] width 735 height 32
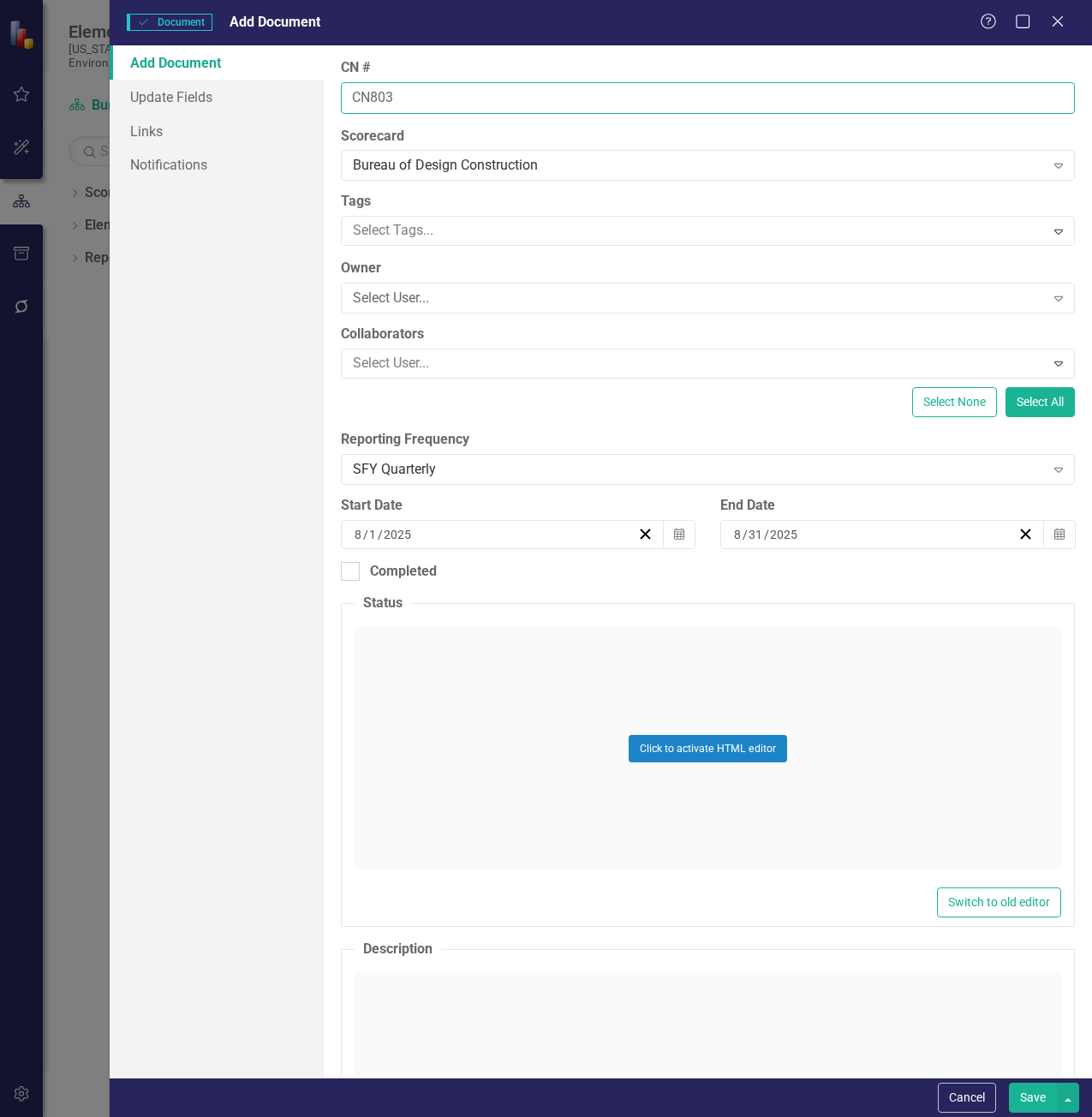
type input "CN803"
click at [1009, 1083] on button "Save" at bounding box center [1032, 1098] width 48 height 30
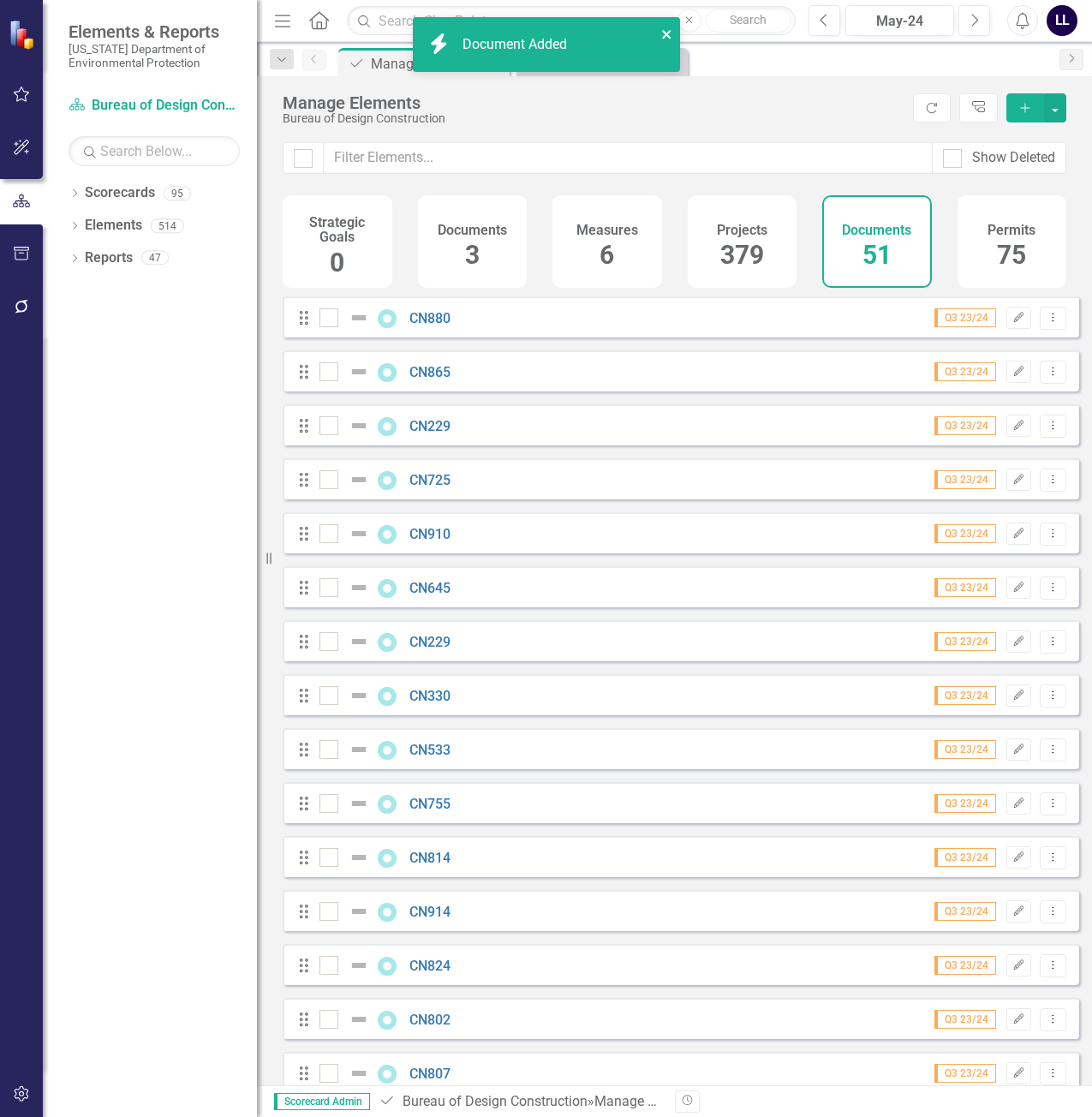
click at [666, 36] on icon "close" at bounding box center [667, 34] width 9 height 9
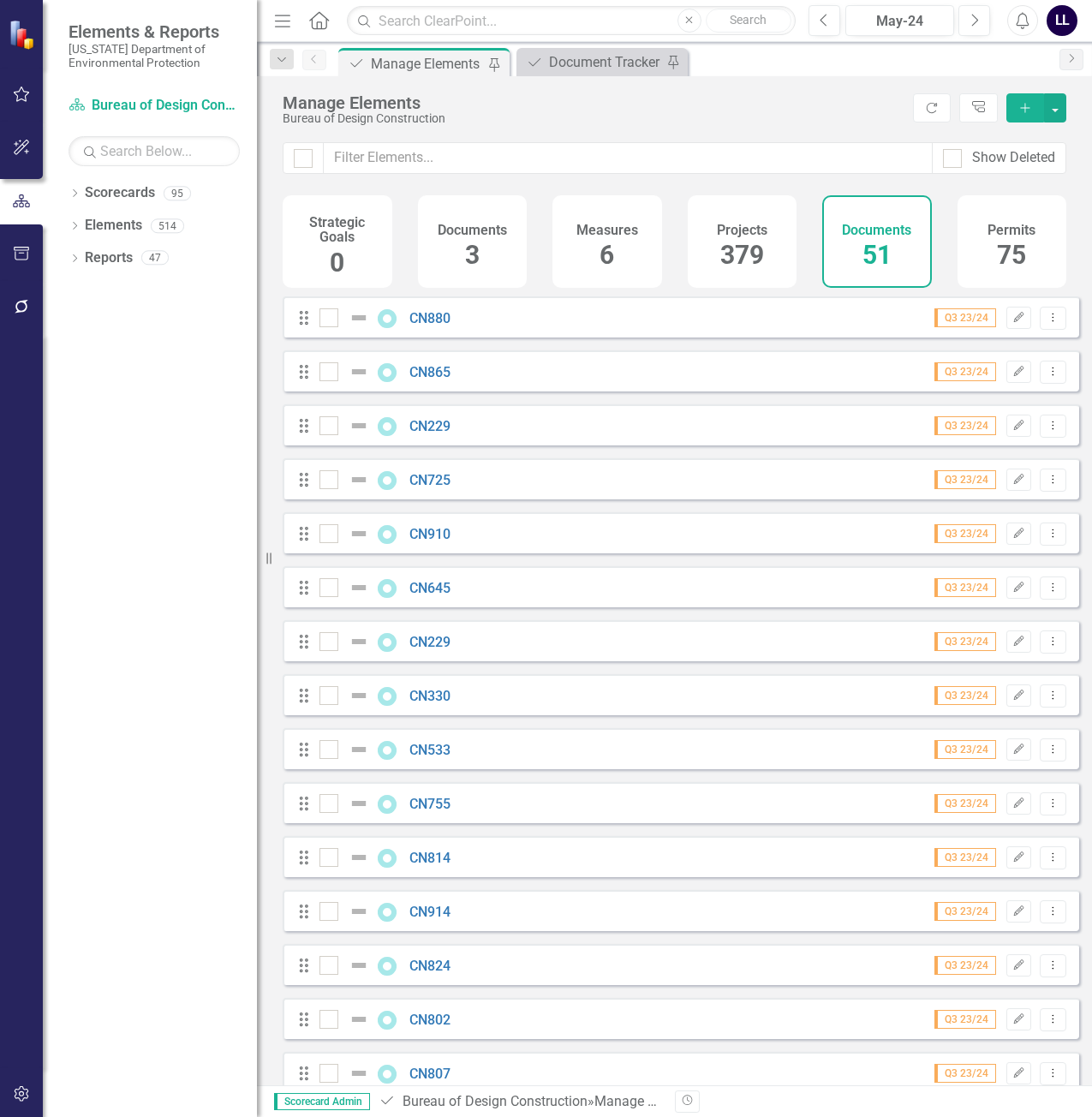
click at [598, 61] on div "icon.bolt Document Added" at bounding box center [546, 52] width 274 height 75
click at [557, 67] on div "Document Tracker" at bounding box center [605, 62] width 113 height 21
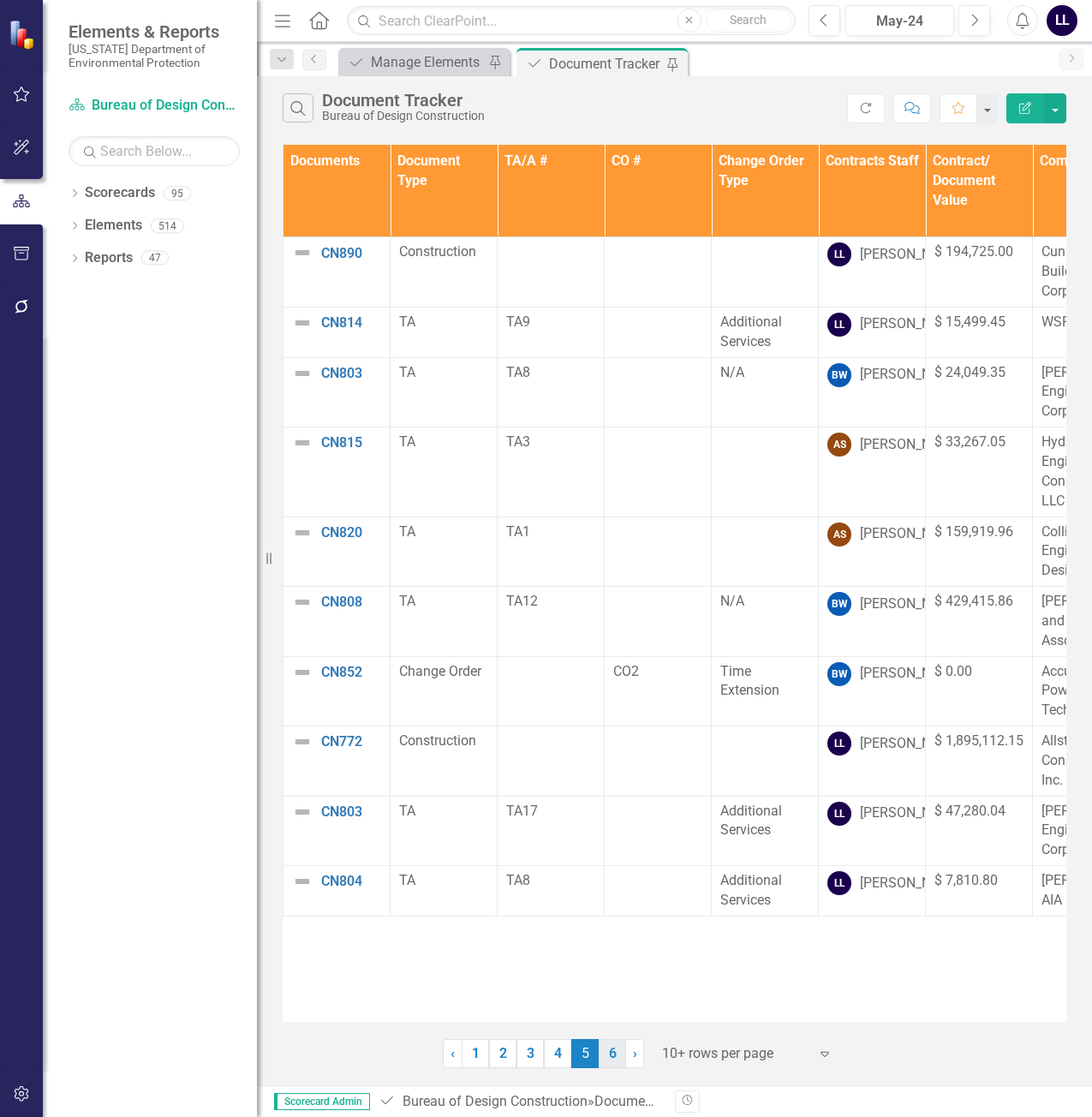
click at [612, 1057] on link "6" at bounding box center [612, 1053] width 27 height 29
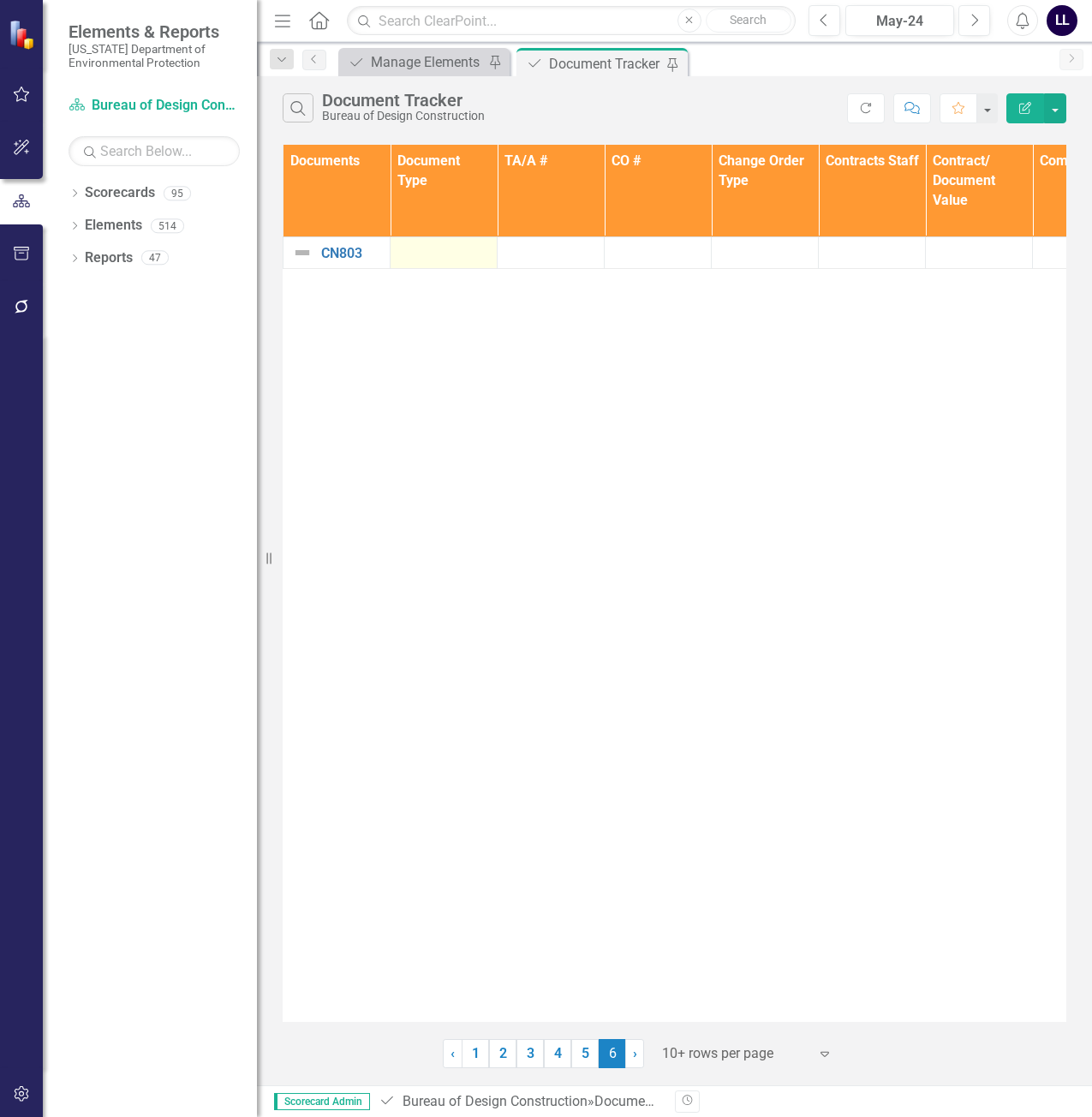
click at [434, 257] on div at bounding box center [444, 252] width 89 height 20
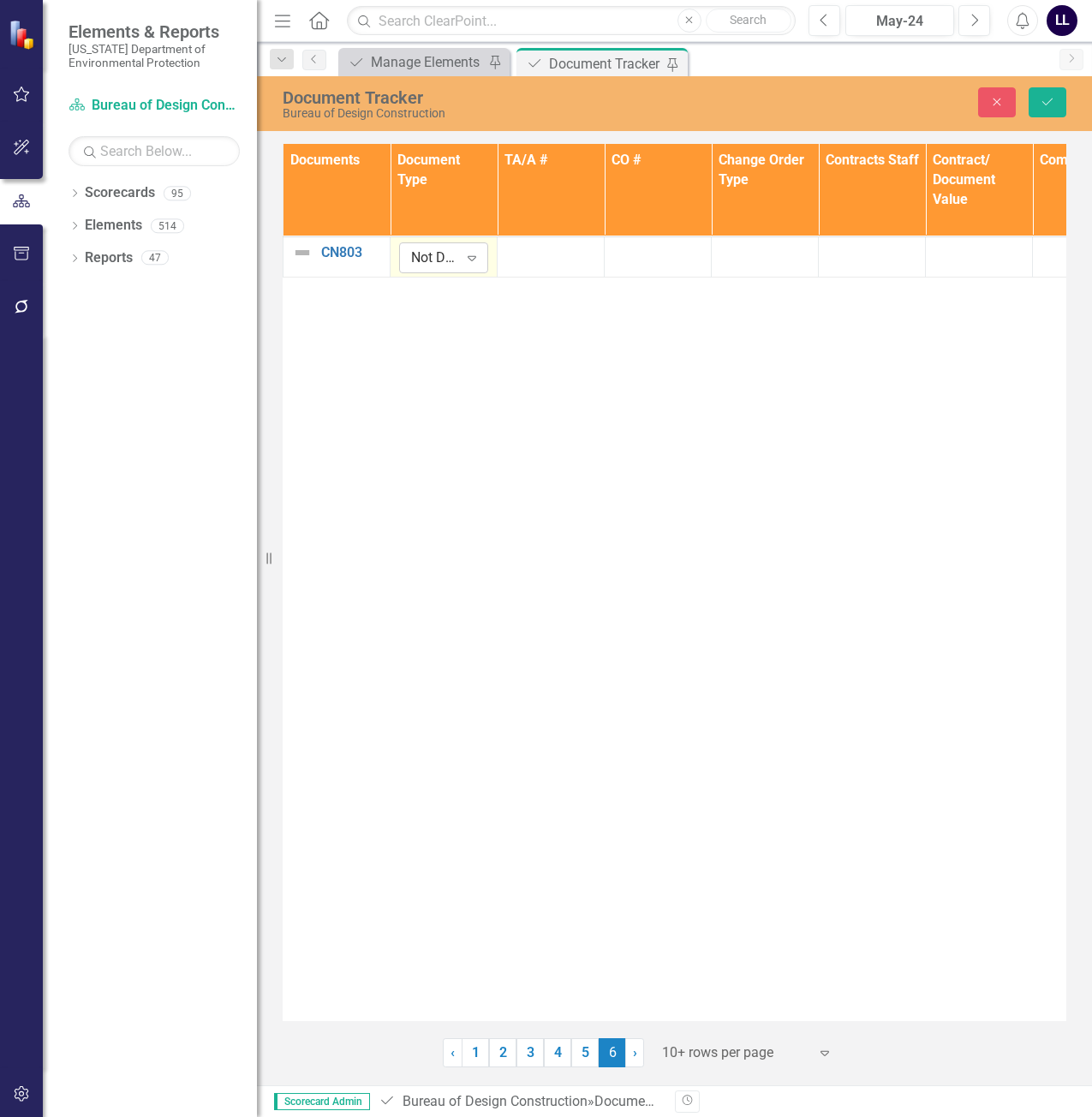
click at [466, 262] on icon "Expand" at bounding box center [472, 258] width 18 height 14
click at [485, 262] on div "Expand" at bounding box center [472, 257] width 31 height 27
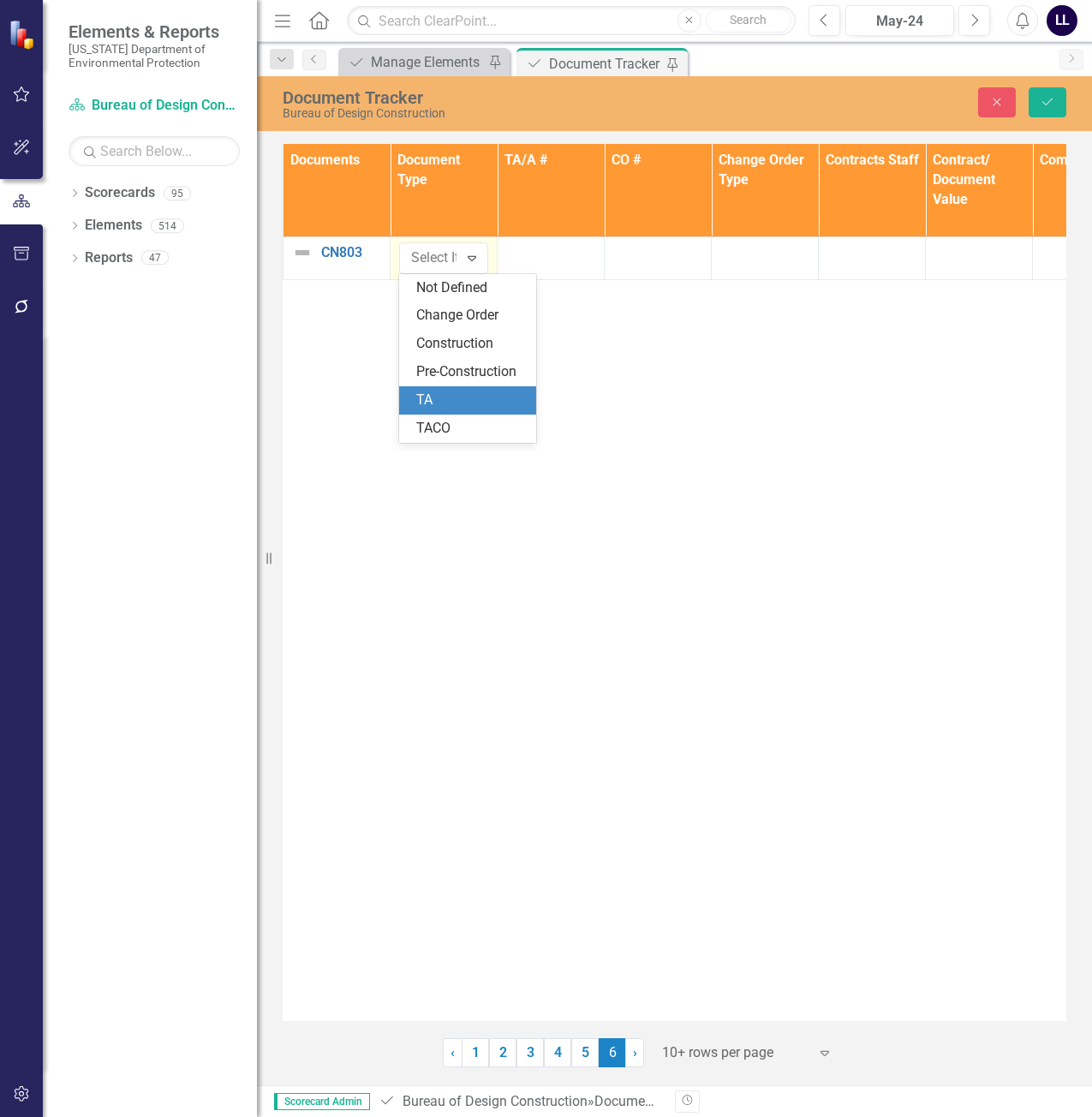
click at [448, 397] on div "TA" at bounding box center [471, 400] width 109 height 20
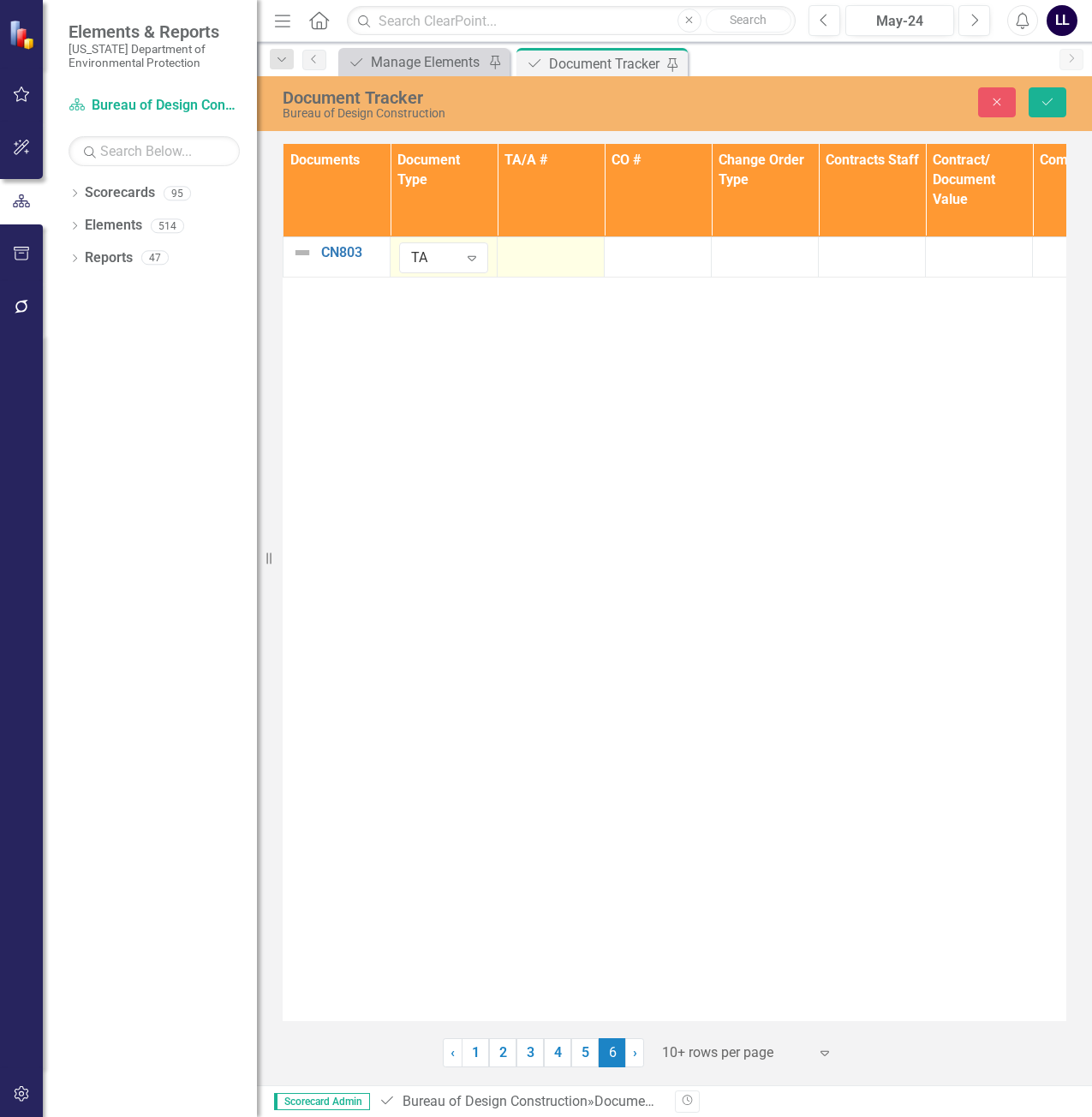
click at [566, 259] on div at bounding box center [551, 252] width 89 height 20
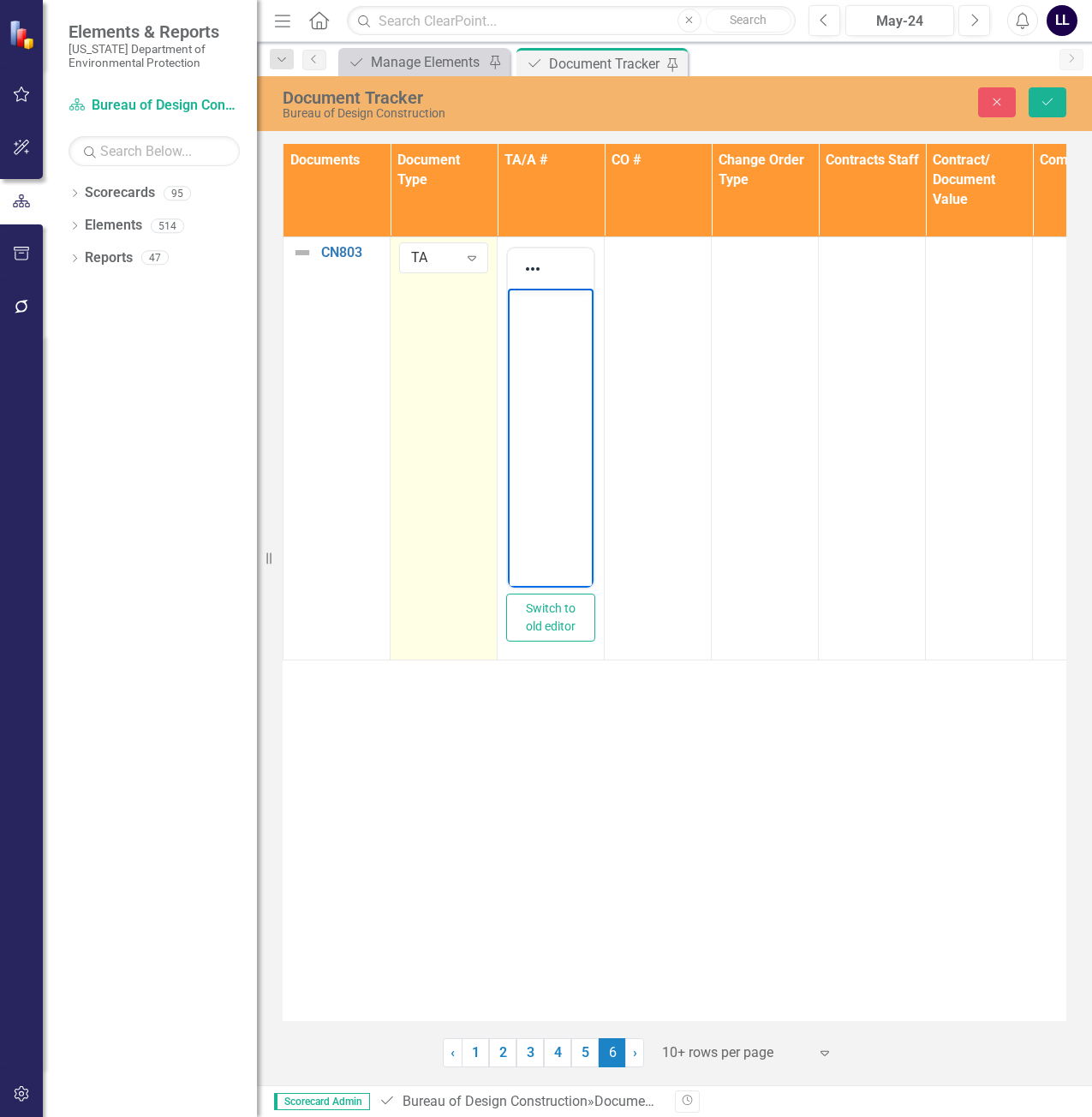
click at [563, 320] on body "Rich Text Area. Press ALT-0 for help." at bounding box center [550, 417] width 86 height 257
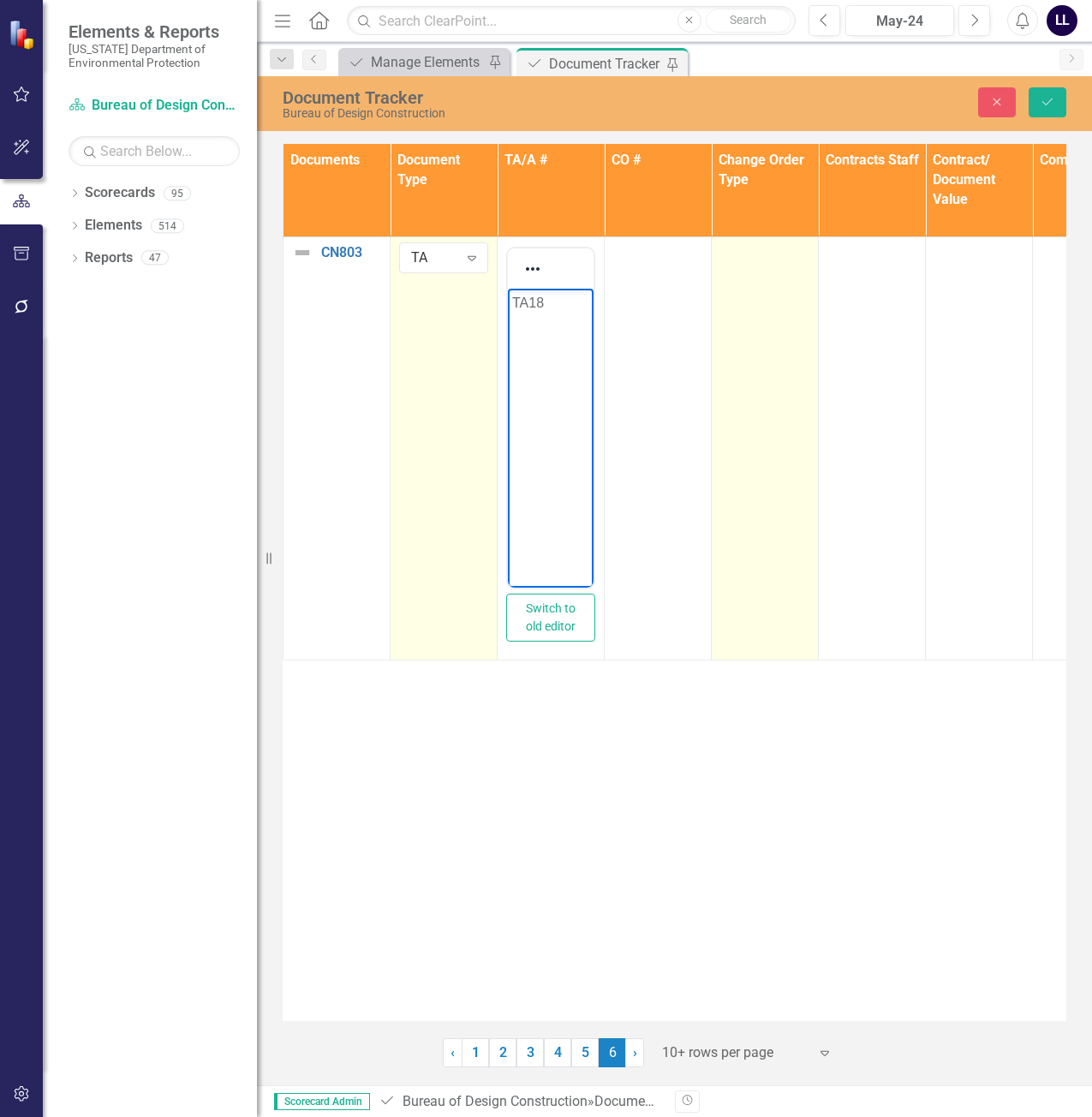
click at [766, 298] on td at bounding box center [765, 448] width 107 height 424
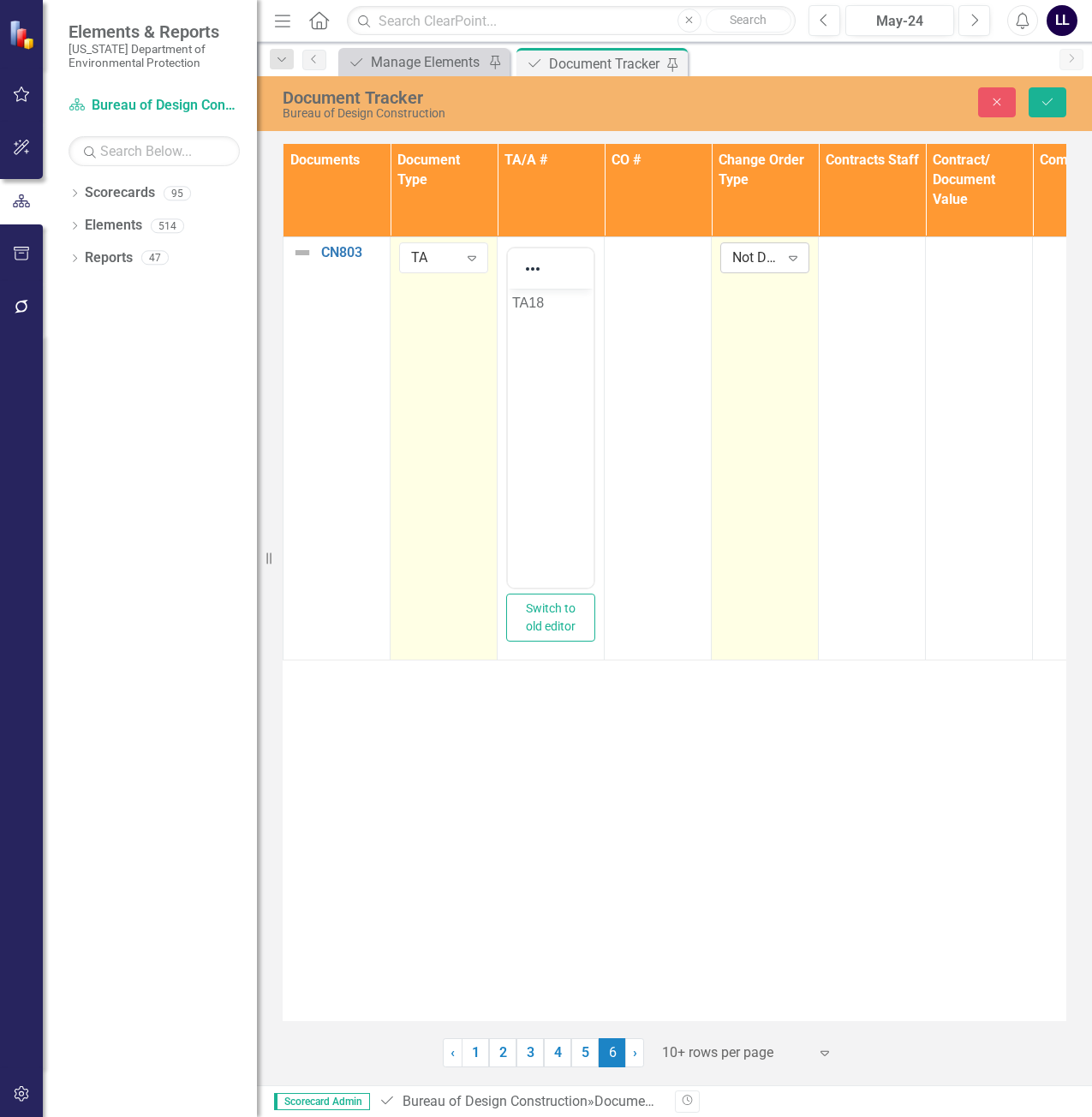
click at [769, 249] on div "Not Defined" at bounding box center [756, 257] width 47 height 20
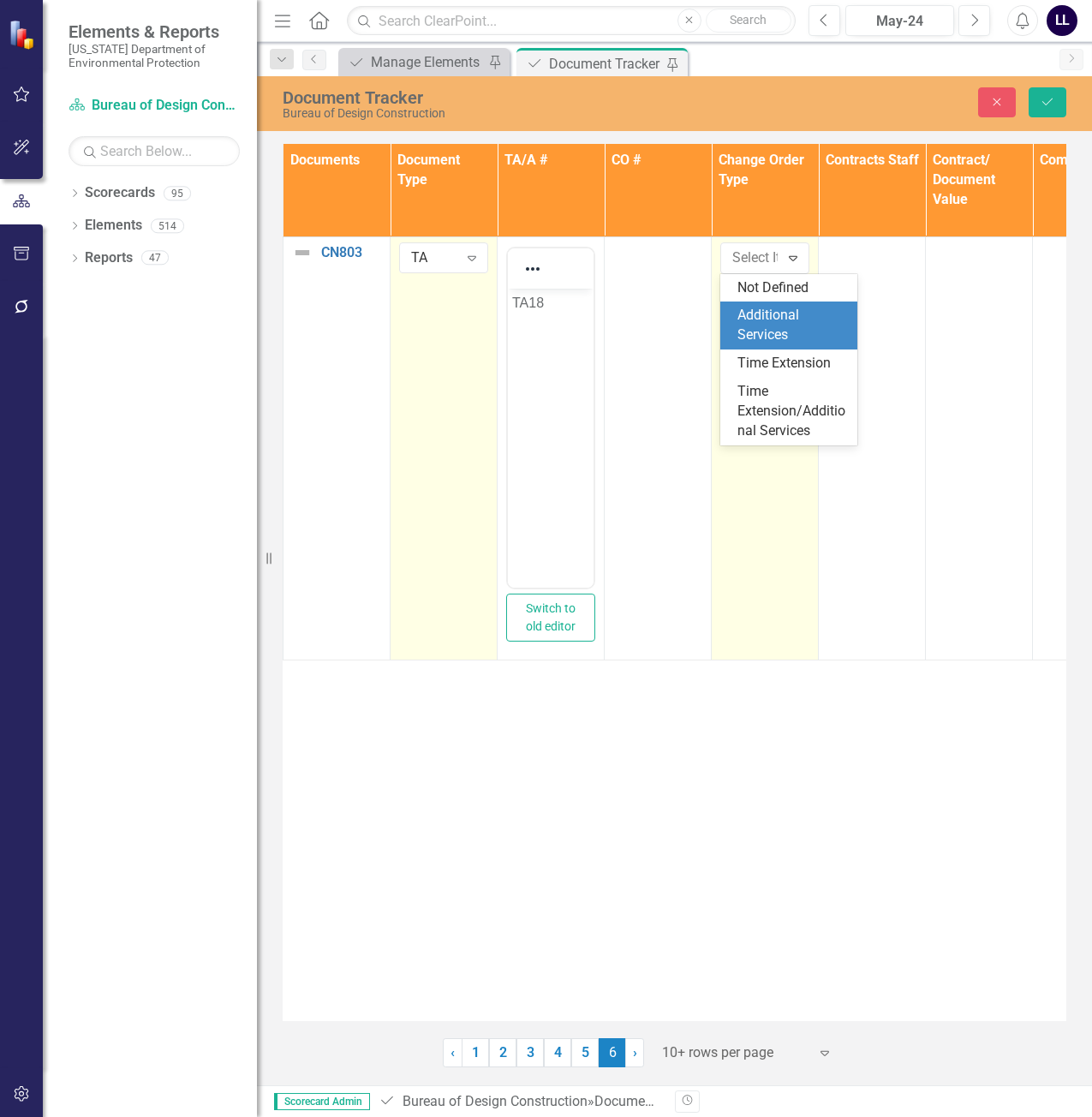
click at [780, 325] on div "Additional Services" at bounding box center [792, 325] width 109 height 39
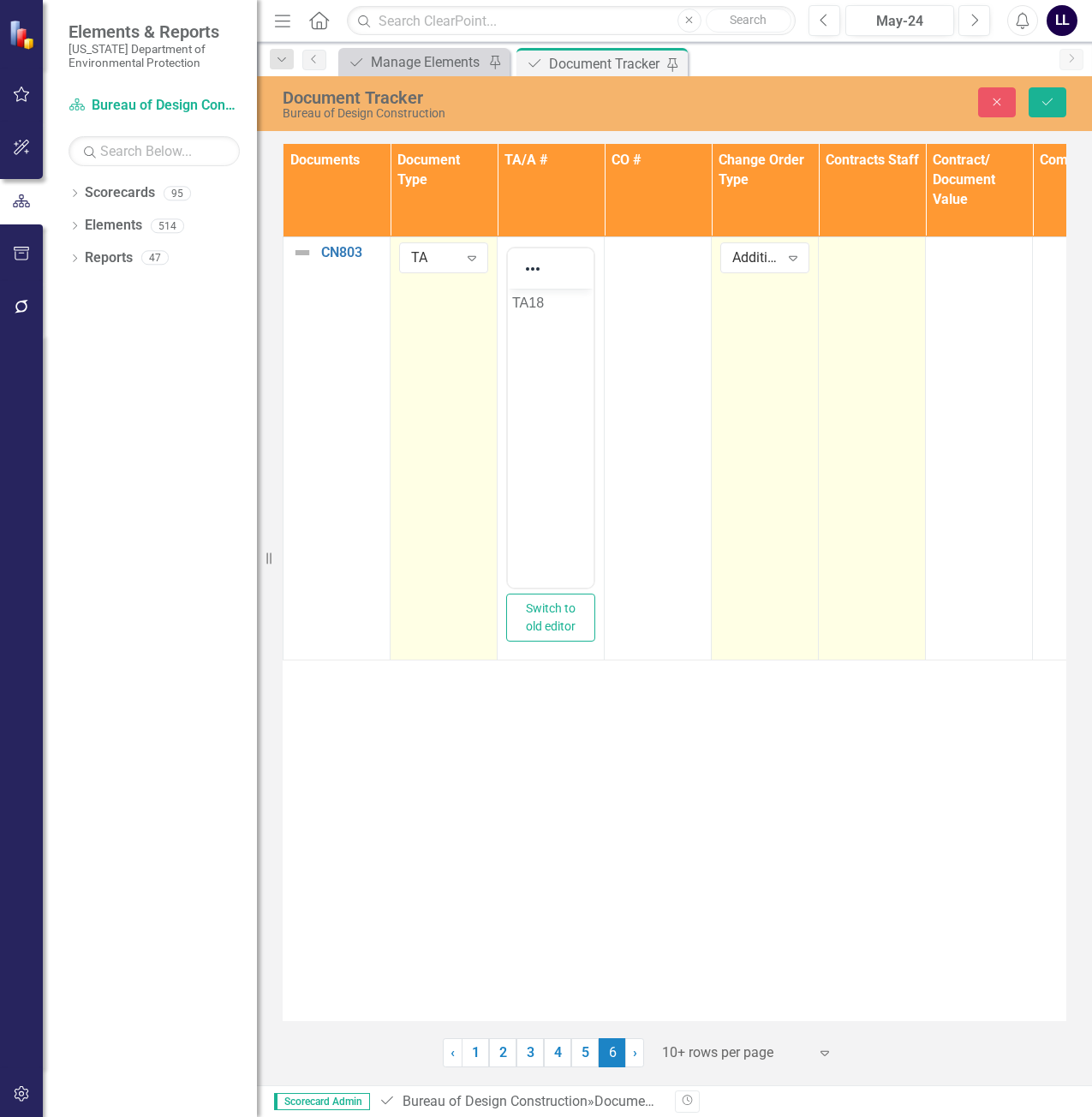
click at [864, 269] on td at bounding box center [872, 448] width 107 height 424
click at [872, 263] on div "Not Defined" at bounding box center [863, 257] width 47 height 20
click at [858, 254] on div "Not Defined" at bounding box center [863, 257] width 47 height 20
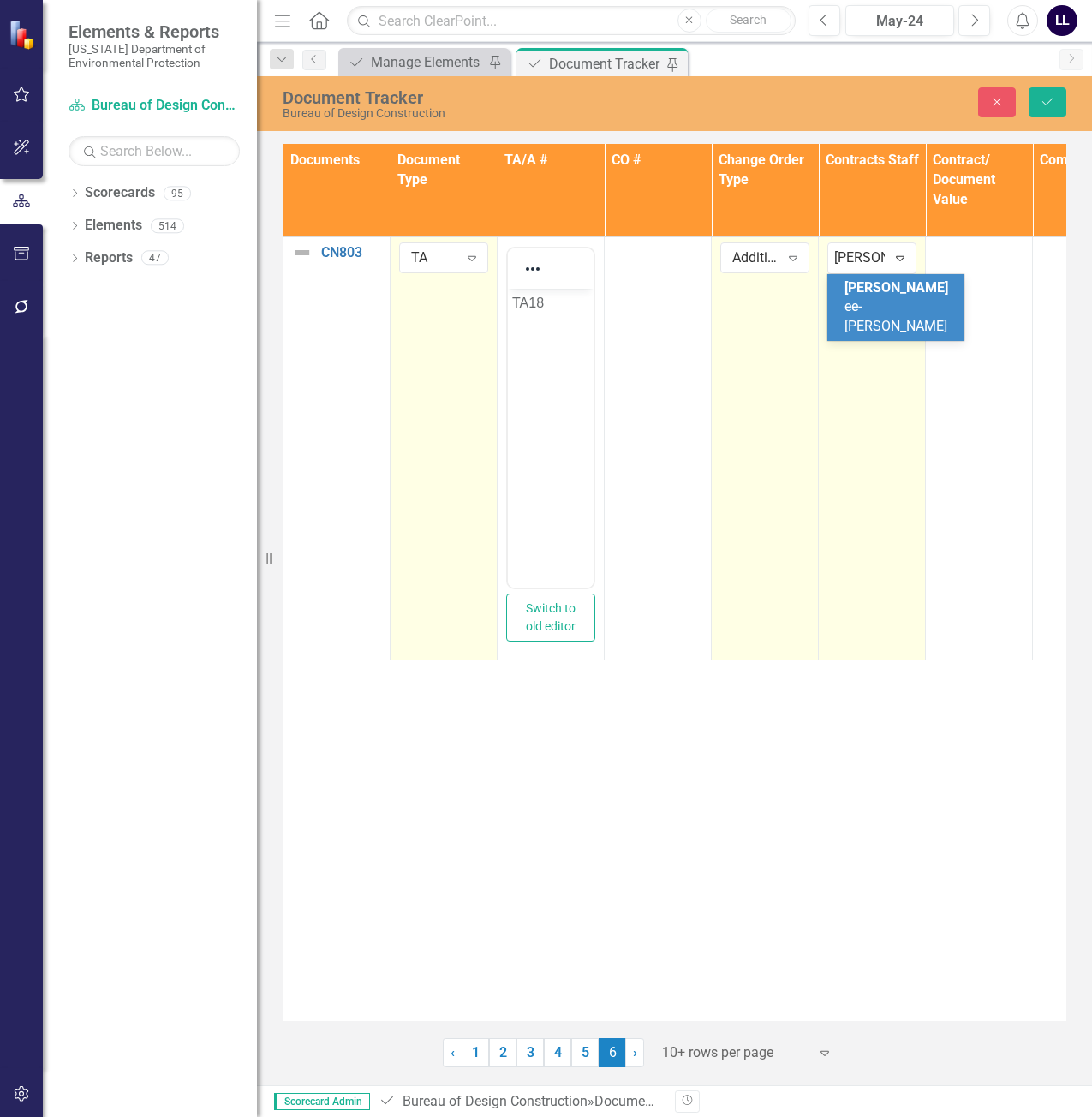
type input "[PERSON_NAME]"
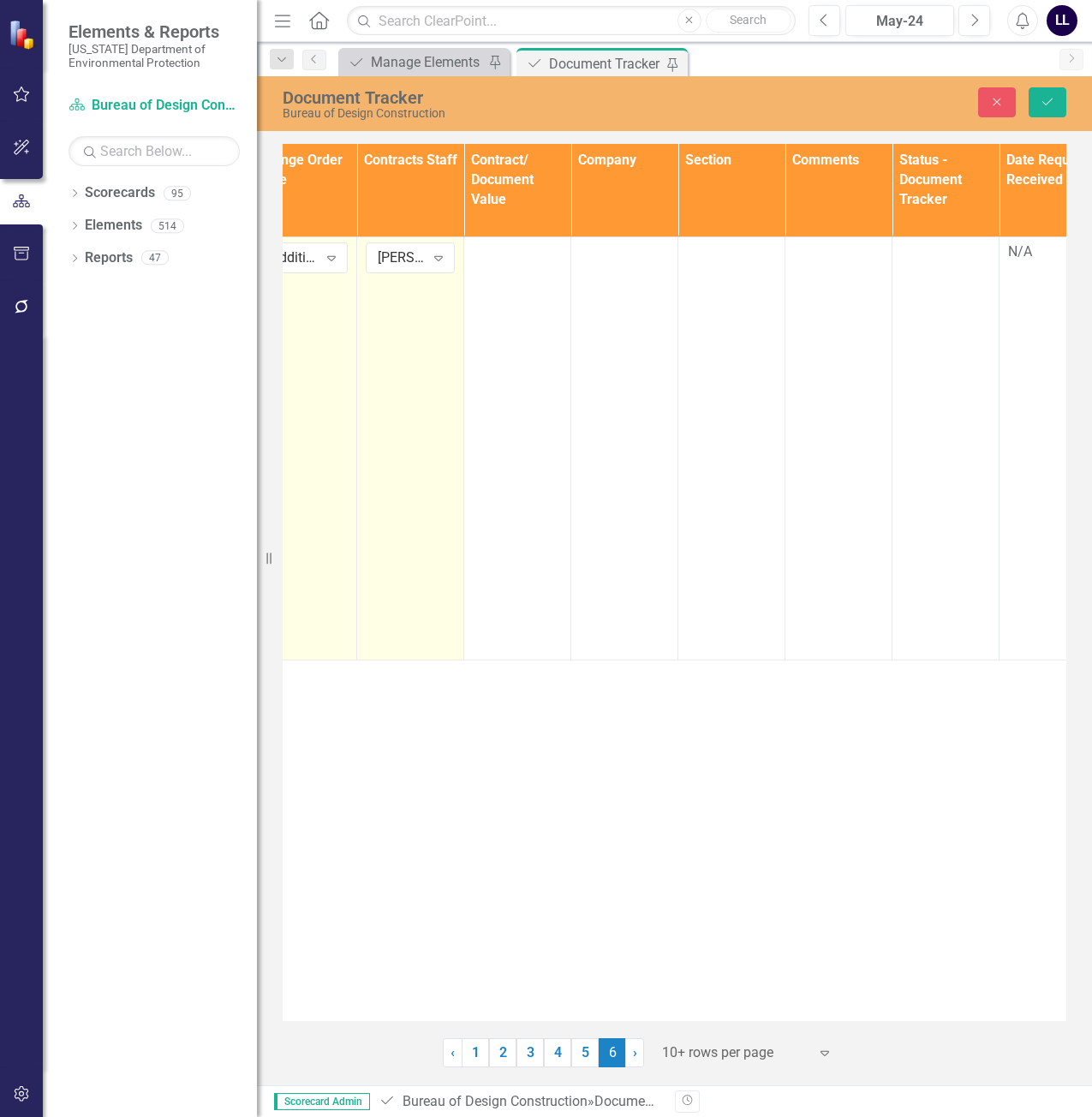
scroll to position [0, 475]
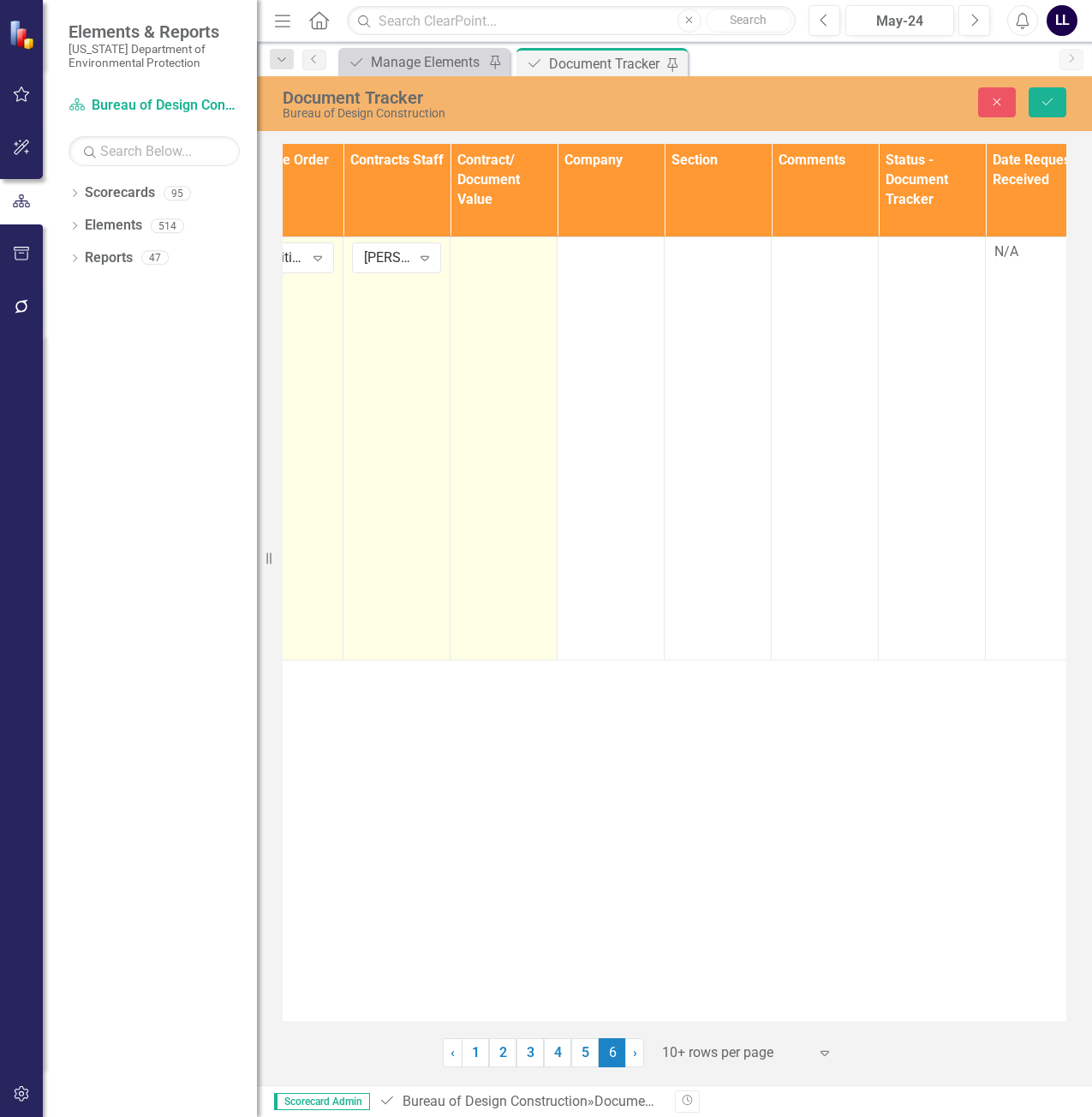
click at [493, 243] on div at bounding box center [504, 252] width 89 height 20
click at [493, 257] on div at bounding box center [504, 252] width 89 height 20
click at [500, 294] on td at bounding box center [504, 448] width 107 height 424
click at [503, 261] on input "number" at bounding box center [504, 258] width 89 height 32
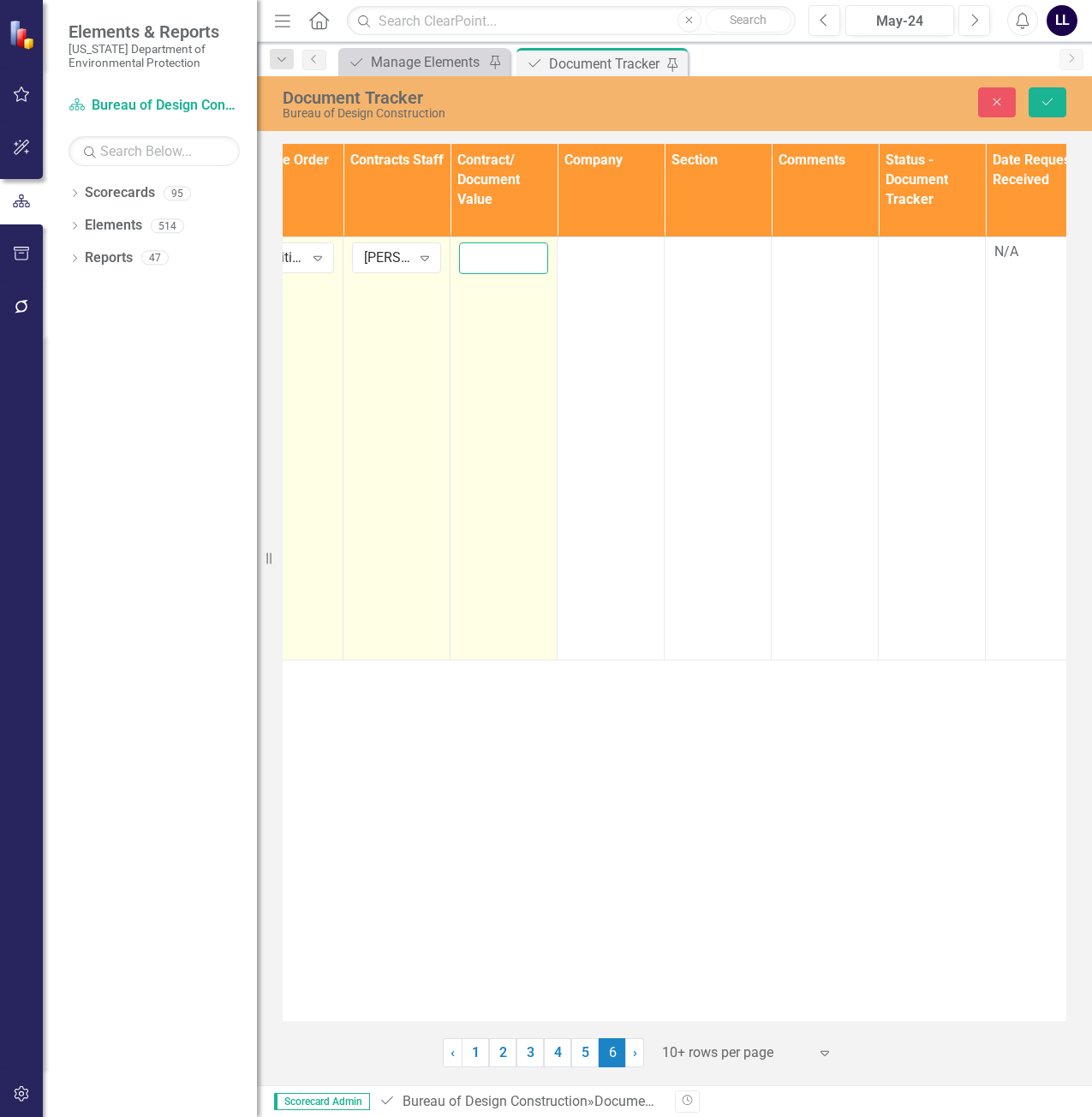
click at [500, 259] on input "number" at bounding box center [504, 258] width 89 height 32
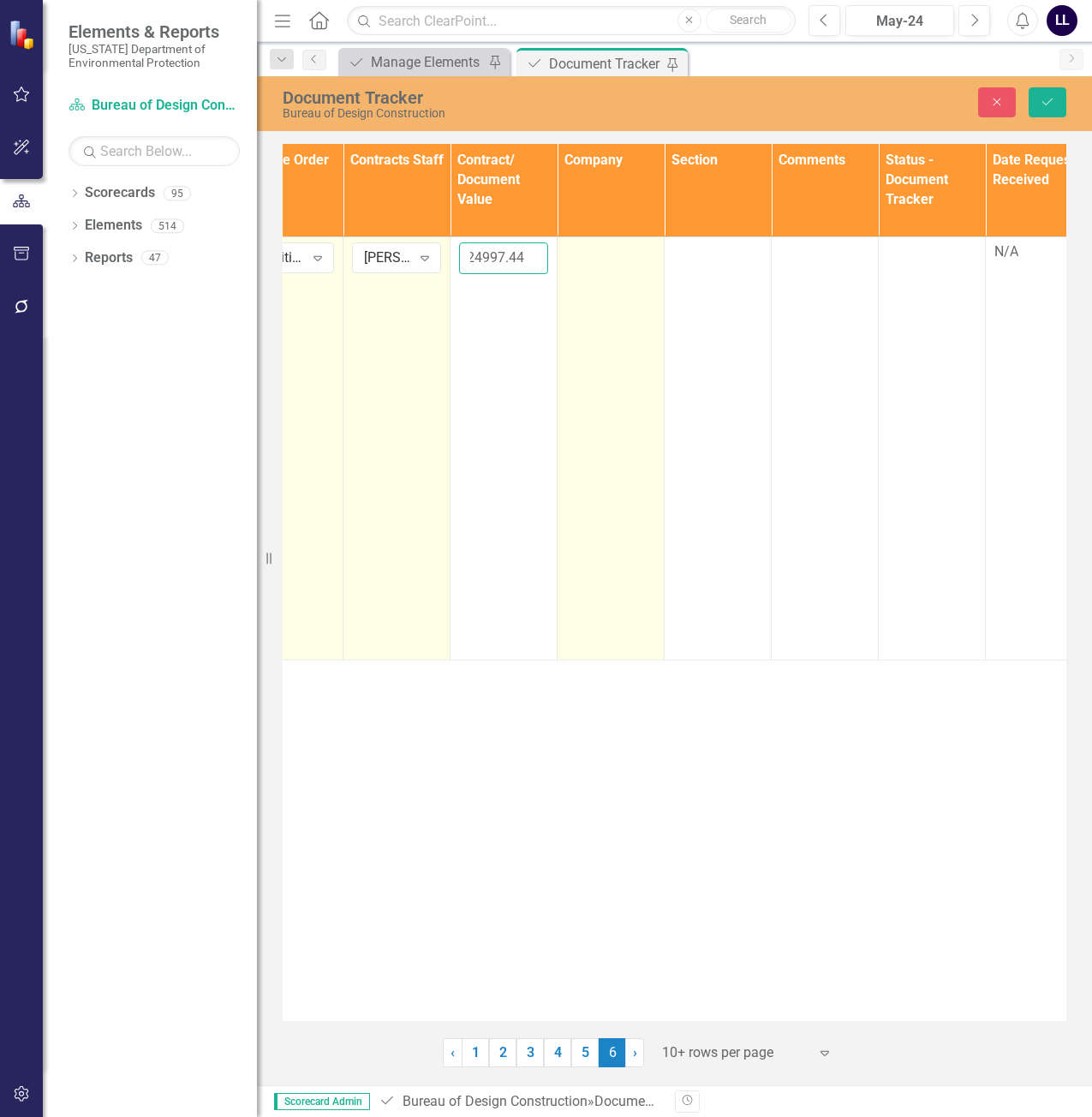
type input "24997.44"
click at [602, 271] on td at bounding box center [611, 448] width 107 height 424
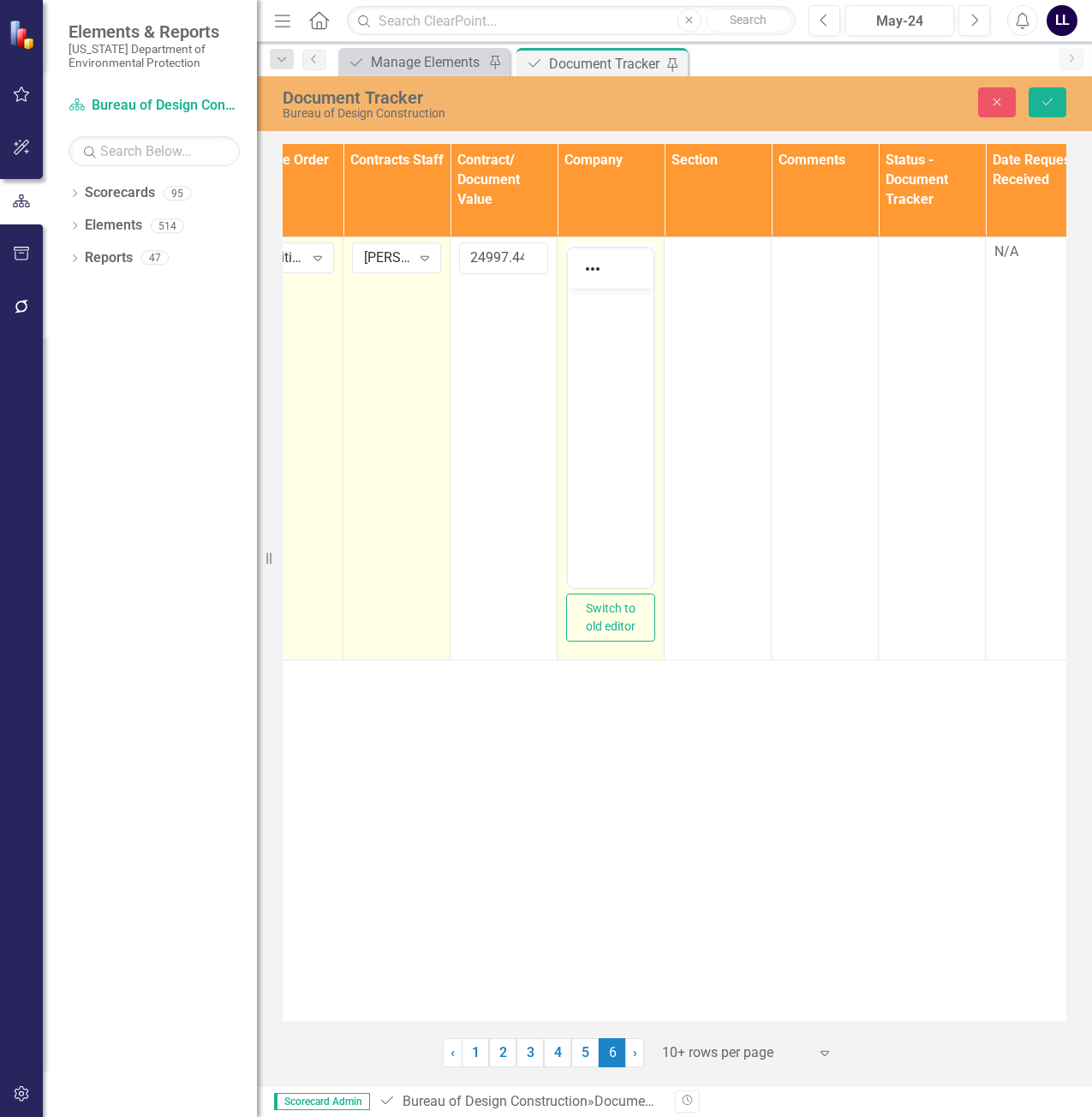
click at [600, 322] on body "Rich Text Area. Press ALT-0 for help." at bounding box center [611, 417] width 86 height 257
click at [606, 339] on body "Rich Text Area. Press ALT-0 for help." at bounding box center [611, 417] width 86 height 257
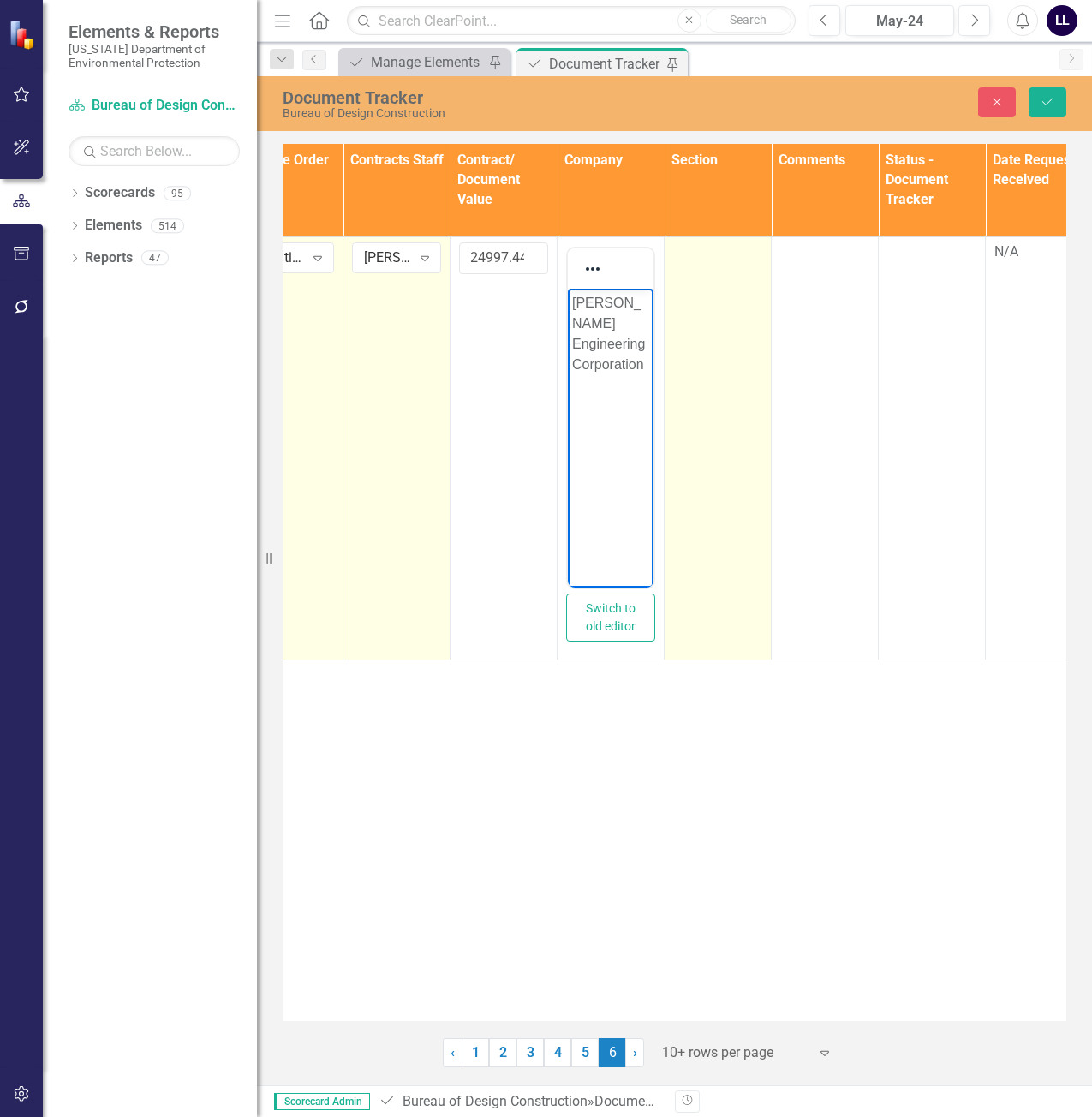
click at [730, 305] on td at bounding box center [718, 448] width 107 height 424
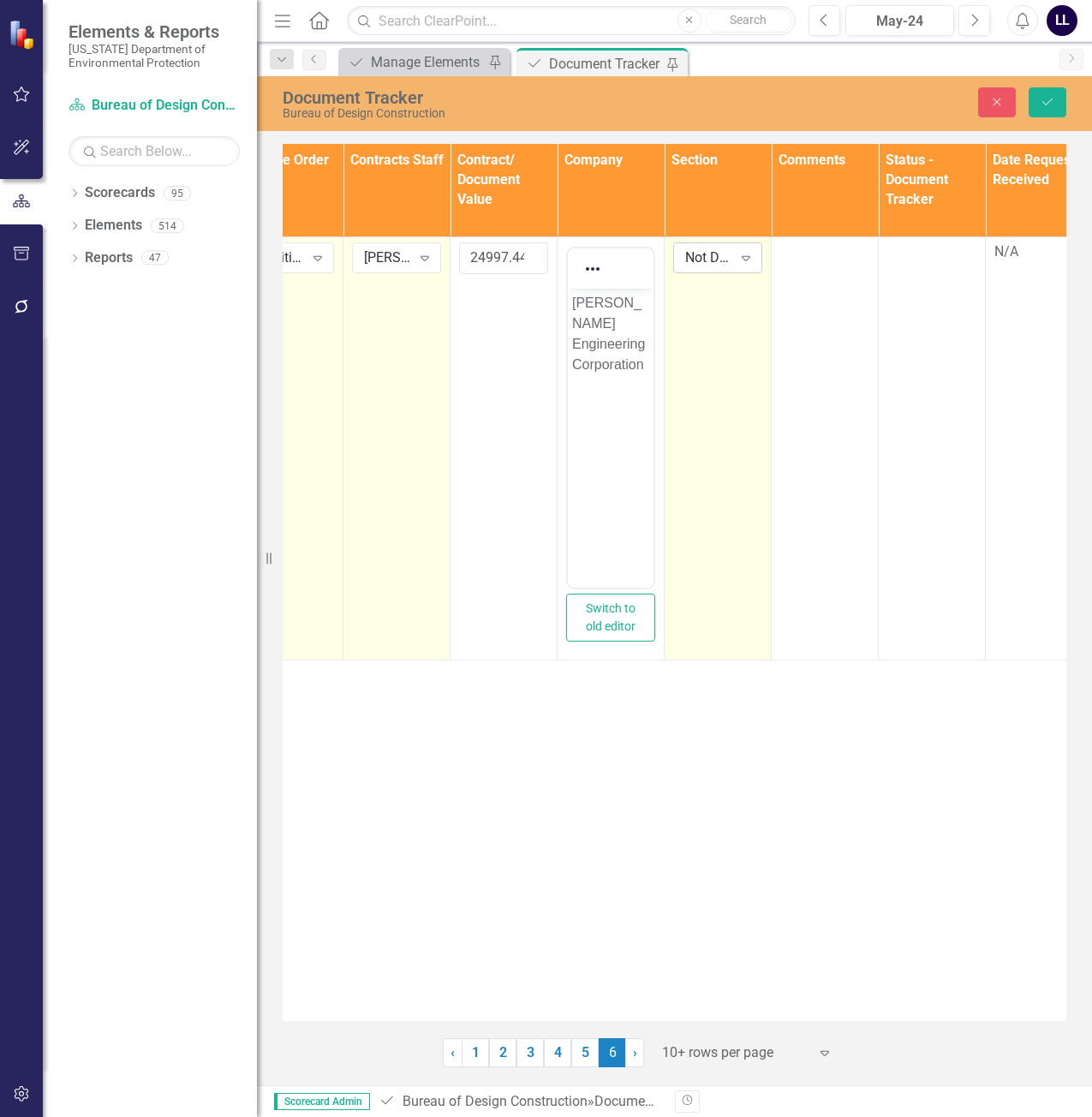
click at [701, 257] on div "Not Defined" at bounding box center [709, 257] width 47 height 20
click at [725, 341] on div "Design" at bounding box center [745, 344] width 109 height 20
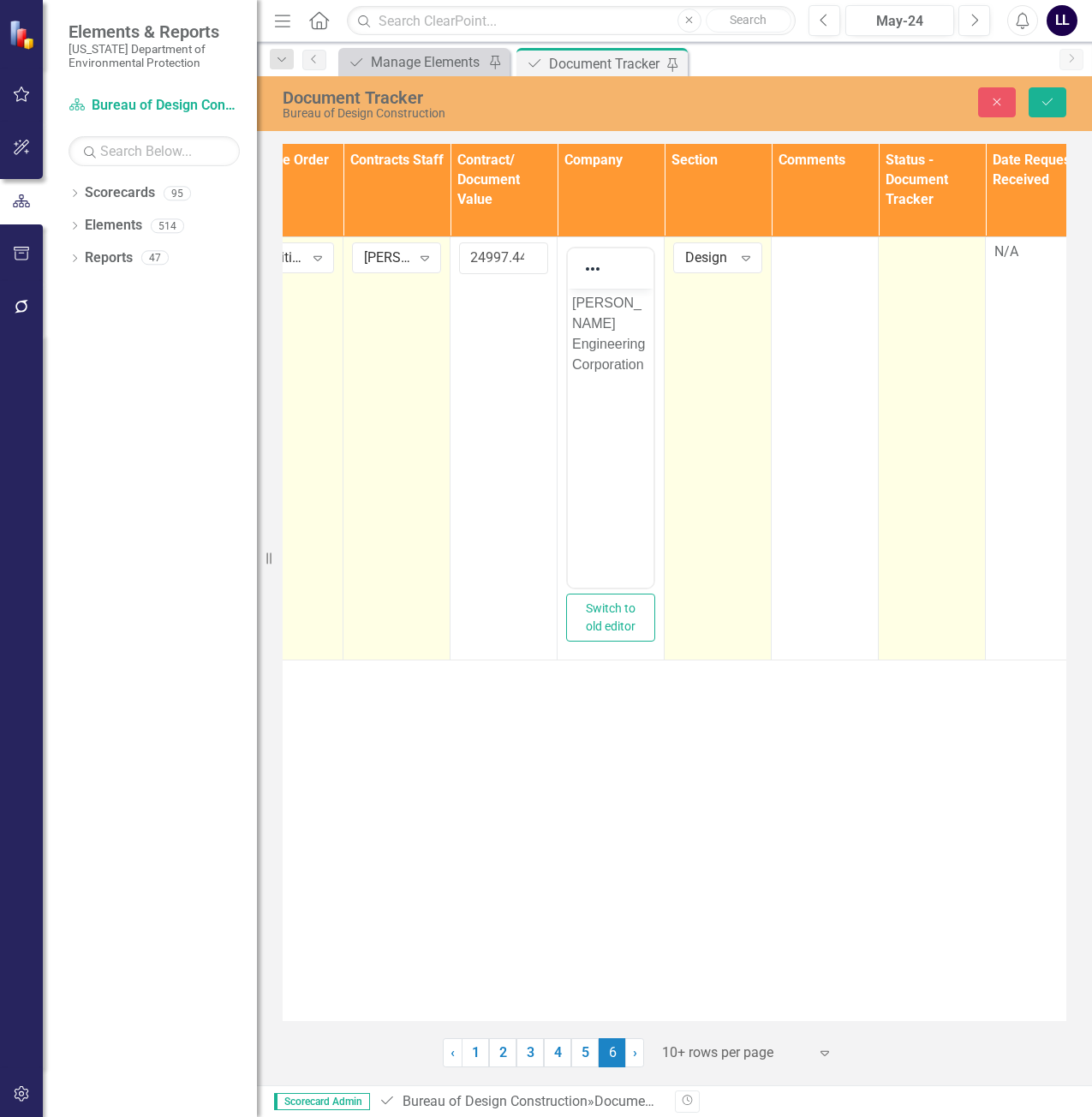
click at [940, 311] on td at bounding box center [932, 448] width 107 height 424
click at [931, 264] on div "Not Defined" at bounding box center [923, 257] width 47 height 20
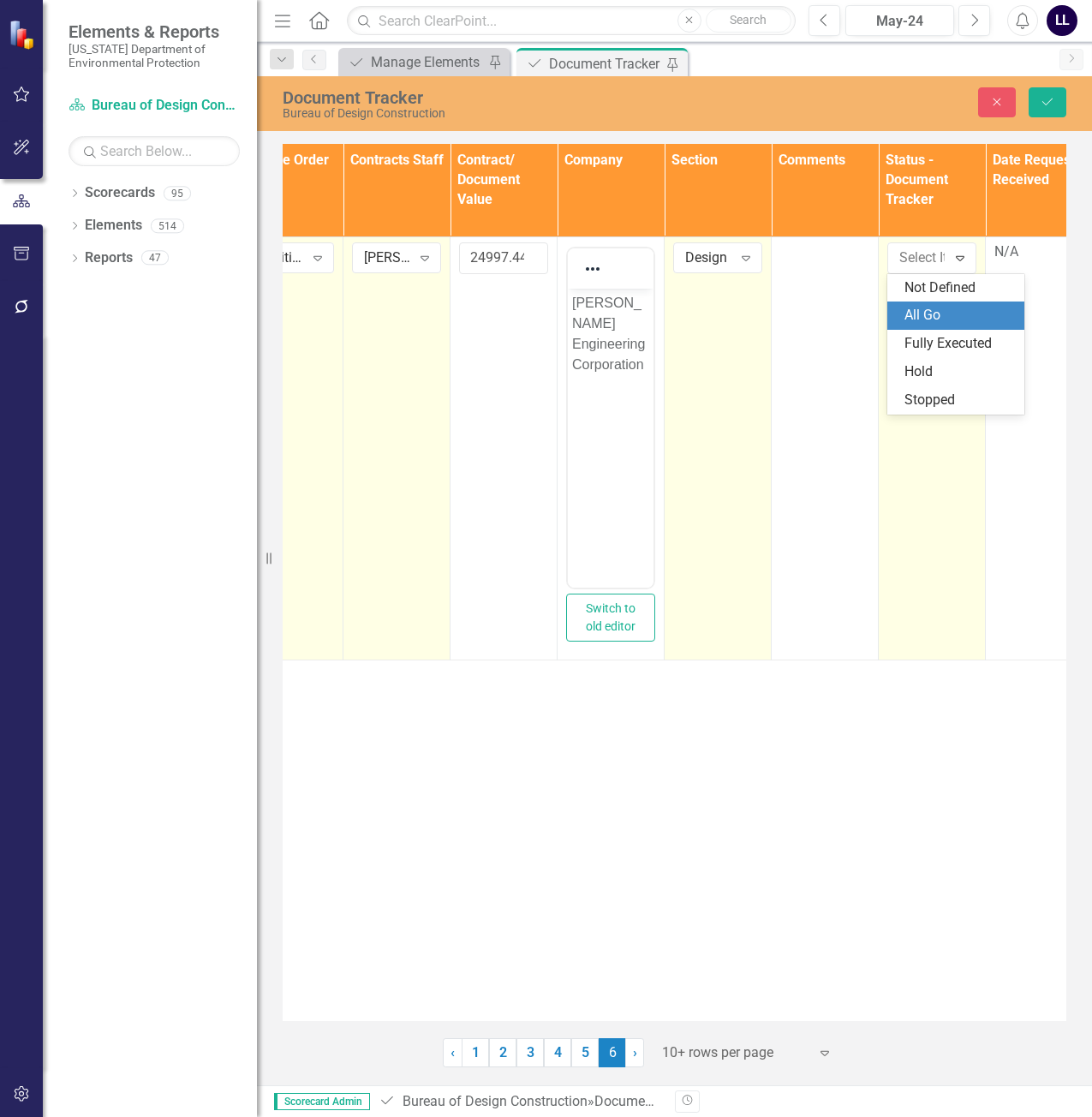
click at [922, 315] on div "All Go" at bounding box center [959, 315] width 109 height 20
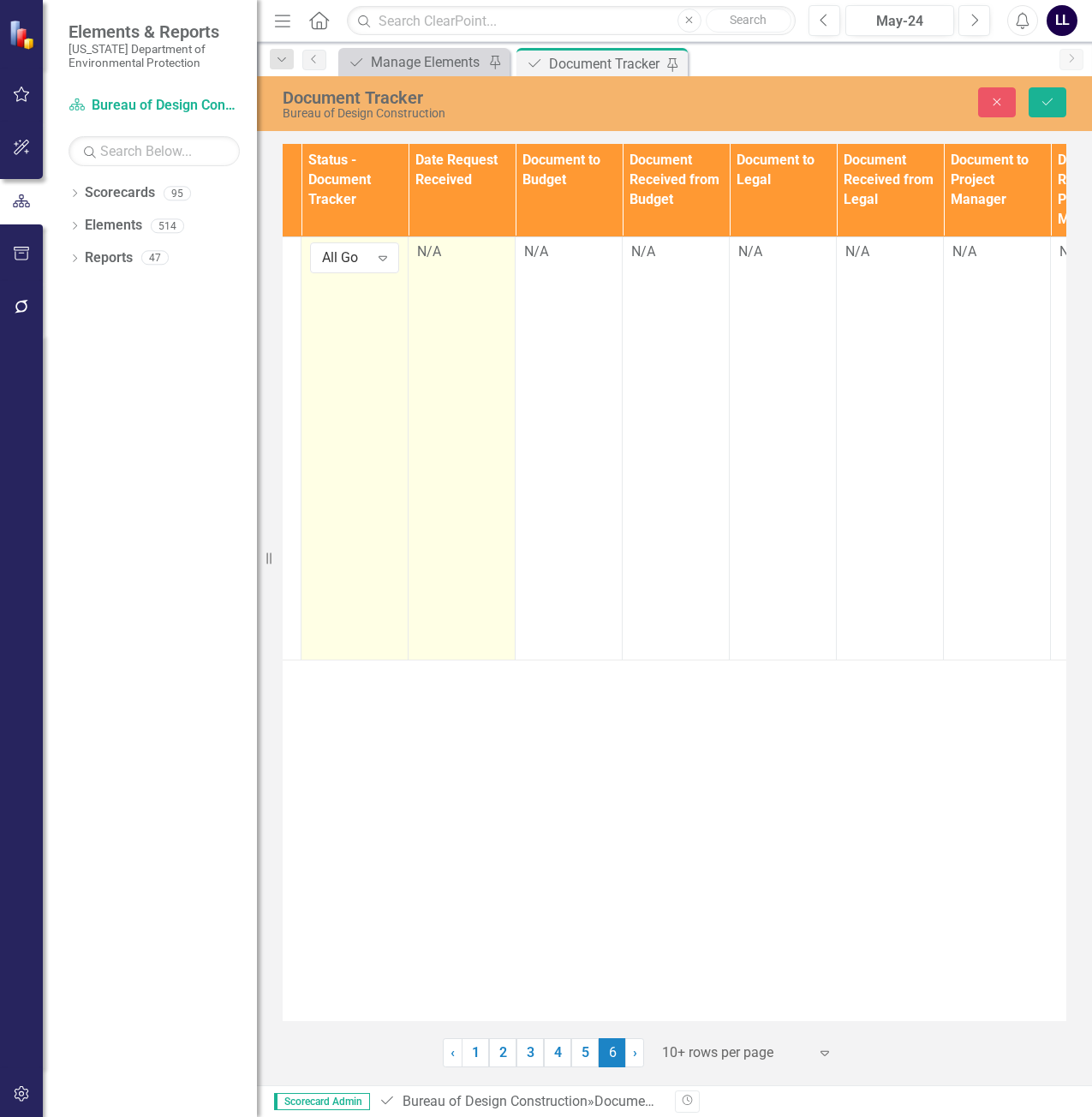
scroll to position [0, 1059]
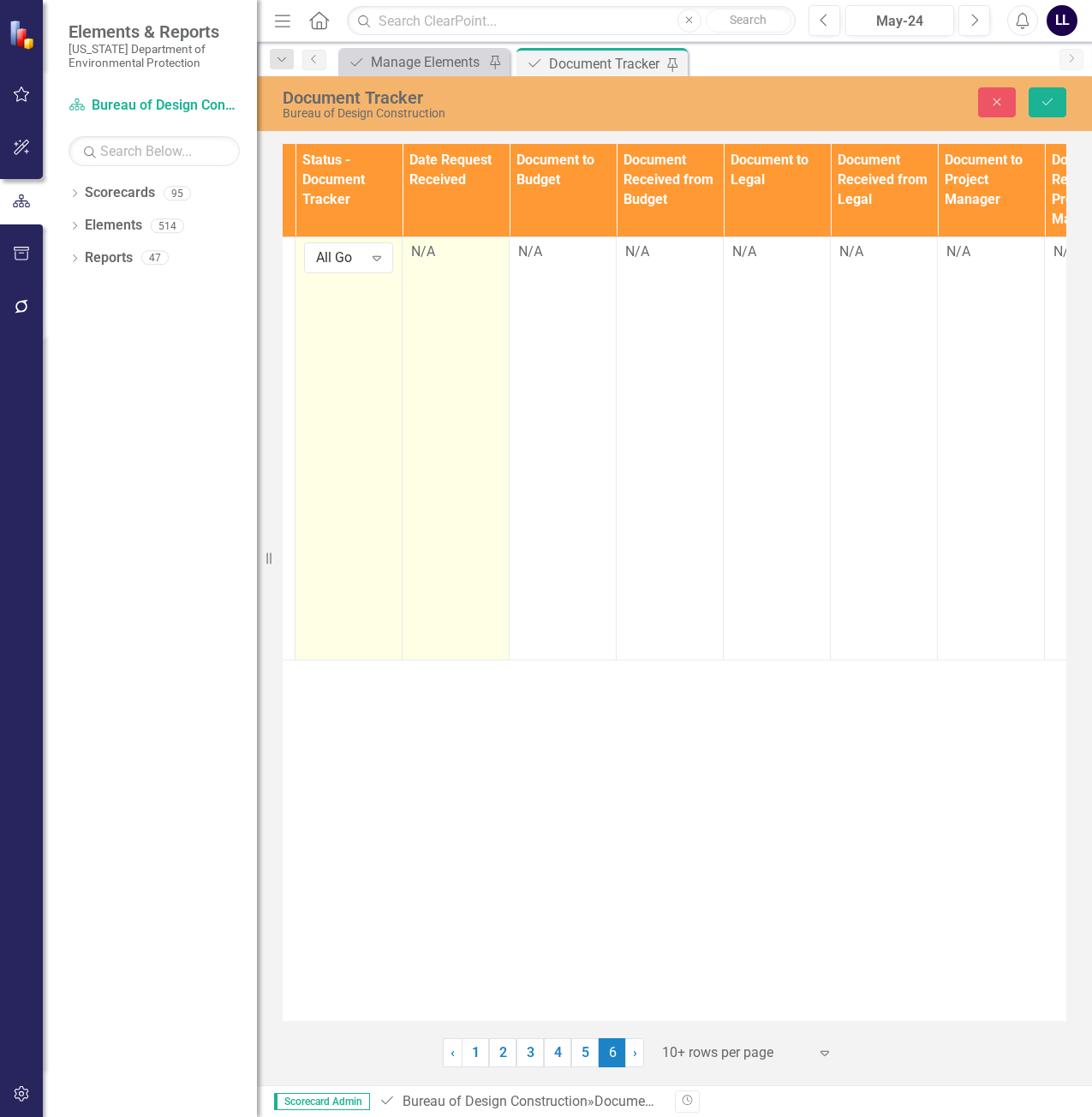
click at [455, 240] on td "N/A" at bounding box center [456, 448] width 107 height 424
click at [453, 252] on div "N/A" at bounding box center [456, 252] width 89 height 20
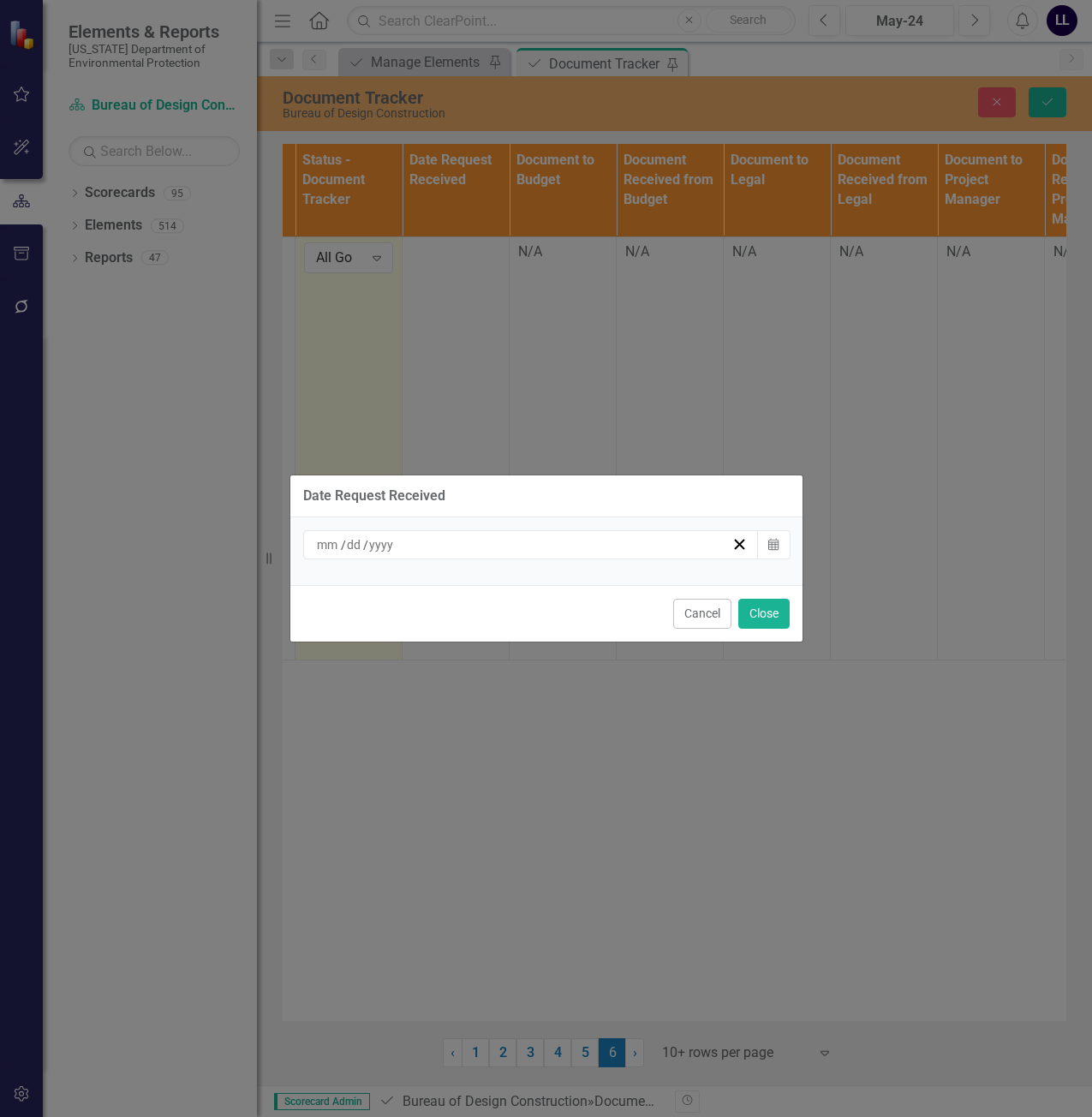
click at [480, 552] on div "/ /" at bounding box center [523, 545] width 418 height 18
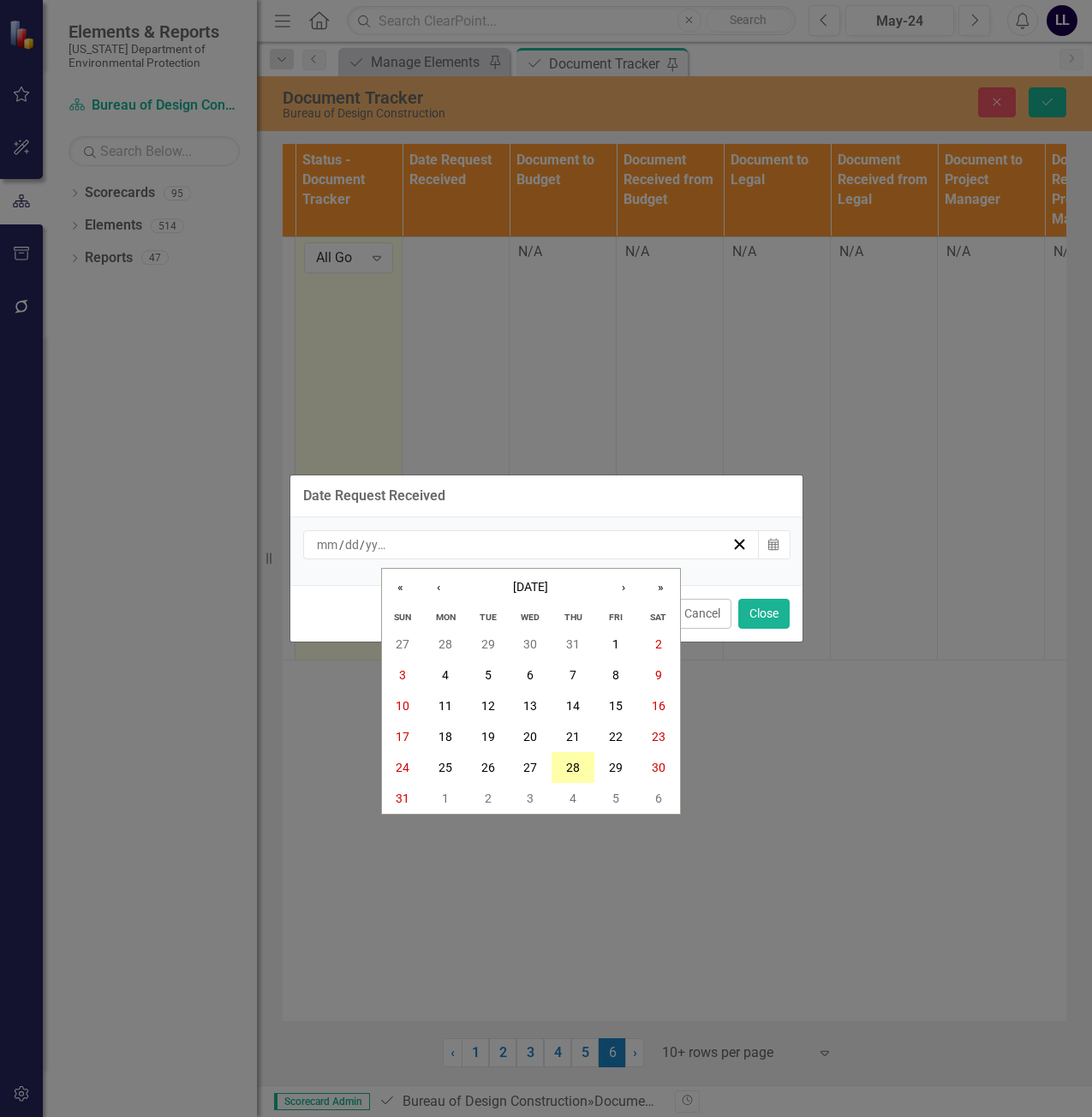
click at [582, 768] on button "28" at bounding box center [572, 767] width 43 height 31
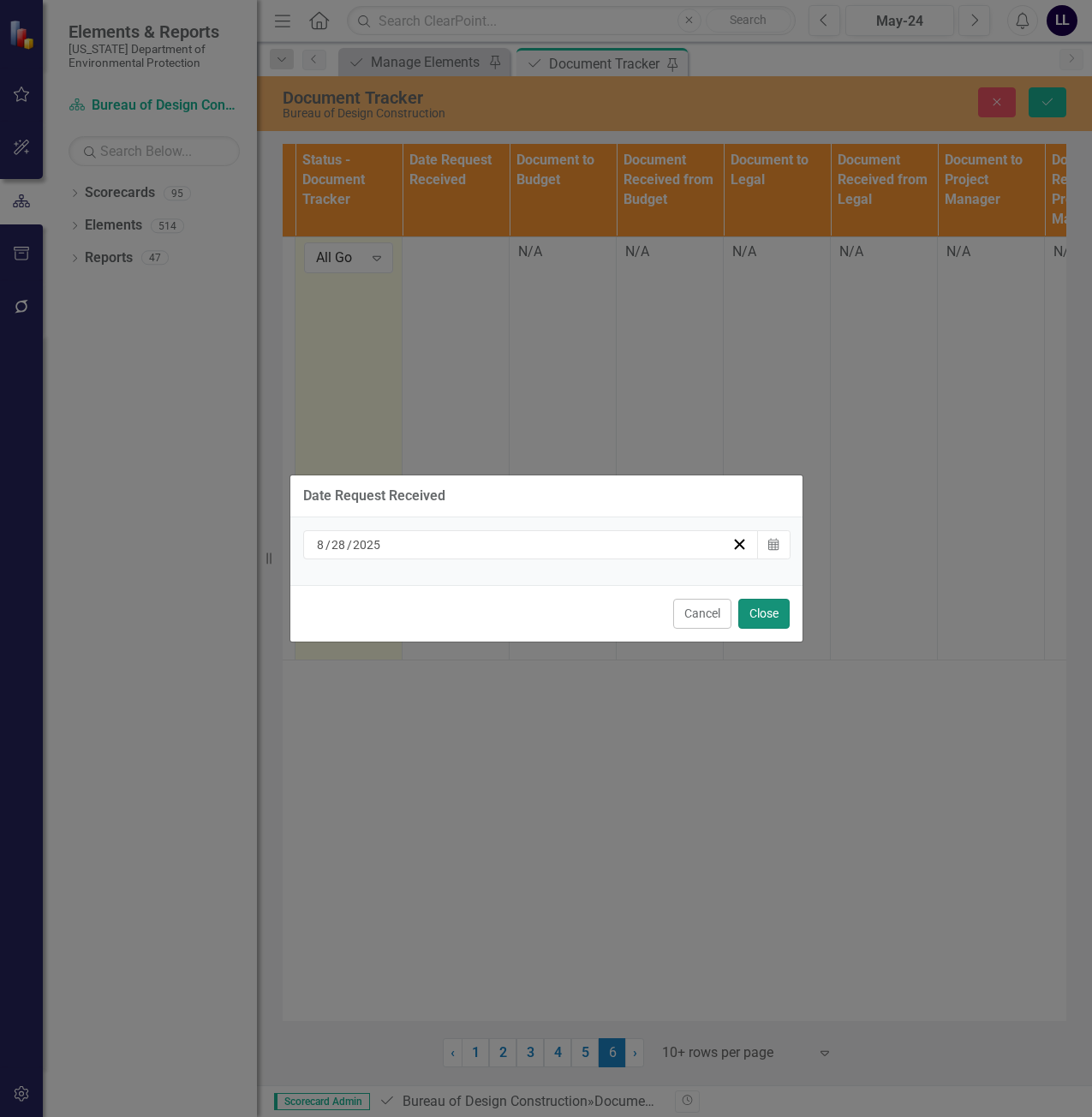
click at [753, 622] on button "Close" at bounding box center [764, 614] width 52 height 30
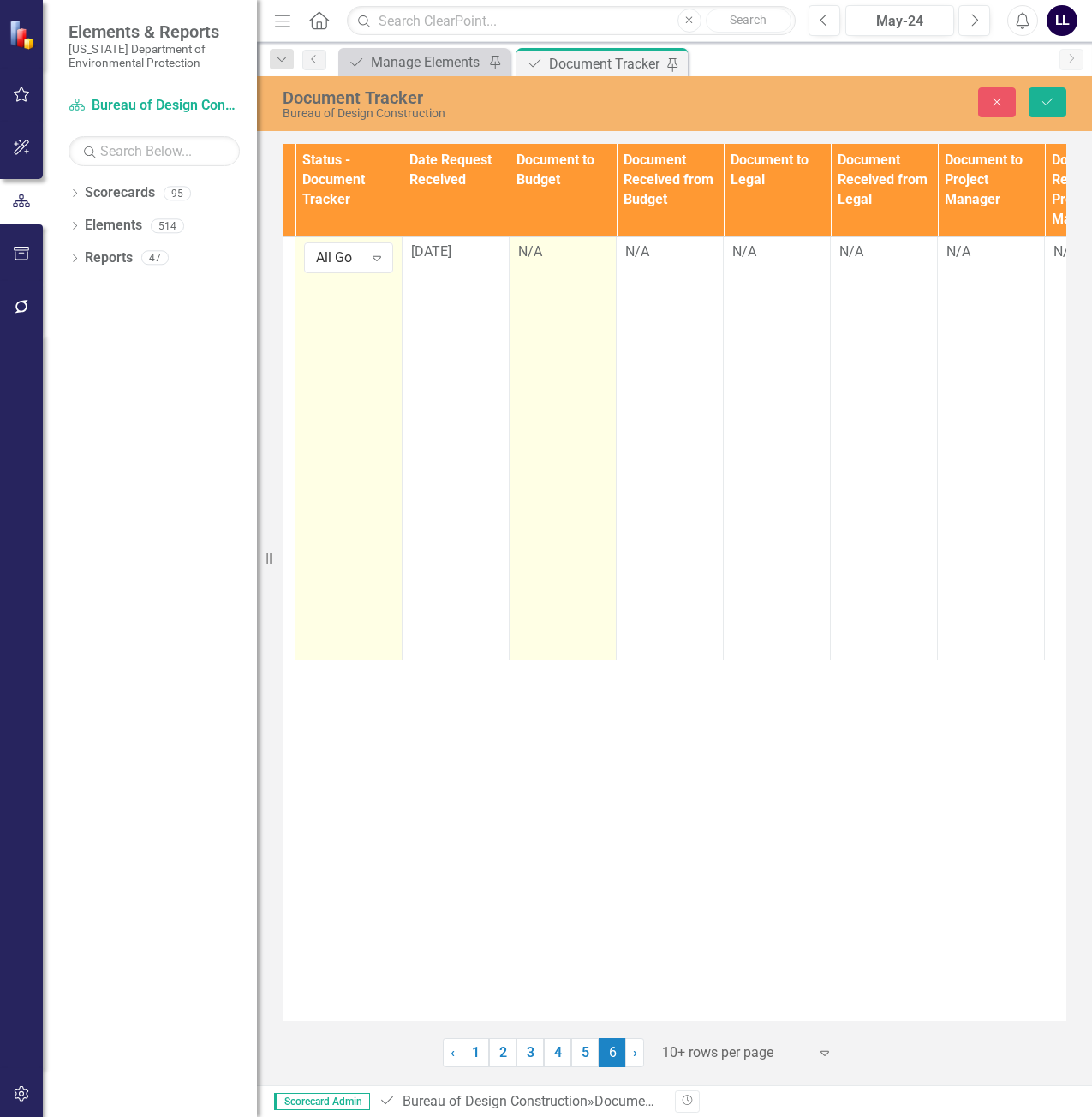
click at [561, 258] on div "N/A" at bounding box center [563, 252] width 89 height 20
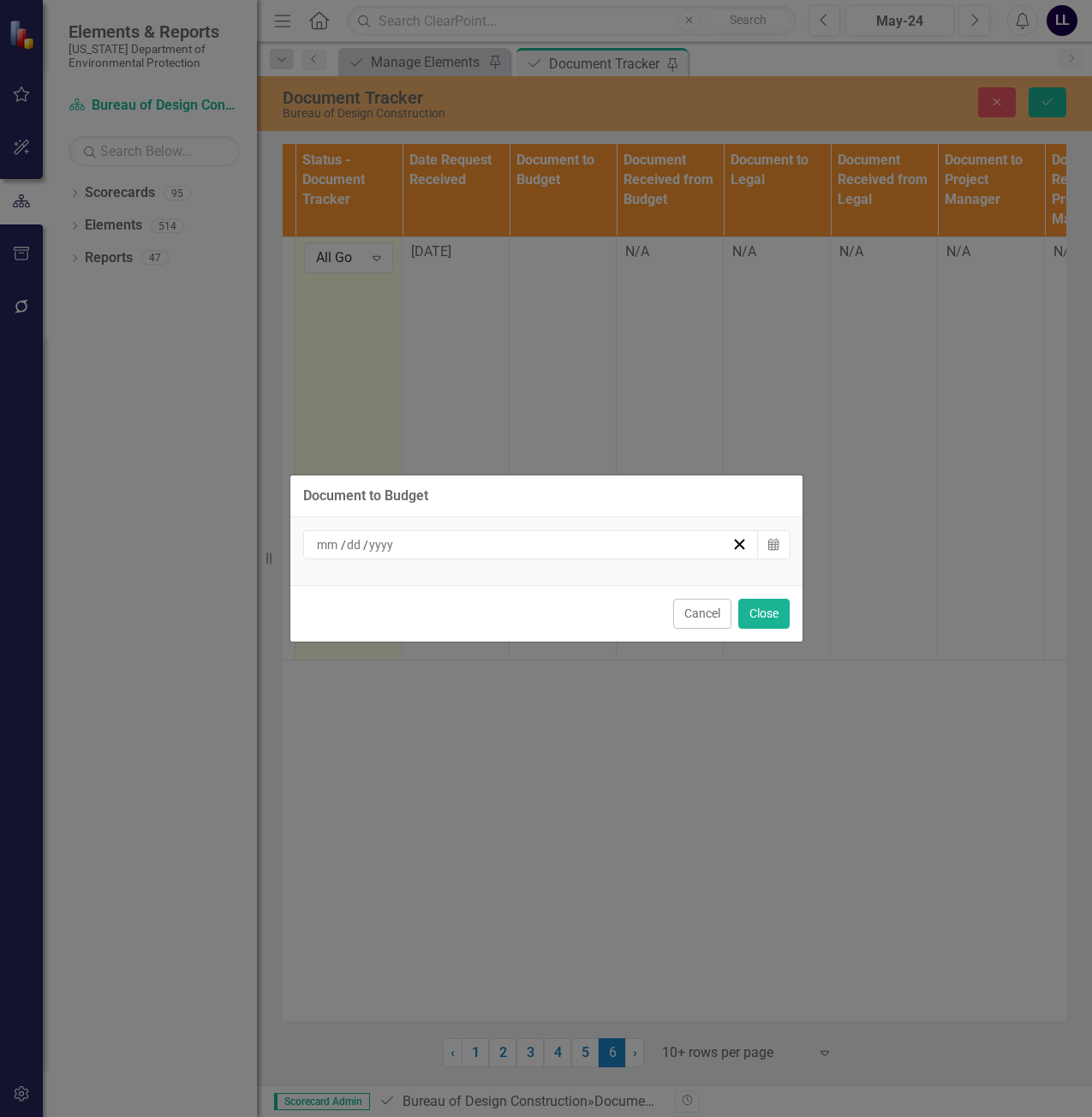
click at [542, 557] on div "/ /" at bounding box center [532, 544] width 457 height 29
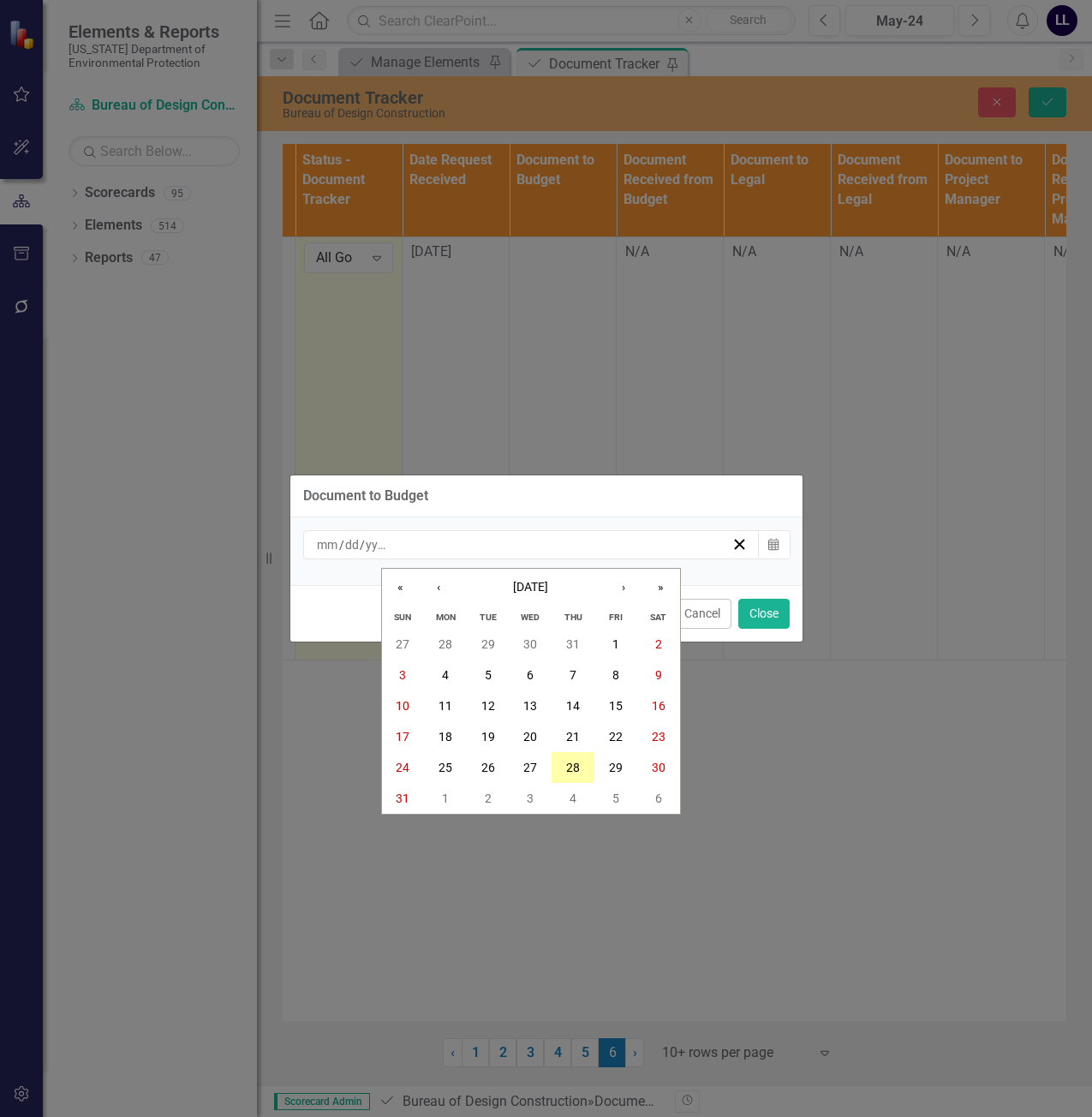
click at [571, 763] on abbr "28" at bounding box center [573, 768] width 14 height 14
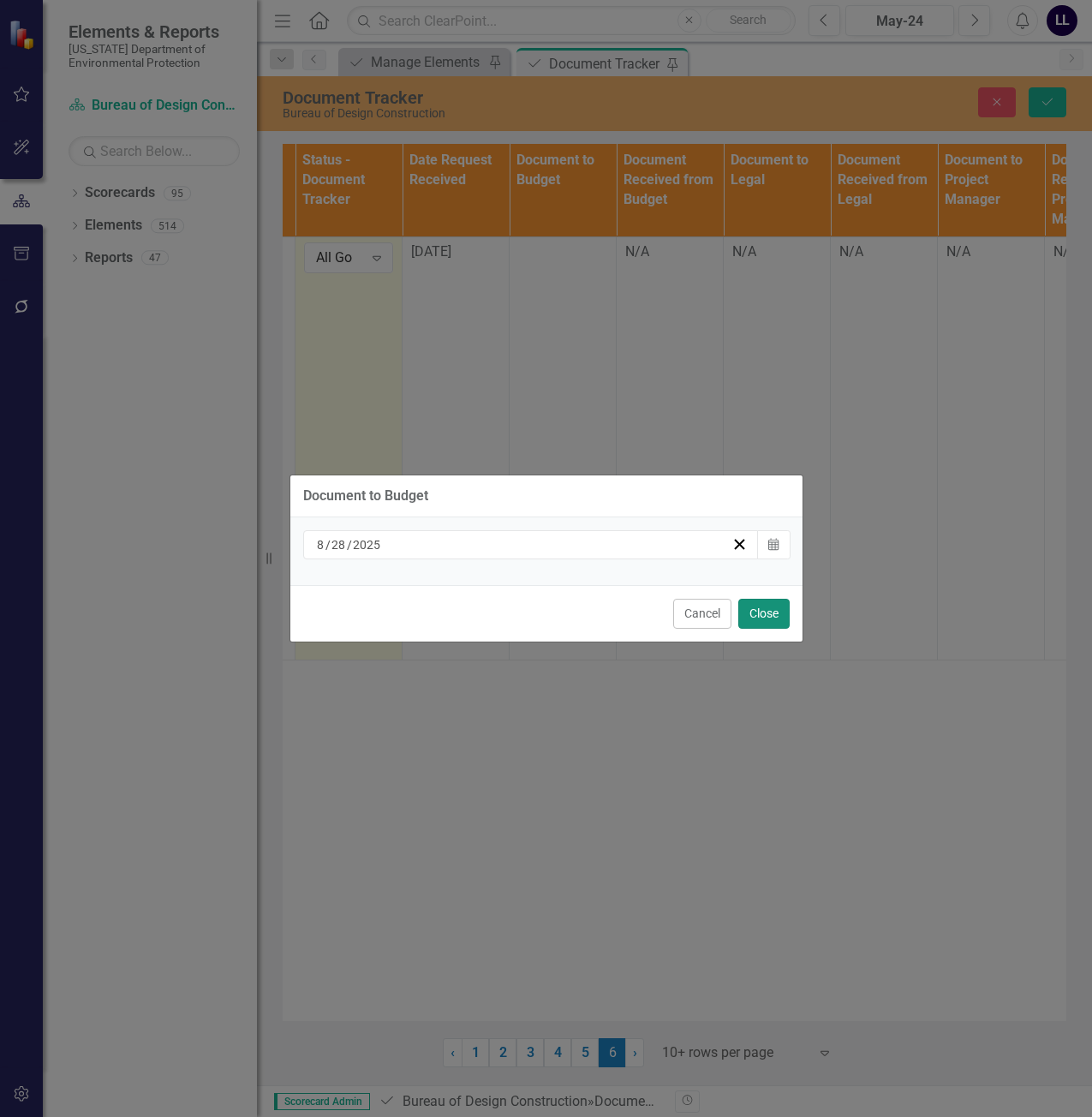
click at [760, 602] on button "Close" at bounding box center [764, 614] width 52 height 30
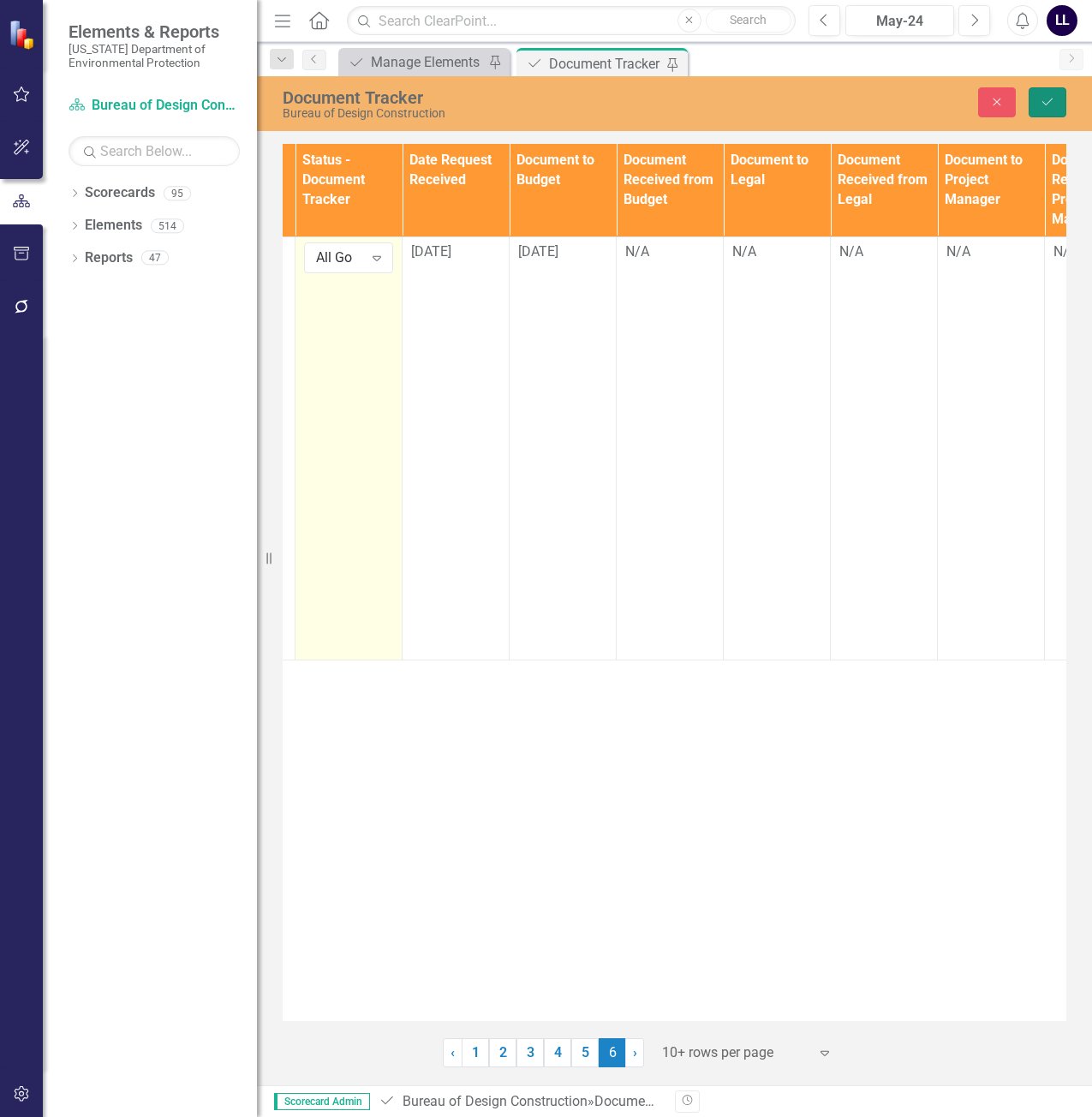
click at [1054, 97] on icon "Save" at bounding box center [1047, 102] width 16 height 12
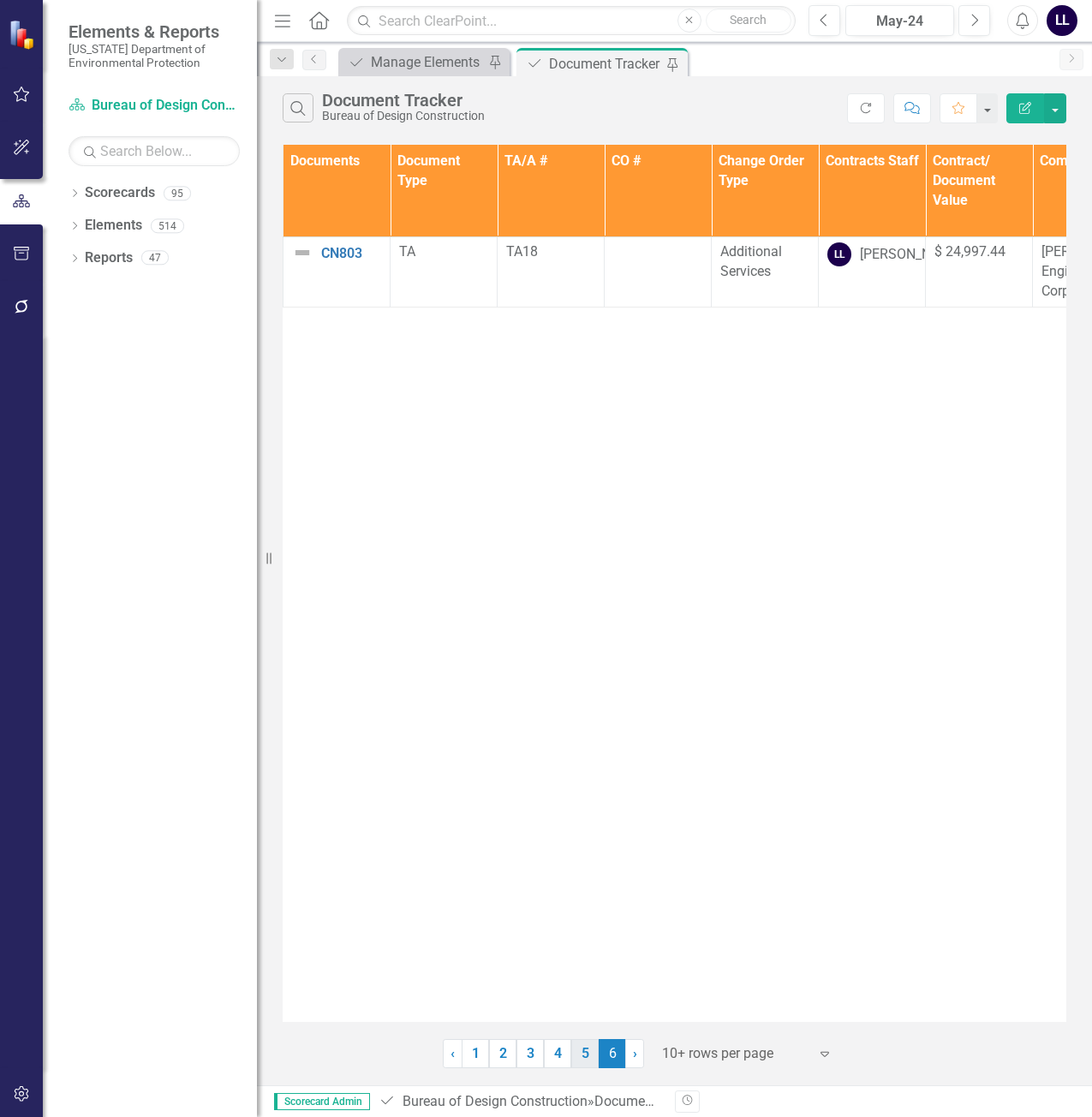
click at [584, 1051] on link "5" at bounding box center [584, 1053] width 27 height 29
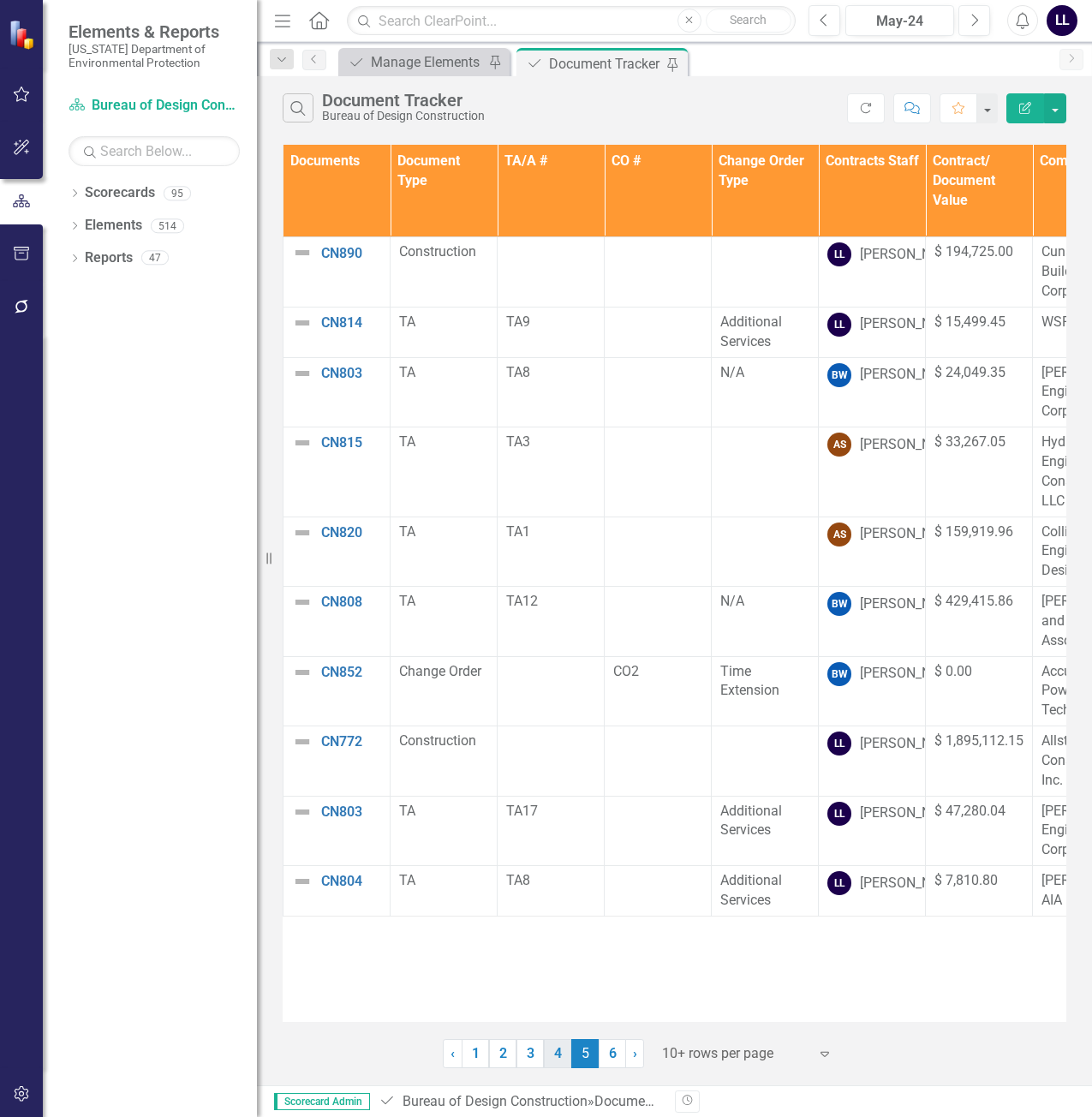
click at [564, 1061] on link "4" at bounding box center [557, 1053] width 27 height 29
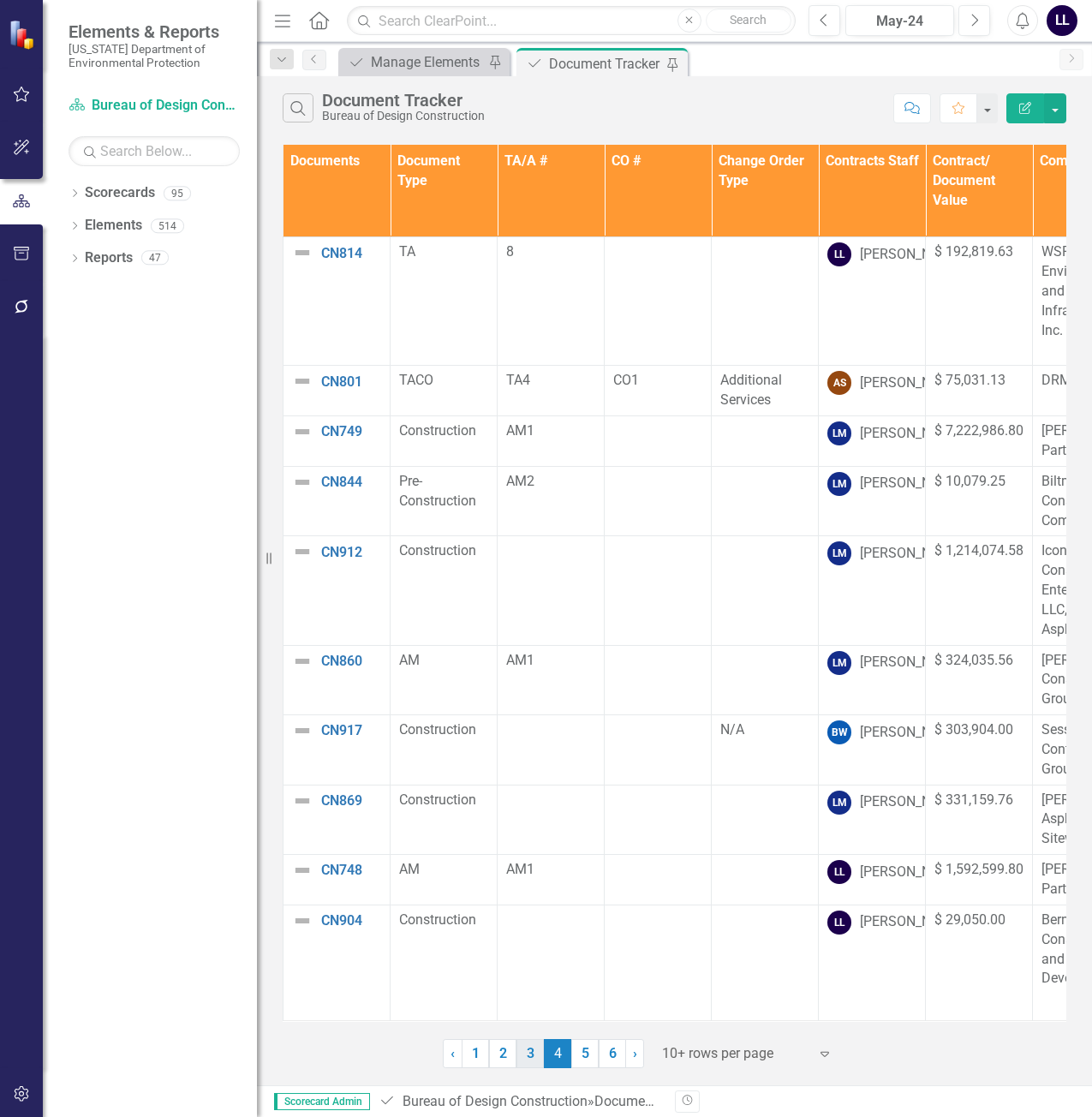
click at [528, 1067] on link "3" at bounding box center [529, 1053] width 27 height 29
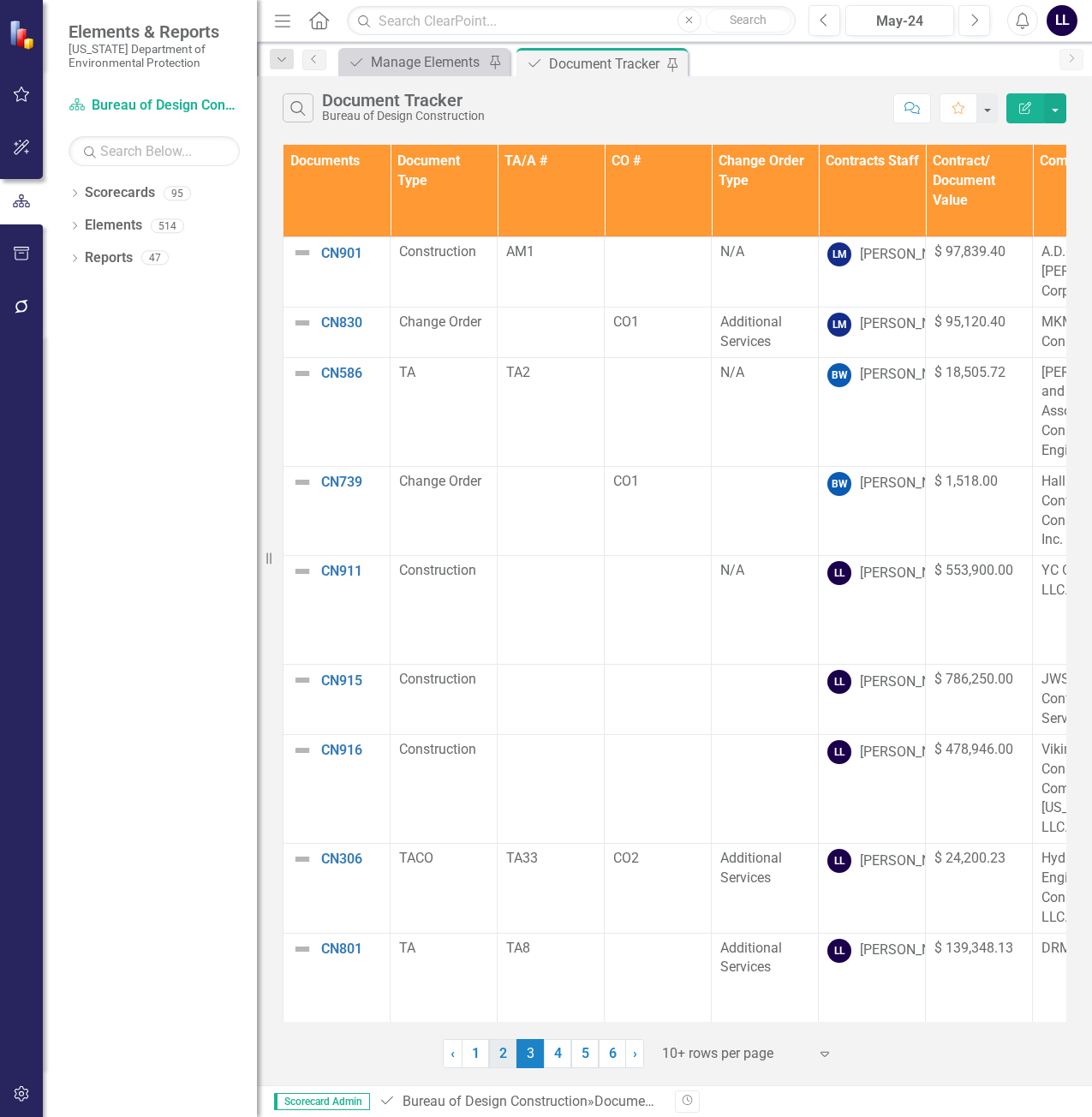
click at [508, 1053] on link "2" at bounding box center [502, 1053] width 27 height 29
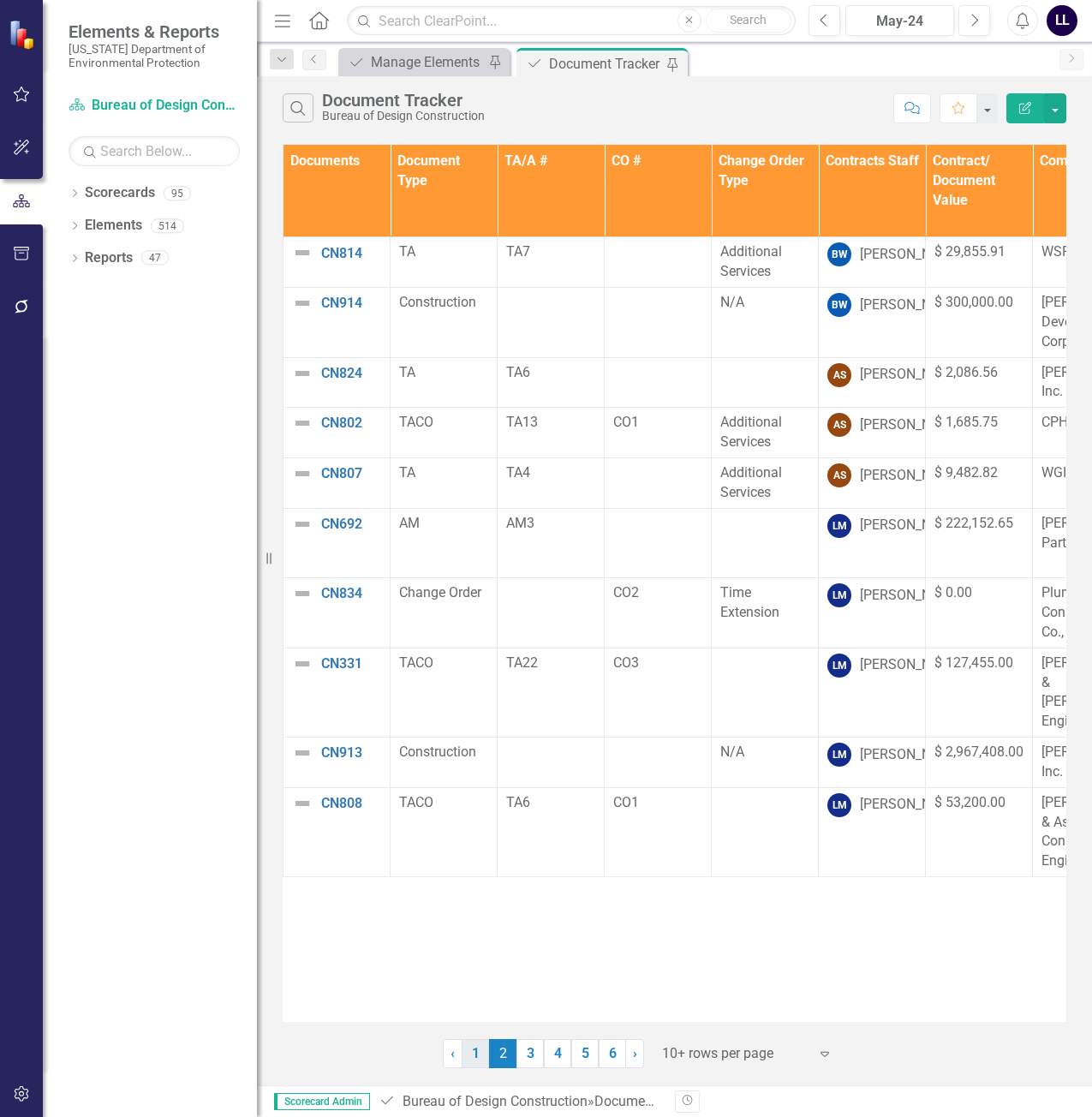
click at [472, 1062] on link "1" at bounding box center [475, 1053] width 27 height 29
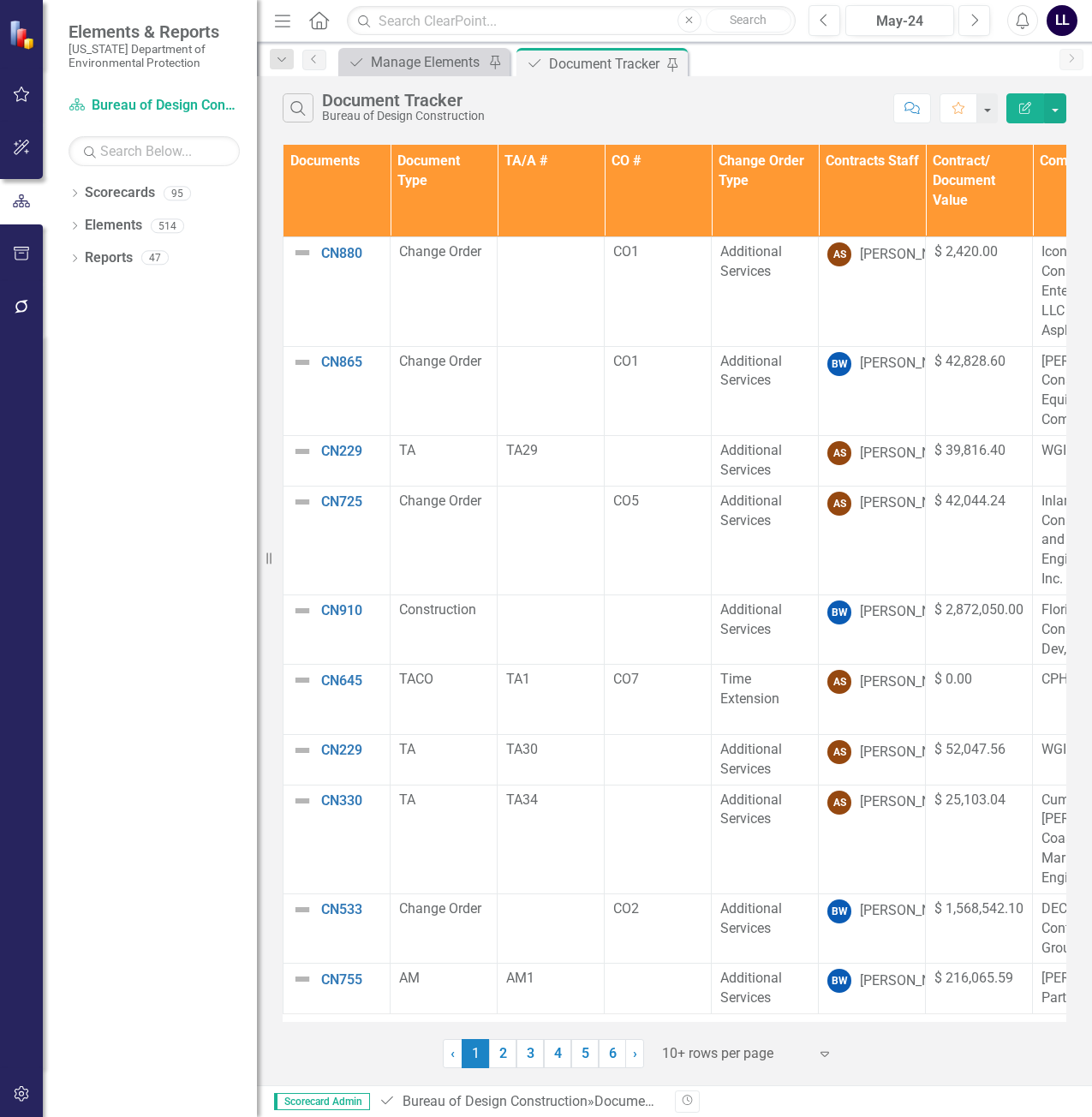
click at [854, 188] on th "Contracts Staff" at bounding box center [872, 191] width 107 height 93
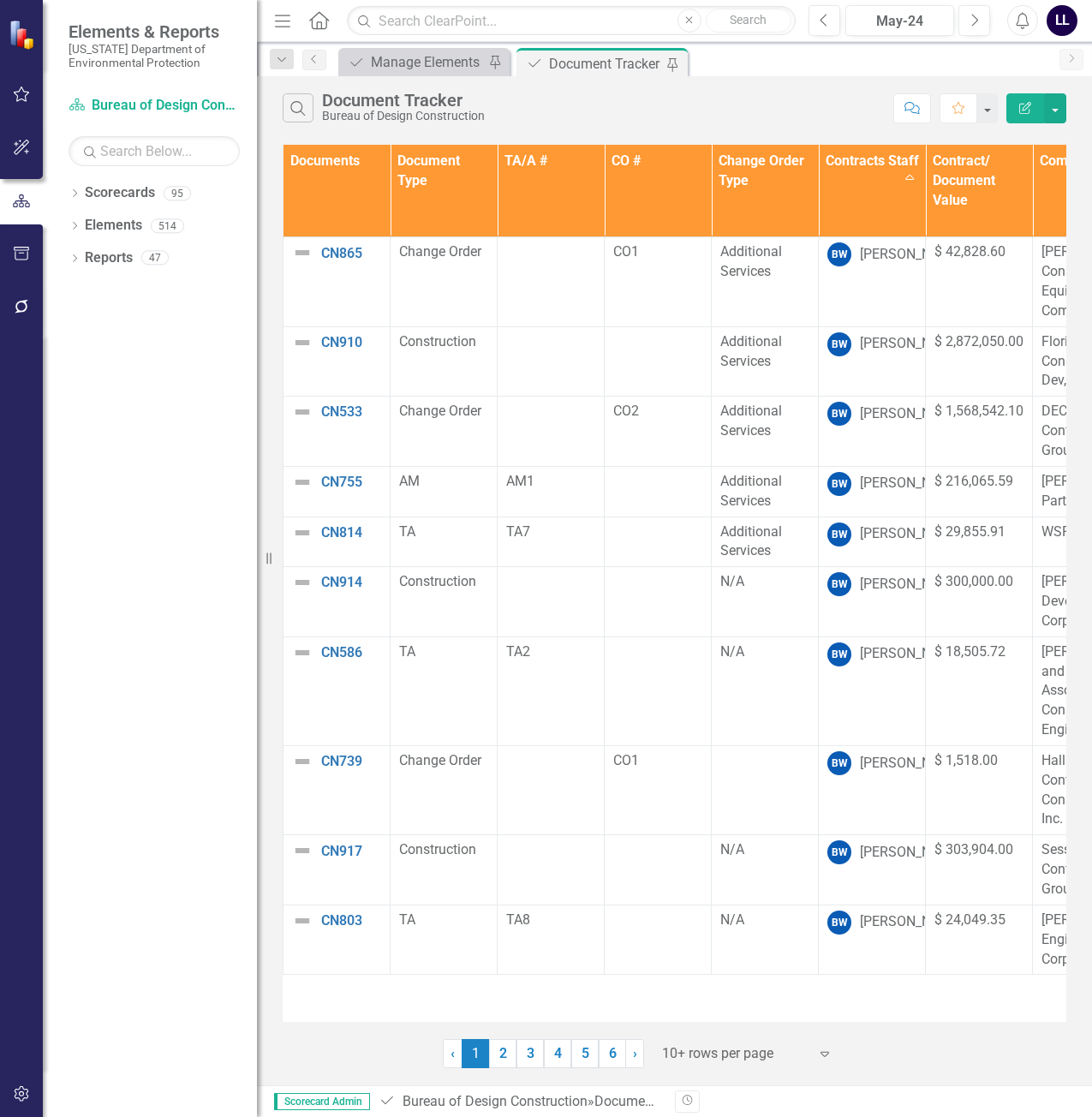
click at [504, 1059] on link "2" at bounding box center [502, 1053] width 27 height 29
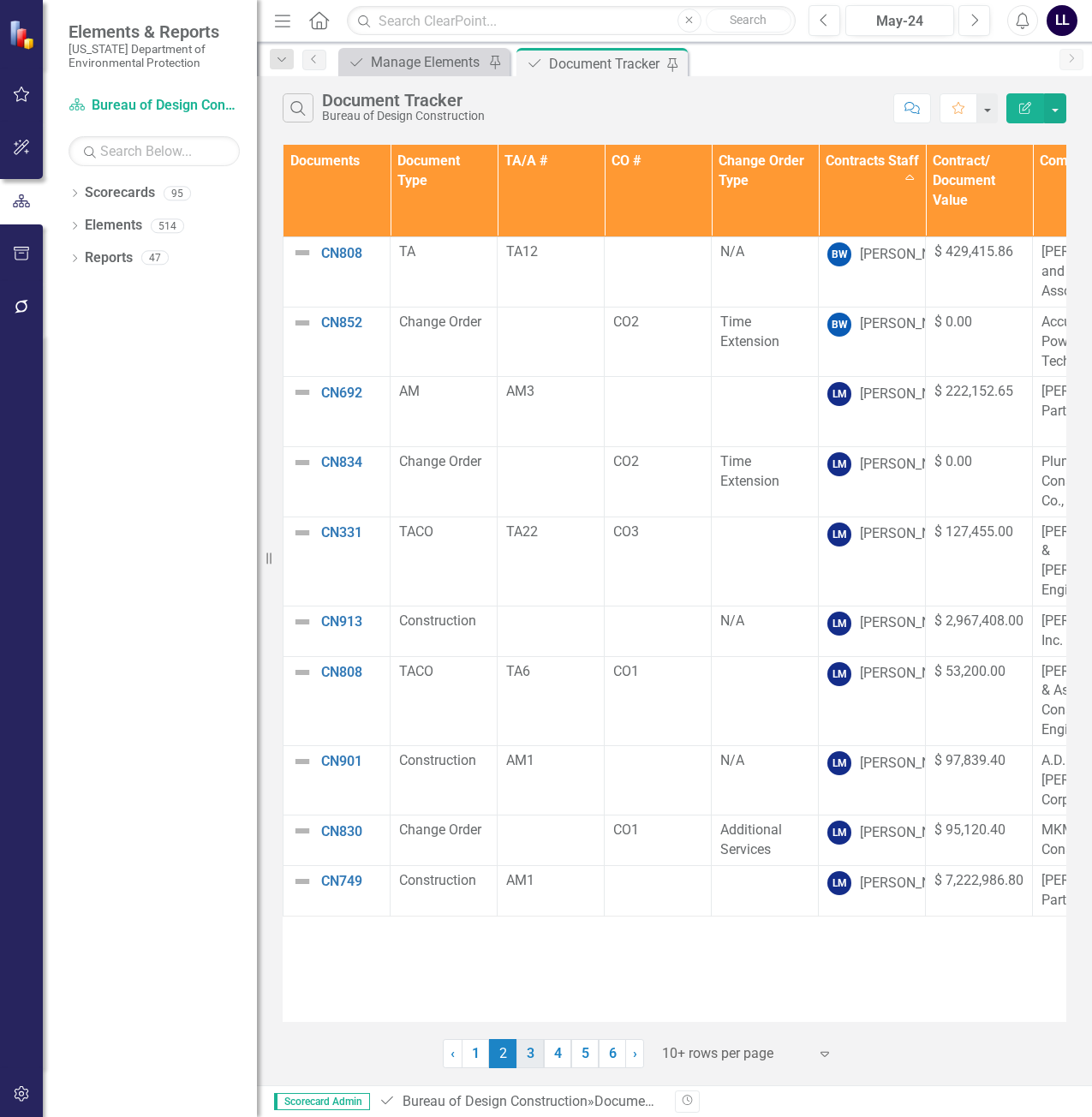
click at [528, 1052] on link "3" at bounding box center [529, 1053] width 27 height 29
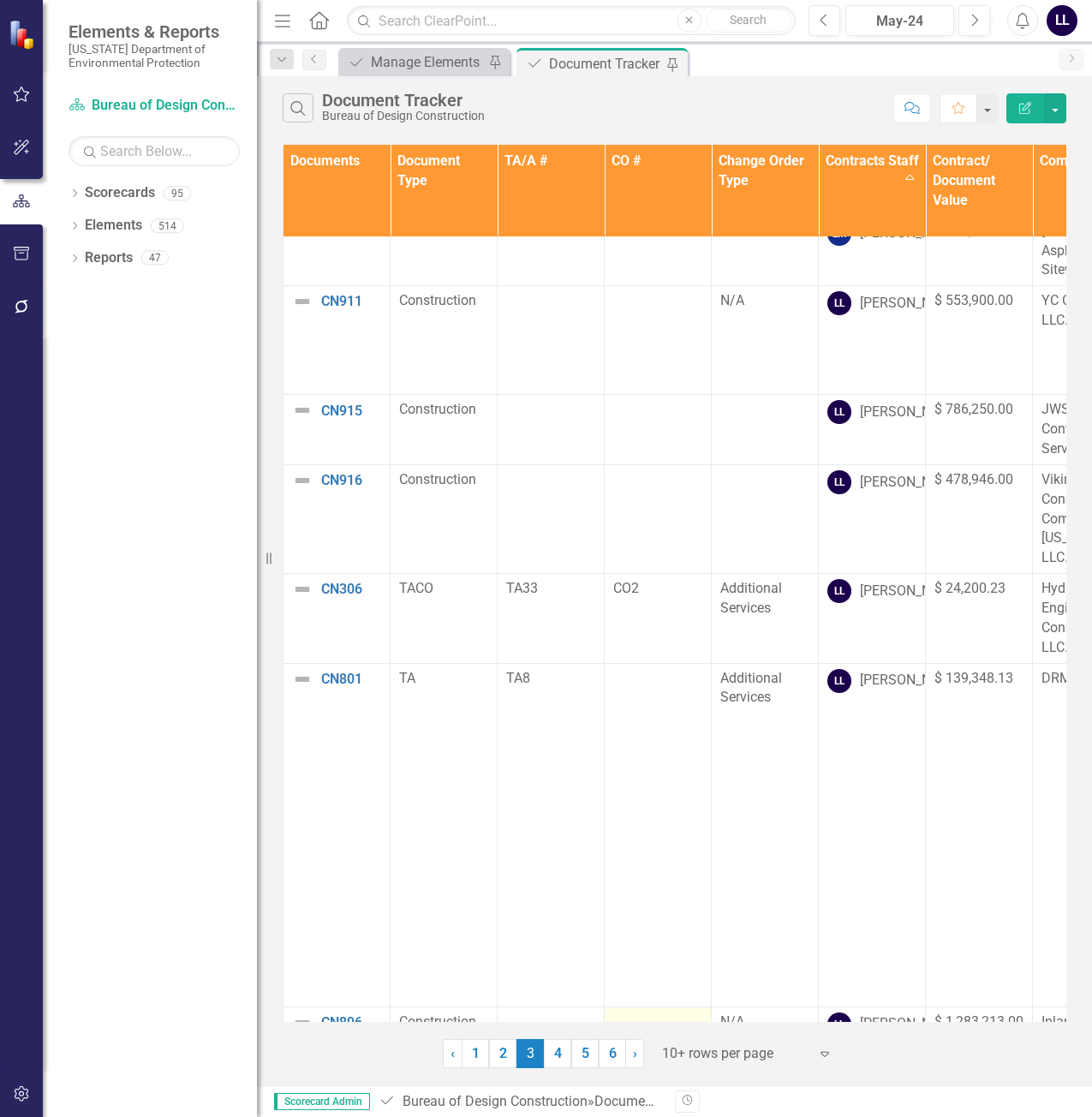
scroll to position [474, 0]
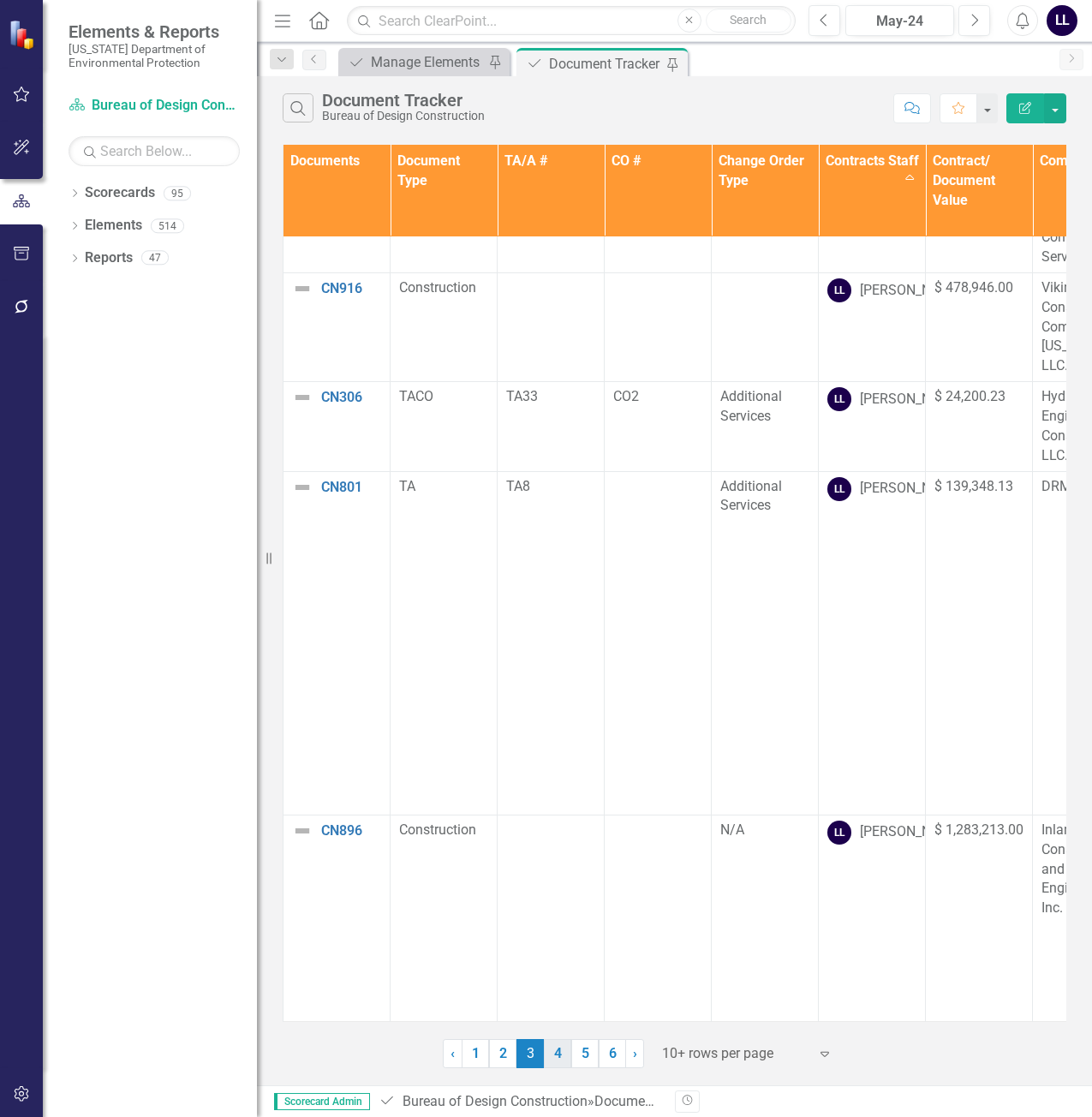
click at [565, 1055] on link "4" at bounding box center [557, 1053] width 27 height 29
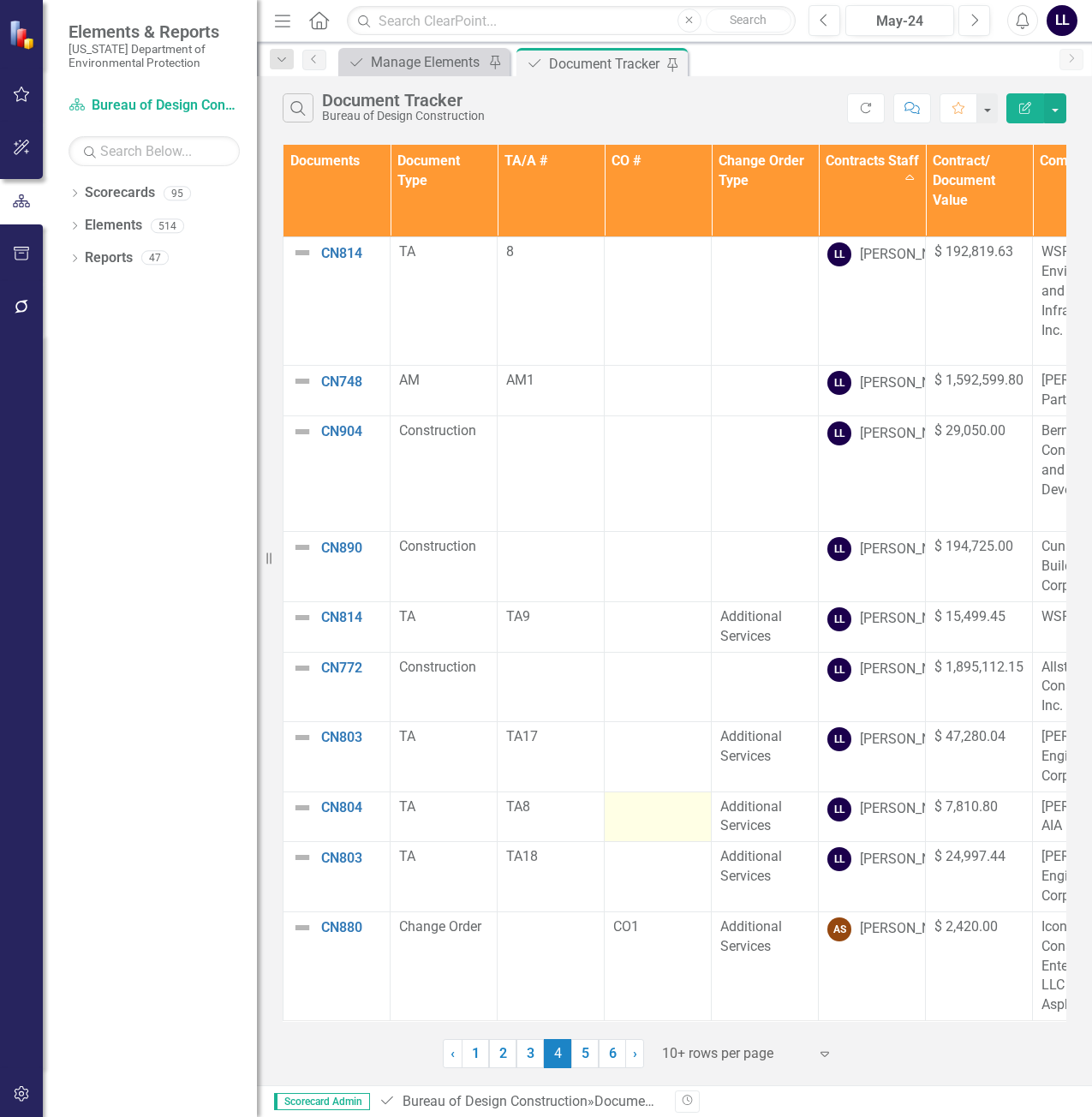
scroll to position [52, 0]
click at [580, 1059] on link "5" at bounding box center [584, 1053] width 27 height 29
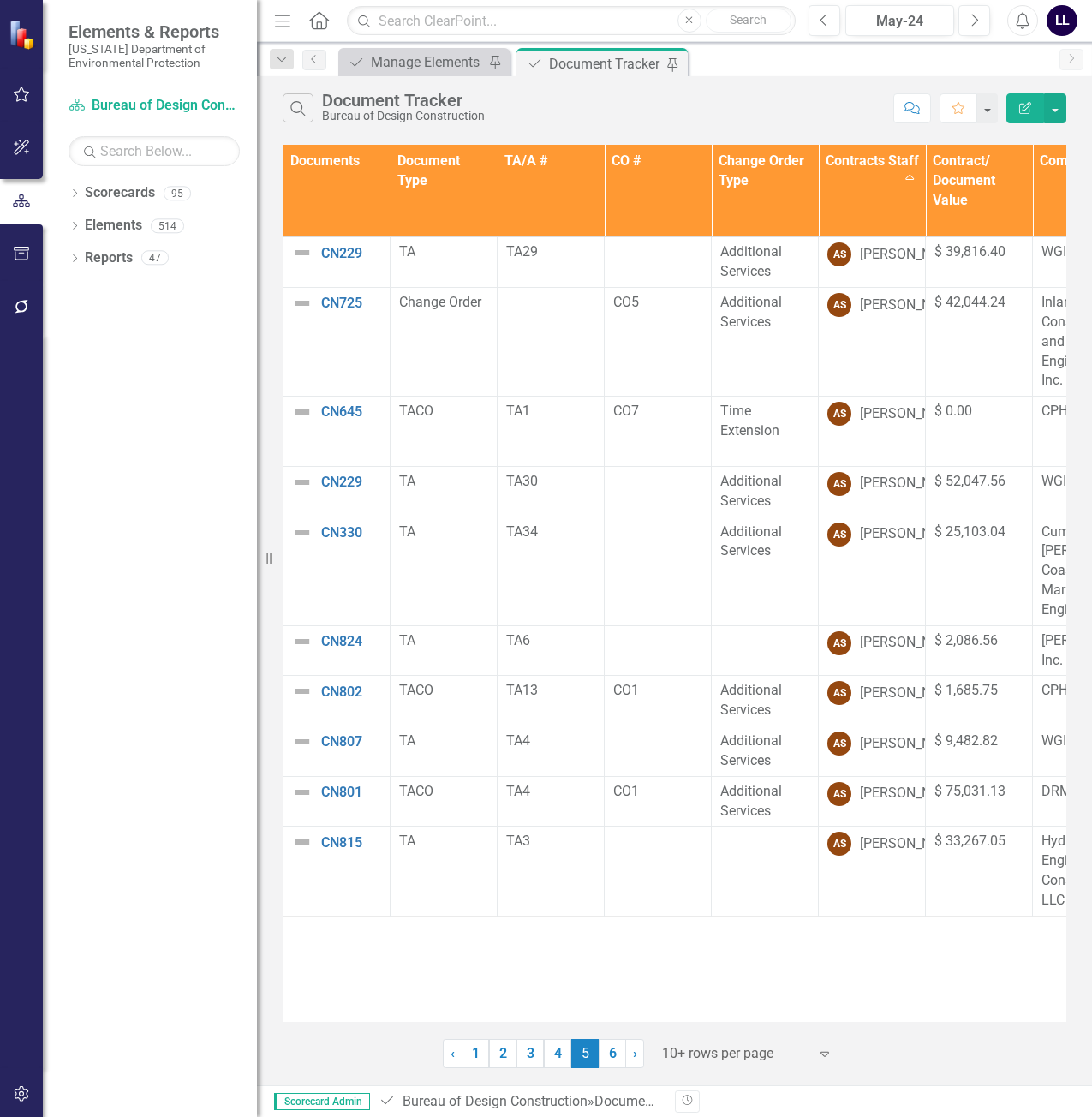
click at [608, 1050] on link "6" at bounding box center [612, 1053] width 27 height 29
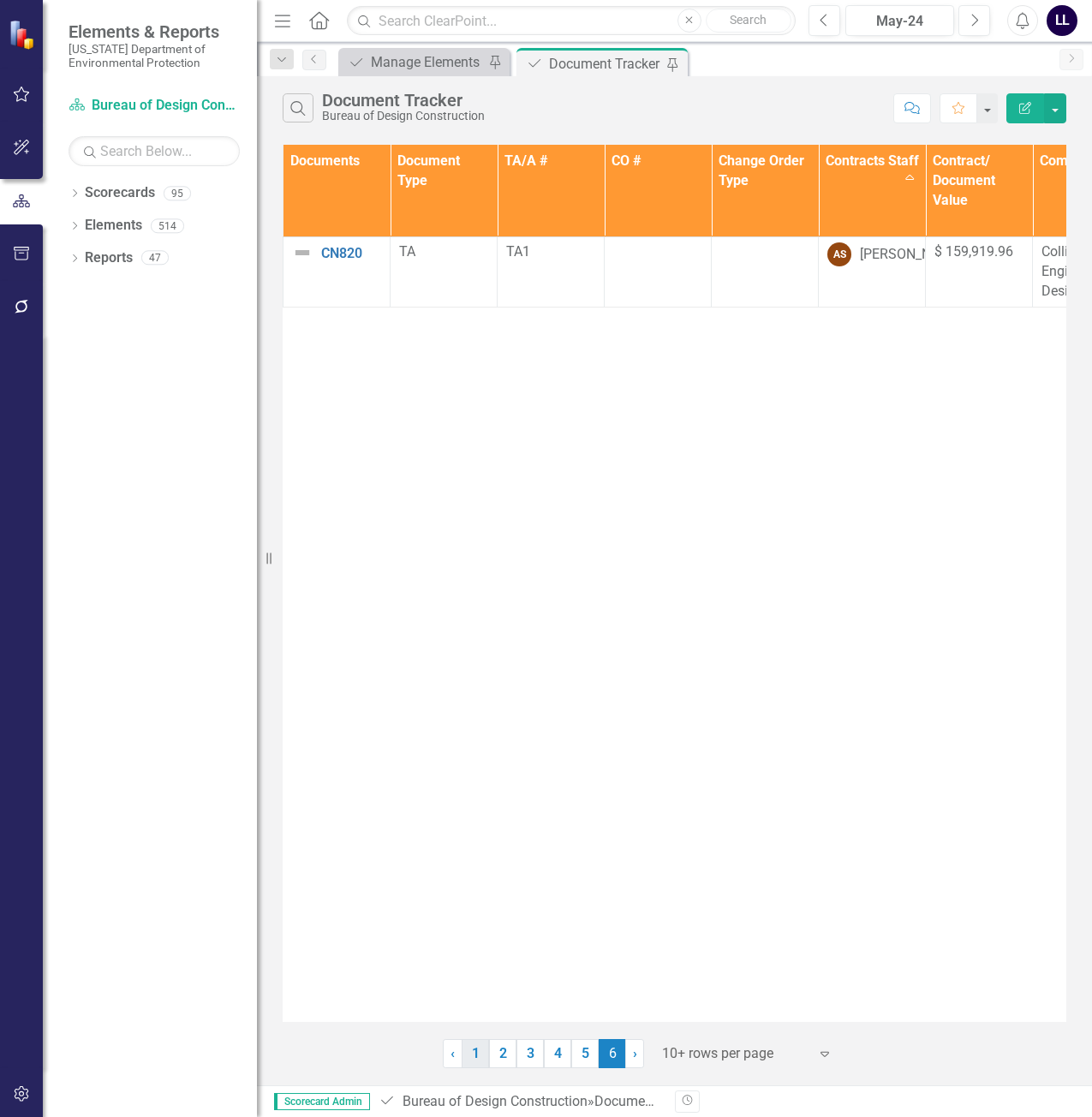
click at [472, 1058] on link "1" at bounding box center [475, 1053] width 27 height 29
